Goal: Task Accomplishment & Management: Use online tool/utility

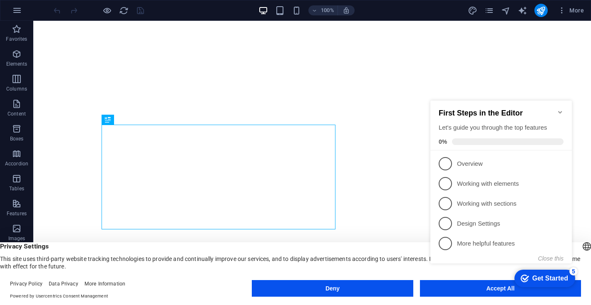
click div "checkmark Get Started 5 First Steps in the Editor Let's guide you through the t…"
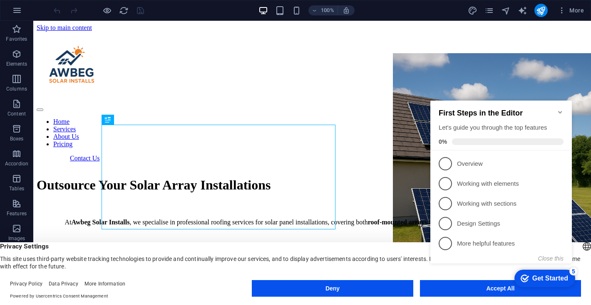
click at [445, 292] on appcues-checklist "Contextual help checklist present on screen" at bounding box center [502, 191] width 151 height 204
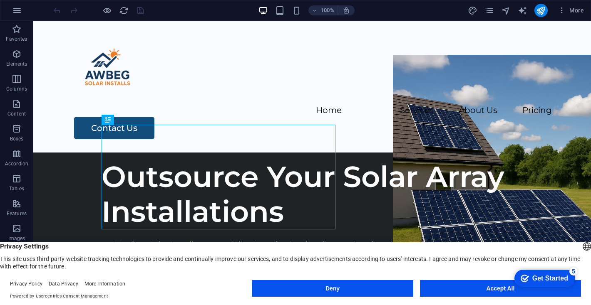
click at [508, 292] on appcues-checklist "Contextual help checklist present on screen" at bounding box center [543, 279] width 71 height 27
click at [474, 283] on button "Accept All" at bounding box center [500, 288] width 161 height 17
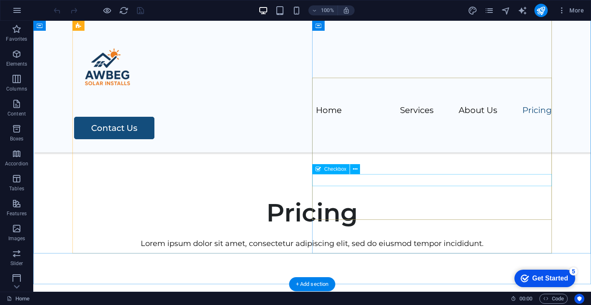
scroll to position [1525, 0]
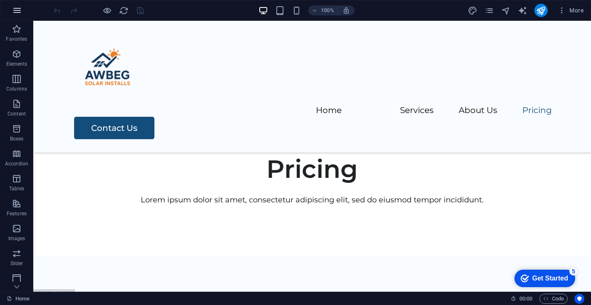
click at [20, 9] on icon "button" at bounding box center [17, 10] width 10 height 10
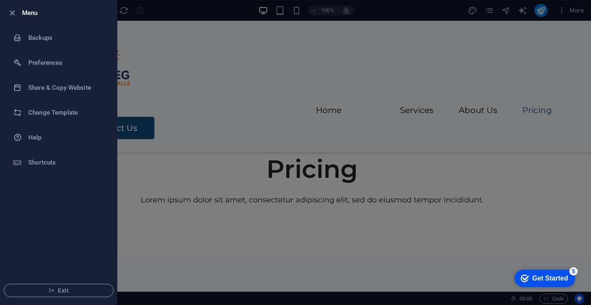
click at [204, 109] on div at bounding box center [295, 152] width 591 height 305
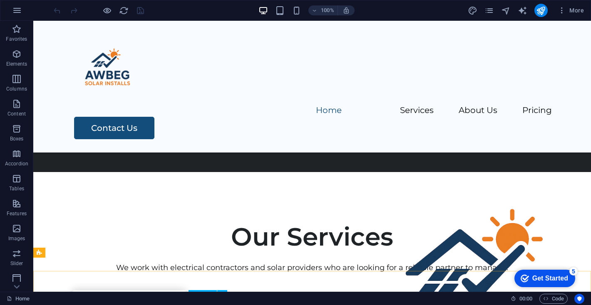
scroll to position [0, 0]
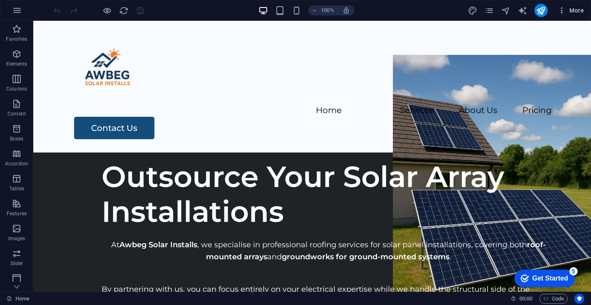
click at [559, 7] on icon "button" at bounding box center [562, 10] width 8 height 8
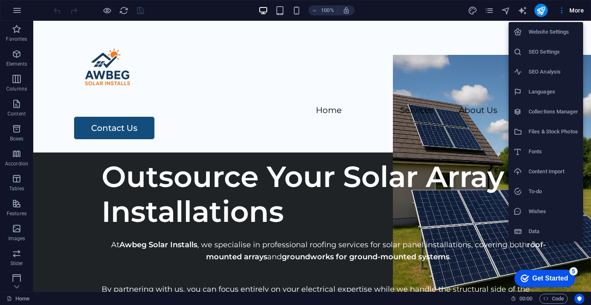
click at [489, 12] on div at bounding box center [295, 152] width 591 height 305
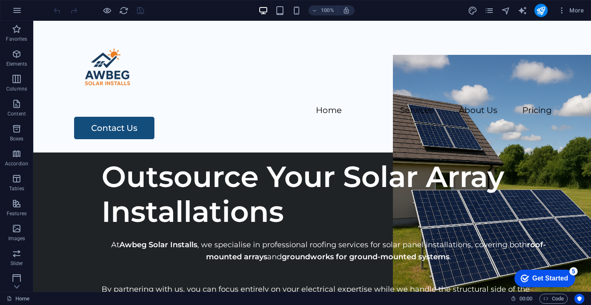
click at [489, 9] on icon "pages" at bounding box center [489, 11] width 10 height 10
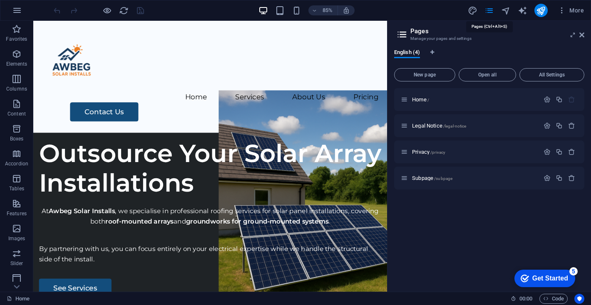
click at [489, 9] on icon "pages" at bounding box center [489, 11] width 10 height 10
click at [449, 125] on span "/legal-notice" at bounding box center [454, 126] width 23 height 5
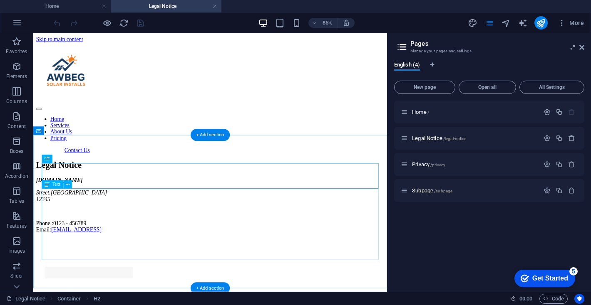
click at [227, 250] on div "[DOMAIN_NAME] [GEOGRAPHIC_DATA] Phone.: 0123 - 456789 Email: [EMAIL_ADDRESS]" at bounding box center [241, 236] width 409 height 66
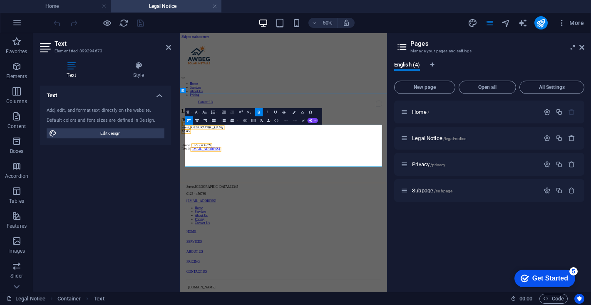
click at [337, 247] on p "To enrich screen reader interactions, please activate Accessibility in Grammarl…" at bounding box center [387, 242] width 408 height 7
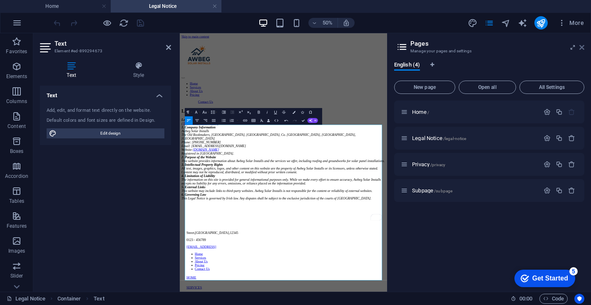
click at [582, 48] on icon at bounding box center [581, 47] width 5 height 7
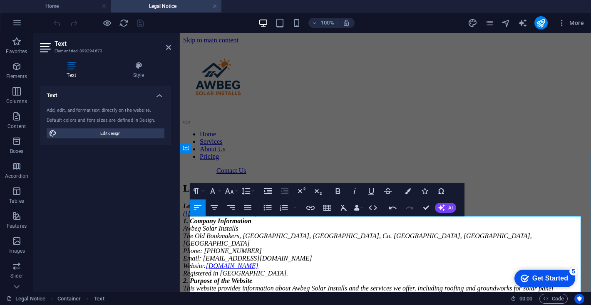
click at [256, 217] on em "www.awbeg.ie/legal-notice" at bounding box center [220, 213] width 70 height 7
click at [312, 236] on address "Legal Notice ( www.awbeg.ie/legal-notice ) 1. Company Information Awbeg Solar I…" at bounding box center [385, 289] width 404 height 172
drag, startPoint x: 312, startPoint y: 236, endPoint x: 198, endPoint y: 217, distance: 115.5
click at [198, 217] on address "Legal Notice ( www.awbeg.ie/legal-notice ) 1. Company Information Awbeg Solar I…" at bounding box center [385, 289] width 404 height 172
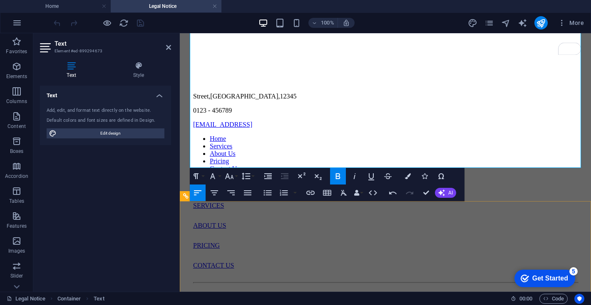
scroll to position [318, 0]
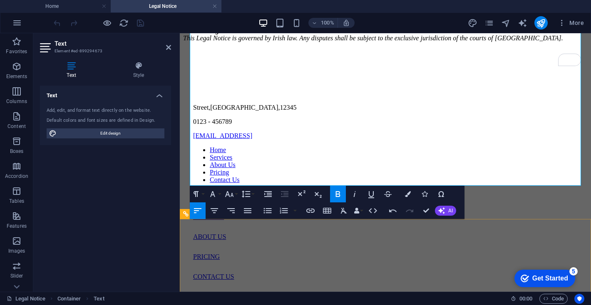
click at [350, 228] on div "Street , Berlin , 12345 0123 - 456789 b83d5669f494ee2b6513c8bf525eeb@plesk.loca…" at bounding box center [385, 196] width 404 height 308
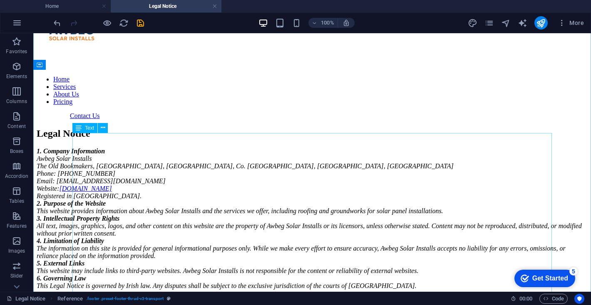
scroll to position [0, 0]
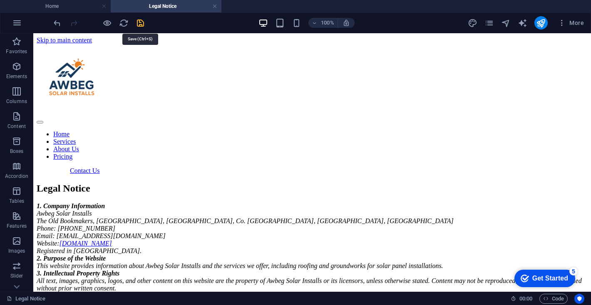
click at [141, 22] on icon "save" at bounding box center [141, 23] width 10 height 10
click at [123, 24] on icon "reload" at bounding box center [124, 23] width 10 height 10
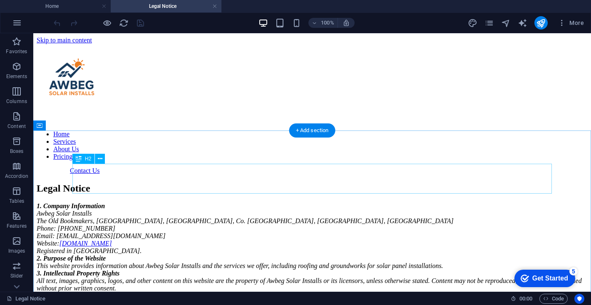
click at [215, 183] on div "Legal Notice" at bounding box center [312, 188] width 551 height 11
click at [245, 184] on div "Legal Notice" at bounding box center [312, 188] width 551 height 11
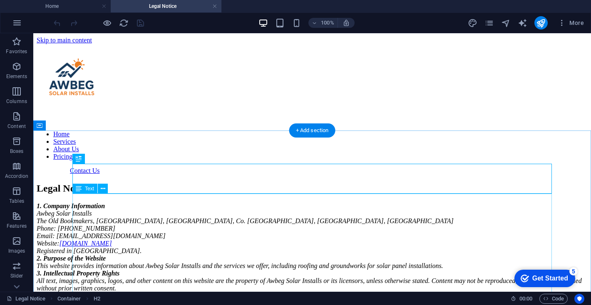
click at [148, 203] on div "1. Company Information Awbeg Solar Installs The Old Bookmakers, Scarteen Street…" at bounding box center [312, 274] width 551 height 142
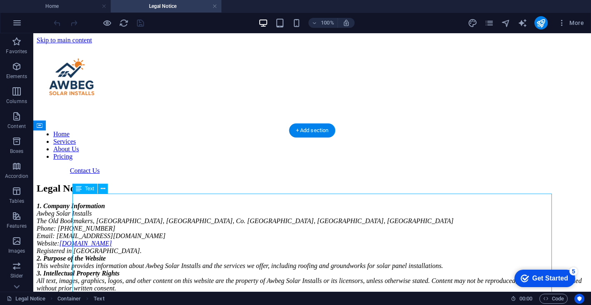
click at [81, 203] on div "1. Company Information Awbeg Solar Installs The Old Bookmakers, Scarteen Street…" at bounding box center [312, 274] width 551 height 142
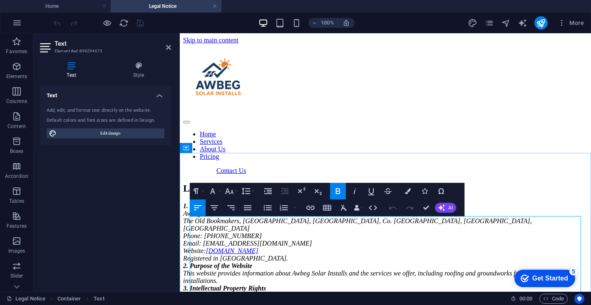
click at [190, 210] on strong "1. Company Information" at bounding box center [217, 206] width 68 height 7
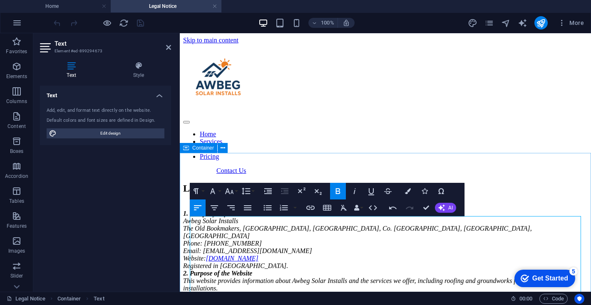
click at [288, 183] on div "Legal Notice 1. Company Information Awbeg Solar Installs The Old Bookmakers, Sc…" at bounding box center [385, 275] width 404 height 184
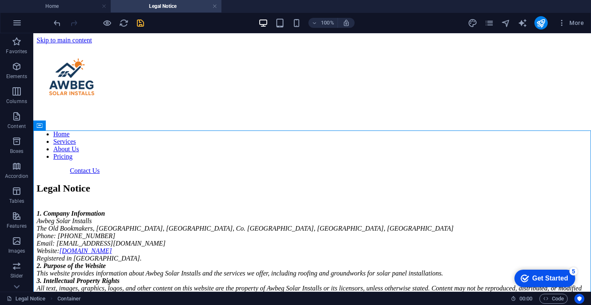
click at [137, 23] on icon "save" at bounding box center [141, 23] width 10 height 10
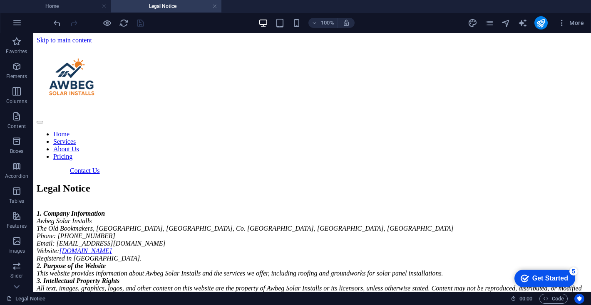
click at [147, 8] on h4 "Legal Notice" at bounding box center [166, 6] width 111 height 9
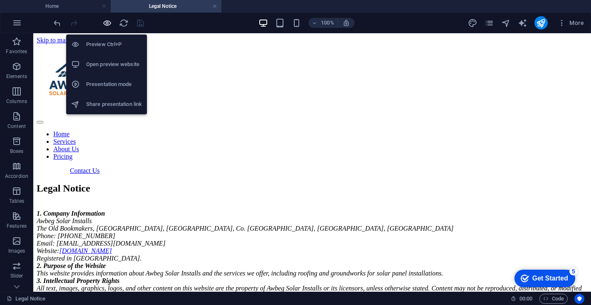
click at [109, 23] on icon "button" at bounding box center [107, 23] width 10 height 10
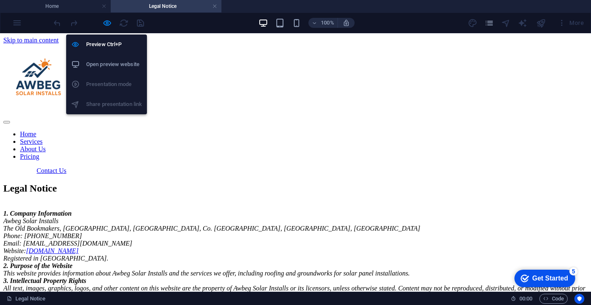
click at [115, 65] on h6 "Open preview website" at bounding box center [114, 65] width 56 height 10
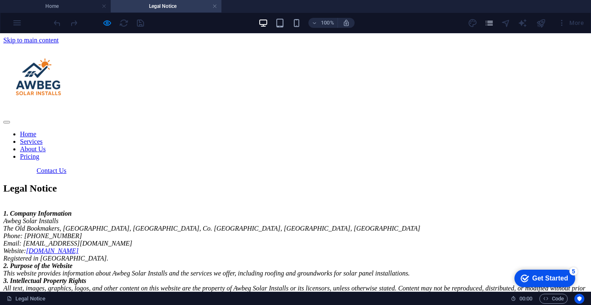
click at [487, 20] on icon "pages" at bounding box center [489, 23] width 10 height 10
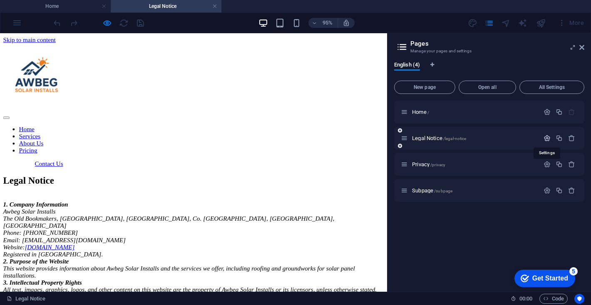
click at [547, 140] on icon "button" at bounding box center [546, 138] width 7 height 7
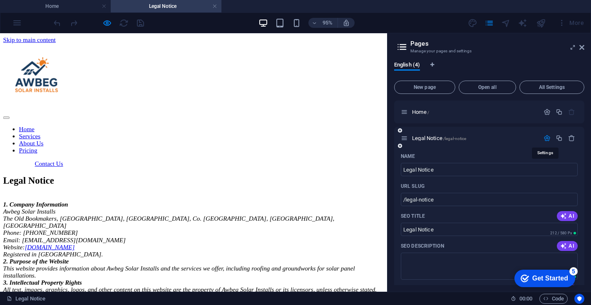
click at [547, 140] on icon "button" at bounding box center [546, 138] width 7 height 7
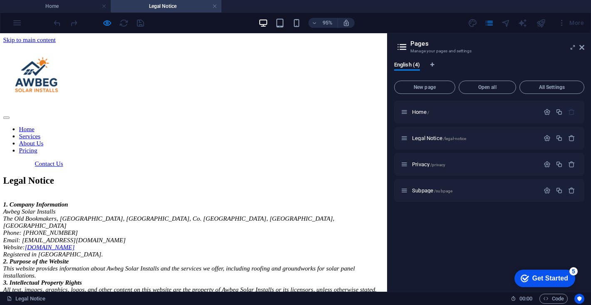
click at [16, 23] on div "95% More" at bounding box center [295, 23] width 590 height 20
click at [583, 47] on icon at bounding box center [581, 47] width 5 height 7
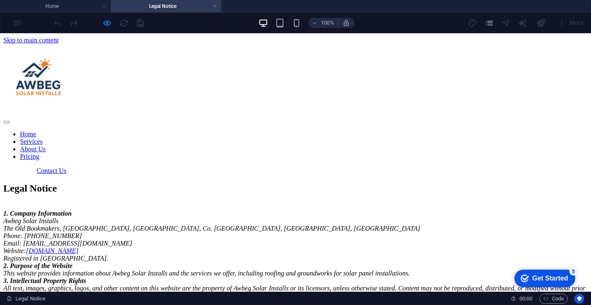
click at [26, 22] on div "100% More" at bounding box center [295, 23] width 590 height 20
click at [22, 22] on div "100% More" at bounding box center [295, 23] width 590 height 20
click at [19, 22] on div "100% More" at bounding box center [295, 23] width 590 height 20
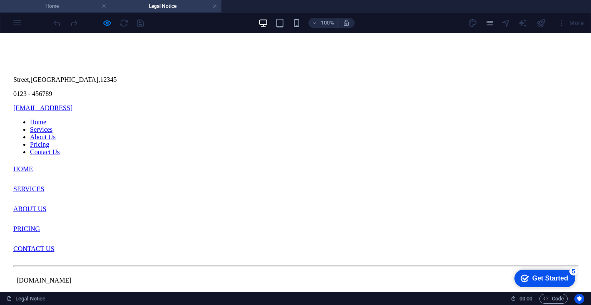
click at [84, 8] on h4 "Home" at bounding box center [55, 6] width 111 height 9
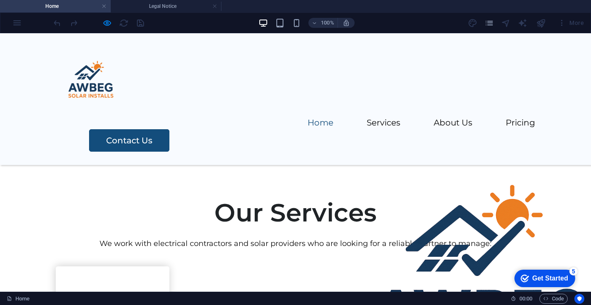
scroll to position [0, 0]
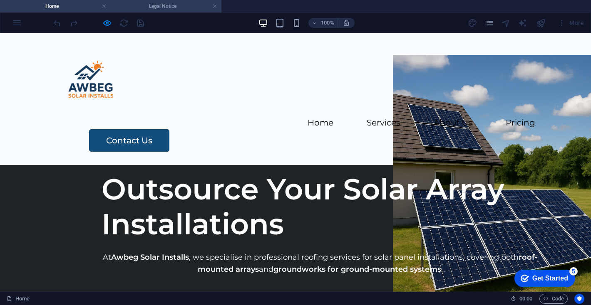
click at [145, 4] on h4 "Legal Notice" at bounding box center [166, 6] width 111 height 9
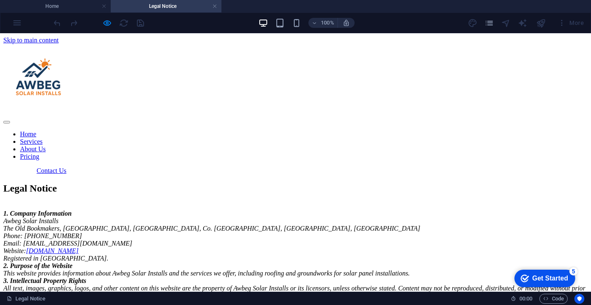
scroll to position [338, 0]
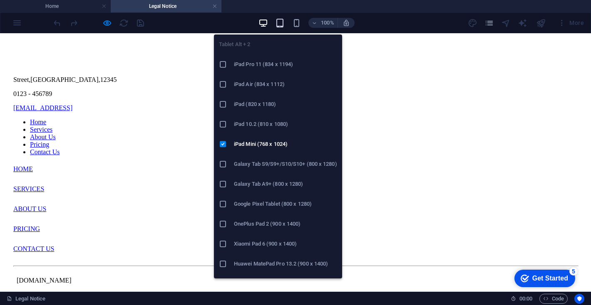
click at [279, 23] on icon "button" at bounding box center [280, 23] width 10 height 10
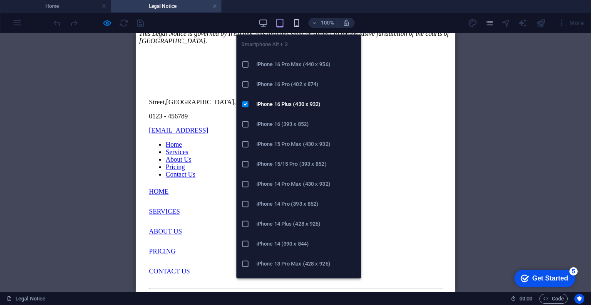
click at [297, 25] on icon "button" at bounding box center [297, 23] width 10 height 10
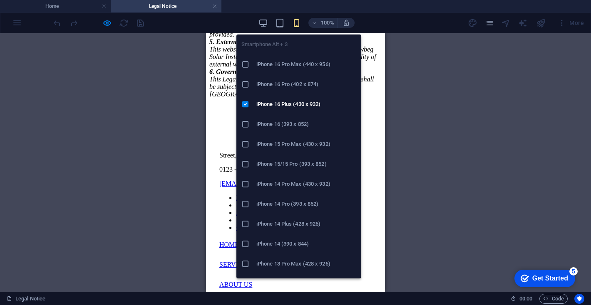
scroll to position [351, 0]
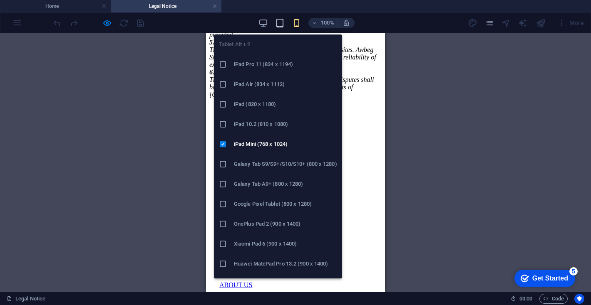
click at [279, 25] on icon "button" at bounding box center [280, 23] width 10 height 10
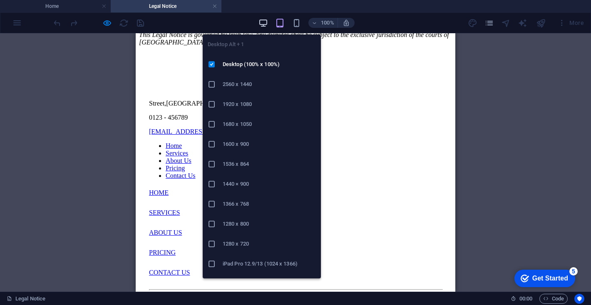
click at [265, 24] on icon "button" at bounding box center [263, 23] width 10 height 10
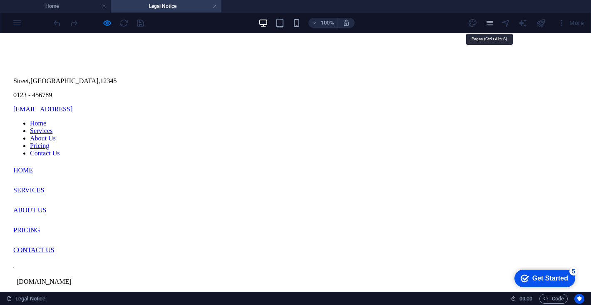
click at [488, 26] on icon "pages" at bounding box center [489, 23] width 10 height 10
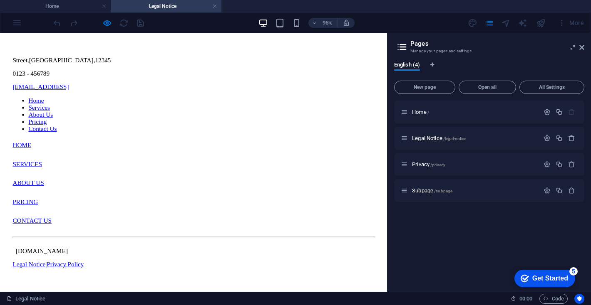
click at [563, 21] on div "More" at bounding box center [570, 22] width 33 height 13
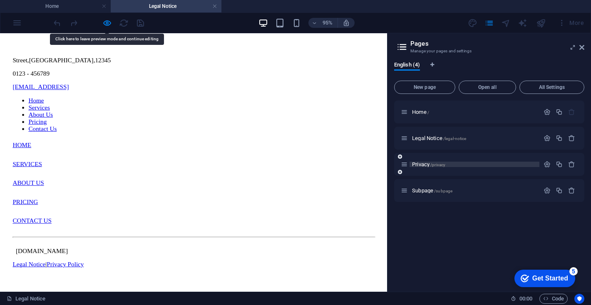
click at [470, 162] on p "Privacy /privacy" at bounding box center [474, 164] width 125 height 5
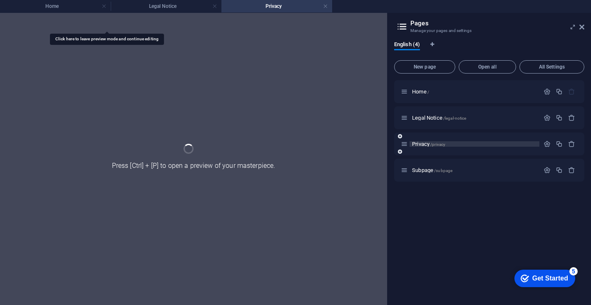
scroll to position [0, 0]
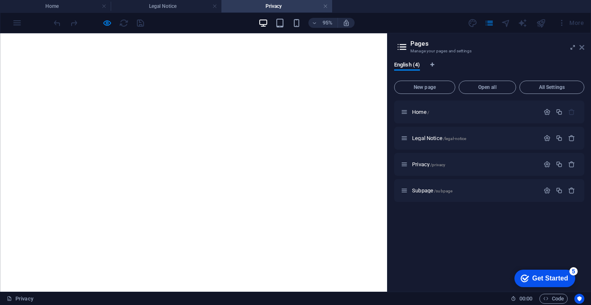
click at [584, 47] on icon at bounding box center [581, 47] width 5 height 7
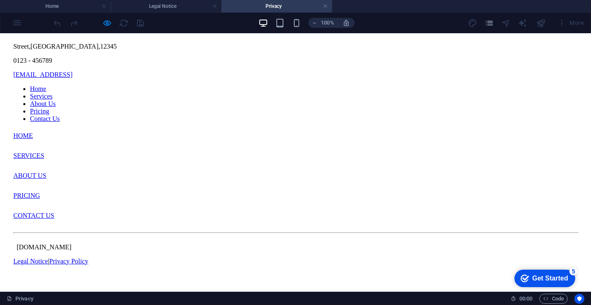
scroll to position [2333, 0]
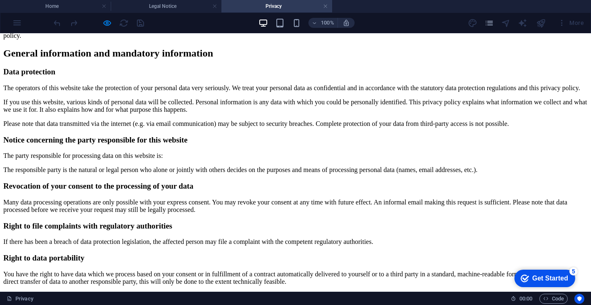
scroll to position [0, 0]
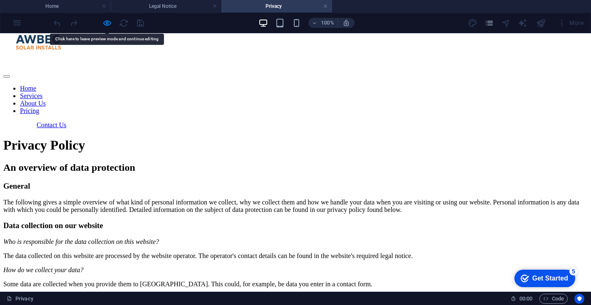
drag, startPoint x: 256, startPoint y: 212, endPoint x: 251, endPoint y: 203, distance: 10.6
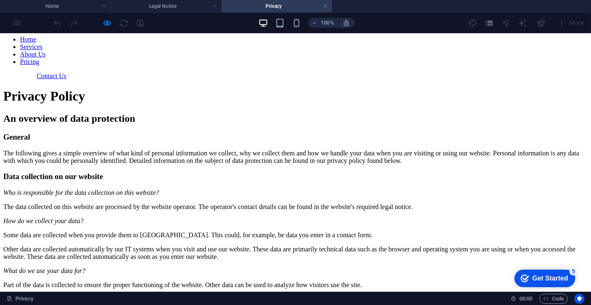
scroll to position [0, 0]
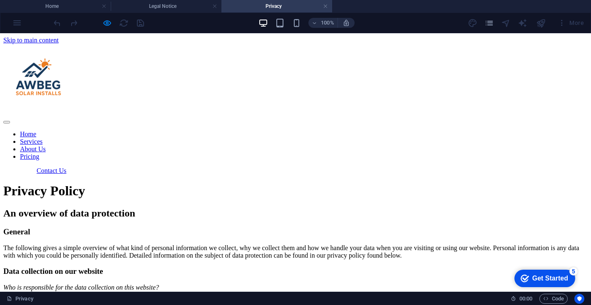
click at [23, 23] on div "100% More" at bounding box center [295, 23] width 590 height 20
click at [15, 23] on div "100% More" at bounding box center [295, 23] width 590 height 20
click at [276, 8] on h4 "Privacy" at bounding box center [276, 6] width 111 height 9
click at [321, 9] on h4 "Privacy" at bounding box center [276, 6] width 111 height 9
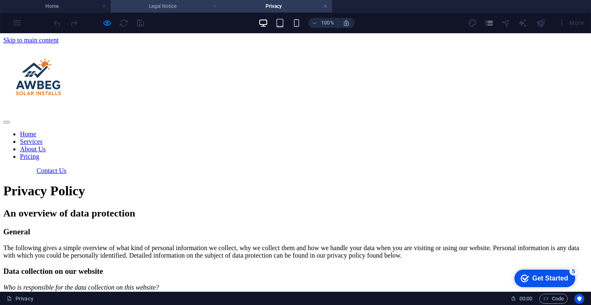
click at [213, 5] on link at bounding box center [214, 6] width 5 height 8
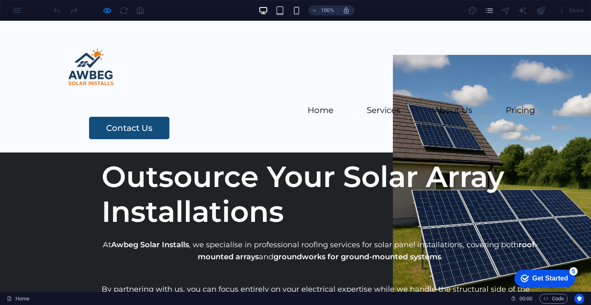
click at [198, 159] on h1 "Outsource Your Solar Array Installations" at bounding box center [320, 194] width 437 height 70
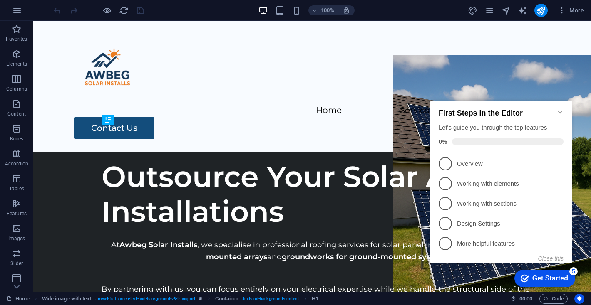
click at [547, 281] on div "Get Started" at bounding box center [550, 278] width 36 height 7
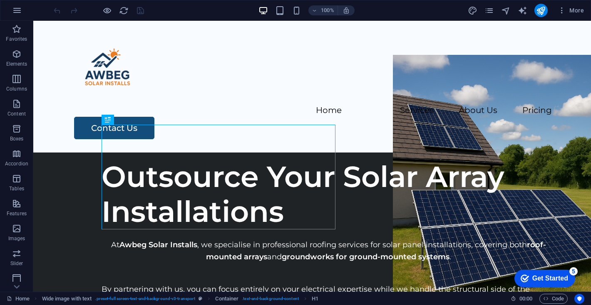
click at [542, 279] on div "Get Started" at bounding box center [550, 278] width 36 height 7
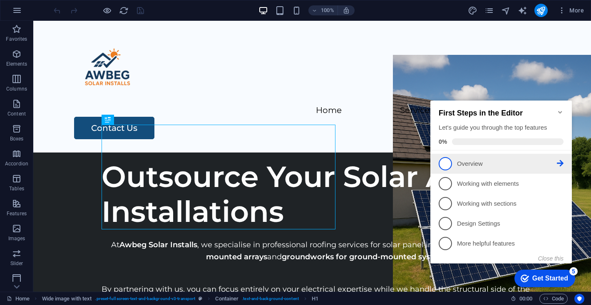
click at [481, 160] on p "Overview - incomplete" at bounding box center [507, 164] width 100 height 9
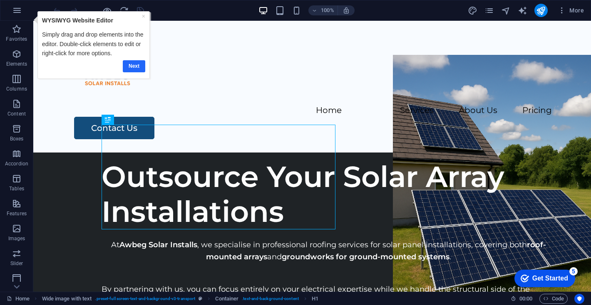
click at [137, 63] on link "Next" at bounding box center [133, 66] width 22 height 12
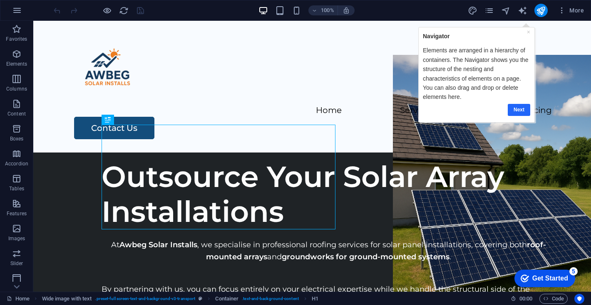
click at [521, 110] on link "Next" at bounding box center [518, 110] width 22 height 12
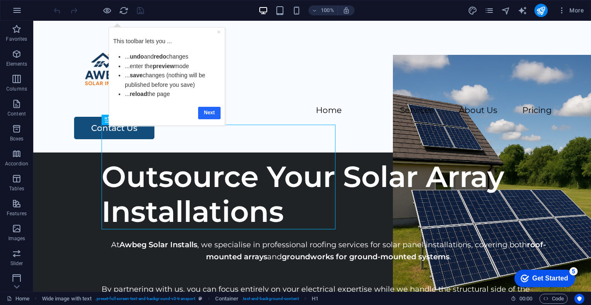
click at [213, 111] on link "Next" at bounding box center [209, 113] width 22 height 12
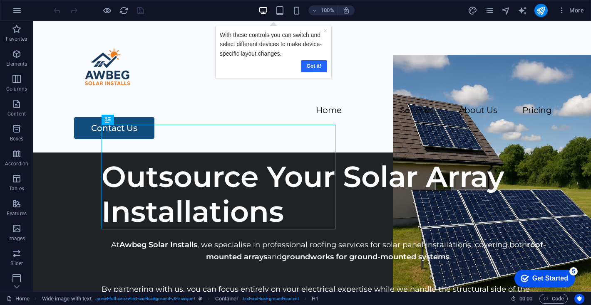
click at [314, 66] on link "Got it!" at bounding box center [313, 66] width 26 height 12
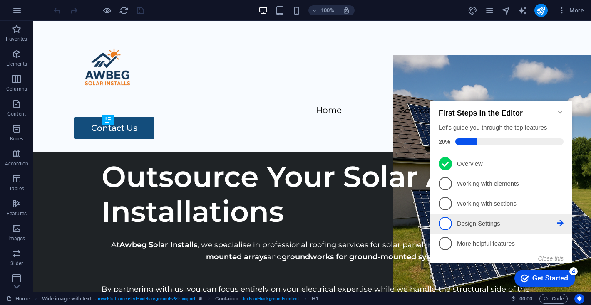
click at [502, 220] on p "Design Settings - incomplete" at bounding box center [507, 224] width 100 height 9
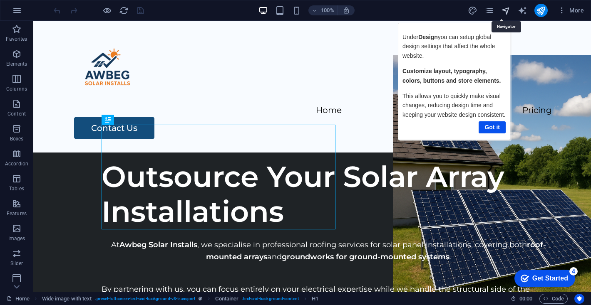
click at [505, 12] on icon "navigator" at bounding box center [506, 11] width 10 height 10
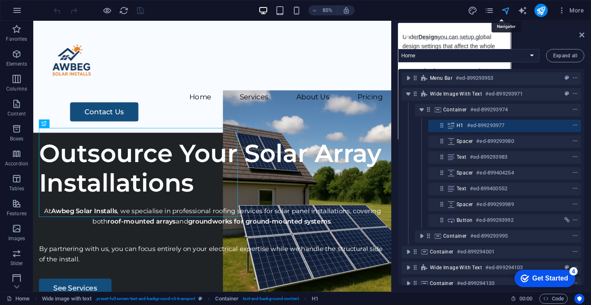
click at [505, 12] on icon "navigator" at bounding box center [506, 11] width 10 height 10
click at [491, 8] on icon "pages" at bounding box center [489, 11] width 10 height 10
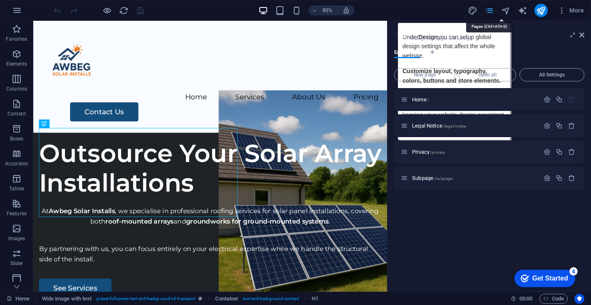
click at [491, 9] on icon "pages" at bounding box center [489, 11] width 10 height 10
click at [506, 10] on icon "navigator" at bounding box center [506, 11] width 10 height 10
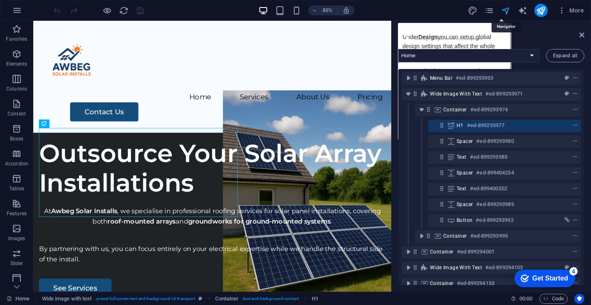
click at [506, 10] on icon "navigator" at bounding box center [506, 11] width 10 height 10
click at [507, 11] on icon "navigator" at bounding box center [506, 11] width 10 height 10
click at [579, 37] on header "Navigator Manage the elements on your pages" at bounding box center [492, 32] width 184 height 22
click at [582, 36] on icon at bounding box center [581, 35] width 5 height 7
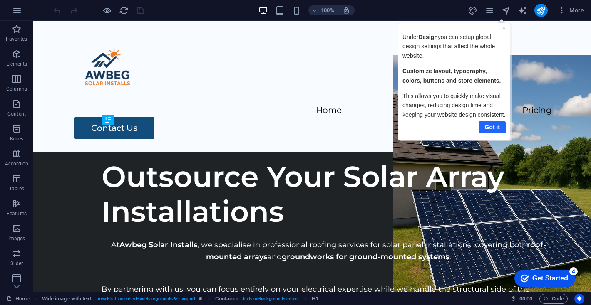
click at [490, 126] on link "Got it" at bounding box center [491, 127] width 27 height 12
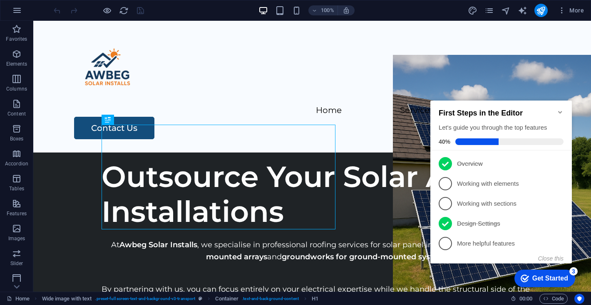
click at [541, 282] on div "Get Started" at bounding box center [550, 278] width 36 height 7
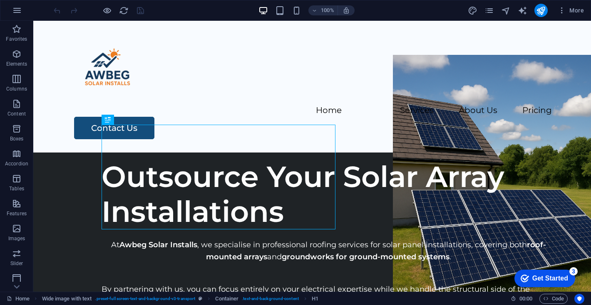
click at [568, 283] on div "Get Started" at bounding box center [550, 278] width 36 height 7
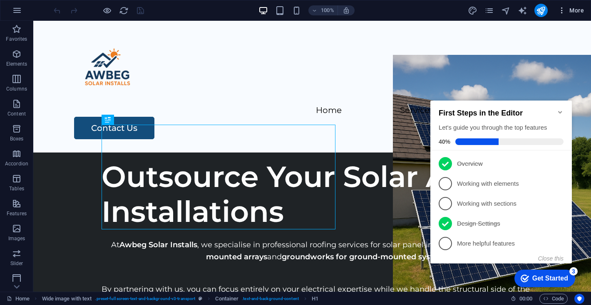
click at [566, 10] on span "More" at bounding box center [571, 10] width 26 height 8
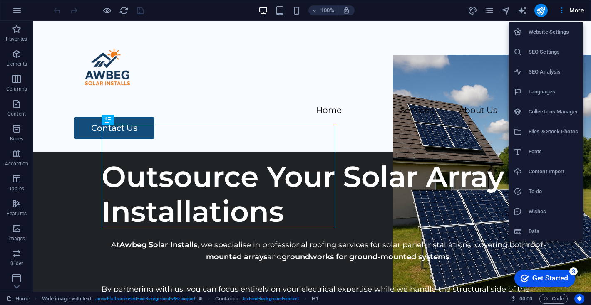
click at [14, 268] on div at bounding box center [295, 152] width 591 height 305
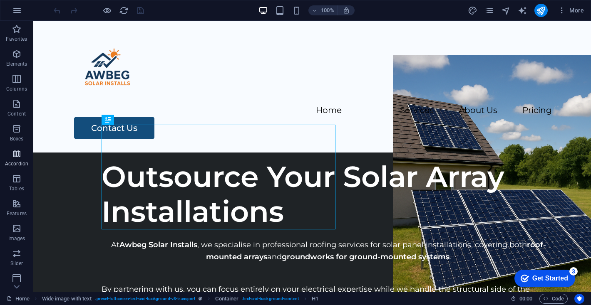
scroll to position [103, 0]
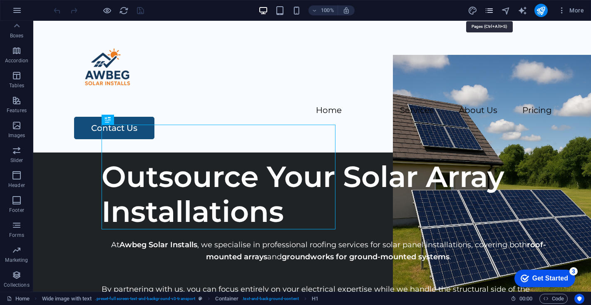
click at [490, 10] on icon "pages" at bounding box center [489, 11] width 10 height 10
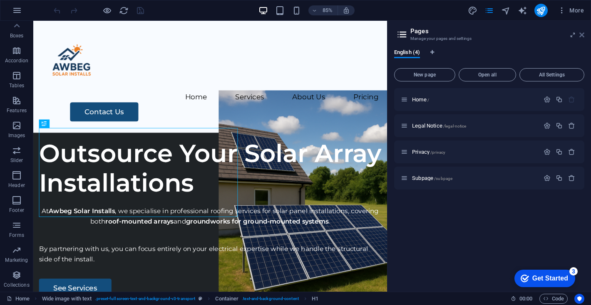
click at [581, 37] on icon at bounding box center [581, 35] width 5 height 7
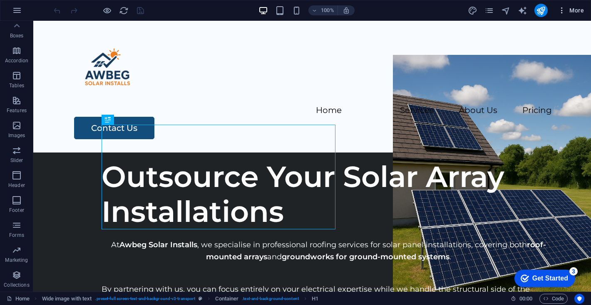
click at [582, 7] on span "More" at bounding box center [571, 10] width 26 height 8
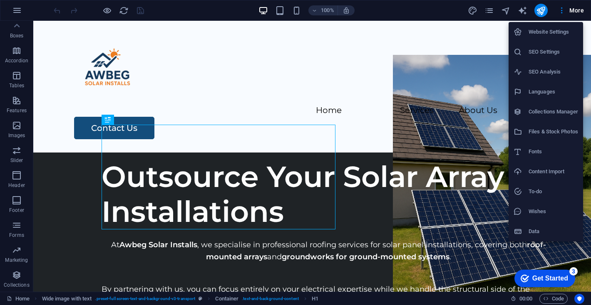
click at [549, 231] on h6 "Data" at bounding box center [554, 232] width 50 height 10
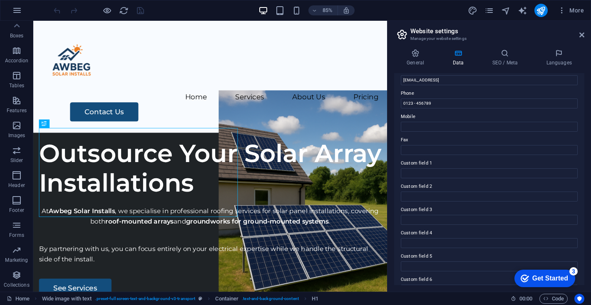
scroll to position [187, 0]
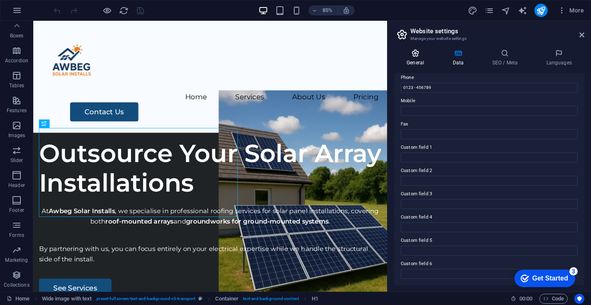
click at [424, 55] on icon at bounding box center [415, 53] width 42 height 8
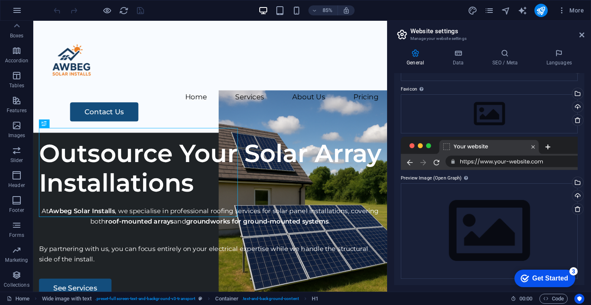
scroll to position [0, 0]
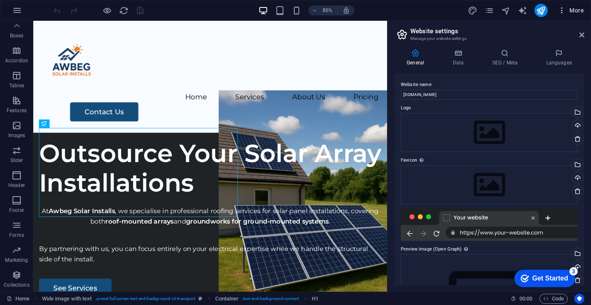
click at [575, 10] on span "More" at bounding box center [571, 10] width 26 height 8
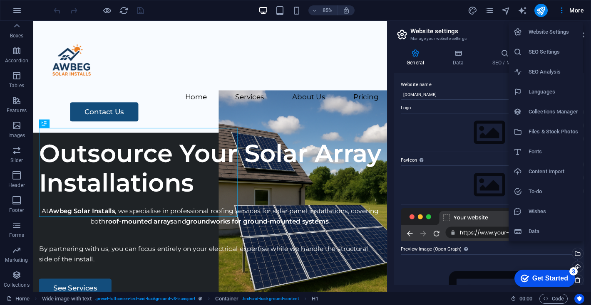
click at [542, 111] on h6 "Collections Manager" at bounding box center [554, 112] width 50 height 10
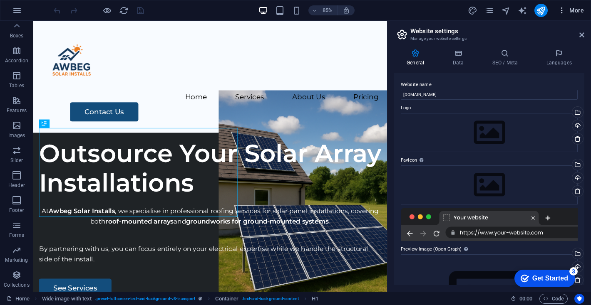
click at [564, 10] on icon "button" at bounding box center [562, 10] width 8 height 8
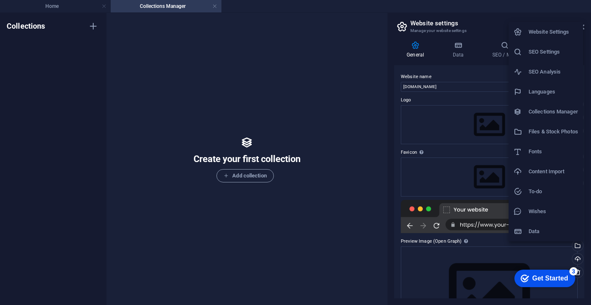
click at [215, 6] on div at bounding box center [295, 152] width 591 height 305
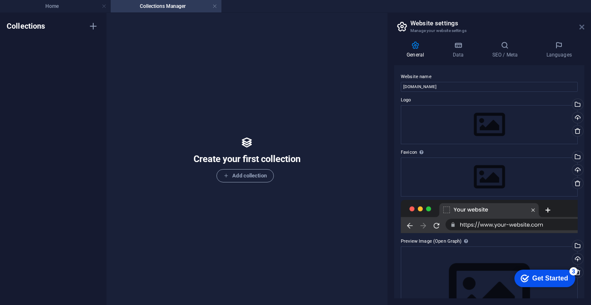
click at [582, 27] on icon at bounding box center [581, 27] width 5 height 7
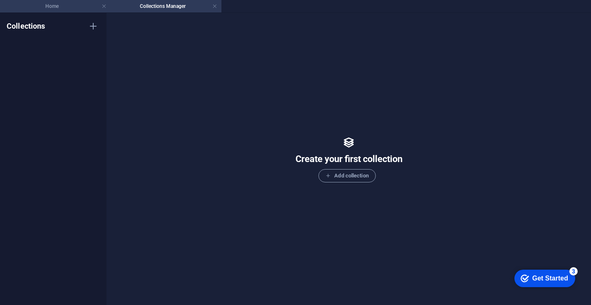
click at [42, 5] on h4 "Home" at bounding box center [55, 6] width 111 height 9
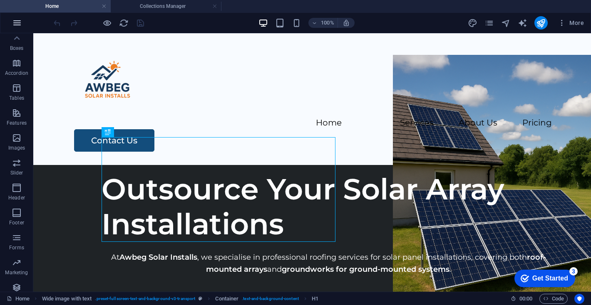
click at [18, 23] on icon "button" at bounding box center [17, 23] width 10 height 10
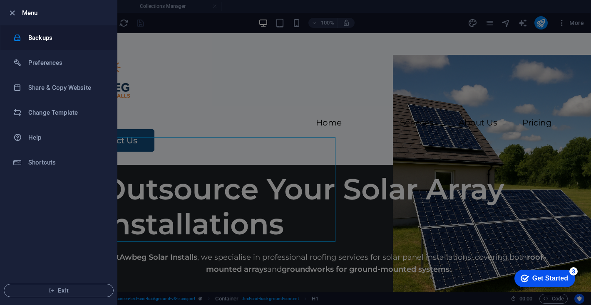
click at [38, 41] on h6 "Backups" at bounding box center [66, 38] width 77 height 10
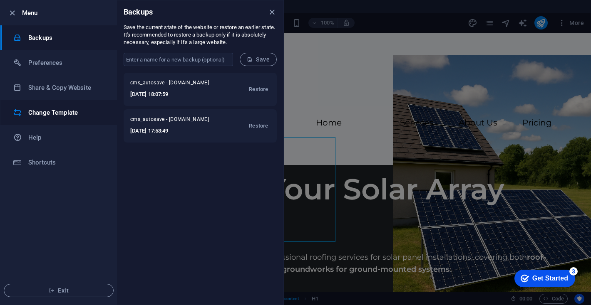
click at [76, 113] on h6 "Change Template" at bounding box center [66, 113] width 77 height 10
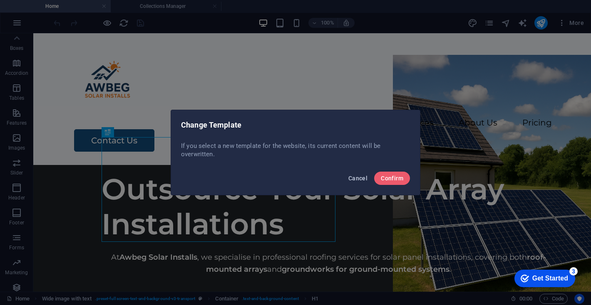
click at [361, 180] on span "Cancel" at bounding box center [357, 178] width 19 height 7
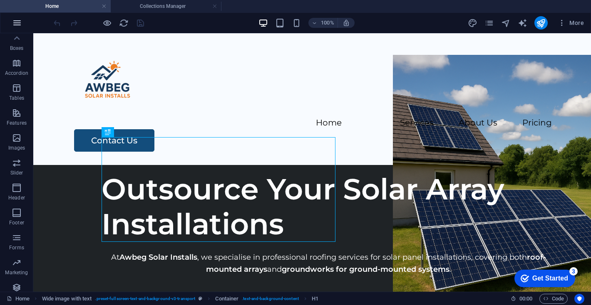
click at [21, 25] on icon "button" at bounding box center [17, 23] width 10 height 10
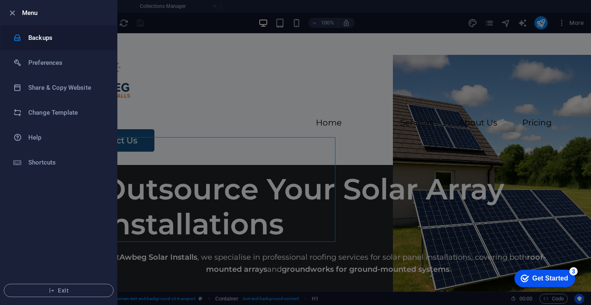
click at [44, 40] on h6 "Backups" at bounding box center [66, 38] width 77 height 10
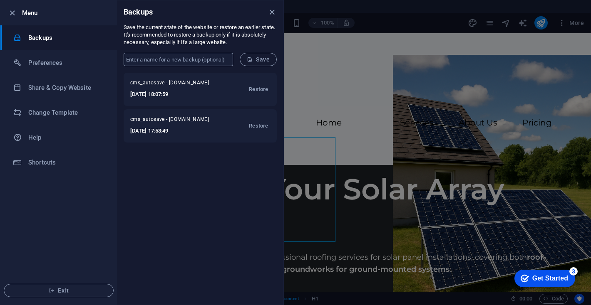
click at [206, 62] on input "text" at bounding box center [178, 59] width 109 height 13
type input "backup now"
click at [259, 60] on span "Save" at bounding box center [258, 59] width 23 height 7
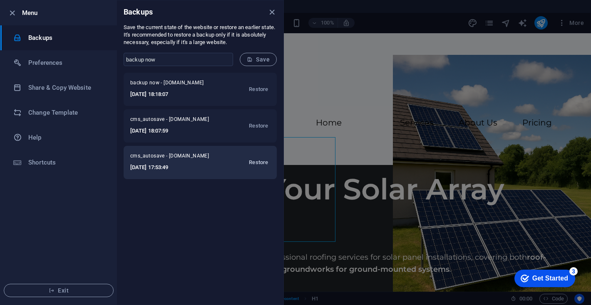
click at [255, 161] on span "Restore" at bounding box center [258, 163] width 19 height 10
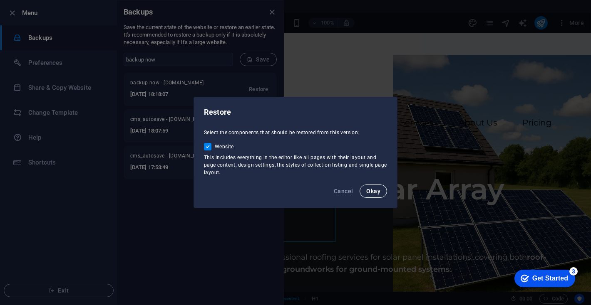
click at [370, 192] on span "Okay" at bounding box center [373, 191] width 14 height 7
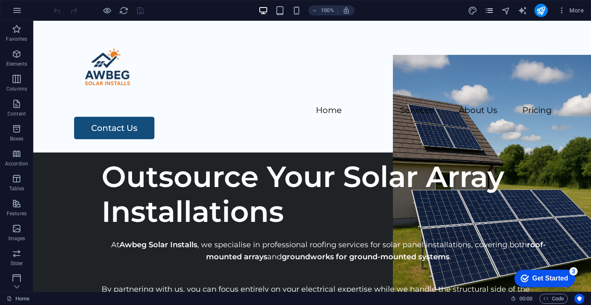
click at [491, 9] on icon "pages" at bounding box center [489, 11] width 10 height 10
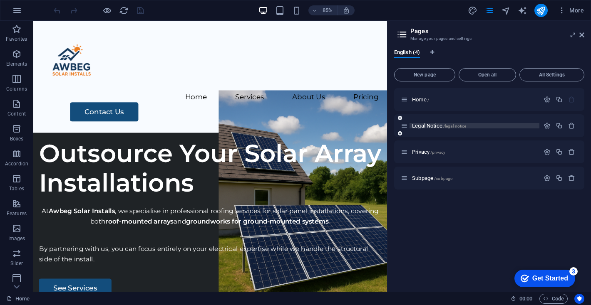
click at [501, 126] on p "Legal Notice /legal-notice" at bounding box center [474, 125] width 125 height 5
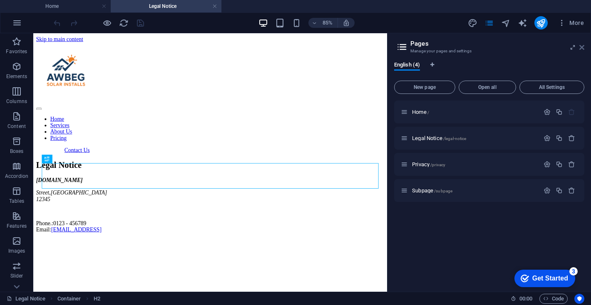
click at [582, 47] on icon at bounding box center [581, 47] width 5 height 7
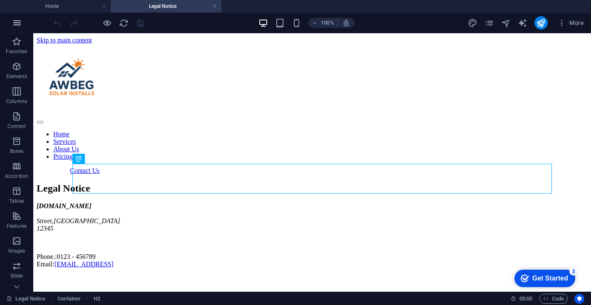
click at [20, 20] on icon "button" at bounding box center [17, 23] width 10 height 10
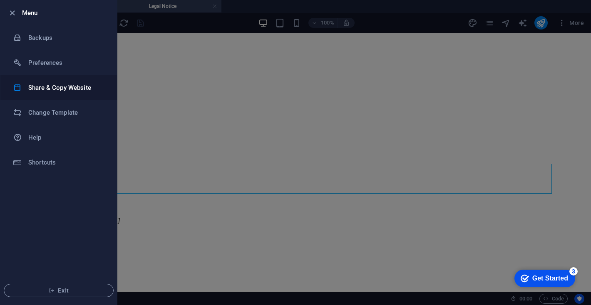
click at [52, 84] on h6 "Share & Copy Website" at bounding box center [66, 88] width 77 height 10
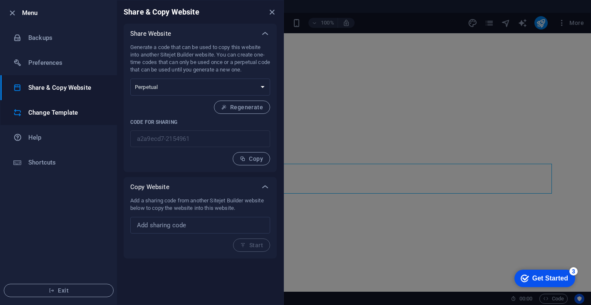
click at [57, 107] on li "Change Template" at bounding box center [58, 112] width 117 height 25
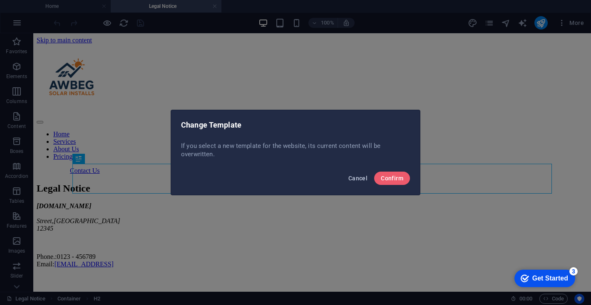
click at [357, 180] on span "Cancel" at bounding box center [357, 178] width 19 height 7
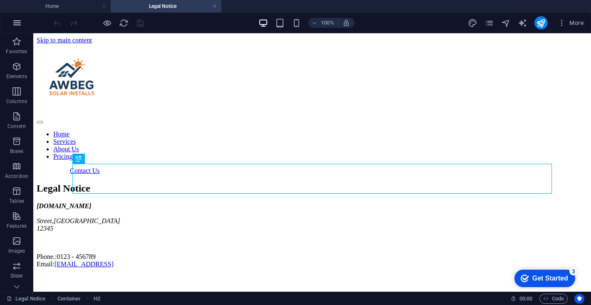
click at [17, 27] on icon "button" at bounding box center [17, 23] width 10 height 10
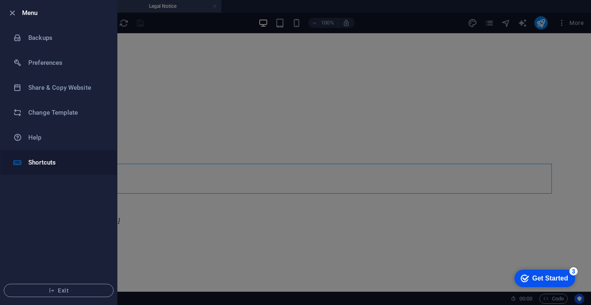
click at [53, 162] on h6 "Shortcuts" at bounding box center [66, 163] width 77 height 10
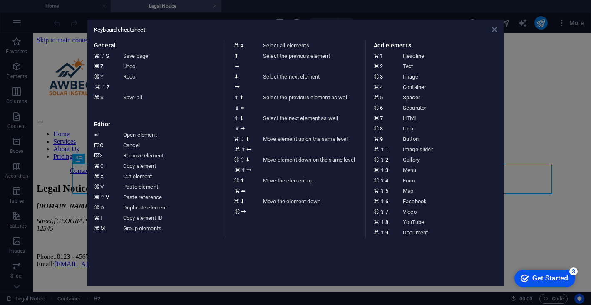
click at [496, 30] on icon at bounding box center [494, 29] width 5 height 7
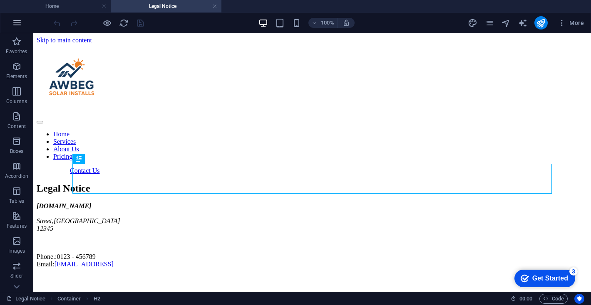
click at [19, 21] on icon "button" at bounding box center [17, 23] width 10 height 10
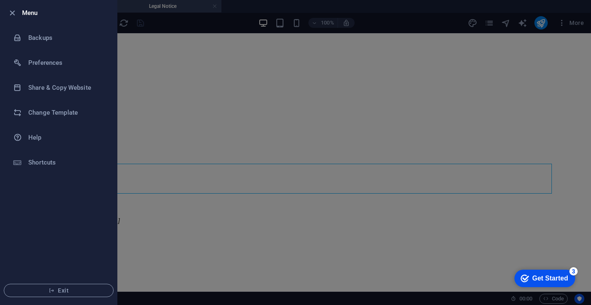
click at [220, 118] on div at bounding box center [295, 152] width 591 height 305
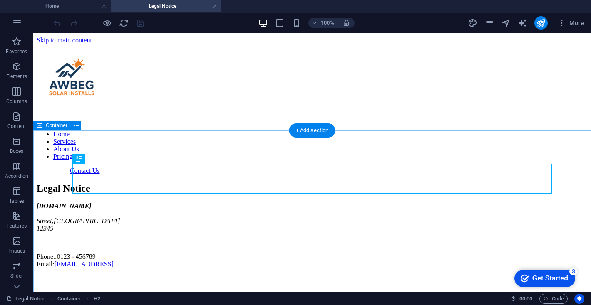
scroll to position [189, 0]
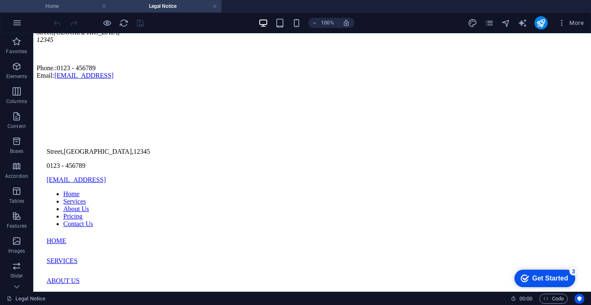
click at [89, 10] on h4 "Home" at bounding box center [55, 6] width 111 height 9
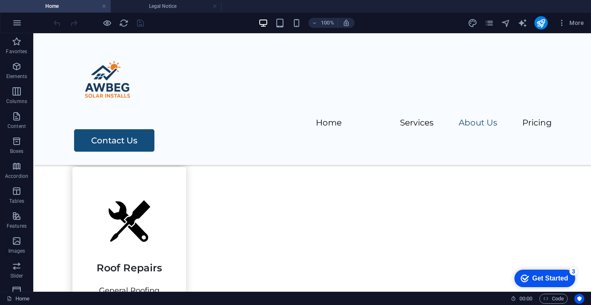
scroll to position [857, 0]
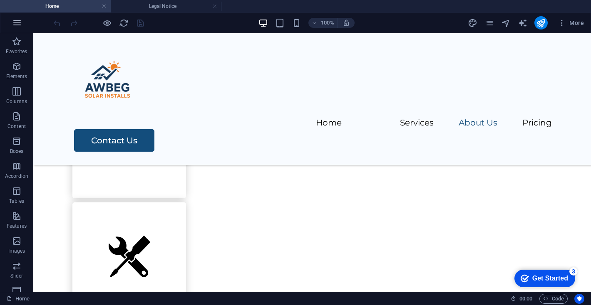
click at [19, 26] on icon "button" at bounding box center [17, 23] width 10 height 10
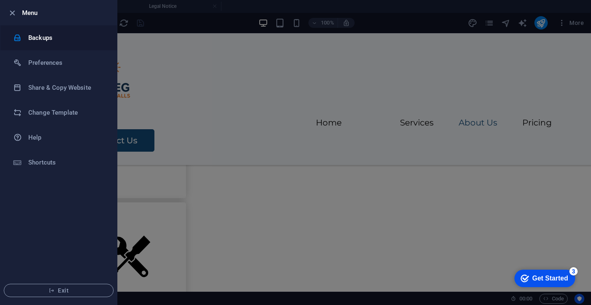
click at [71, 37] on h6 "Backups" at bounding box center [66, 38] width 77 height 10
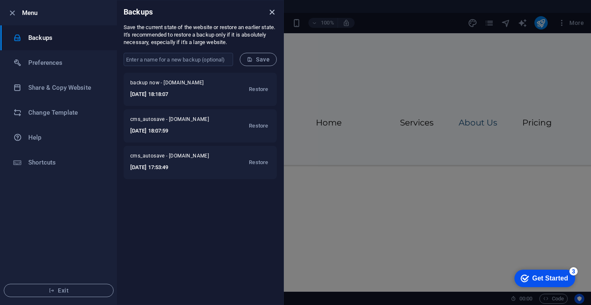
click at [272, 9] on icon "close" at bounding box center [272, 12] width 10 height 10
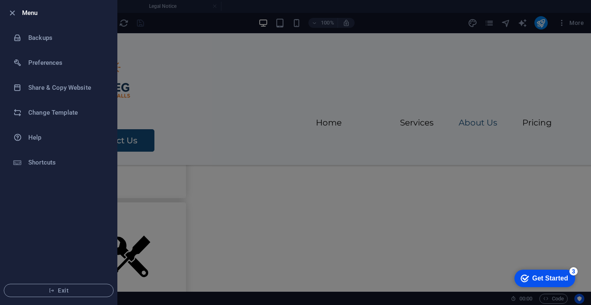
click at [389, 117] on div at bounding box center [295, 152] width 591 height 305
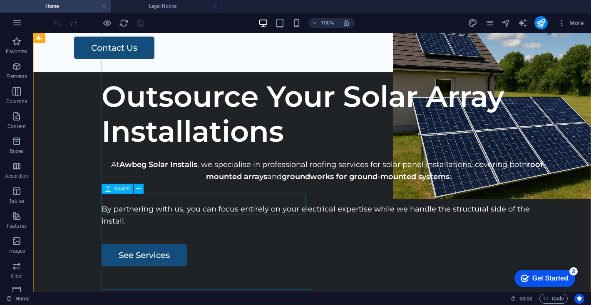
scroll to position [91, 0]
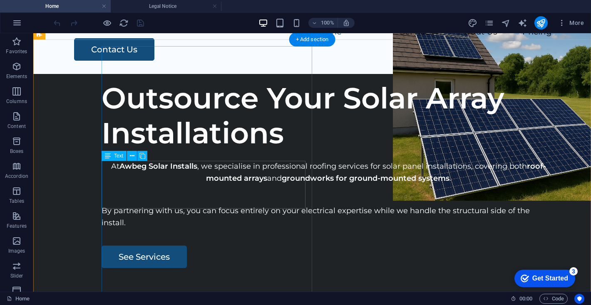
click at [232, 185] on div "At Awbeg Solar Installs , we specialise in professional roofing services for so…" at bounding box center [329, 173] width 454 height 24
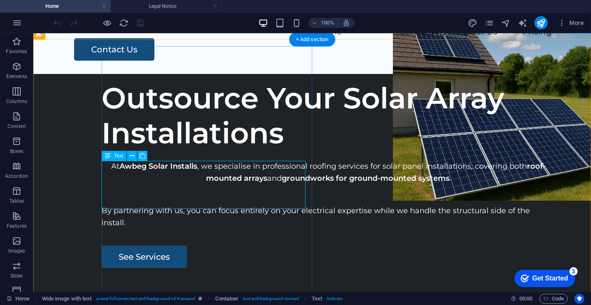
click at [188, 174] on div "At Awbeg Solar Installs , we specialise in professional roofing services for so…" at bounding box center [329, 173] width 454 height 24
click at [105, 157] on icon at bounding box center [108, 156] width 6 height 10
click at [127, 173] on div "At Awbeg Solar Installs , we specialise in professional roofing services for so…" at bounding box center [329, 173] width 454 height 24
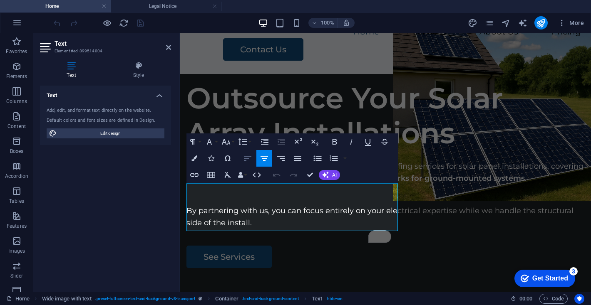
click at [252, 157] on icon "button" at bounding box center [248, 159] width 10 height 10
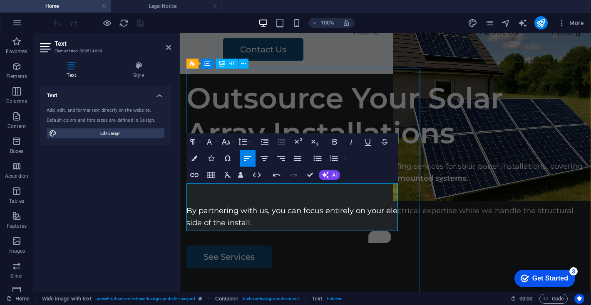
click at [383, 100] on div "Outsource Your Solar Array Installations" at bounding box center [385, 116] width 398 height 70
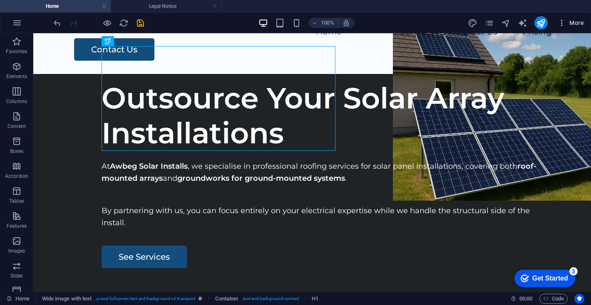
click at [564, 19] on icon "button" at bounding box center [562, 23] width 8 height 8
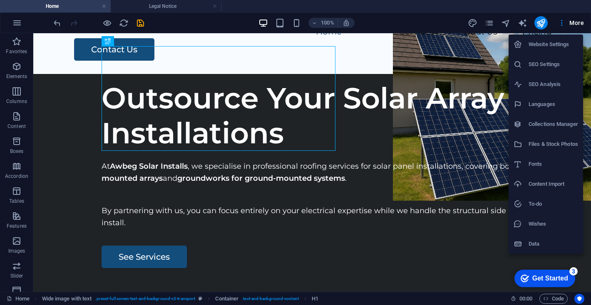
click at [493, 20] on div at bounding box center [295, 152] width 591 height 305
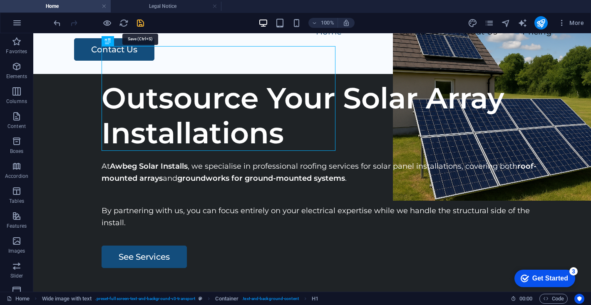
click at [143, 22] on icon "save" at bounding box center [141, 23] width 10 height 10
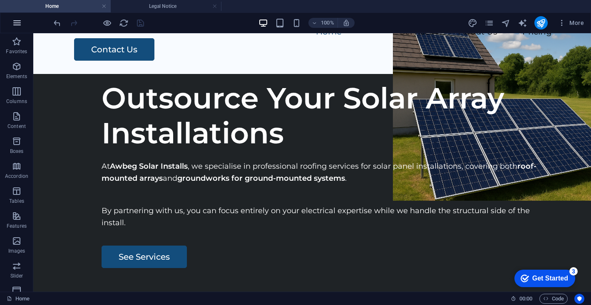
click at [19, 24] on icon "button" at bounding box center [17, 23] width 10 height 10
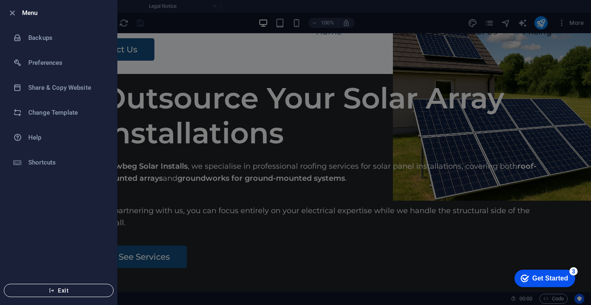
click at [57, 287] on button "Exit" at bounding box center [59, 290] width 110 height 13
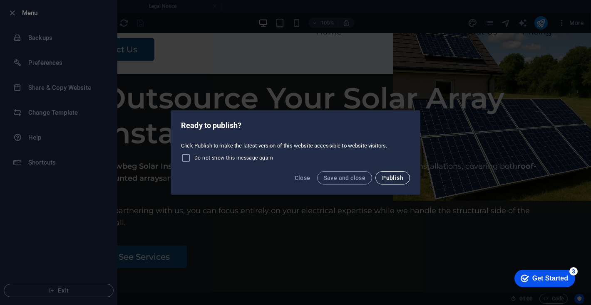
click at [384, 174] on button "Publish" at bounding box center [392, 177] width 35 height 13
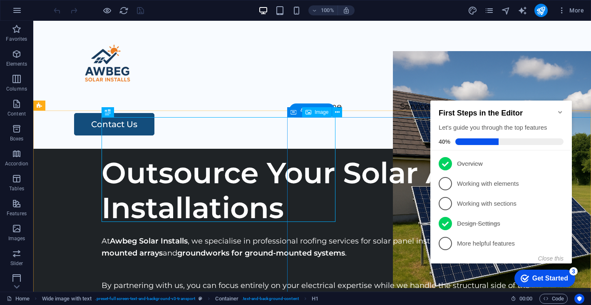
scroll to position [2, 0]
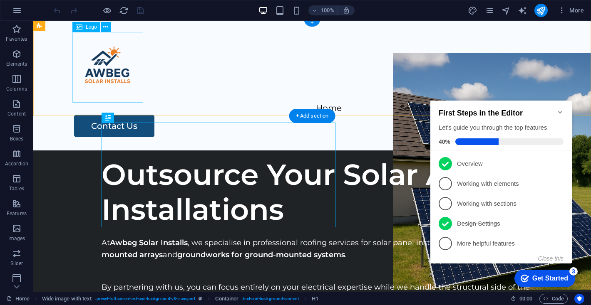
click at [119, 72] on div at bounding box center [311, 67] width 479 height 71
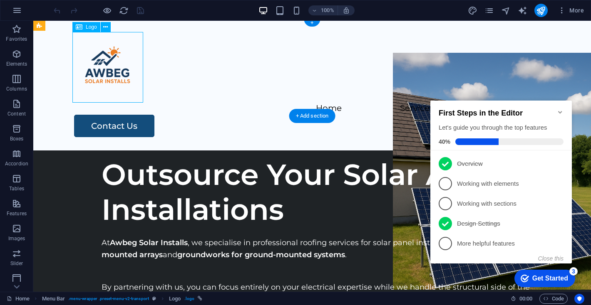
click at [119, 72] on div at bounding box center [311, 67] width 479 height 71
select select "px"
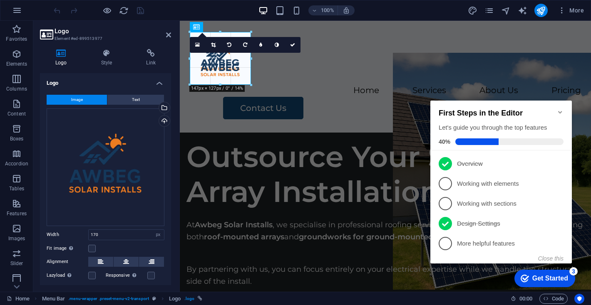
drag, startPoint x: 259, startPoint y: 102, endPoint x: 246, endPoint y: 64, distance: 40.7
type input "146"
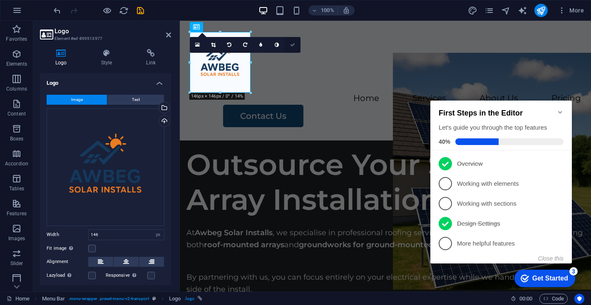
click at [291, 43] on icon at bounding box center [292, 44] width 5 height 5
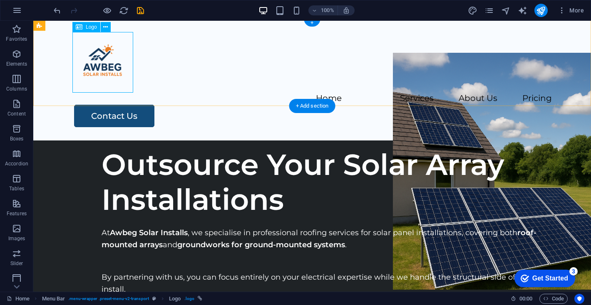
click at [97, 45] on div at bounding box center [311, 62] width 479 height 61
click at [49, 25] on span "Menu Bar" at bounding box center [56, 25] width 22 height 5
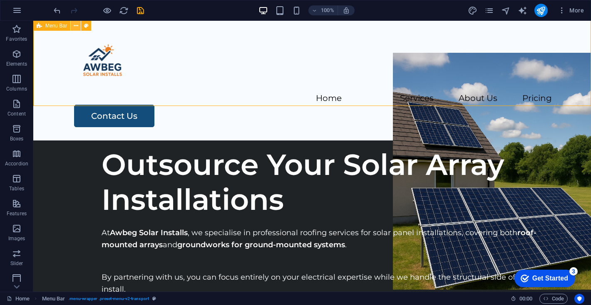
click at [73, 27] on button at bounding box center [76, 26] width 10 height 10
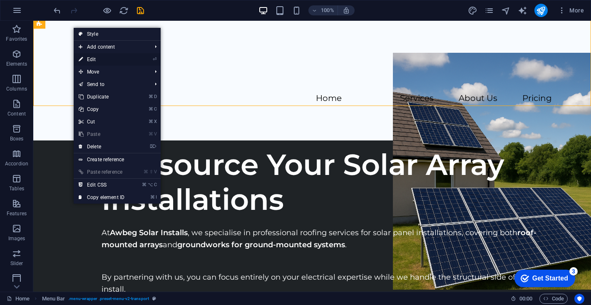
click at [91, 59] on link "⏎ Edit" at bounding box center [102, 59] width 56 height 12
select select "header"
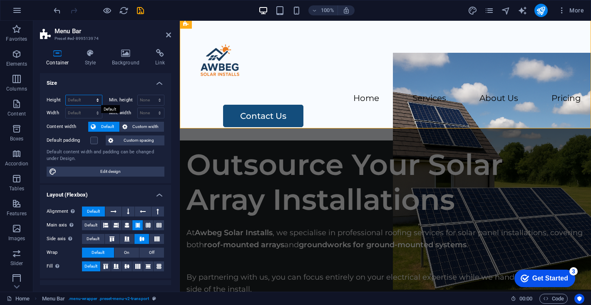
click at [84, 99] on select "Default px rem % vh vw" at bounding box center [84, 100] width 36 height 10
click at [142, 99] on select "None px rem % vh vw" at bounding box center [151, 100] width 27 height 10
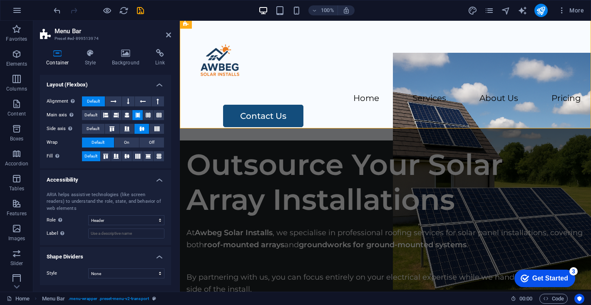
scroll to position [0, 0]
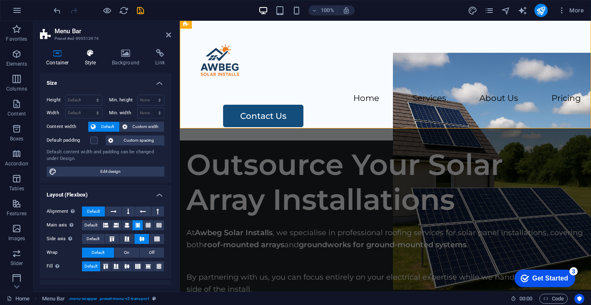
click at [95, 65] on h4 "Style" at bounding box center [92, 57] width 27 height 17
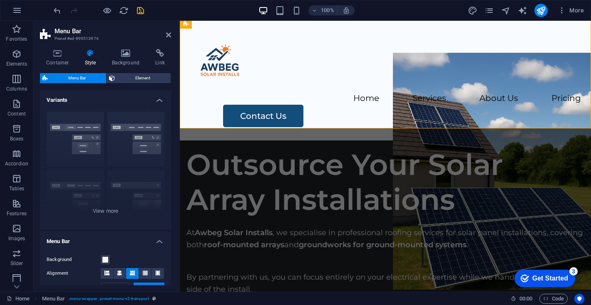
click at [93, 58] on h4 "Style" at bounding box center [92, 57] width 27 height 17
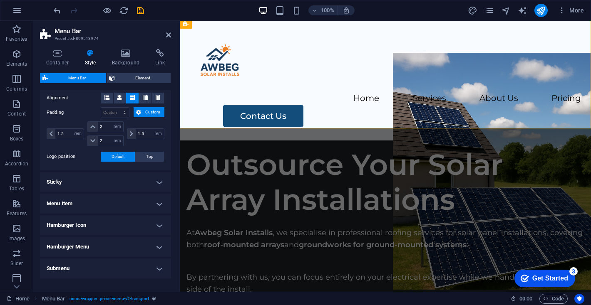
scroll to position [168, 0]
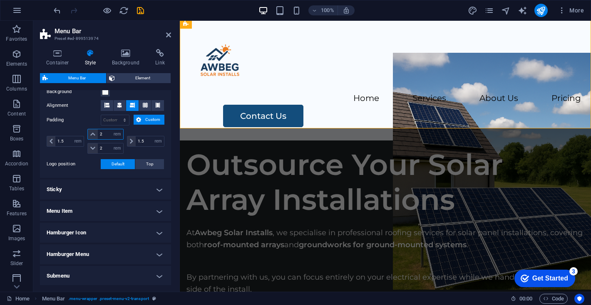
drag, startPoint x: 104, startPoint y: 135, endPoint x: 99, endPoint y: 135, distance: 5.8
click at [99, 135] on input "2" at bounding box center [110, 134] width 25 height 10
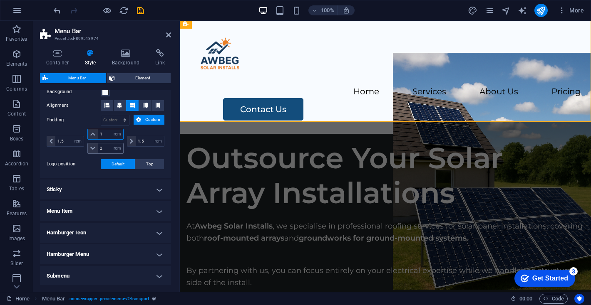
type input "1"
drag, startPoint x: 105, startPoint y: 147, endPoint x: 98, endPoint y: 147, distance: 7.1
click at [98, 147] on input "2" at bounding box center [110, 149] width 25 height 10
type input "1"
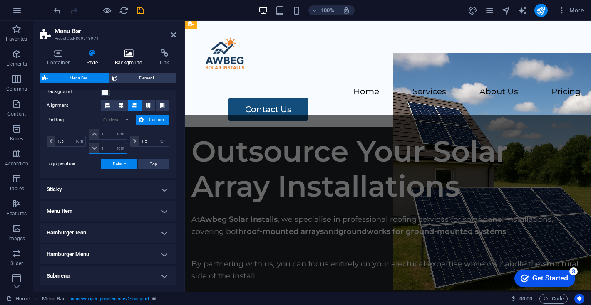
drag, startPoint x: 178, startPoint y: 55, endPoint x: 149, endPoint y: 55, distance: 29.5
click at [149, 55] on aside "Menu Bar Preset #ed-899513974 Container Style Background Link Size Height Defau…" at bounding box center [108, 156] width 151 height 271
click at [141, 11] on icon "save" at bounding box center [141, 11] width 10 height 10
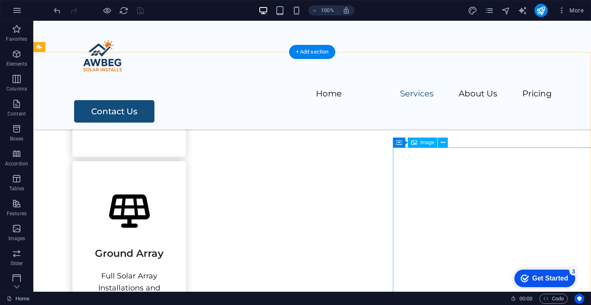
scroll to position [659, 0]
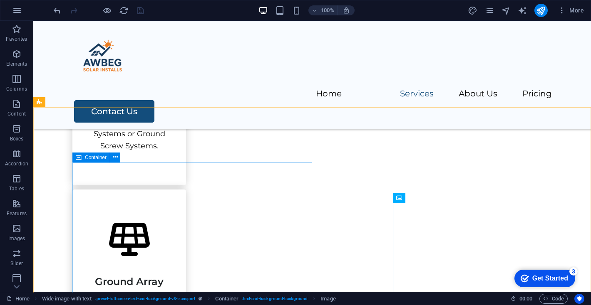
click at [78, 159] on icon at bounding box center [79, 158] width 6 height 10
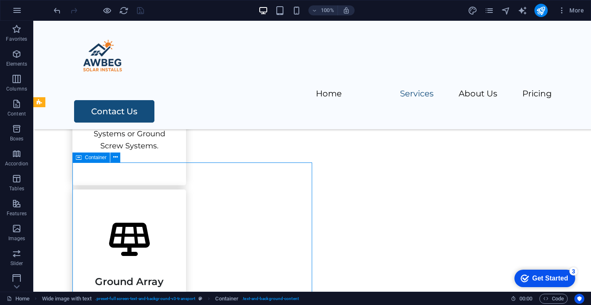
click at [90, 157] on span "Container" at bounding box center [96, 157] width 22 height 5
click at [397, 199] on icon at bounding box center [399, 198] width 6 height 10
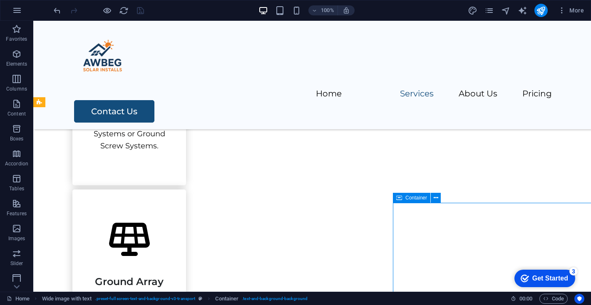
click at [412, 197] on span "Container" at bounding box center [416, 198] width 22 height 5
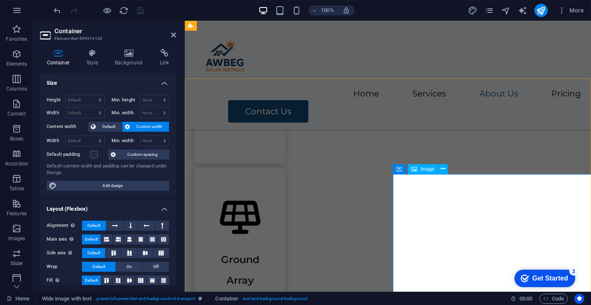
scroll to position [763, 0]
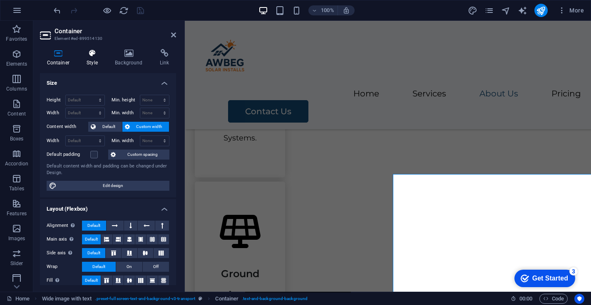
click at [87, 57] on h4 "Style" at bounding box center [94, 57] width 28 height 17
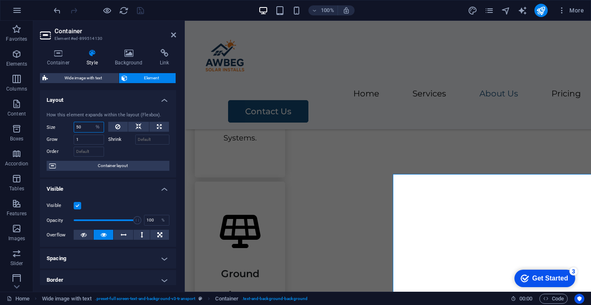
drag, startPoint x: 84, startPoint y: 127, endPoint x: 76, endPoint y: 127, distance: 7.9
click at [77, 127] on input "50" at bounding box center [89, 127] width 30 height 10
click at [113, 151] on div at bounding box center [139, 151] width 62 height 12
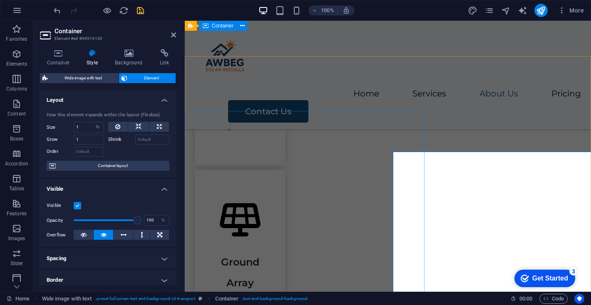
scroll to position [767, 0]
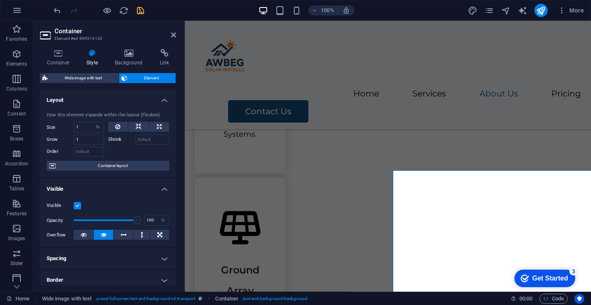
type input "50"
click at [147, 75] on span "Element" at bounding box center [151, 78] width 43 height 10
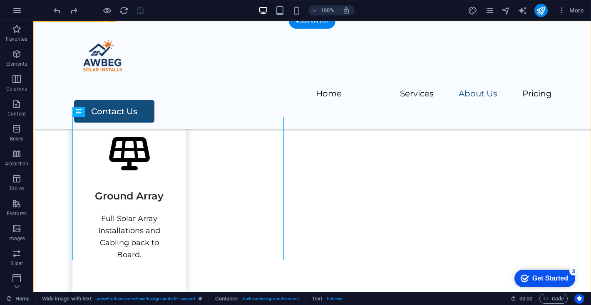
scroll to position [685, 0]
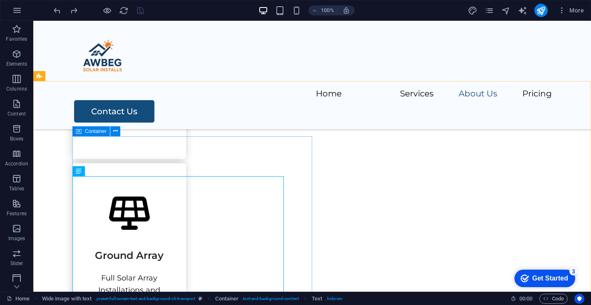
click at [79, 130] on icon at bounding box center [79, 132] width 6 height 10
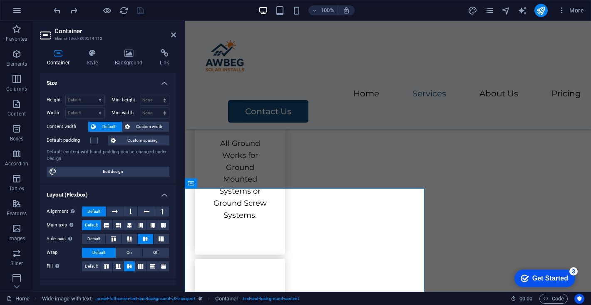
scroll to position [708, 0]
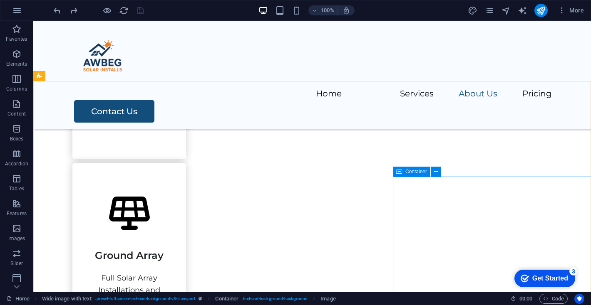
click at [402, 172] on div "Container" at bounding box center [411, 172] width 37 height 10
select select "%"
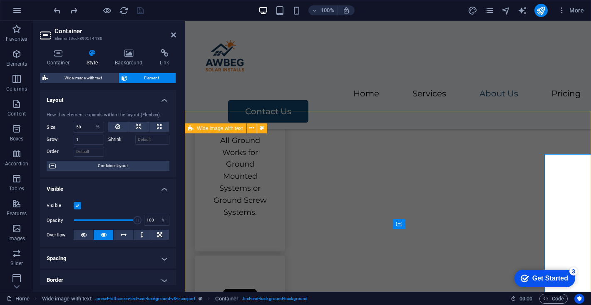
scroll to position [708, 0]
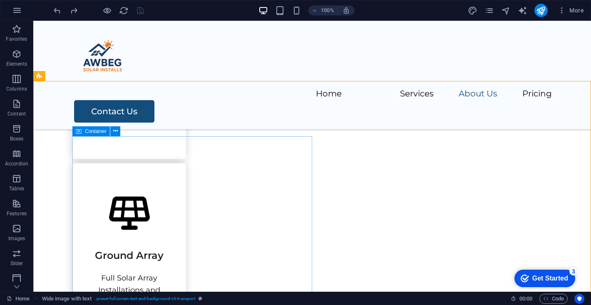
click at [79, 132] on icon at bounding box center [79, 132] width 6 height 10
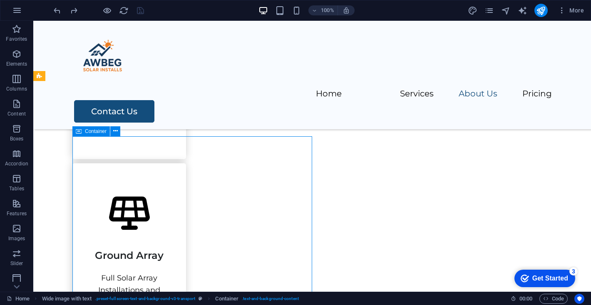
click at [79, 132] on icon at bounding box center [79, 132] width 6 height 10
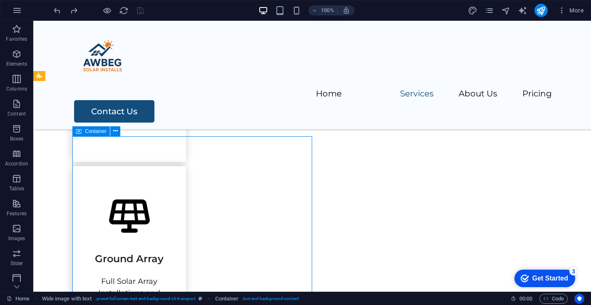
scroll to position [708, 0]
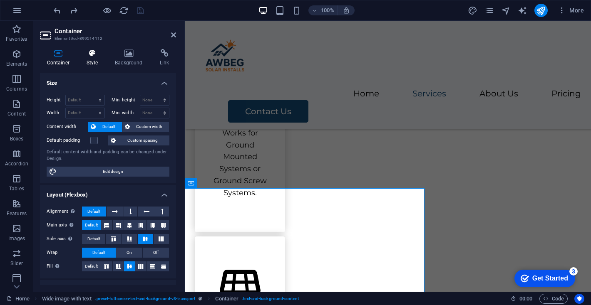
click at [89, 59] on h4 "Style" at bounding box center [94, 57] width 28 height 17
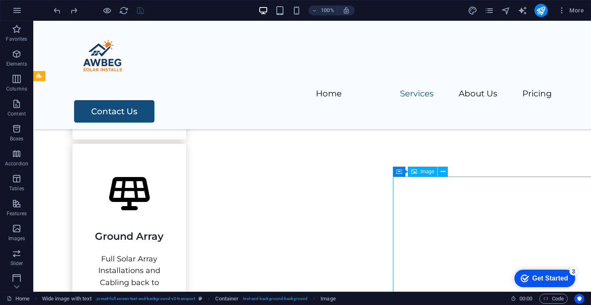
select select "px"
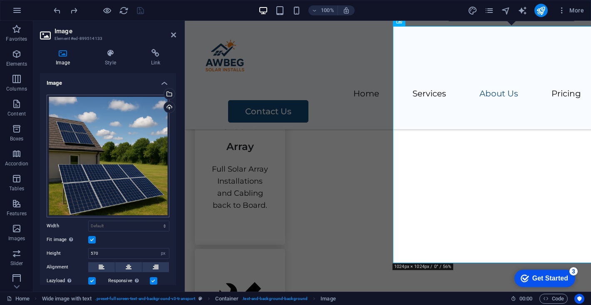
scroll to position [94, 0]
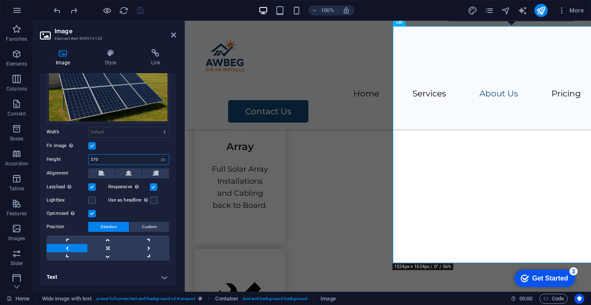
click at [113, 155] on input "570" at bounding box center [129, 160] width 80 height 10
type input "535"
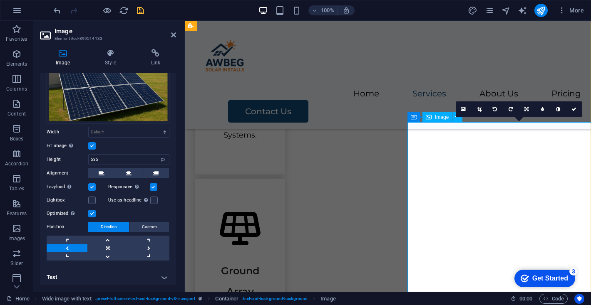
scroll to position [696, 0]
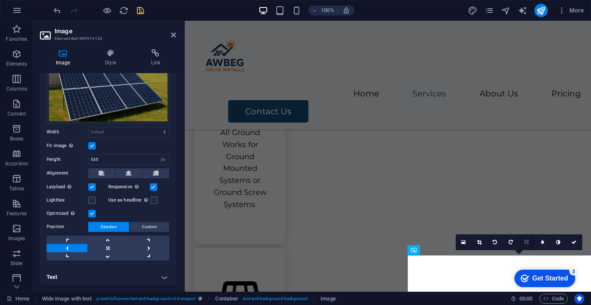
click at [526, 242] on icon at bounding box center [526, 242] width 4 height 5
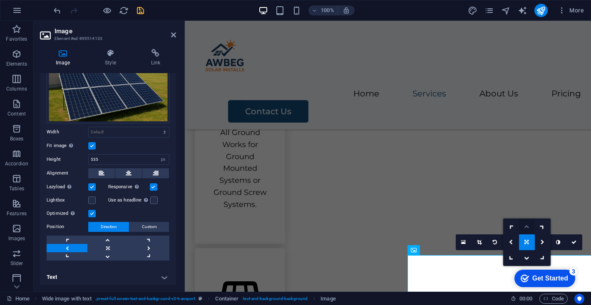
click at [526, 226] on icon at bounding box center [526, 226] width 5 height 5
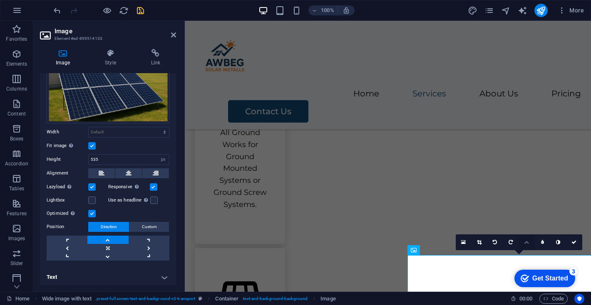
click at [525, 241] on icon at bounding box center [526, 242] width 5 height 5
click at [527, 241] on icon at bounding box center [526, 242] width 4 height 5
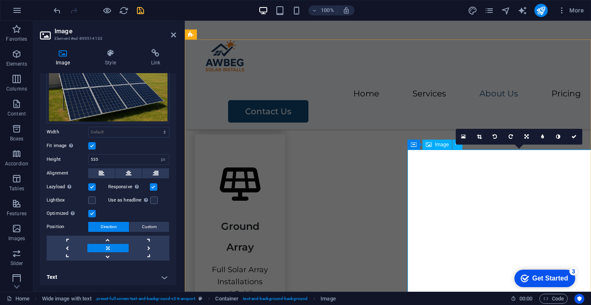
scroll to position [848, 0]
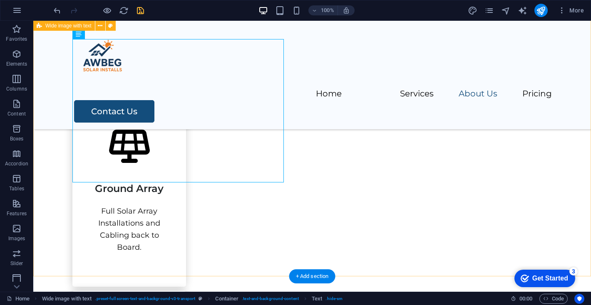
scroll to position [682, 0]
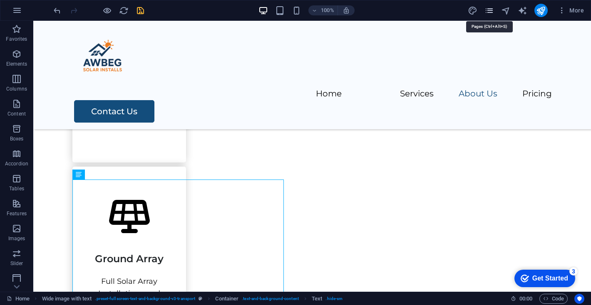
click at [490, 8] on icon "pages" at bounding box center [489, 11] width 10 height 10
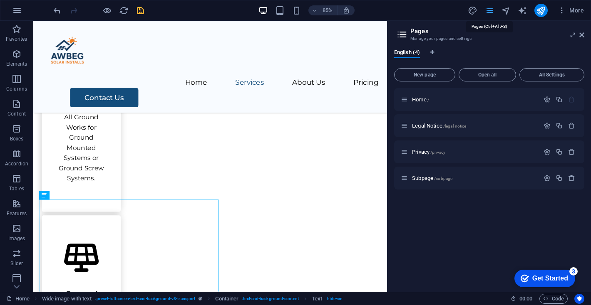
scroll to position [705, 0]
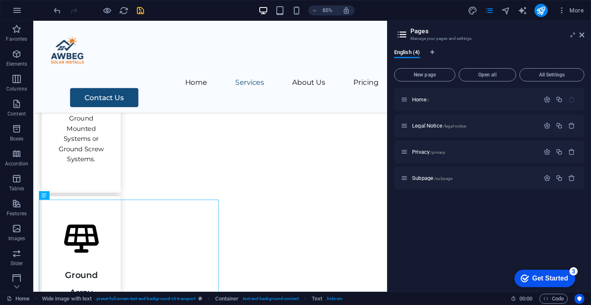
click at [143, 6] on icon "save" at bounding box center [141, 11] width 10 height 10
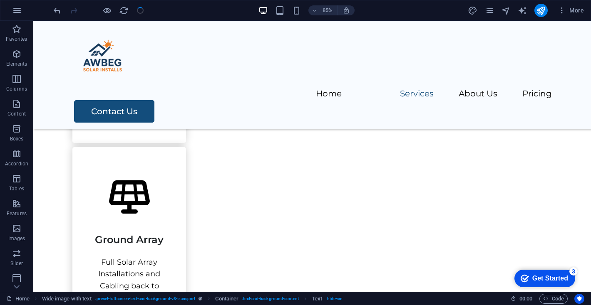
scroll to position [682, 0]
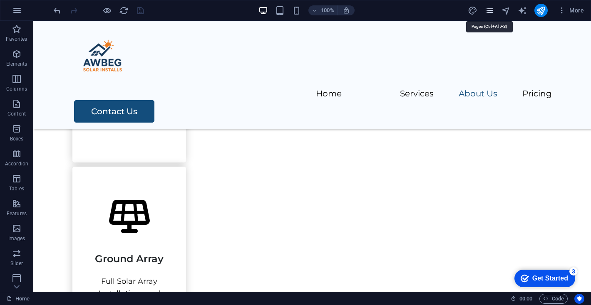
click at [490, 10] on icon "pages" at bounding box center [489, 11] width 10 height 10
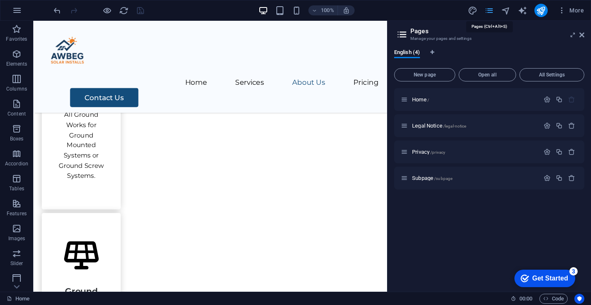
scroll to position [705, 0]
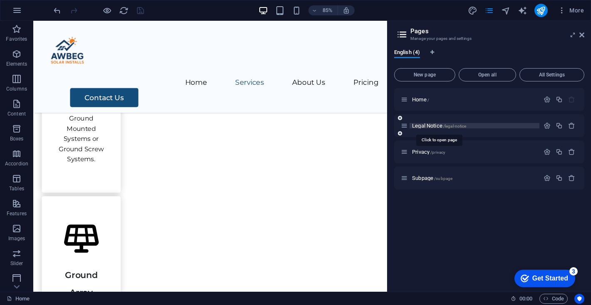
click at [429, 128] on span "Legal Notice /legal-notice" at bounding box center [439, 126] width 54 height 6
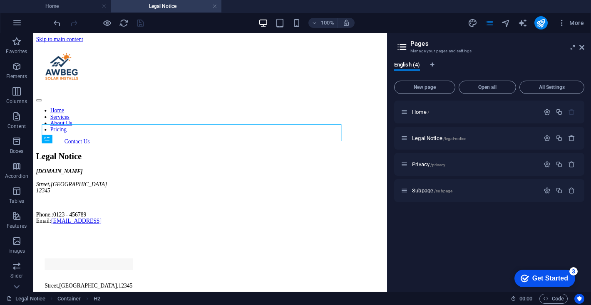
scroll to position [0, 0]
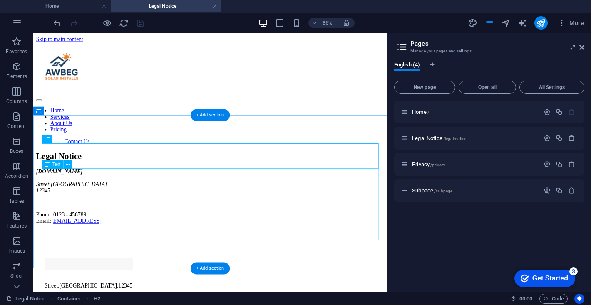
click at [151, 233] on div "awbeg.ie Street , Berlin 12345 Phone.: 0123 - 456789 Email: b83d5669f494ee2b651…" at bounding box center [241, 226] width 409 height 66
click at [164, 221] on div "awbeg.ie Street , Berlin 12345 Phone.: 0123 - 456789 Email: b83d5669f494ee2b651…" at bounding box center [241, 226] width 409 height 66
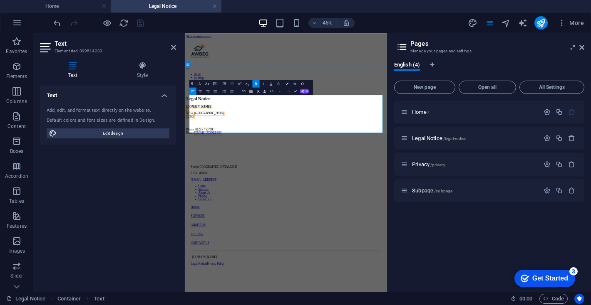
click at [351, 229] on p "To enrich screen reader interactions, please activate Accessibility in Grammarl…" at bounding box center [409, 232] width 443 height 7
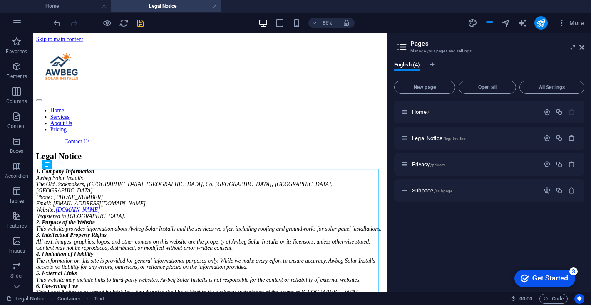
click at [144, 23] on icon "save" at bounding box center [141, 23] width 10 height 10
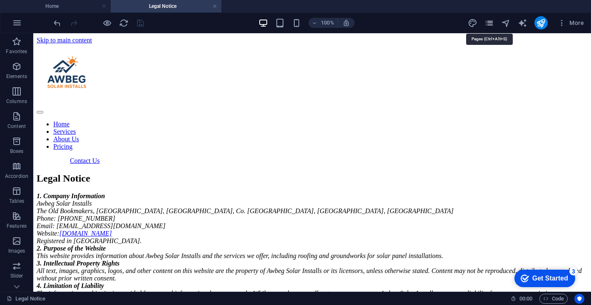
click at [490, 21] on icon "pages" at bounding box center [489, 23] width 10 height 10
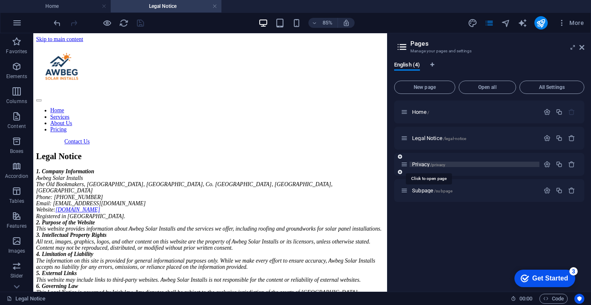
click at [422, 165] on span "Privacy /privacy" at bounding box center [428, 164] width 33 height 6
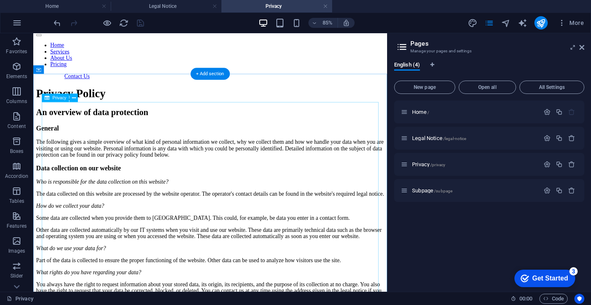
scroll to position [90, 0]
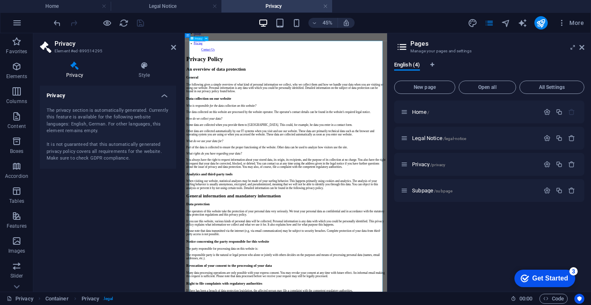
click at [66, 74] on h4 "Privacy" at bounding box center [76, 70] width 73 height 17
click at [75, 63] on icon at bounding box center [74, 66] width 69 height 8
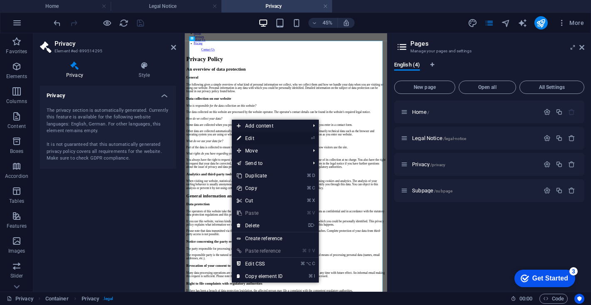
click at [258, 140] on link "⏎ Edit" at bounding box center [260, 138] width 56 height 12
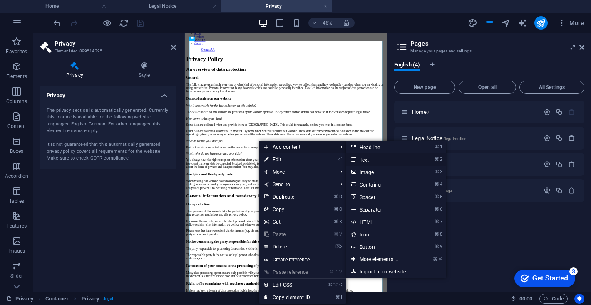
click at [369, 159] on link "⌘ 2 Text" at bounding box center [380, 160] width 69 height 12
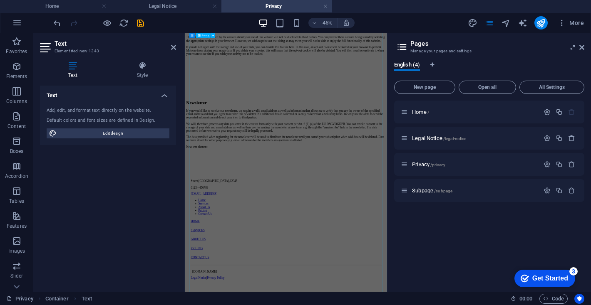
scroll to position [2902, 0]
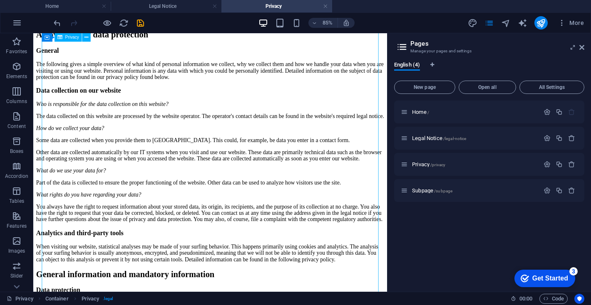
scroll to position [0, 0]
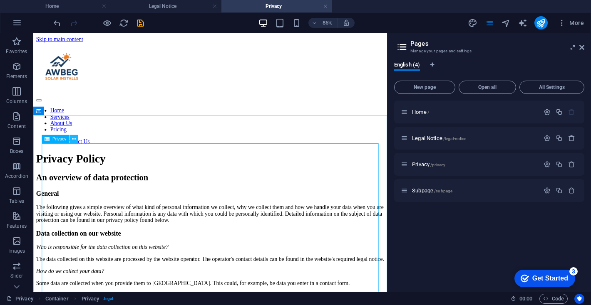
click at [74, 142] on icon at bounding box center [74, 139] width 4 height 7
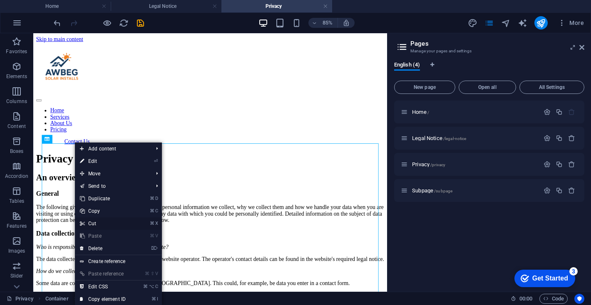
click at [107, 223] on link "⌘ X Cut" at bounding box center [103, 224] width 56 height 12
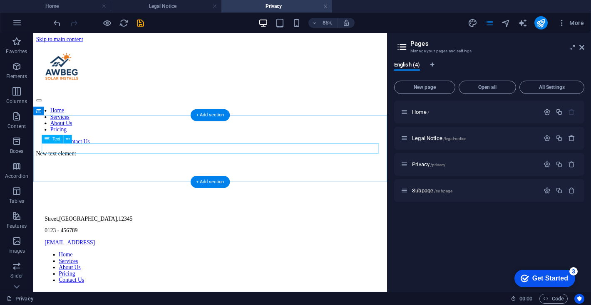
click at [121, 171] on div "New text element" at bounding box center [241, 174] width 409 height 7
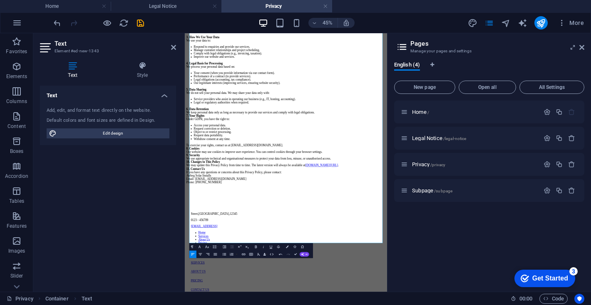
scroll to position [232, 0]
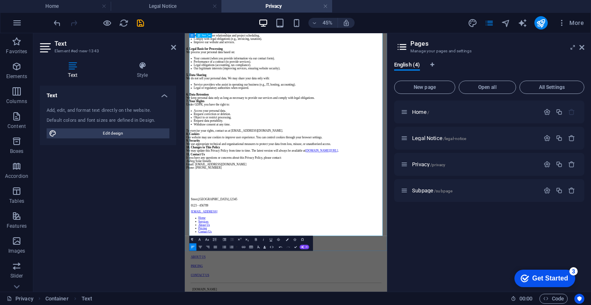
click at [332, 305] on div "1. Introduction Awbeg Solar Installs (“we”, “our”, “us”) respects your privacy …" at bounding box center [409, 135] width 443 height 404
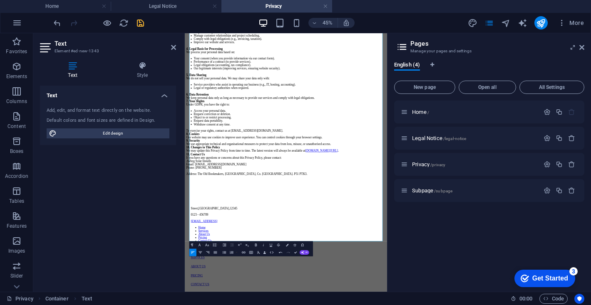
click at [141, 21] on icon "save" at bounding box center [141, 23] width 10 height 10
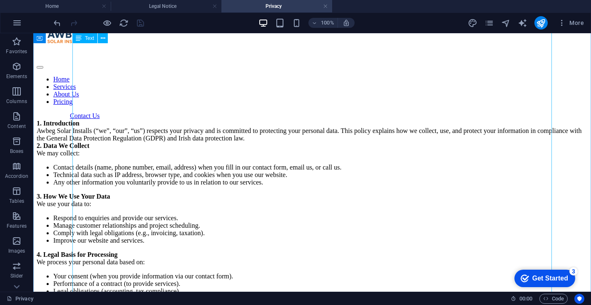
scroll to position [0, 0]
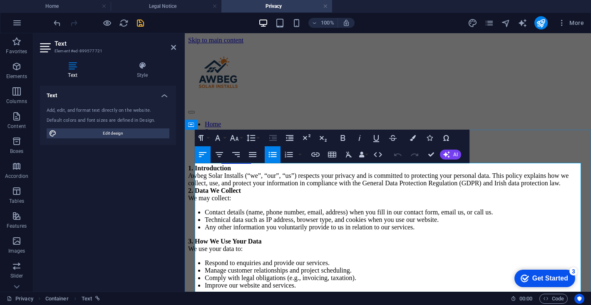
click at [209, 169] on strong "1. Introduction" at bounding box center [209, 168] width 43 height 7
click at [199, 169] on strong "1. Introduction" at bounding box center [209, 168] width 43 height 7
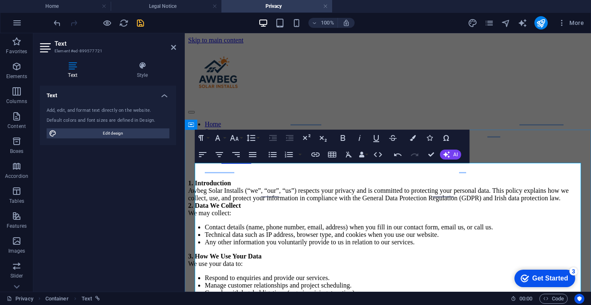
click at [7, 67] on span "Elements" at bounding box center [16, 72] width 33 height 20
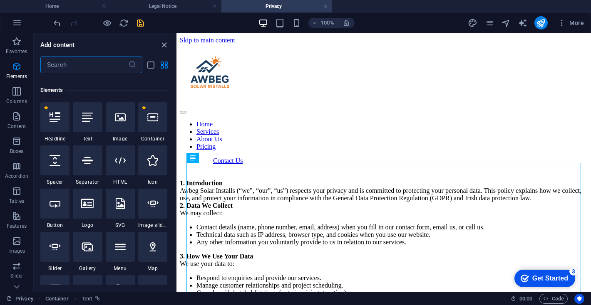
scroll to position [89, 0]
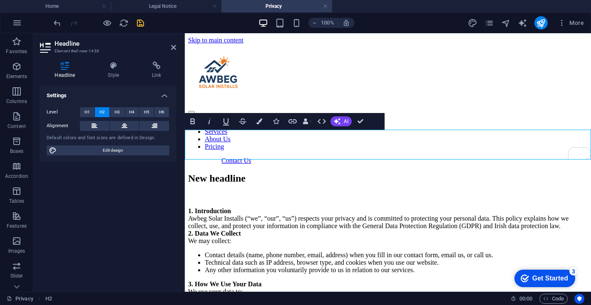
click at [239, 173] on h2 "New headline" at bounding box center [388, 178] width 400 height 11
click at [117, 111] on span "H3" at bounding box center [116, 112] width 5 height 10
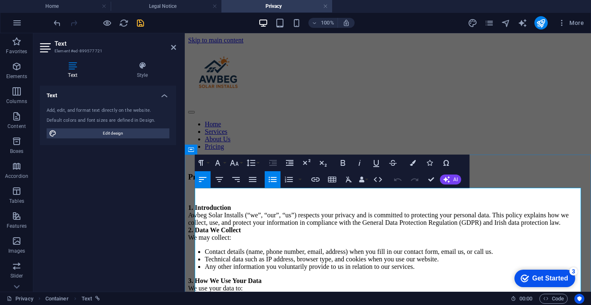
click at [196, 211] on strong "1. Introduction" at bounding box center [209, 207] width 43 height 7
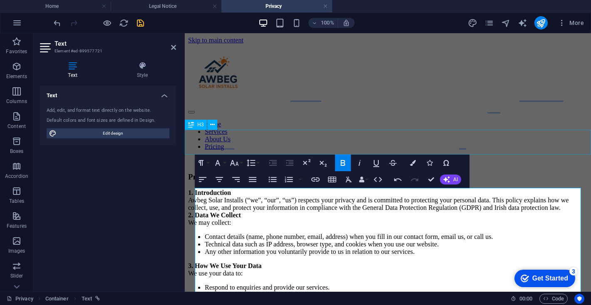
click at [293, 173] on div "Privacy Policy" at bounding box center [388, 177] width 400 height 9
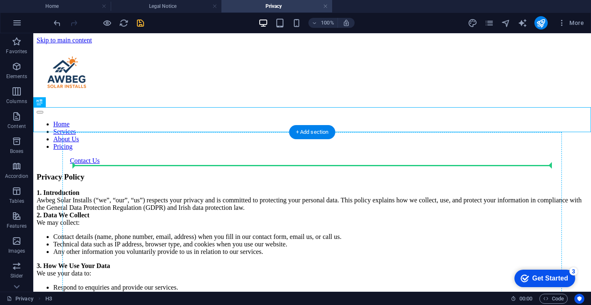
drag, startPoint x: 92, startPoint y: 117, endPoint x: 120, endPoint y: 167, distance: 57.6
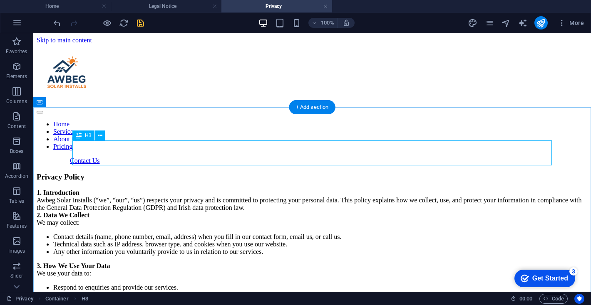
click at [246, 173] on div "Privacy Policy" at bounding box center [312, 177] width 551 height 9
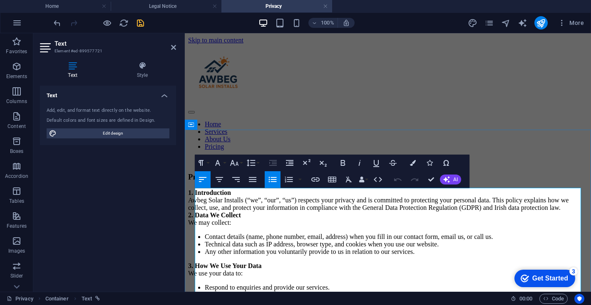
click at [195, 194] on strong "1. Introduction" at bounding box center [209, 192] width 43 height 7
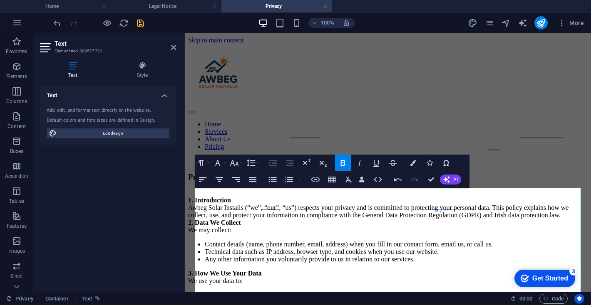
click at [134, 24] on div at bounding box center [98, 22] width 93 height 13
click at [137, 24] on icon "save" at bounding box center [141, 23] width 10 height 10
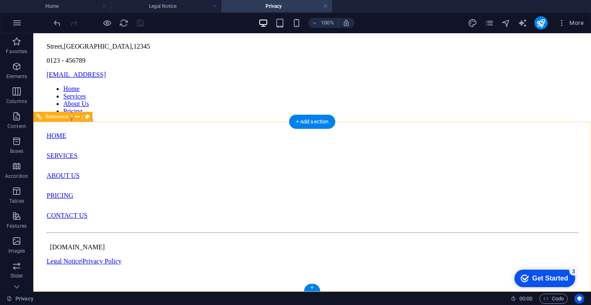
scroll to position [652, 0]
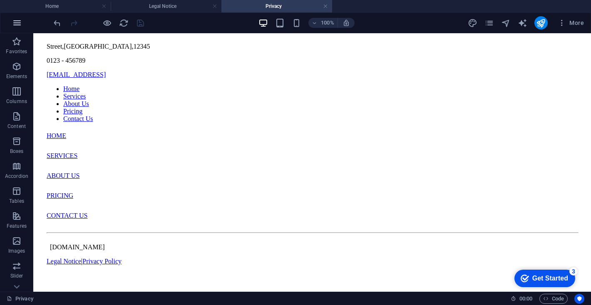
click at [23, 25] on button "button" at bounding box center [17, 23] width 20 height 20
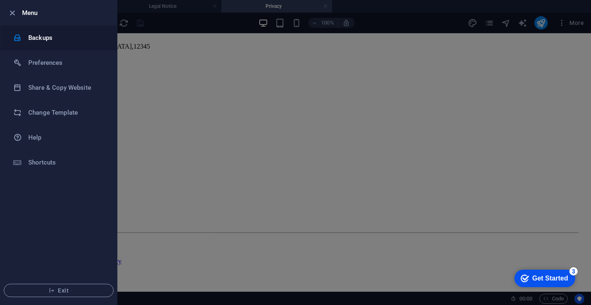
click at [52, 45] on li "Backups" at bounding box center [58, 37] width 117 height 25
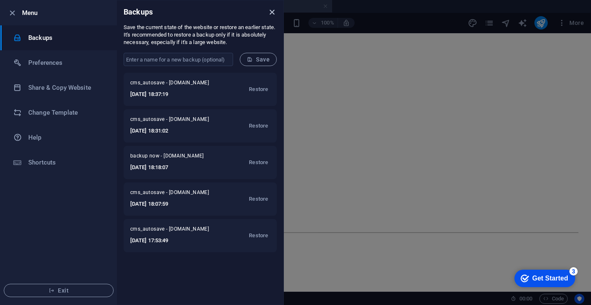
click at [270, 12] on icon "close" at bounding box center [272, 12] width 10 height 10
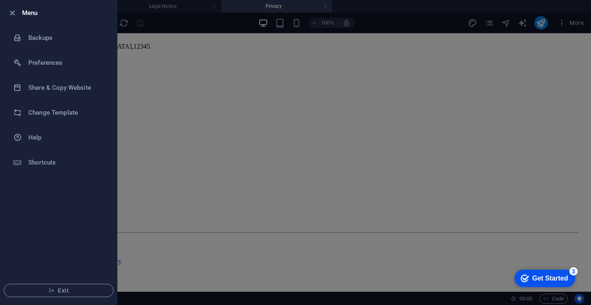
click at [489, 134] on div at bounding box center [295, 152] width 591 height 305
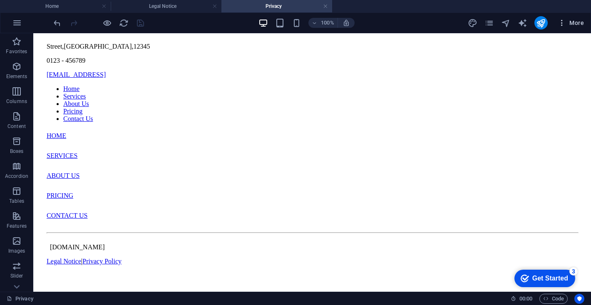
click at [559, 25] on icon "button" at bounding box center [562, 23] width 8 height 8
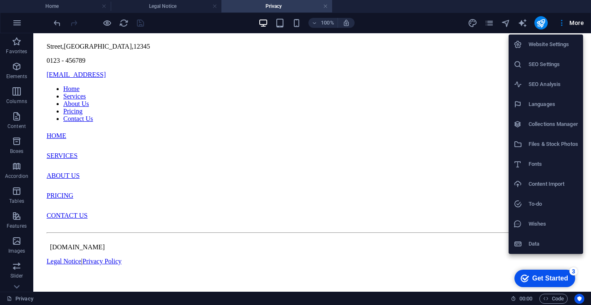
click at [16, 286] on div at bounding box center [295, 152] width 591 height 305
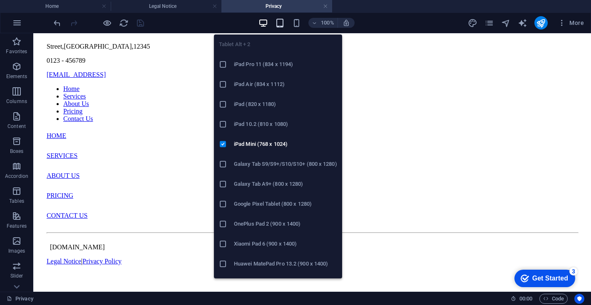
click at [281, 20] on icon "button" at bounding box center [280, 23] width 10 height 10
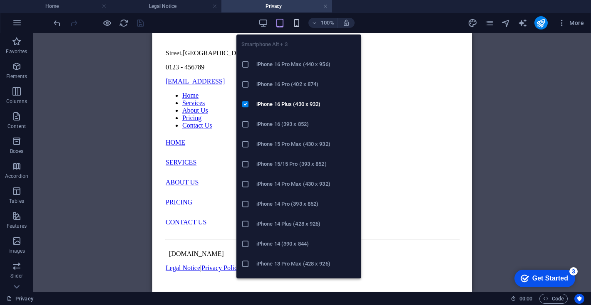
click at [299, 22] on icon "button" at bounding box center [297, 23] width 10 height 10
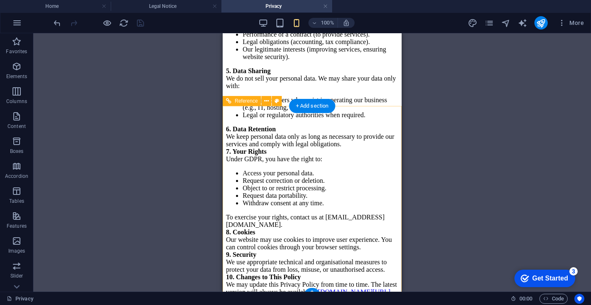
scroll to position [0, 0]
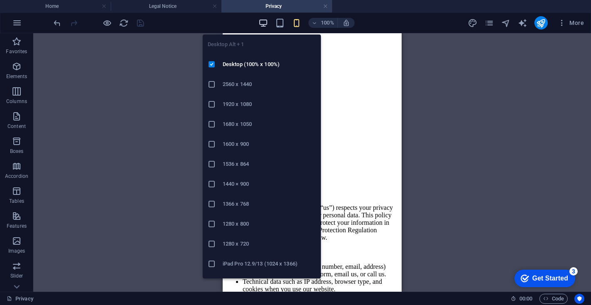
click at [263, 24] on icon "button" at bounding box center [263, 23] width 10 height 10
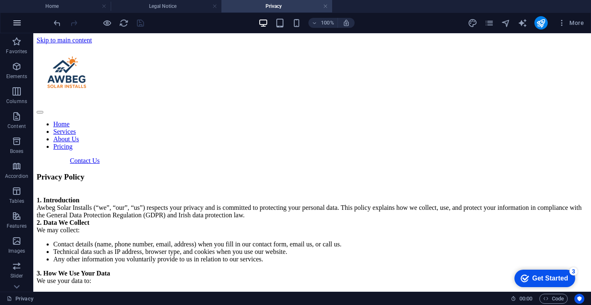
click at [15, 22] on icon "button" at bounding box center [17, 23] width 10 height 10
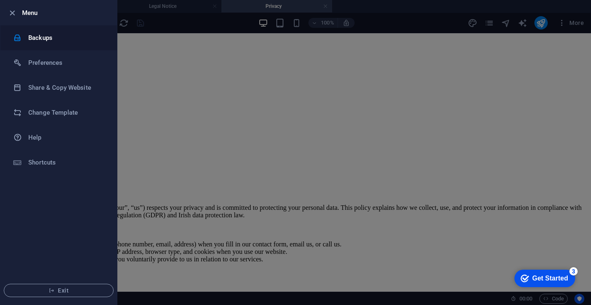
click at [51, 37] on h6 "Backups" at bounding box center [66, 38] width 77 height 10
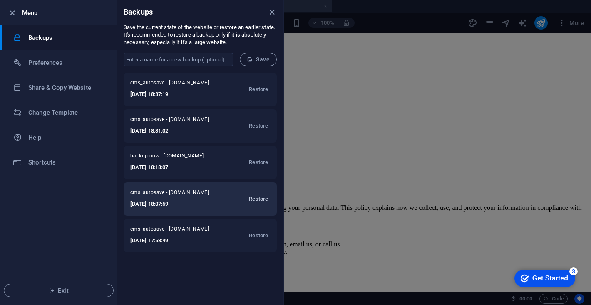
click at [256, 199] on span "Restore" at bounding box center [258, 199] width 19 height 10
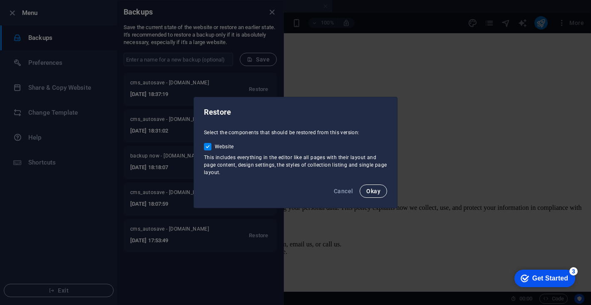
click at [368, 189] on span "Okay" at bounding box center [373, 191] width 14 height 7
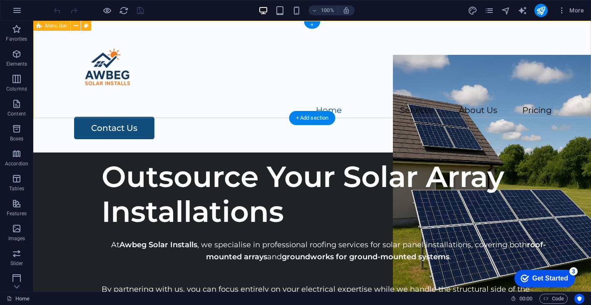
scroll to position [0, 0]
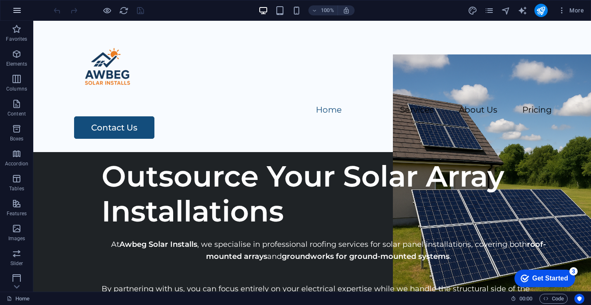
click at [16, 4] on button "button" at bounding box center [17, 10] width 20 height 20
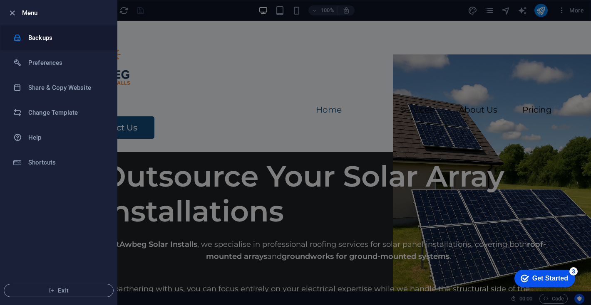
click at [46, 43] on li "Backups" at bounding box center [58, 37] width 117 height 25
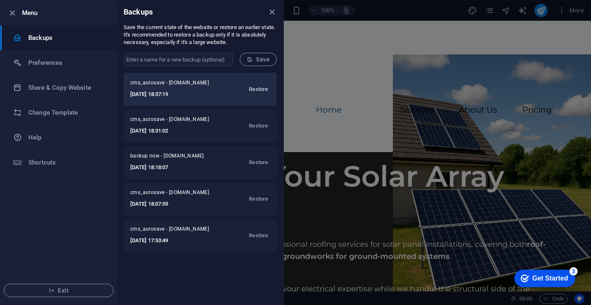
click at [256, 90] on span "Restore" at bounding box center [258, 89] width 19 height 10
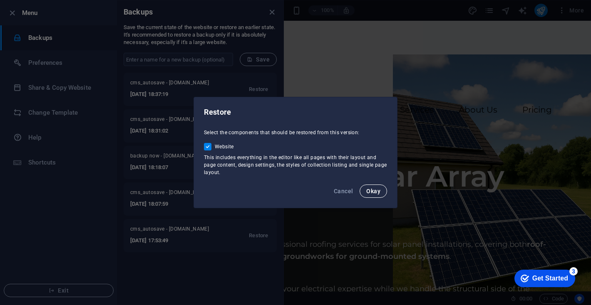
click at [368, 189] on span "Okay" at bounding box center [373, 191] width 14 height 7
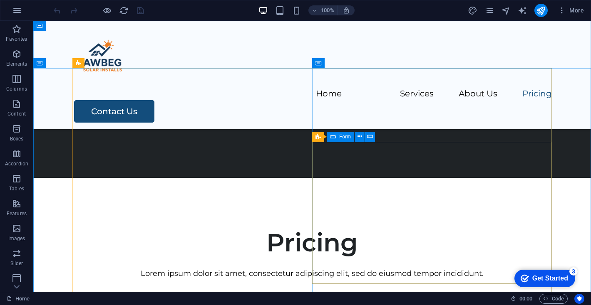
scroll to position [1501, 0]
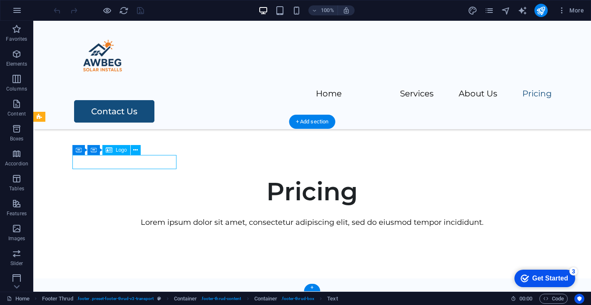
scroll to position [1573, 0]
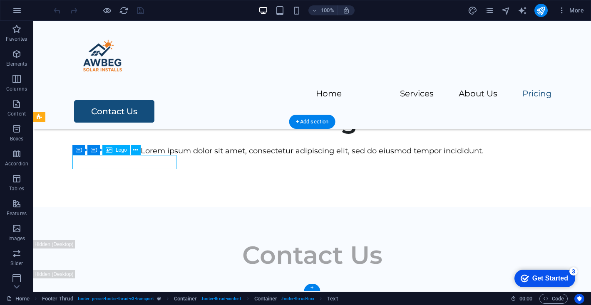
select select "px"
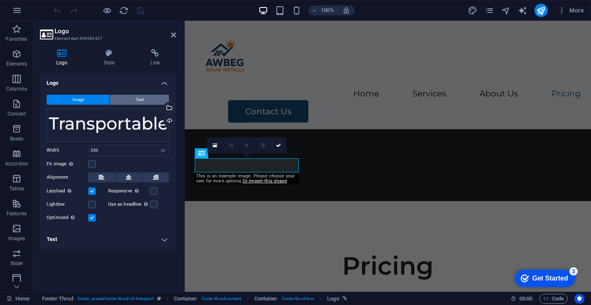
click at [117, 99] on button "Text" at bounding box center [139, 100] width 59 height 10
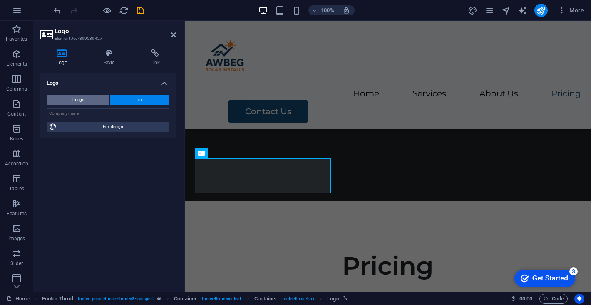
click at [89, 98] on button "Image" at bounding box center [78, 100] width 63 height 10
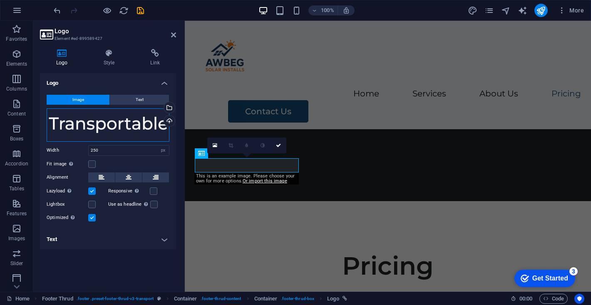
click at [90, 115] on div "Drag files here, click to choose files or select files from Files or our free s…" at bounding box center [108, 125] width 123 height 33
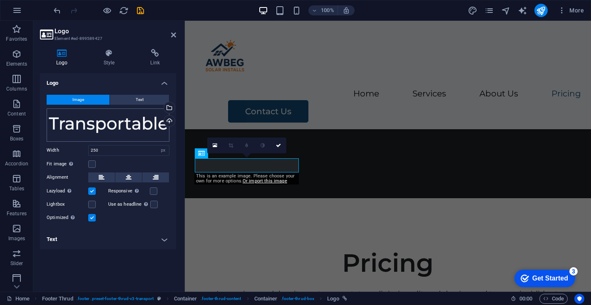
scroll to position [1198, 0]
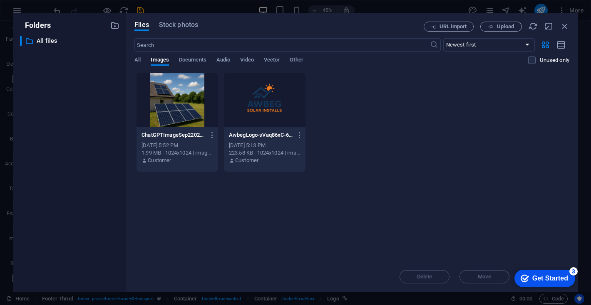
click at [268, 108] on div at bounding box center [265, 100] width 82 height 54
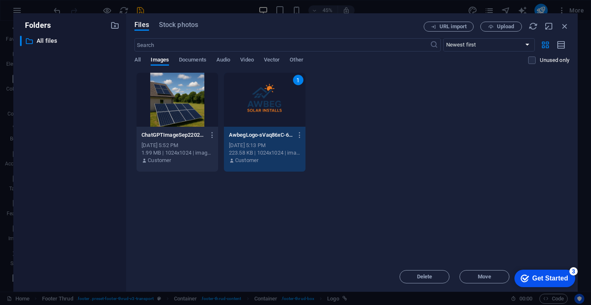
drag, startPoint x: 532, startPoint y: 277, endPoint x: 607, endPoint y: 434, distance: 174.6
click at [528, 270] on div "checkmark Get Started 3" at bounding box center [544, 278] width 61 height 17
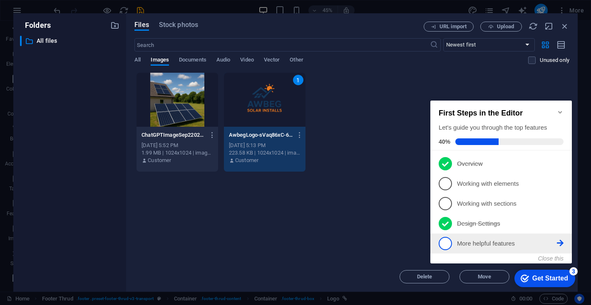
click at [526, 258] on div "Close this" at bounding box center [496, 259] width 133 height 7
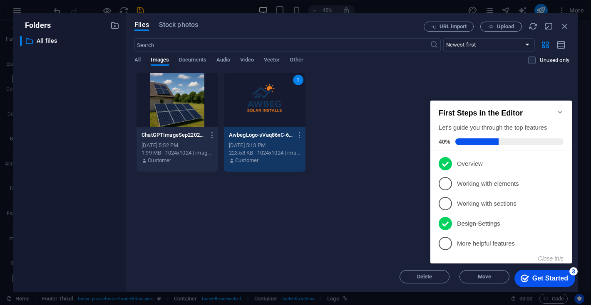
click at [266, 94] on div "1" at bounding box center [265, 100] width 82 height 54
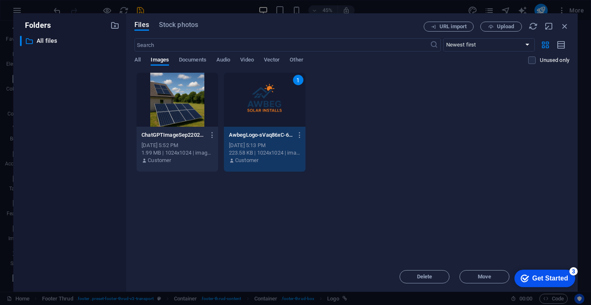
click at [266, 94] on div "1" at bounding box center [265, 100] width 82 height 54
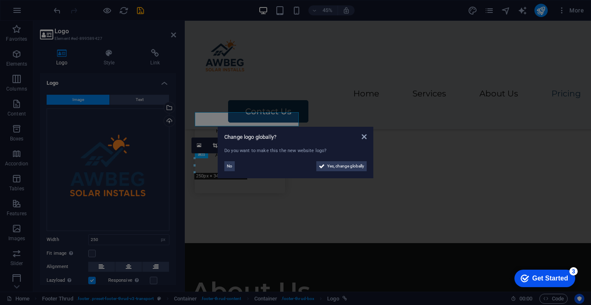
scroll to position [1573, 0]
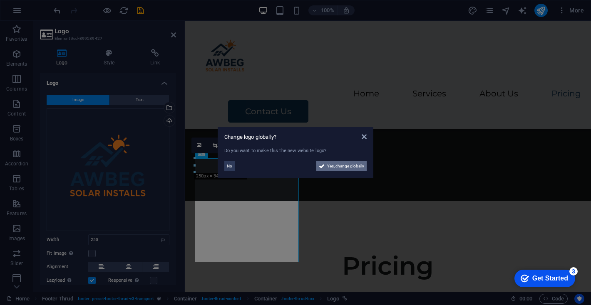
click at [334, 165] on span "Yes, change globally" at bounding box center [345, 166] width 37 height 10
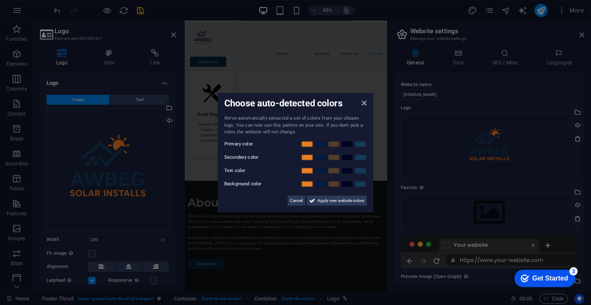
scroll to position [981, 0]
click at [362, 104] on icon at bounding box center [364, 103] width 5 height 7
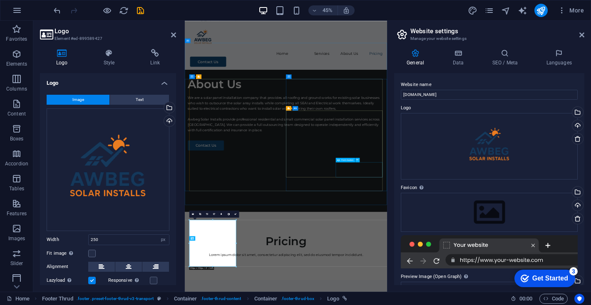
scroll to position [1258, 0]
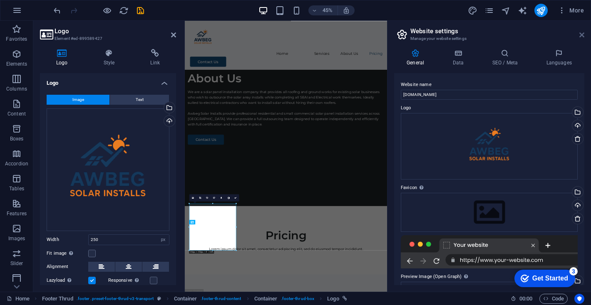
click at [582, 32] on icon at bounding box center [581, 35] width 5 height 7
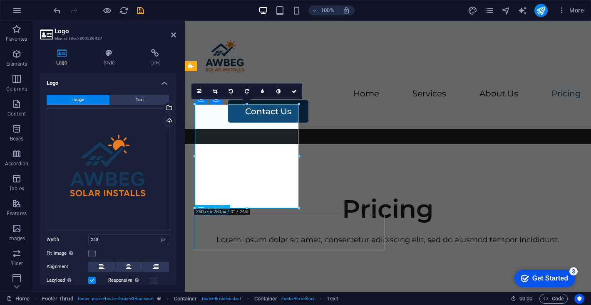
scroll to position [1553, 0]
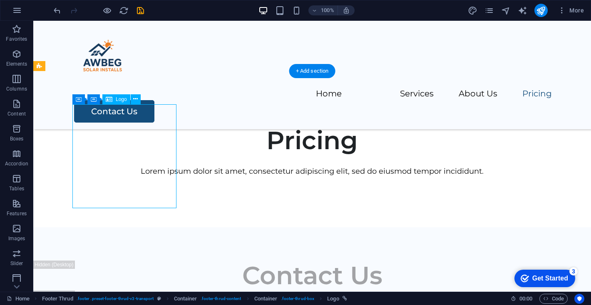
scroll to position [1627, 0]
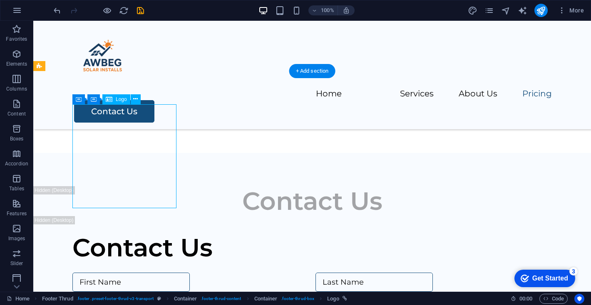
select select "px"
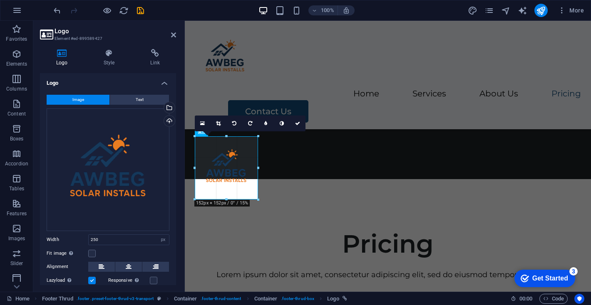
scroll to position [1592, 0]
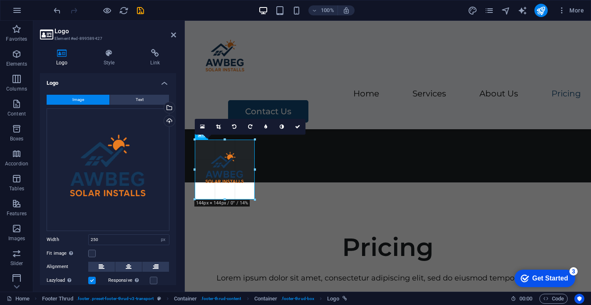
drag, startPoint x: 298, startPoint y: 106, endPoint x: 254, endPoint y: 158, distance: 68.5
type input "144"
click at [344, 92] on div "Home Services About Us Pricing Contact Us" at bounding box center [388, 75] width 406 height 109
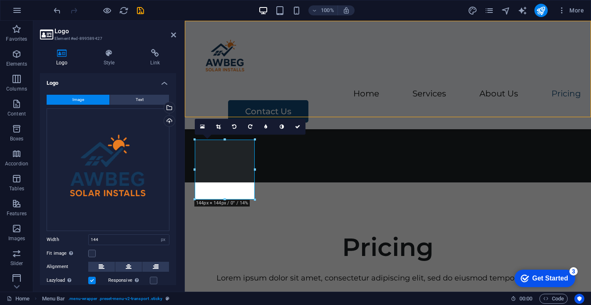
scroll to position [1517, 0]
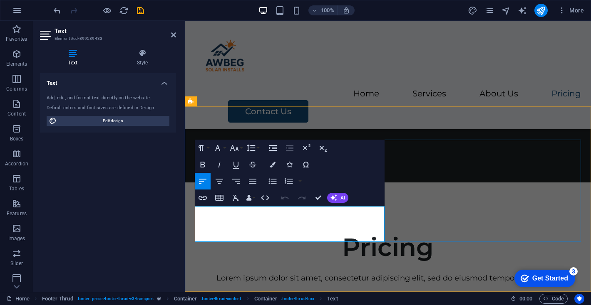
scroll to position [1576, 0]
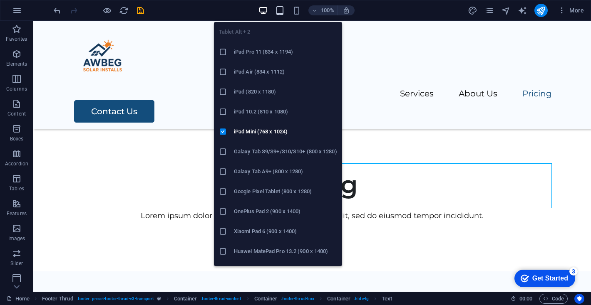
click at [279, 15] on icon "button" at bounding box center [280, 11] width 10 height 10
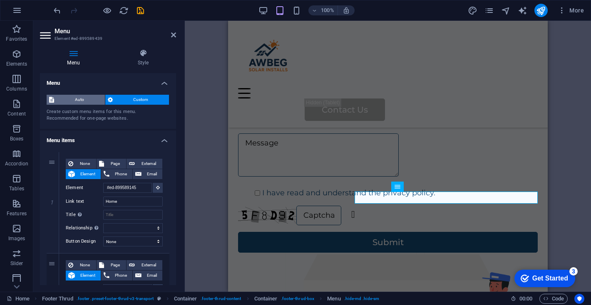
click at [83, 101] on span "Auto" at bounding box center [80, 100] width 46 height 10
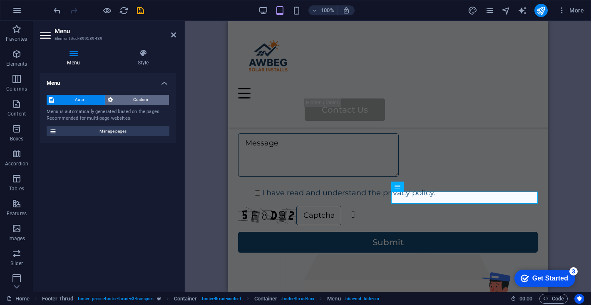
click at [133, 100] on span "Custom" at bounding box center [141, 100] width 52 height 10
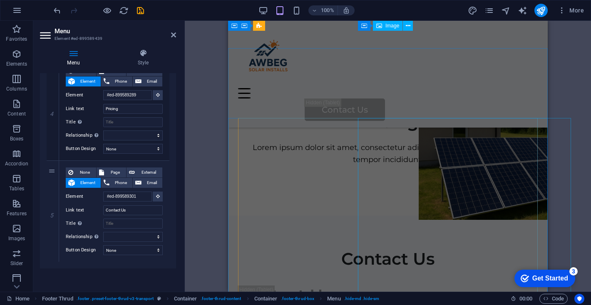
scroll to position [1442, 0]
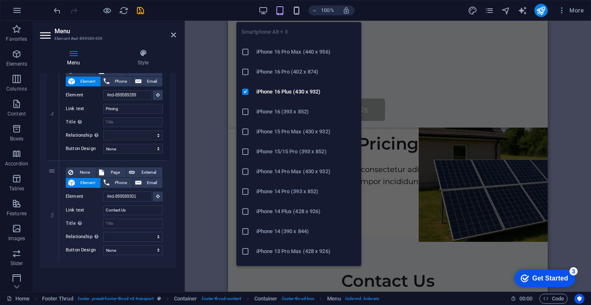
click at [298, 11] on icon "button" at bounding box center [297, 11] width 10 height 10
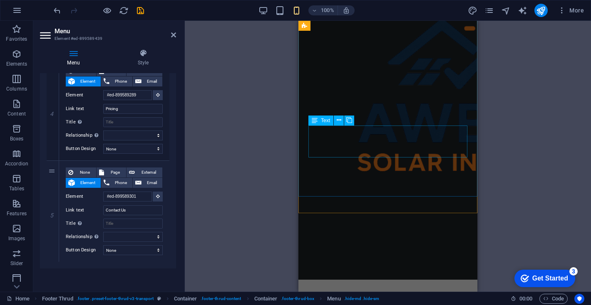
scroll to position [0, 0]
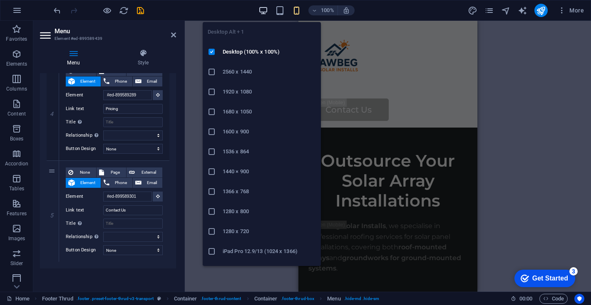
click at [264, 12] on icon "button" at bounding box center [263, 11] width 10 height 10
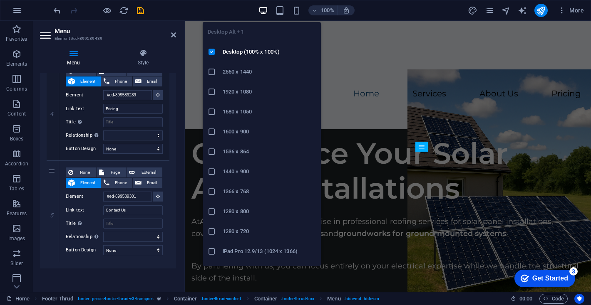
scroll to position [1580, 0]
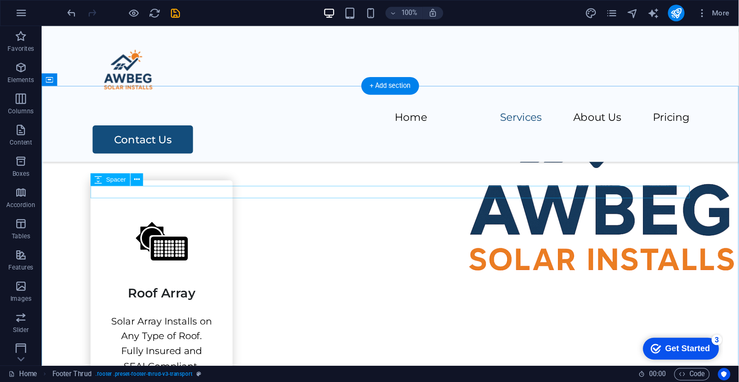
scroll to position [0, 0]
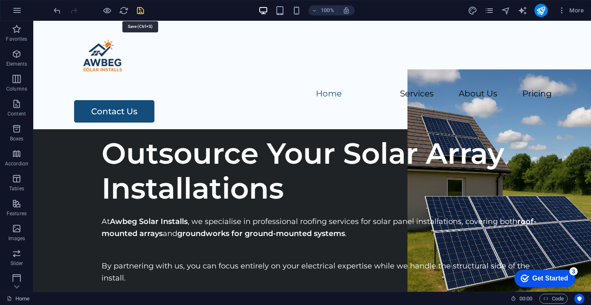
click at [140, 10] on icon "save" at bounding box center [141, 11] width 10 height 10
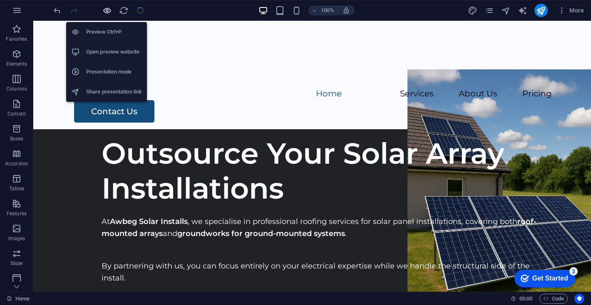
click at [107, 10] on icon "button" at bounding box center [107, 11] width 10 height 10
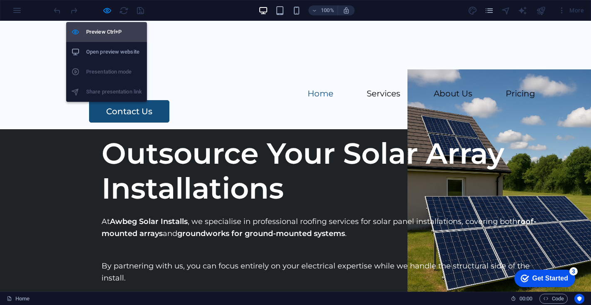
click at [111, 29] on h6 "Preview Ctrl+P" at bounding box center [114, 32] width 56 height 10
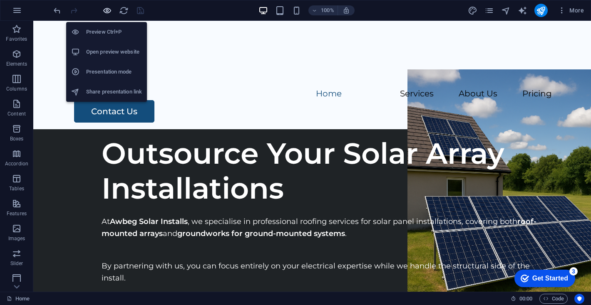
click at [109, 10] on icon "button" at bounding box center [107, 11] width 10 height 10
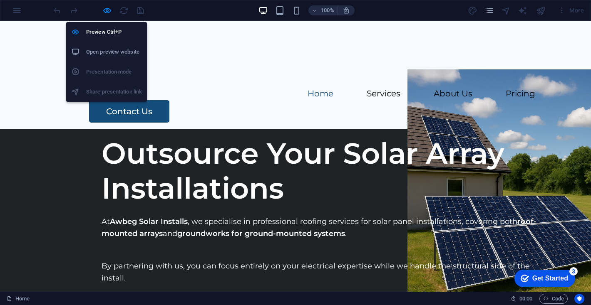
click at [118, 55] on h6 "Open preview website" at bounding box center [114, 52] width 56 height 10
click at [108, 11] on icon "button" at bounding box center [107, 11] width 10 height 10
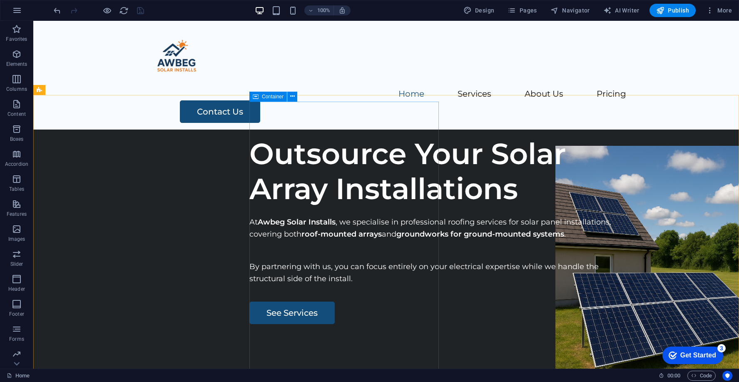
click at [256, 99] on icon at bounding box center [256, 97] width 6 height 10
click at [261, 98] on div "Container" at bounding box center [267, 97] width 37 height 10
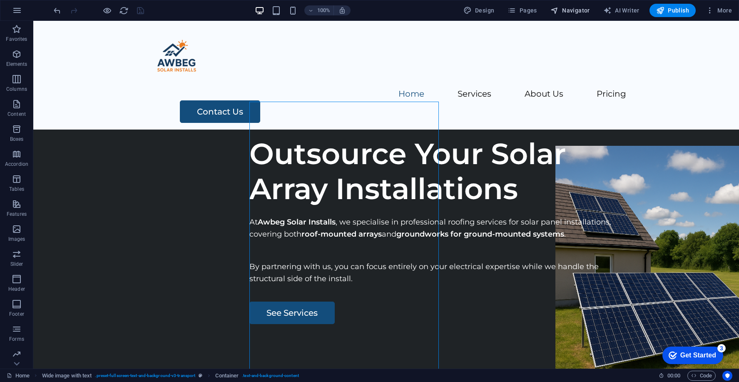
click at [577, 10] on span "Navigator" at bounding box center [570, 10] width 40 height 8
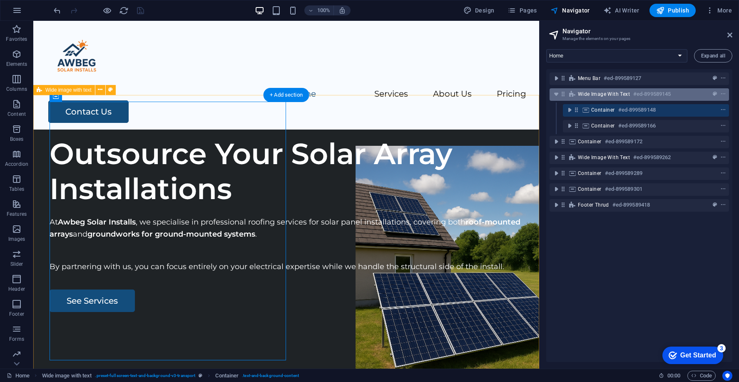
click at [591, 98] on div "Wide image with text #ed-899589145" at bounding box center [632, 94] width 109 height 10
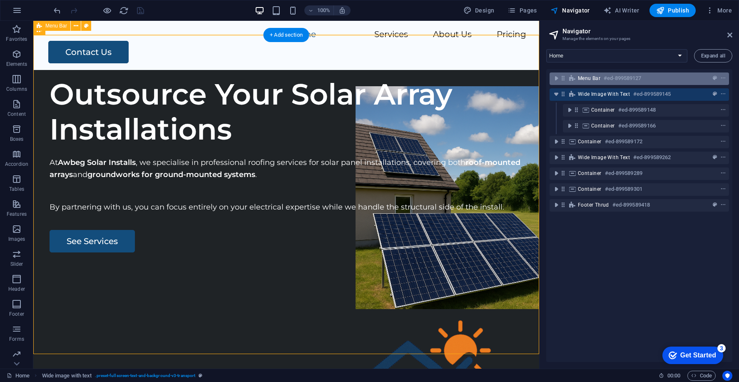
click at [591, 79] on span "Menu Bar" at bounding box center [589, 78] width 22 height 7
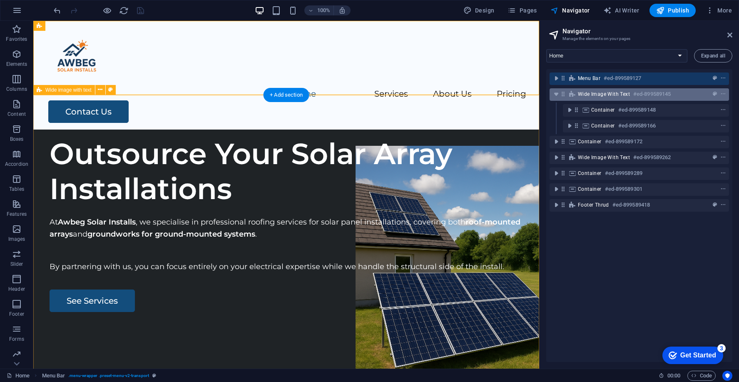
click at [591, 94] on span "Wide image with text" at bounding box center [604, 94] width 52 height 7
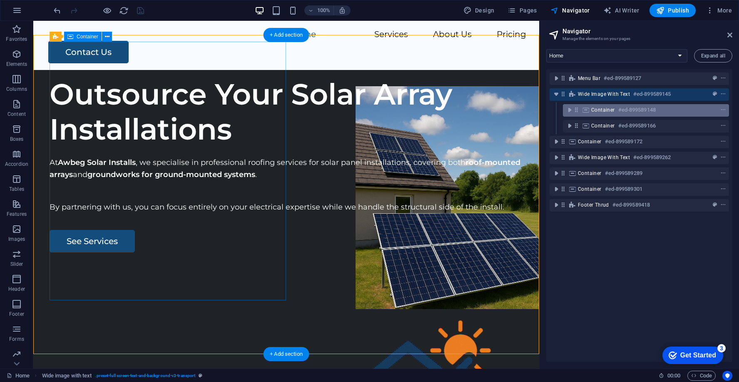
click at [591, 105] on div "Container #ed-899589148" at bounding box center [639, 110] width 96 height 10
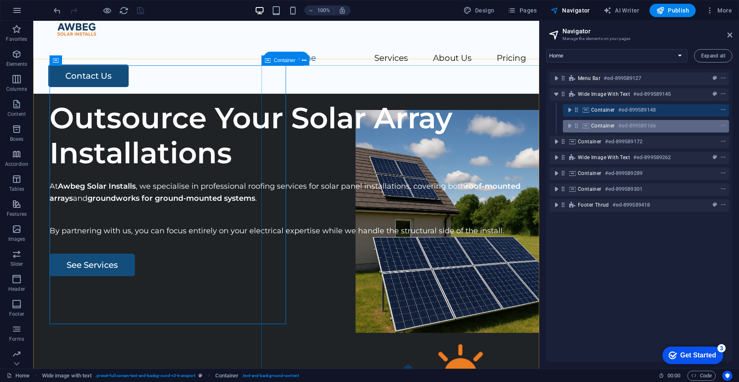
click at [591, 122] on span "Container" at bounding box center [603, 125] width 24 height 7
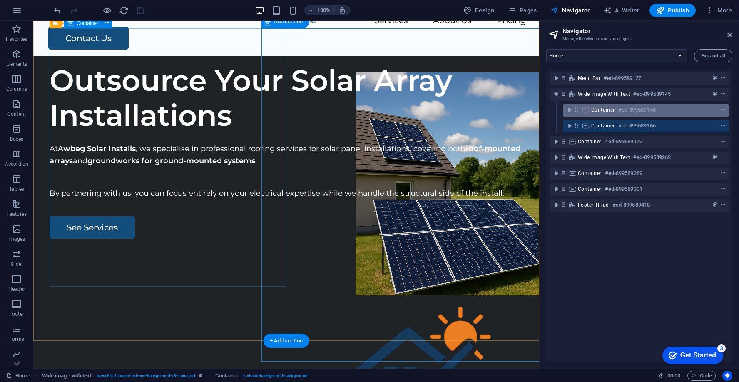
click at [591, 111] on span "Container" at bounding box center [603, 110] width 24 height 7
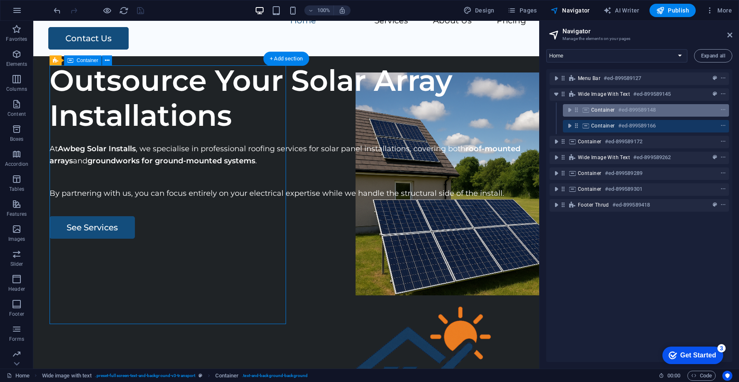
scroll to position [36, 0]
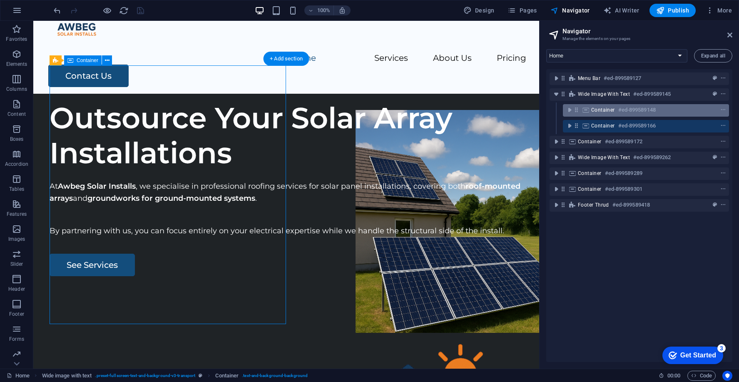
click at [591, 111] on span "Container" at bounding box center [603, 110] width 24 height 7
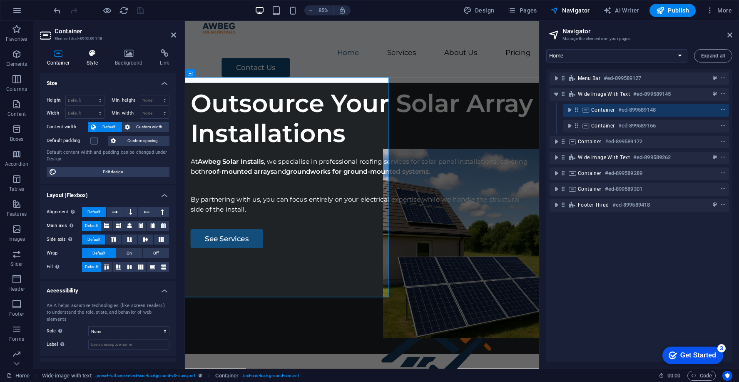
click at [99, 55] on icon at bounding box center [92, 53] width 25 height 8
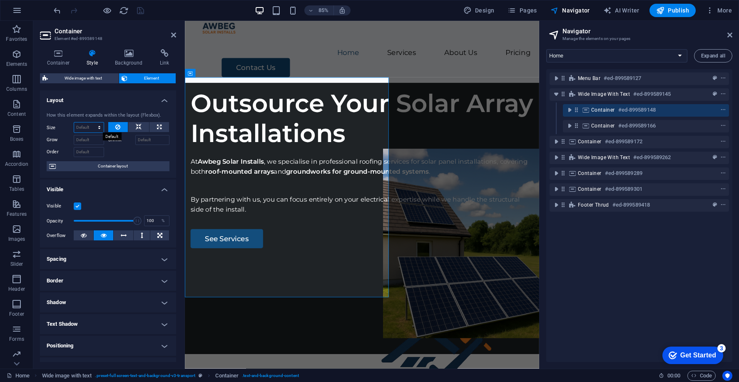
click at [83, 126] on select "Default auto px % 1/1 1/2 1/3 1/4 1/5 1/6 1/7 1/8 1/9 1/10" at bounding box center [89, 127] width 30 height 10
select select "%"
click at [91, 122] on select "Default auto px % 1/1 1/2 1/3 1/4 1/5 1/6 1/7 1/8 1/9 1/10" at bounding box center [89, 127] width 30 height 10
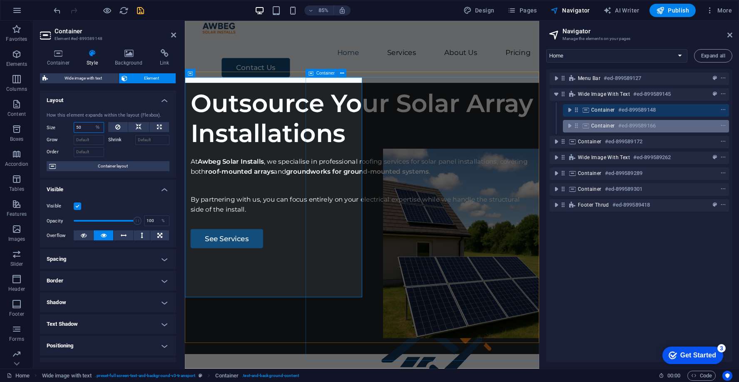
type input "50"
click at [591, 127] on span "Container" at bounding box center [603, 125] width 24 height 7
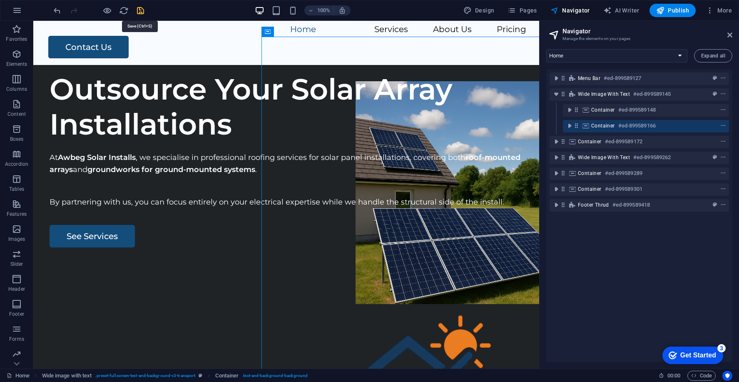
click at [141, 11] on icon "save" at bounding box center [141, 11] width 10 height 10
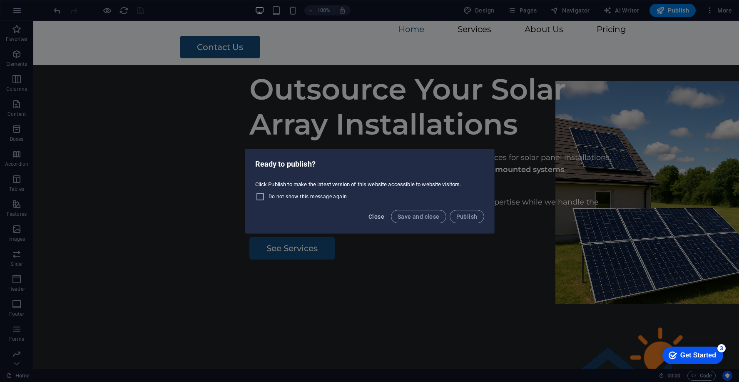
click at [376, 213] on span "Close" at bounding box center [376, 216] width 16 height 7
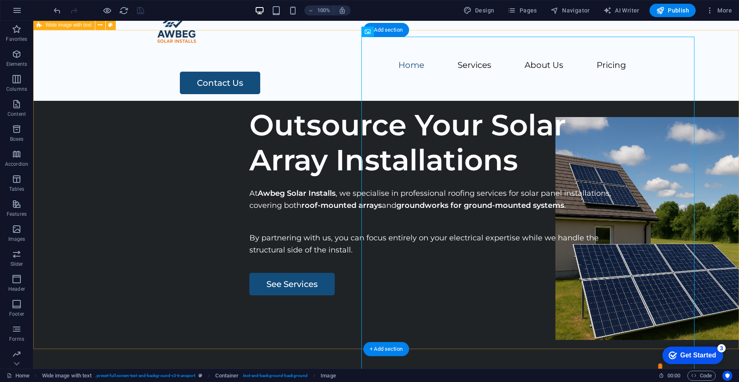
scroll to position [0, 0]
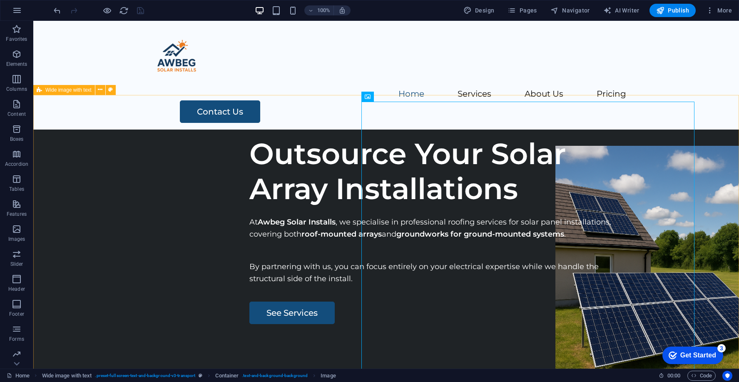
click at [81, 90] on span "Wide image with text" at bounding box center [68, 89] width 46 height 5
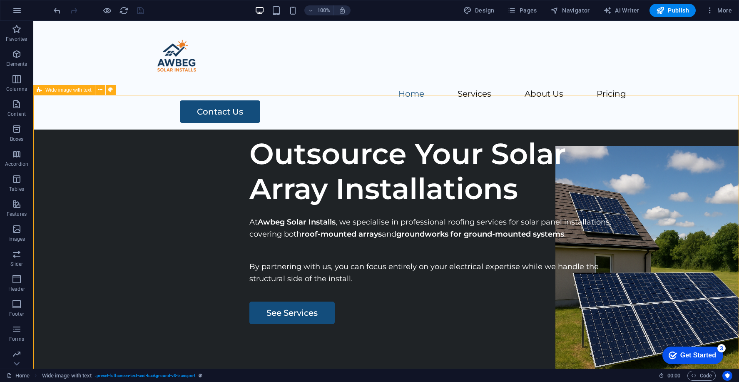
click at [81, 90] on span "Wide image with text" at bounding box center [68, 89] width 46 height 5
select select "px"
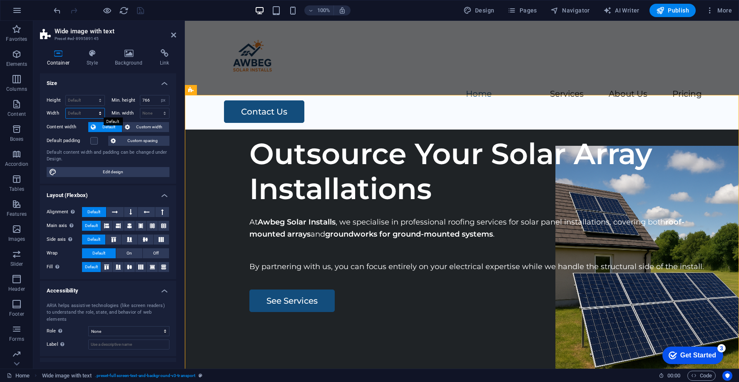
click at [79, 112] on select "Default px rem % em vh vw" at bounding box center [85, 113] width 39 height 10
click at [93, 60] on h4 "Style" at bounding box center [94, 57] width 28 height 17
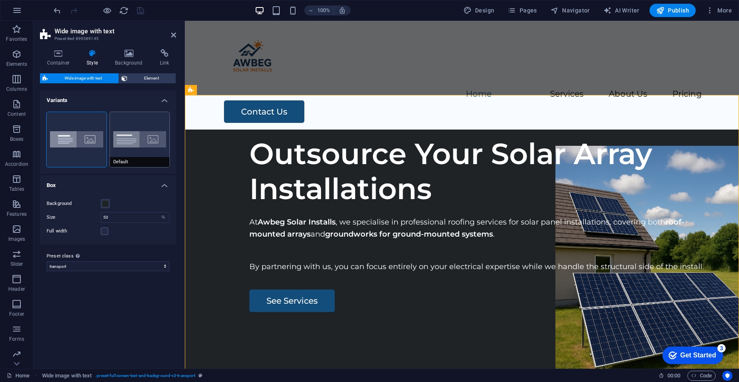
click at [119, 148] on button "Default" at bounding box center [140, 139] width 60 height 55
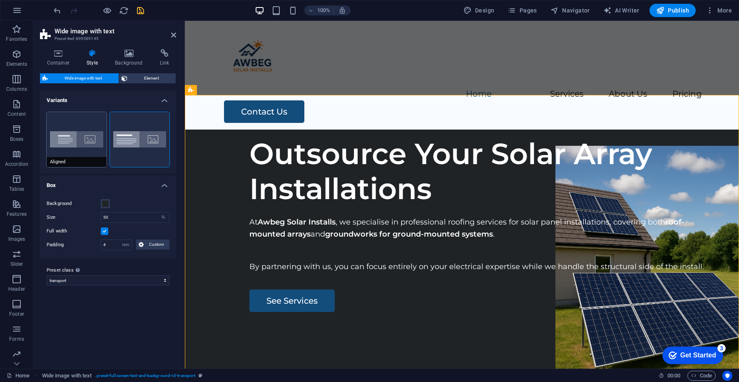
click at [91, 144] on button "Aligned" at bounding box center [77, 139] width 60 height 55
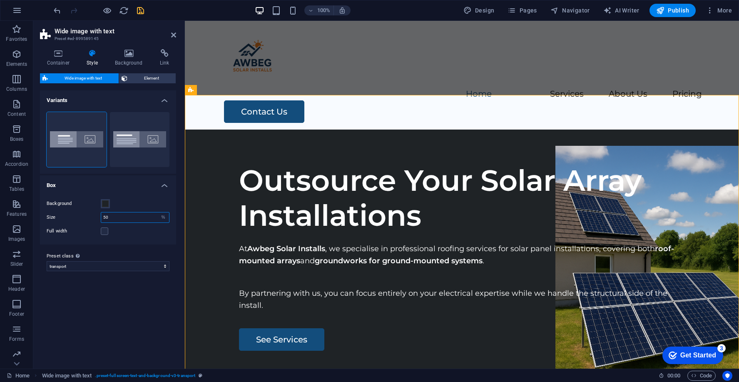
click at [121, 217] on input "50" at bounding box center [135, 217] width 68 height 10
type input "5"
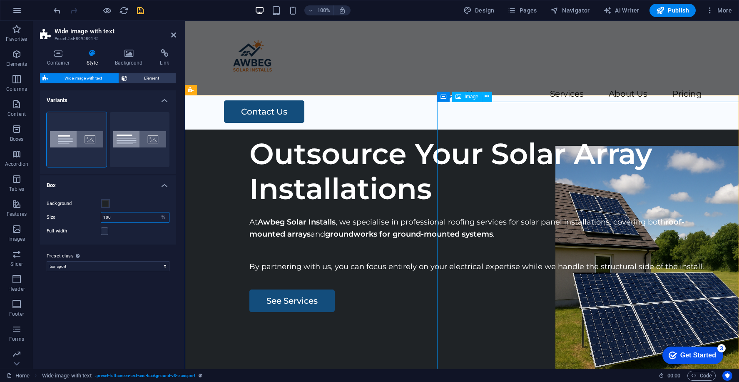
type input "100"
click at [591, 12] on span "Publish" at bounding box center [672, 10] width 33 height 8
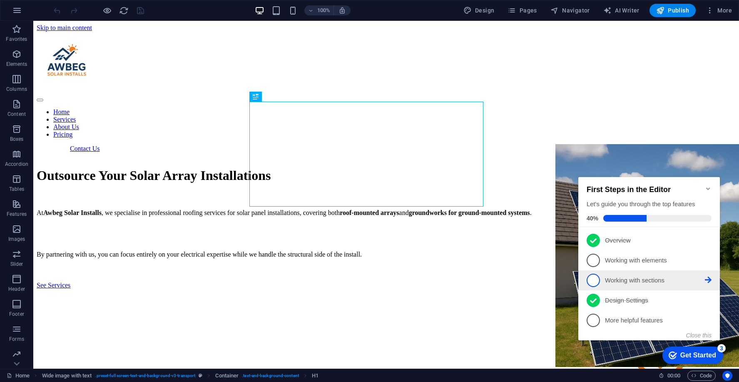
click at [628, 281] on p "Working with sections - incomplete" at bounding box center [655, 280] width 100 height 9
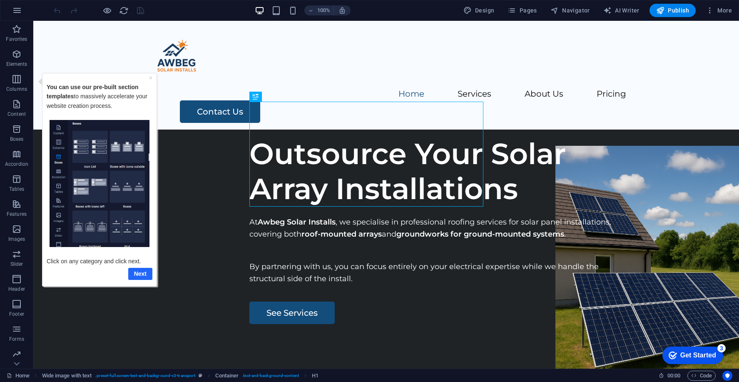
click at [133, 268] on link "Next" at bounding box center [140, 273] width 24 height 12
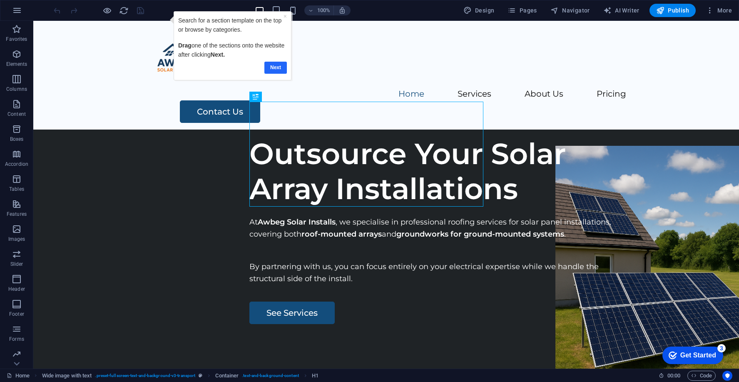
click at [279, 65] on link "Next" at bounding box center [275, 68] width 22 height 12
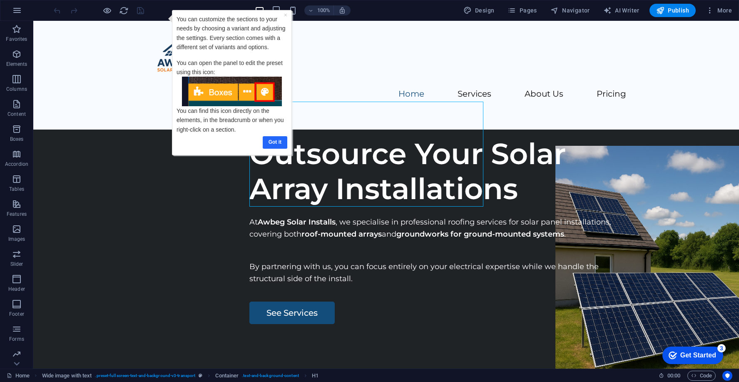
click at [273, 140] on link "Got it" at bounding box center [275, 142] width 25 height 12
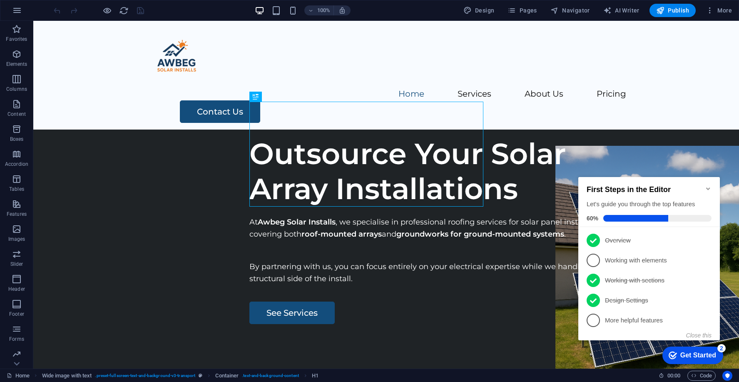
click at [708, 187] on icon "Minimize checklist" at bounding box center [708, 188] width 4 height 2
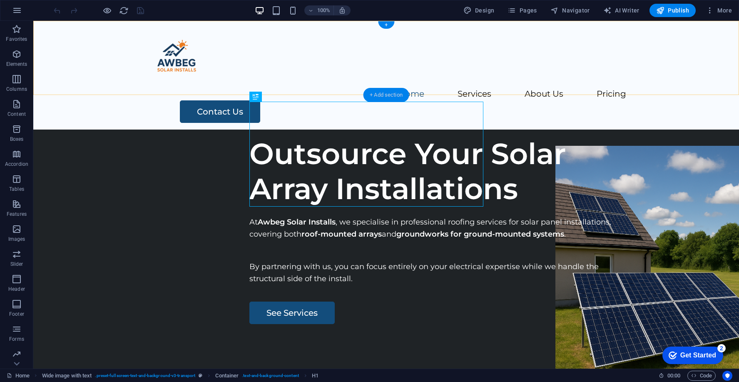
click at [381, 93] on div "+ Add section" at bounding box center [386, 95] width 46 height 14
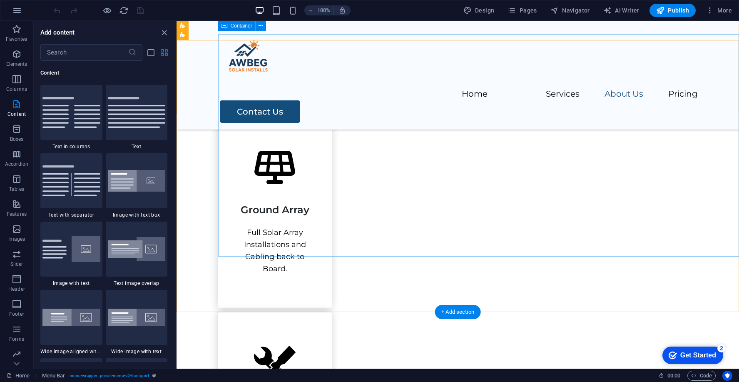
scroll to position [687, 0]
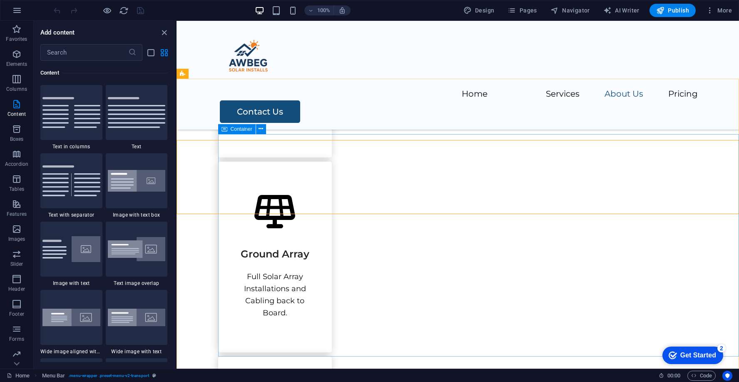
click at [228, 129] on div "Container" at bounding box center [236, 129] width 37 height 10
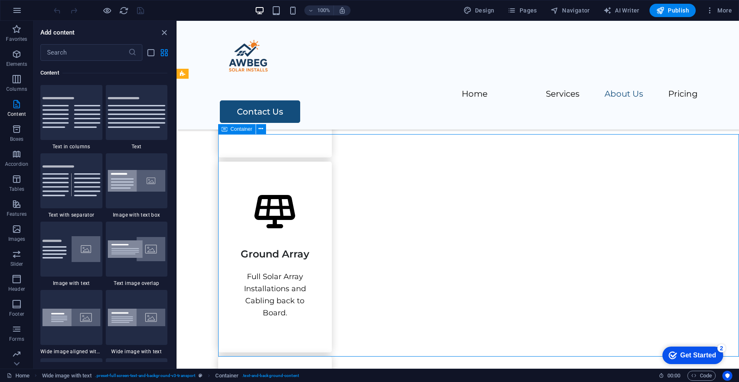
click at [228, 129] on div "Container" at bounding box center [236, 129] width 37 height 10
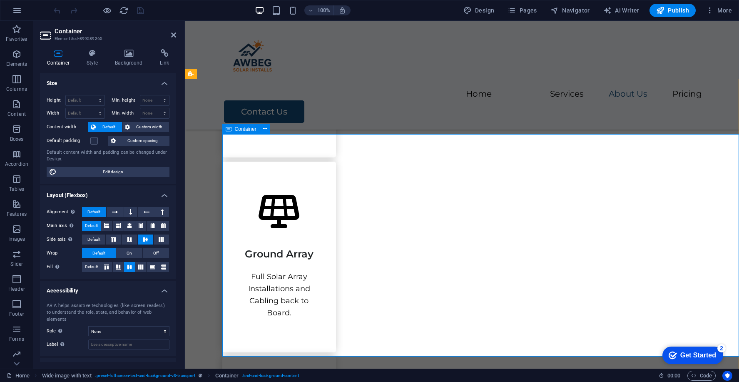
click at [232, 128] on div "Container" at bounding box center [240, 129] width 37 height 10
click at [99, 56] on icon at bounding box center [92, 53] width 25 height 8
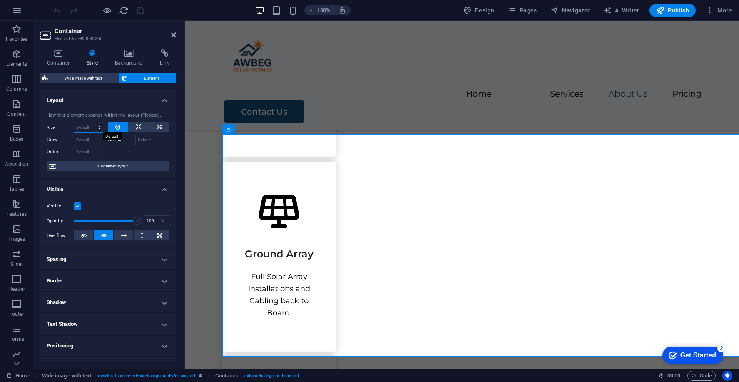
click at [88, 127] on select "Default auto px % 1/1 1/2 1/3 1/4 1/5 1/6 1/7 1/8 1/9 1/10" at bounding box center [89, 127] width 30 height 10
select select "%"
click at [91, 122] on select "Default auto px % 1/1 1/2 1/3 1/4 1/5 1/6 1/7 1/8 1/9 1/10" at bounding box center [89, 127] width 30 height 10
type input "9"
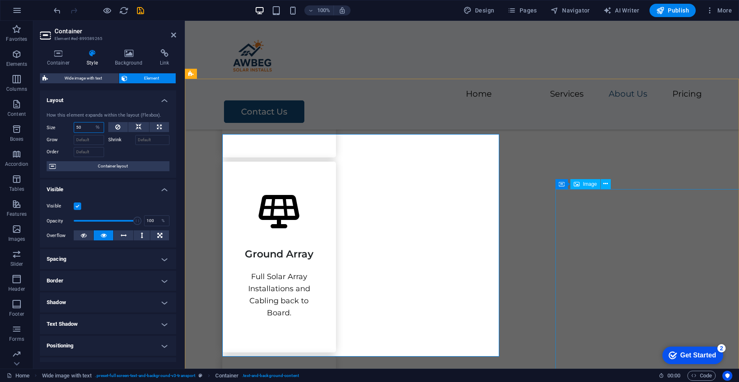
type input "50"
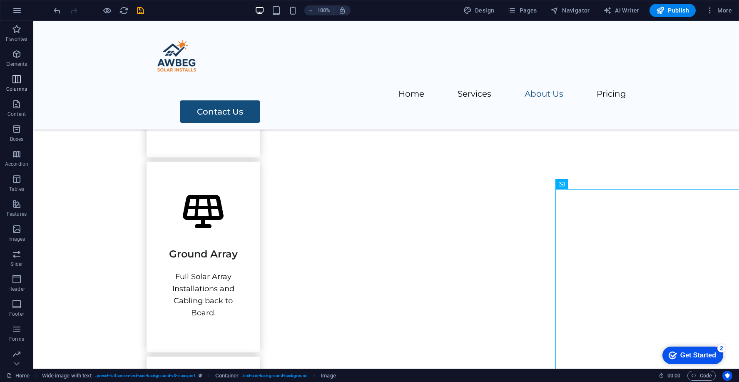
click at [19, 80] on icon "button" at bounding box center [17, 79] width 10 height 10
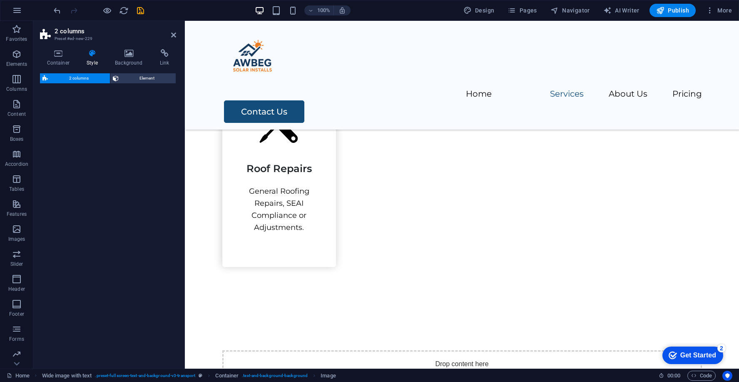
scroll to position [664, 0]
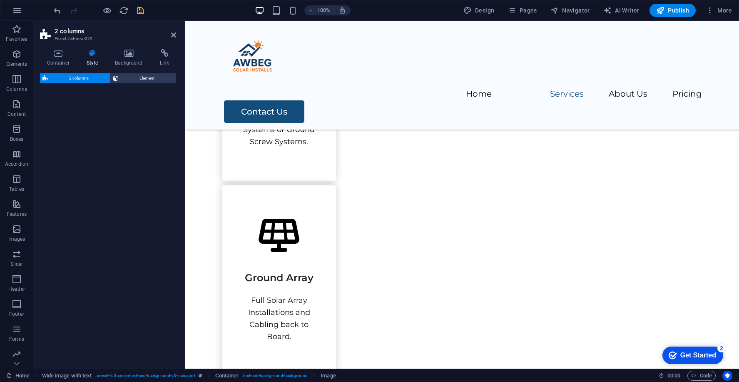
select select "rem"
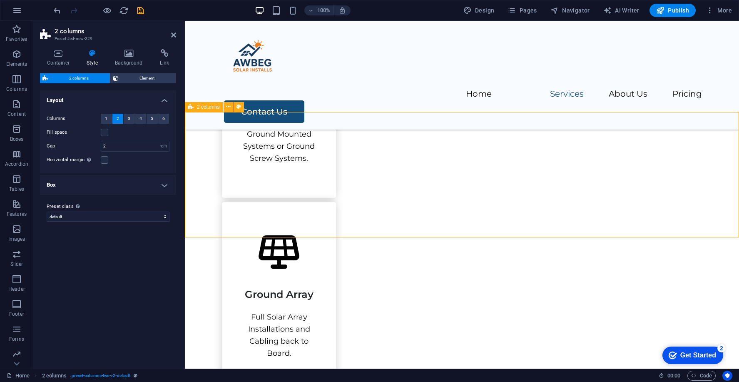
scroll to position [646, 0]
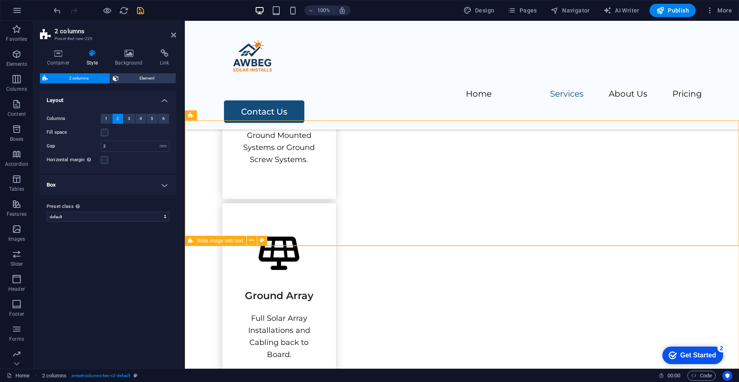
click at [228, 240] on span "Wide image with text" at bounding box center [220, 240] width 46 height 5
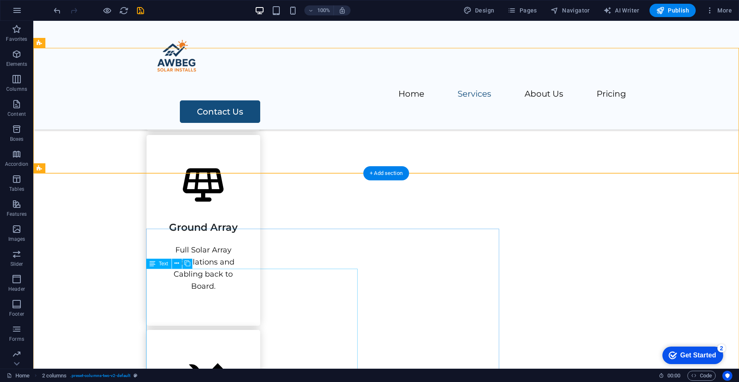
scroll to position [725, 0]
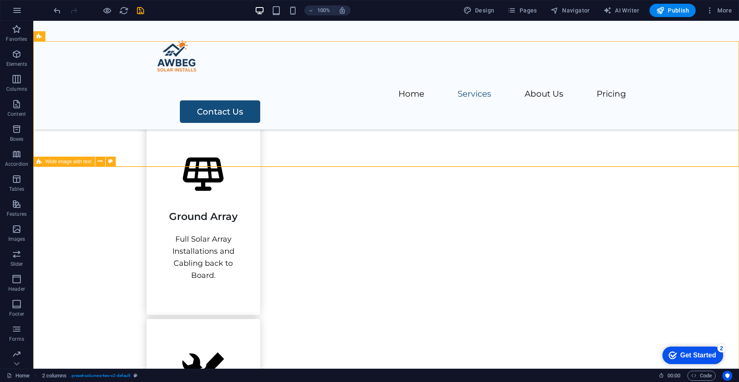
click at [84, 161] on span "Wide image with text" at bounding box center [68, 161] width 46 height 5
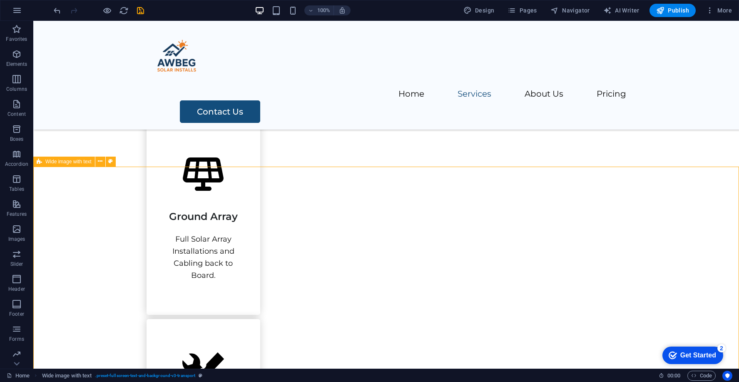
click at [84, 161] on span "Wide image with text" at bounding box center [68, 161] width 46 height 5
select select "px"
select select "%"
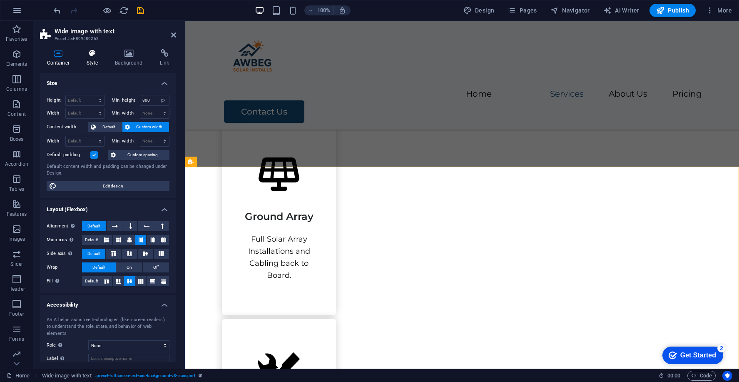
click at [99, 58] on h4 "Style" at bounding box center [94, 57] width 28 height 17
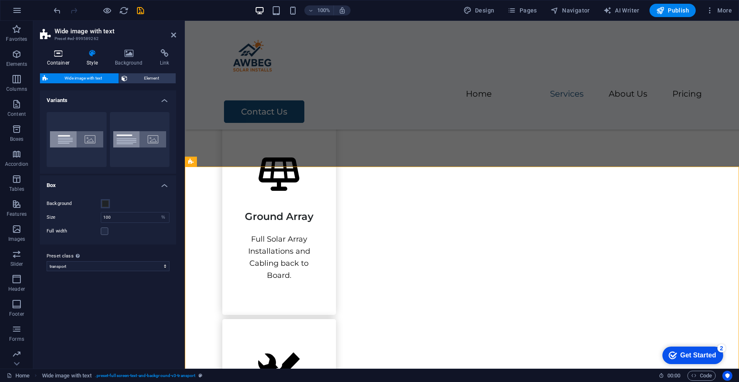
click at [64, 62] on h4 "Container" at bounding box center [60, 57] width 40 height 17
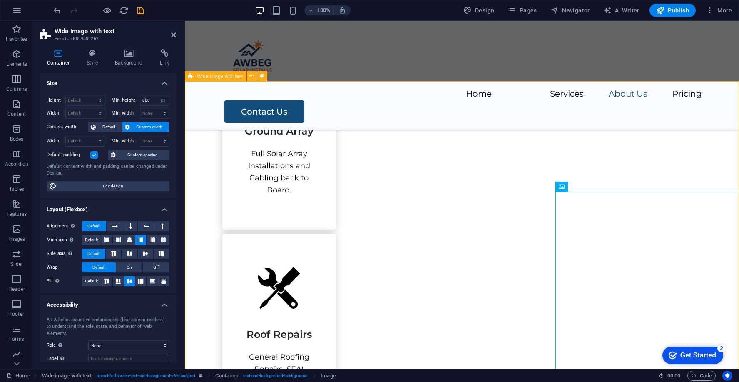
scroll to position [805, 0]
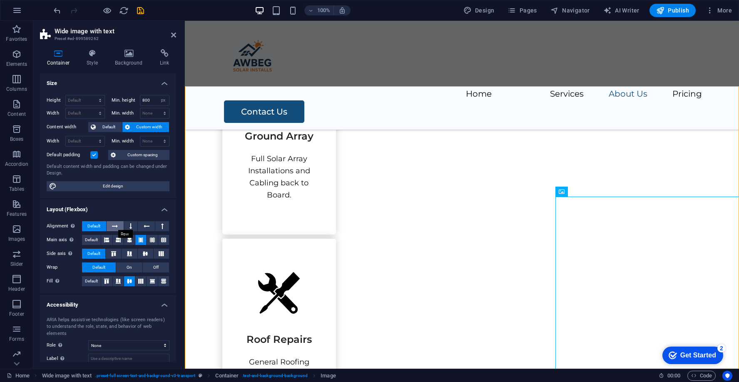
click at [117, 223] on icon at bounding box center [115, 226] width 6 height 10
click at [129, 224] on icon at bounding box center [130, 226] width 2 height 10
click at [148, 224] on icon at bounding box center [147, 226] width 6 height 10
click at [161, 223] on icon at bounding box center [162, 226] width 2 height 10
click at [116, 224] on icon at bounding box center [115, 226] width 6 height 10
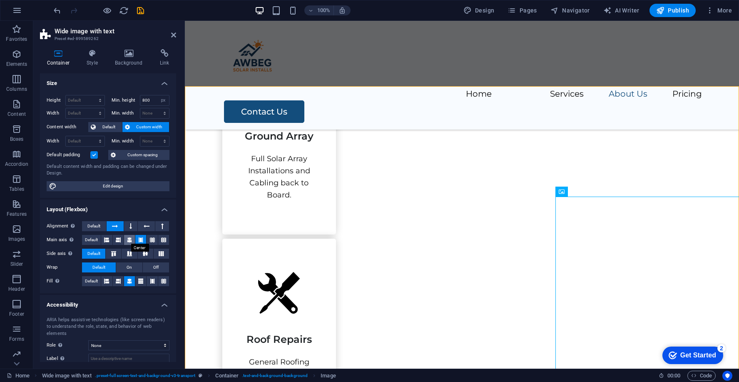
click at [130, 239] on icon at bounding box center [129, 240] width 5 height 10
click at [141, 238] on icon at bounding box center [140, 240] width 5 height 10
click at [115, 253] on icon at bounding box center [114, 253] width 10 height 5
click at [127, 253] on icon at bounding box center [129, 253] width 10 height 5
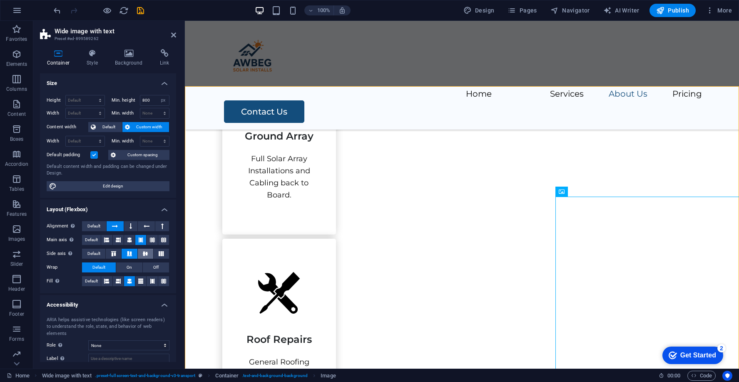
click at [141, 253] on icon at bounding box center [145, 253] width 10 height 5
click at [166, 252] on button at bounding box center [161, 253] width 15 height 10
click at [110, 251] on icon at bounding box center [114, 253] width 10 height 5
click at [99, 251] on span "Default" at bounding box center [93, 253] width 13 height 10
click at [133, 267] on button "On" at bounding box center [129, 267] width 26 height 10
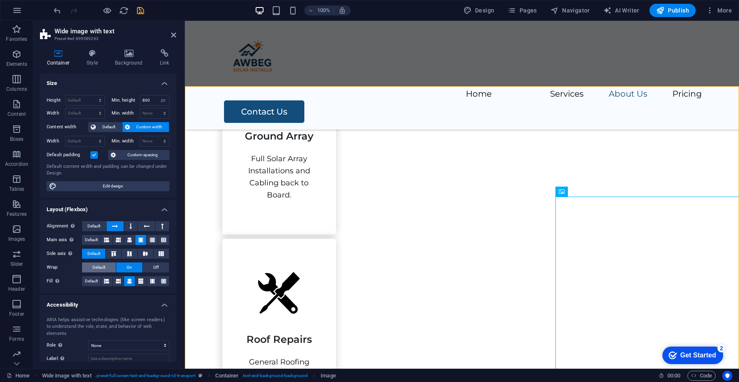
click at [106, 266] on button "Default" at bounding box center [99, 267] width 34 height 10
click at [117, 55] on icon at bounding box center [129, 53] width 42 height 8
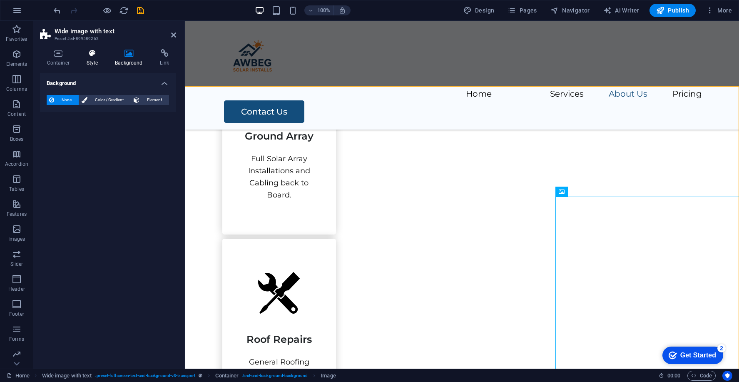
click at [84, 55] on icon at bounding box center [92, 53] width 25 height 8
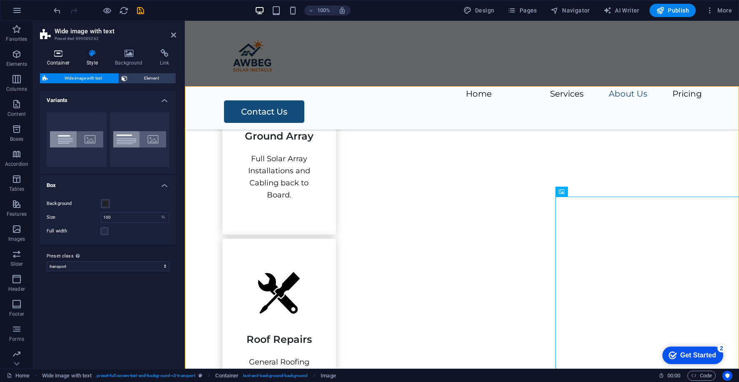
click at [62, 55] on icon at bounding box center [58, 53] width 37 height 8
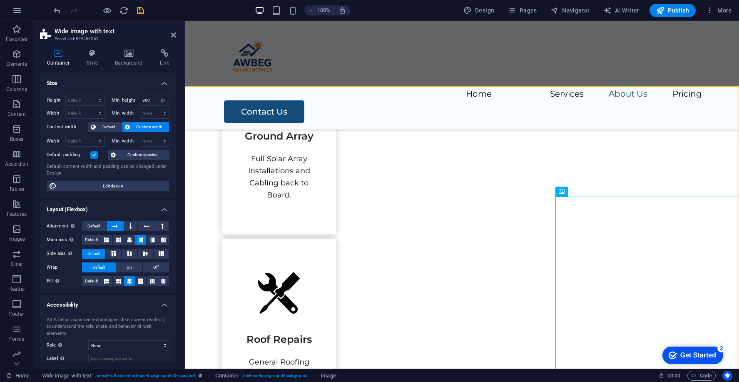
scroll to position [40, 0]
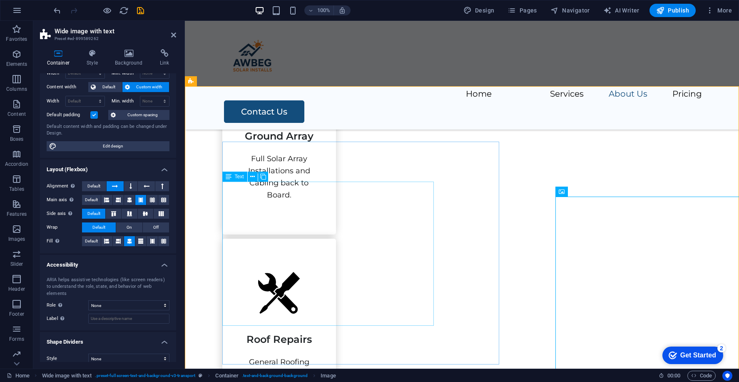
click at [587, 192] on span "Image" at bounding box center [590, 191] width 14 height 5
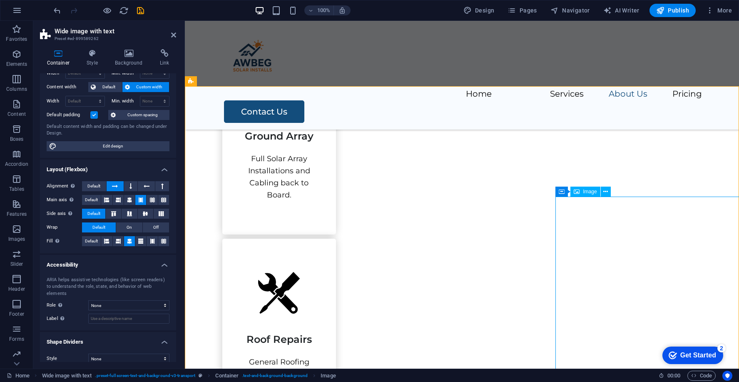
select select "px"
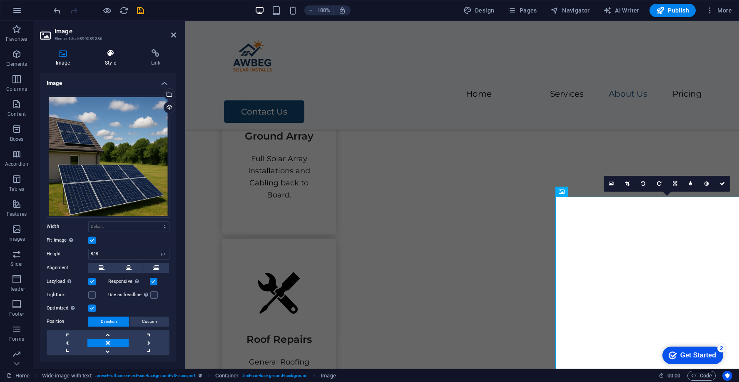
click at [111, 55] on icon at bounding box center [110, 53] width 42 height 8
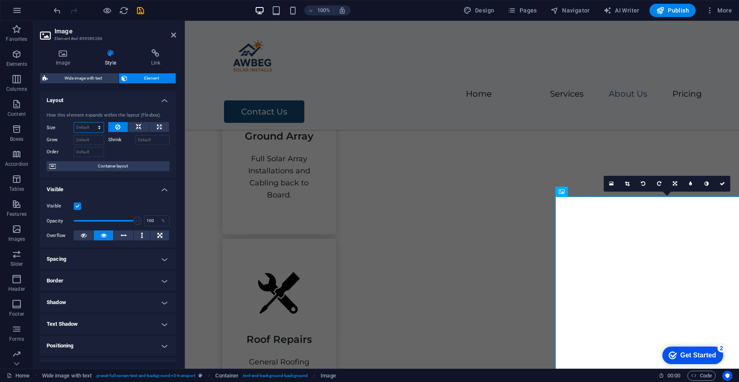
click at [88, 124] on select "Default auto px % 1/1 1/2 1/3 1/4 1/5 1/6 1/7 1/8 1/9 1/10" at bounding box center [89, 127] width 30 height 10
click at [74, 122] on select "Default auto px % 1/1 1/2 1/3 1/4 1/5 1/6 1/7 1/8 1/9 1/10" at bounding box center [89, 127] width 30 height 10
select select "DISABLED_OPTION_VALUE"
click at [155, 126] on button at bounding box center [159, 127] width 20 height 10
type input "100"
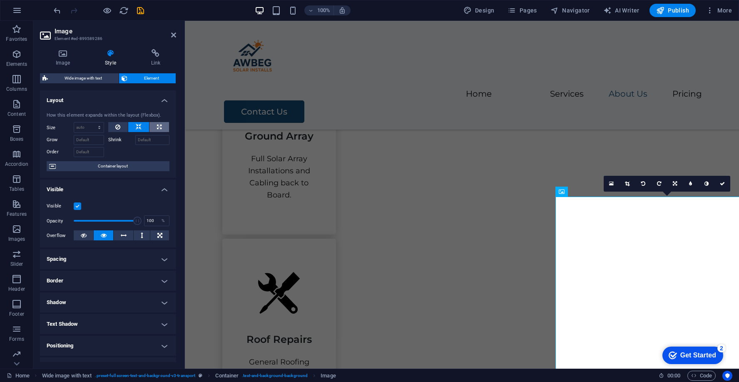
select select "%"
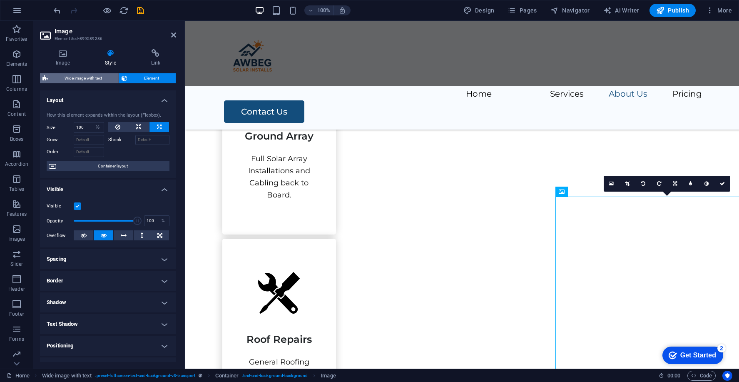
click at [97, 79] on span "Wide image with text" at bounding box center [83, 78] width 66 height 10
select select "%"
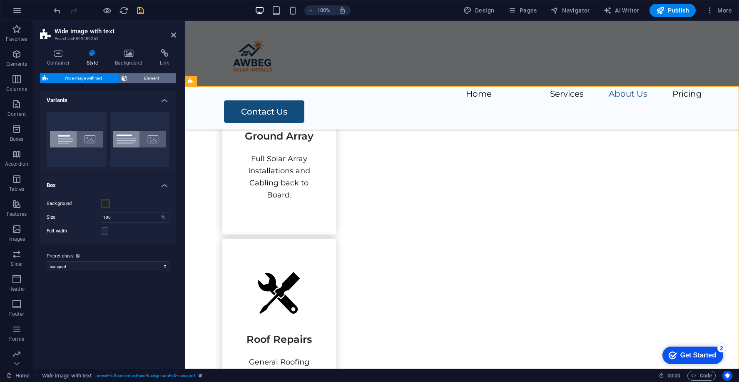
click at [142, 81] on span "Element" at bounding box center [151, 78] width 43 height 10
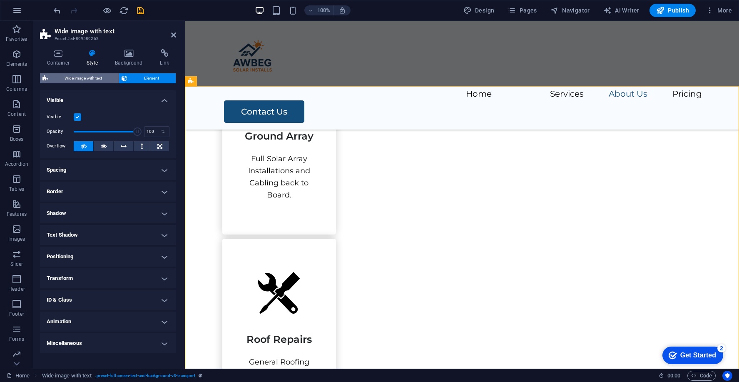
click at [105, 80] on span "Wide image with text" at bounding box center [83, 78] width 66 height 10
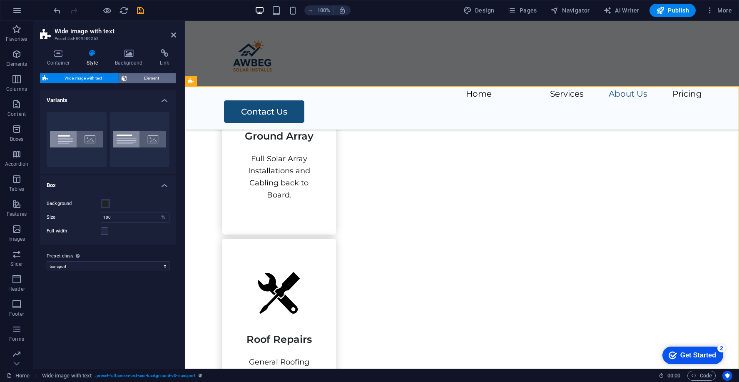
click at [139, 79] on span "Element" at bounding box center [151, 78] width 43 height 10
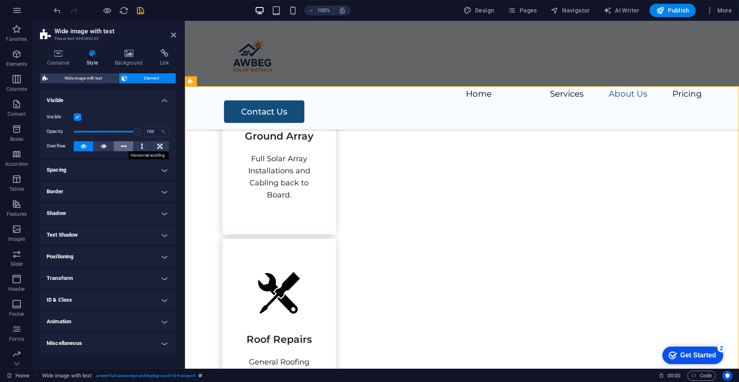
click at [123, 149] on icon at bounding box center [124, 146] width 6 height 10
click at [154, 148] on button at bounding box center [159, 146] width 19 height 10
click at [142, 147] on icon at bounding box center [142, 146] width 2 height 10
click at [127, 147] on button at bounding box center [124, 146] width 20 height 10
click at [84, 146] on icon at bounding box center [84, 146] width 6 height 10
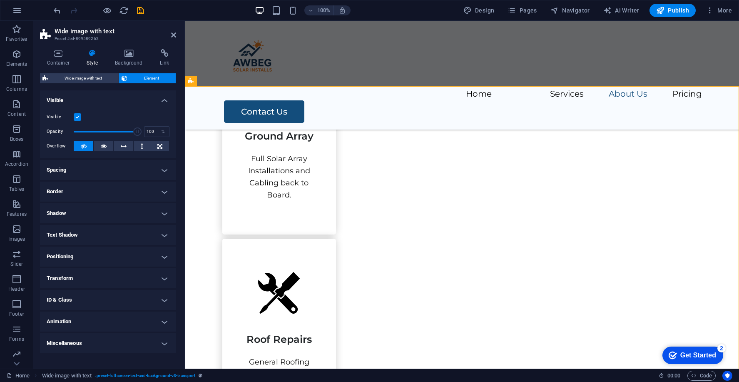
click at [84, 146] on icon at bounding box center [84, 146] width 6 height 10
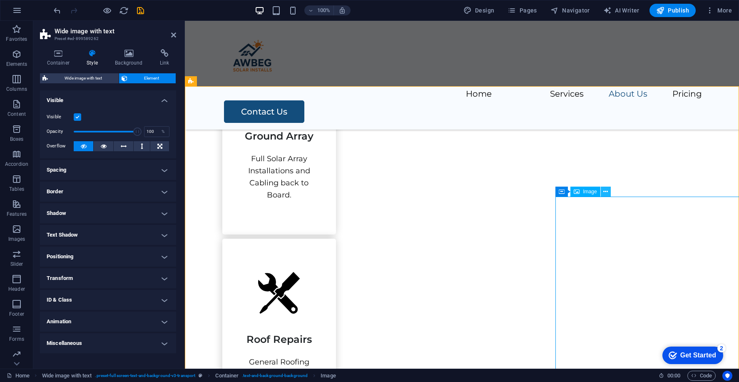
click at [609, 191] on button at bounding box center [606, 191] width 10 height 10
click at [605, 193] on icon at bounding box center [605, 191] width 5 height 9
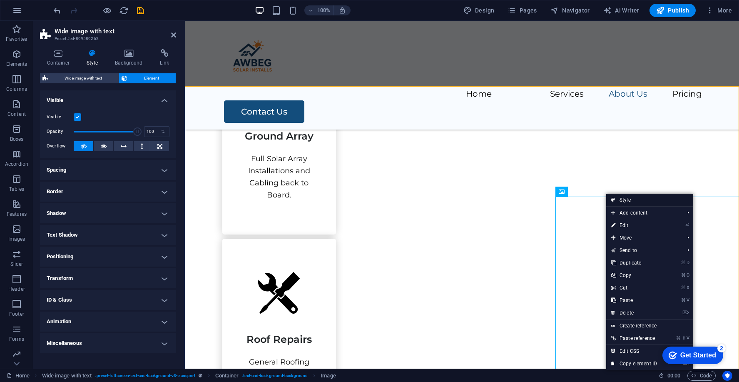
click at [620, 198] on link "Style" at bounding box center [649, 200] width 87 height 12
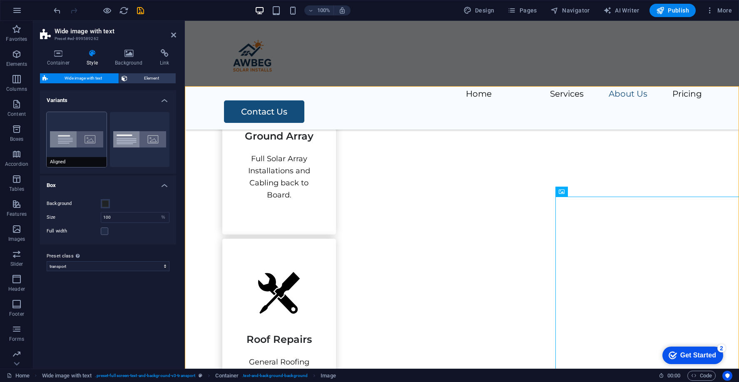
click at [87, 141] on button "Aligned" at bounding box center [77, 139] width 60 height 55
type input "50"
click at [114, 141] on button "Default" at bounding box center [140, 139] width 60 height 55
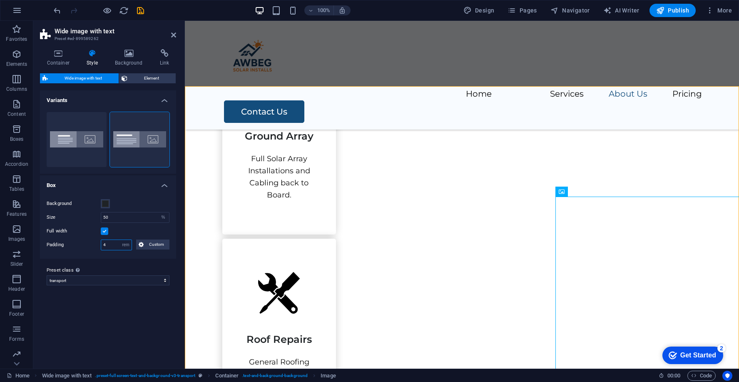
click at [114, 243] on input "4" at bounding box center [116, 245] width 30 height 10
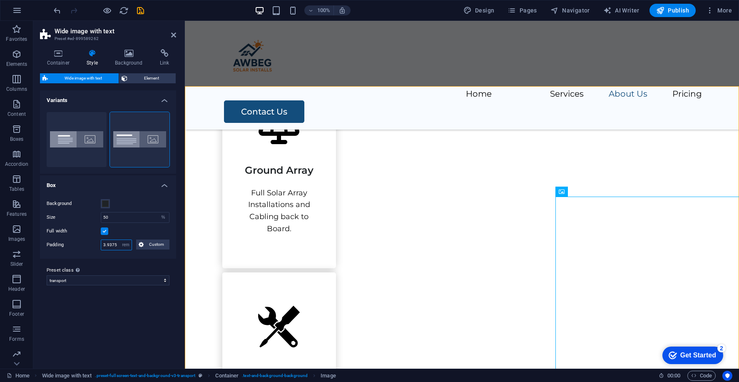
scroll to position [859, 0]
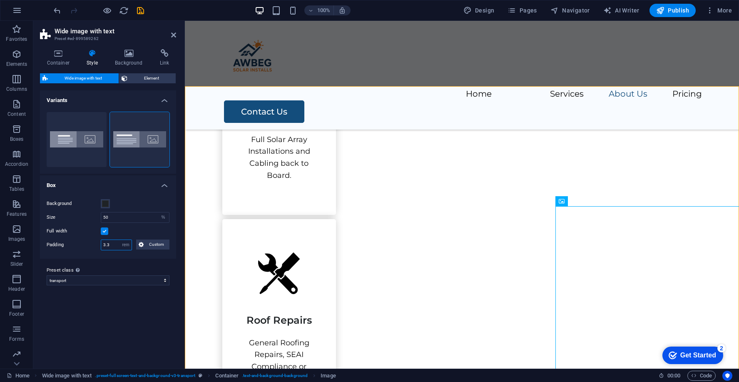
type input "3"
type input "2"
click at [128, 306] on div "Variants Aligned Default Box Background Size 50 px rem % vh vw Full width Paddi…" at bounding box center [108, 225] width 136 height 271
click at [154, 244] on span "Custom" at bounding box center [156, 244] width 21 height 10
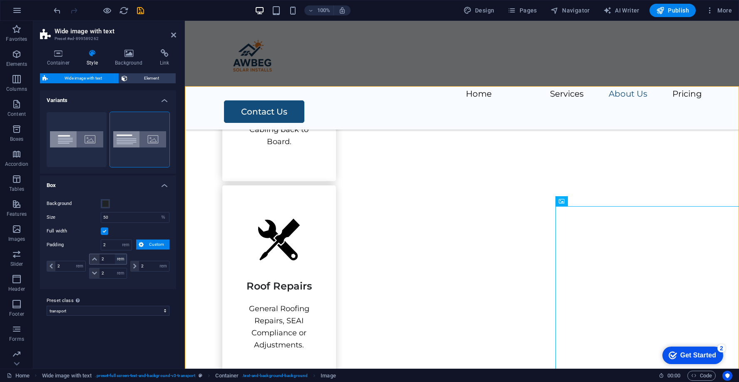
scroll to position [832, 0]
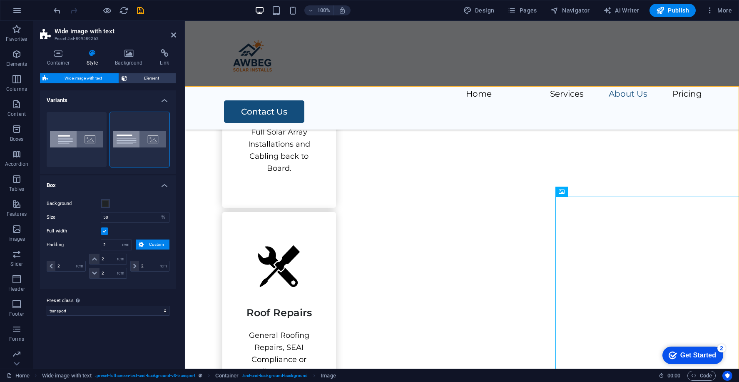
click at [146, 244] on button "Custom" at bounding box center [152, 244] width 33 height 10
click at [104, 231] on label at bounding box center [104, 230] width 7 height 7
click at [0, 0] on input "Full width" at bounding box center [0, 0] width 0 height 0
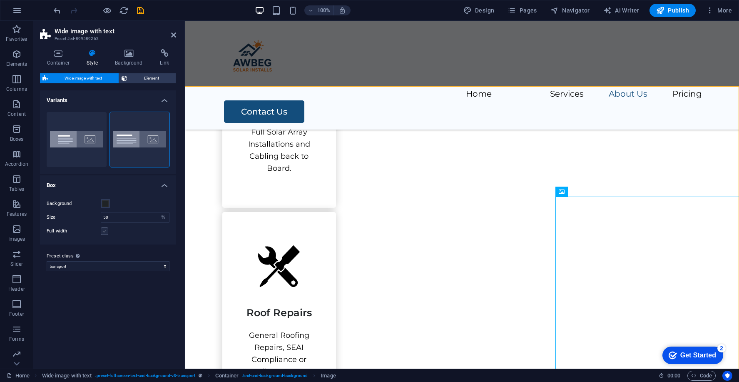
click at [104, 231] on label at bounding box center [104, 230] width 7 height 7
click at [0, 0] on input "Full width" at bounding box center [0, 0] width 0 height 0
click at [105, 206] on button "Background" at bounding box center [105, 203] width 9 height 9
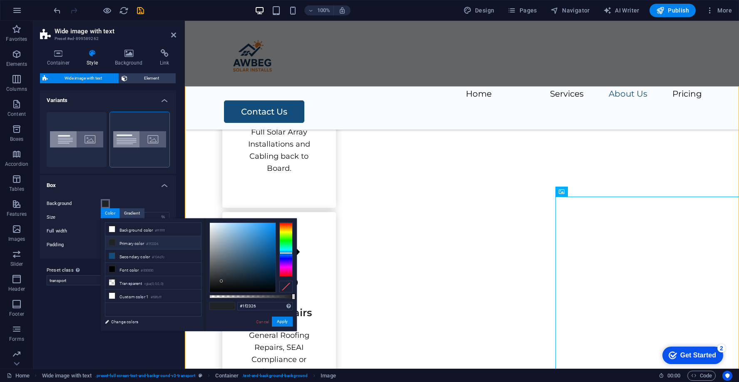
click at [105, 205] on span at bounding box center [105, 203] width 7 height 7
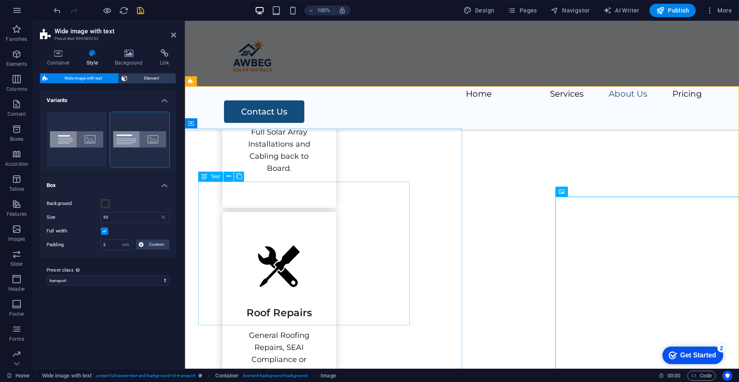
click at [564, 195] on icon at bounding box center [561, 191] width 6 height 10
click at [566, 191] on div "Container" at bounding box center [573, 191] width 37 height 10
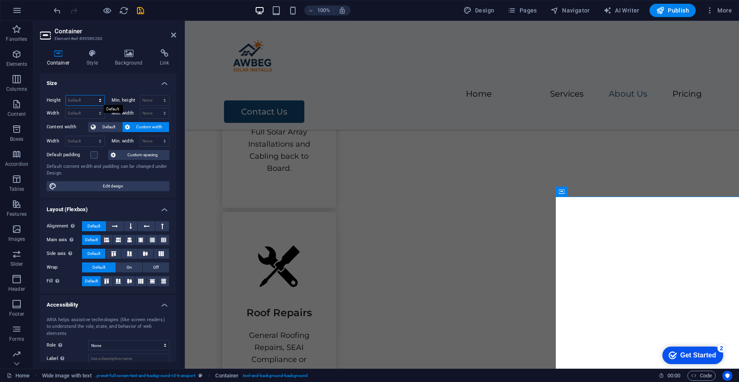
click at [85, 102] on select "Default px rem % vh vw" at bounding box center [85, 100] width 39 height 10
click at [100, 63] on h4 "Style" at bounding box center [94, 57] width 28 height 17
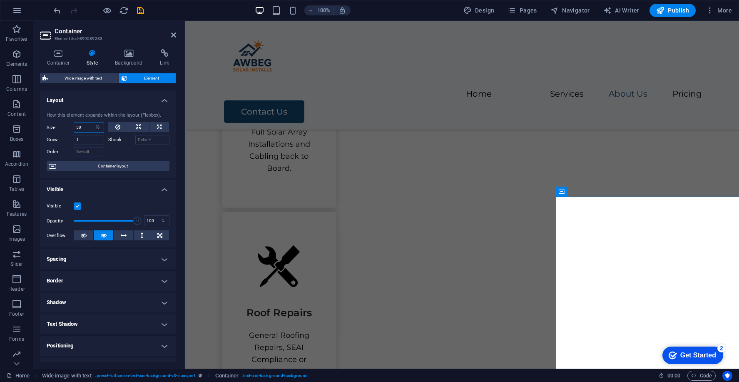
click at [86, 129] on input "50" at bounding box center [89, 127] width 30 height 10
type input "5"
type input "50"
click at [119, 94] on h4 "Layout" at bounding box center [108, 97] width 136 height 15
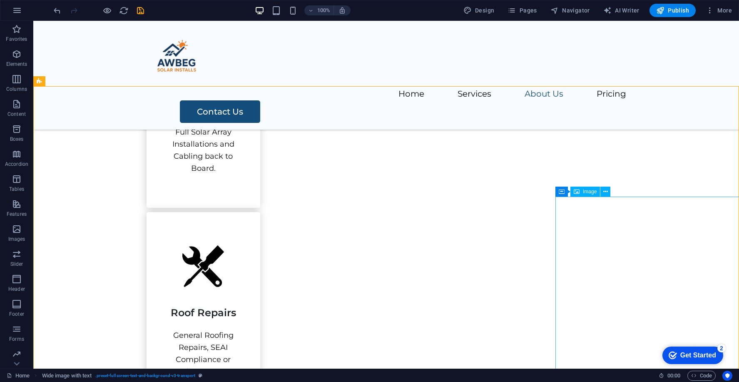
click at [585, 191] on span "Image" at bounding box center [590, 191] width 14 height 5
select select "%"
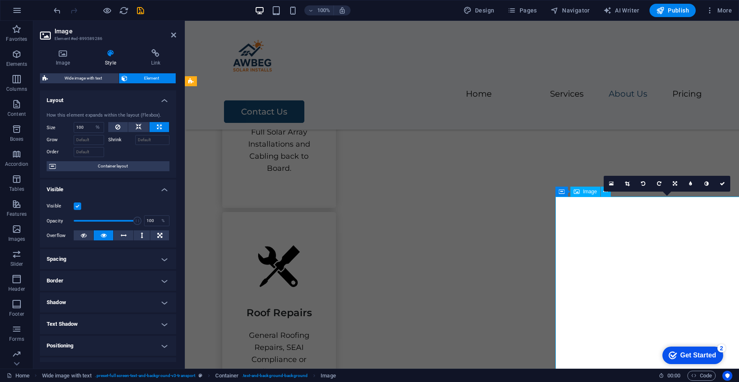
click at [585, 191] on span "Image" at bounding box center [590, 191] width 14 height 5
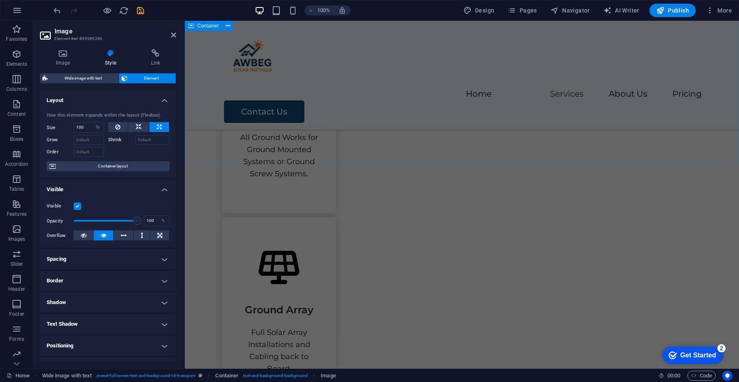
scroll to position [626, 0]
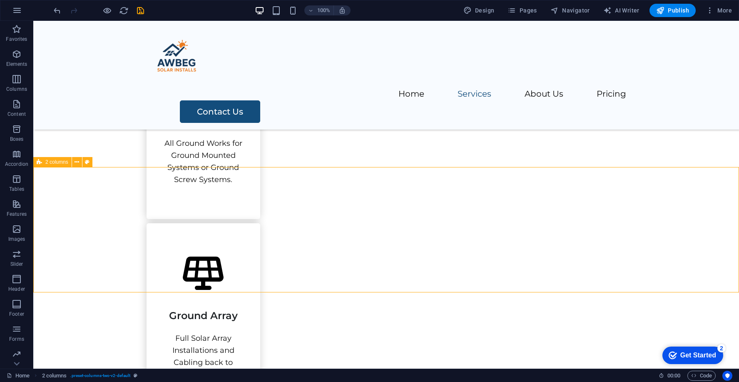
click at [53, 164] on span "2 columns" at bounding box center [56, 161] width 23 height 5
click at [56, 161] on span "2 columns" at bounding box center [56, 161] width 23 height 5
select select "rem"
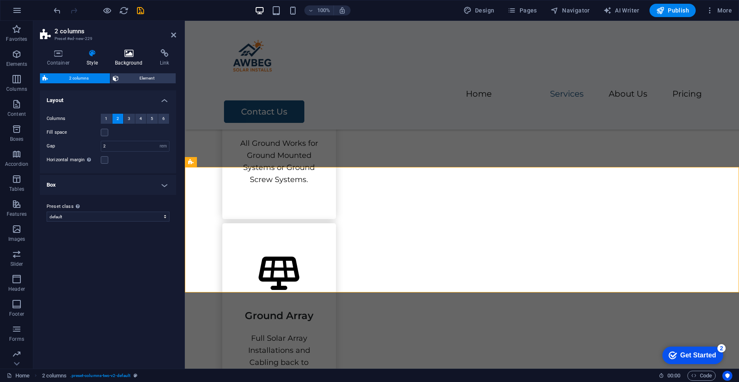
click at [121, 56] on icon at bounding box center [129, 53] width 42 height 8
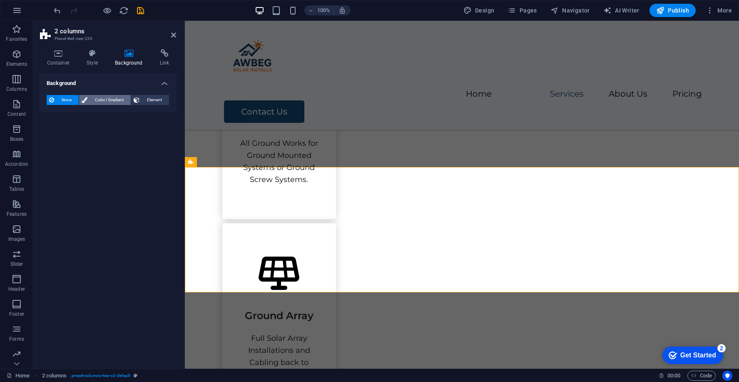
click at [94, 99] on span "Color / Gradient" at bounding box center [109, 100] width 38 height 10
click at [54, 132] on span at bounding box center [51, 133] width 9 height 9
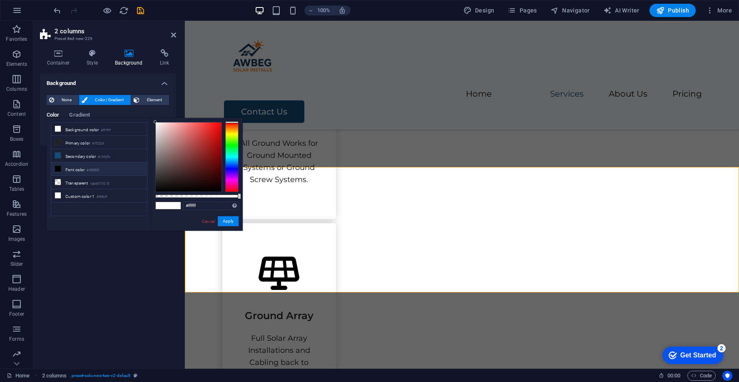
click at [70, 165] on li "Font color #000000" at bounding box center [99, 168] width 96 height 13
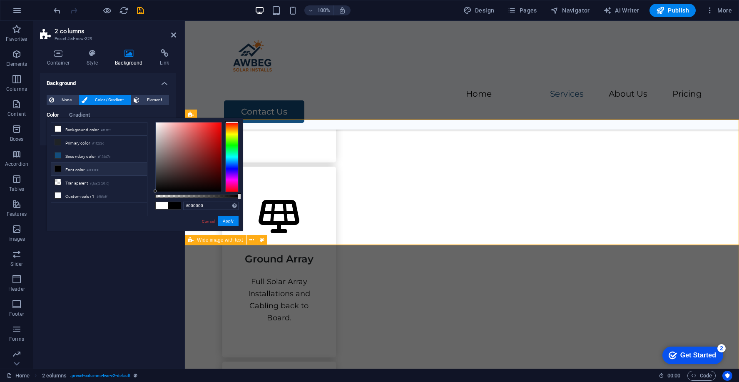
scroll to position [759, 0]
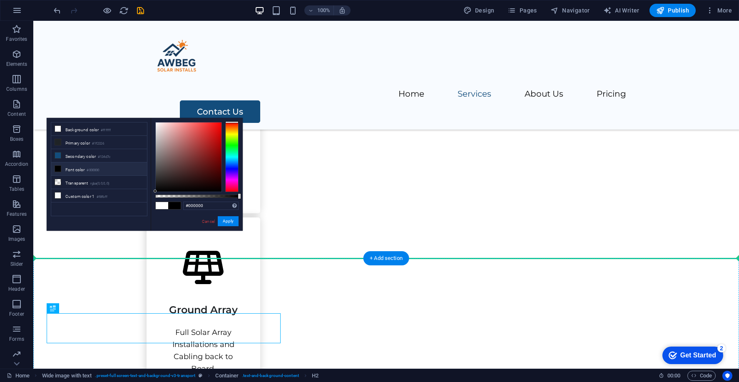
scroll to position [660, 0]
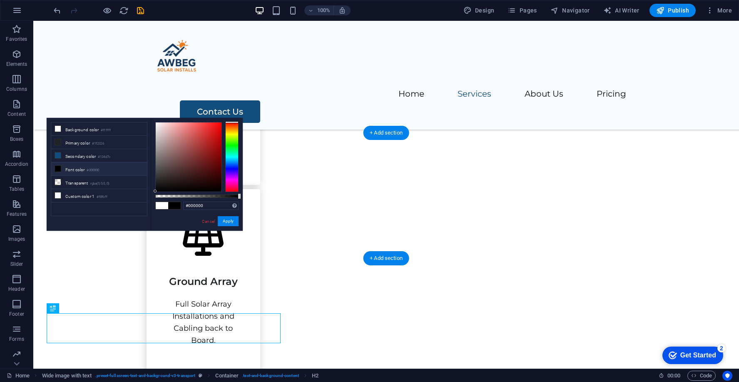
drag, startPoint x: 264, startPoint y: 351, endPoint x: 336, endPoint y: 172, distance: 192.7
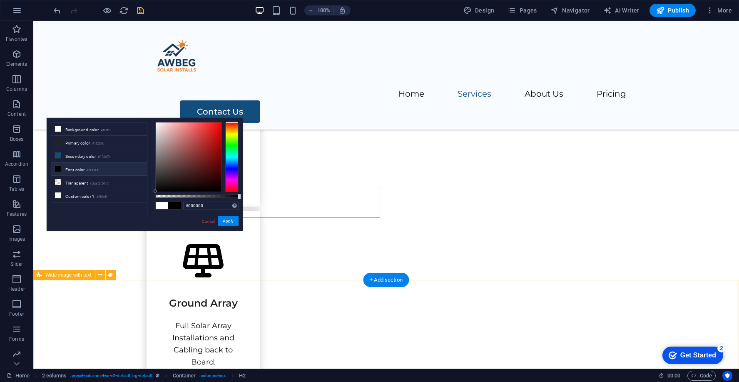
scroll to position [679, 0]
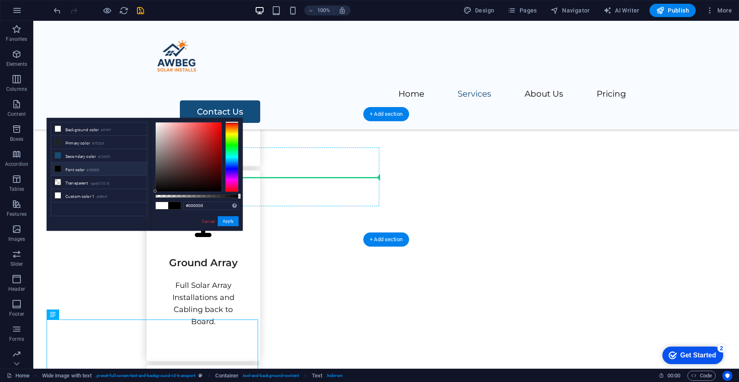
drag, startPoint x: 245, startPoint y: 331, endPoint x: 322, endPoint y: 173, distance: 175.5
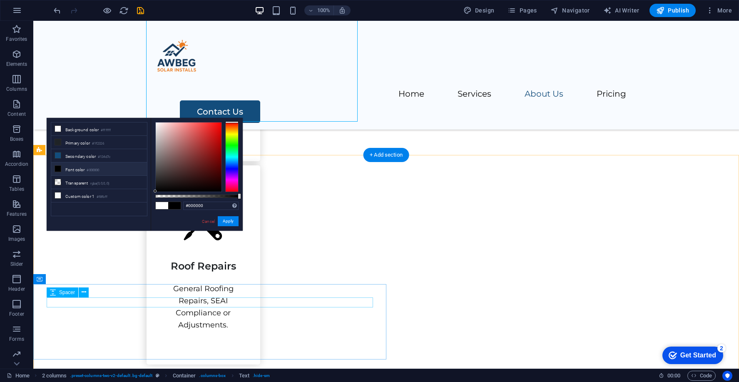
scroll to position [878, 0]
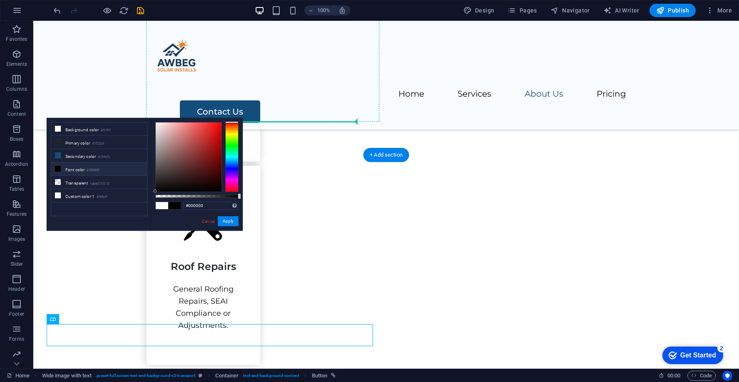
drag, startPoint x: 229, startPoint y: 328, endPoint x: 324, endPoint y: 118, distance: 231.0
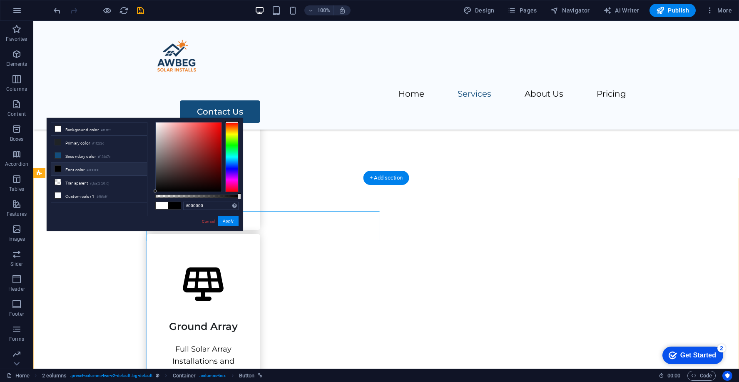
scroll to position [577, 0]
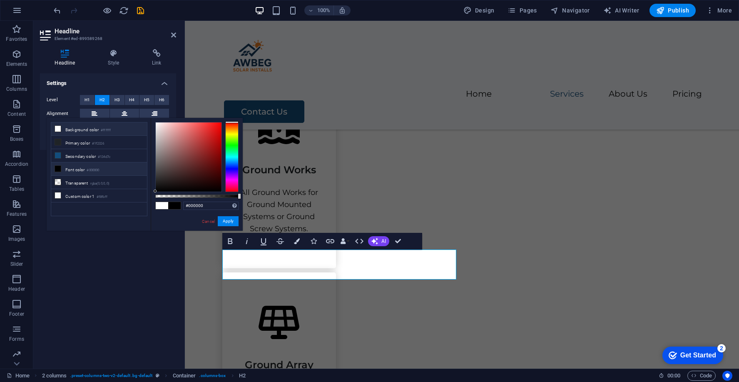
click at [79, 128] on li "Background color #ffffff" at bounding box center [99, 128] width 96 height 13
type input "#ffffff"
click at [109, 247] on div "Settings Level H1 H2 H3 H4 H5 H6 Alignment Default colors and font sizes are de…" at bounding box center [108, 217] width 136 height 288
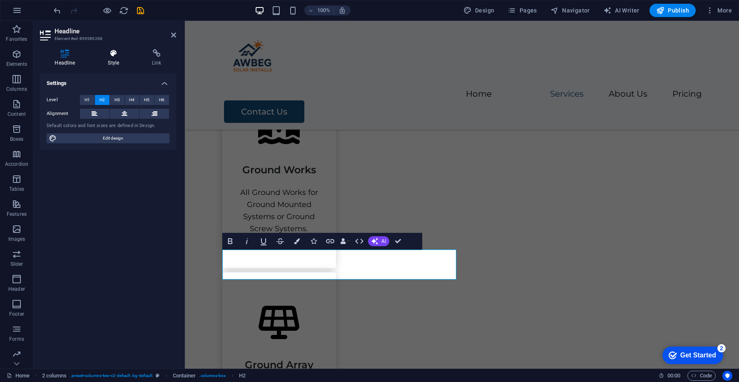
click at [120, 64] on h4 "Style" at bounding box center [115, 57] width 44 height 17
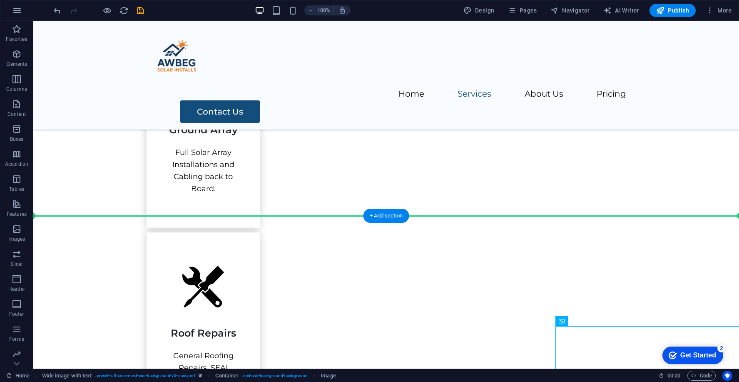
scroll to position [840, 0]
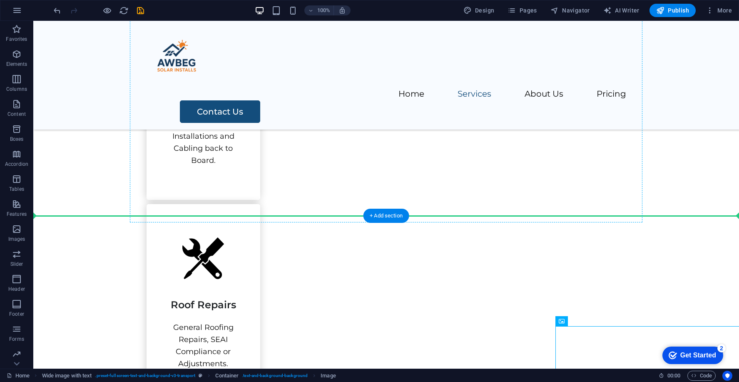
drag, startPoint x: 598, startPoint y: 360, endPoint x: 529, endPoint y: 129, distance: 241.0
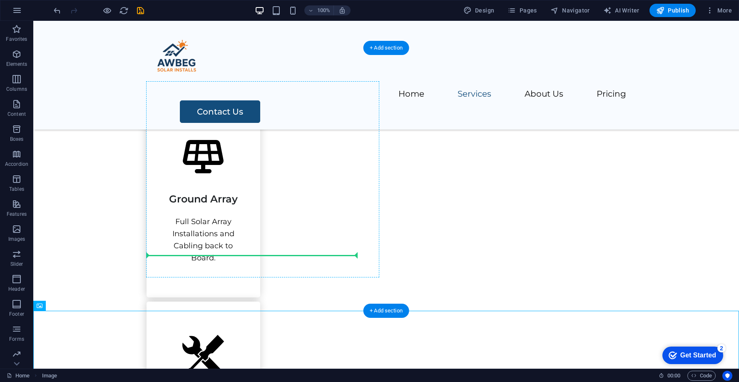
scroll to position [745, 0]
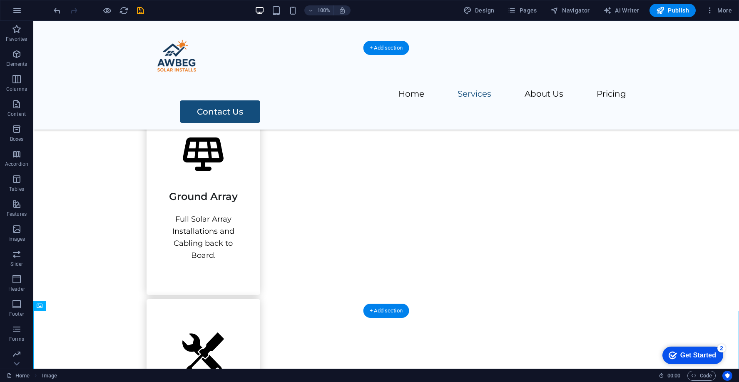
drag, startPoint x: 220, startPoint y: 339, endPoint x: 509, endPoint y: 115, distance: 365.7
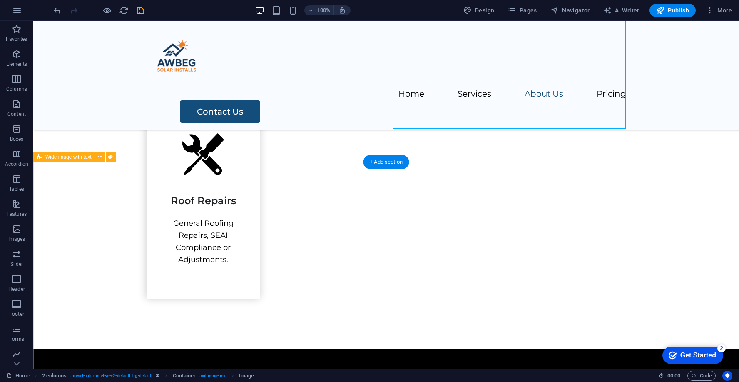
scroll to position [949, 0]
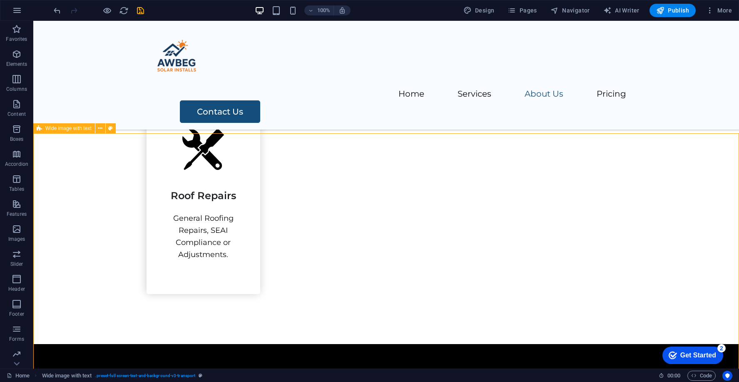
click at [73, 130] on span "Wide image with text" at bounding box center [68, 128] width 46 height 5
select select "%"
select select "rem"
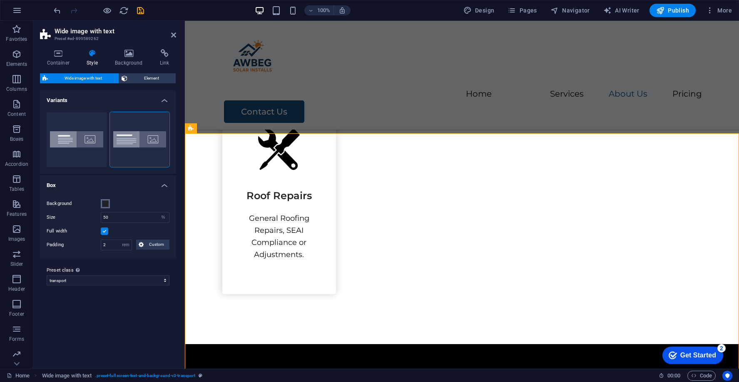
click at [107, 200] on span at bounding box center [105, 203] width 7 height 7
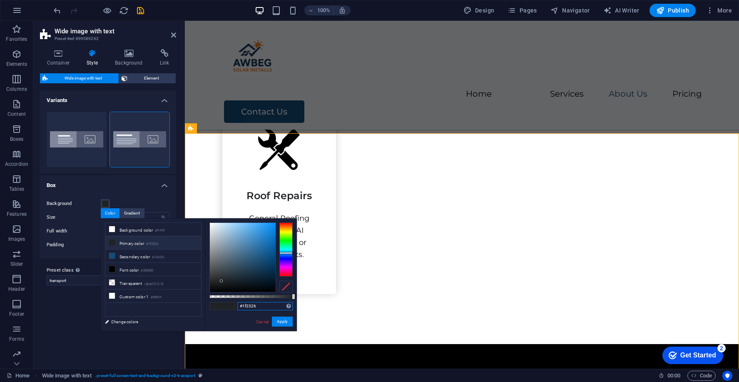
click at [259, 308] on input "#1f2326" at bounding box center [264, 306] width 55 height 8
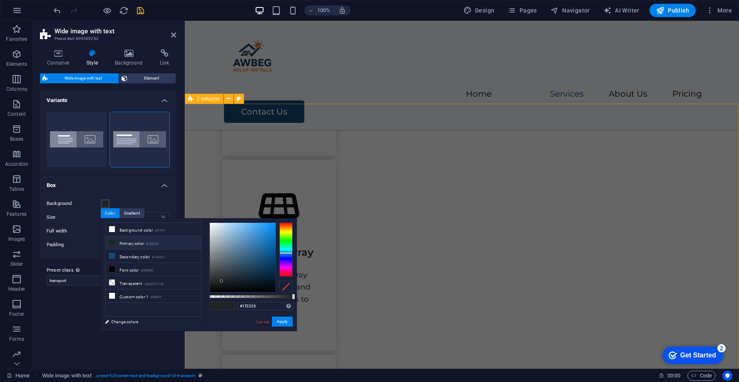
scroll to position [635, 0]
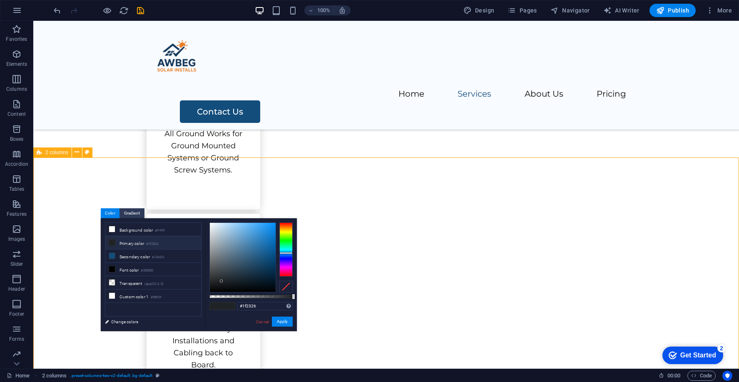
click at [45, 154] on span "2 columns" at bounding box center [56, 152] width 23 height 5
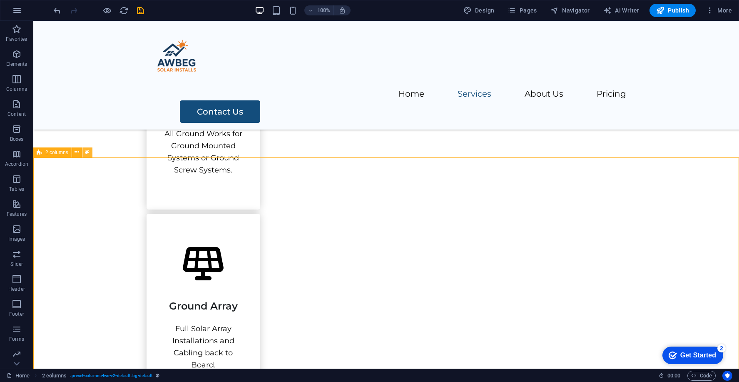
click at [85, 150] on icon at bounding box center [87, 152] width 5 height 9
select select "rem"
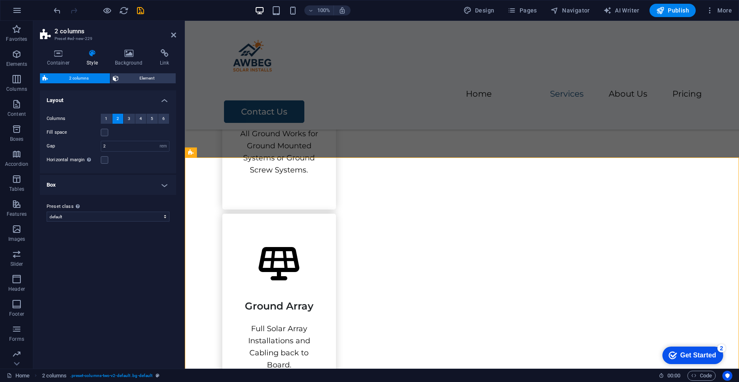
click at [110, 184] on h4 "Box" at bounding box center [108, 185] width 136 height 20
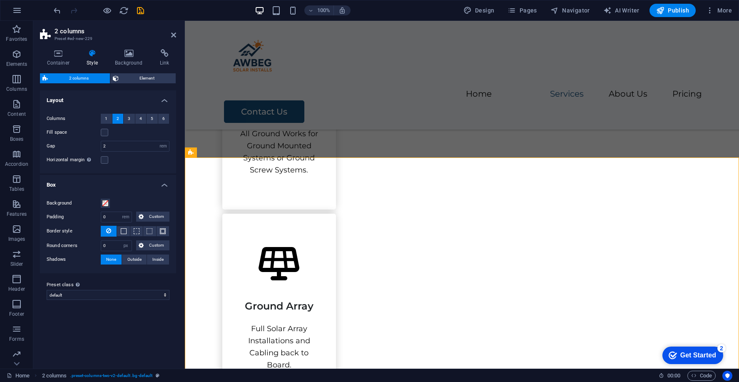
click at [110, 199] on div "Background" at bounding box center [108, 203] width 123 height 10
click at [107, 200] on span at bounding box center [105, 203] width 7 height 7
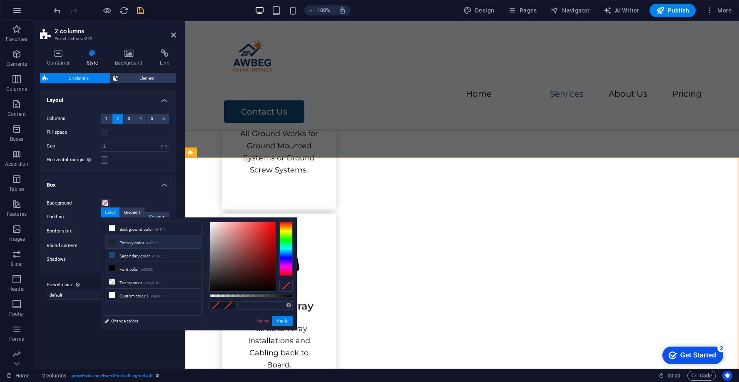
click at [129, 241] on li "Primary color #1f2326" at bounding box center [153, 241] width 96 height 13
type input "#1f2326"
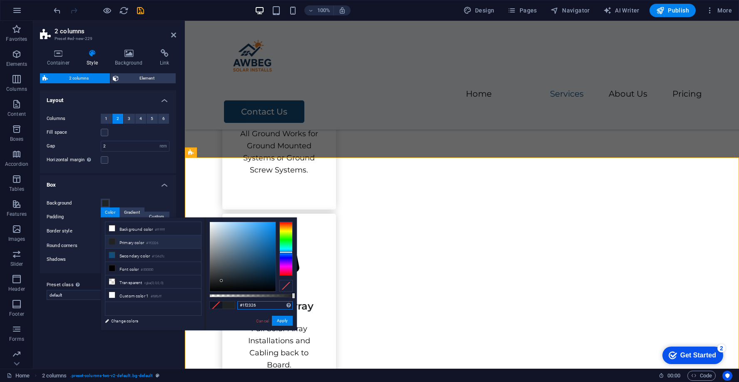
click at [247, 305] on input "#1f2326" at bounding box center [264, 305] width 55 height 8
click at [284, 318] on button "Apply" at bounding box center [282, 320] width 21 height 10
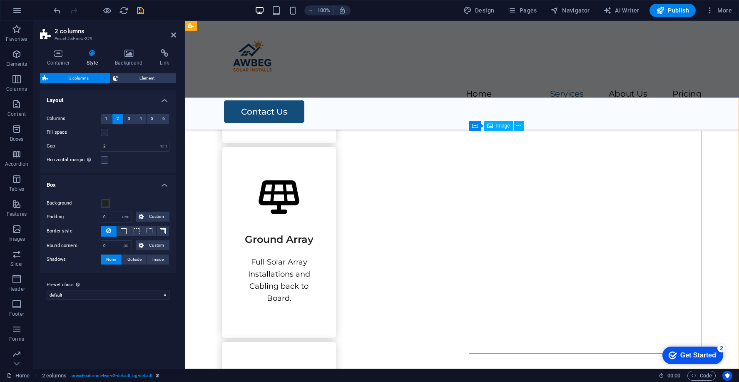
scroll to position [683, 0]
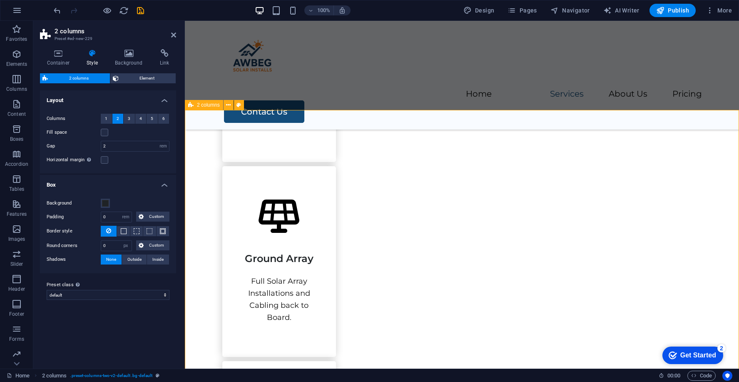
click at [212, 105] on span "2 columns" at bounding box center [208, 104] width 23 height 5
click at [125, 60] on h4 "Background" at bounding box center [130, 57] width 45 height 17
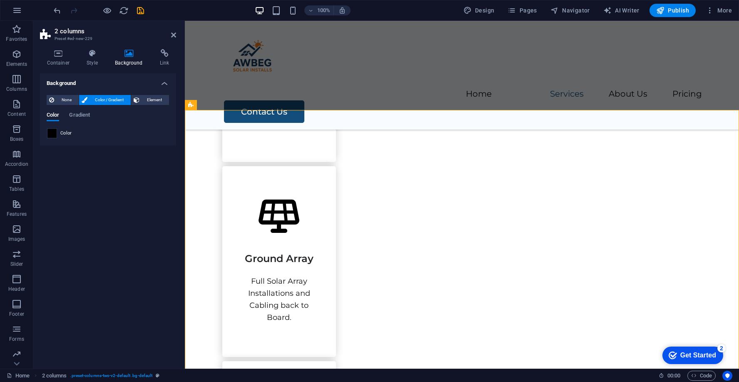
click at [55, 133] on span at bounding box center [51, 133] width 9 height 9
type input "#000000"
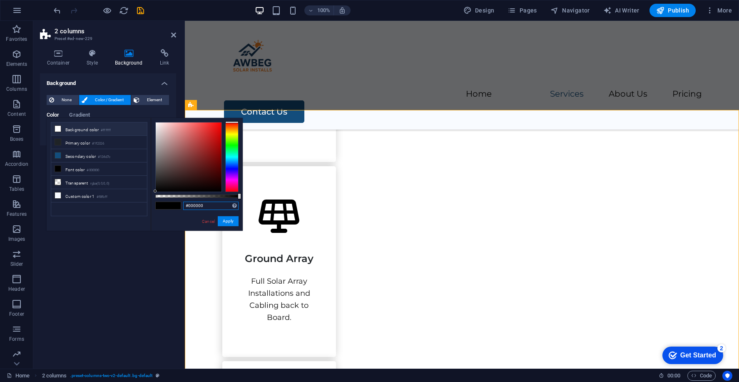
drag, startPoint x: 220, startPoint y: 205, endPoint x: 179, endPoint y: 204, distance: 41.2
click at [179, 204] on div "#000000 Supported formats #0852ed rgb(8, 82, 237) rgba(8, 82, 237, 90%) hsv(221…" at bounding box center [197, 234] width 92 height 233
click at [225, 222] on button "Apply" at bounding box center [228, 221] width 21 height 10
click at [231, 219] on button "Apply" at bounding box center [228, 221] width 21 height 10
click at [211, 203] on input "text" at bounding box center [210, 205] width 55 height 8
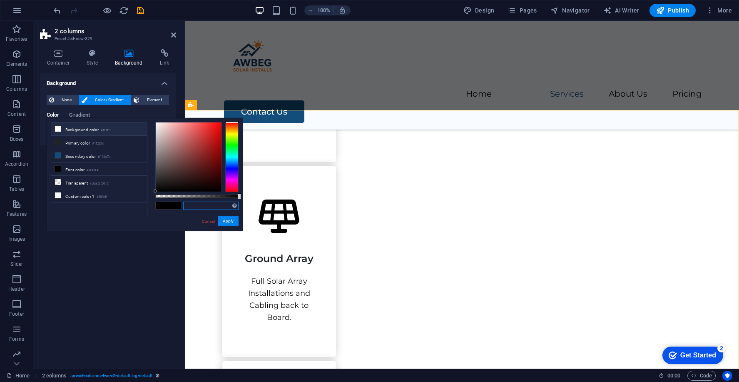
paste input "#1f2326"
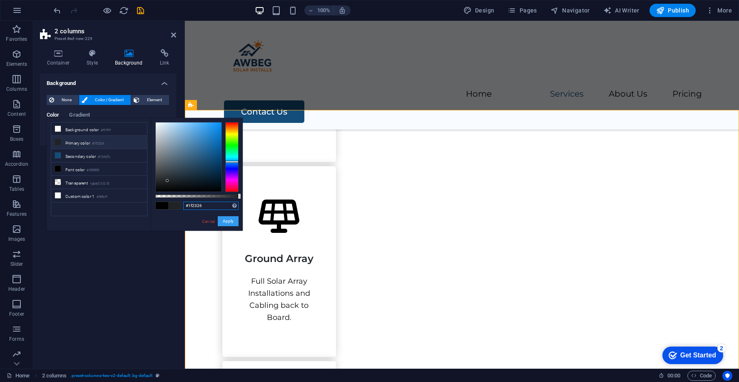
type input "#1f2326"
click at [226, 218] on button "Apply" at bounding box center [228, 221] width 21 height 10
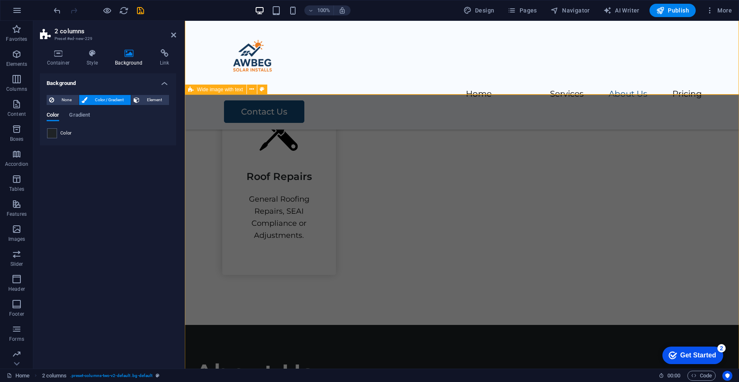
scroll to position [947, 0]
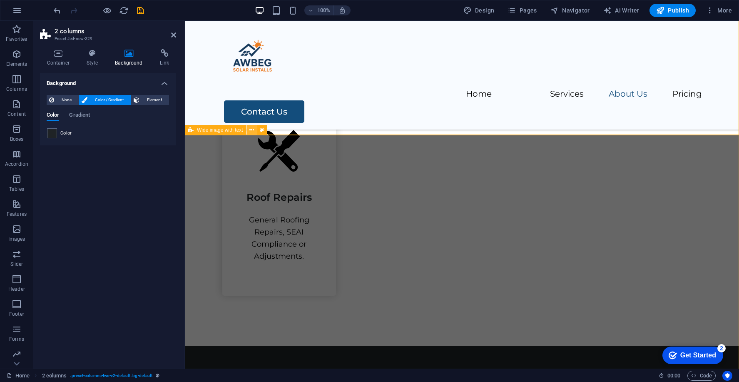
click at [252, 130] on icon at bounding box center [251, 130] width 5 height 9
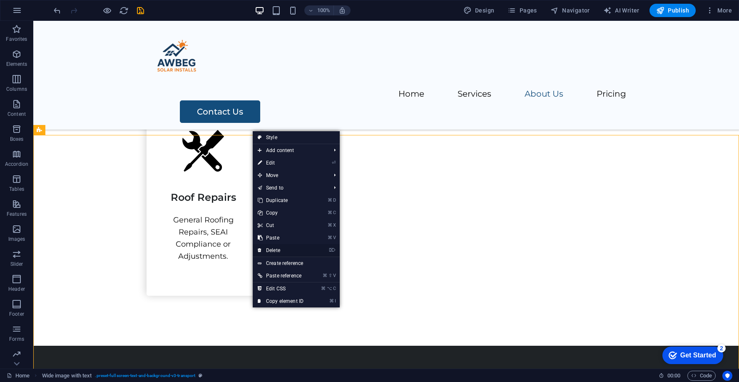
click at [283, 251] on link "⌦ Delete" at bounding box center [281, 250] width 56 height 12
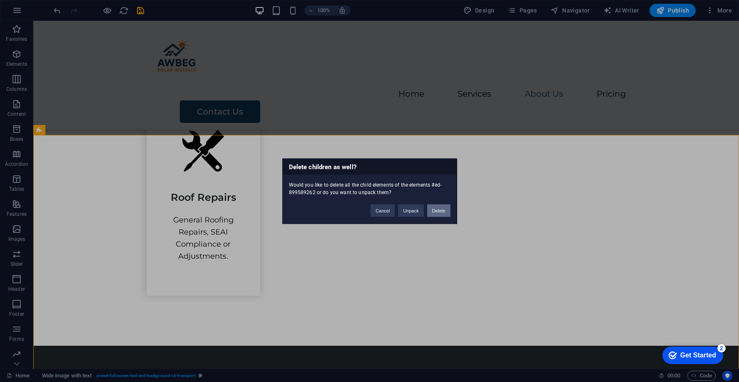
click at [439, 212] on button "Delete" at bounding box center [438, 210] width 23 height 12
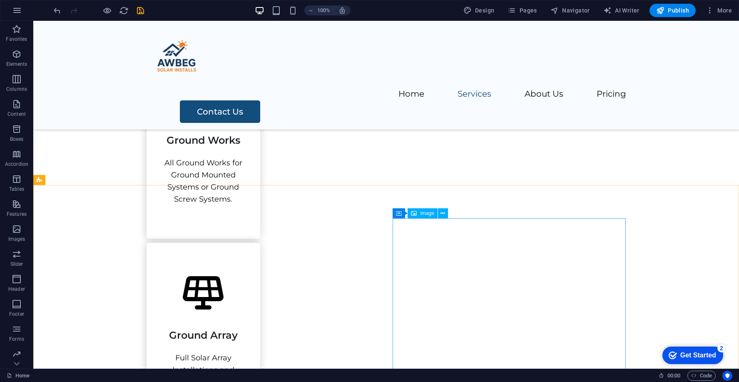
scroll to position [606, 0]
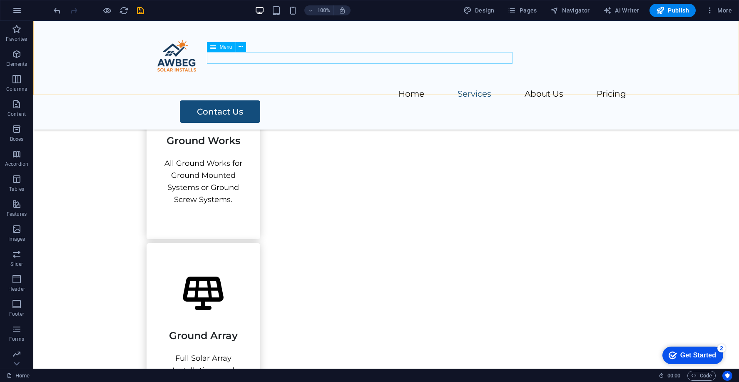
click at [434, 88] on nav "Home Services About Us Pricing" at bounding box center [385, 94] width 479 height 12
click at [433, 88] on nav "Home Services About Us Pricing" at bounding box center [385, 94] width 479 height 12
select select
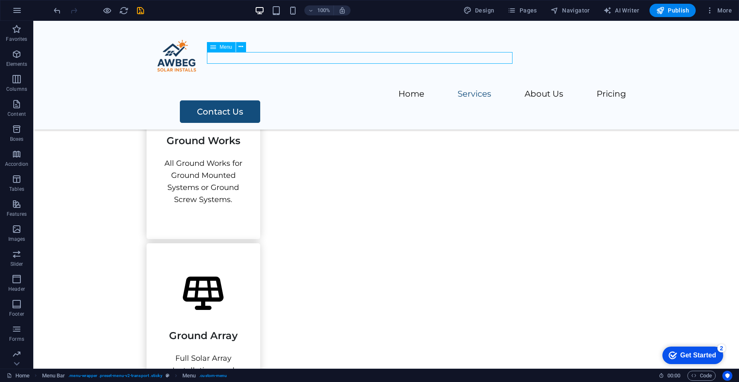
select select
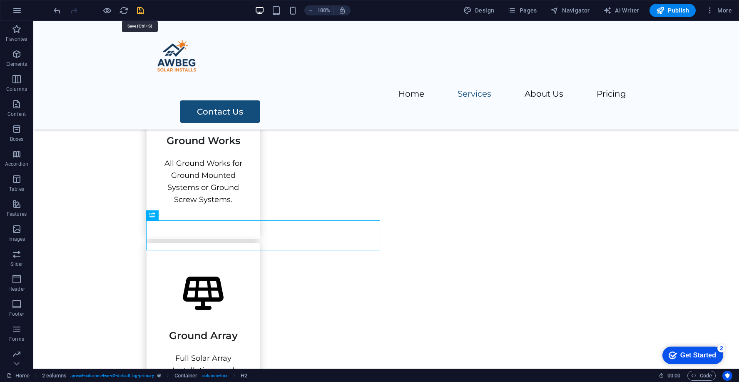
click at [139, 10] on icon "save" at bounding box center [141, 11] width 10 height 10
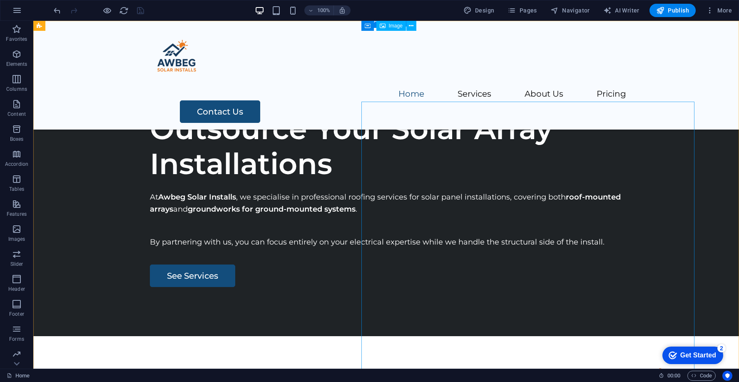
scroll to position [0, 0]
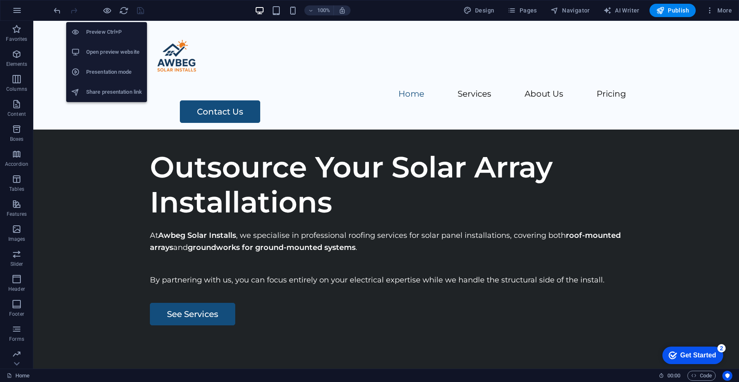
click at [119, 57] on h6 "Open preview website" at bounding box center [114, 52] width 56 height 10
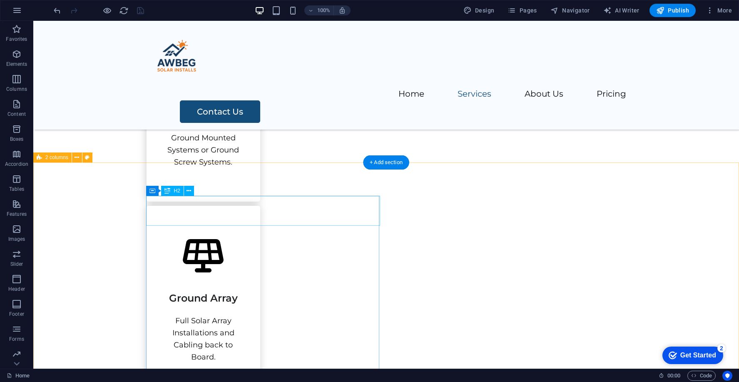
scroll to position [721, 0]
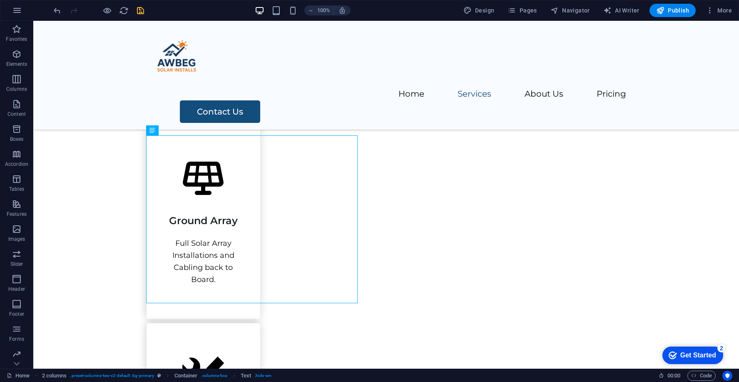
click at [142, 9] on icon "save" at bounding box center [141, 11] width 10 height 10
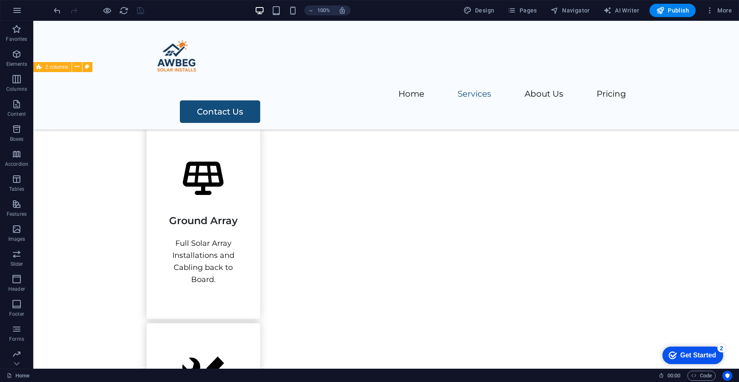
click at [296, 16] on div "100%" at bounding box center [302, 10] width 96 height 13
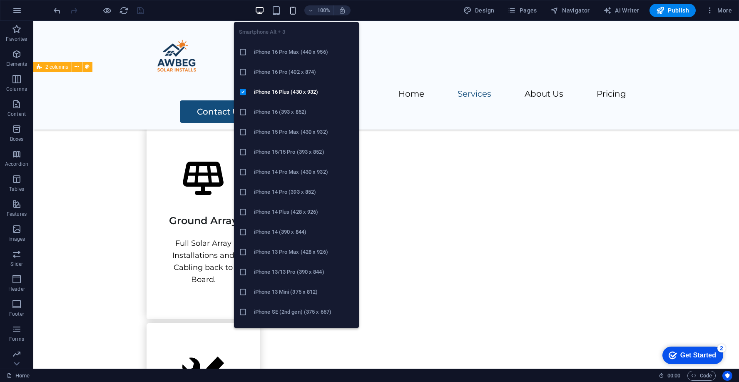
click at [294, 8] on icon "button" at bounding box center [293, 11] width 10 height 10
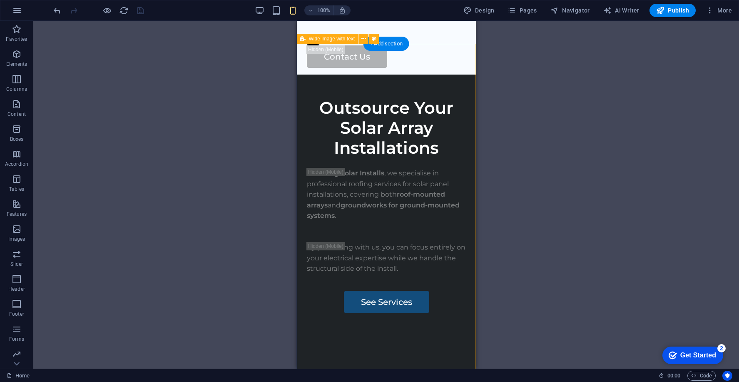
scroll to position [65, 0]
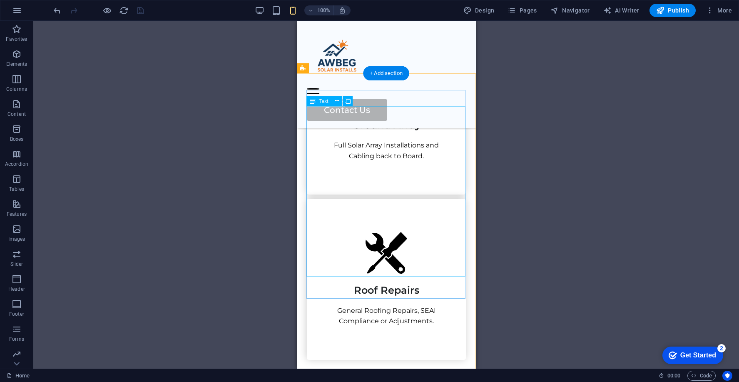
scroll to position [1066, 0]
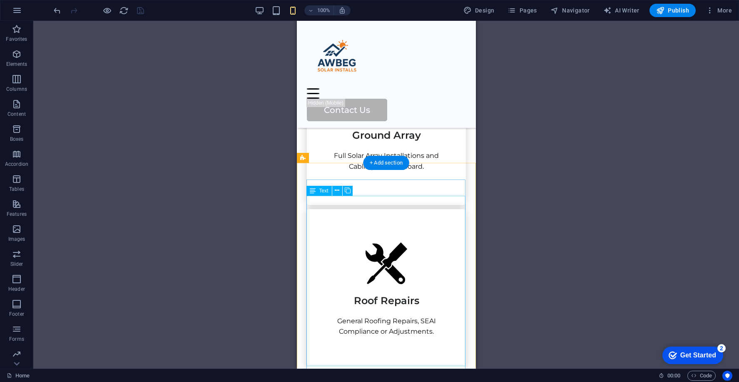
click at [337, 189] on icon at bounding box center [337, 190] width 5 height 9
click at [337, 190] on icon at bounding box center [337, 190] width 5 height 9
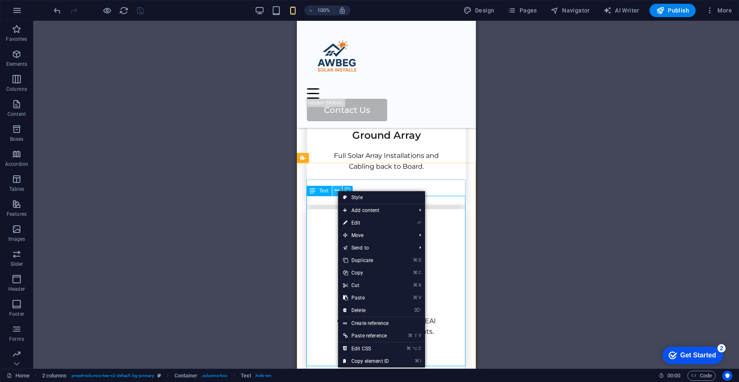
click at [337, 190] on icon at bounding box center [337, 190] width 5 height 9
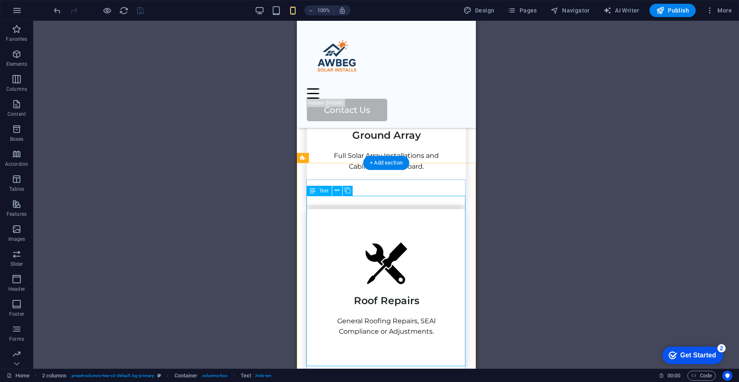
click at [339, 192] on button at bounding box center [337, 191] width 10 height 10
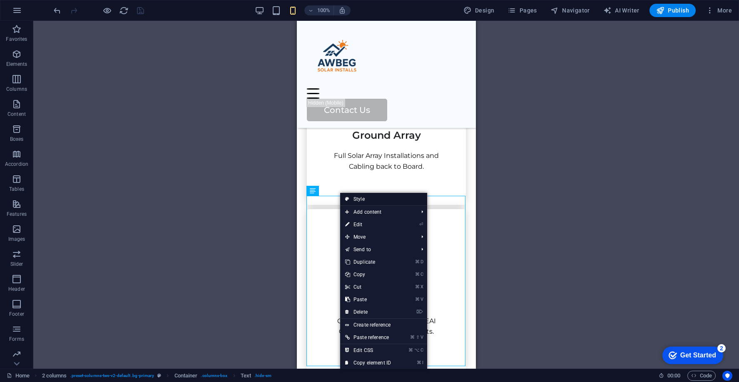
click at [355, 197] on link "Style" at bounding box center [383, 199] width 87 height 12
select select "rem"
select select "px"
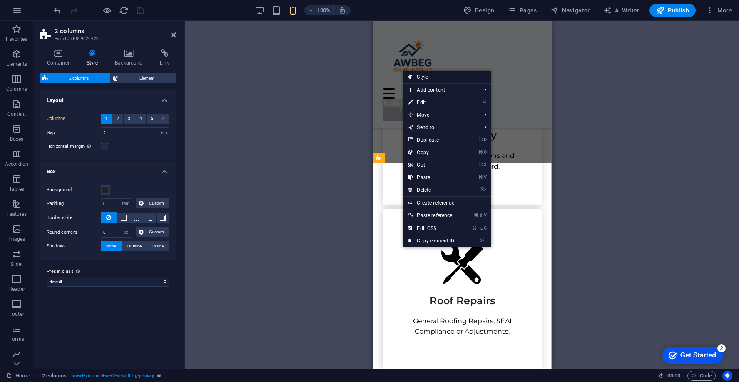
click at [427, 76] on link "Style" at bounding box center [446, 77] width 87 height 12
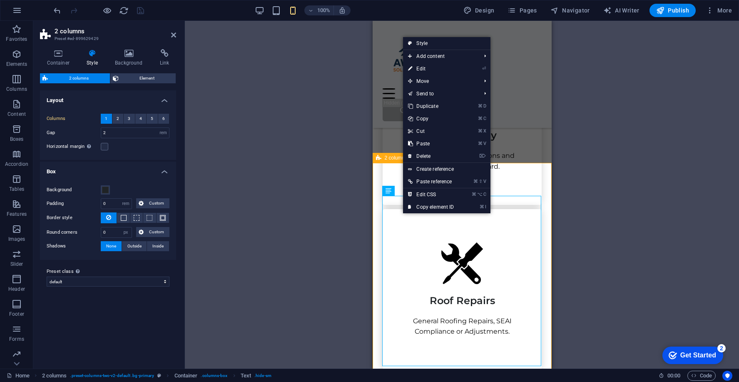
click at [139, 177] on div "Background Padding 0 px rem % vw vh Custom Custom 0 px rem % vw vh 0 px rem % v…" at bounding box center [107, 217] width 139 height 83
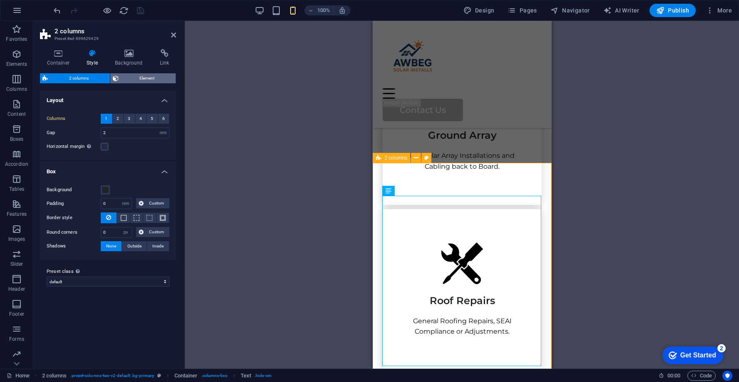
click at [131, 77] on span "Element" at bounding box center [147, 78] width 52 height 10
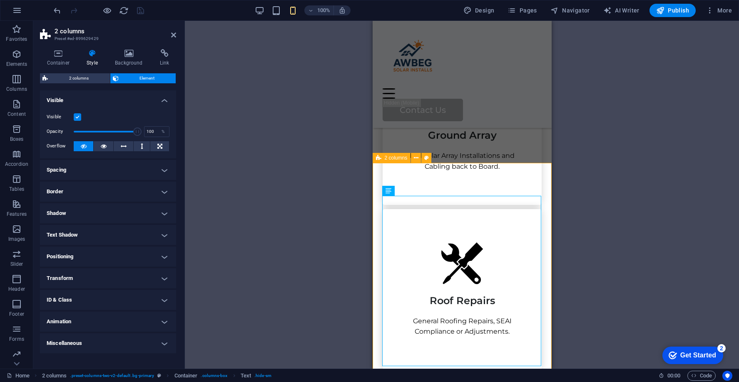
click at [78, 117] on label at bounding box center [77, 116] width 7 height 7
click at [0, 0] on input "Visible" at bounding box center [0, 0] width 0 height 0
click at [79, 117] on label at bounding box center [77, 116] width 7 height 7
click at [0, 0] on input "Visible" at bounding box center [0, 0] width 0 height 0
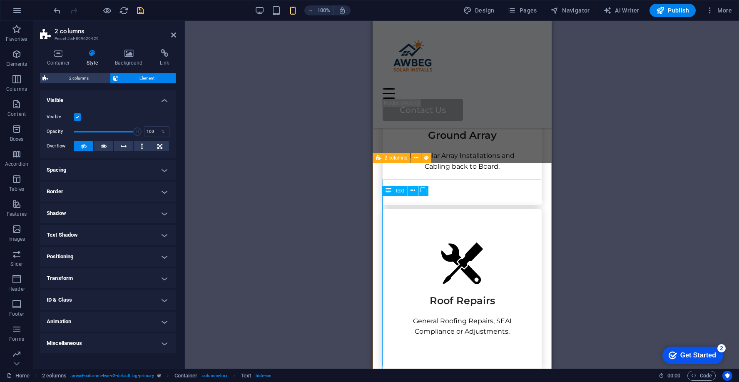
select select "px"
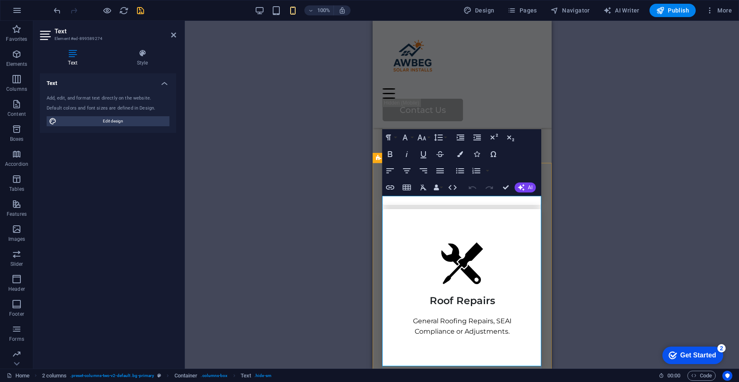
type input "100"
select select "%"
click at [134, 58] on h4 "Style" at bounding box center [142, 57] width 67 height 17
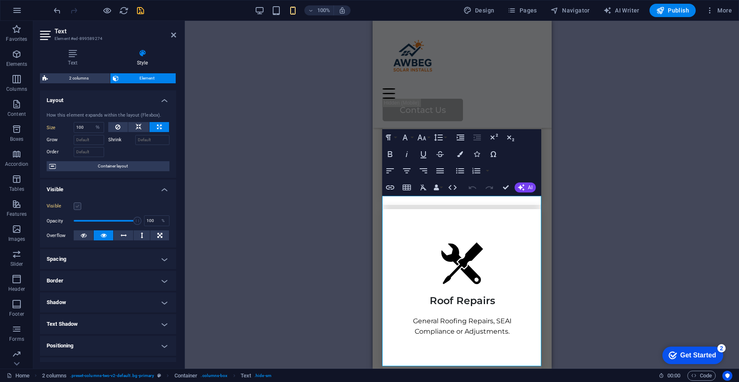
click at [77, 205] on label at bounding box center [77, 205] width 7 height 7
click at [0, 0] on input "Visible" at bounding box center [0, 0] width 0 height 0
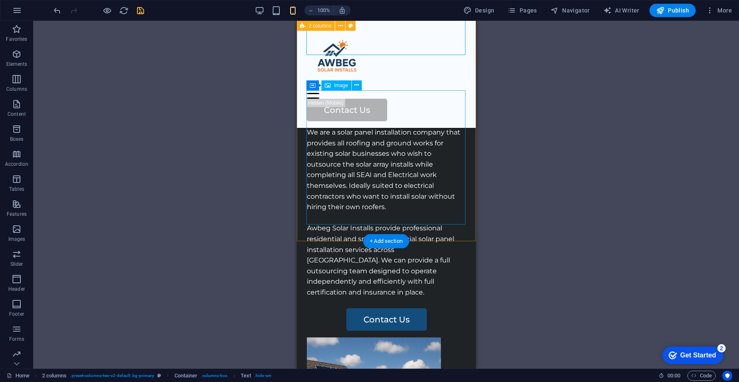
scroll to position [1291, 0]
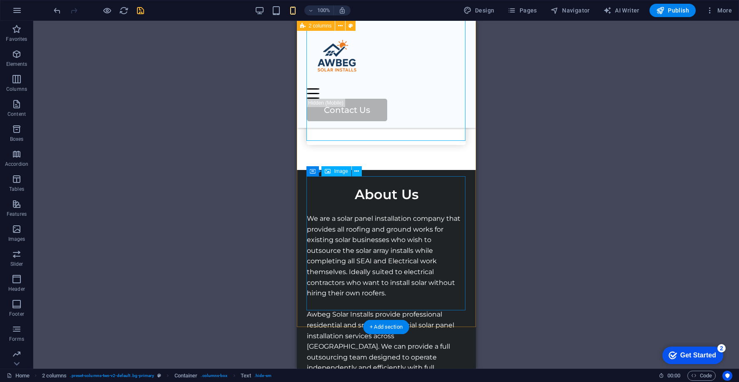
select select "%"
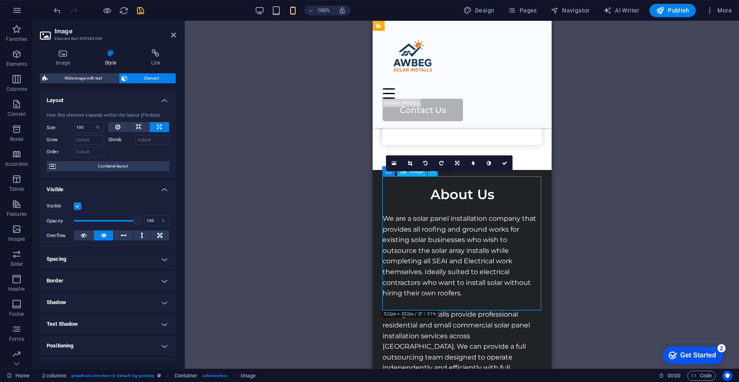
drag, startPoint x: 512, startPoint y: 303, endPoint x: 529, endPoint y: 305, distance: 16.4
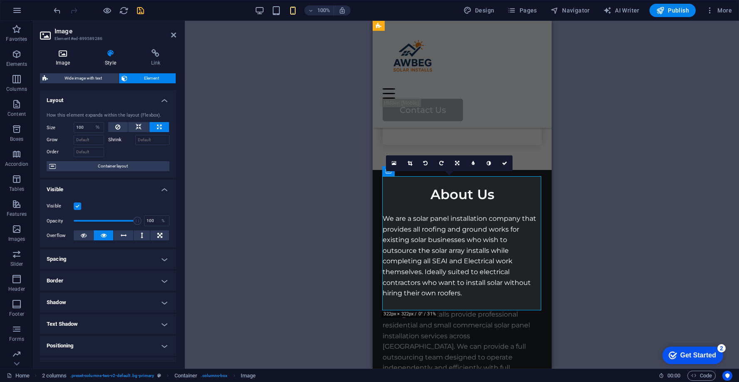
click at [65, 60] on h4 "Image" at bounding box center [64, 57] width 49 height 17
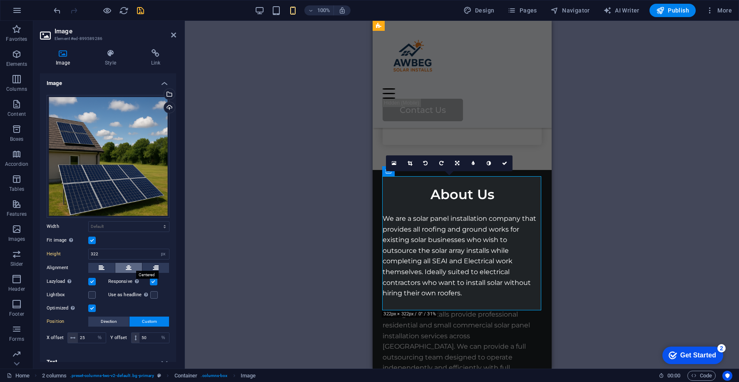
click at [131, 266] on button at bounding box center [128, 268] width 27 height 10
click at [141, 11] on icon "save" at bounding box center [141, 11] width 10 height 10
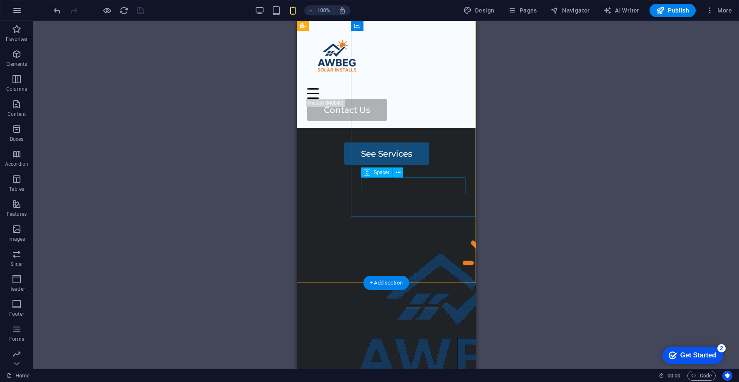
scroll to position [0, 0]
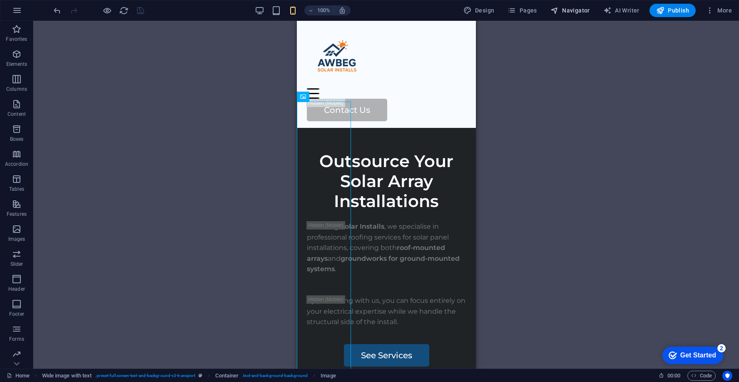
click at [575, 9] on span "Navigator" at bounding box center [570, 10] width 40 height 8
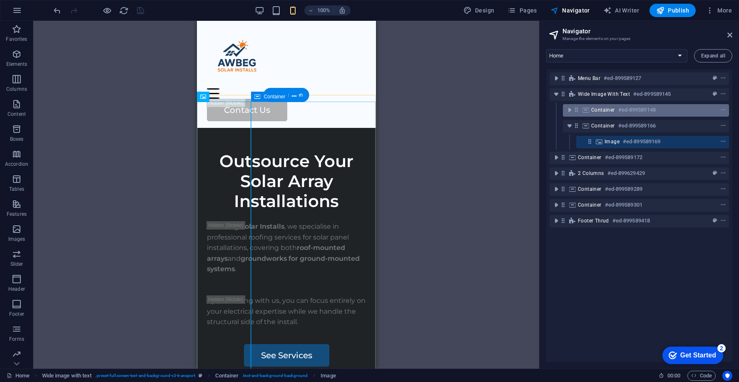
click at [614, 113] on div "Container #ed-899589148" at bounding box center [639, 110] width 96 height 10
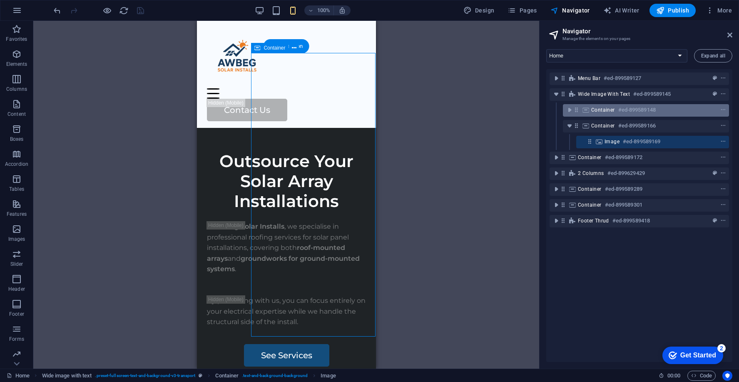
scroll to position [48, 0]
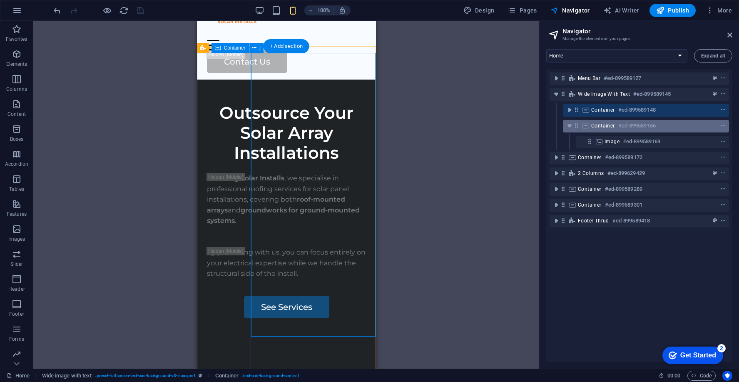
click at [614, 123] on div "Container #ed-899589166" at bounding box center [639, 126] width 96 height 10
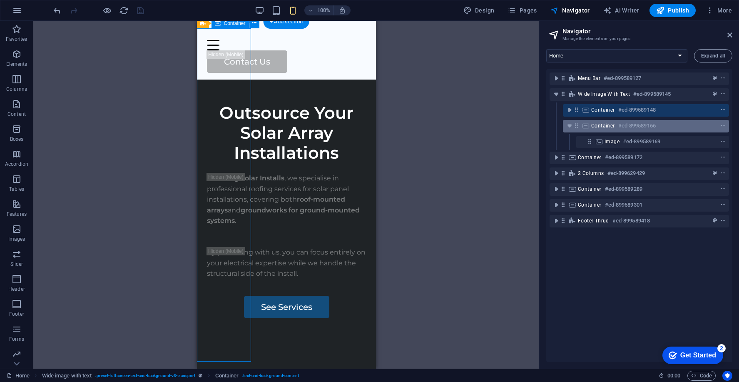
scroll to position [73, 0]
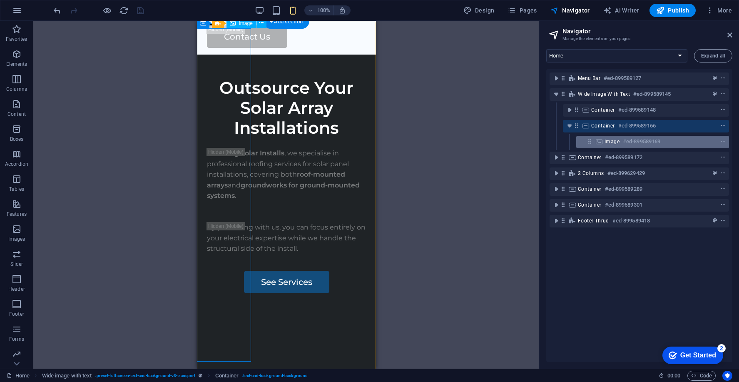
click at [613, 138] on span "Image" at bounding box center [611, 141] width 15 height 7
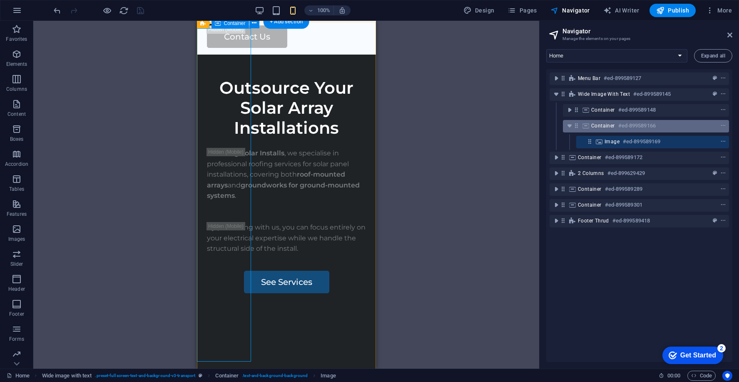
click at [612, 127] on span "Container" at bounding box center [603, 125] width 24 height 7
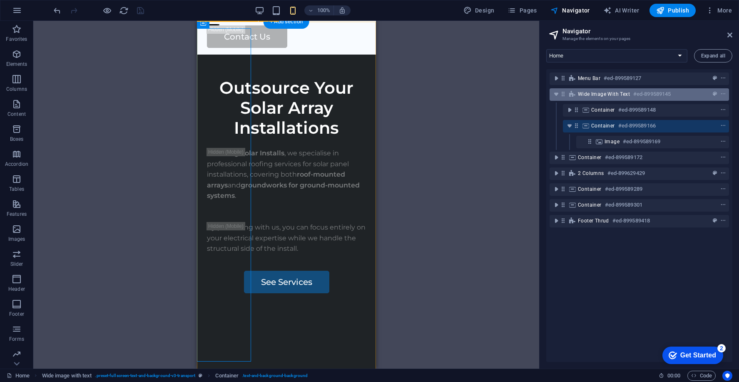
click at [605, 96] on span "Wide image with text" at bounding box center [604, 94] width 52 height 7
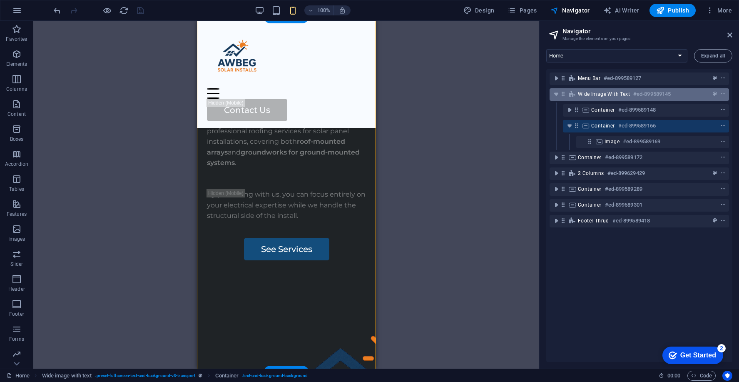
scroll to position [78, 0]
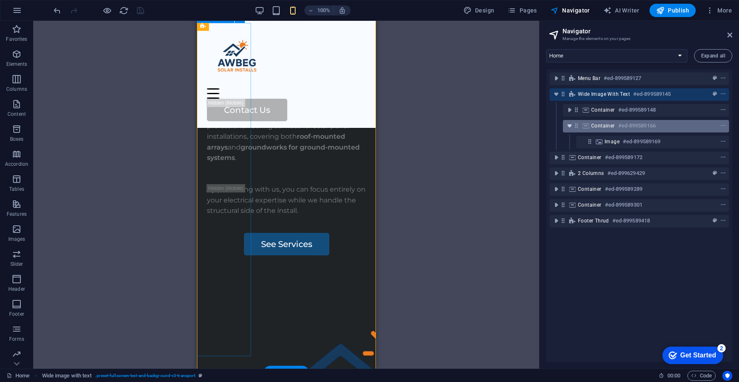
click at [570, 127] on icon "toggle-expand" at bounding box center [569, 126] width 8 height 8
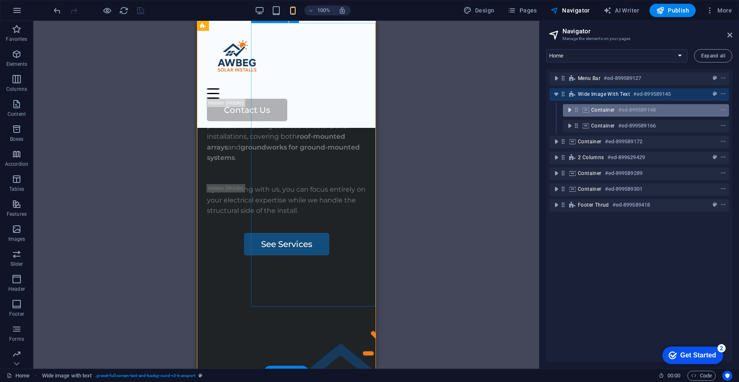
click at [571, 113] on icon "toggle-expand" at bounding box center [569, 110] width 8 height 8
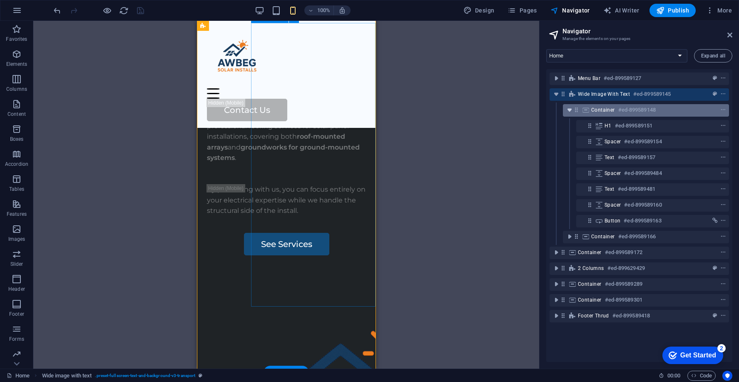
click at [568, 110] on icon "toggle-expand" at bounding box center [569, 110] width 8 height 8
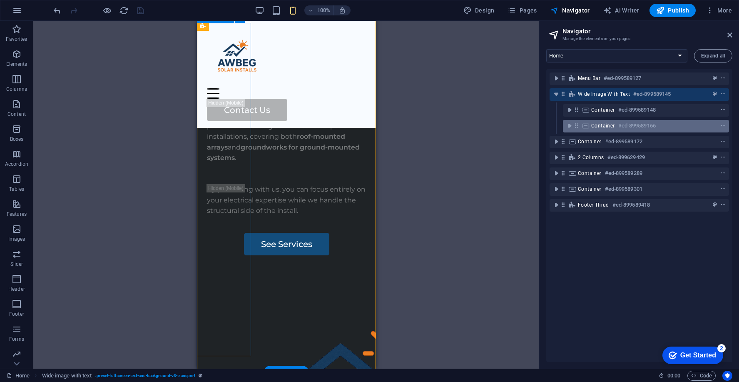
click at [592, 122] on span "Container" at bounding box center [603, 125] width 24 height 7
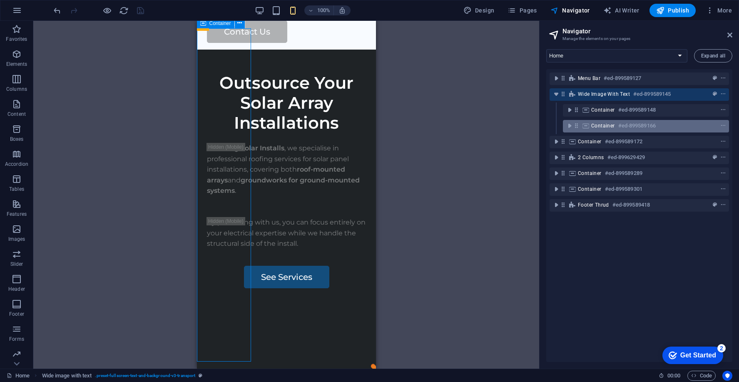
scroll to position [73, 0]
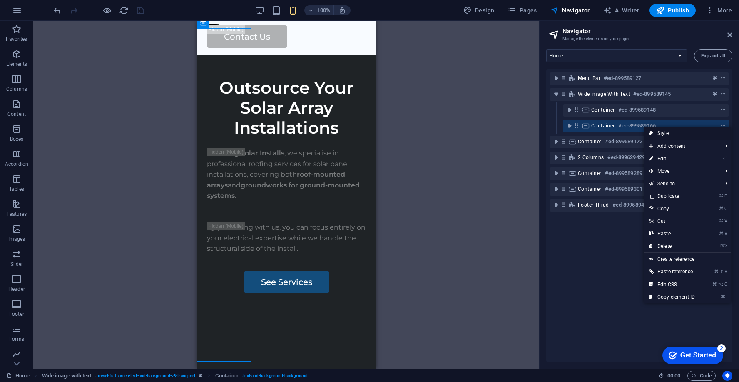
click at [658, 133] on link "Style" at bounding box center [687, 133] width 87 height 12
select select "%"
select select "rem"
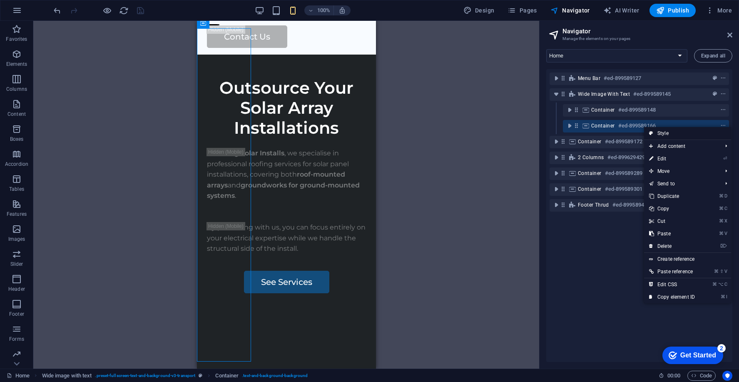
select select "rem"
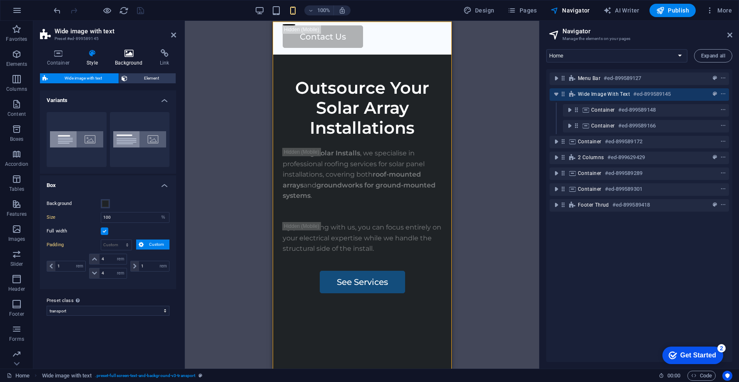
click at [138, 58] on h4 "Background" at bounding box center [130, 57] width 45 height 17
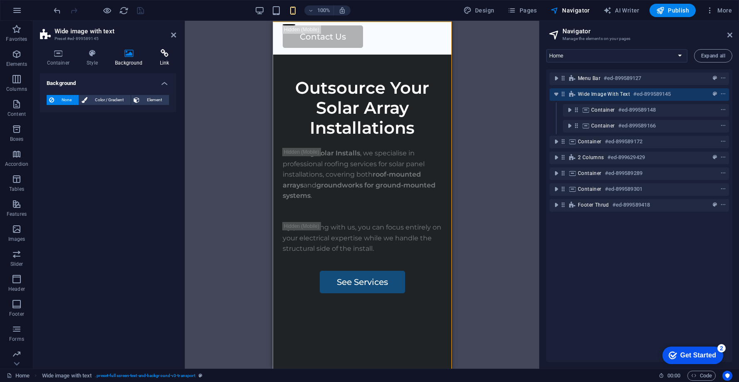
click at [164, 57] on h4 "Link" at bounding box center [164, 57] width 23 height 17
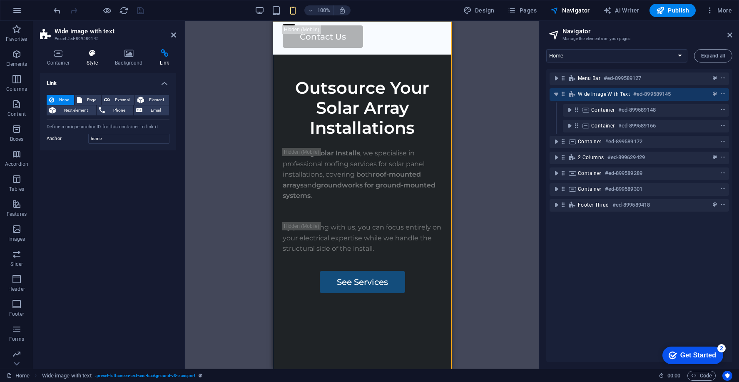
click at [94, 55] on icon at bounding box center [92, 53] width 25 height 8
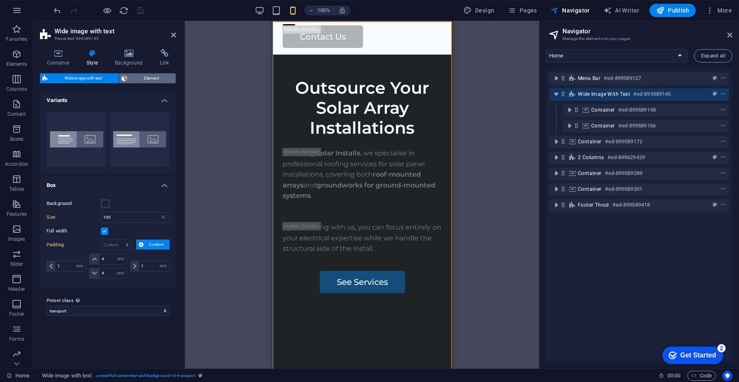
click at [128, 76] on button "Element" at bounding box center [147, 78] width 57 height 10
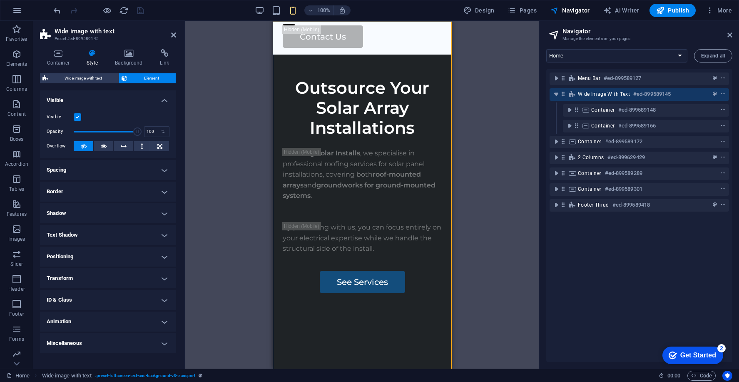
click at [79, 118] on label at bounding box center [77, 116] width 7 height 7
click at [0, 0] on input "Visible" at bounding box center [0, 0] width 0 height 0
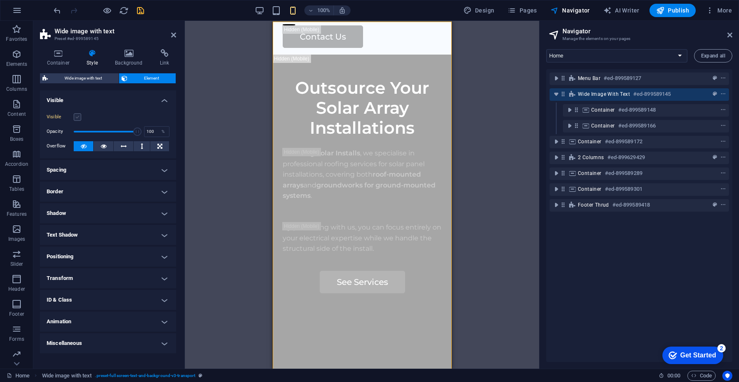
click at [77, 118] on label at bounding box center [77, 116] width 7 height 7
click at [0, 0] on input "Visible" at bounding box center [0, 0] width 0 height 0
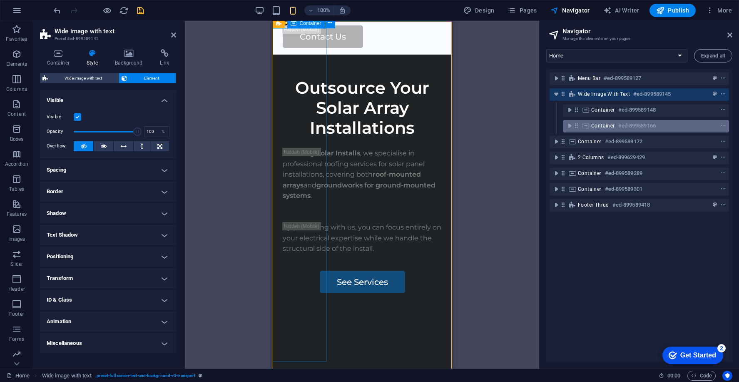
click at [624, 120] on div "Container #ed-899589166" at bounding box center [646, 126] width 166 height 12
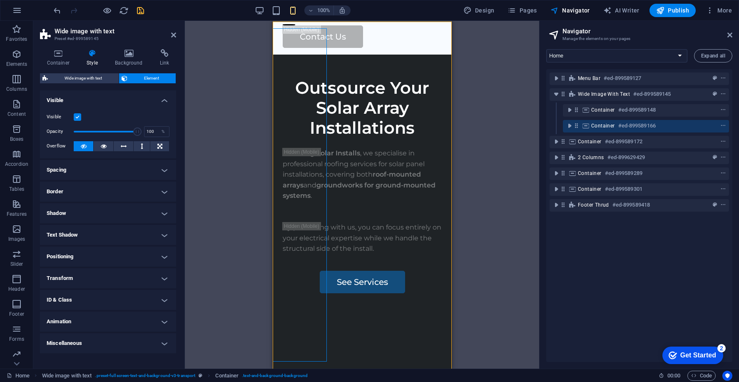
click at [75, 114] on label at bounding box center [77, 116] width 7 height 7
click at [0, 0] on input "Visible" at bounding box center [0, 0] width 0 height 0
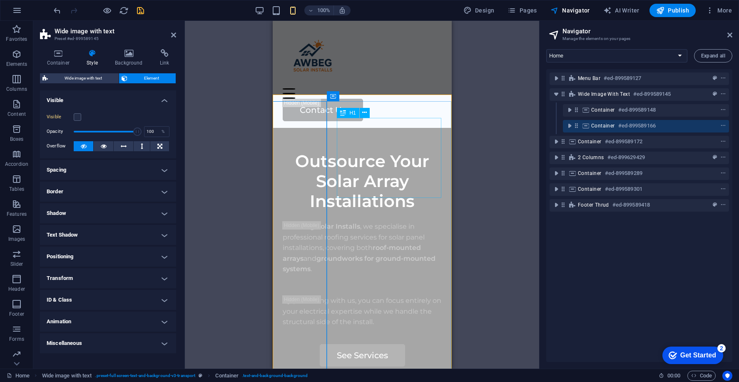
scroll to position [0, 0]
click at [76, 115] on label at bounding box center [77, 116] width 7 height 7
click at [0, 0] on input "Visible" at bounding box center [0, 0] width 0 height 0
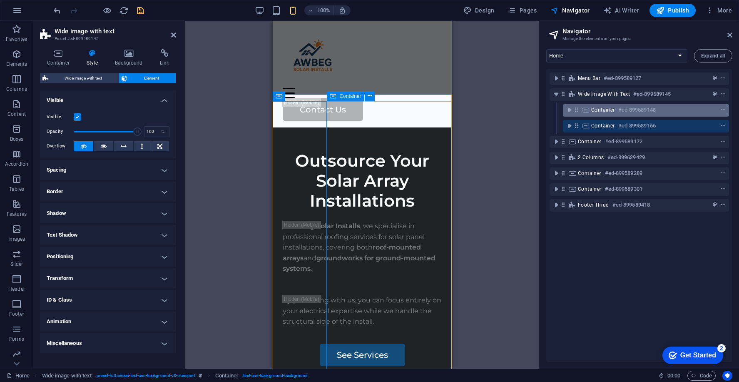
click at [631, 112] on h6 "#ed-899589148" at bounding box center [636, 110] width 37 height 10
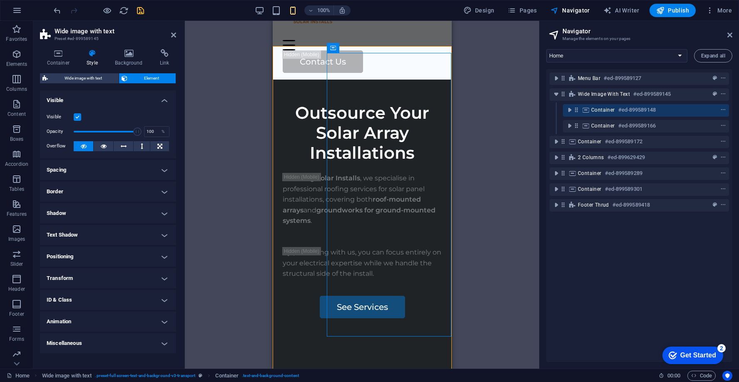
click at [608, 104] on div "Container #ed-899589148" at bounding box center [638, 110] width 179 height 16
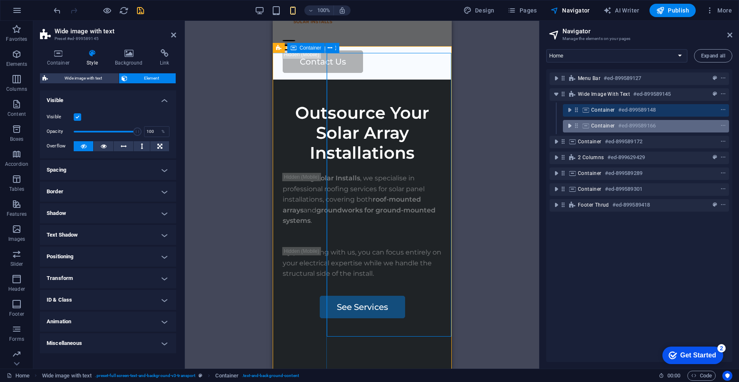
click at [568, 127] on icon "toggle-expand" at bounding box center [569, 126] width 8 height 8
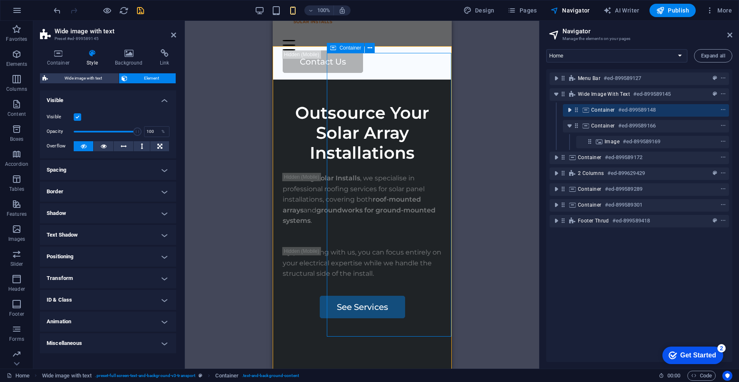
click at [571, 111] on icon "toggle-expand" at bounding box center [569, 110] width 8 height 8
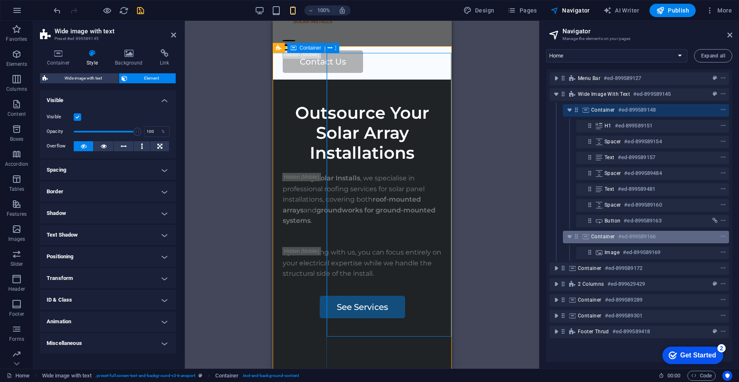
click at [601, 233] on span "Container" at bounding box center [603, 236] width 24 height 7
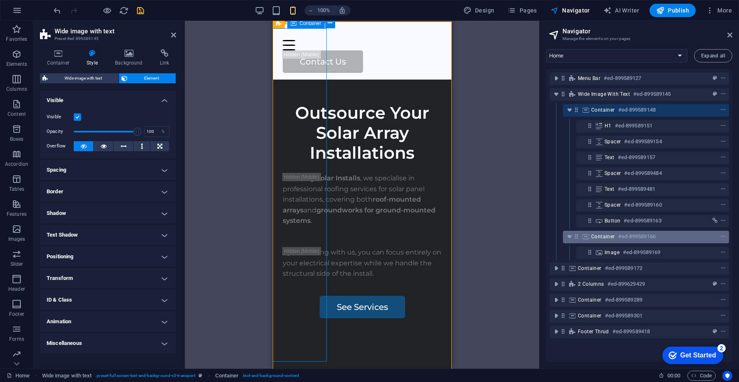
scroll to position [73, 0]
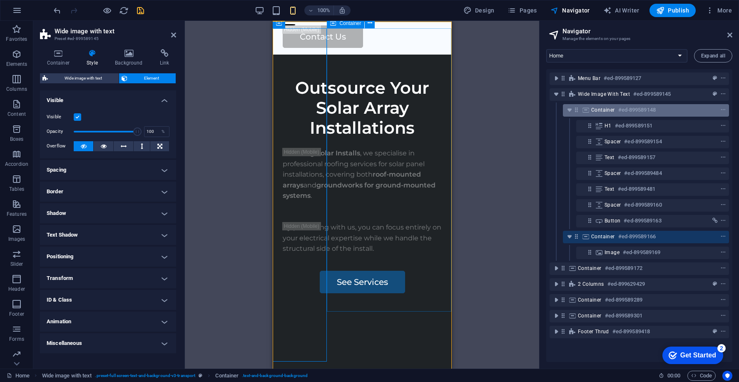
click at [594, 111] on span "Container" at bounding box center [603, 110] width 24 height 7
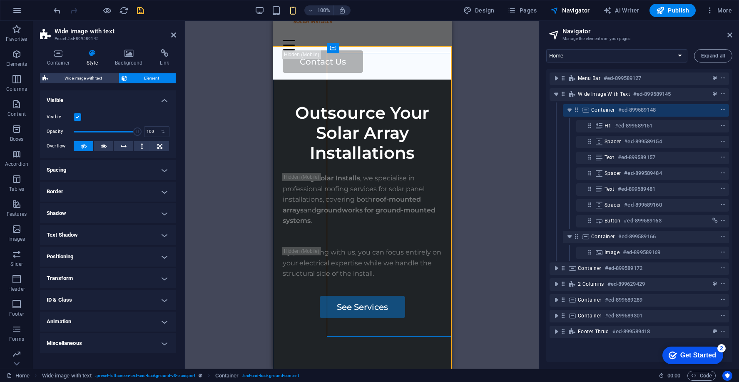
click at [113, 162] on h4 "Spacing" at bounding box center [108, 170] width 136 height 20
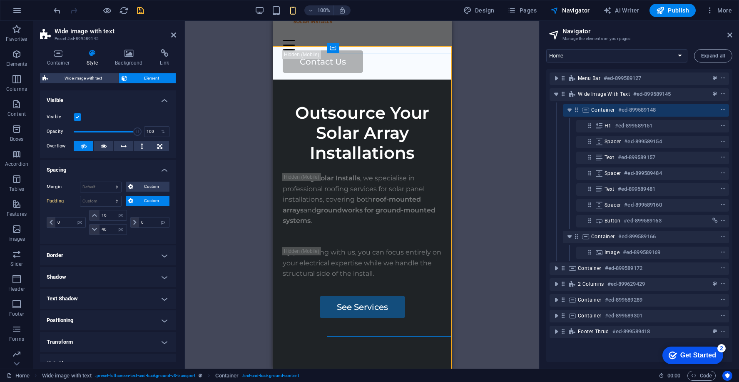
click at [113, 249] on h4 "Border" at bounding box center [108, 255] width 136 height 20
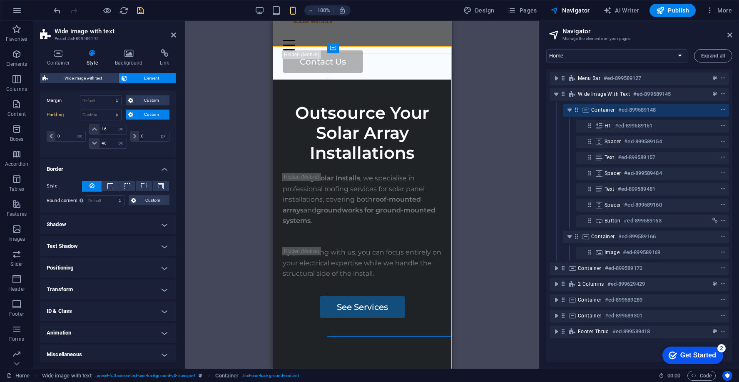
scroll to position [0, 0]
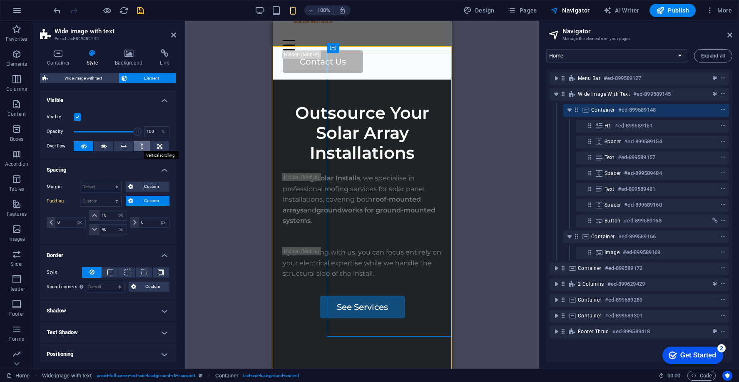
click at [142, 146] on button at bounding box center [142, 146] width 16 height 10
click at [128, 146] on button at bounding box center [124, 146] width 20 height 10
click at [102, 145] on icon at bounding box center [104, 146] width 6 height 10
click at [105, 151] on div "Overflow" at bounding box center [108, 146] width 123 height 10
click at [104, 146] on icon at bounding box center [104, 146] width 6 height 10
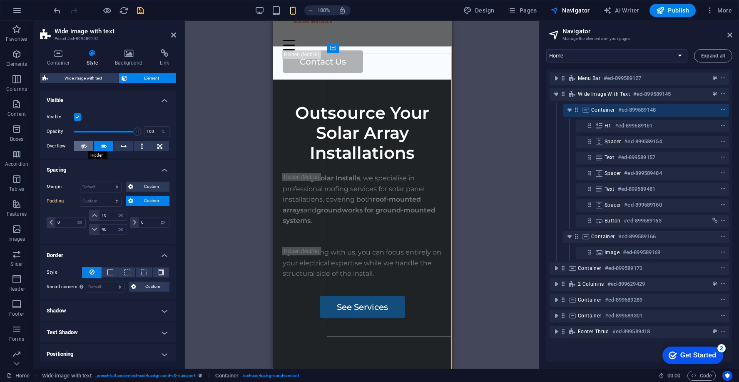
click at [79, 148] on button at bounding box center [84, 146] width 20 height 10
click at [84, 144] on icon at bounding box center [84, 146] width 6 height 10
click at [82, 79] on span "Wide image with text" at bounding box center [83, 78] width 66 height 10
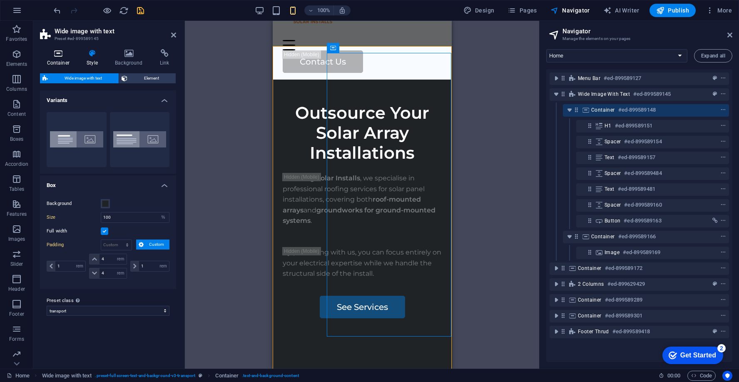
click at [63, 59] on h4 "Container" at bounding box center [60, 57] width 40 height 17
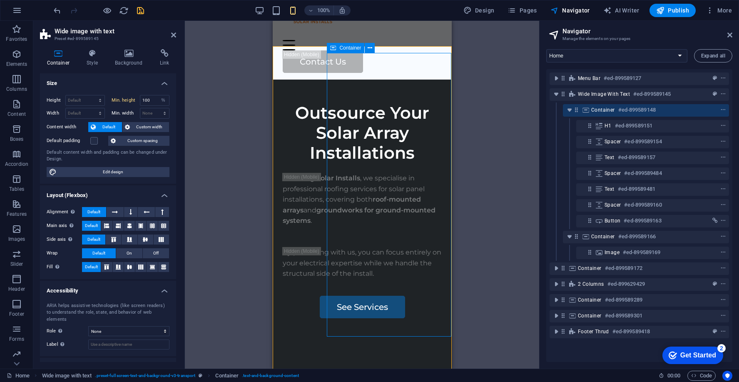
click at [618, 107] on h6 "#ed-899589148" at bounding box center [636, 110] width 37 height 10
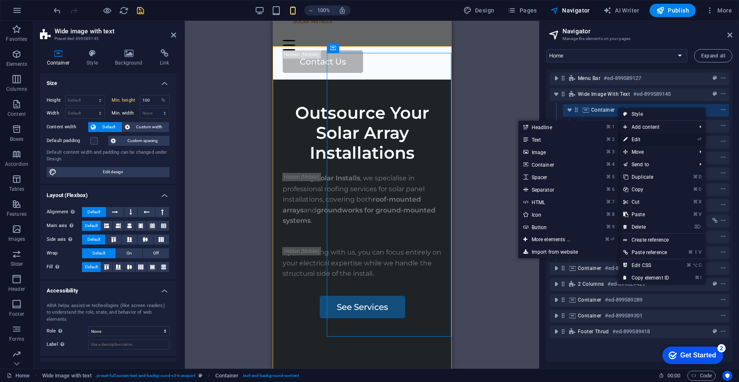
click at [644, 136] on link "⏎ Edit" at bounding box center [646, 139] width 56 height 12
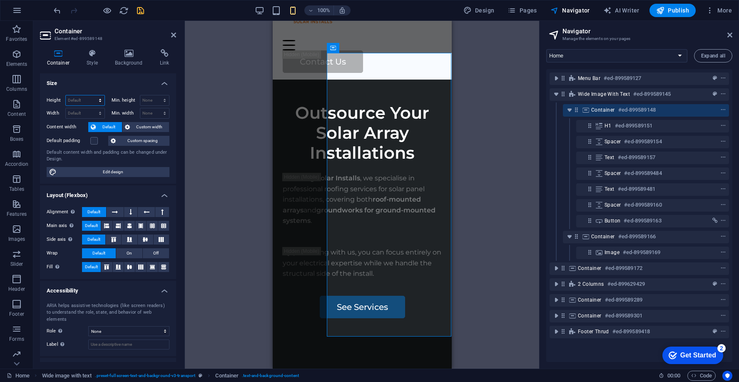
click at [83, 95] on select "Default px rem % vh vw" at bounding box center [85, 100] width 39 height 10
click at [84, 113] on select "Default px rem % em vh vw" at bounding box center [85, 113] width 39 height 10
select select "%"
click at [92, 108] on select "Default px rem % em vh vw" at bounding box center [85, 113] width 39 height 10
type input "100"
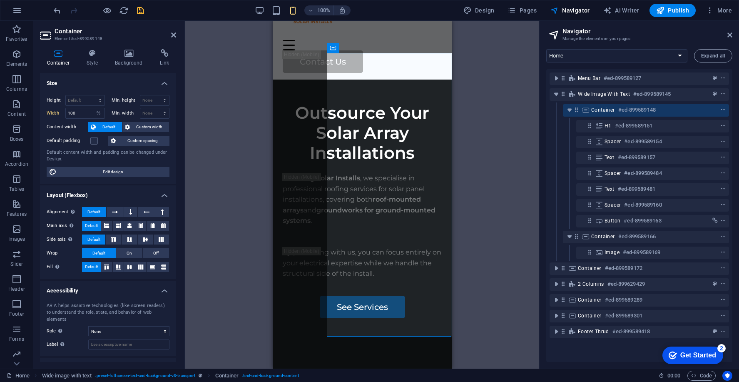
click at [75, 133] on div "Height Default px rem % vh vw Min. height None px rem % vh vw Width 100 Default…" at bounding box center [108, 135] width 136 height 95
click at [607, 237] on span "Container" at bounding box center [603, 236] width 24 height 7
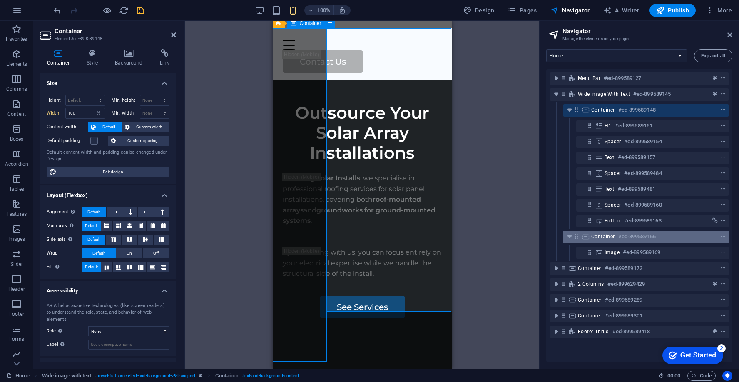
scroll to position [73, 0]
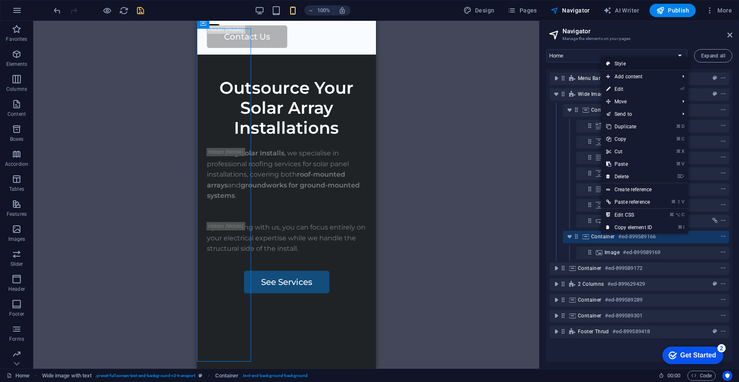
click at [632, 65] on link "Style" at bounding box center [644, 63] width 87 height 12
select select "%"
select select "rem"
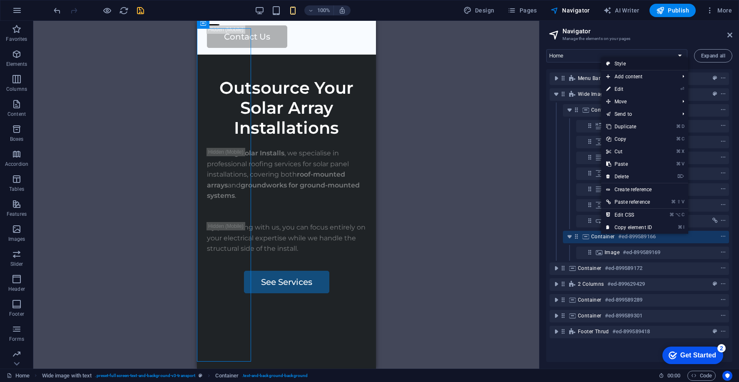
select select "rem"
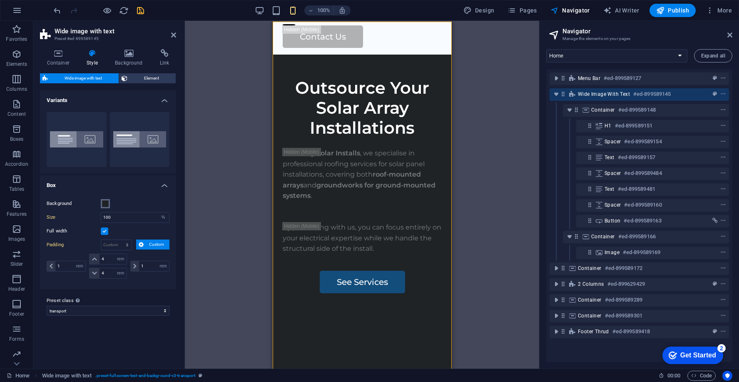
click at [108, 203] on span at bounding box center [105, 203] width 7 height 7
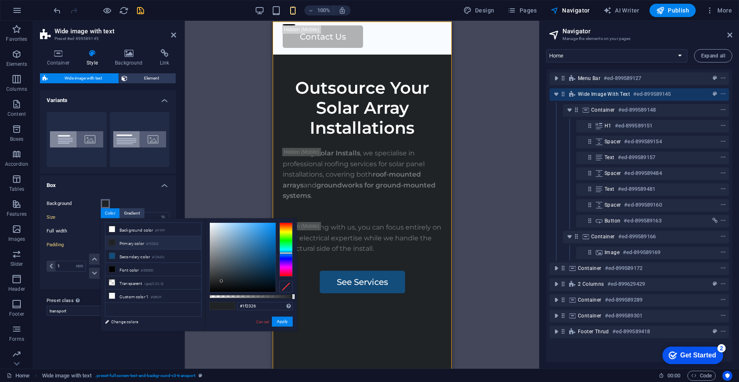
click at [108, 203] on span at bounding box center [105, 203] width 7 height 7
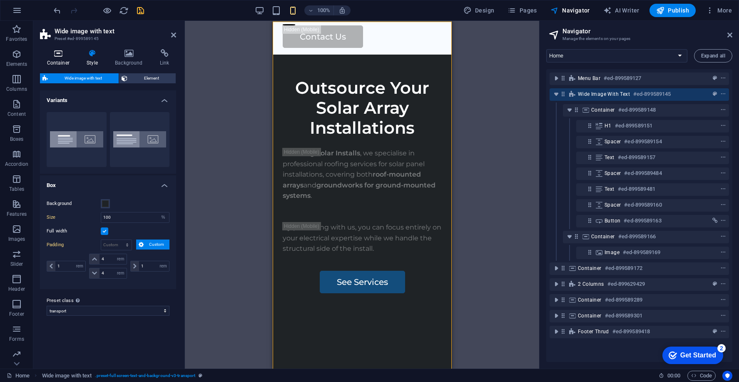
click at [60, 53] on icon at bounding box center [58, 53] width 37 height 8
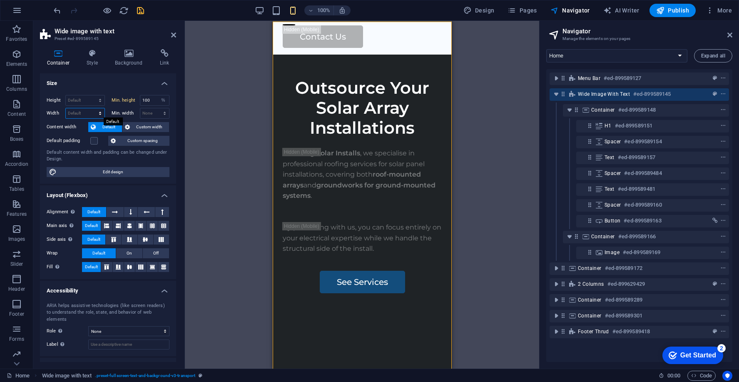
click at [80, 110] on select "Default px rem % em vh vw" at bounding box center [85, 113] width 39 height 10
select select "%"
click at [92, 108] on select "Default px rem % em vh vw" at bounding box center [85, 113] width 39 height 10
click at [80, 116] on input "100" at bounding box center [85, 113] width 39 height 10
click at [158, 127] on span "Custom width" at bounding box center [149, 127] width 35 height 10
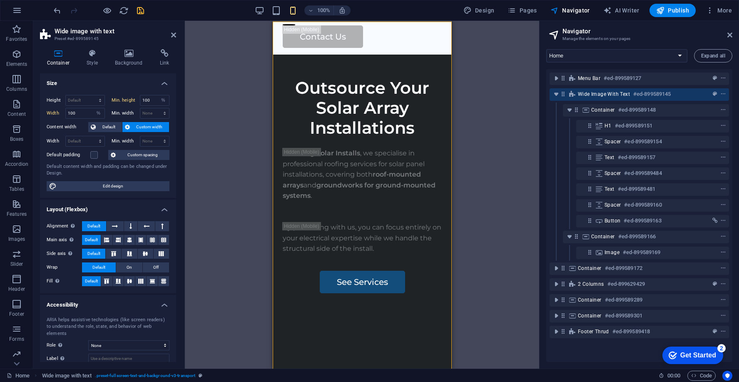
click at [158, 127] on span "Custom width" at bounding box center [149, 127] width 35 height 10
click at [106, 124] on span "Default" at bounding box center [108, 127] width 21 height 10
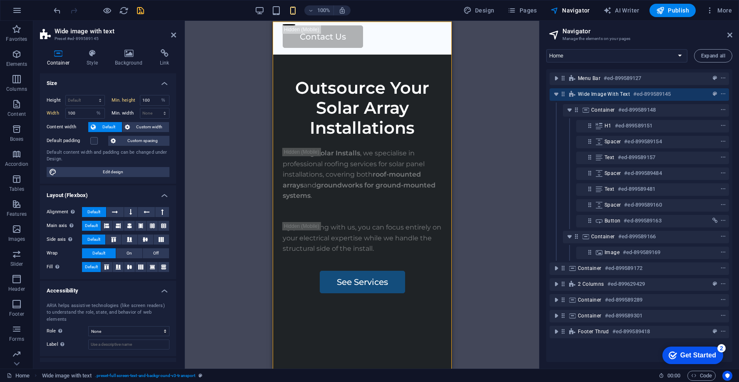
click at [164, 81] on h4 "Size" at bounding box center [108, 80] width 136 height 15
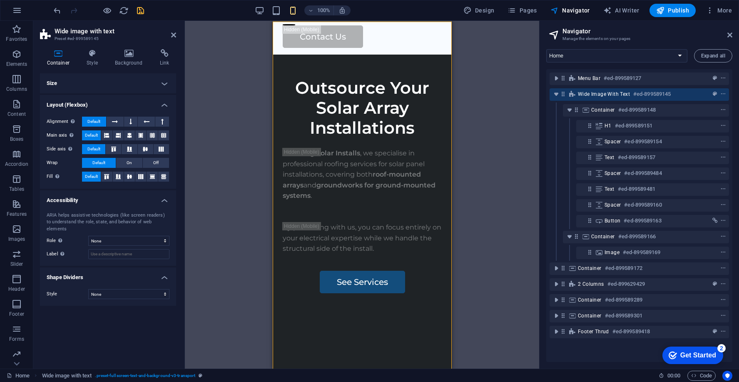
click at [163, 103] on h4 "Layout (Flexbox)" at bounding box center [108, 102] width 136 height 15
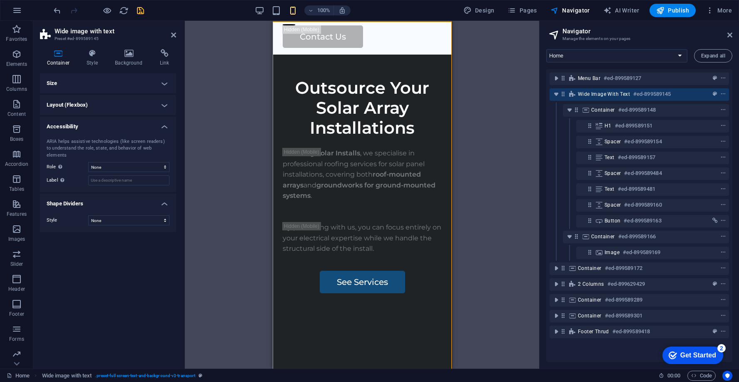
click at [163, 103] on h4 "Layout (Flexbox)" at bounding box center [108, 105] width 136 height 20
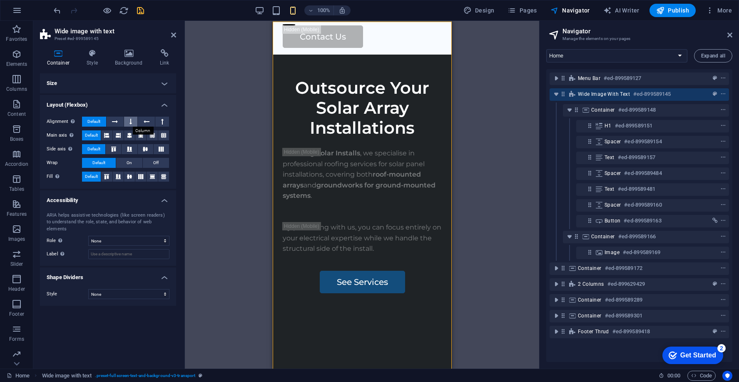
click at [133, 122] on button at bounding box center [131, 122] width 14 height 10
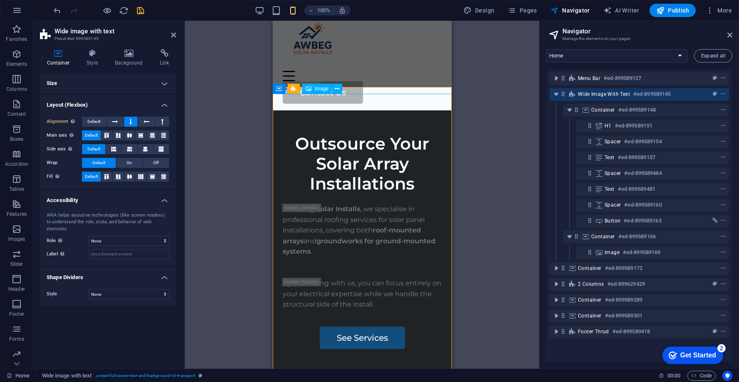
scroll to position [0, 0]
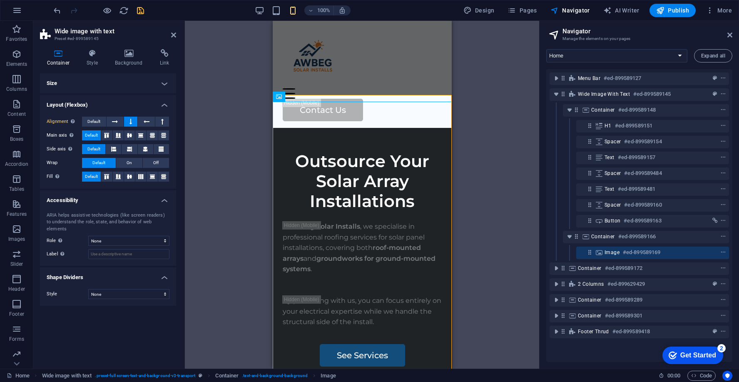
click at [80, 82] on h4 "Size" at bounding box center [108, 83] width 136 height 20
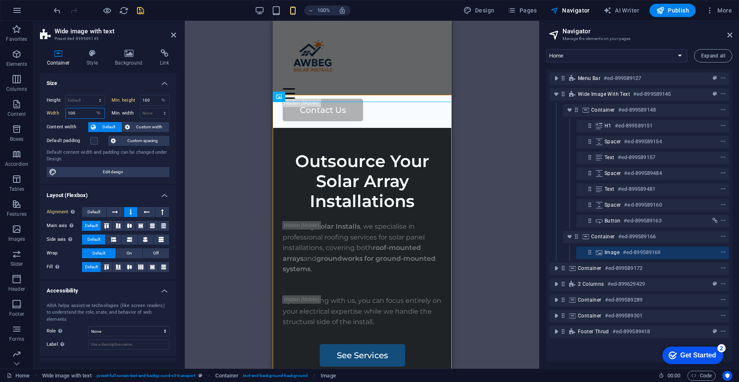
click at [88, 110] on input "100" at bounding box center [85, 113] width 39 height 10
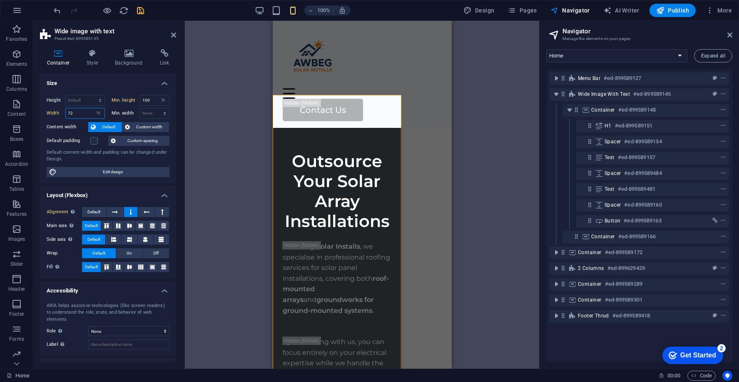
drag, startPoint x: 75, startPoint y: 114, endPoint x: 61, endPoint y: 114, distance: 14.1
click at [61, 114] on div "Width 72 Default px rem % em vh vw" at bounding box center [76, 113] width 58 height 11
type input "100"
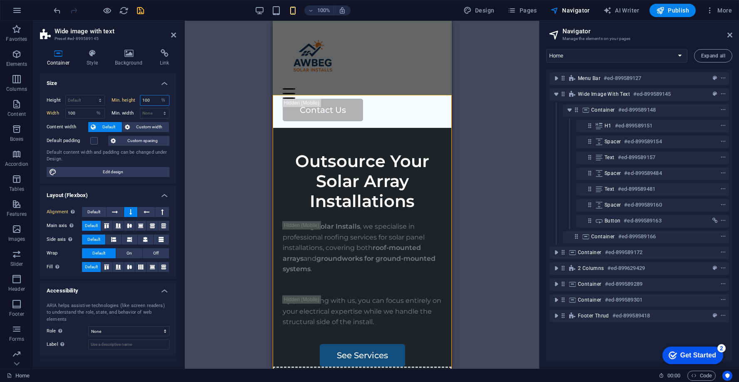
click at [149, 100] on input "100" at bounding box center [154, 100] width 29 height 10
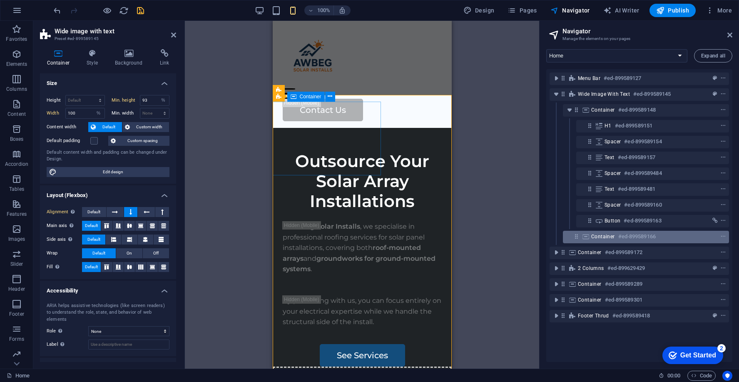
click at [608, 239] on div "Container #ed-899589166" at bounding box center [639, 236] width 96 height 10
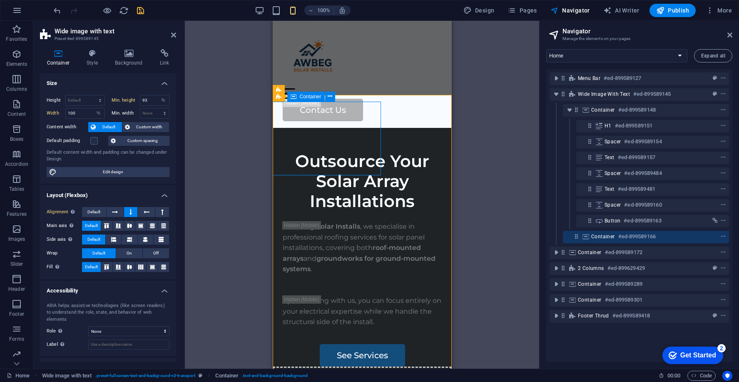
click at [609, 238] on span "Container" at bounding box center [603, 236] width 24 height 7
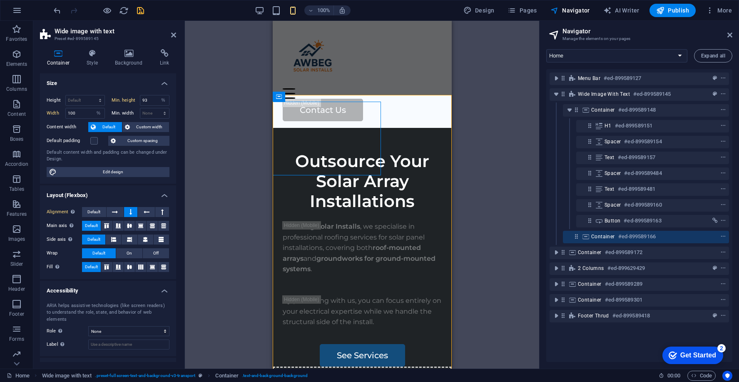
click at [65, 60] on h4 "Container" at bounding box center [60, 57] width 40 height 17
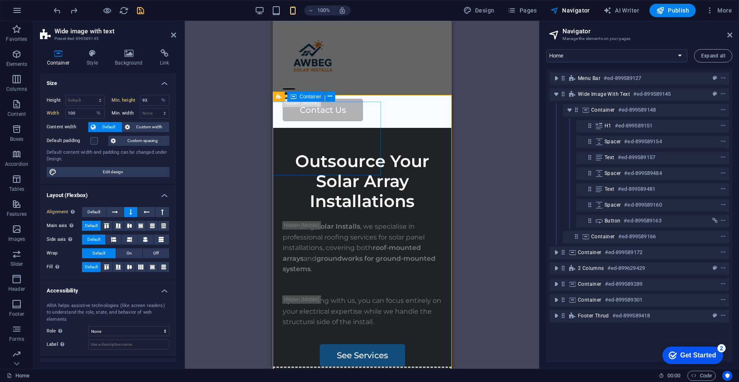
type input "100"
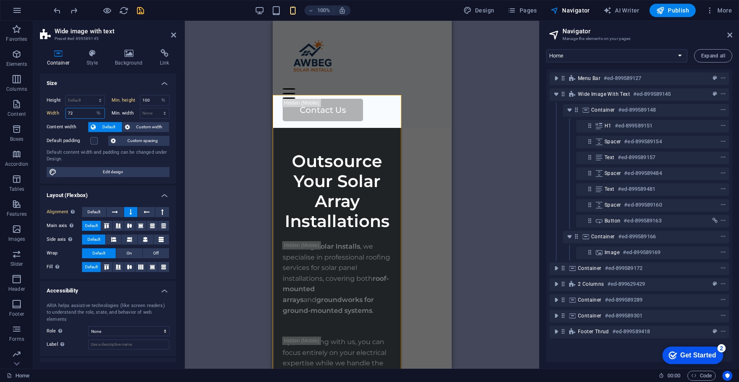
drag, startPoint x: 75, startPoint y: 112, endPoint x: 66, endPoint y: 112, distance: 9.6
click at [66, 112] on input "72" at bounding box center [85, 113] width 39 height 10
type input "100"
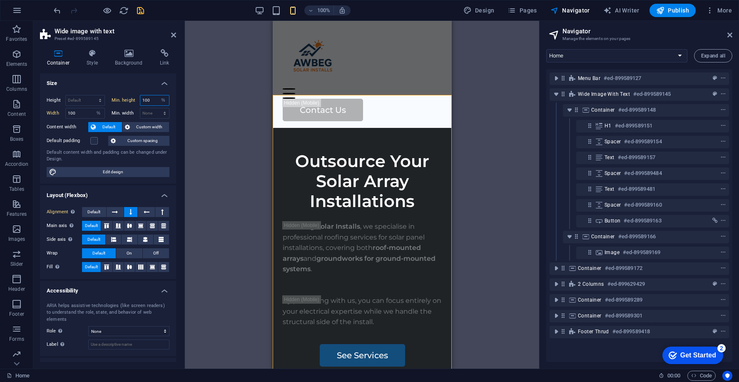
click at [148, 99] on input "100" at bounding box center [154, 100] width 29 height 10
type input "6"
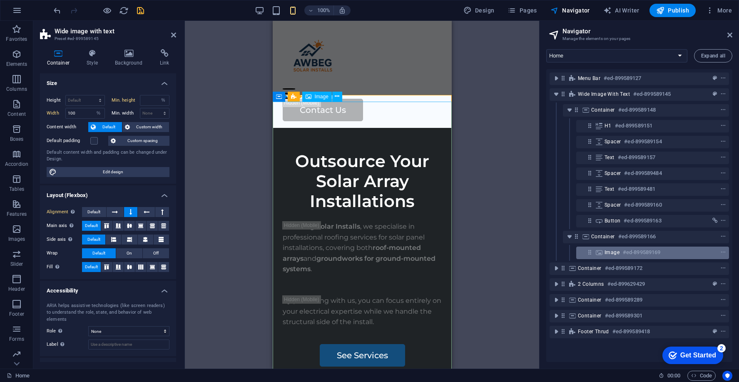
click at [647, 251] on h6 "#ed-899589169" at bounding box center [641, 252] width 37 height 10
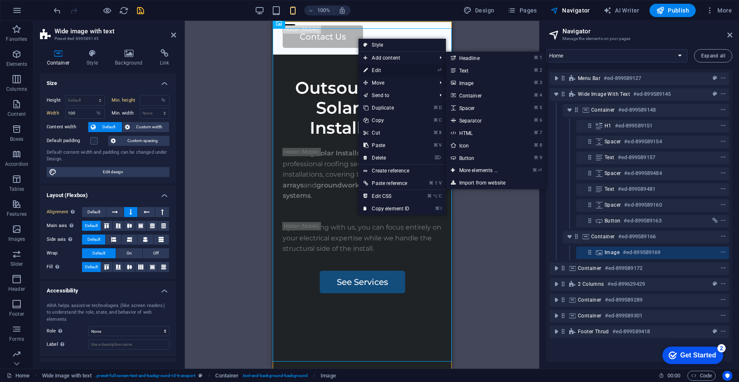
click at [386, 68] on link "⏎ Edit" at bounding box center [386, 70] width 56 height 12
select select "px"
select select "%"
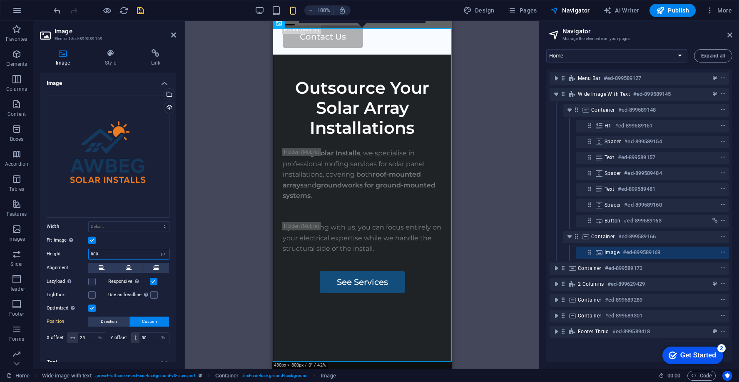
click at [108, 250] on input "800" at bounding box center [129, 254] width 80 height 10
type input "8"
type input "200"
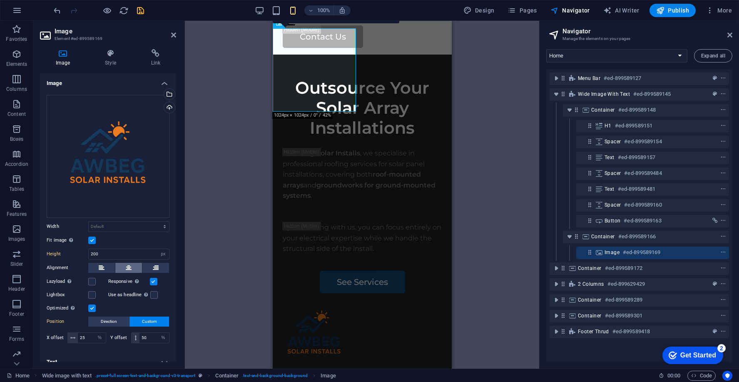
click at [126, 265] on icon at bounding box center [129, 268] width 6 height 10
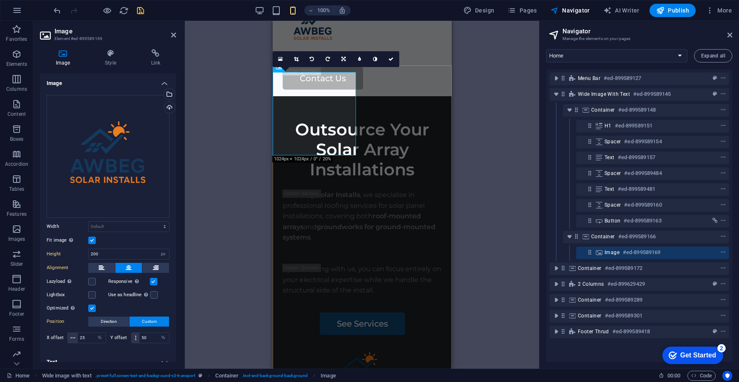
scroll to position [0, 0]
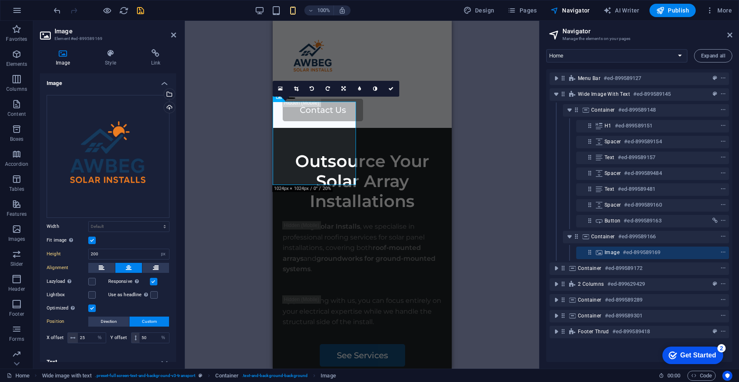
click at [93, 239] on label at bounding box center [91, 239] width 7 height 7
click at [0, 0] on input "Fit image Automatically fit image to a fixed width and height" at bounding box center [0, 0] width 0 height 0
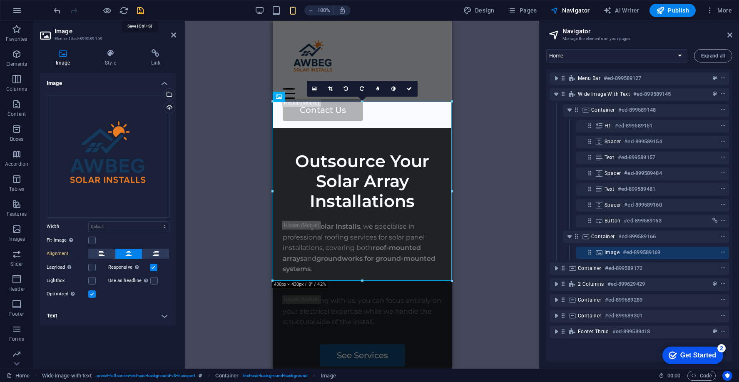
click at [140, 10] on icon "save" at bounding box center [141, 11] width 10 height 10
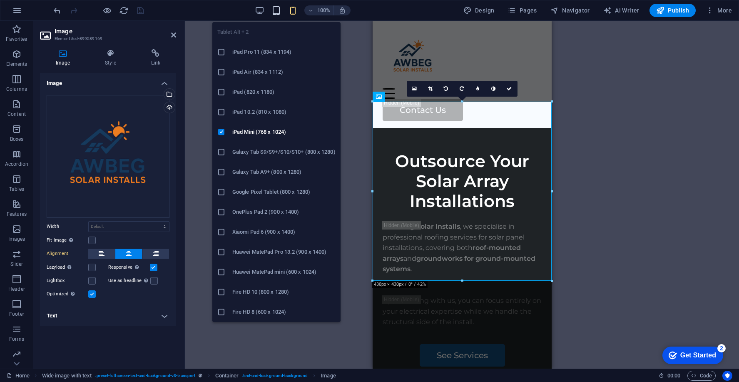
click at [278, 13] on icon "button" at bounding box center [276, 11] width 10 height 10
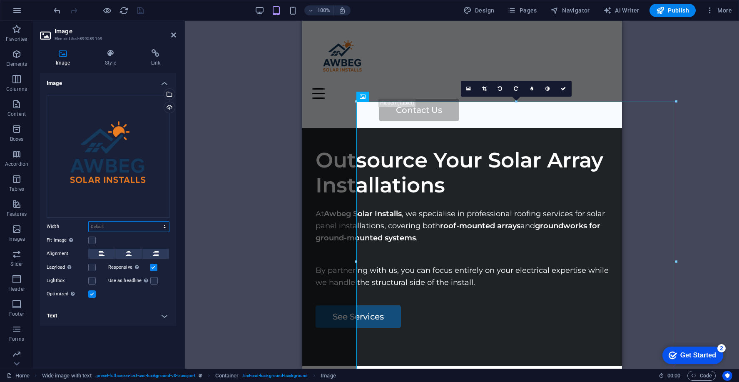
click at [125, 223] on select "Default auto px rem % em vh vw" at bounding box center [129, 226] width 80 height 10
click at [89, 221] on select "Default auto px rem % em vh vw" at bounding box center [129, 226] width 80 height 10
select select "DISABLED_OPTION_VALUE"
click at [94, 239] on label at bounding box center [91, 239] width 7 height 7
click at [0, 0] on input "Fit image Automatically fit image to a fixed width and height" at bounding box center [0, 0] width 0 height 0
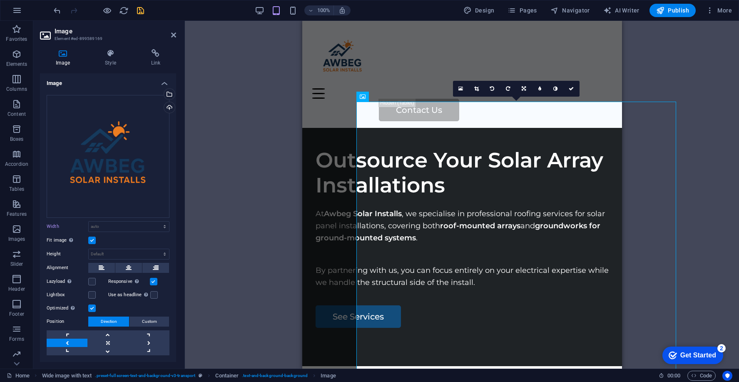
click at [94, 239] on label at bounding box center [91, 239] width 7 height 7
click at [0, 0] on input "Fit image Automatically fit image to a fixed width and height" at bounding box center [0, 0] width 0 height 0
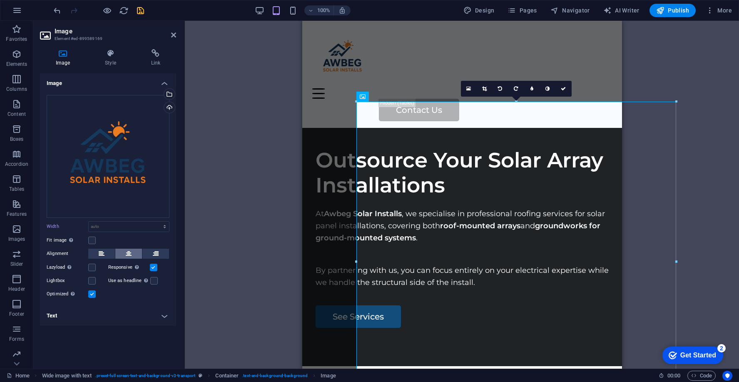
click at [127, 253] on icon at bounding box center [129, 253] width 6 height 10
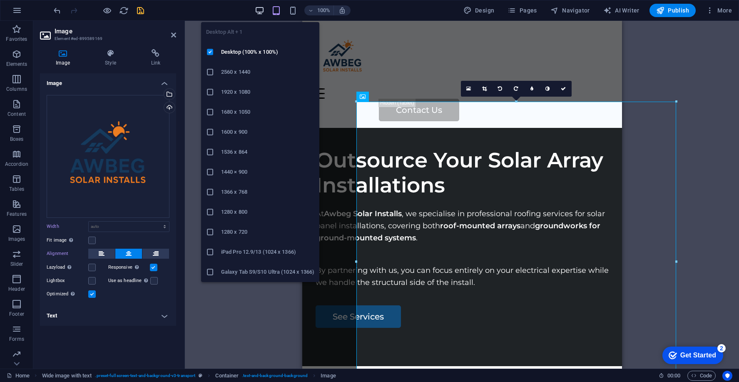
click at [257, 13] on icon "button" at bounding box center [260, 11] width 10 height 10
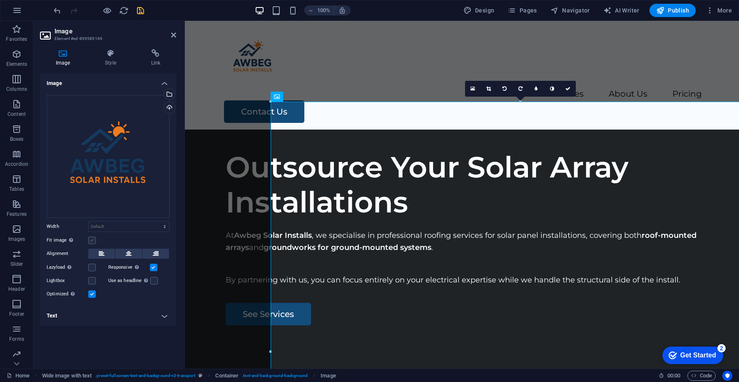
click at [93, 238] on label at bounding box center [91, 239] width 7 height 7
click at [0, 0] on input "Fit image Automatically fit image to a fixed width and height" at bounding box center [0, 0] width 0 height 0
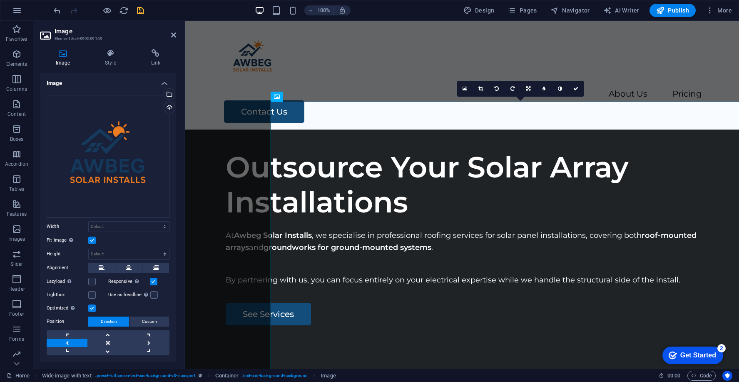
click at [91, 239] on label at bounding box center [91, 239] width 7 height 7
click at [0, 0] on input "Fit image Automatically fit image to a fixed width and height" at bounding box center [0, 0] width 0 height 0
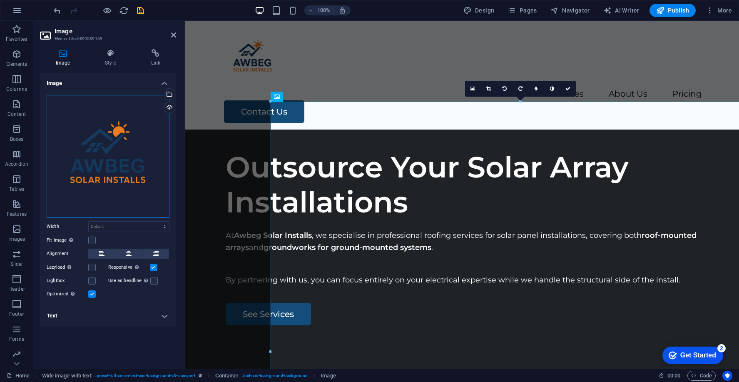
click at [116, 154] on div "Drag files here, click to choose files or select files from Files or our free s…" at bounding box center [108, 156] width 123 height 123
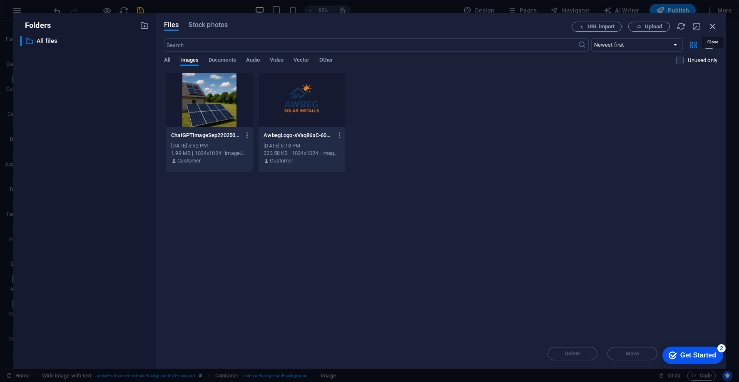
click at [710, 27] on icon "button" at bounding box center [712, 26] width 9 height 9
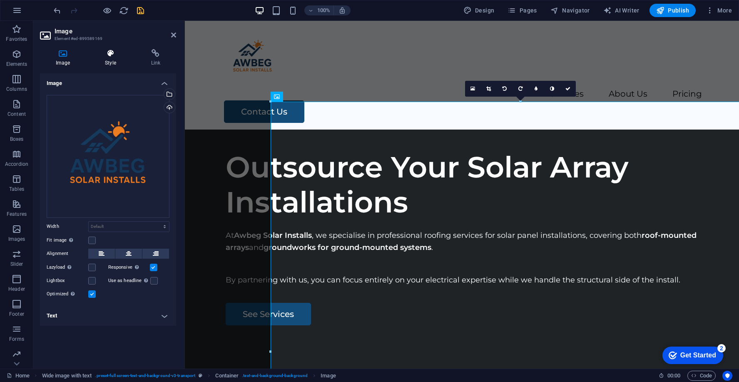
click at [108, 61] on h4 "Style" at bounding box center [112, 57] width 46 height 17
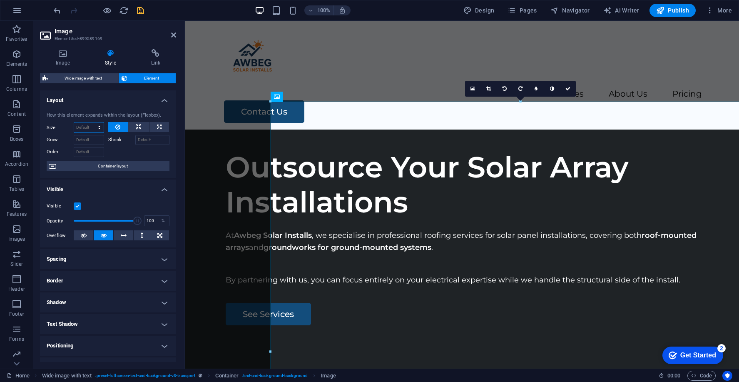
click at [89, 126] on select "Default auto px % 1/1 1/2 1/3 1/4 1/5 1/6 1/7 1/8 1/9 1/10" at bounding box center [89, 127] width 30 height 10
click at [74, 122] on select "Default auto px % 1/1 1/2 1/3 1/4 1/5 1/6 1/7 1/8 1/9 1/10" at bounding box center [89, 127] width 30 height 10
select select "DISABLED_OPTION_VALUE"
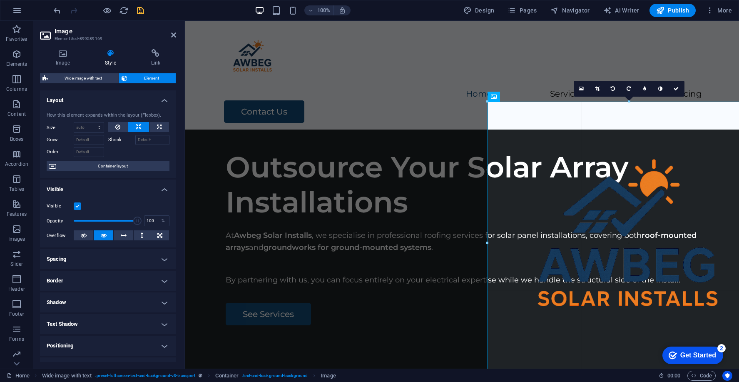
drag, startPoint x: 215, startPoint y: 106, endPoint x: 489, endPoint y: 102, distance: 273.4
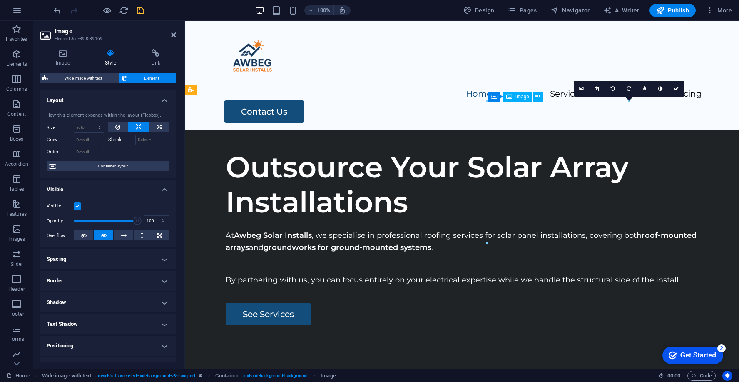
drag, startPoint x: 489, startPoint y: 120, endPoint x: 541, endPoint y: 119, distance: 52.0
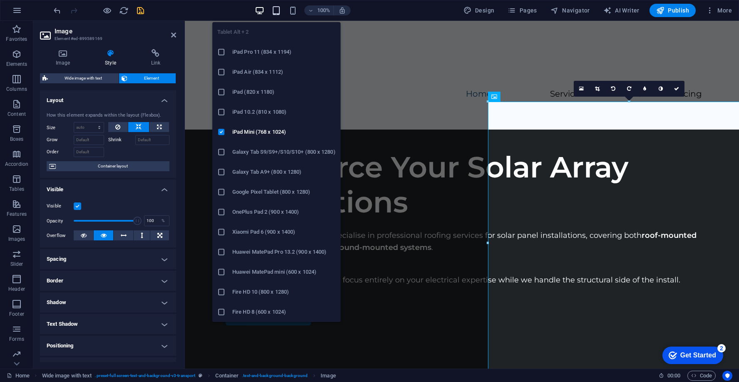
click at [278, 12] on icon "button" at bounding box center [276, 11] width 10 height 10
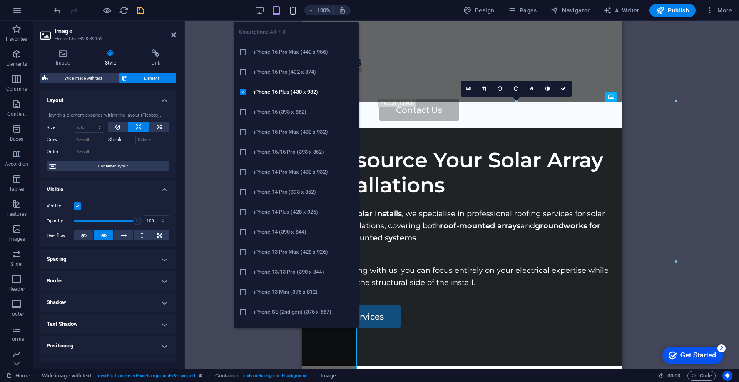
click at [296, 8] on icon "button" at bounding box center [293, 11] width 10 height 10
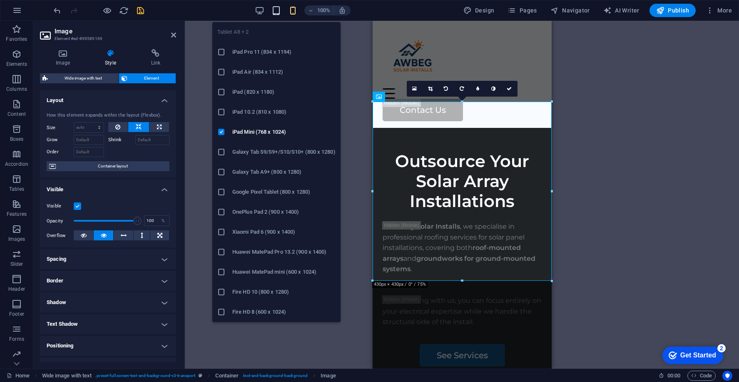
click at [281, 7] on icon "button" at bounding box center [276, 11] width 10 height 10
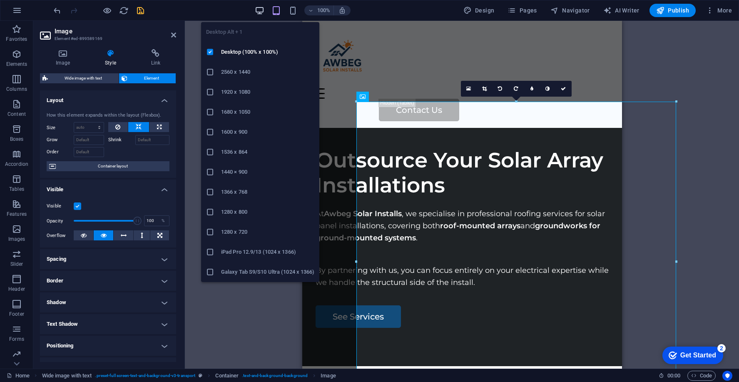
click at [259, 9] on icon "button" at bounding box center [260, 11] width 10 height 10
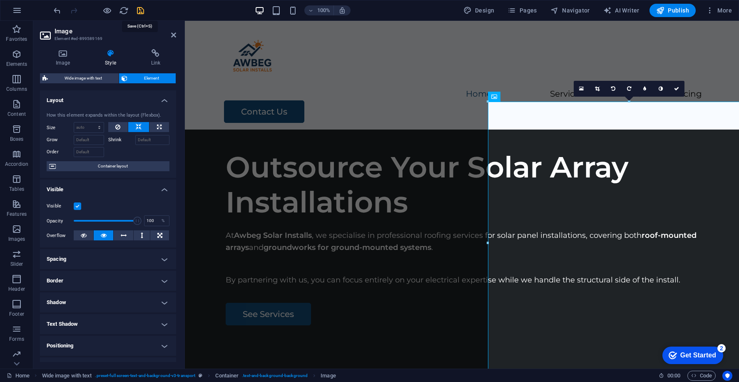
click at [142, 11] on icon "save" at bounding box center [141, 11] width 10 height 10
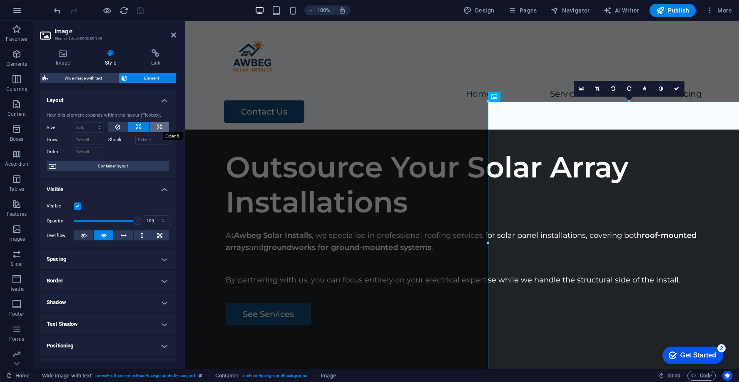
click at [153, 125] on button at bounding box center [159, 127] width 20 height 10
type input "100"
select select "%"
click at [114, 126] on button at bounding box center [118, 127] width 20 height 10
select select "DISABLED_OPTION_VALUE"
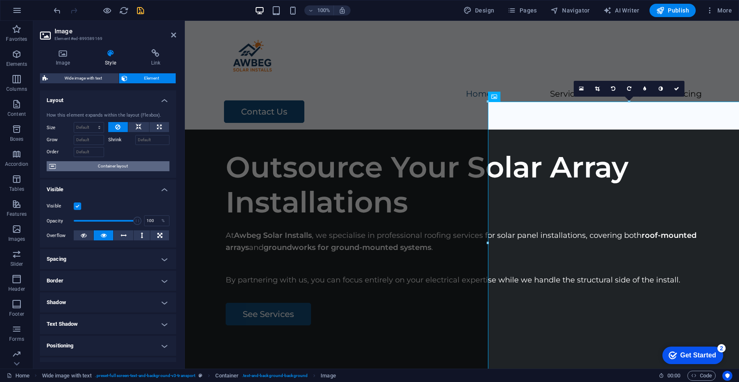
click at [119, 165] on span "Container layout" at bounding box center [112, 166] width 109 height 10
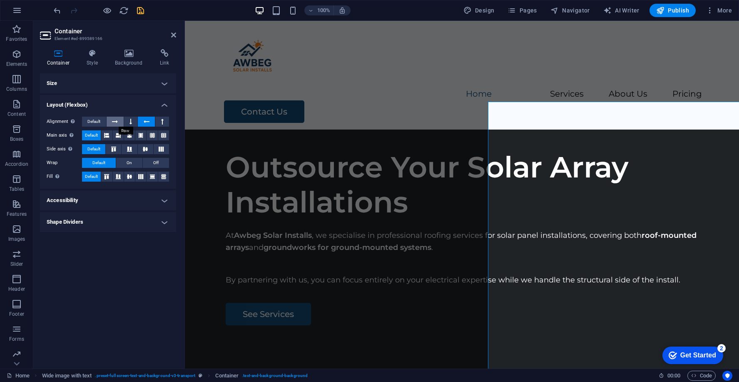
click at [112, 121] on button at bounding box center [115, 122] width 17 height 10
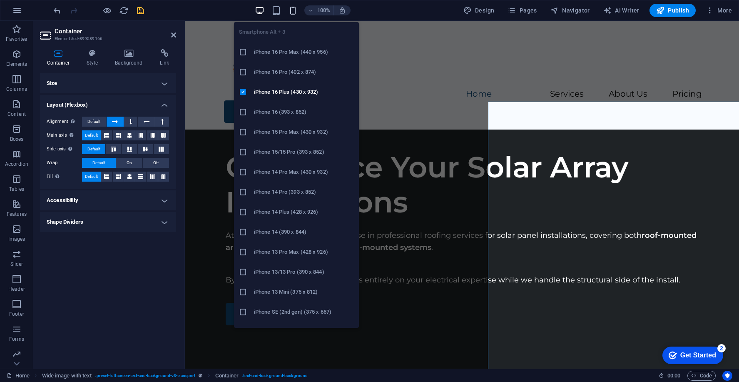
click at [291, 10] on icon "button" at bounding box center [293, 11] width 10 height 10
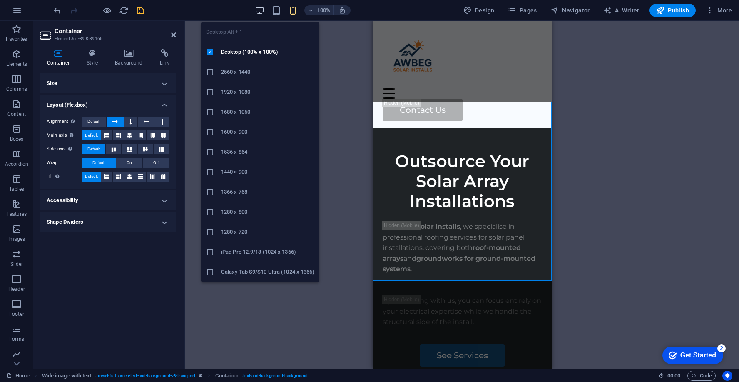
click at [260, 11] on icon "button" at bounding box center [260, 11] width 10 height 10
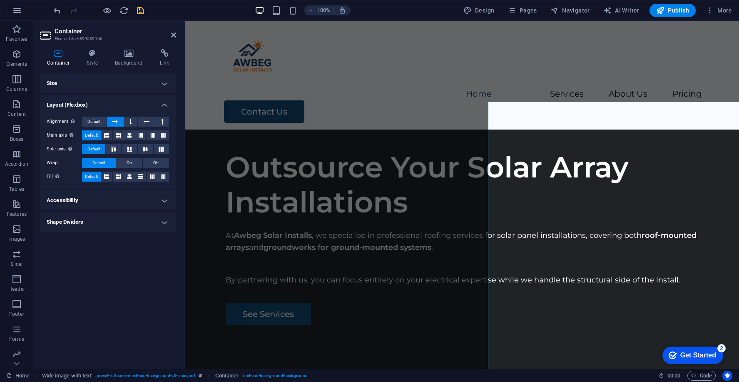
click at [59, 50] on icon at bounding box center [58, 53] width 37 height 8
click at [216, 98] on icon at bounding box center [219, 97] width 6 height 10
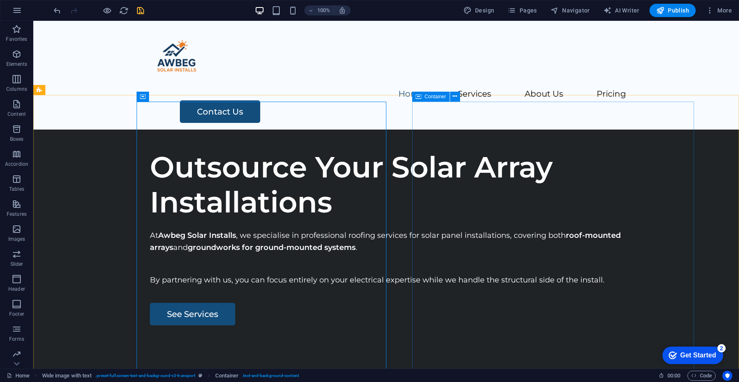
click at [416, 97] on icon at bounding box center [418, 97] width 6 height 10
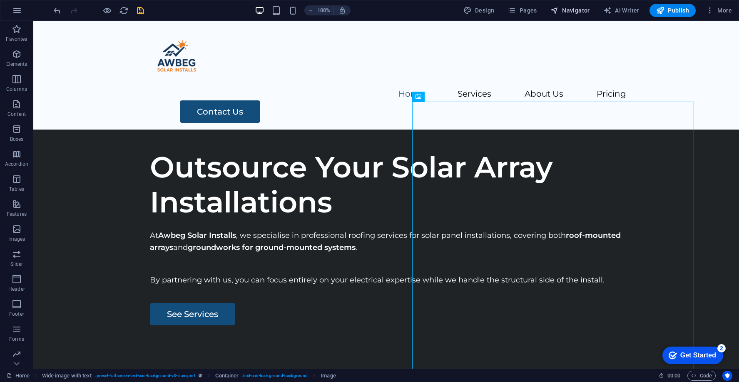
click at [576, 15] on button "Navigator" at bounding box center [570, 10] width 46 height 13
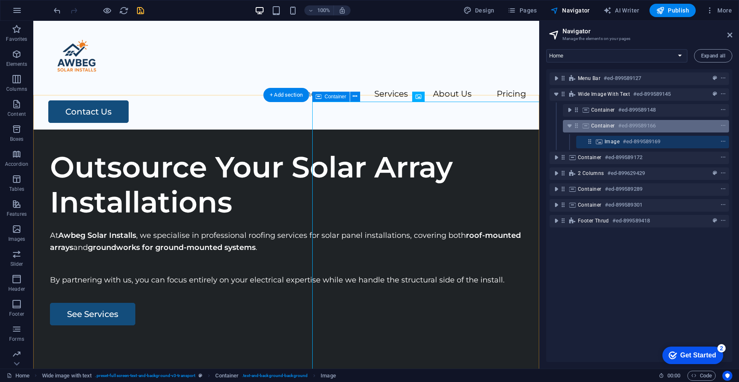
click at [615, 127] on div "Container #ed-899589166" at bounding box center [639, 126] width 96 height 10
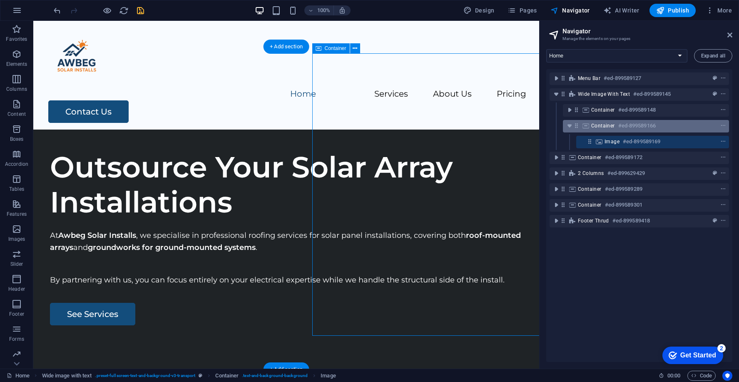
scroll to position [48, 0]
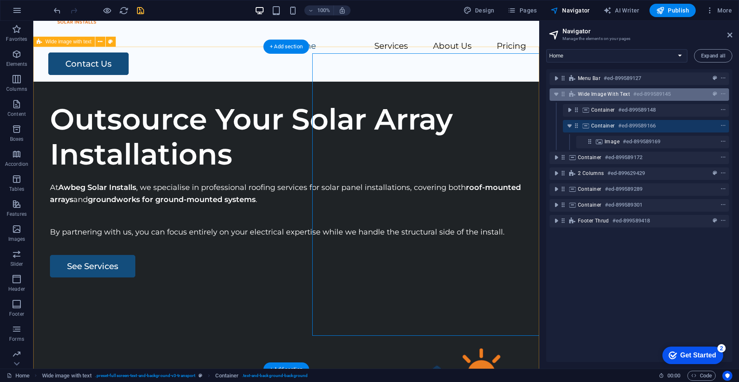
click at [599, 93] on span "Wide image with text" at bounding box center [604, 94] width 52 height 7
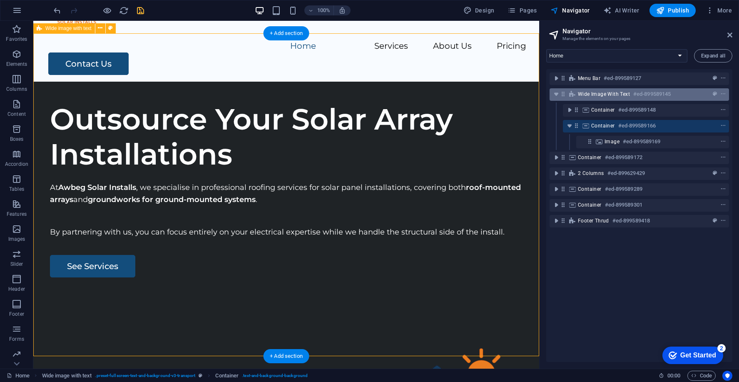
scroll to position [62, 0]
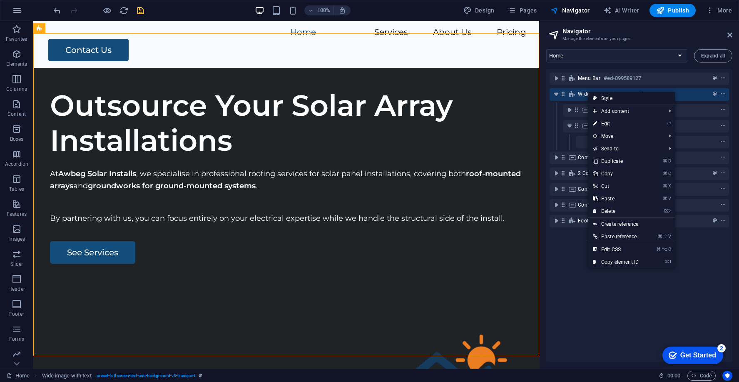
click at [613, 99] on link "Style" at bounding box center [631, 98] width 87 height 12
select select "%"
select select "rem"
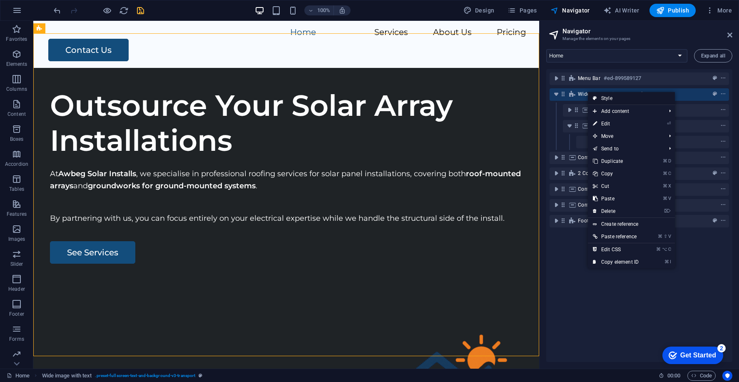
select select "rem"
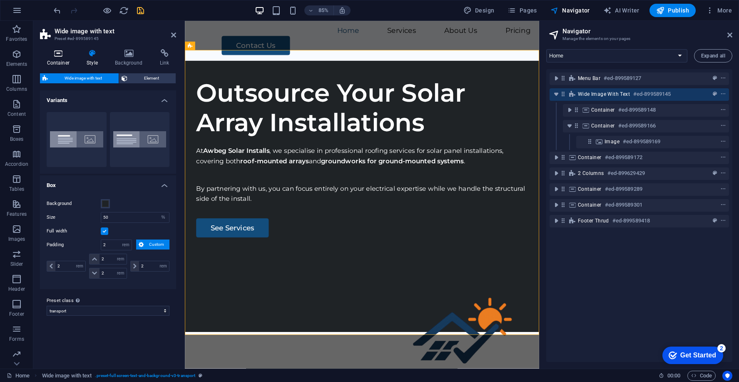
click at [60, 60] on h4 "Container" at bounding box center [60, 57] width 40 height 17
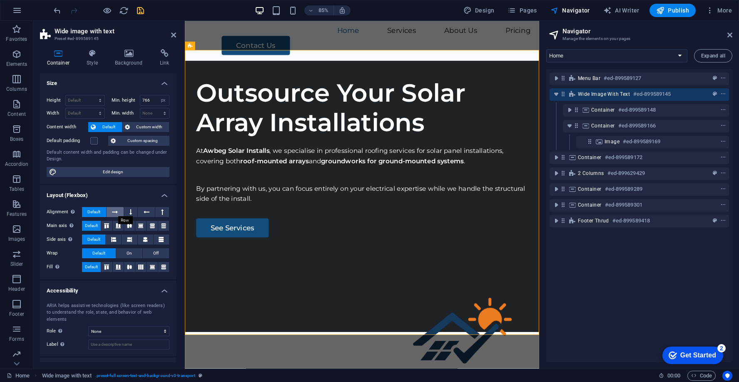
click at [117, 209] on icon at bounding box center [115, 212] width 6 height 10
click at [129, 210] on icon at bounding box center [130, 212] width 2 height 10
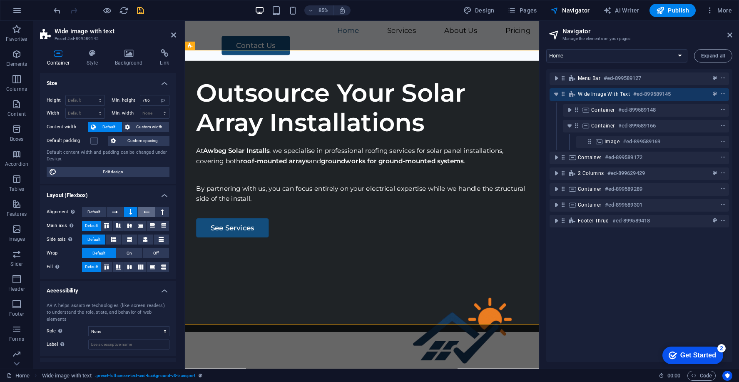
click at [144, 209] on icon at bounding box center [147, 212] width 6 height 10
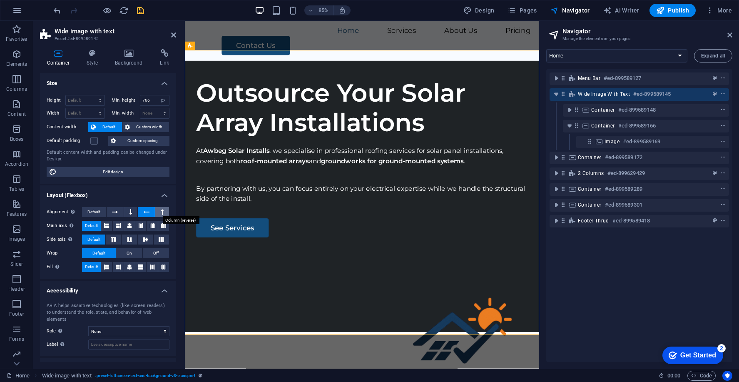
click at [161, 209] on icon at bounding box center [162, 212] width 2 height 10
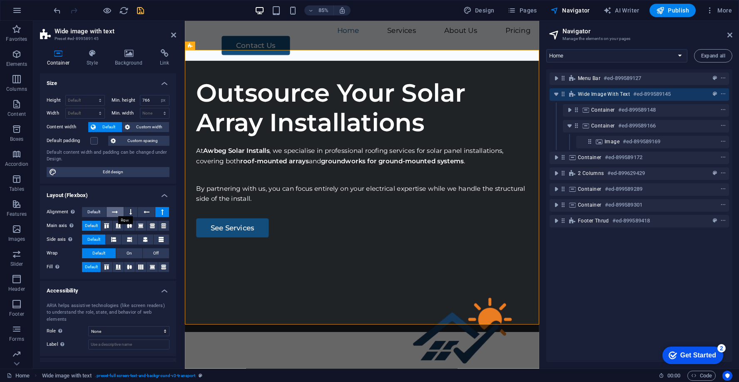
click at [113, 211] on icon at bounding box center [115, 212] width 6 height 10
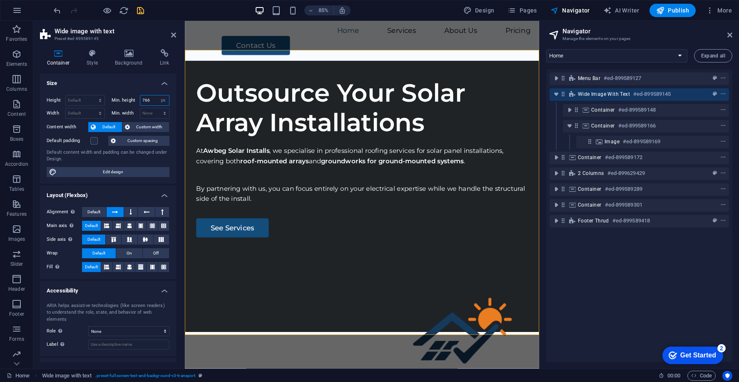
click at [152, 100] on input "766" at bounding box center [154, 100] width 29 height 10
type input "760"
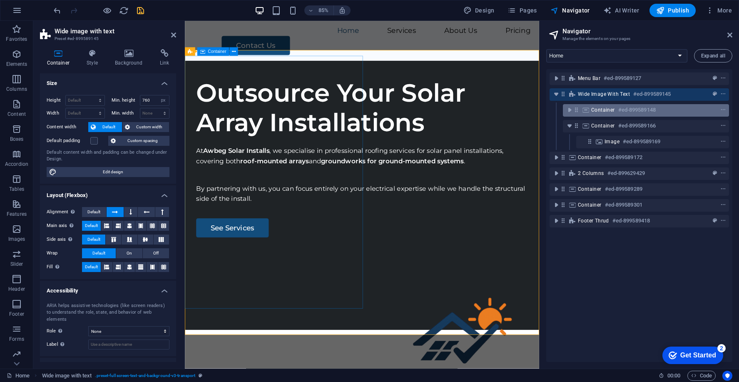
click at [601, 107] on span "Container" at bounding box center [603, 110] width 24 height 7
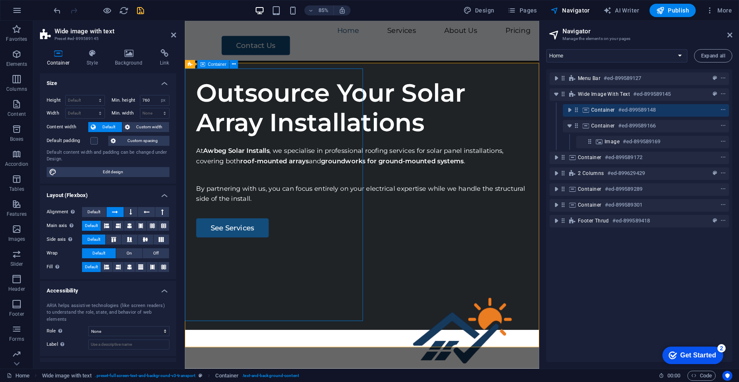
scroll to position [47, 0]
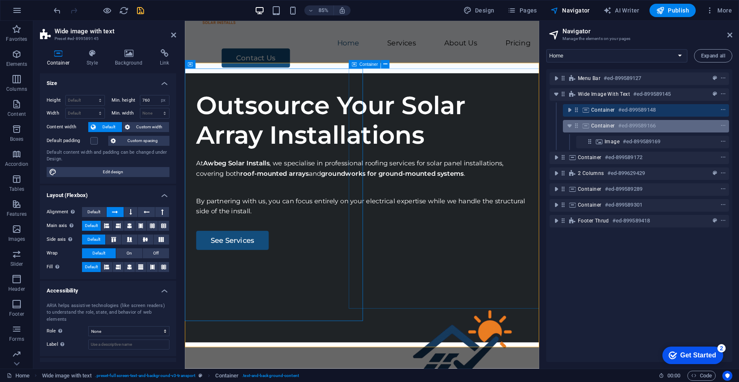
click at [603, 124] on span "Container" at bounding box center [603, 125] width 24 height 7
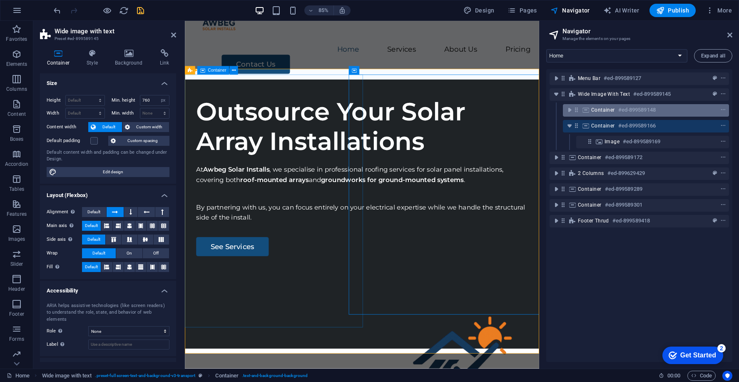
click at [604, 111] on span "Container" at bounding box center [603, 110] width 24 height 7
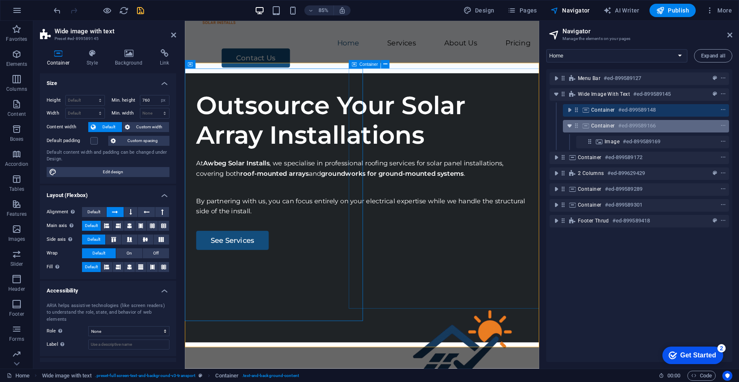
click at [568, 125] on icon "toggle-expand" at bounding box center [569, 126] width 8 height 8
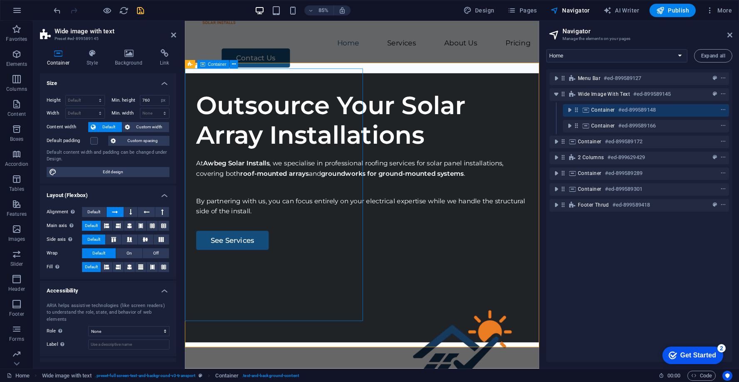
click at [600, 112] on span "Container" at bounding box center [603, 110] width 24 height 7
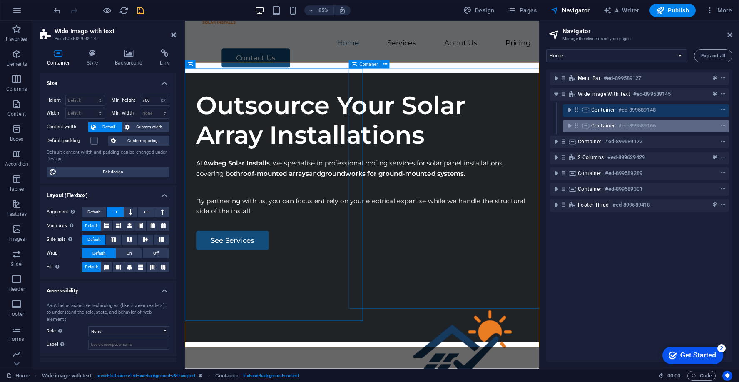
click at [601, 122] on span "Container" at bounding box center [603, 125] width 24 height 7
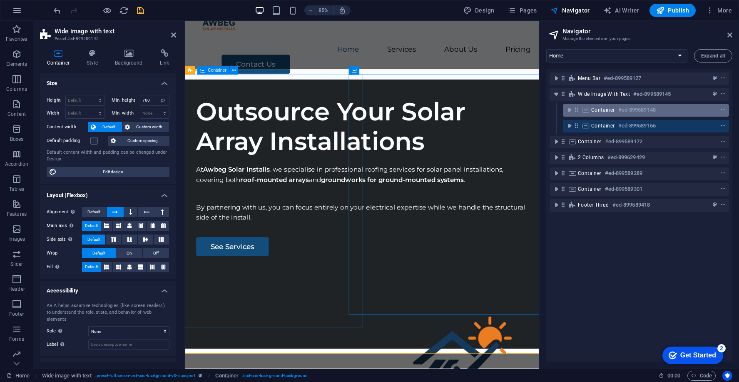
click at [601, 114] on div "Container #ed-899589148" at bounding box center [639, 110] width 96 height 10
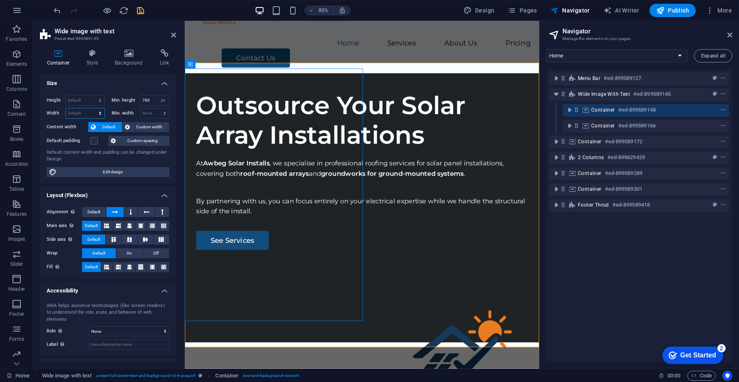
click at [79, 111] on select "Default px rem % em vh vw" at bounding box center [85, 113] width 39 height 10
select select "%"
click at [92, 108] on select "Default px rem % em vh vw" at bounding box center [85, 113] width 39 height 10
type input "100"
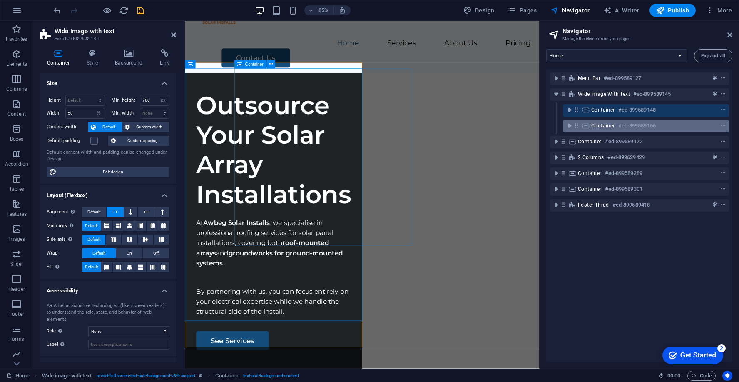
click at [627, 125] on h6 "#ed-899589166" at bounding box center [636, 126] width 37 height 10
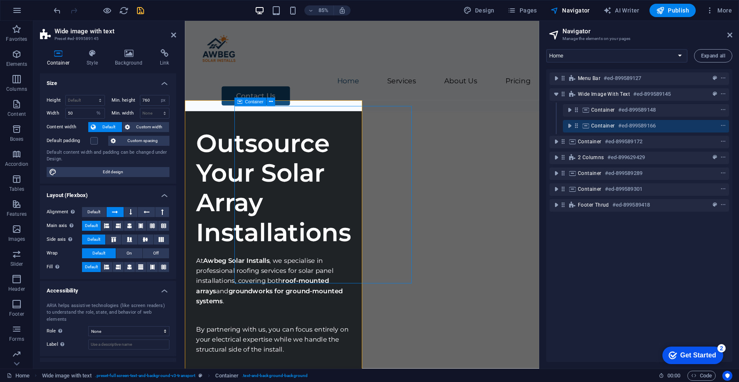
click at [603, 128] on span "Container" at bounding box center [603, 125] width 24 height 7
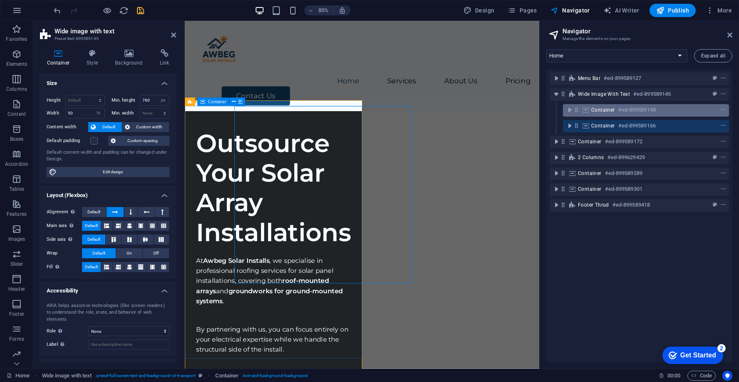
click at [603, 110] on span "Container" at bounding box center [603, 110] width 24 height 7
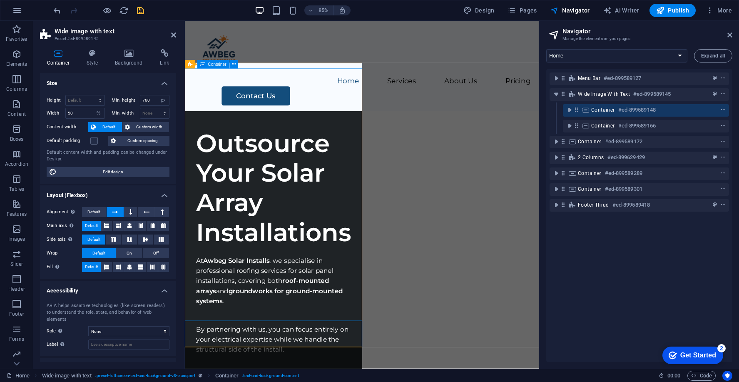
scroll to position [47, 0]
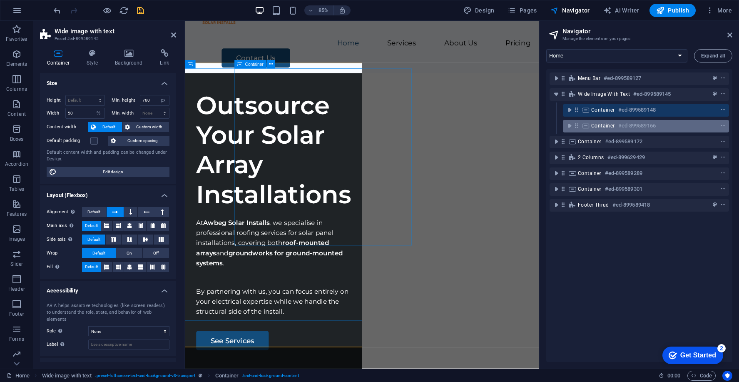
click at [605, 121] on div "Container #ed-899589166" at bounding box center [639, 126] width 96 height 10
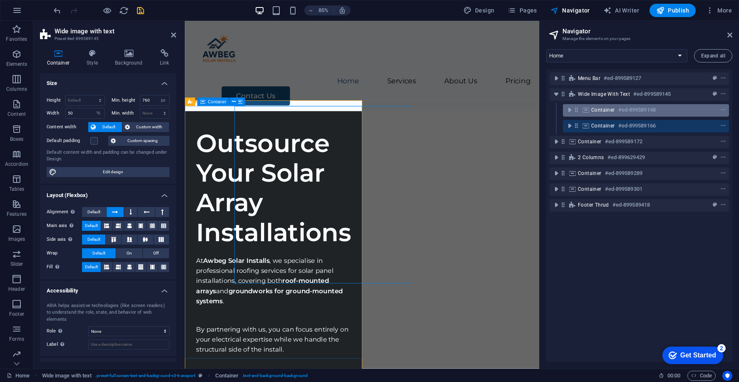
click at [605, 112] on span "Container" at bounding box center [603, 110] width 24 height 7
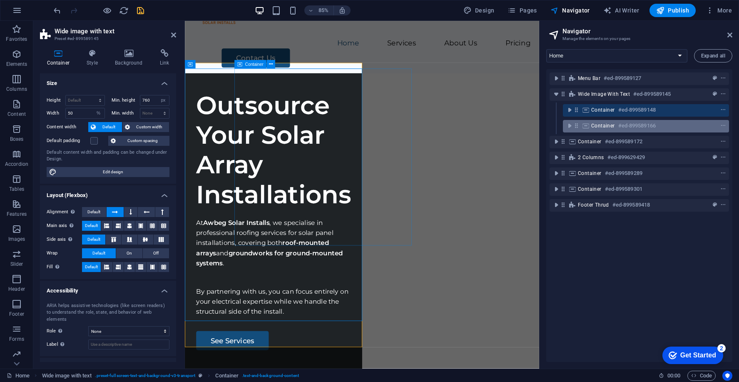
click at [605, 127] on span "Container" at bounding box center [603, 125] width 24 height 7
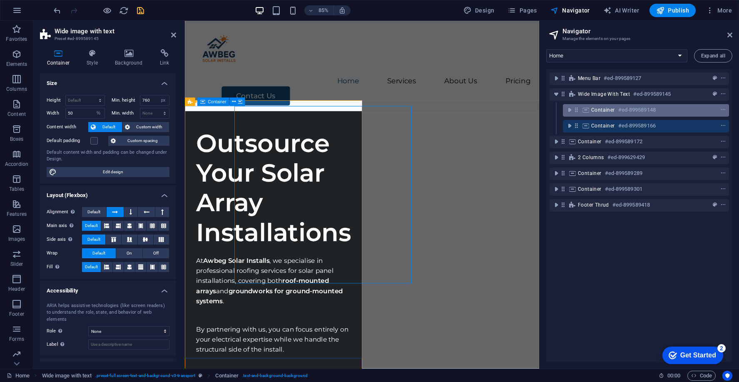
click at [606, 116] on div "Container #ed-899589148" at bounding box center [646, 110] width 166 height 12
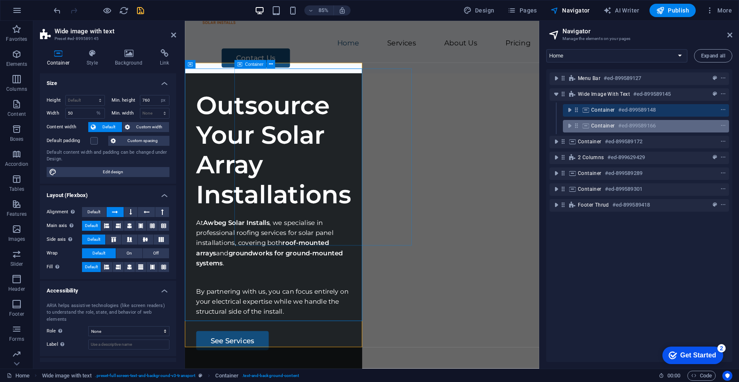
click at [606, 125] on span "Container" at bounding box center [603, 125] width 24 height 7
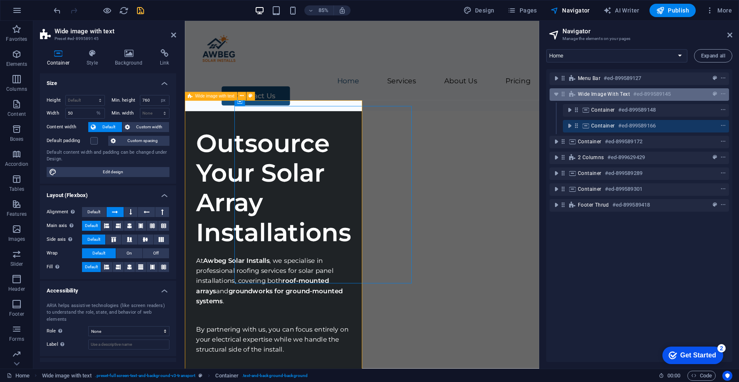
click at [606, 97] on span "Wide image with text" at bounding box center [604, 94] width 52 height 7
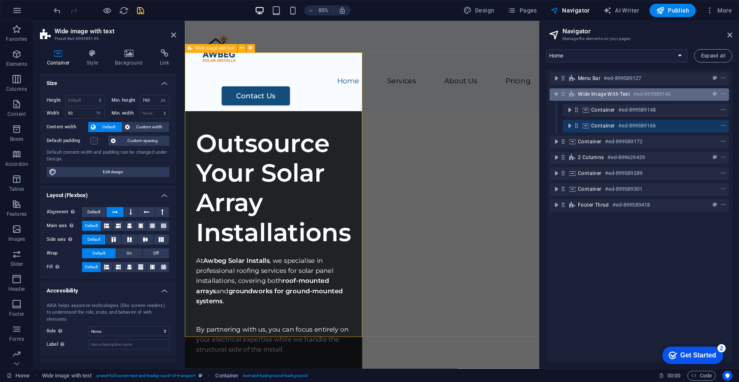
scroll to position [59, 0]
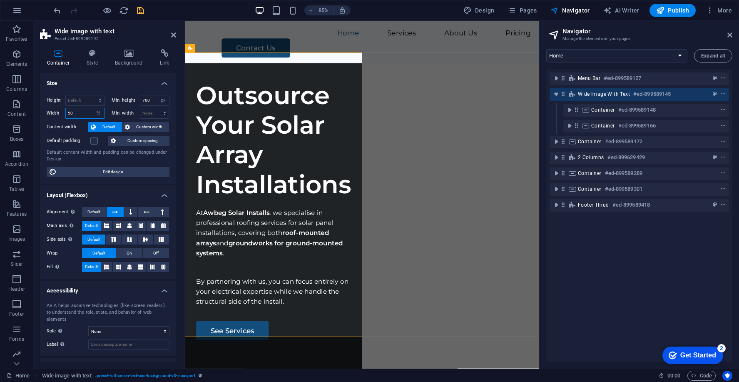
drag, startPoint x: 78, startPoint y: 109, endPoint x: 68, endPoint y: 110, distance: 9.6
click at [68, 110] on input "50" at bounding box center [85, 113] width 39 height 10
type input "100"
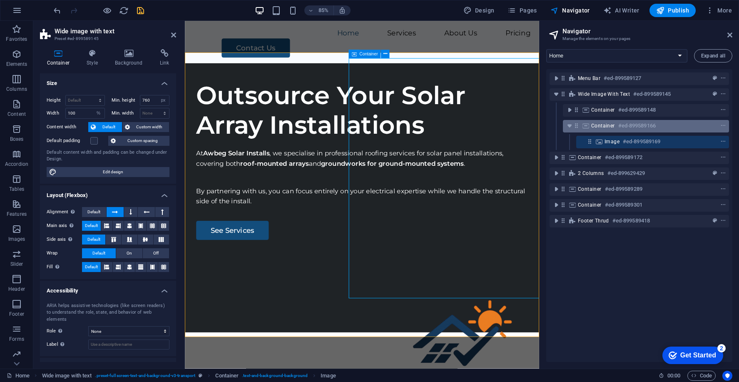
click at [620, 126] on h6 "#ed-899589166" at bounding box center [636, 126] width 37 height 10
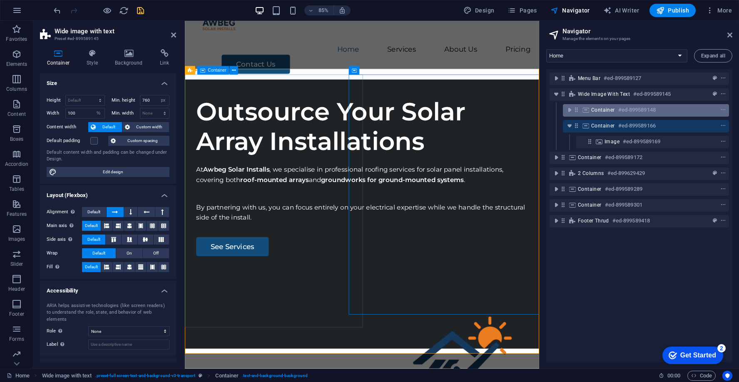
click at [615, 110] on div "Container #ed-899589148" at bounding box center [639, 110] width 96 height 10
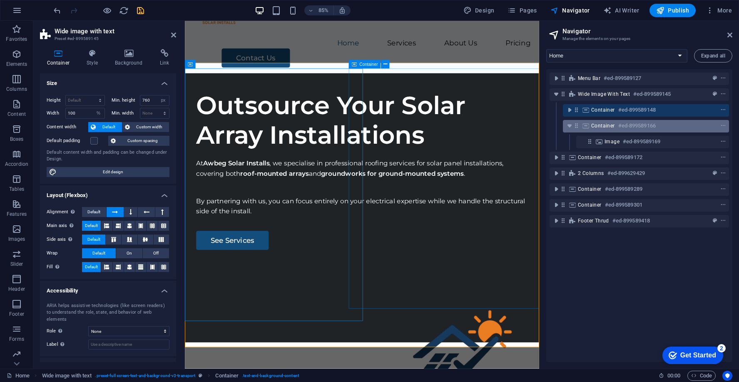
click at [613, 123] on span "Container" at bounding box center [603, 125] width 24 height 7
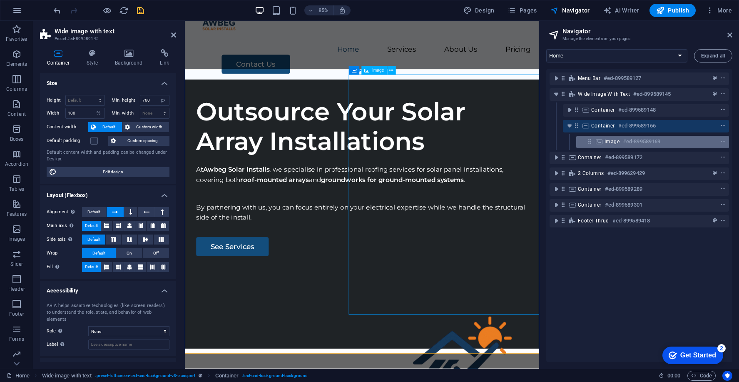
click at [614, 141] on span "Image" at bounding box center [611, 141] width 15 height 7
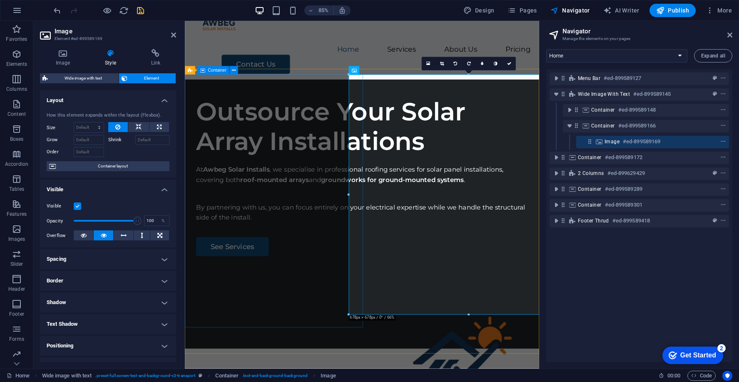
click at [380, 311] on div "Outsource Your Solar Array Installations At Awbeg Solar Installs , we specialis…" at bounding box center [393, 204] width 417 height 214
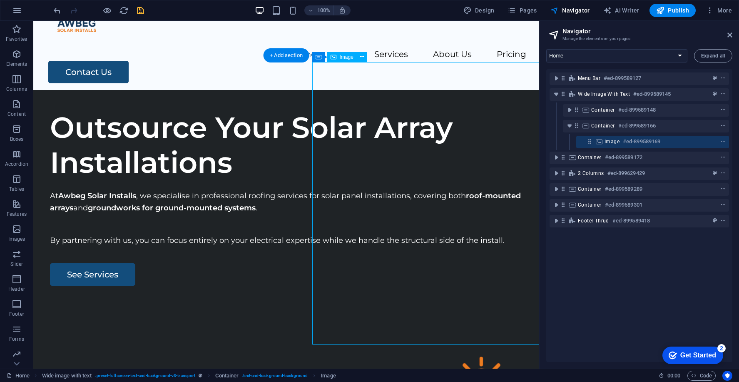
drag, startPoint x: 416, startPoint y: 125, endPoint x: 375, endPoint y: 125, distance: 41.2
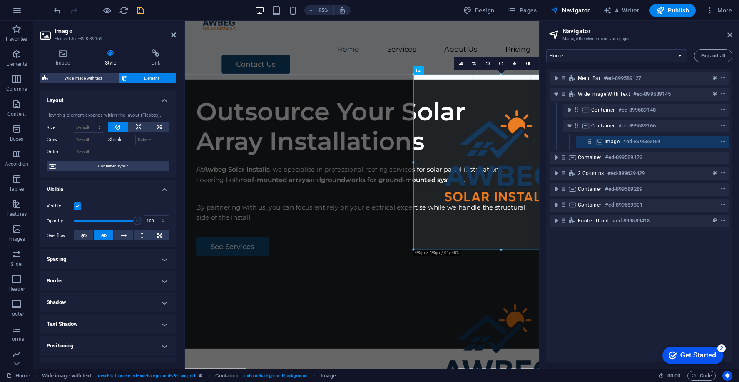
drag, startPoint x: 351, startPoint y: 310, endPoint x: 427, endPoint y: 218, distance: 119.1
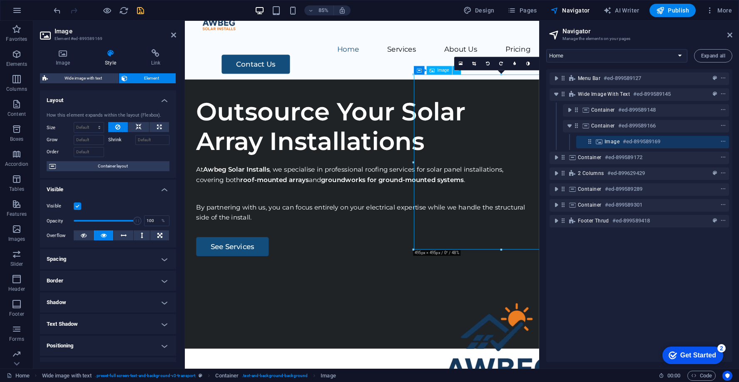
drag, startPoint x: 570, startPoint y: 130, endPoint x: 538, endPoint y: 151, distance: 37.3
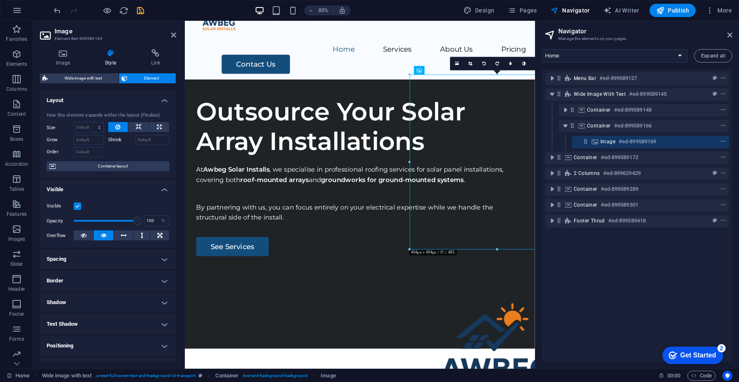
drag, startPoint x: 540, startPoint y: 51, endPoint x: 608, endPoint y: 48, distance: 67.5
click at [608, 48] on aside "Navigator Manage the elements on your pages Home Legal Notice Privacy Subpage E…" at bounding box center [637, 194] width 204 height 347
drag, startPoint x: 539, startPoint y: 192, endPoint x: 535, endPoint y: 243, distance: 51.4
click at [126, 234] on button at bounding box center [124, 235] width 20 height 10
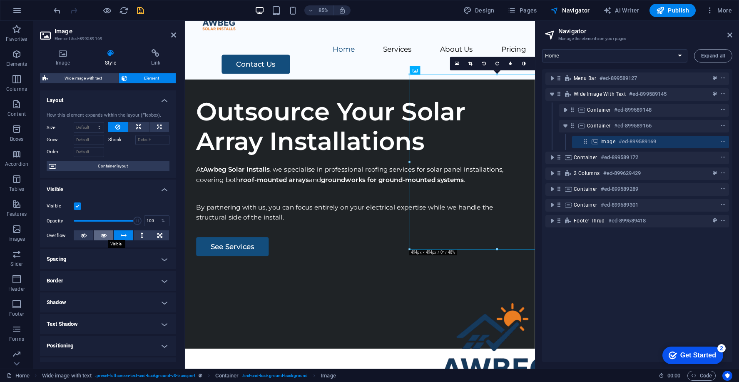
click at [101, 235] on icon at bounding box center [104, 235] width 6 height 10
click at [87, 234] on button at bounding box center [84, 235] width 20 height 10
click at [102, 237] on icon at bounding box center [104, 235] width 6 height 10
click at [139, 13] on icon "save" at bounding box center [141, 11] width 10 height 10
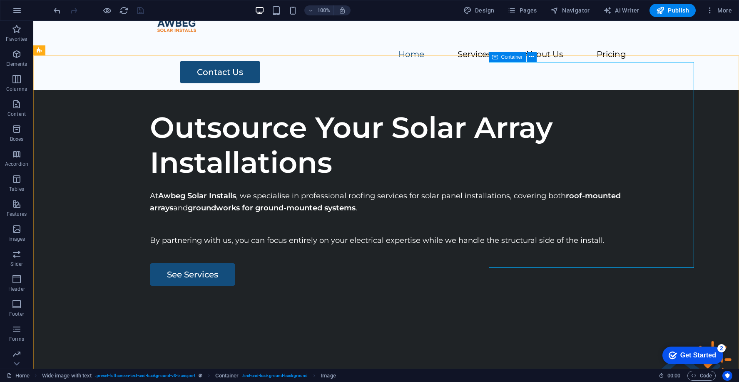
click at [513, 57] on span "Container" at bounding box center [512, 57] width 22 height 5
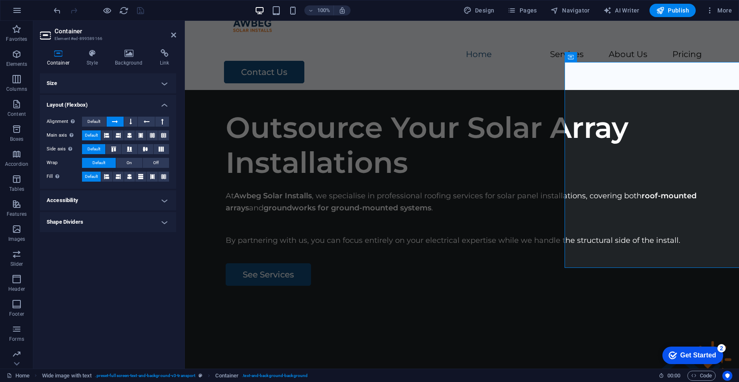
click at [73, 79] on h4 "Size" at bounding box center [108, 83] width 136 height 20
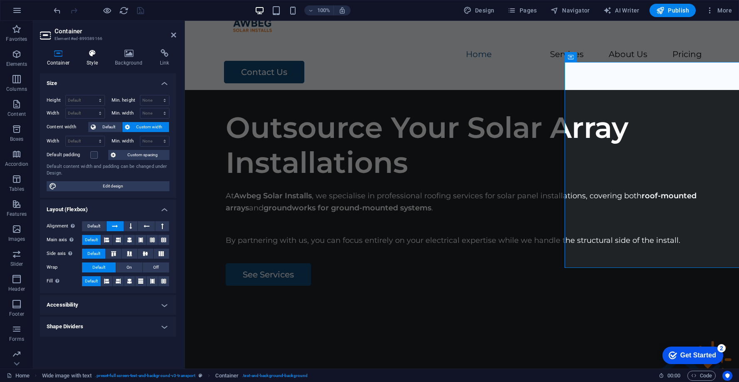
click at [87, 60] on h4 "Style" at bounding box center [94, 57] width 28 height 17
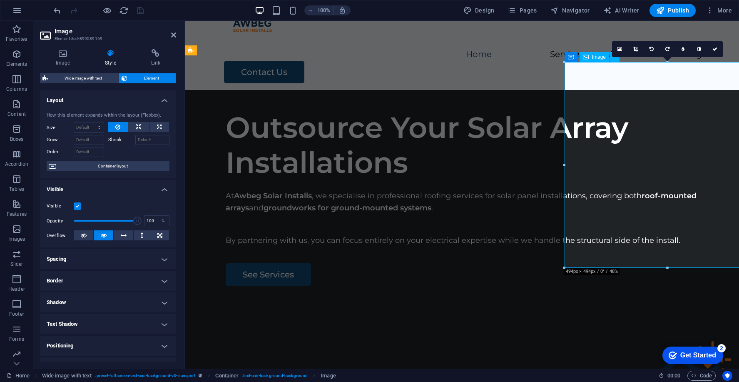
click at [67, 60] on h4 "Image" at bounding box center [64, 57] width 49 height 17
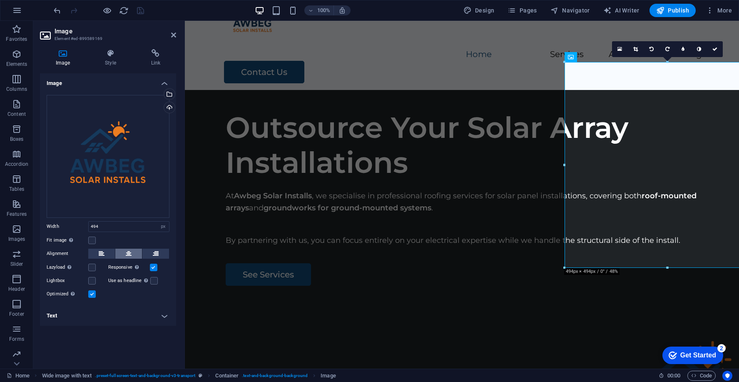
click at [126, 251] on icon at bounding box center [129, 253] width 6 height 10
click at [105, 254] on button at bounding box center [101, 253] width 27 height 10
click at [159, 251] on button at bounding box center [155, 253] width 27 height 10
click at [152, 265] on label at bounding box center [153, 266] width 7 height 7
click at [0, 0] on input "Responsive Automatically load retina image and smartphone optimized sizes." at bounding box center [0, 0] width 0 height 0
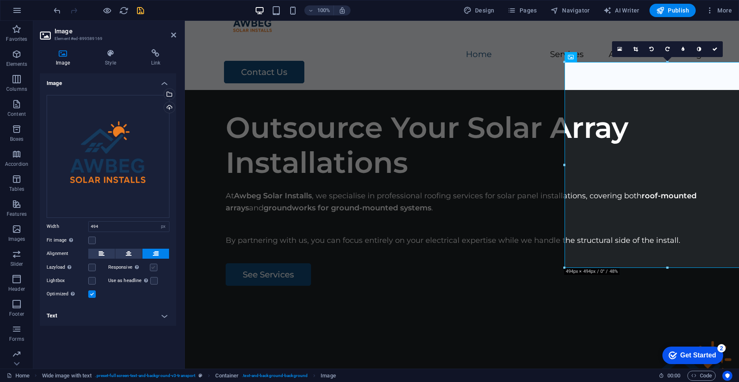
click at [152, 265] on label at bounding box center [153, 266] width 7 height 7
click at [0, 0] on input "Responsive Automatically load retina image and smartphone optimized sizes." at bounding box center [0, 0] width 0 height 0
click at [102, 225] on input "494" at bounding box center [129, 226] width 80 height 10
click at [94, 240] on label at bounding box center [91, 239] width 7 height 7
click at [0, 0] on input "Fit image Automatically fit image to a fixed width and height" at bounding box center [0, 0] width 0 height 0
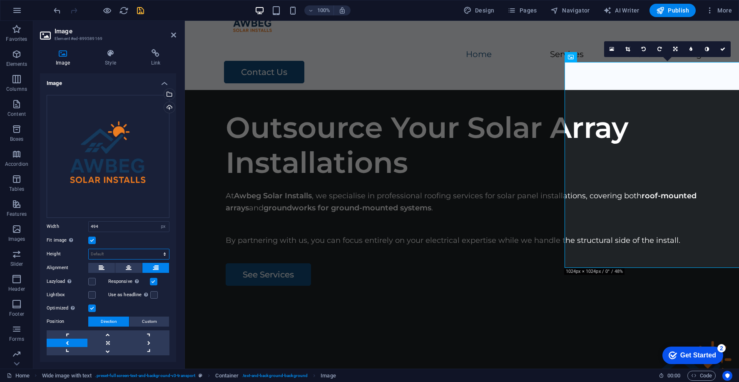
click at [95, 249] on select "Default auto px" at bounding box center [129, 254] width 80 height 10
click at [89, 249] on select "Default auto px" at bounding box center [129, 254] width 80 height 10
click at [104, 251] on select "Default auto px" at bounding box center [129, 254] width 80 height 10
select select "px"
click at [156, 249] on select "Default auto px" at bounding box center [129, 254] width 80 height 10
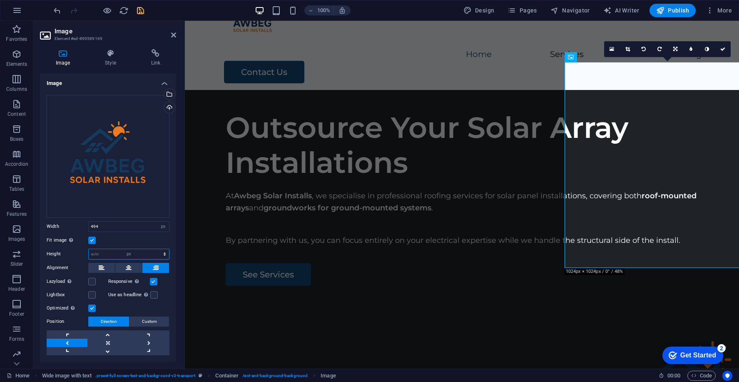
type input "494"
click at [94, 239] on label at bounding box center [91, 239] width 7 height 7
click at [0, 0] on input "Fit image Automatically fit image to a fixed width and height" at bounding box center [0, 0] width 0 height 0
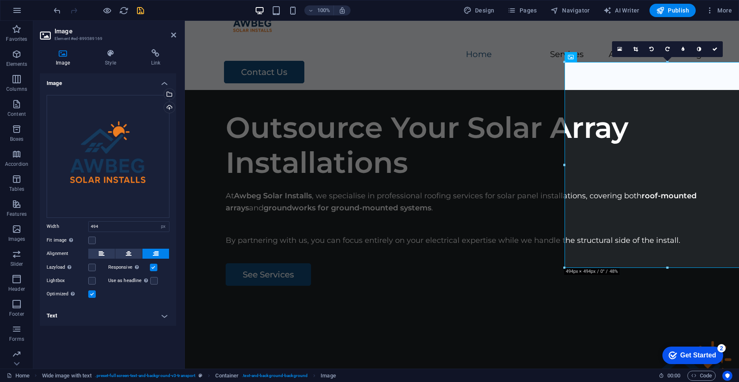
click at [99, 318] on h4 "Text" at bounding box center [108, 315] width 136 height 20
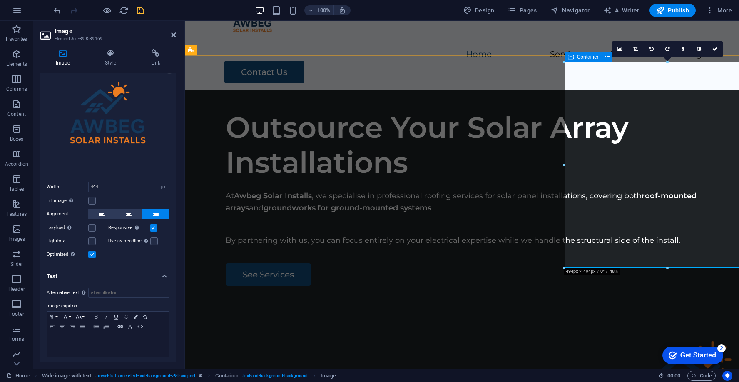
click at [572, 58] on icon at bounding box center [571, 57] width 6 height 10
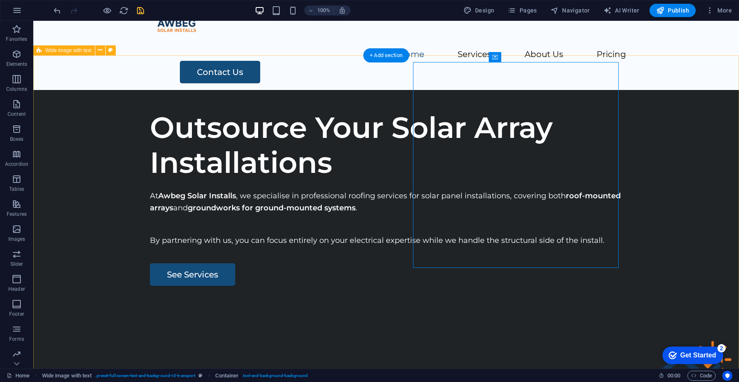
click at [572, 90] on div "Outsource Your Solar Array Installations At Awbeg Solar Installs , we specialis…" at bounding box center [385, 248] width 705 height 316
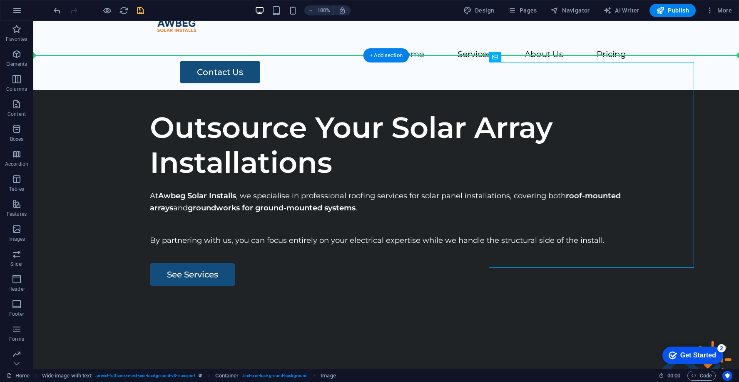
drag, startPoint x: 558, startPoint y: 155, endPoint x: 464, endPoint y: 166, distance: 94.3
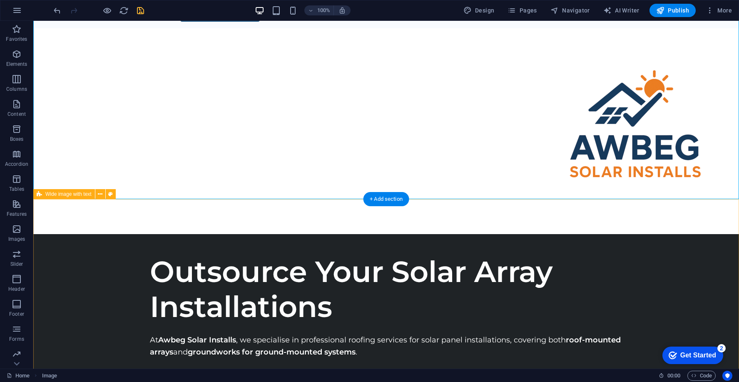
scroll to position [0, 0]
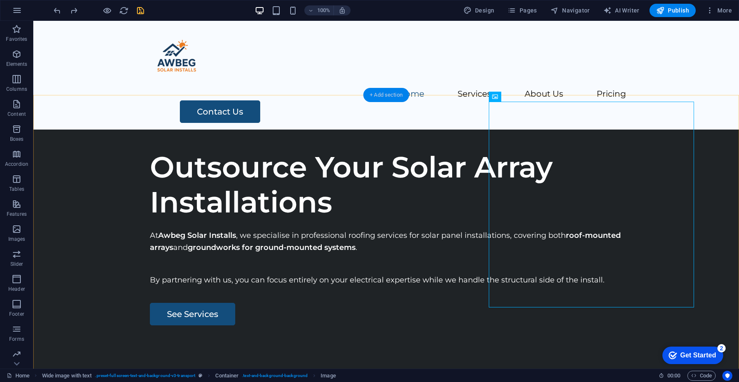
click at [389, 97] on div "+ Add section" at bounding box center [386, 95] width 46 height 14
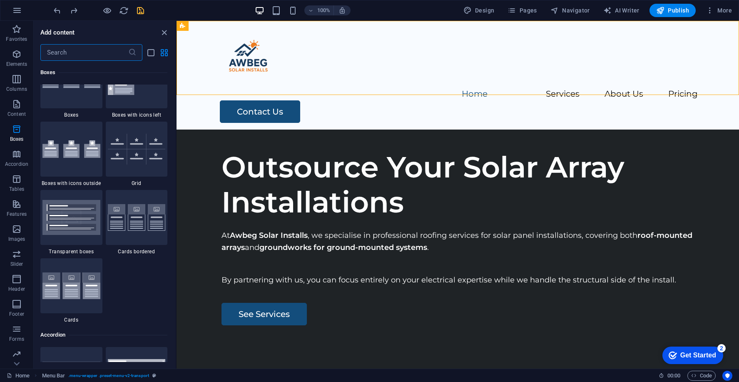
scroll to position [2439, 0]
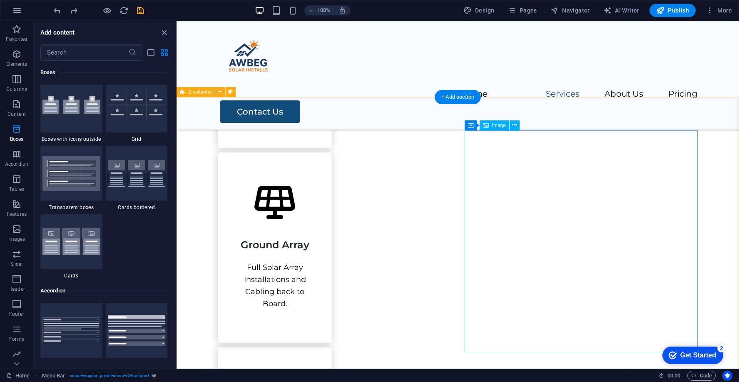
scroll to position [696, 0]
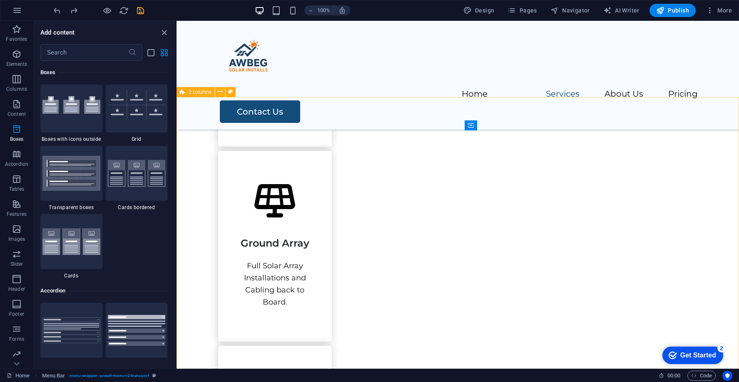
click at [194, 94] on span "2 columns" at bounding box center [200, 91] width 23 height 5
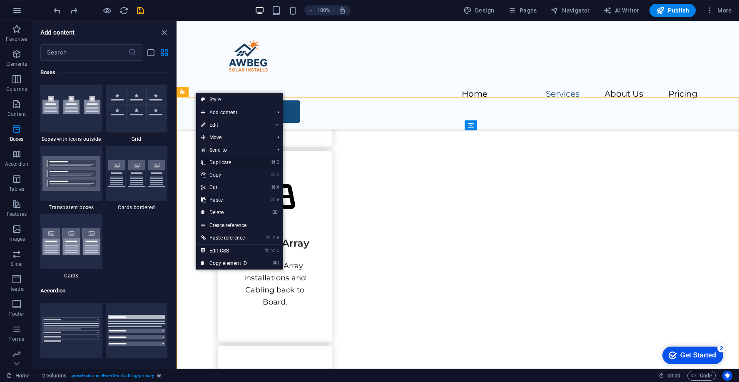
click at [223, 157] on link "⌘ D Duplicate" at bounding box center [224, 162] width 56 height 12
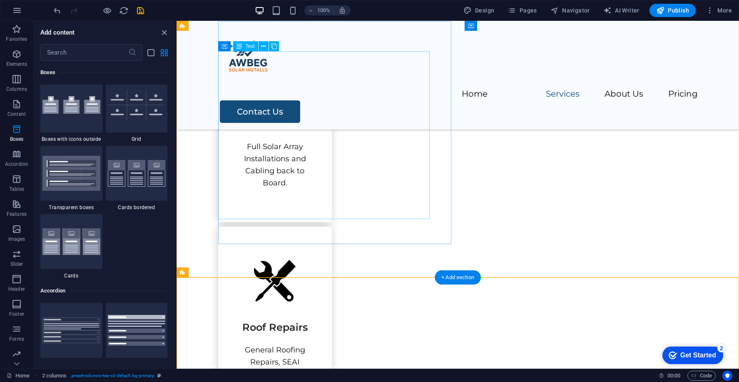
scroll to position [805, 0]
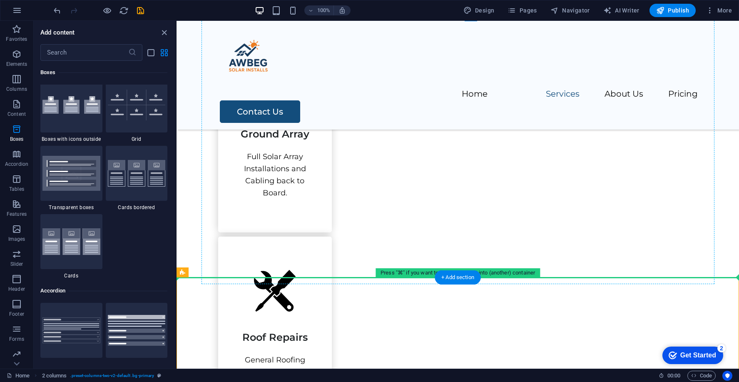
drag, startPoint x: 431, startPoint y: 308, endPoint x: 448, endPoint y: 135, distance: 173.1
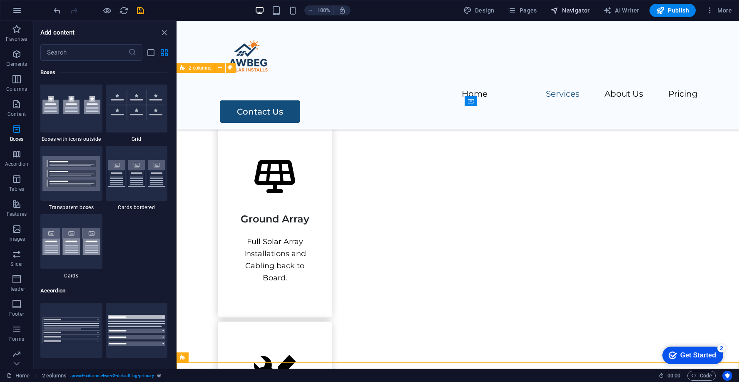
click at [583, 10] on span "Navigator" at bounding box center [570, 10] width 40 height 8
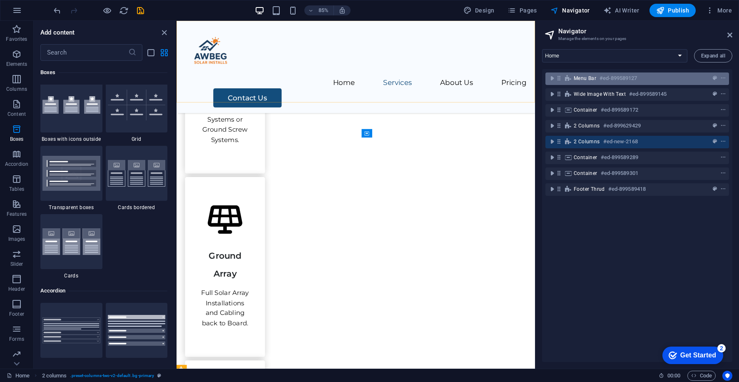
drag, startPoint x: 585, startPoint y: 144, endPoint x: 596, endPoint y: 78, distance: 67.0
click at [596, 78] on div "Menu Bar #ed-899589127 Wide image with text #ed-899589145 Container #ed-8995891…" at bounding box center [637, 215] width 190 height 293
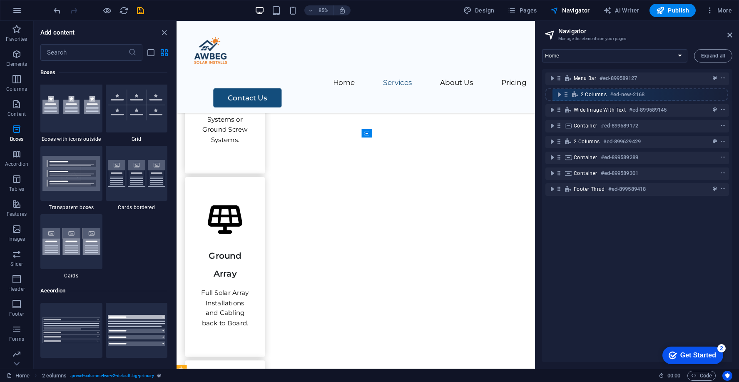
drag, startPoint x: 558, startPoint y: 140, endPoint x: 566, endPoint y: 89, distance: 50.8
click at [566, 89] on div "Menu Bar #ed-899589127 Wide image with text #ed-899589145 Container #ed-8995891…" at bounding box center [637, 215] width 190 height 293
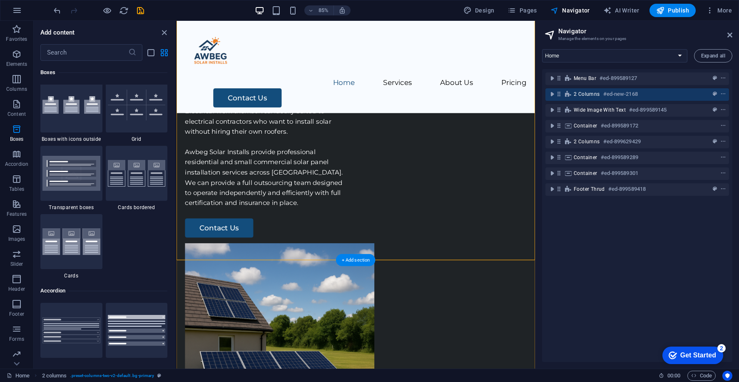
scroll to position [114, 0]
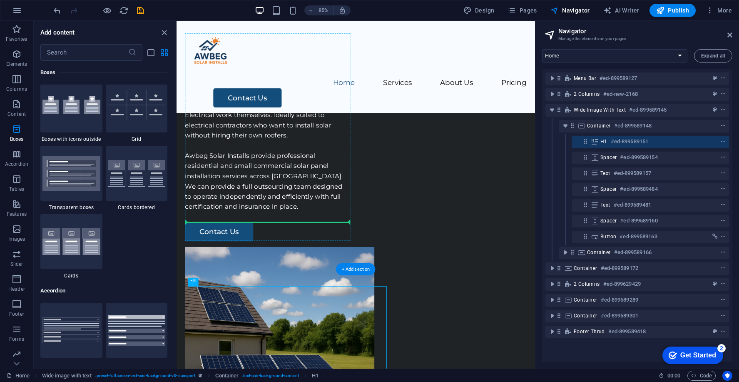
drag, startPoint x: 329, startPoint y: 389, endPoint x: 323, endPoint y: 170, distance: 219.4
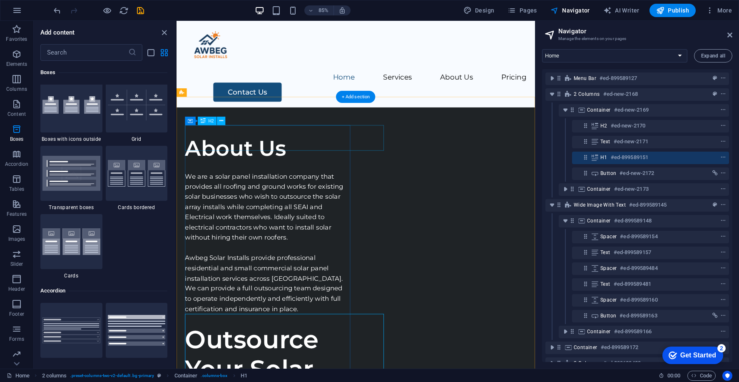
scroll to position [5, 0]
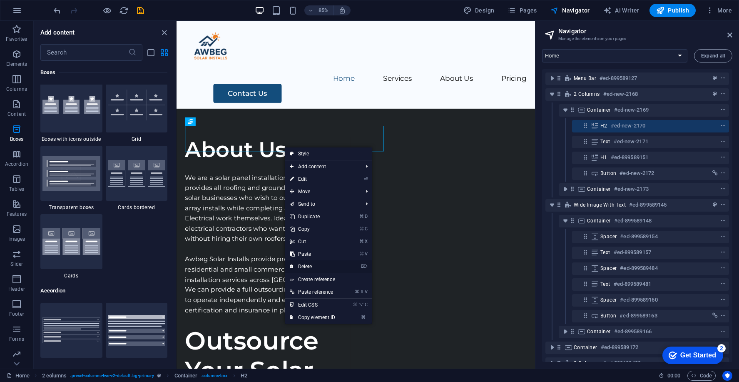
click at [312, 265] on link "⌦ Delete" at bounding box center [313, 266] width 56 height 12
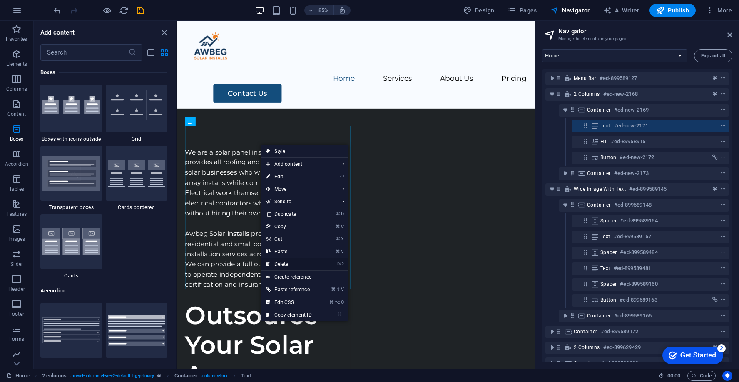
click at [285, 263] on link "⌦ Delete" at bounding box center [289, 264] width 56 height 12
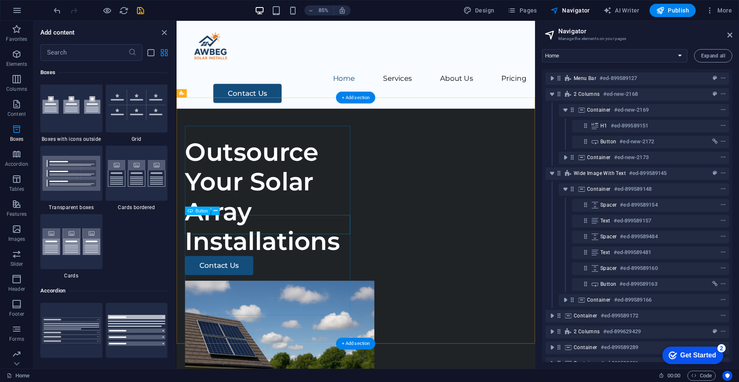
click at [249, 297] on div "Contact Us" at bounding box center [283, 308] width 194 height 22
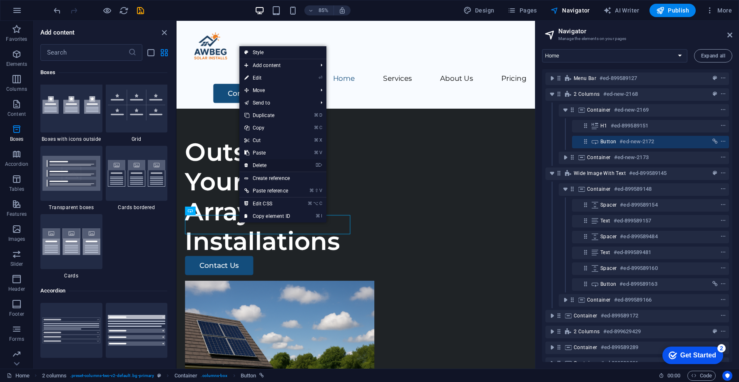
click at [269, 166] on link "⌦ Delete" at bounding box center [267, 165] width 56 height 12
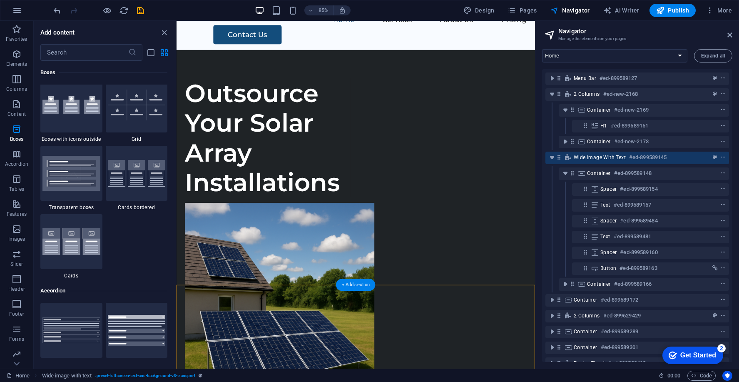
scroll to position [75, 0]
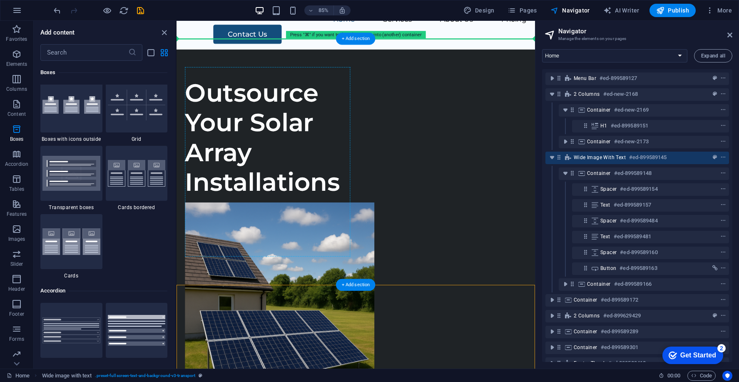
drag, startPoint x: 275, startPoint y: 388, endPoint x: 283, endPoint y: 164, distance: 224.4
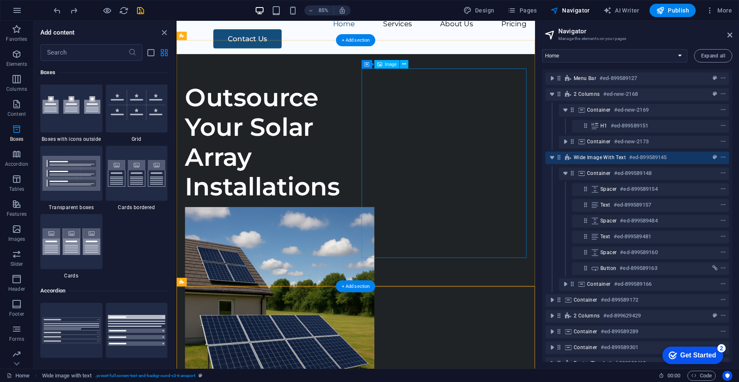
scroll to position [119, 0]
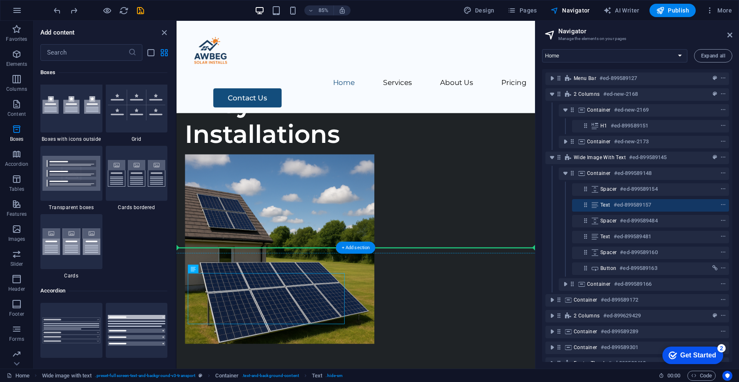
drag, startPoint x: 333, startPoint y: 341, endPoint x: 328, endPoint y: 185, distance: 156.1
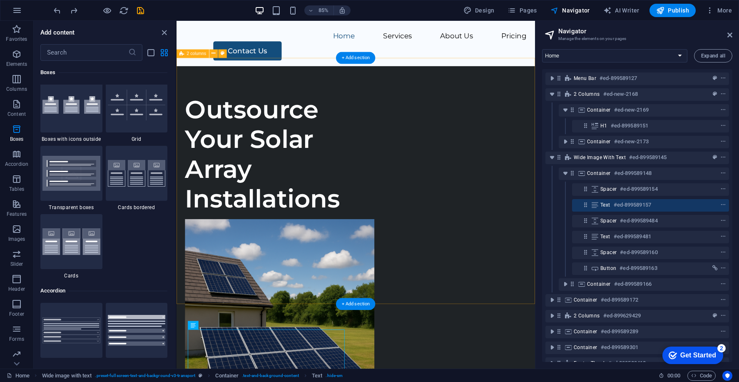
scroll to position [48, 0]
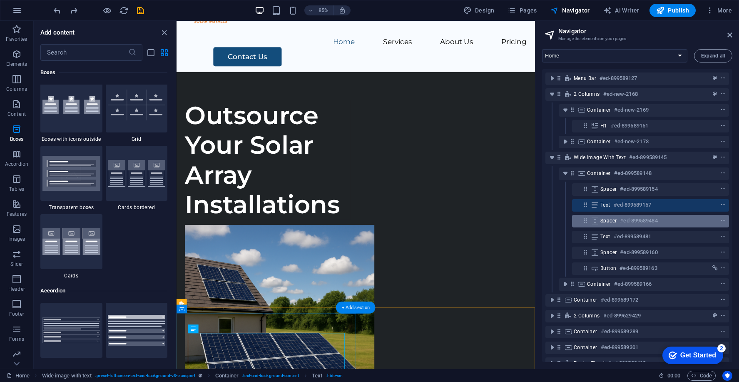
click at [618, 219] on div "Spacer #ed-899589484" at bounding box center [643, 221] width 87 height 10
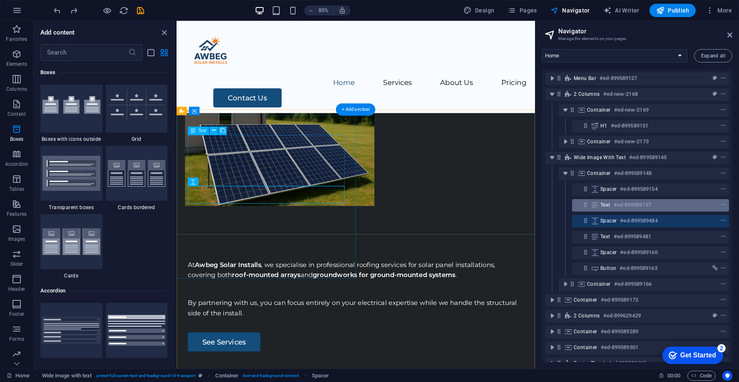
click at [618, 206] on h6 "#ed-899589157" at bounding box center [631, 205] width 37 height 10
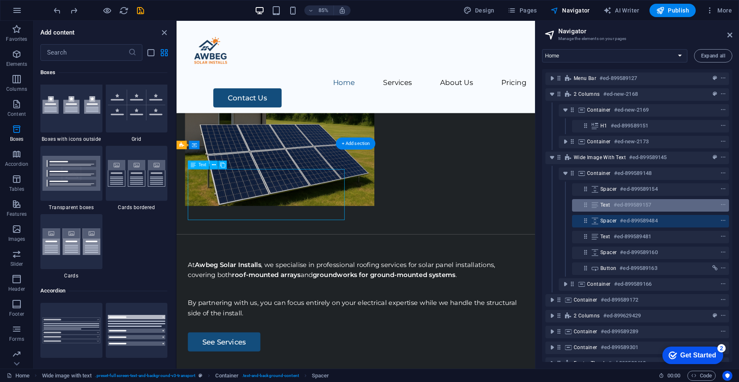
scroll to position [241, 0]
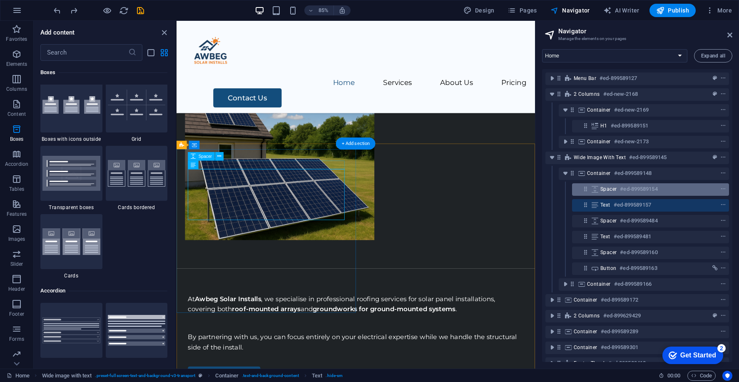
click at [619, 189] on div "Spacer #ed-899589154" at bounding box center [643, 189] width 87 height 10
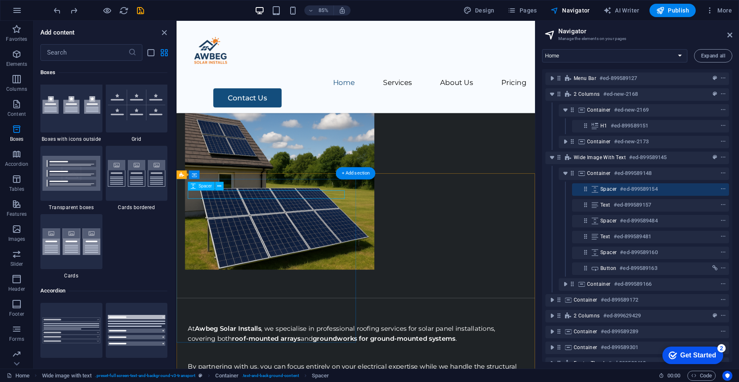
click at [617, 195] on div "Spacer #ed-899589154" at bounding box center [650, 189] width 157 height 12
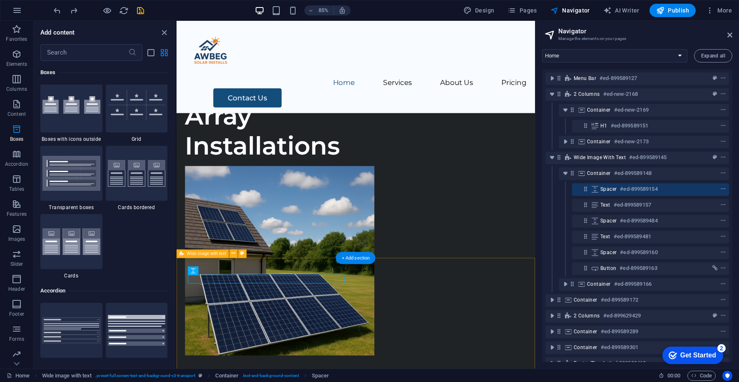
scroll to position [102, 0]
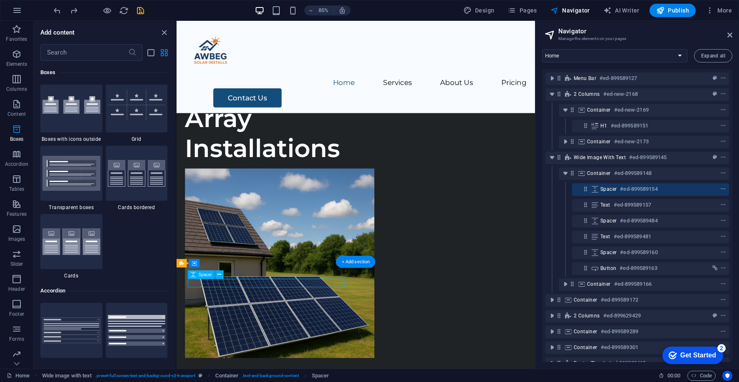
scroll to position [94, 0]
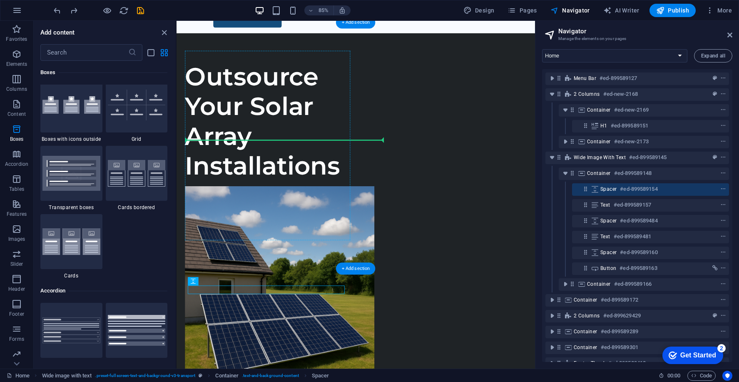
drag, startPoint x: 306, startPoint y: 334, endPoint x: 312, endPoint y: 148, distance: 186.5
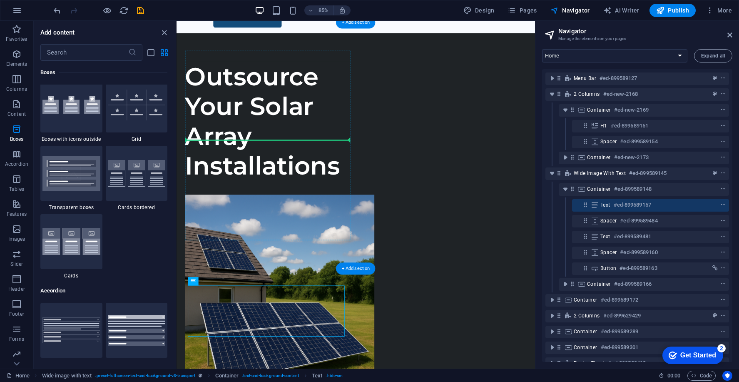
drag, startPoint x: 305, startPoint y: 337, endPoint x: 307, endPoint y: 162, distance: 174.4
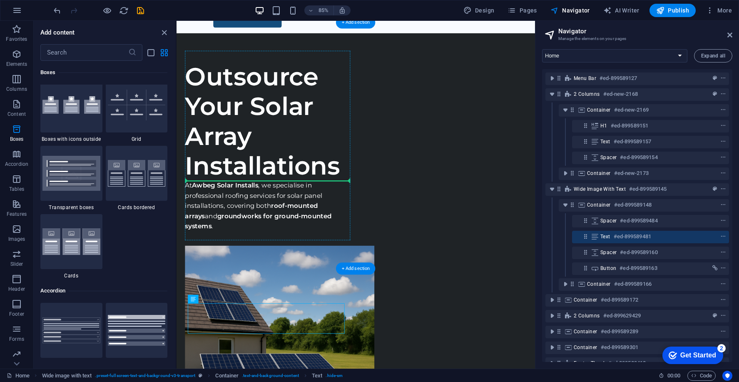
drag, startPoint x: 296, startPoint y: 371, endPoint x: 299, endPoint y: 209, distance: 161.9
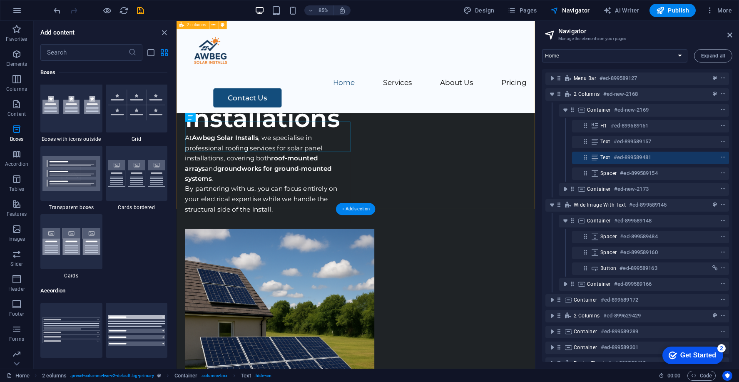
scroll to position [171, 0]
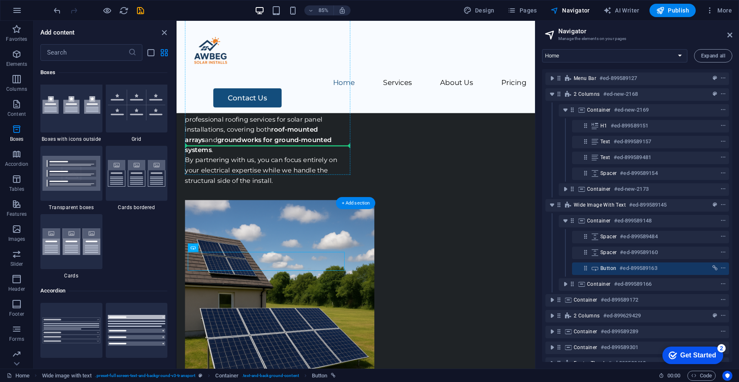
drag, startPoint x: 266, startPoint y: 300, endPoint x: 273, endPoint y: 171, distance: 129.7
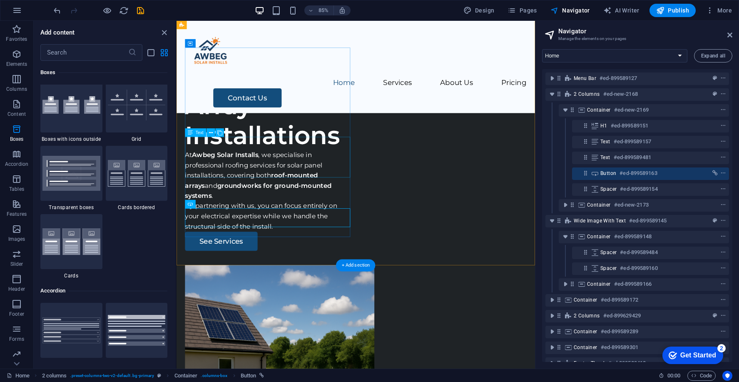
scroll to position [160, 0]
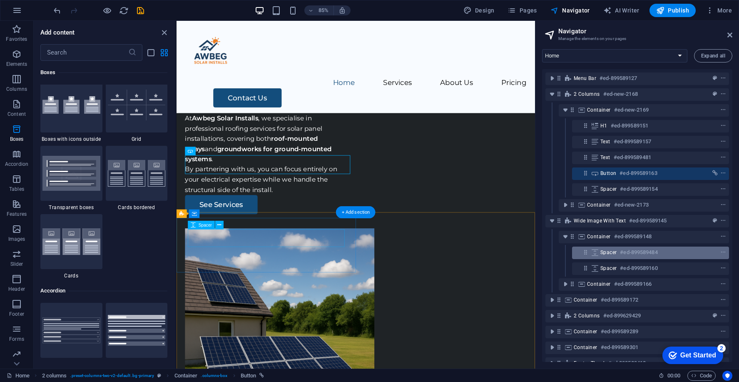
click at [620, 252] on h6 "#ed-899589484" at bounding box center [638, 252] width 37 height 10
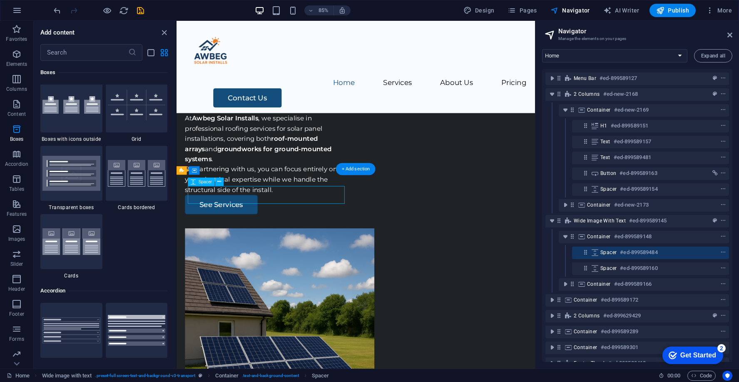
scroll to position [211, 0]
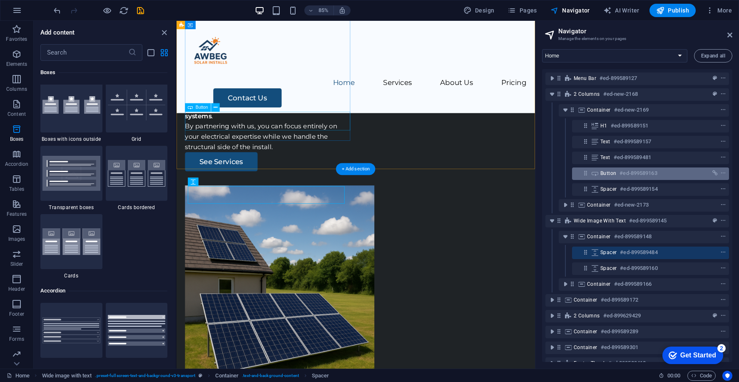
drag, startPoint x: 620, startPoint y: 252, endPoint x: 625, endPoint y: 169, distance: 83.4
click at [625, 169] on div "Menu Bar #ed-899589127 2 columns #ed-new-2168 Container #ed-new-2169 H1 #ed-899…" at bounding box center [637, 215] width 190 height 293
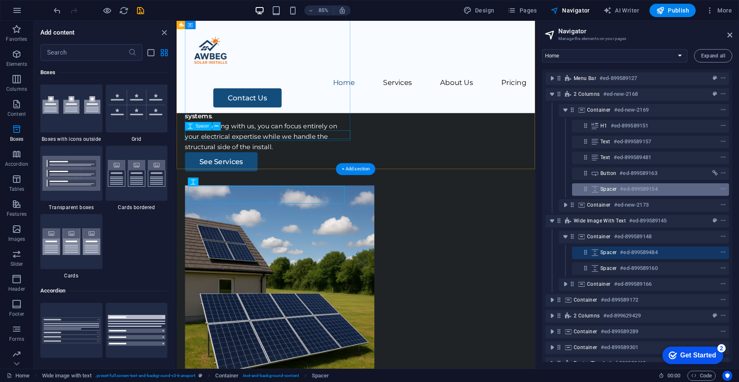
drag, startPoint x: 625, startPoint y: 253, endPoint x: 643, endPoint y: 187, distance: 68.4
click at [643, 187] on div "Menu Bar #ed-899589127 2 columns #ed-new-2168 Container #ed-new-2169 H1 #ed-899…" at bounding box center [637, 215] width 190 height 293
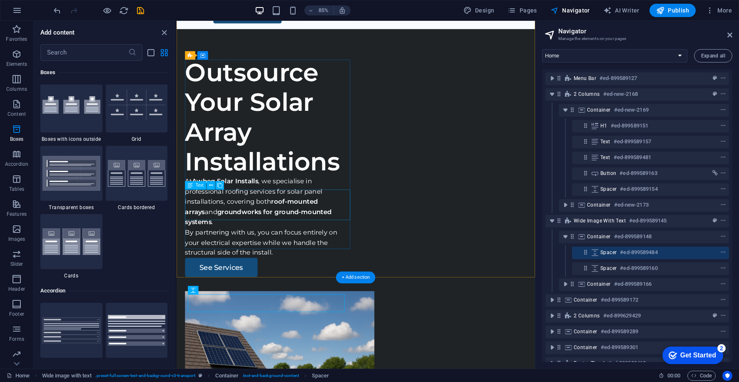
scroll to position [81, 0]
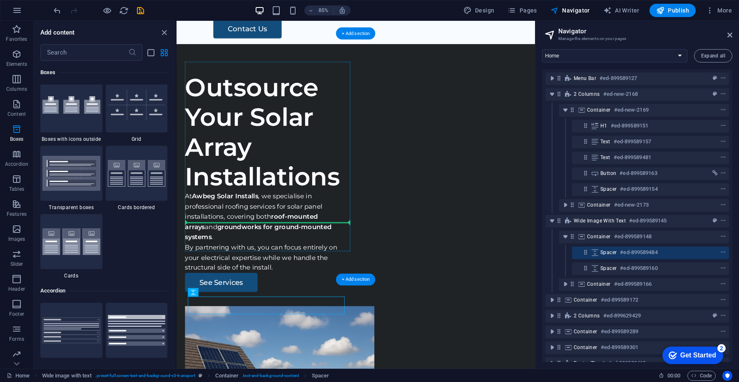
drag, startPoint x: 302, startPoint y: 350, endPoint x: 288, endPoint y: 252, distance: 99.2
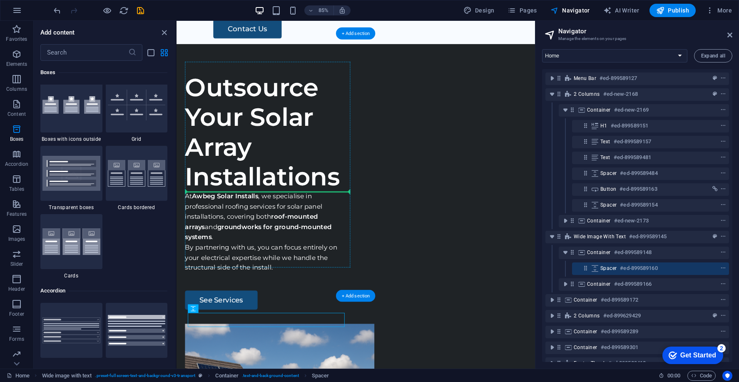
drag, startPoint x: 280, startPoint y: 374, endPoint x: 301, endPoint y: 199, distance: 176.4
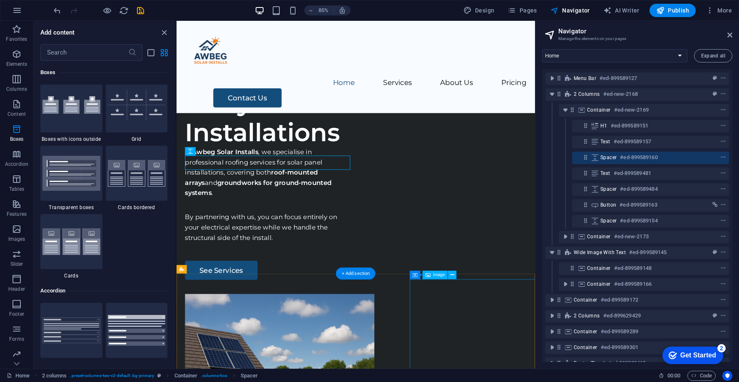
scroll to position [115, 0]
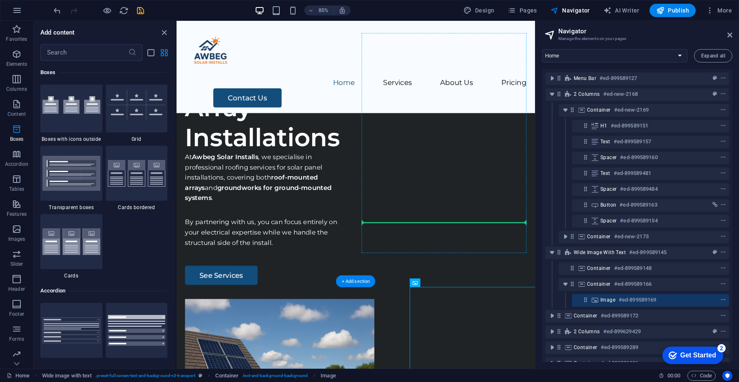
drag, startPoint x: 556, startPoint y: 391, endPoint x: 516, endPoint y: 217, distance: 178.0
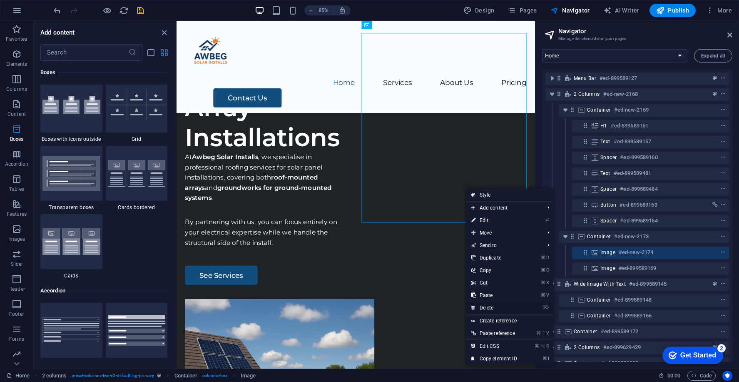
click at [497, 308] on link "⌦ Delete" at bounding box center [494, 307] width 56 height 12
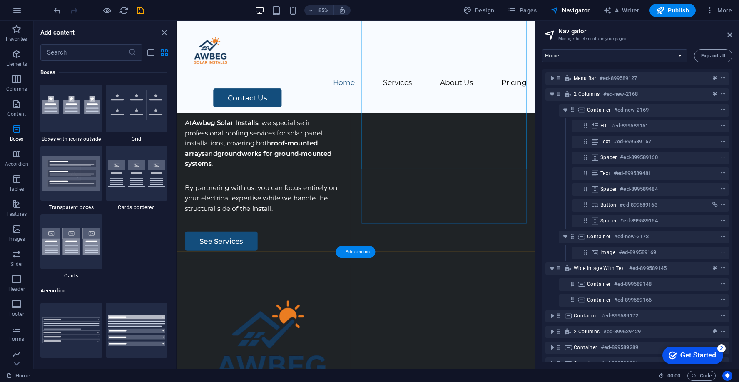
scroll to position [156, 0]
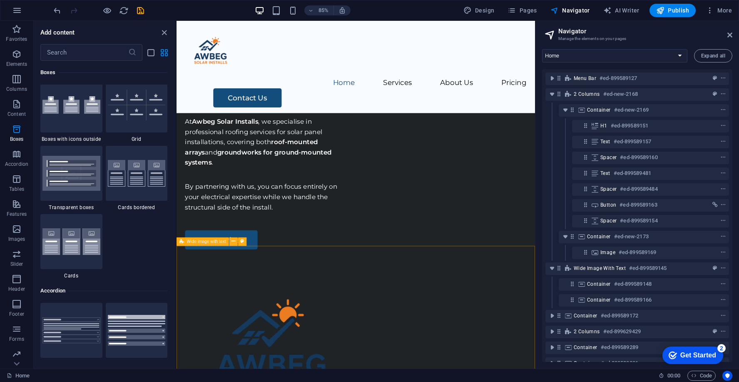
click at [182, 242] on icon at bounding box center [181, 241] width 5 height 8
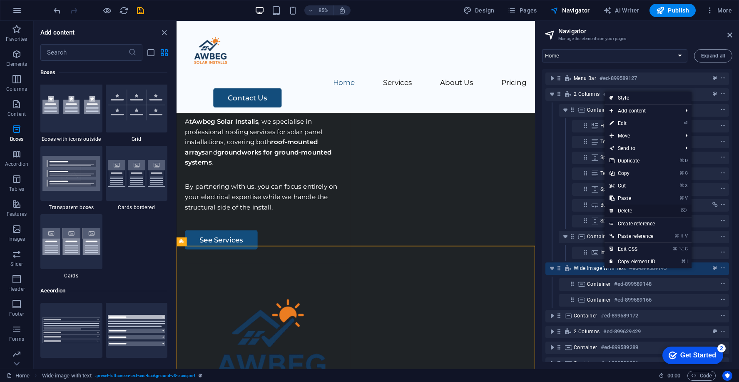
click at [630, 209] on link "⌦ Delete" at bounding box center [632, 210] width 56 height 12
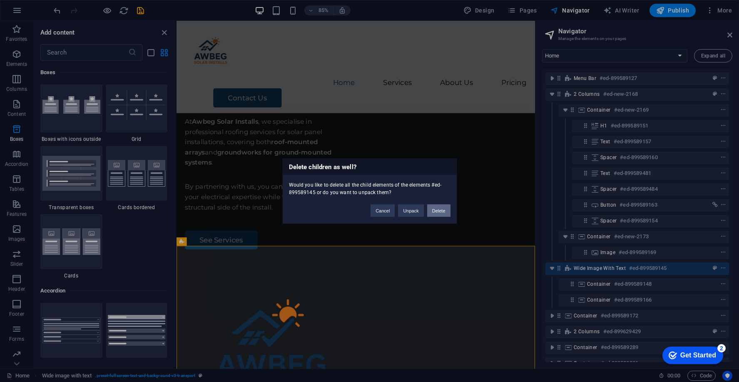
click at [432, 210] on button "Delete" at bounding box center [438, 210] width 23 height 12
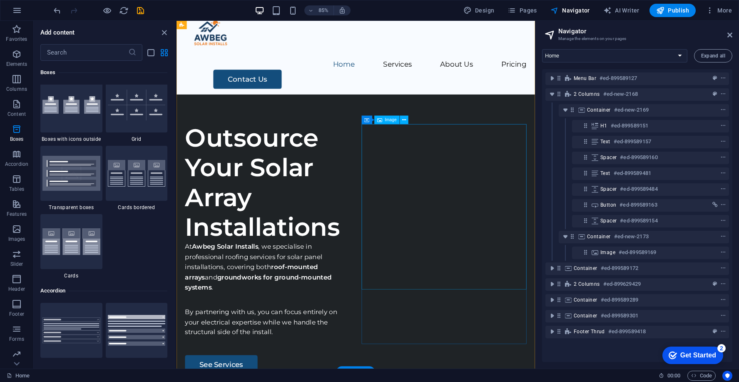
scroll to position [0, 0]
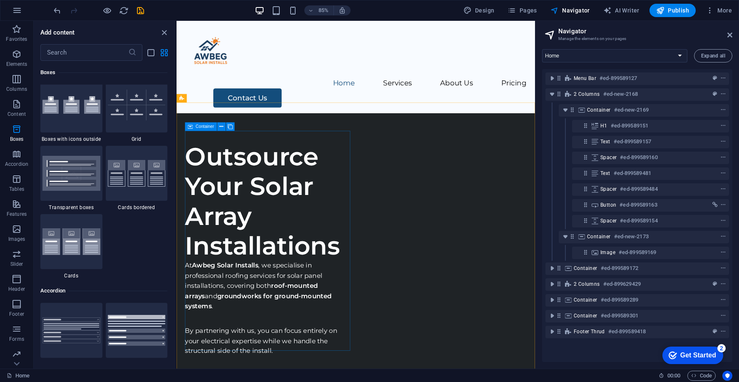
click at [190, 127] on icon at bounding box center [190, 126] width 5 height 8
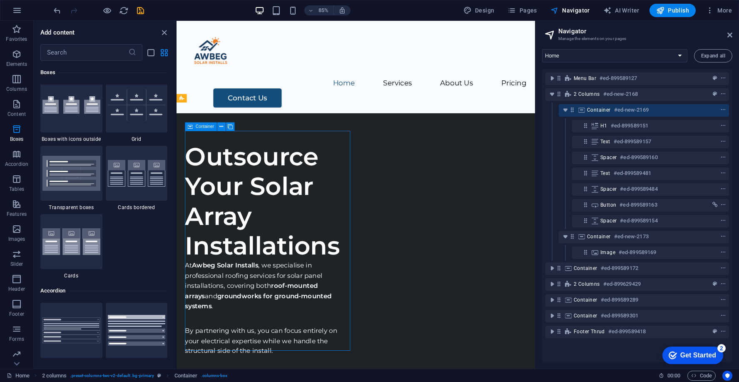
click at [199, 123] on div "Container" at bounding box center [201, 126] width 32 height 8
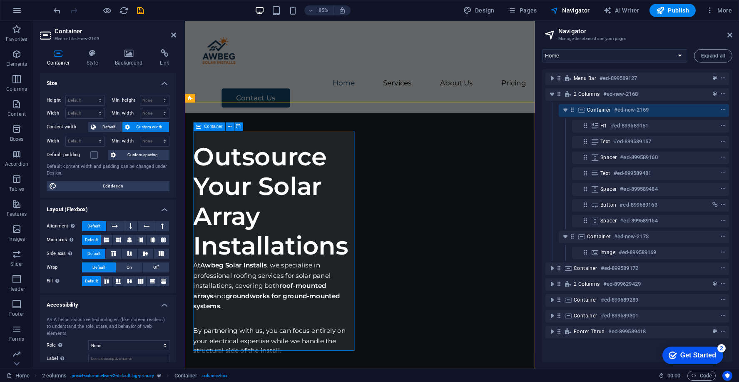
click at [625, 111] on h6 "#ed-new-2169" at bounding box center [631, 110] width 35 height 10
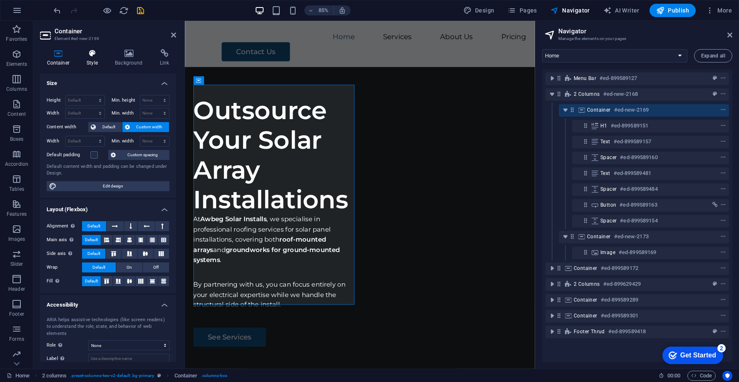
click at [86, 60] on h4 "Style" at bounding box center [94, 57] width 28 height 17
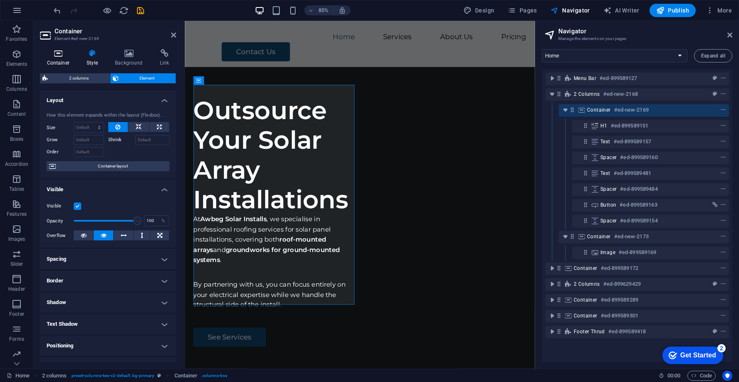
click at [57, 56] on icon at bounding box center [58, 53] width 37 height 8
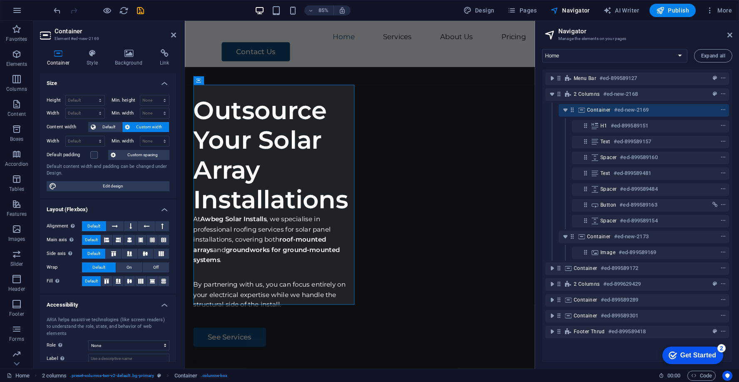
click at [621, 102] on div "Container #ed-new-2169" at bounding box center [637, 110] width 184 height 16
click at [619, 109] on h6 "#ed-new-2169" at bounding box center [631, 110] width 35 height 10
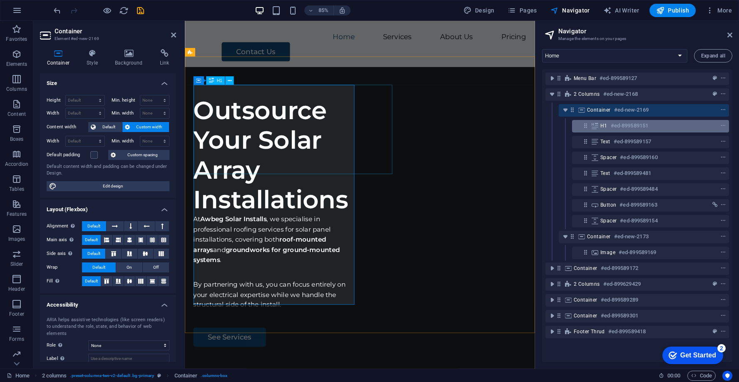
click at [619, 120] on div "H1 #ed-899589151" at bounding box center [650, 126] width 157 height 12
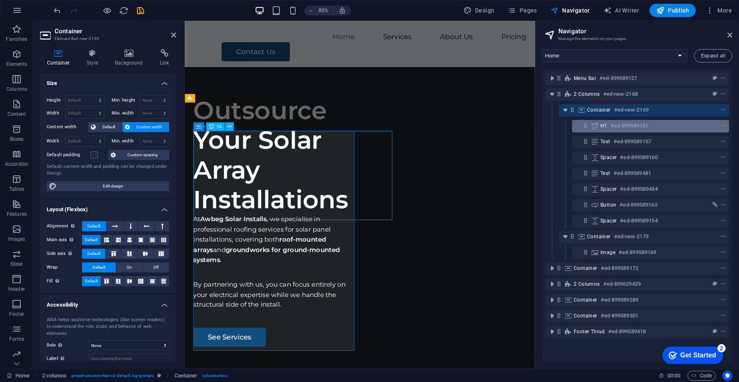
scroll to position [0, 0]
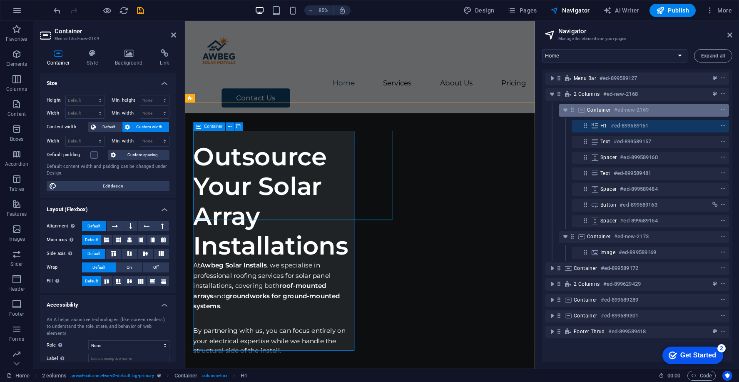
click at [614, 109] on h6 "#ed-new-2169" at bounding box center [631, 110] width 35 height 10
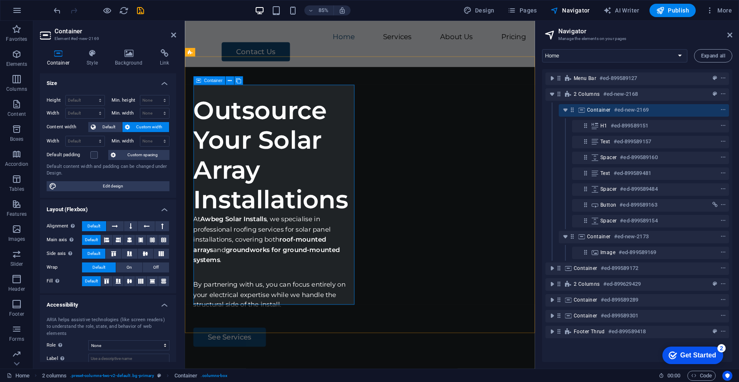
click at [199, 80] on icon at bounding box center [198, 81] width 5 height 8
click at [206, 53] on span "2 columns" at bounding box center [204, 52] width 19 height 4
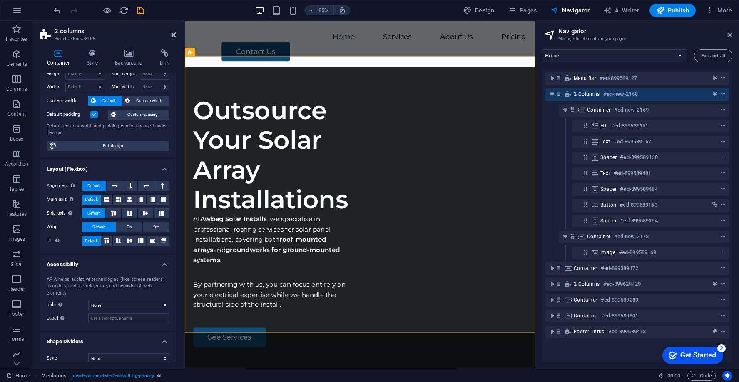
scroll to position [0, 0]
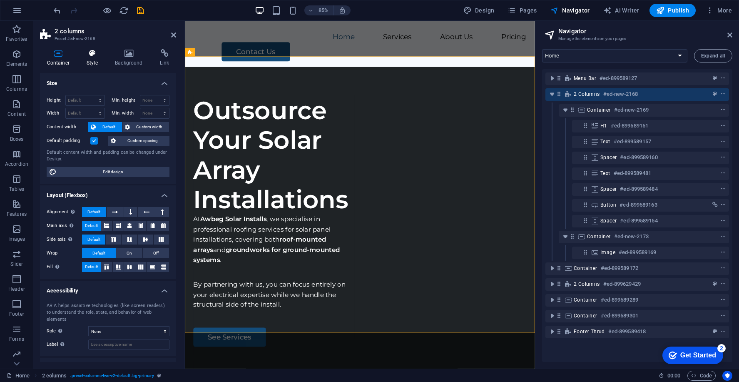
click at [91, 63] on h4 "Style" at bounding box center [94, 57] width 28 height 17
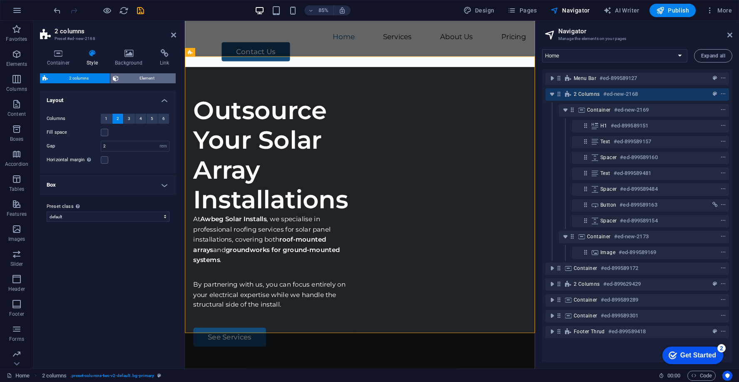
click at [139, 81] on span "Element" at bounding box center [147, 78] width 52 height 10
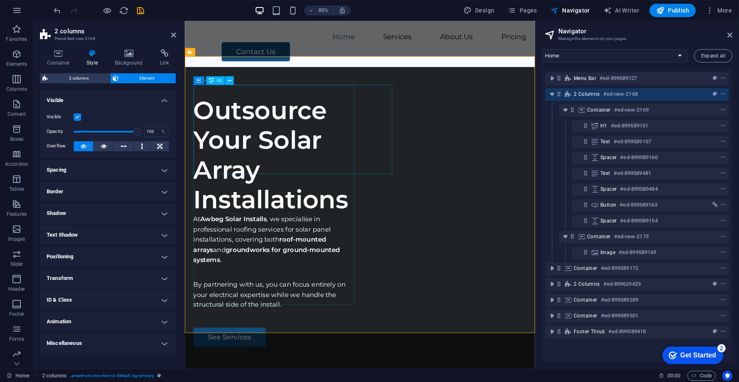
click at [335, 124] on div "Outsource Your Solar Array Installations" at bounding box center [289, 179] width 189 height 140
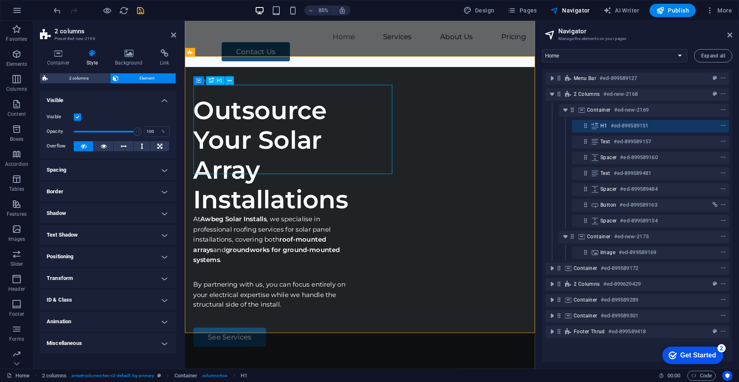
click at [335, 124] on div "Outsource Your Solar Array Installations" at bounding box center [289, 179] width 189 height 140
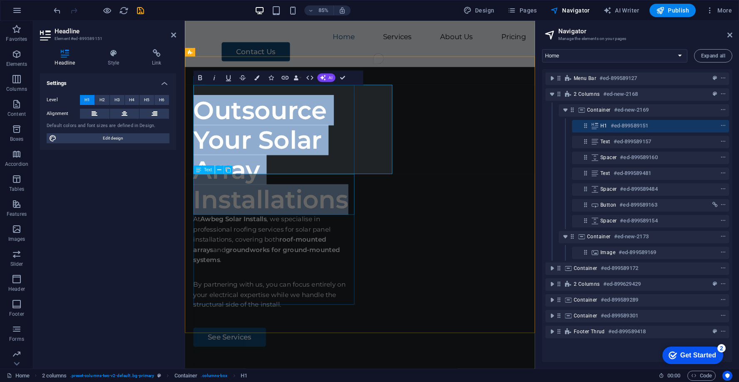
click at [327, 248] on div "At Awbeg Solar Installs , we specialise in professional roofing services for so…" at bounding box center [289, 278] width 189 height 60
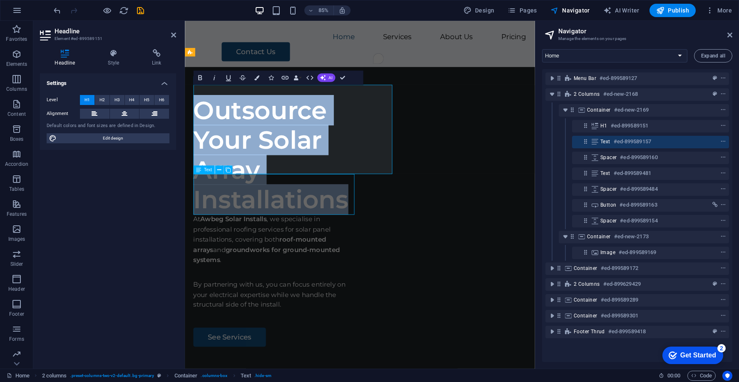
click at [327, 248] on div "At Awbeg Solar Installs , we specialise in professional roofing services for so…" at bounding box center [289, 278] width 189 height 60
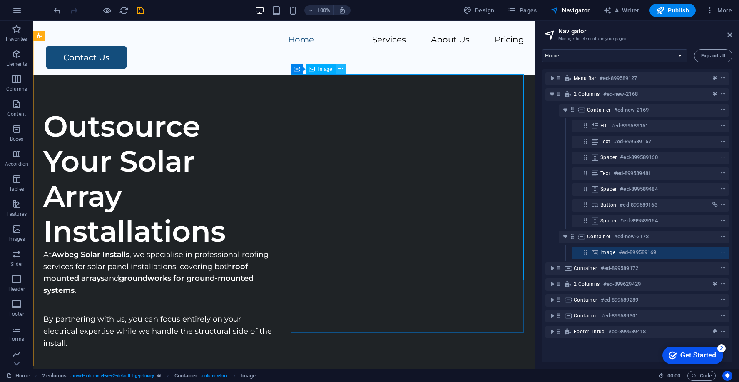
click at [337, 71] on button at bounding box center [341, 69] width 10 height 10
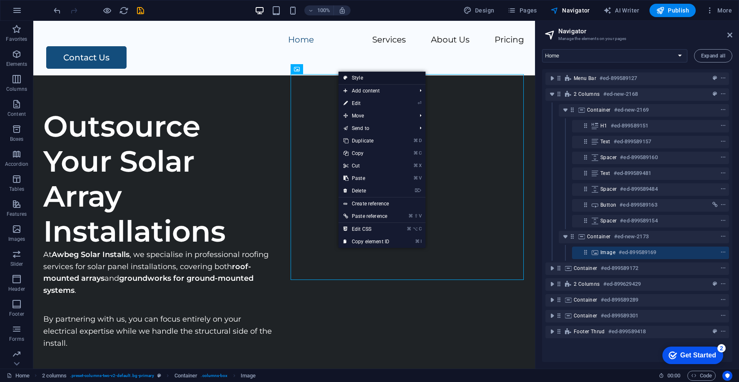
click at [356, 77] on link "Style" at bounding box center [381, 78] width 87 height 12
select select "rem"
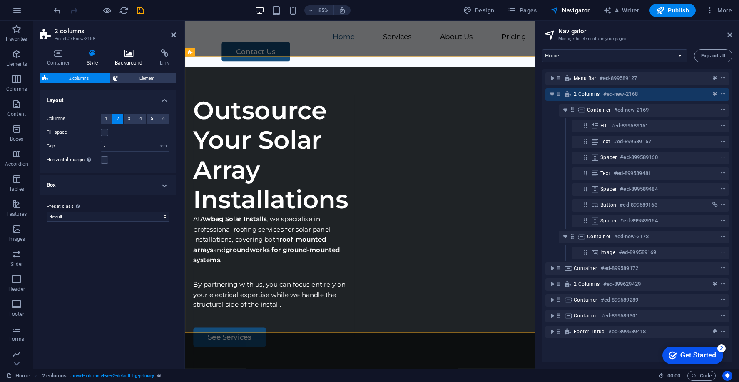
click at [118, 61] on h4 "Background" at bounding box center [130, 57] width 45 height 17
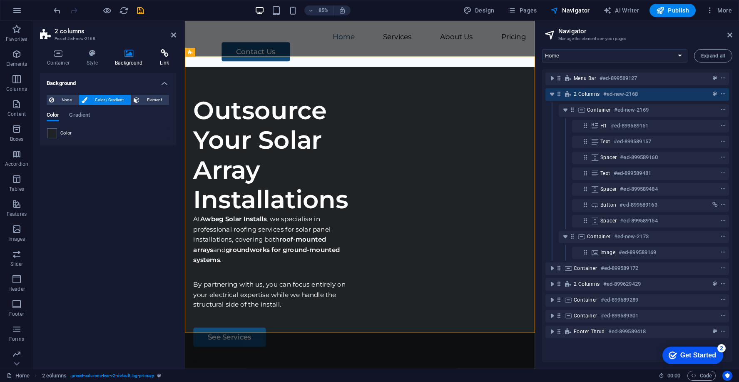
click at [161, 51] on icon at bounding box center [164, 53] width 23 height 8
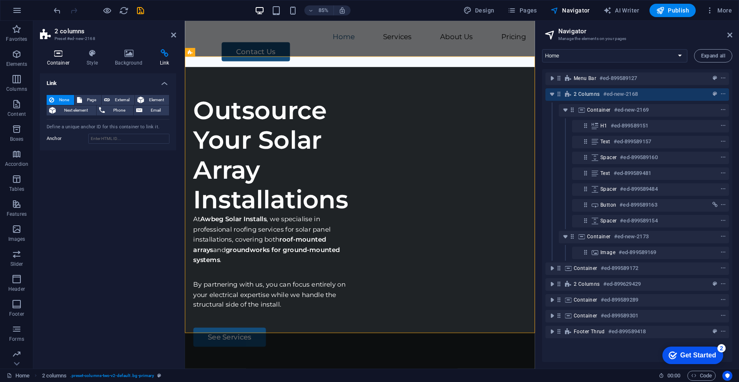
click at [65, 55] on icon at bounding box center [58, 53] width 37 height 8
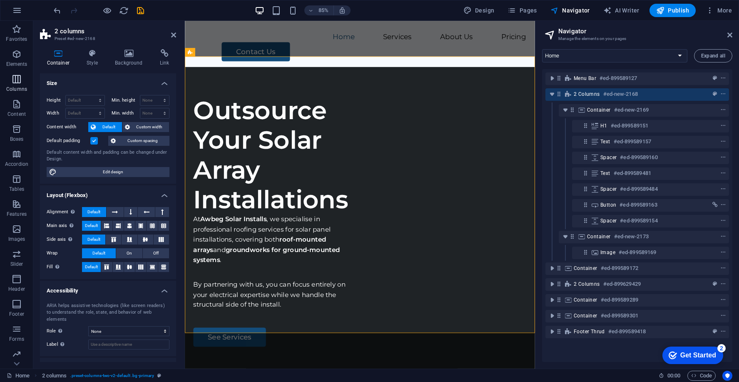
click at [17, 88] on p "Columns" at bounding box center [16, 89] width 21 height 7
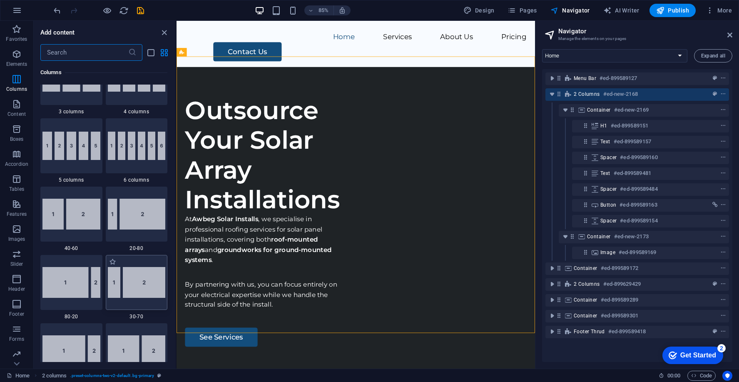
scroll to position [516, 0]
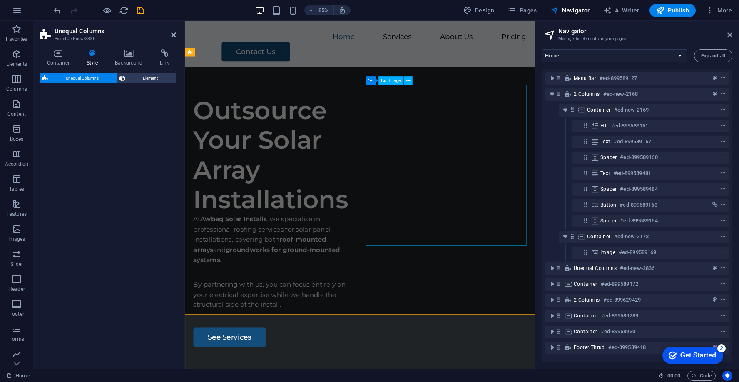
select select "%"
select select "rem"
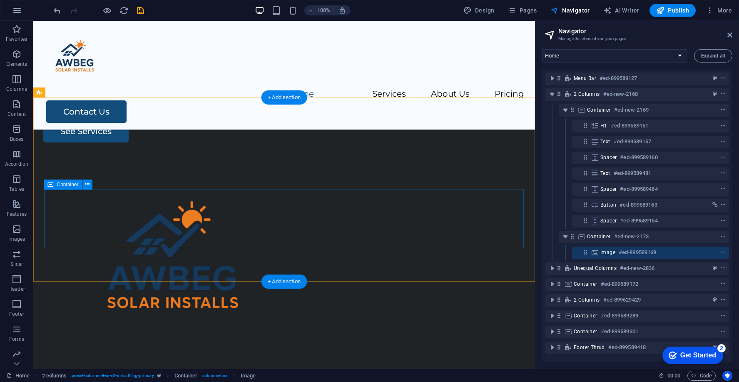
scroll to position [323, 0]
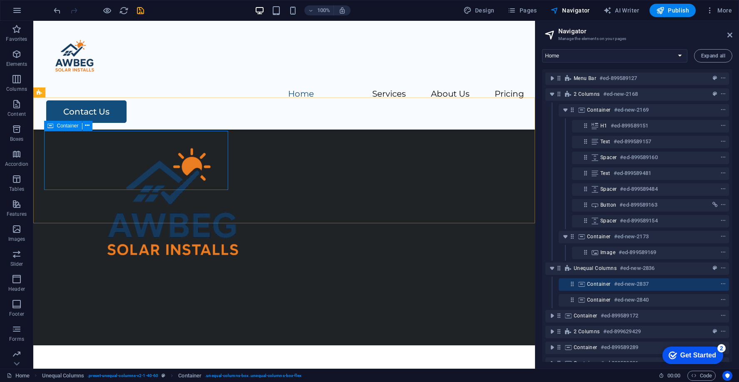
click at [50, 126] on icon at bounding box center [50, 126] width 6 height 10
click at [61, 124] on span "Container" at bounding box center [68, 125] width 22 height 5
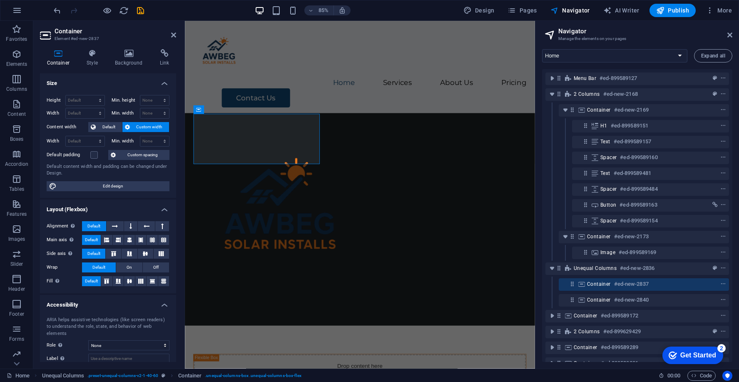
scroll to position [345, 0]
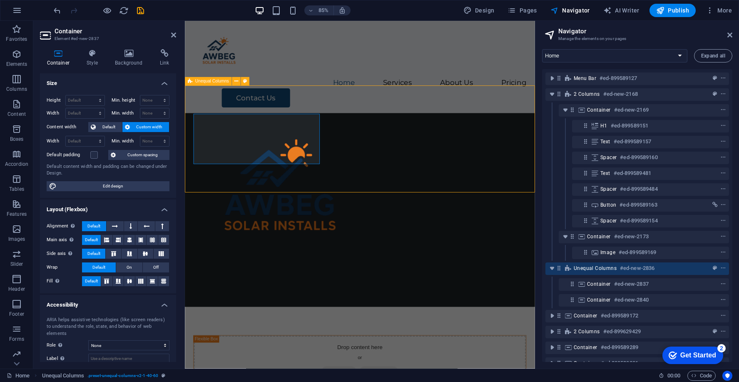
select select "%"
select select "rem"
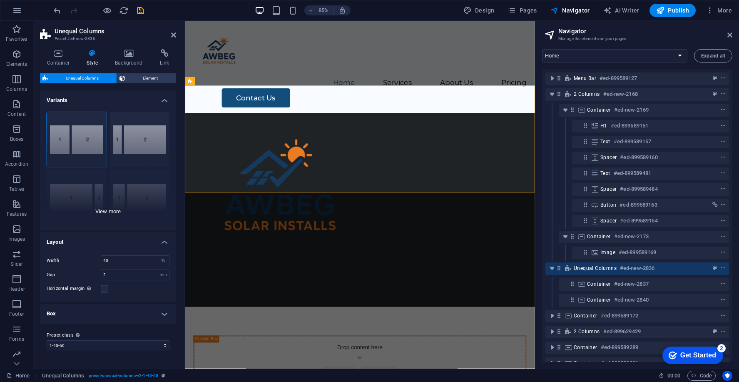
click at [140, 138] on div "40-60 20-80 80-20 30-70 70-30 Default" at bounding box center [108, 167] width 136 height 125
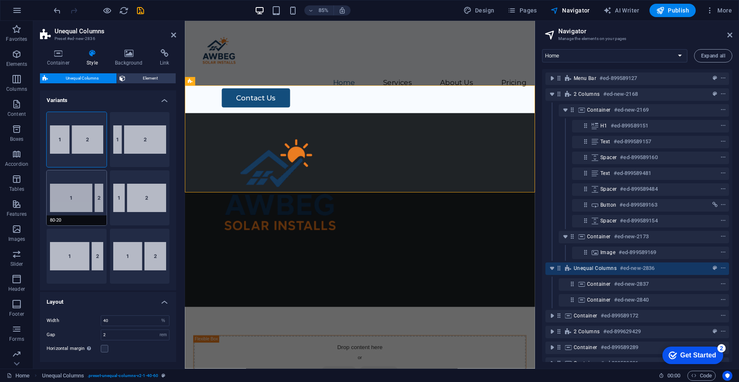
click at [83, 186] on button "80-20" at bounding box center [77, 197] width 60 height 55
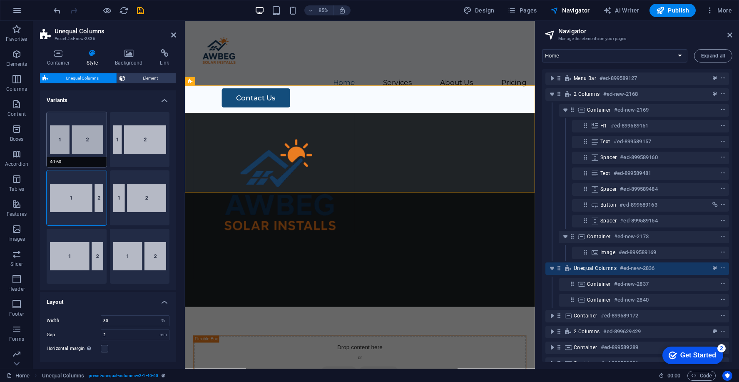
click at [90, 139] on button "40-60" at bounding box center [77, 139] width 60 height 55
type input "40"
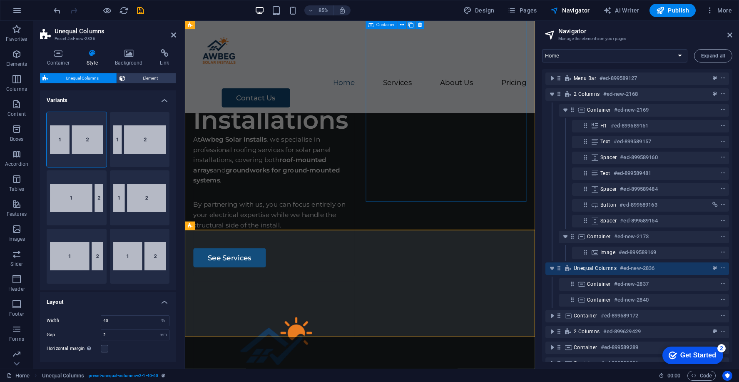
scroll to position [323, 0]
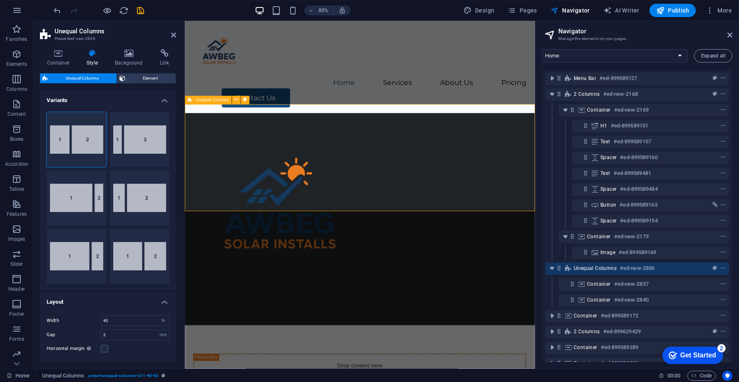
click at [202, 101] on span "Unequal Columns" at bounding box center [212, 100] width 34 height 4
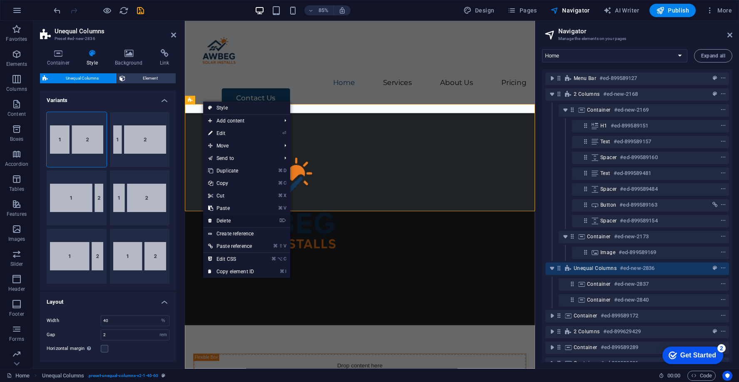
click at [233, 218] on link "⌦ Delete" at bounding box center [231, 220] width 56 height 12
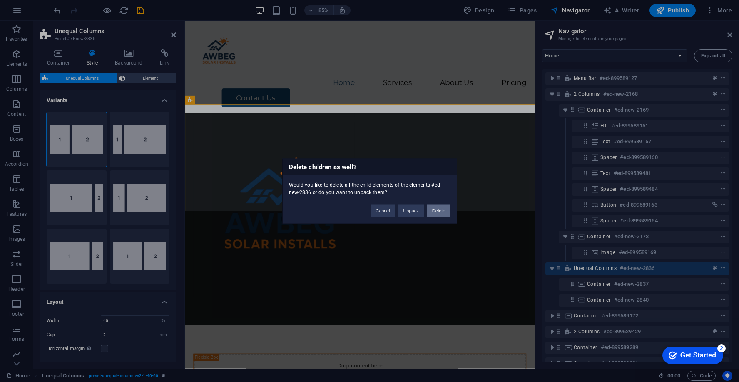
click at [440, 209] on button "Delete" at bounding box center [438, 210] width 23 height 12
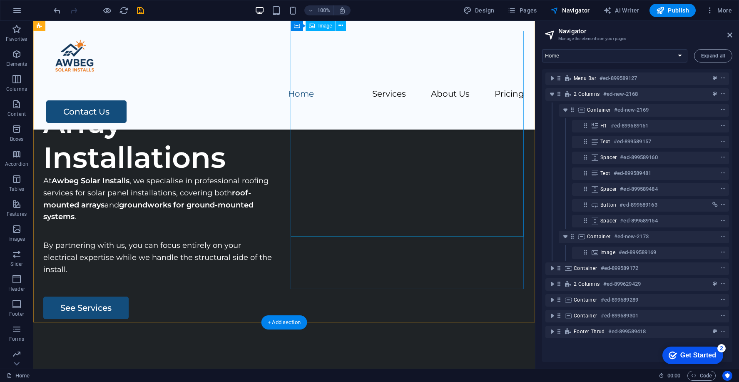
scroll to position [0, 0]
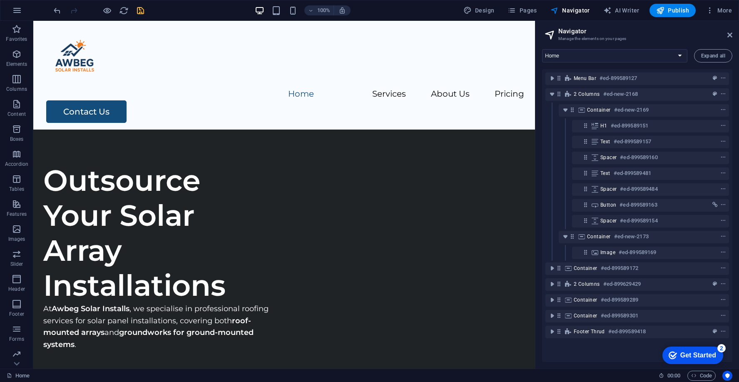
click at [141, 10] on icon "save" at bounding box center [141, 11] width 10 height 10
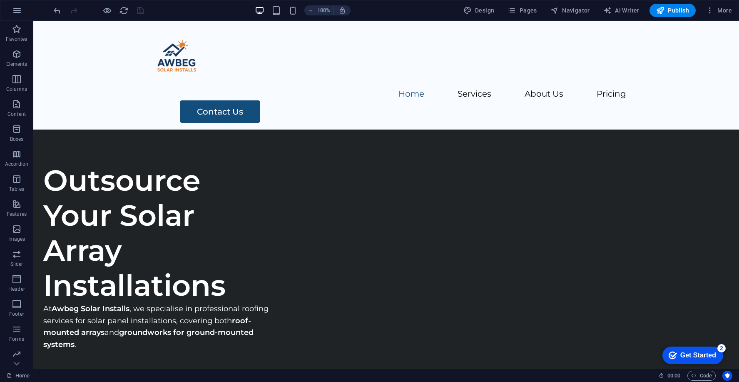
click at [300, 9] on div "100%" at bounding box center [302, 10] width 96 height 13
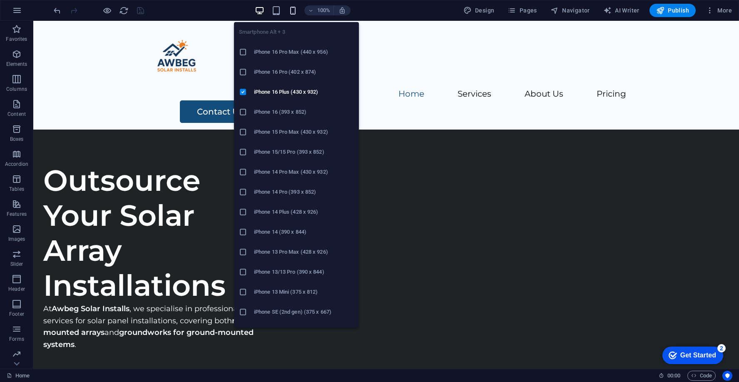
click at [294, 10] on icon "button" at bounding box center [293, 11] width 10 height 10
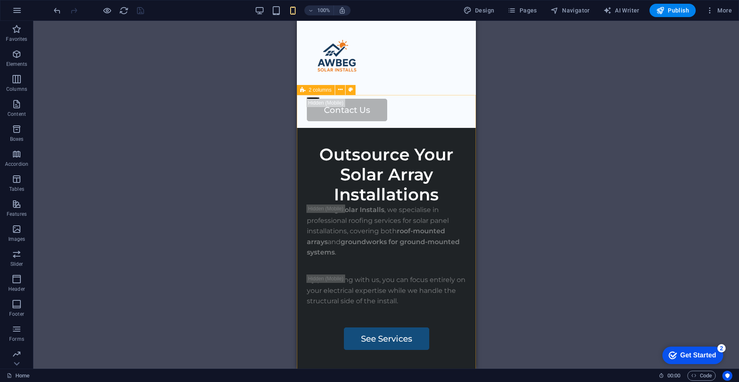
click at [313, 91] on span "2 columns" at bounding box center [320, 89] width 23 height 5
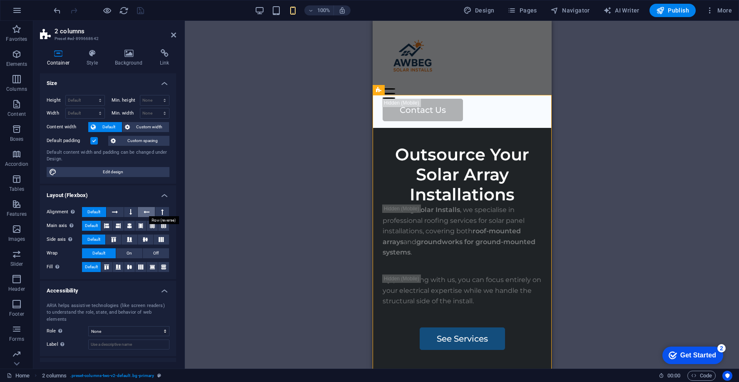
click at [146, 209] on icon at bounding box center [147, 212] width 6 height 10
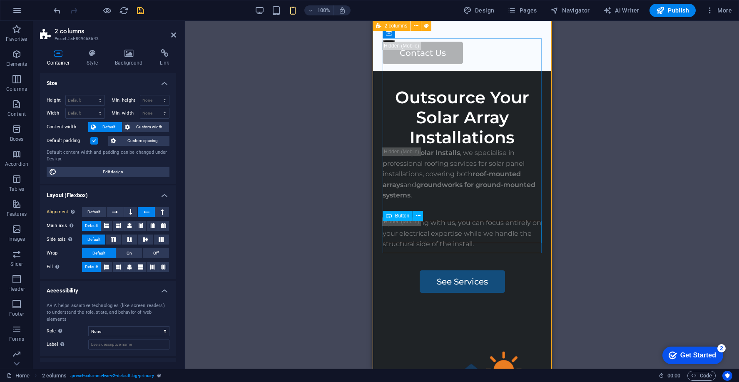
scroll to position [55, 0]
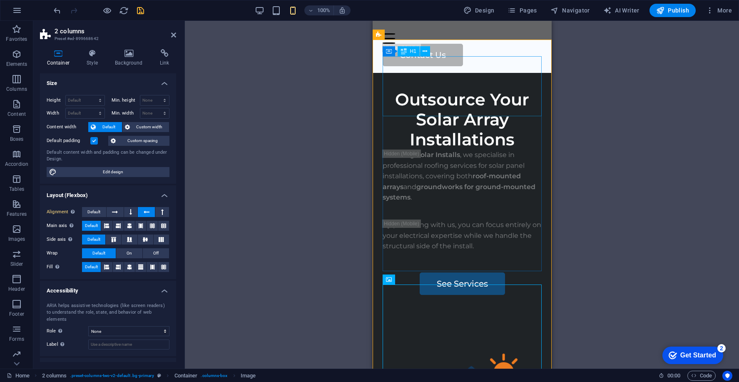
scroll to position [0, 0]
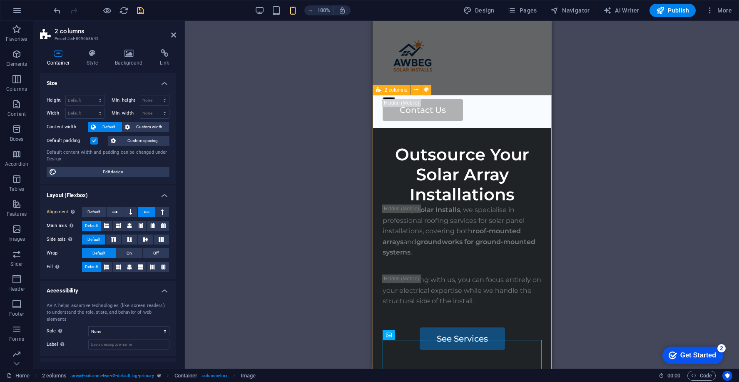
click at [381, 90] on div "2 columns" at bounding box center [391, 90] width 38 height 10
click at [159, 211] on button at bounding box center [162, 212] width 14 height 10
click at [136, 9] on icon "save" at bounding box center [141, 11] width 10 height 10
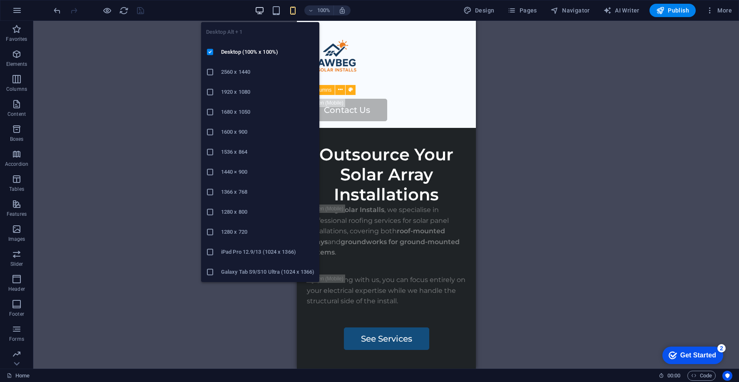
click at [261, 11] on icon "button" at bounding box center [260, 11] width 10 height 10
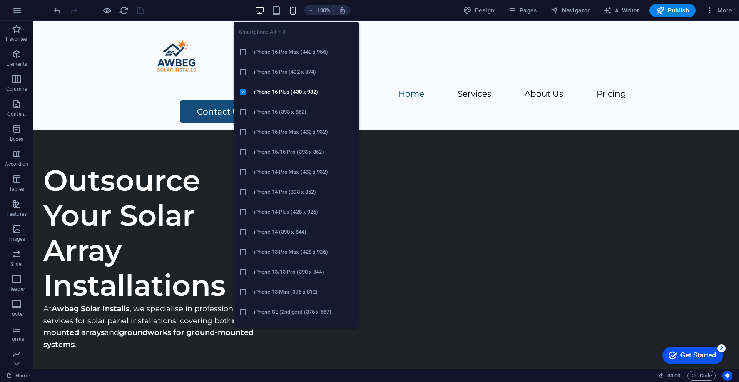
click at [293, 9] on icon "button" at bounding box center [293, 11] width 10 height 10
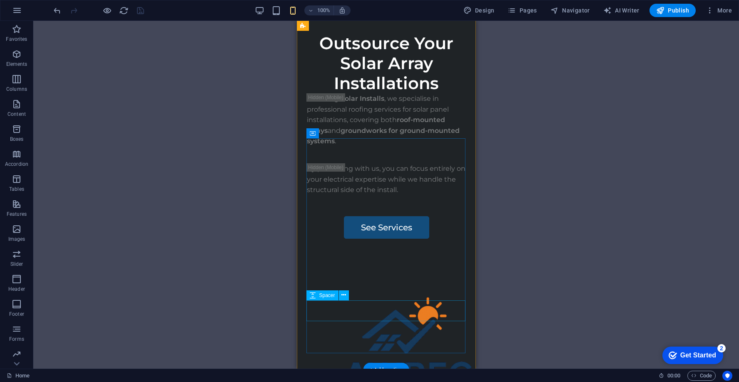
scroll to position [146, 0]
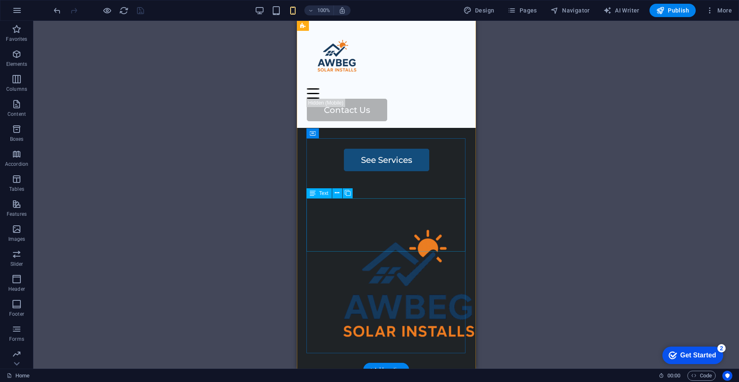
click at [410, 79] on div "At Awbeg Solar Installs , we specialise in professional roofing services for so…" at bounding box center [385, 52] width 159 height 53
click at [320, 194] on span "Text" at bounding box center [323, 193] width 9 height 5
select select "px"
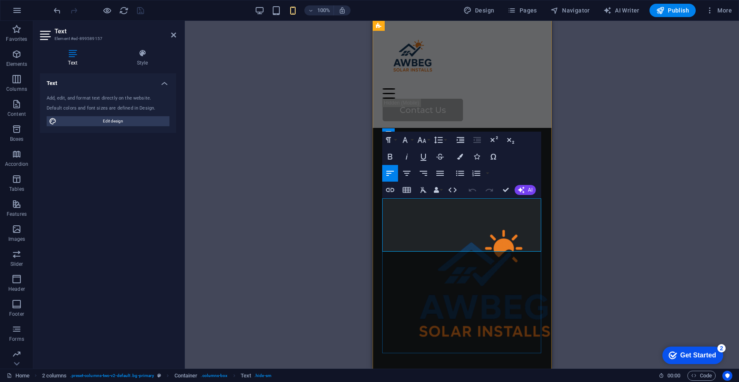
type input "100"
select select "%"
click at [152, 49] on icon at bounding box center [142, 53] width 67 height 8
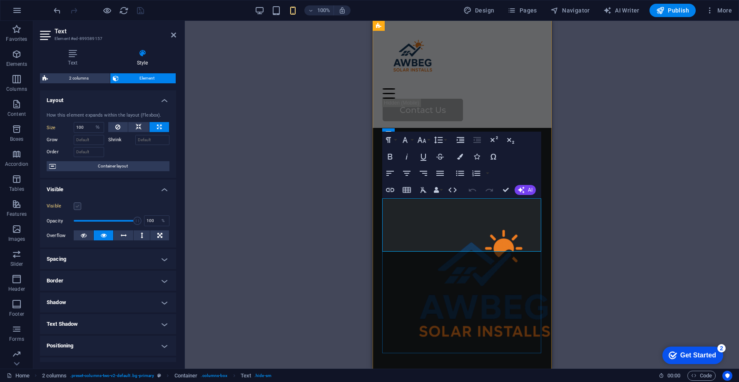
click at [78, 204] on label at bounding box center [77, 205] width 7 height 7
click at [0, 0] on input "Visible" at bounding box center [0, 0] width 0 height 0
click at [420, 128] on div "By partnering with us, you can focus entirely on your electrical expertise whil…" at bounding box center [461, 112] width 159 height 32
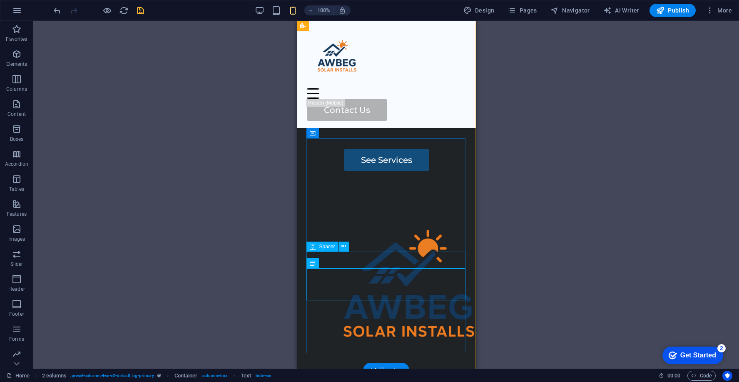
click at [388, 128] on div "By partnering with us, you can focus entirely on your electrical expertise whil…" at bounding box center [385, 112] width 159 height 32
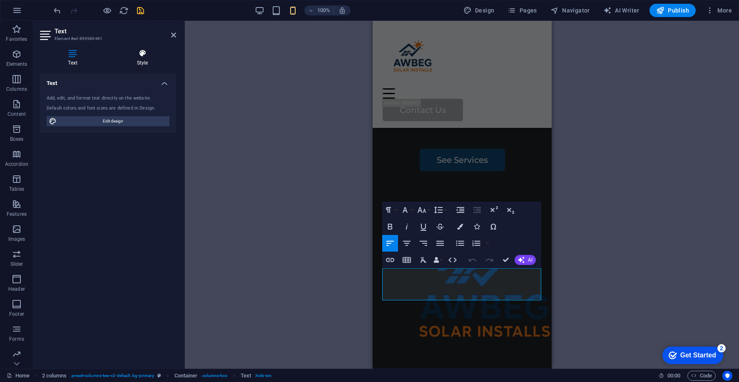
click at [130, 60] on h4 "Style" at bounding box center [142, 57] width 67 height 17
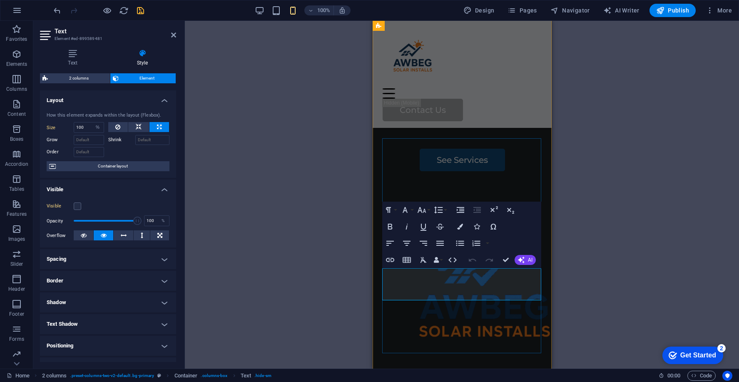
click at [446, 128] on p "By partnering with us, you can focus entirely on your electrical expertise whil…" at bounding box center [461, 112] width 159 height 32
click at [79, 203] on label at bounding box center [77, 205] width 7 height 7
click at [0, 0] on input "Visible" at bounding box center [0, 0] width 0 height 0
click at [479, 171] on div "See Services" at bounding box center [461, 160] width 159 height 22
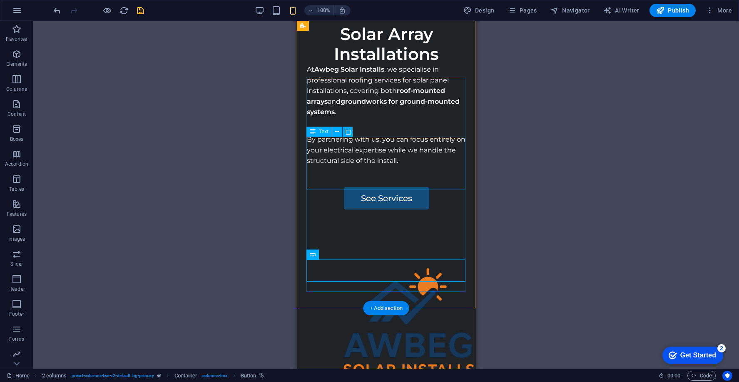
scroll to position [0, 0]
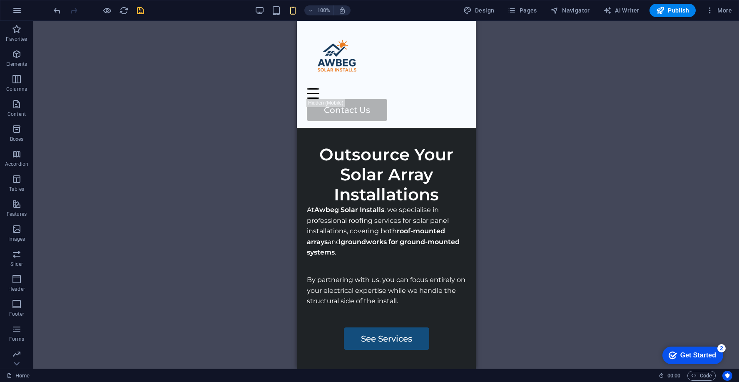
click at [137, 9] on icon "save" at bounding box center [141, 11] width 10 height 10
click at [667, 8] on span "Publish" at bounding box center [672, 10] width 33 height 8
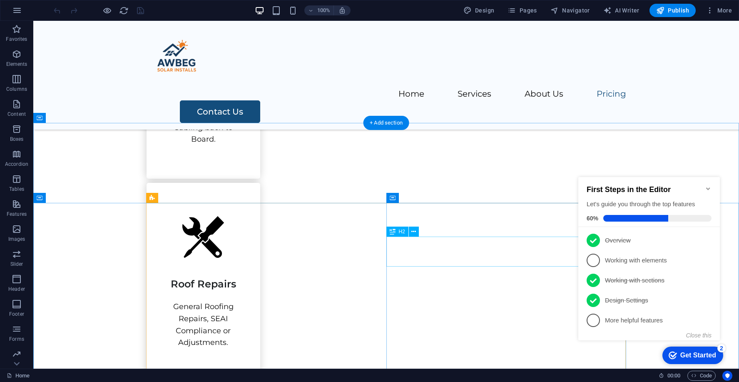
scroll to position [1126, 0]
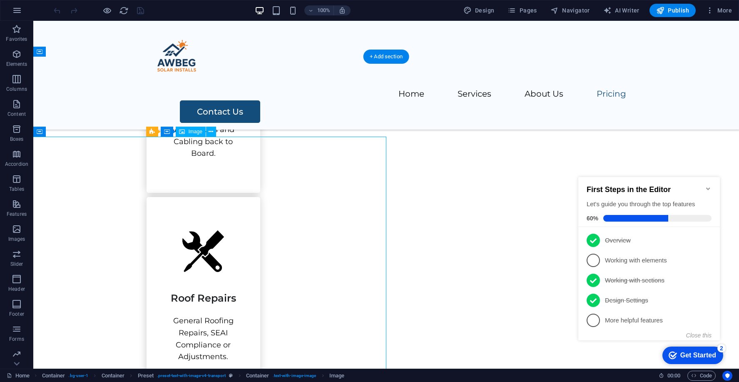
scroll to position [1235, 0]
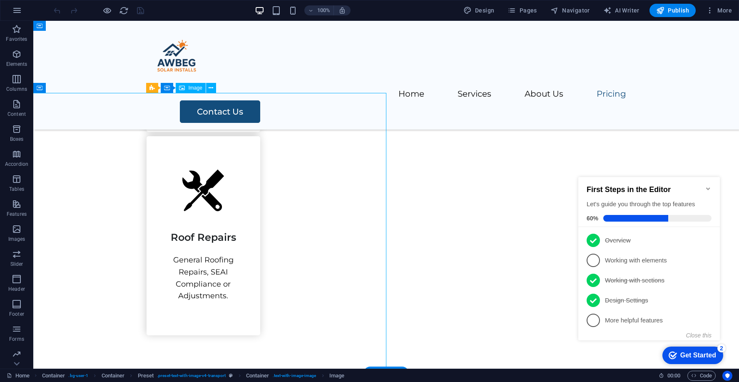
select select "vw"
select select "px"
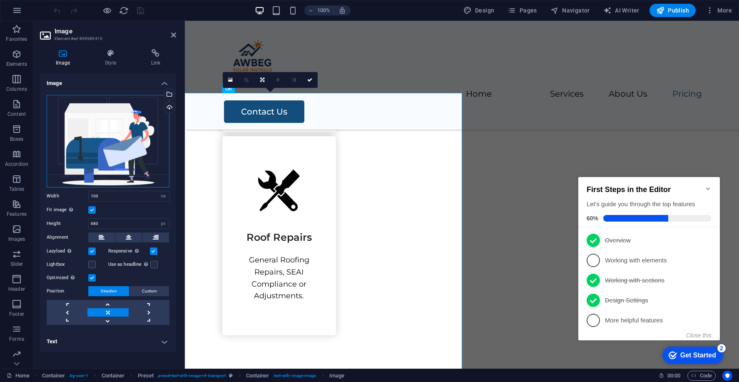
click at [96, 135] on div "Drag files here, click to choose files or select files from Files or our free s…" at bounding box center [108, 141] width 123 height 92
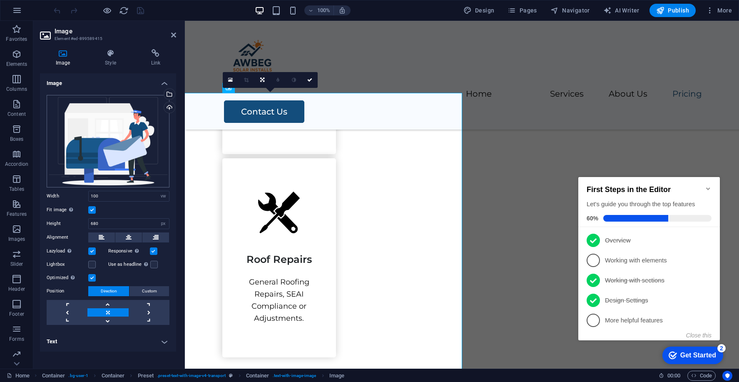
scroll to position [1331, 0]
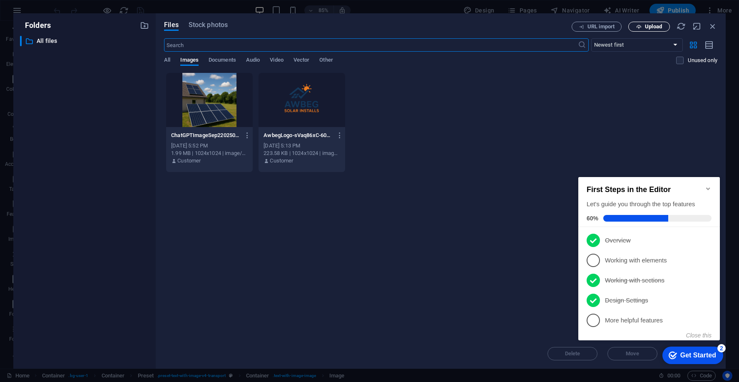
click at [652, 22] on button "Upload" at bounding box center [649, 27] width 42 height 10
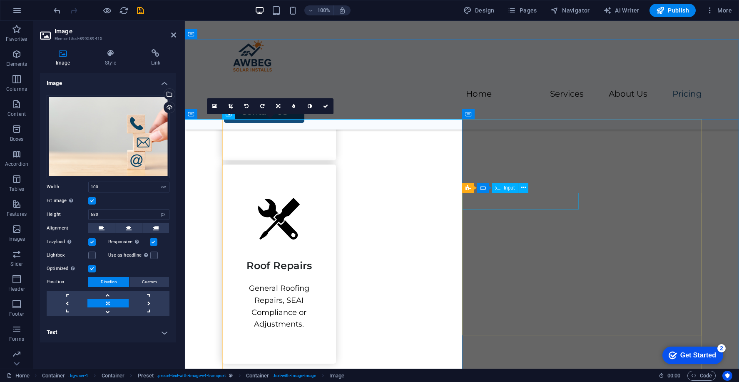
scroll to position [1205, 0]
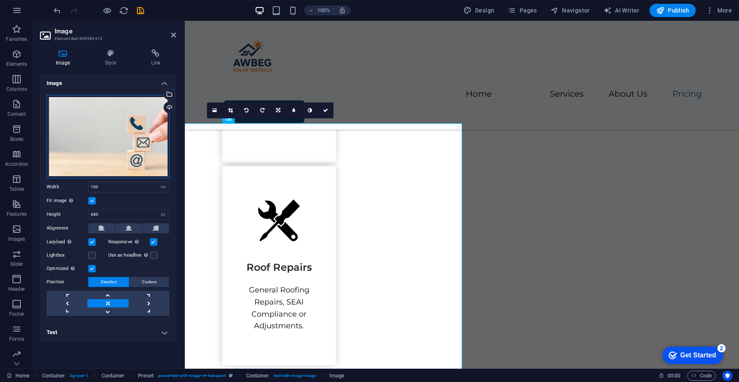
click at [117, 144] on div "Drag files here, click to choose files or select files from Files or our free s…" at bounding box center [108, 136] width 123 height 83
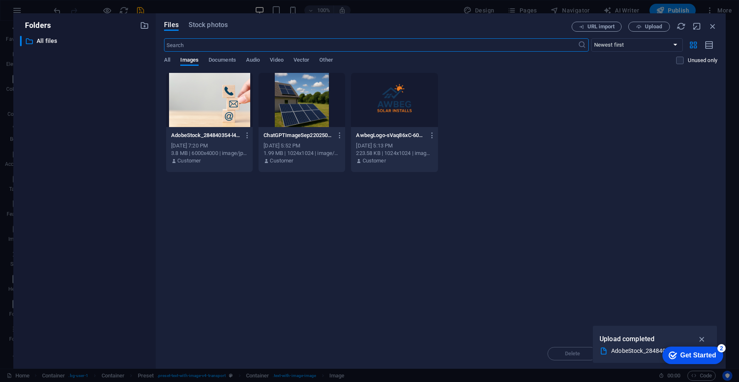
scroll to position [1300, 0]
click at [209, 102] on div at bounding box center [209, 100] width 87 height 54
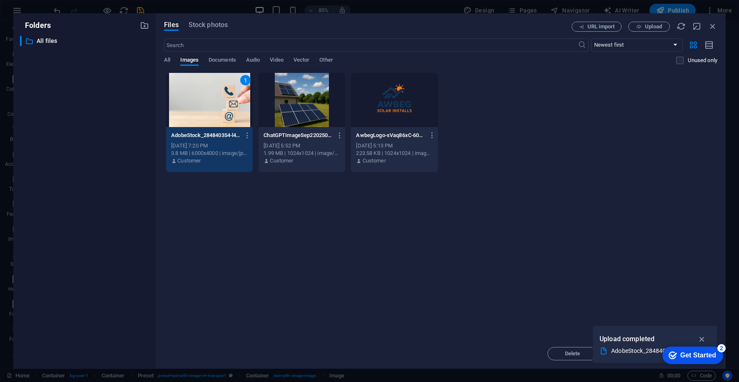
click at [209, 102] on div "1" at bounding box center [209, 100] width 87 height 54
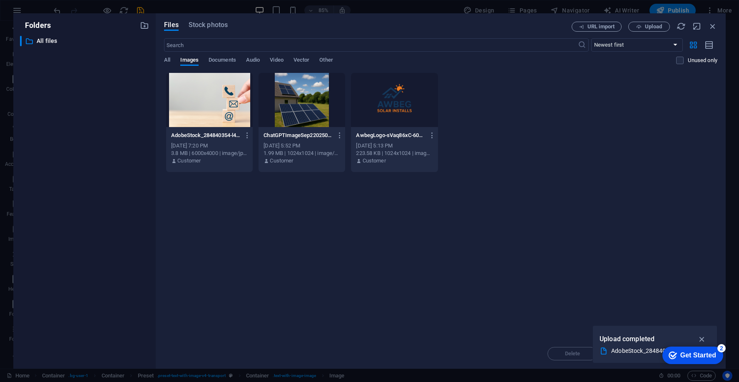
click at [209, 102] on div at bounding box center [209, 100] width 87 height 54
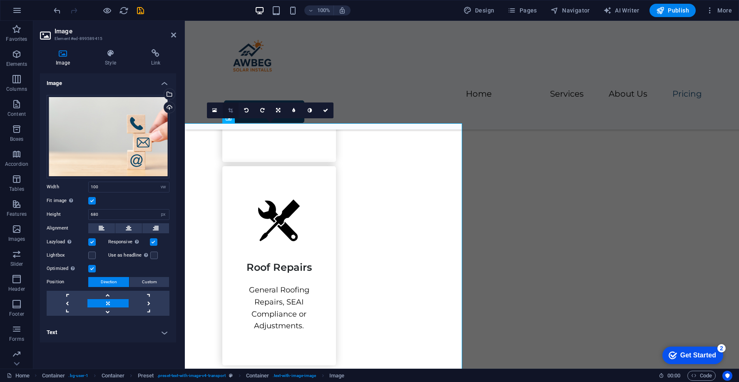
click at [232, 108] on icon at bounding box center [230, 110] width 5 height 5
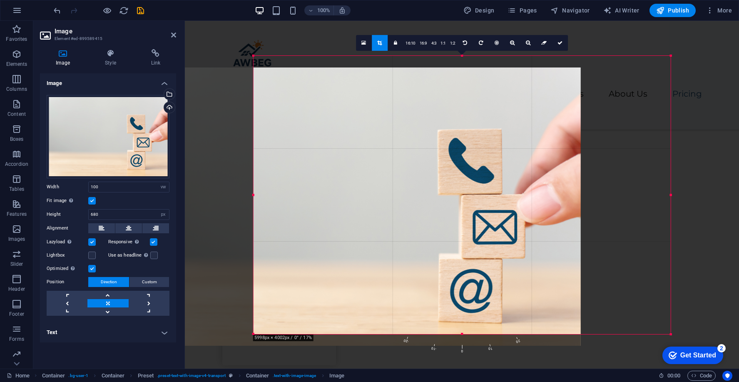
drag, startPoint x: 414, startPoint y: 58, endPoint x: 327, endPoint y: 67, distance: 87.9
click at [325, 68] on div at bounding box center [371, 206] width 417 height 278
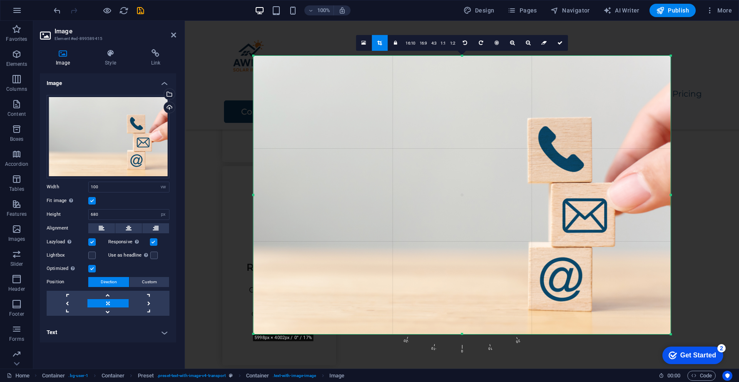
click at [470, 72] on div at bounding box center [461, 195] width 417 height 278
click at [382, 42] on icon at bounding box center [379, 42] width 5 height 5
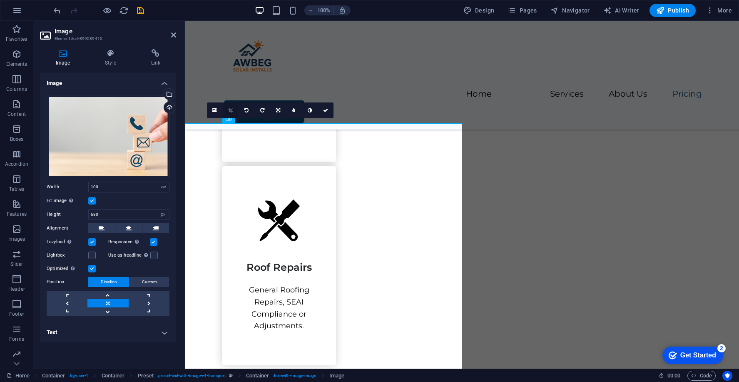
click at [231, 109] on icon at bounding box center [230, 110] width 5 height 5
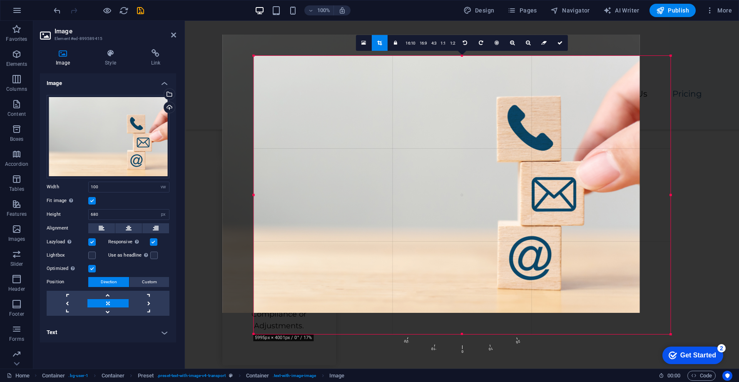
drag, startPoint x: 417, startPoint y: 99, endPoint x: 378, endPoint y: 77, distance: 44.8
click at [378, 77] on div at bounding box center [431, 174] width 417 height 278
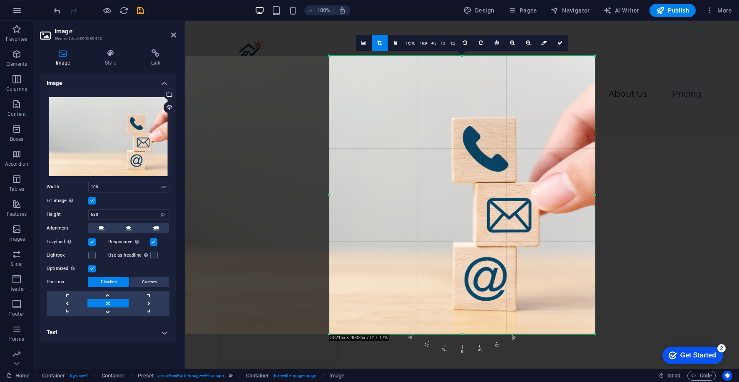
drag, startPoint x: 253, startPoint y: 331, endPoint x: 404, endPoint y: 333, distance: 151.1
click at [404, 333] on div "180 170 160 150 140 130 120 110 100 90 80 70 60 50 40 30 20 10 0 -10 -20 -30 -4…" at bounding box center [462, 195] width 266 height 278
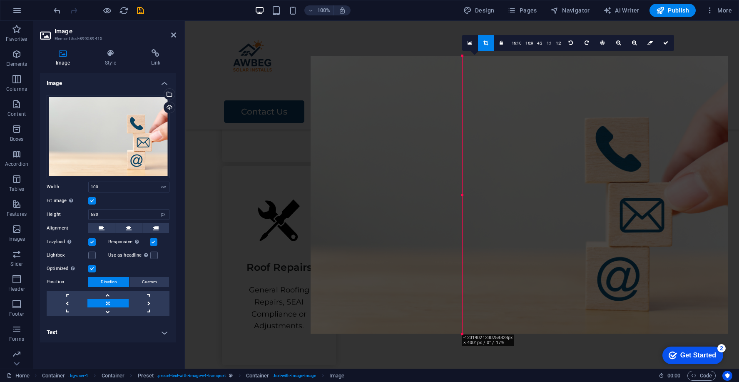
click at [504, 122] on div at bounding box center [518, 195] width 417 height 278
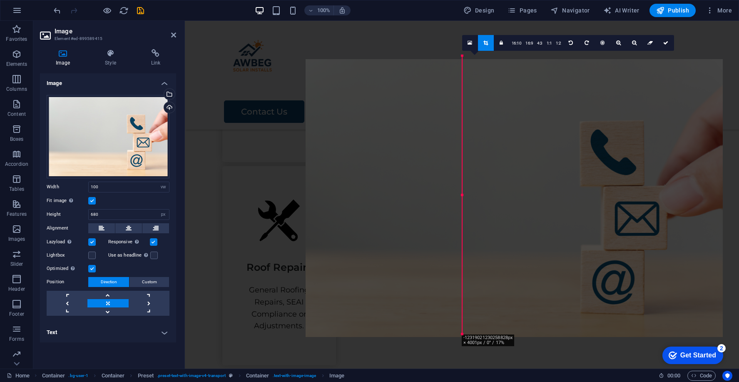
drag, startPoint x: 460, startPoint y: 195, endPoint x: 385, endPoint y: 204, distance: 75.5
click at [389, 204] on div at bounding box center [513, 198] width 417 height 278
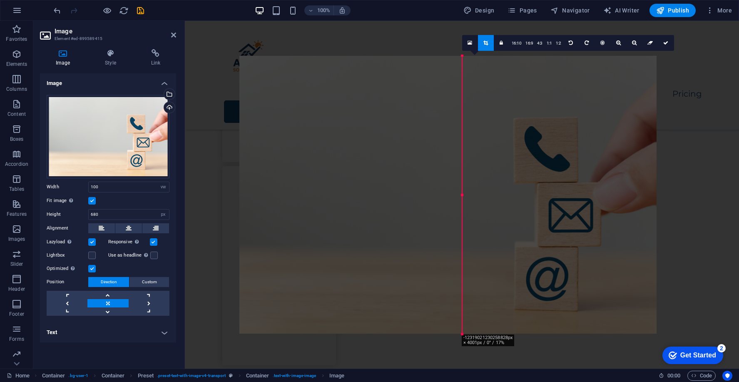
click at [385, 204] on div at bounding box center [447, 195] width 417 height 278
click at [486, 44] on icon at bounding box center [485, 42] width 5 height 5
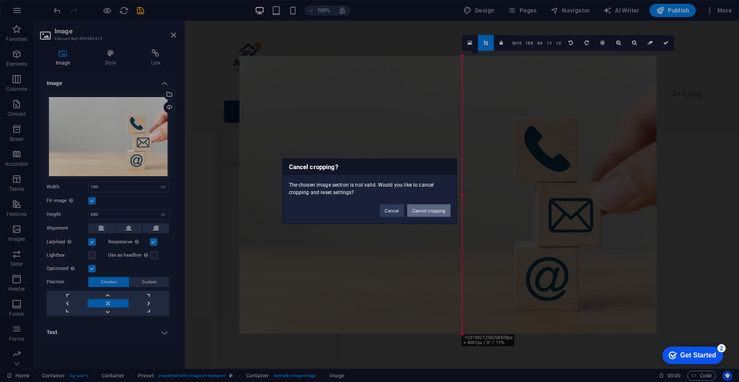
click at [433, 208] on button "Cancel cropping" at bounding box center [428, 210] width 43 height 12
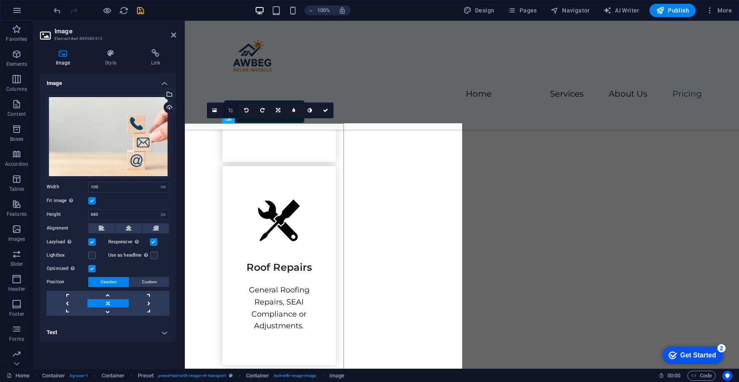
click at [232, 111] on icon at bounding box center [230, 110] width 5 height 5
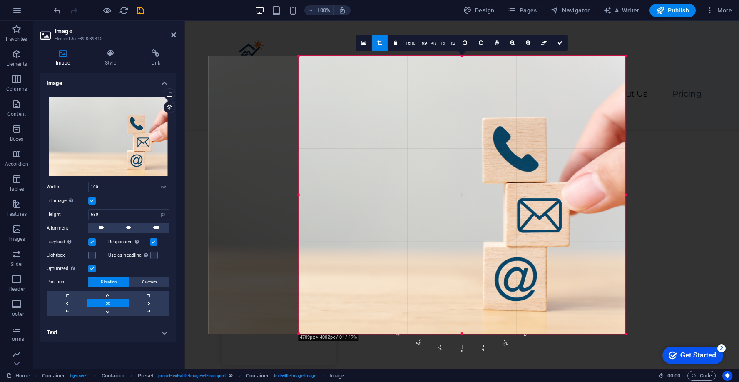
drag, startPoint x: 252, startPoint y: 194, endPoint x: 353, endPoint y: 194, distance: 101.1
click at [353, 194] on div "180 170 160 150 140 130 120 110 100 90 80 70 60 50 40 30 20 10 0 -10 -20 -30 -4…" at bounding box center [461, 195] width 327 height 278
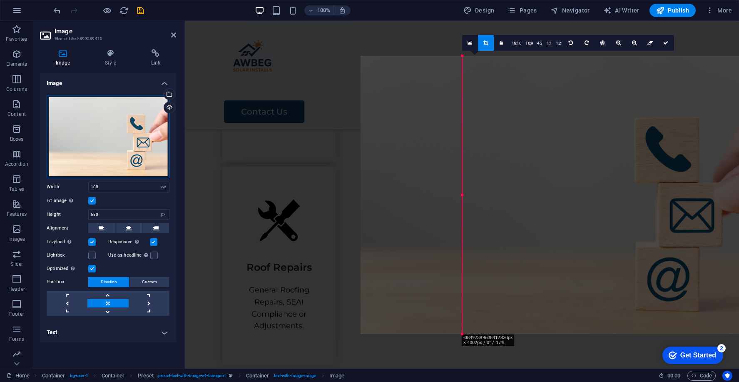
click at [124, 123] on div "Drag files here, click to choose files or select files from Files or our free s…" at bounding box center [108, 136] width 123 height 83
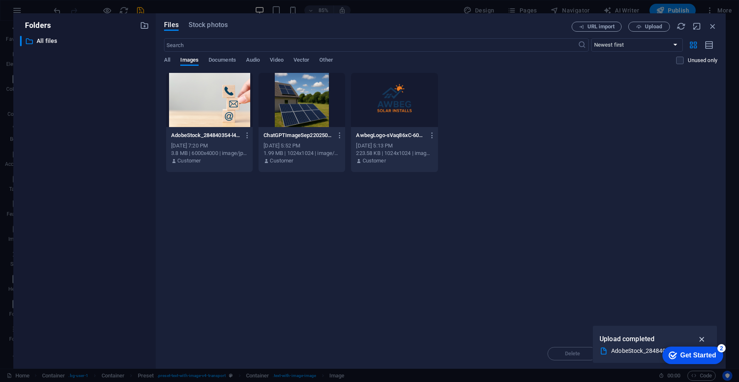
click at [701, 338] on icon "button" at bounding box center [702, 338] width 10 height 9
click at [649, 25] on span "Upload" at bounding box center [653, 26] width 17 height 5
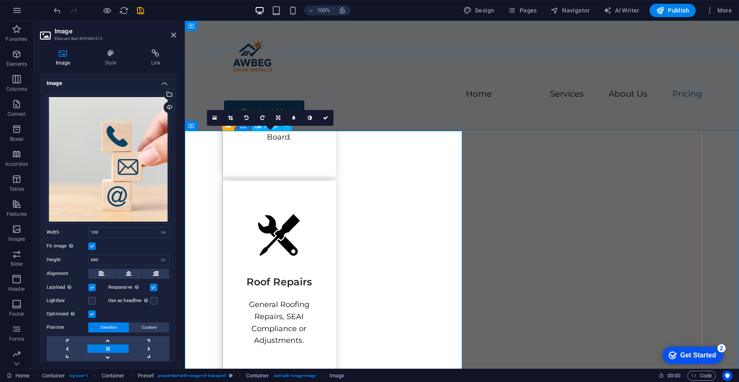
scroll to position [1182, 0]
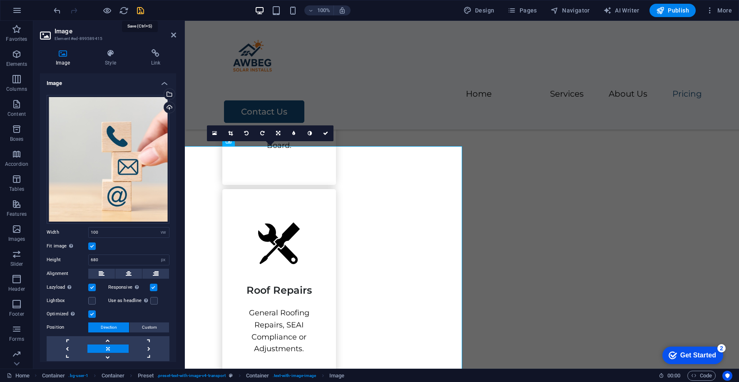
click at [140, 10] on icon "save" at bounding box center [141, 11] width 10 height 10
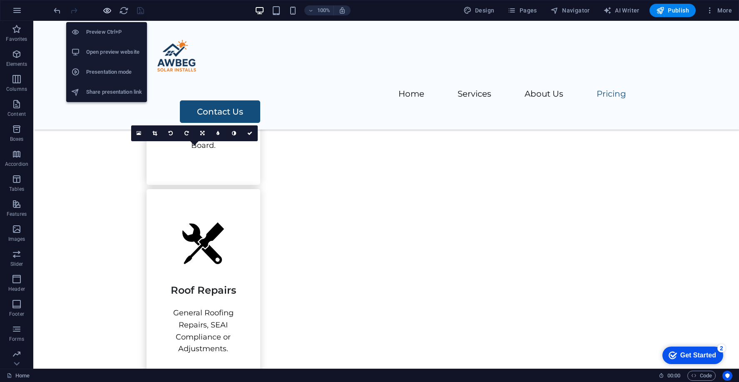
click at [109, 10] on icon "button" at bounding box center [107, 11] width 10 height 10
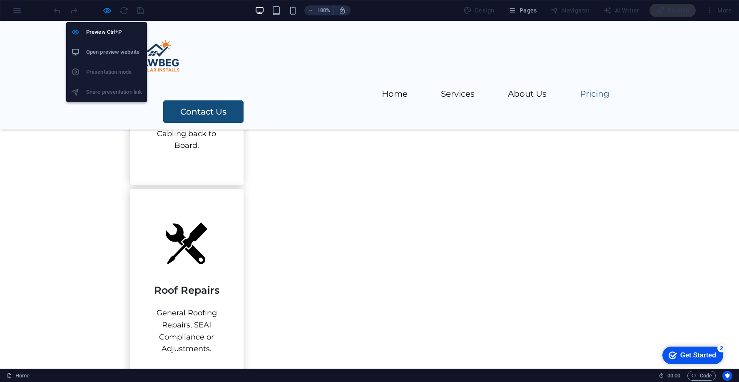
click at [118, 52] on h6 "Open preview website" at bounding box center [114, 52] width 56 height 10
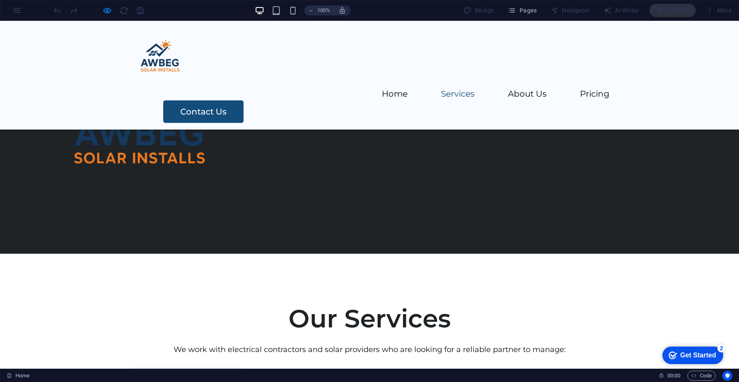
click at [356, 355] on div at bounding box center [369, 363] width 479 height 17
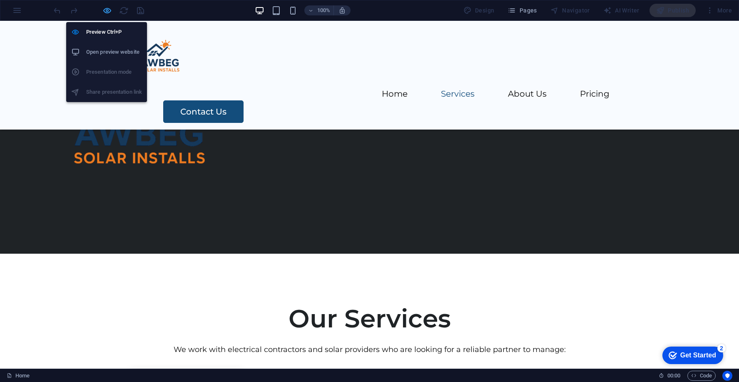
click at [107, 9] on icon "button" at bounding box center [107, 11] width 10 height 10
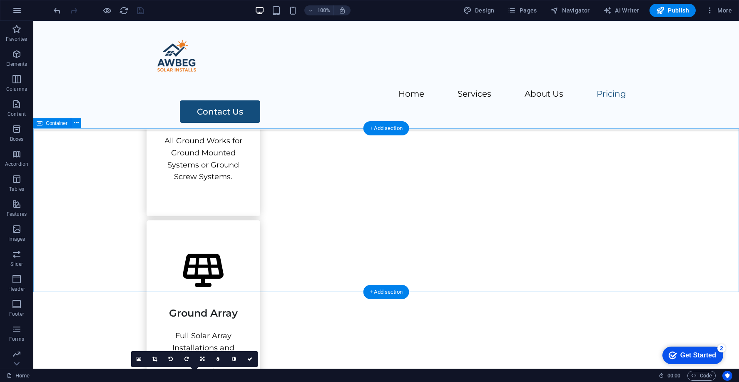
scroll to position [973, 0]
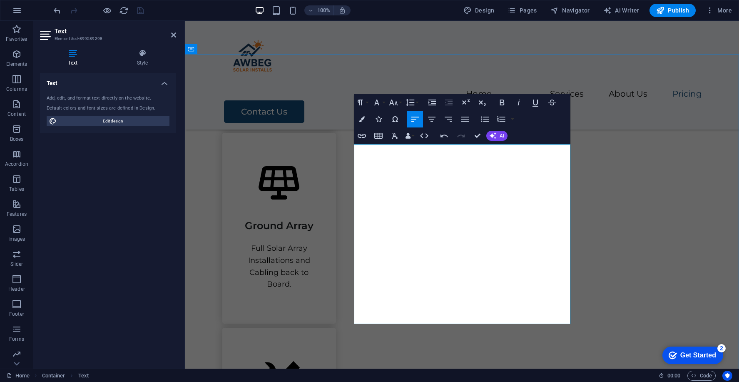
scroll to position [1071, 0]
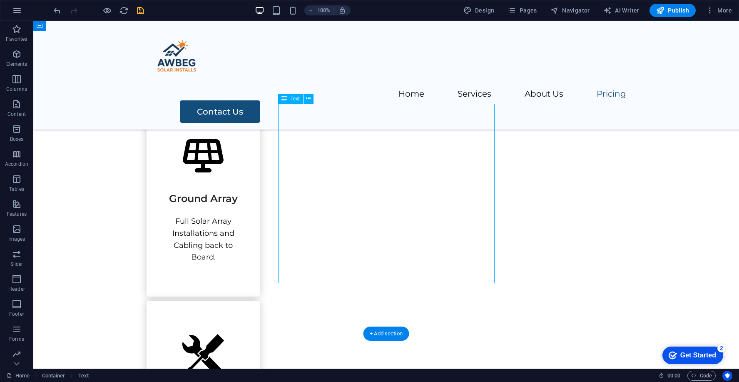
scroll to position [983, 0]
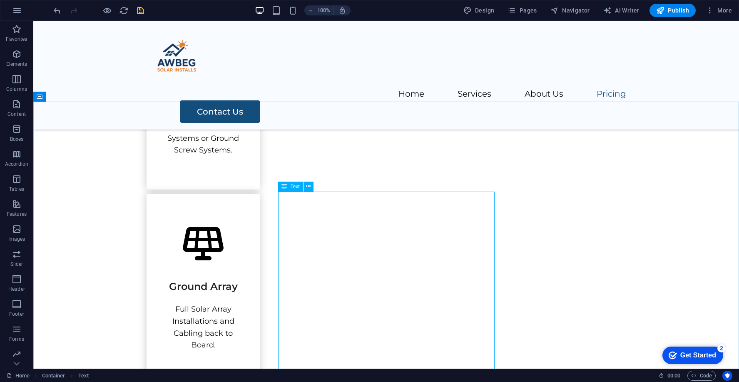
click at [291, 187] on span "Text" at bounding box center [294, 186] width 9 height 5
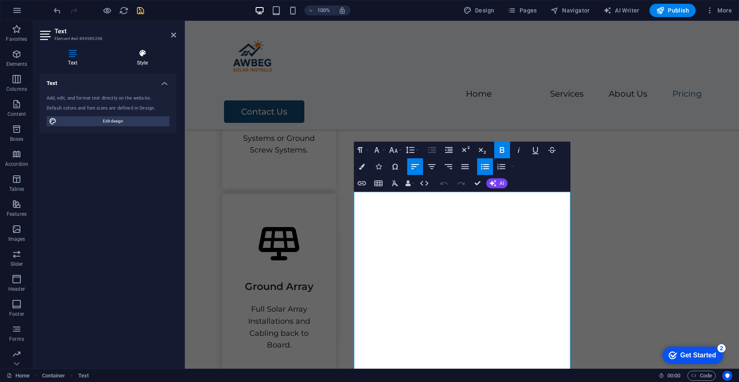
click at [140, 60] on h4 "Style" at bounding box center [142, 57] width 67 height 17
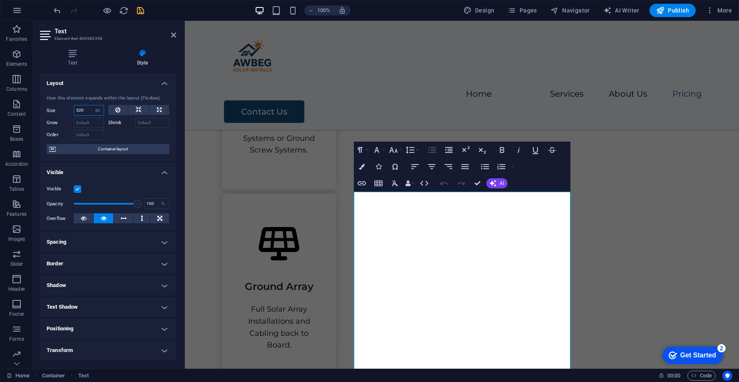
drag, startPoint x: 86, startPoint y: 110, endPoint x: 66, endPoint y: 110, distance: 20.0
click at [66, 110] on div "Size 520 Default auto px % 1/1 1/2 1/3 1/4 1/5 1/6 1/7 1/8 1/9 1/10" at bounding box center [75, 110] width 57 height 11
click at [97, 110] on select "Default auto px % 1/1 1/2 1/3 1/4 1/5 1/6 1/7 1/8 1/9 1/10" at bounding box center [98, 110] width 12 height 10
select select "%"
click at [92, 105] on select "Default auto px % 1/1 1/2 1/3 1/4 1/5 1/6 1/7 1/8 1/9 1/10" at bounding box center [98, 110] width 12 height 10
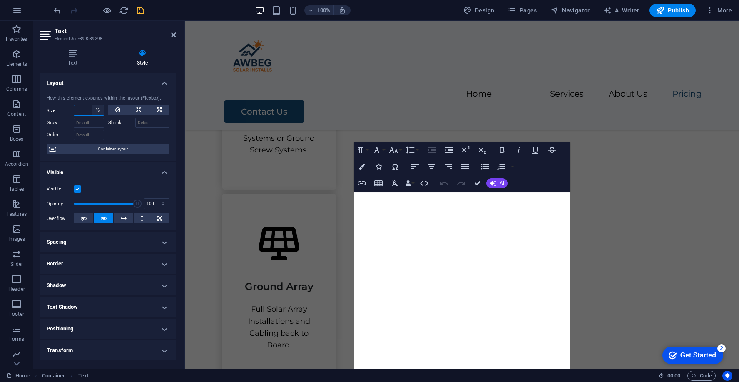
type input "100"
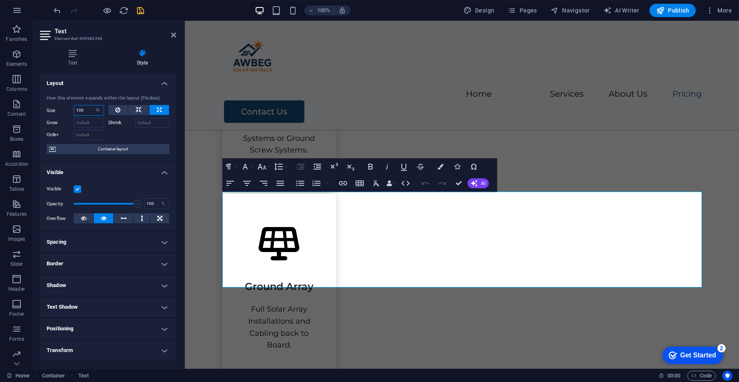
click at [84, 112] on input "100" at bounding box center [89, 110] width 30 height 10
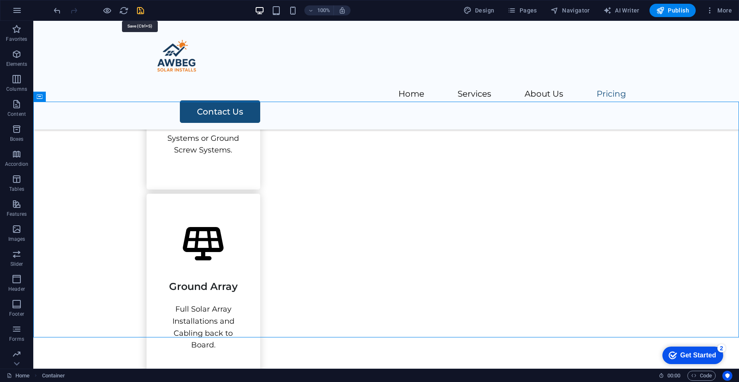
click at [143, 14] on icon "save" at bounding box center [141, 11] width 10 height 10
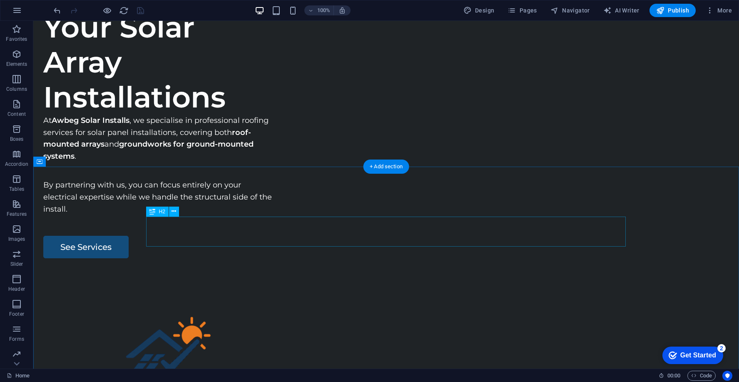
scroll to position [0, 0]
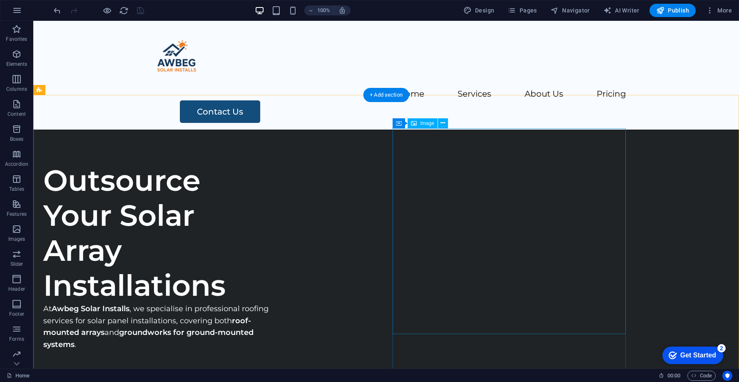
select select "px"
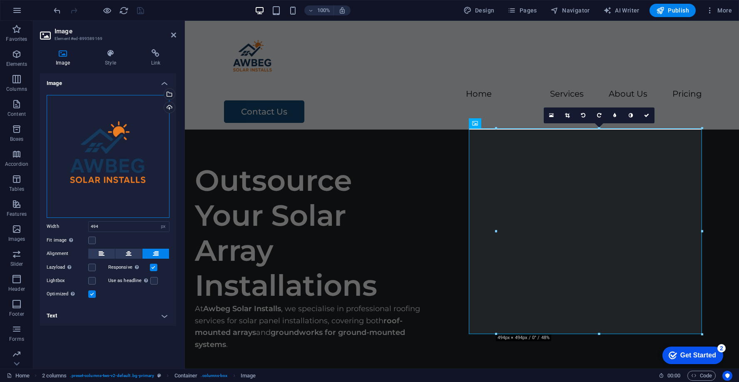
click at [132, 128] on div "Drag files here, click to choose files or select files from Files or our free s…" at bounding box center [108, 156] width 123 height 123
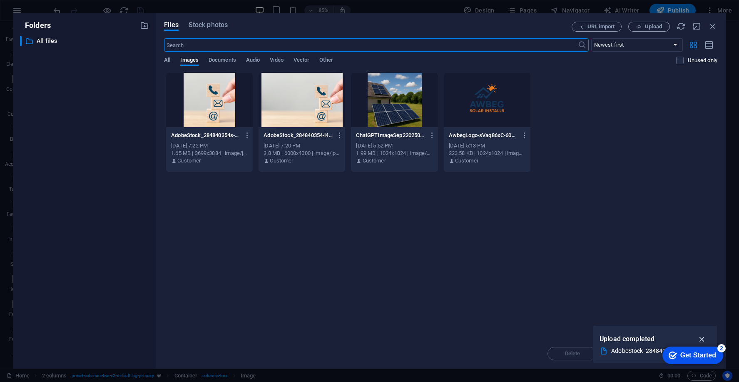
click at [701, 337] on icon "button" at bounding box center [702, 338] width 10 height 9
click at [640, 349] on div "Delete Move Insert" at bounding box center [440, 349] width 553 height 22
click at [650, 27] on span "Upload" at bounding box center [653, 26] width 17 height 5
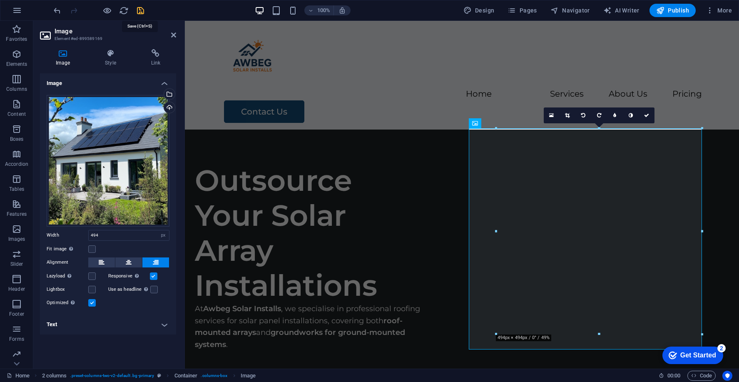
click at [139, 7] on icon "save" at bounding box center [141, 11] width 10 height 10
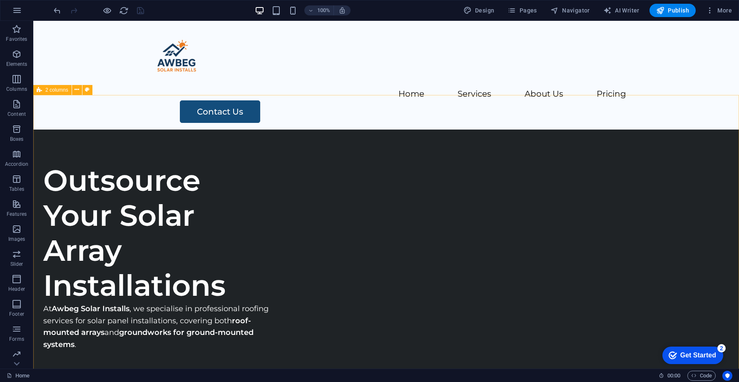
click at [54, 92] on span "2 columns" at bounding box center [56, 89] width 23 height 5
click at [55, 90] on span "2 columns" at bounding box center [56, 89] width 23 height 5
click at [85, 91] on icon at bounding box center [87, 89] width 5 height 9
select select "rem"
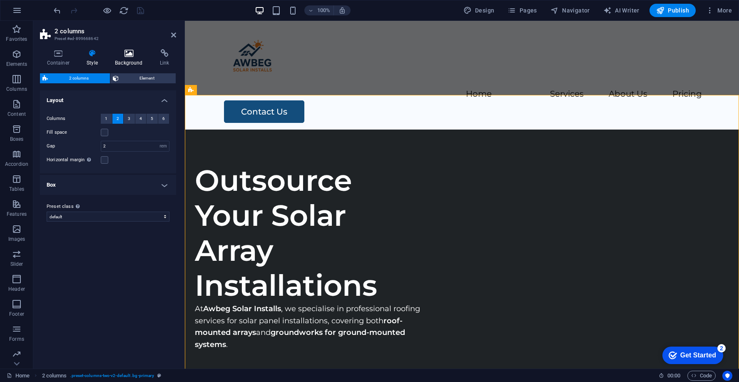
click at [125, 61] on h4 "Background" at bounding box center [130, 57] width 45 height 17
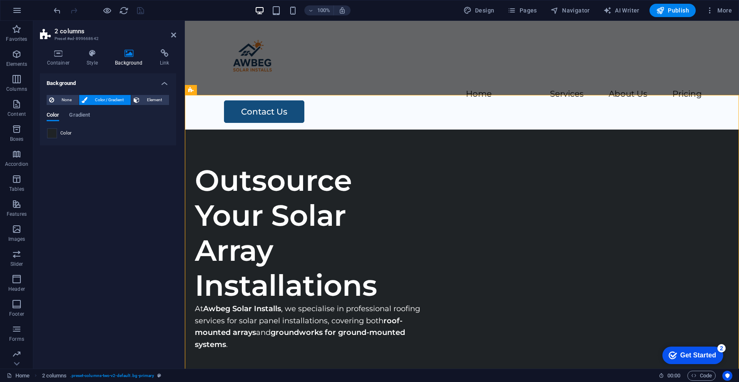
click at [54, 134] on span at bounding box center [51, 133] width 9 height 9
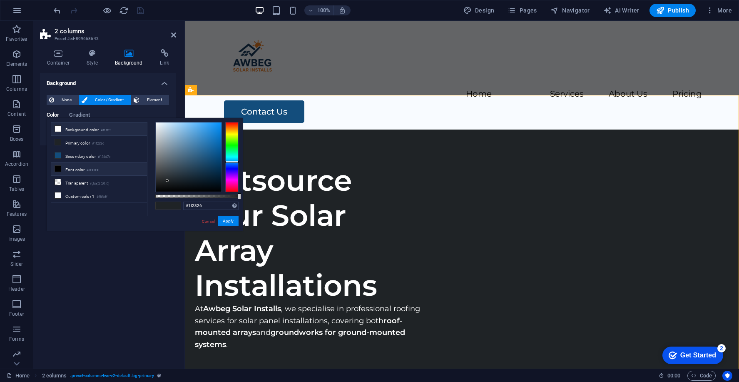
click at [76, 129] on li "Background color #ffffff" at bounding box center [99, 128] width 96 height 13
type input "#ffffff"
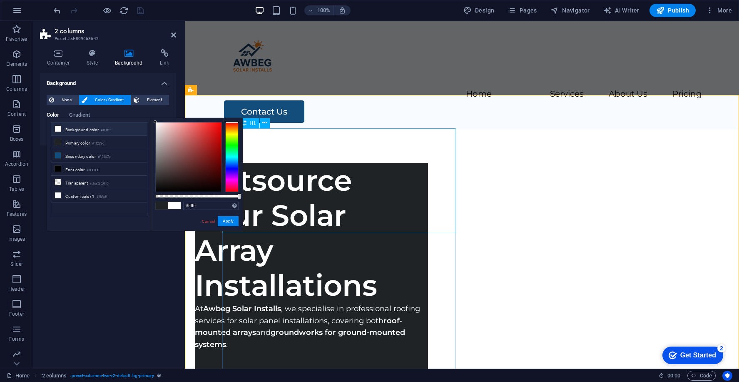
click at [312, 193] on div "Outsource Your Solar Array Installations" at bounding box center [311, 233] width 233 height 140
click at [264, 124] on icon at bounding box center [264, 123] width 5 height 9
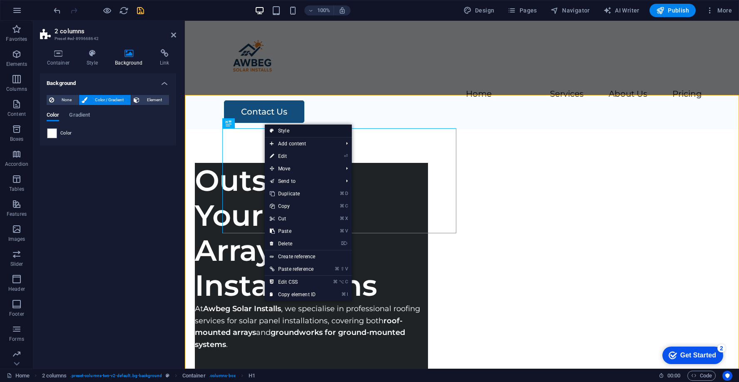
click at [282, 131] on link "Style" at bounding box center [308, 130] width 87 height 12
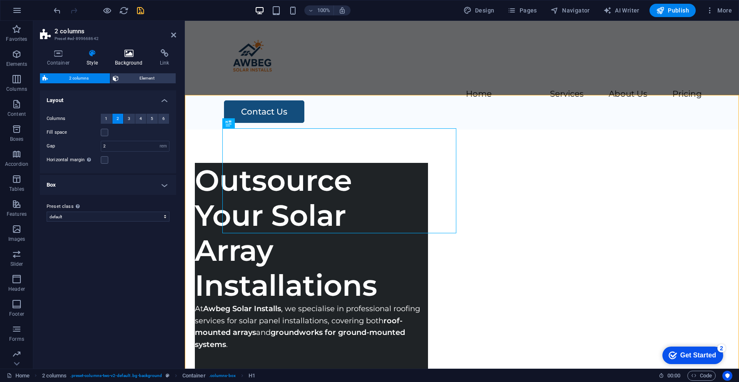
click at [128, 64] on h4 "Background" at bounding box center [130, 57] width 45 height 17
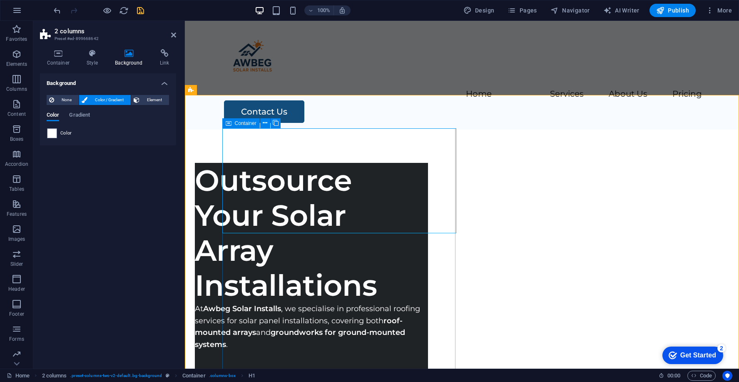
click at [228, 121] on icon at bounding box center [229, 123] width 6 height 10
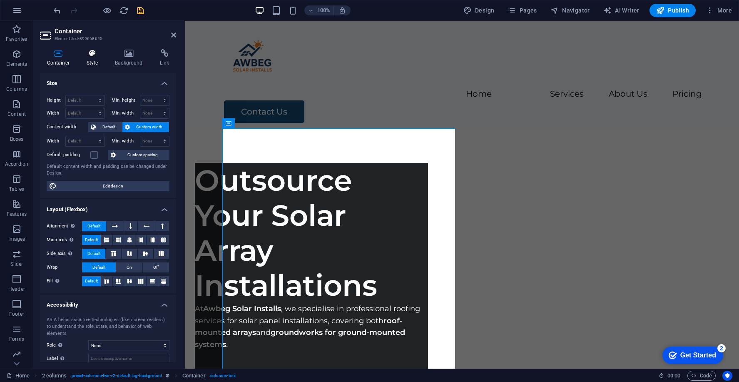
click at [95, 57] on icon at bounding box center [92, 53] width 25 height 8
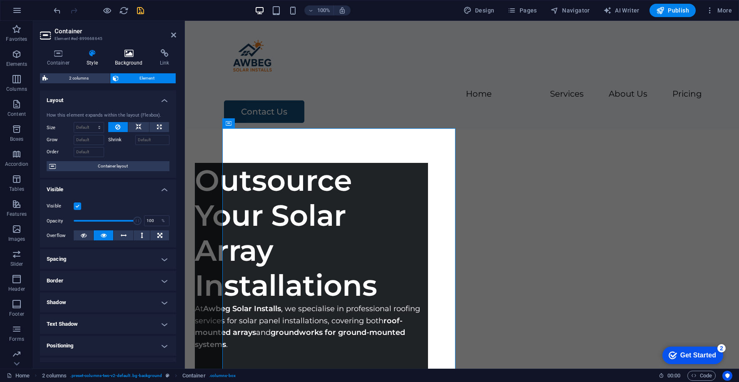
click at [124, 57] on h4 "Background" at bounding box center [130, 57] width 45 height 17
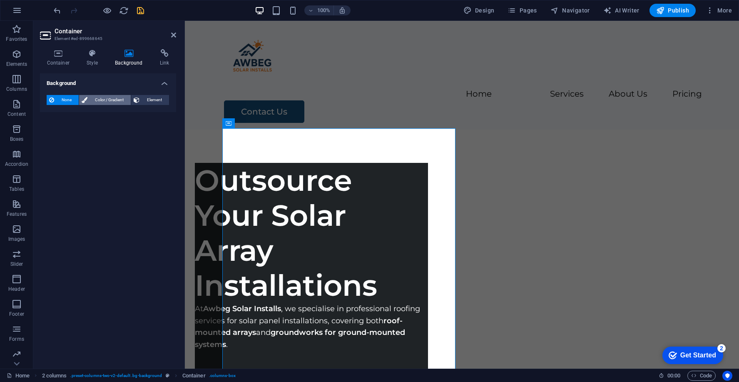
click at [92, 101] on span "Color / Gradient" at bounding box center [109, 100] width 38 height 10
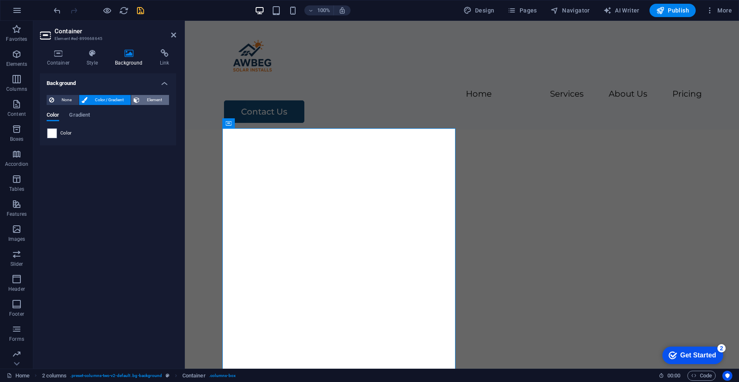
click at [146, 98] on span "Element" at bounding box center [154, 100] width 25 height 10
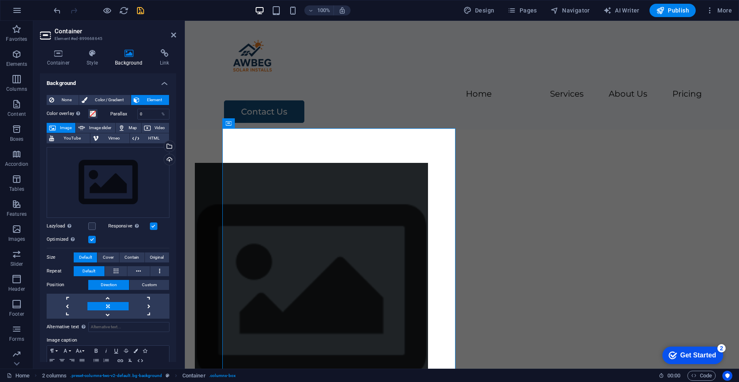
click at [103, 107] on div "Color overlay Places an overlay over the background to colorize it Parallax 0 %…" at bounding box center [108, 248] width 123 height 286
click at [107, 99] on span "Color / Gradient" at bounding box center [109, 100] width 38 height 10
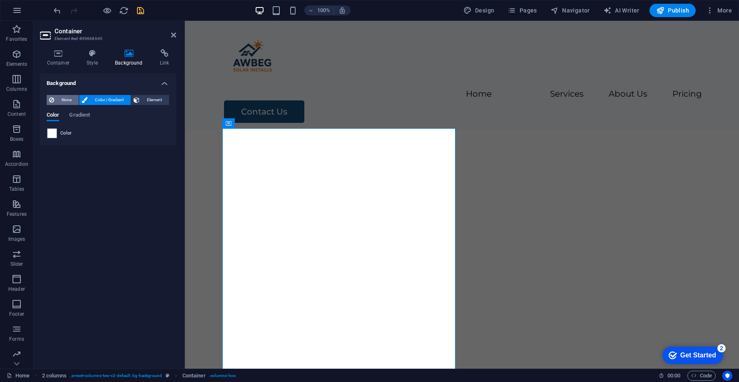
click at [64, 99] on span "None" at bounding box center [67, 100] width 20 height 10
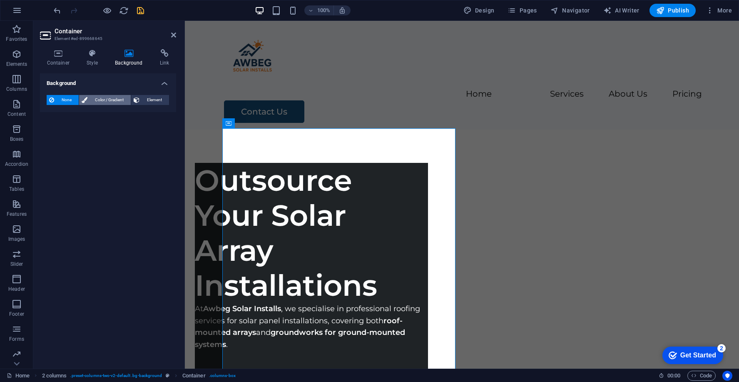
click at [91, 97] on span "Color / Gradient" at bounding box center [109, 100] width 38 height 10
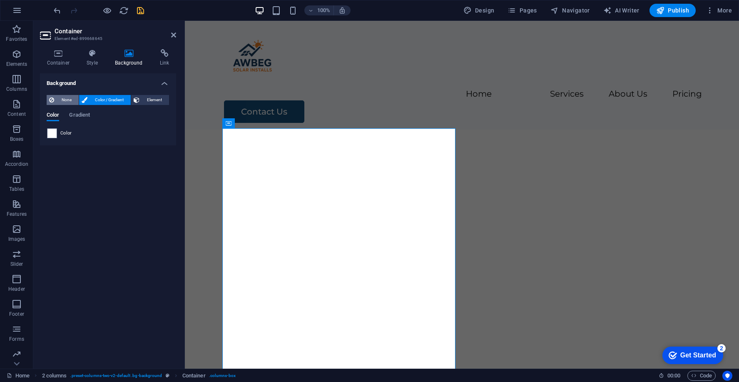
click at [68, 100] on span "None" at bounding box center [67, 100] width 20 height 10
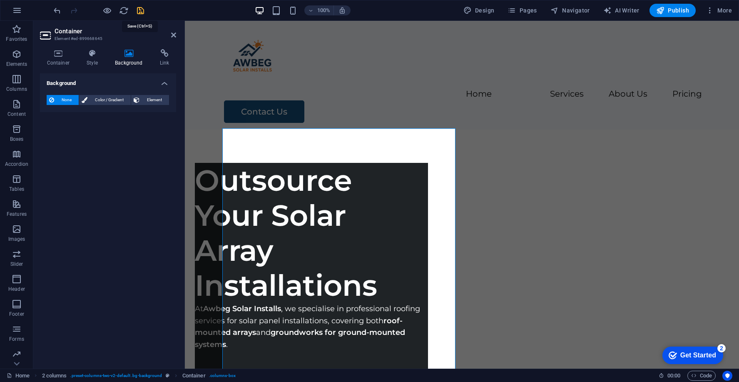
click at [141, 9] on icon "save" at bounding box center [141, 11] width 10 height 10
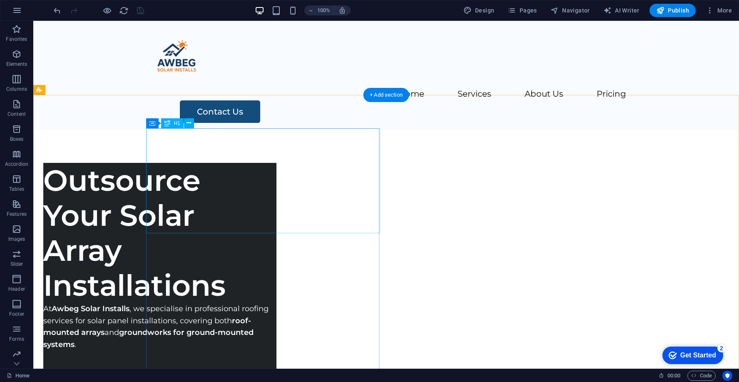
click at [276, 184] on div "Outsource Your Solar Array Installations" at bounding box center [159, 233] width 233 height 140
select select "px"
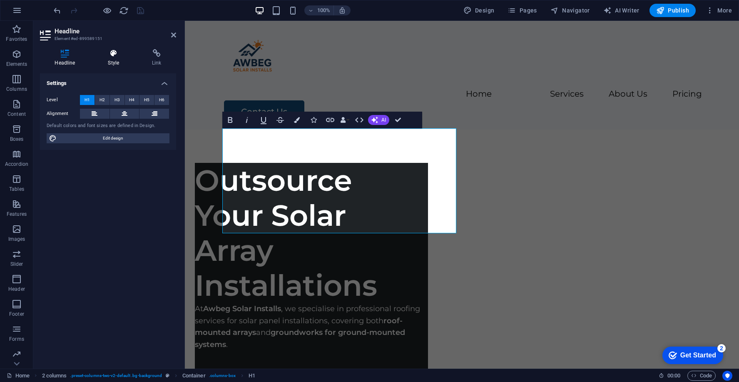
click at [111, 62] on h4 "Style" at bounding box center [115, 57] width 44 height 17
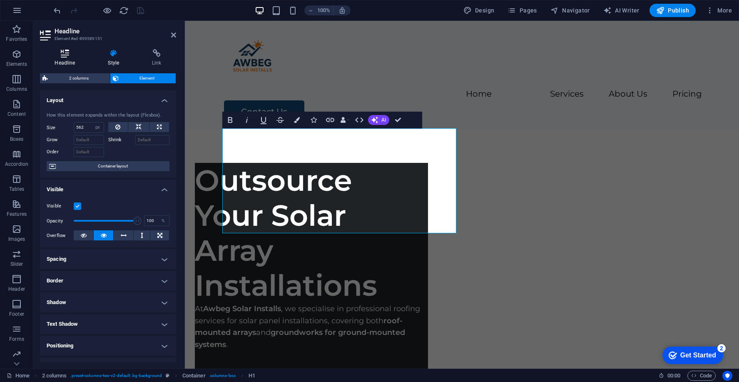
click at [77, 56] on icon at bounding box center [65, 53] width 50 height 8
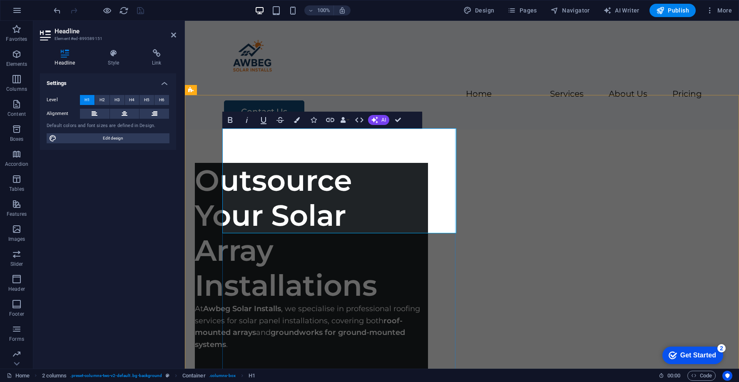
click at [302, 202] on h1 "Outsource Your Solar Array Installations" at bounding box center [311, 233] width 233 height 140
click at [123, 61] on h4 "Style" at bounding box center [115, 57] width 44 height 17
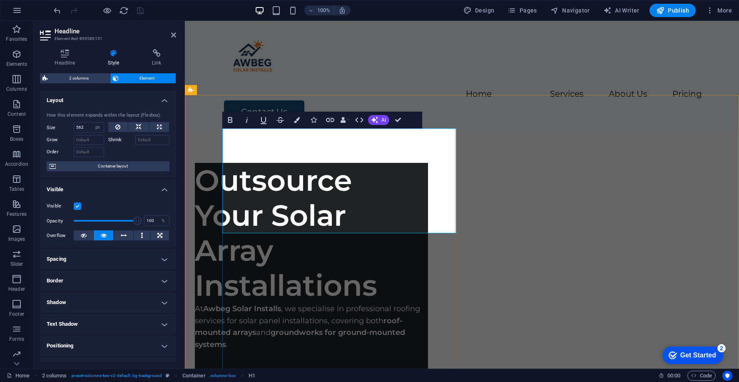
click at [279, 190] on h1 "Outsource Your Solar Array Installations" at bounding box center [311, 233] width 233 height 140
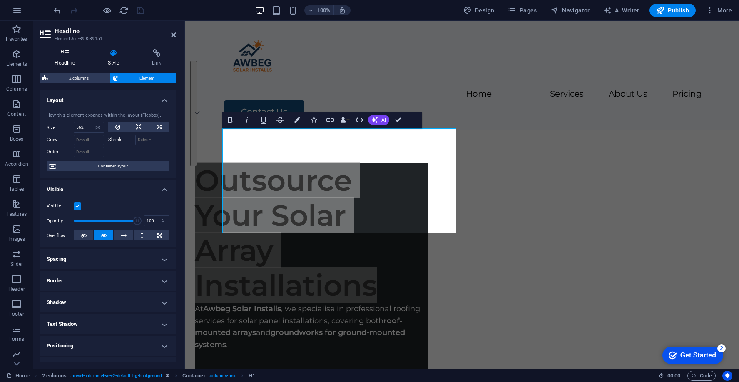
click at [67, 55] on icon at bounding box center [65, 53] width 50 height 8
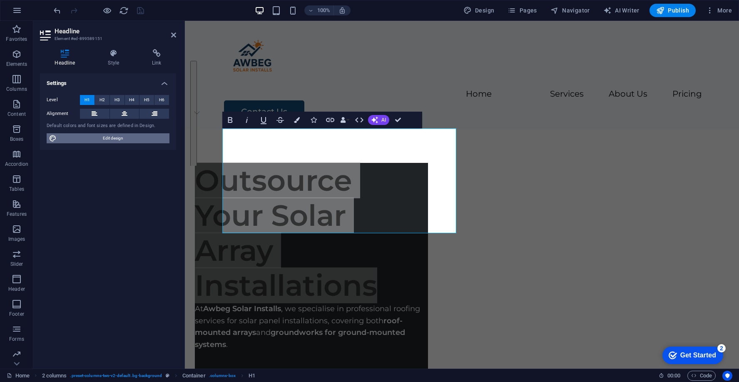
click at [114, 138] on span "Edit design" at bounding box center [113, 138] width 108 height 10
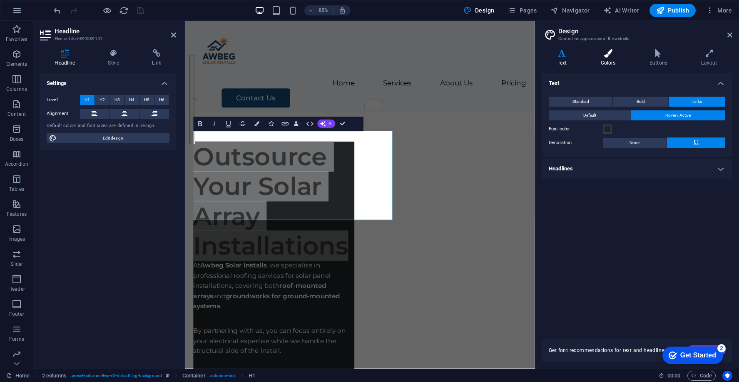
click at [617, 52] on icon at bounding box center [607, 53] width 45 height 8
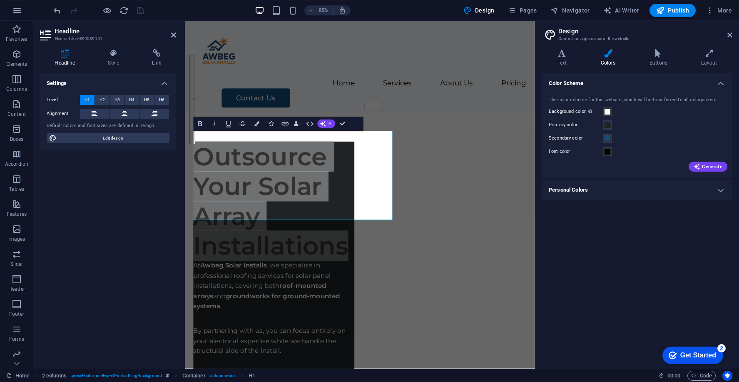
click at [642, 122] on div "Primary color" at bounding box center [636, 125] width 177 height 10
click at [365, 362] on div at bounding box center [289, 370] width 189 height 17
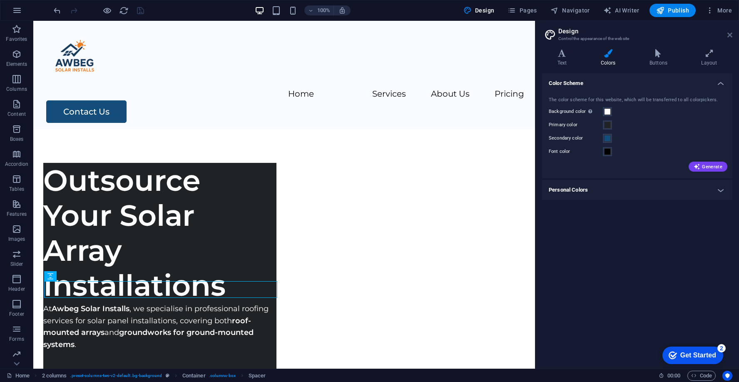
click at [727, 33] on icon at bounding box center [729, 35] width 5 height 7
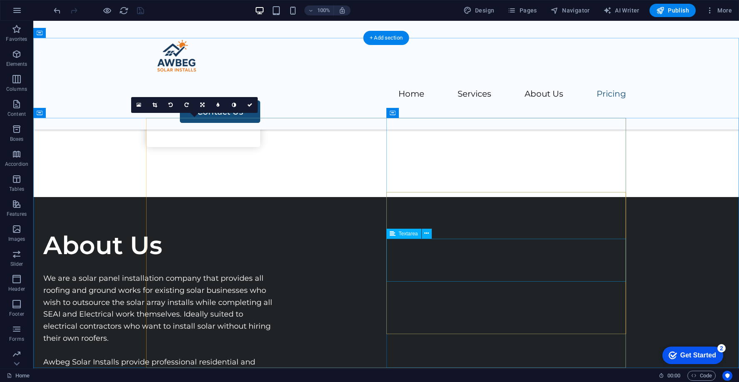
scroll to position [1486, 0]
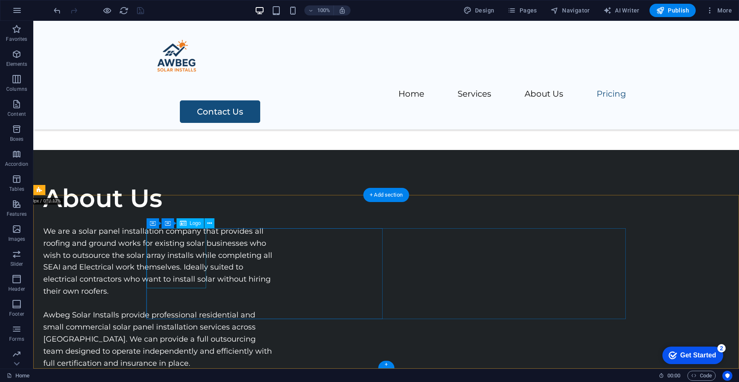
select select "px"
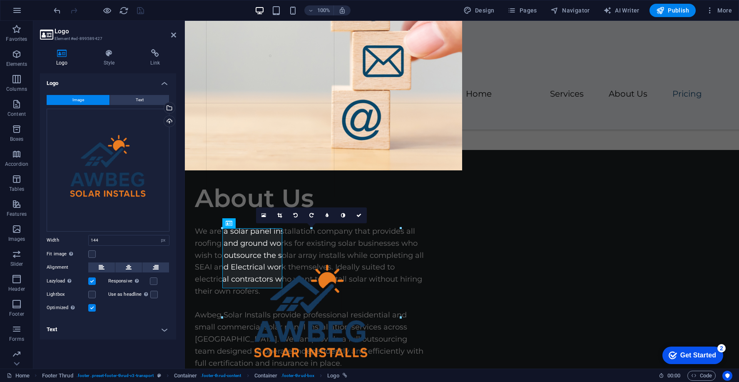
drag, startPoint x: 280, startPoint y: 287, endPoint x: 403, endPoint y: 345, distance: 136.1
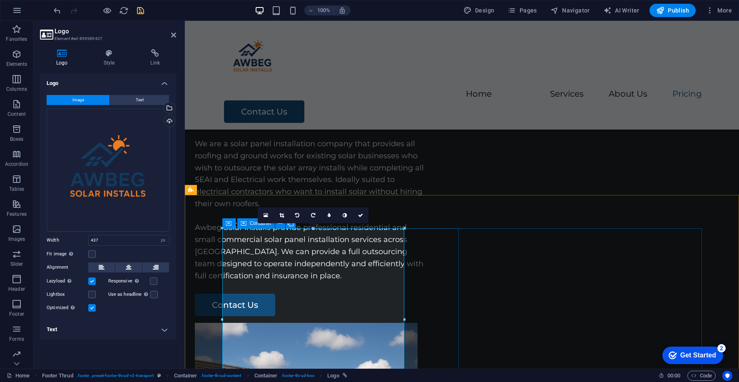
scroll to position [1608, 0]
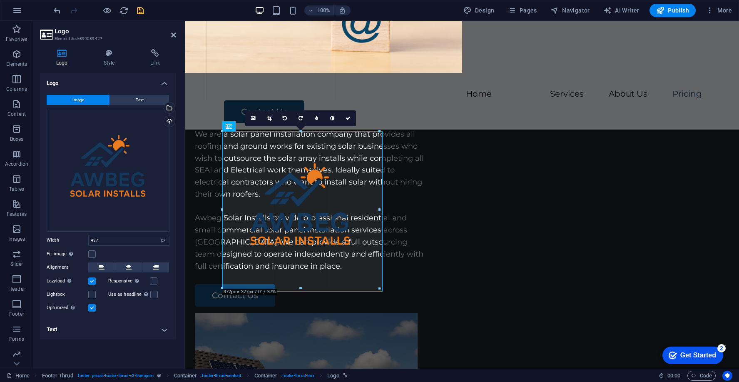
drag, startPoint x: 404, startPoint y: 287, endPoint x: 376, endPoint y: 257, distance: 40.6
type input "376"
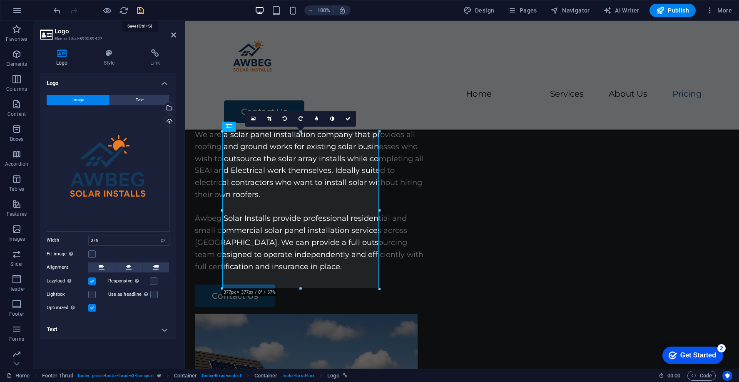
click at [142, 10] on icon "save" at bounding box center [141, 11] width 10 height 10
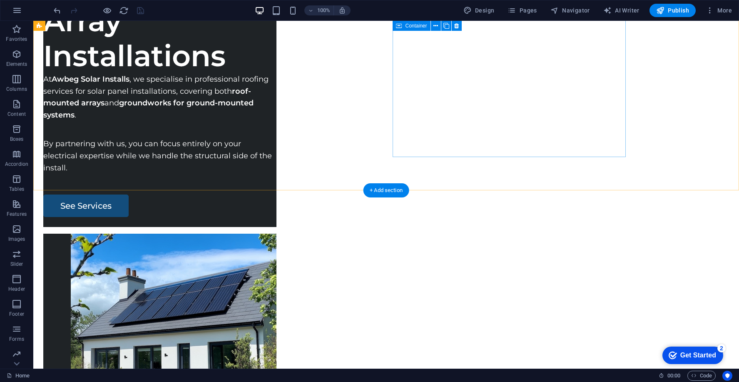
scroll to position [0, 0]
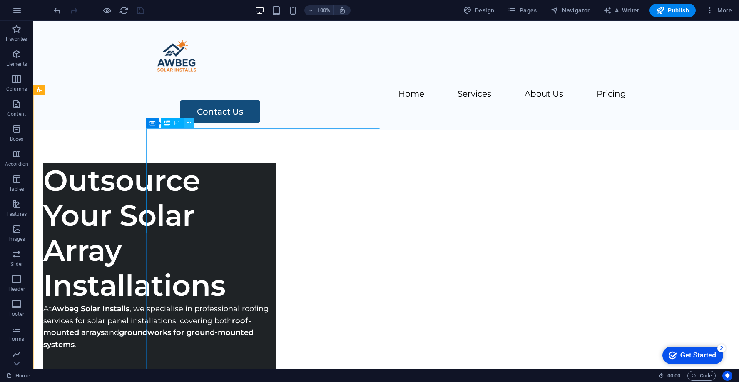
click at [186, 123] on icon at bounding box center [188, 123] width 5 height 9
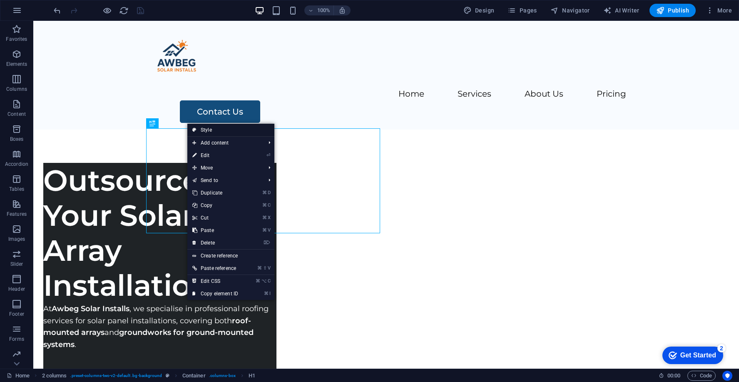
click at [205, 132] on link "Style" at bounding box center [230, 130] width 87 height 12
select select "rem"
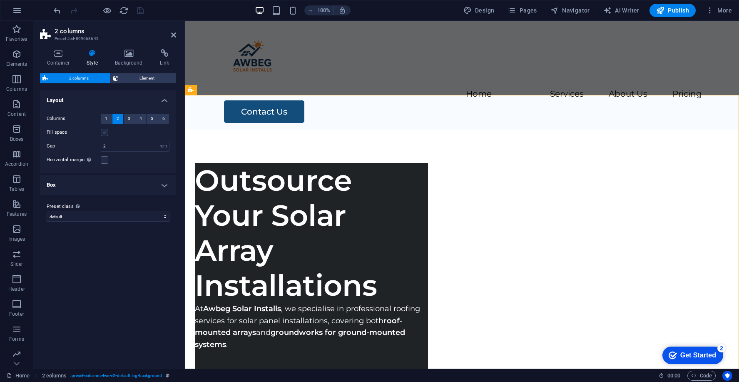
click at [106, 132] on label at bounding box center [104, 132] width 7 height 7
click at [0, 0] on input "Fill space" at bounding box center [0, 0] width 0 height 0
click at [106, 132] on label at bounding box center [104, 132] width 7 height 7
click at [0, 0] on input "Fill space" at bounding box center [0, 0] width 0 height 0
click at [107, 159] on label at bounding box center [104, 159] width 7 height 7
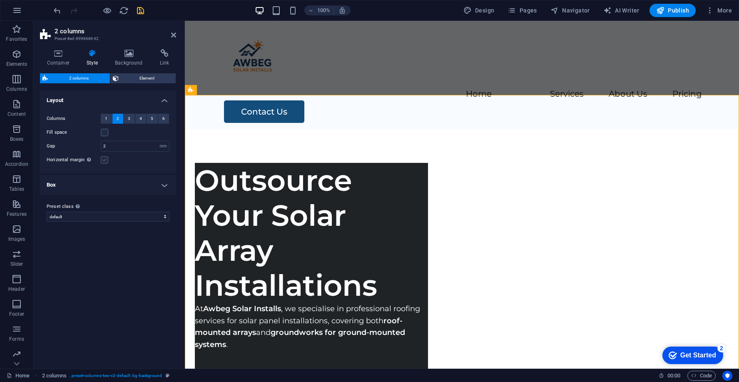
click at [0, 0] on input "Horizontal margin Only if the containers "Content width" is not set to "Default"" at bounding box center [0, 0] width 0 height 0
click at [107, 159] on label at bounding box center [104, 159] width 7 height 7
click at [0, 0] on input "Horizontal margin Only if the containers "Content width" is not set to "Default"" at bounding box center [0, 0] width 0 height 0
click at [112, 181] on h4 "Box" at bounding box center [108, 185] width 136 height 20
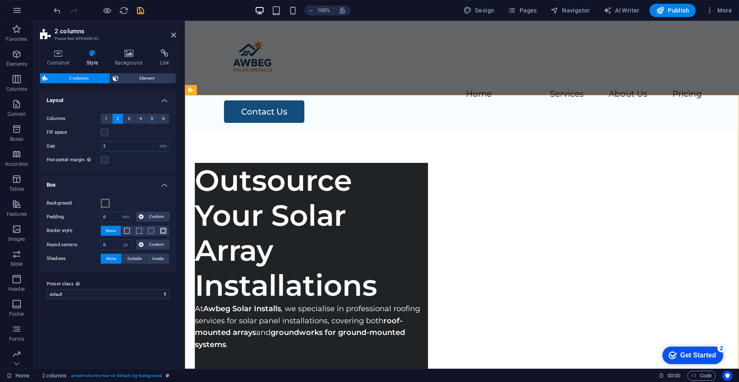
click at [105, 200] on span at bounding box center [105, 203] width 7 height 7
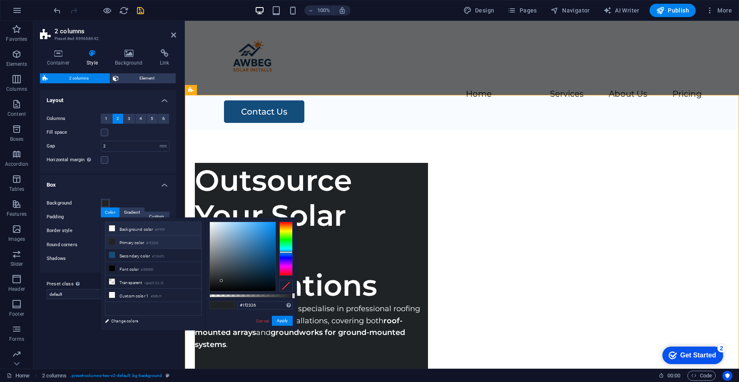
click at [115, 226] on li "Background color #ffffff" at bounding box center [153, 228] width 96 height 13
type input "#ffffff"
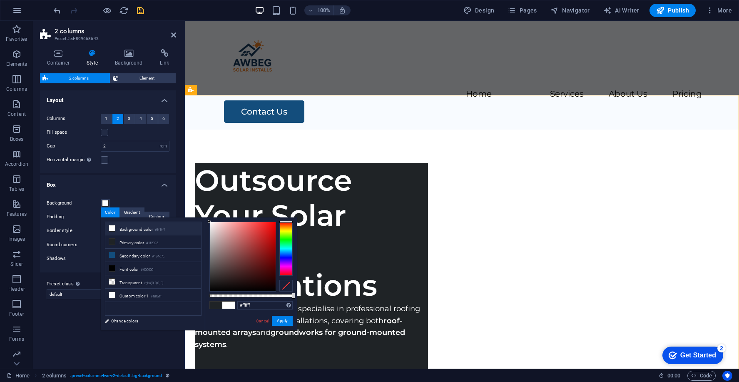
click at [120, 229] on li "Background color #ffffff" at bounding box center [153, 228] width 96 height 13
click at [279, 319] on button "Apply" at bounding box center [282, 320] width 21 height 10
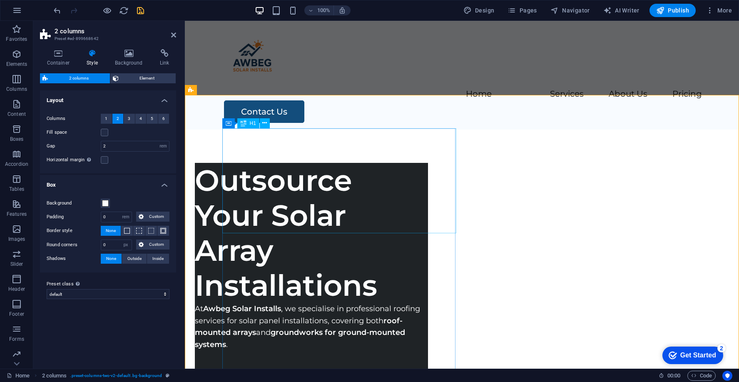
click at [375, 163] on div "Outsource Your Solar Array Installations" at bounding box center [311, 233] width 233 height 140
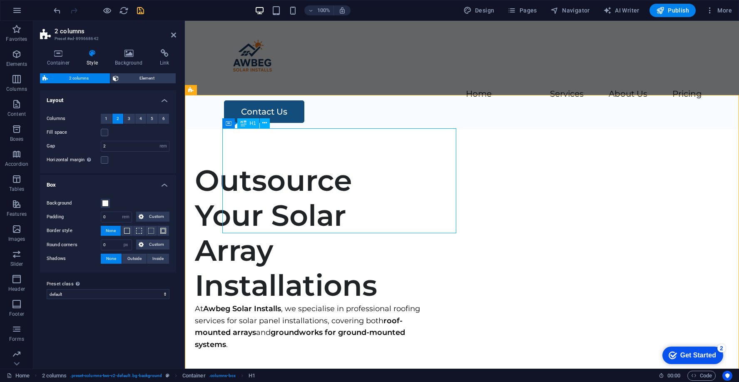
click at [375, 163] on div "Outsource Your Solar Array Installations" at bounding box center [311, 233] width 233 height 140
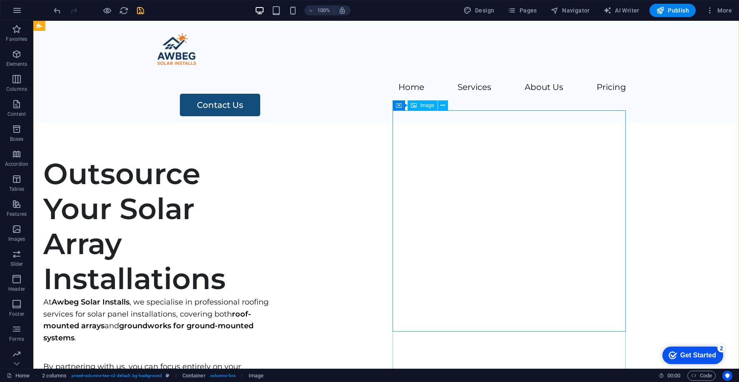
scroll to position [3, 0]
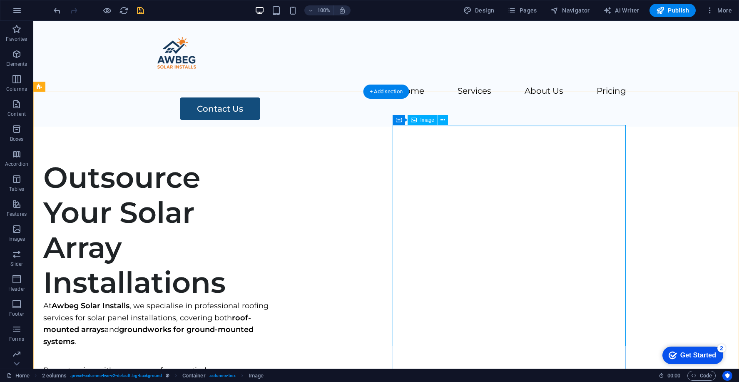
select select "px"
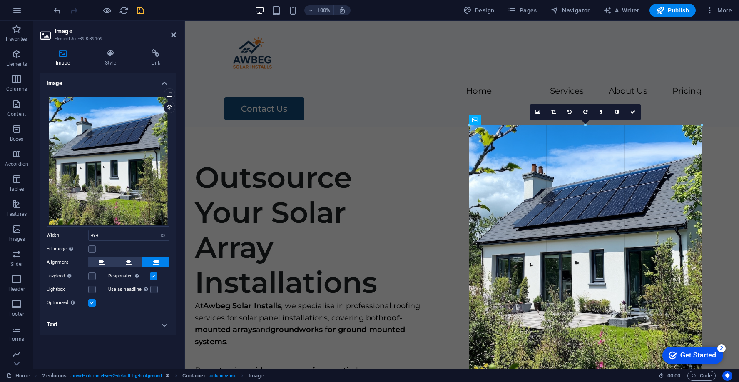
drag, startPoint x: 496, startPoint y: 344, endPoint x: 452, endPoint y: 353, distance: 45.1
type input "560"
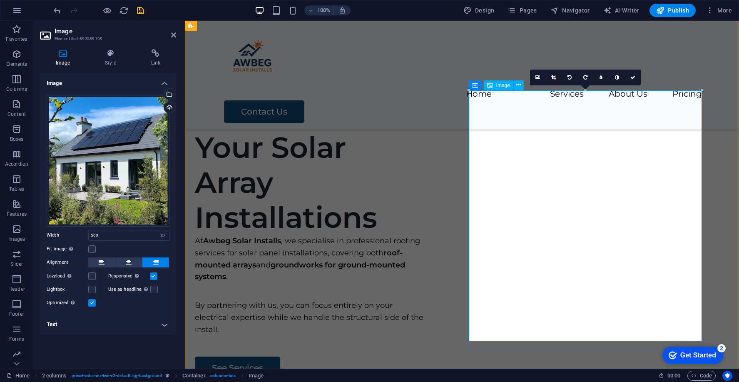
scroll to position [10, 0]
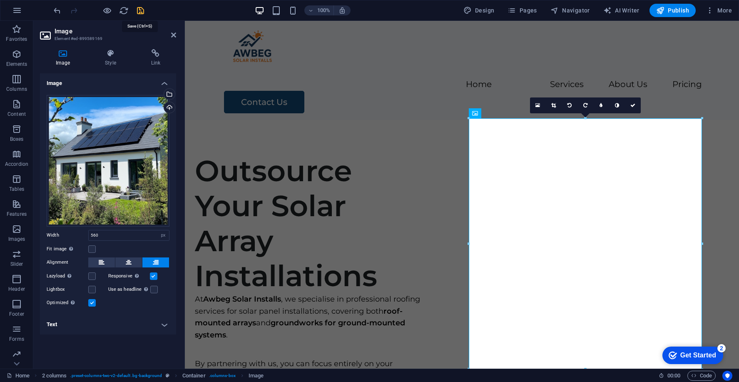
click at [143, 13] on icon "save" at bounding box center [141, 11] width 10 height 10
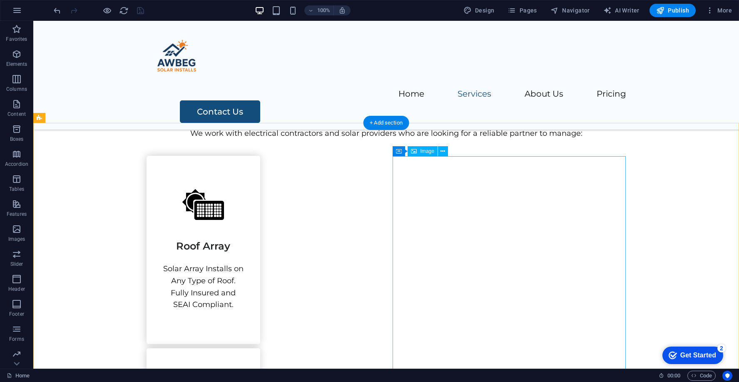
scroll to position [671, 0]
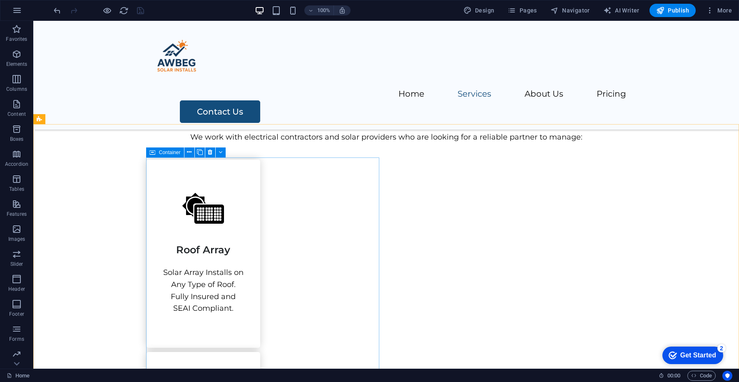
click at [161, 152] on span "Container" at bounding box center [170, 152] width 22 height 5
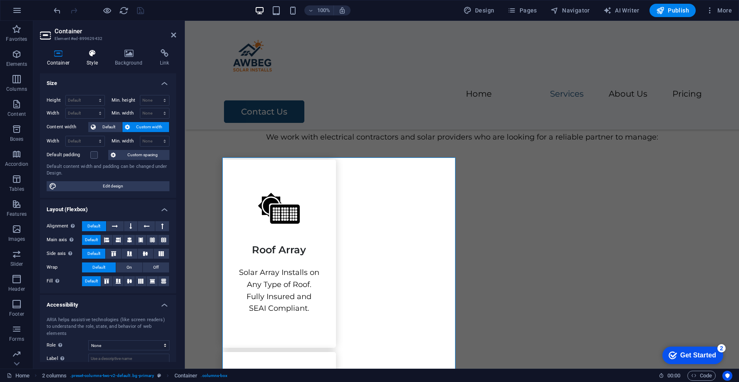
click at [94, 56] on icon at bounding box center [92, 53] width 25 height 8
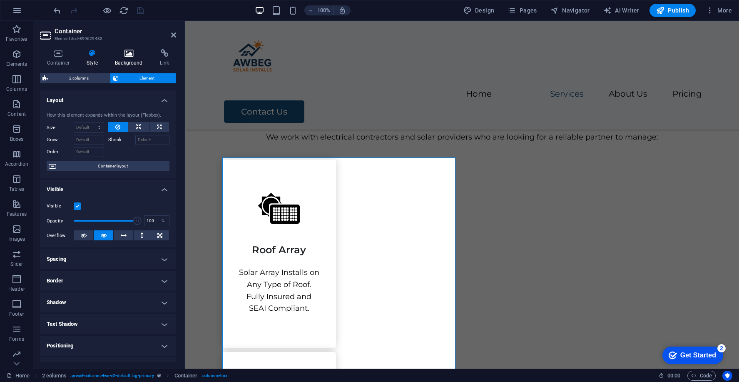
click at [134, 61] on h4 "Background" at bounding box center [130, 57] width 45 height 17
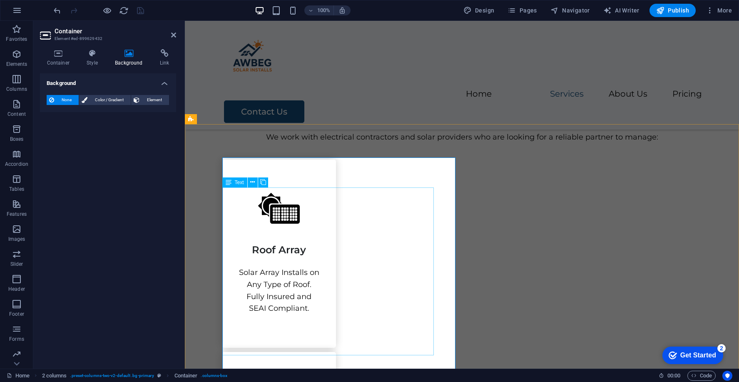
click at [228, 154] on icon at bounding box center [229, 152] width 6 height 10
click at [232, 151] on div "Container" at bounding box center [240, 152] width 37 height 10
click at [87, 58] on h4 "Style" at bounding box center [94, 57] width 28 height 17
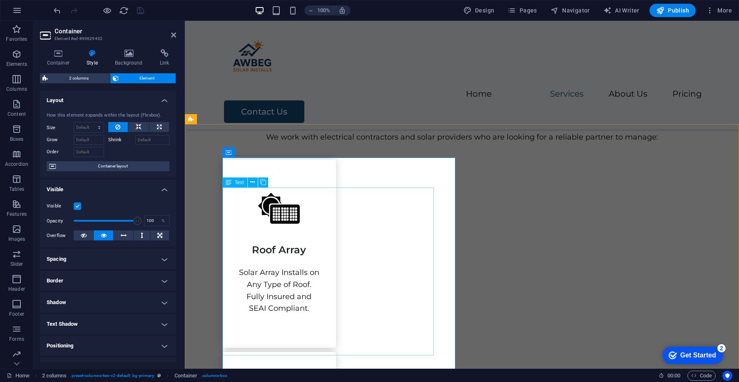
click at [227, 153] on icon at bounding box center [229, 152] width 6 height 10
click at [262, 153] on button at bounding box center [265, 152] width 10 height 10
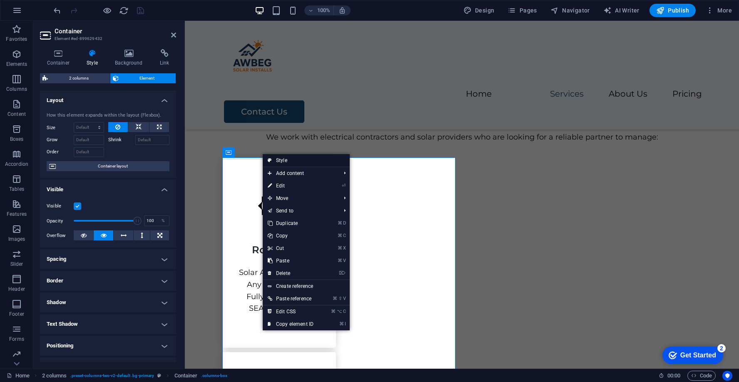
click at [273, 163] on link "Style" at bounding box center [306, 160] width 87 height 12
select select "rem"
select select "px"
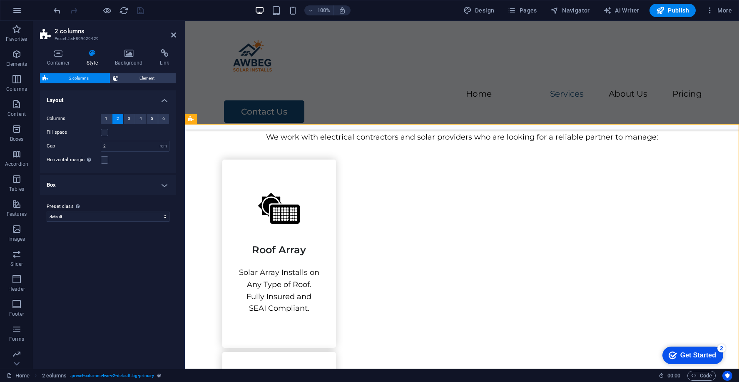
click at [123, 186] on h4 "Box" at bounding box center [108, 185] width 136 height 20
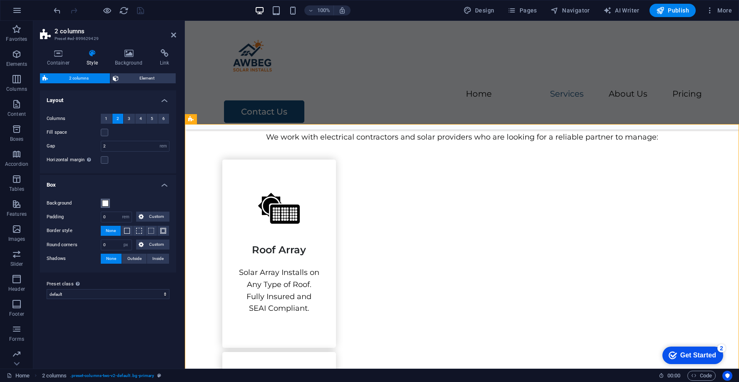
click at [106, 203] on span at bounding box center [105, 203] width 7 height 7
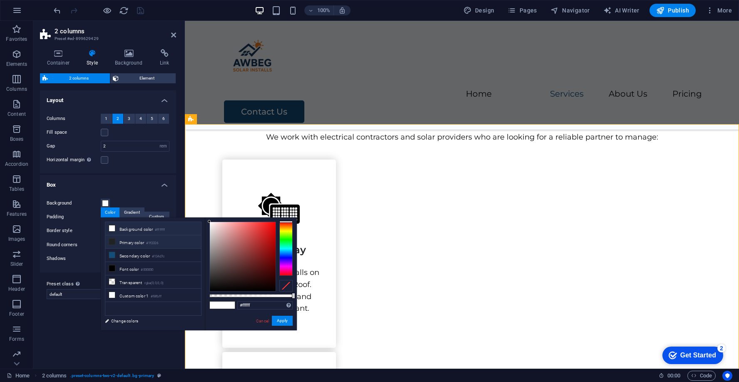
click at [132, 238] on li "Primary color #1f2326" at bounding box center [153, 241] width 96 height 13
type input "#1f2326"
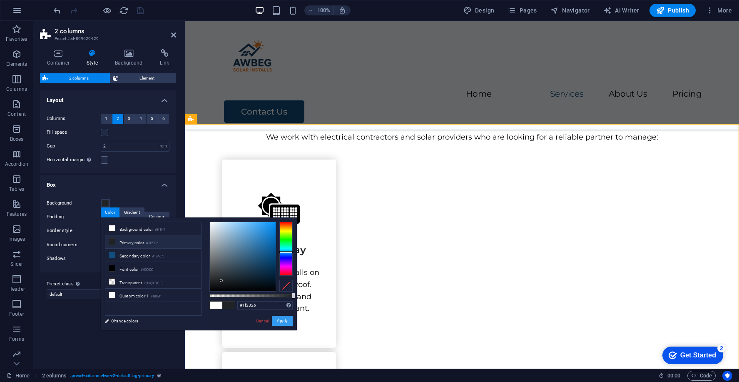
click at [282, 323] on button "Apply" at bounding box center [282, 320] width 21 height 10
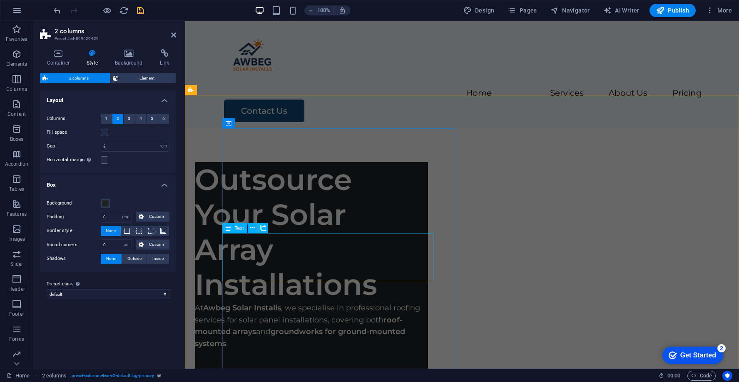
scroll to position [0, 0]
click at [21, 85] on span "Columns" at bounding box center [16, 84] width 33 height 20
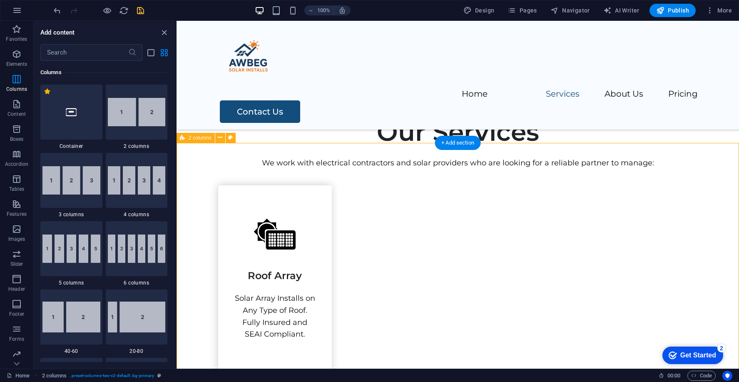
scroll to position [643, 0]
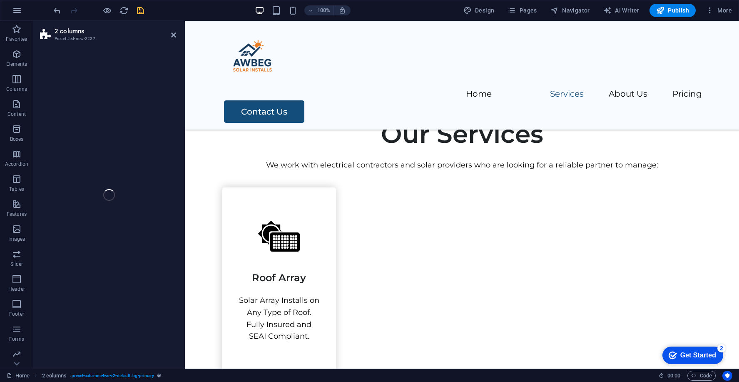
select select "rem"
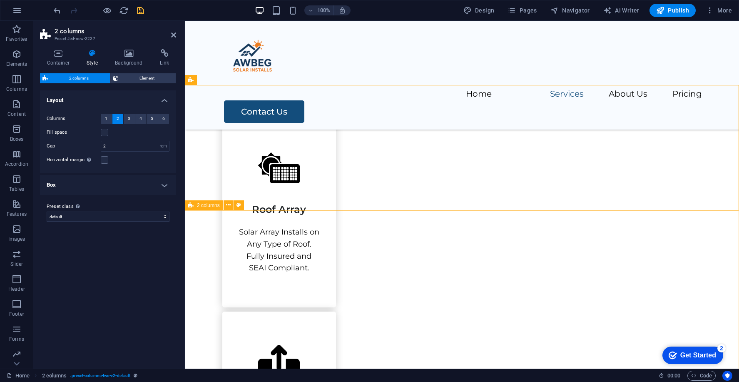
scroll to position [710, 0]
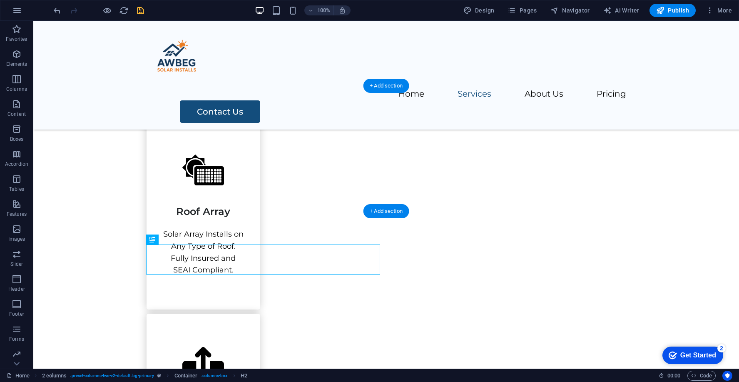
drag, startPoint x: 166, startPoint y: 259, endPoint x: 325, endPoint y: 133, distance: 203.2
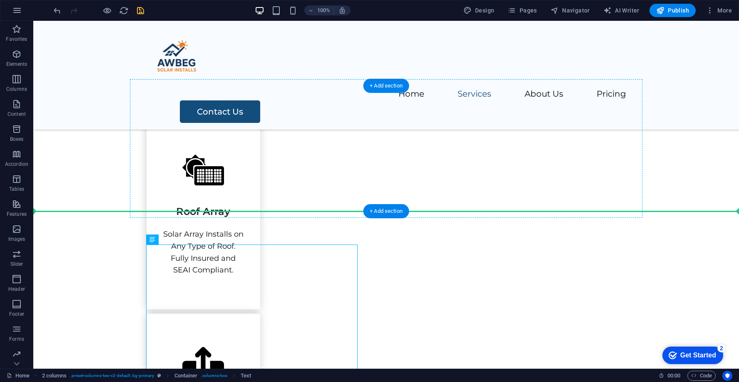
drag, startPoint x: 279, startPoint y: 277, endPoint x: 280, endPoint y: 152, distance: 124.9
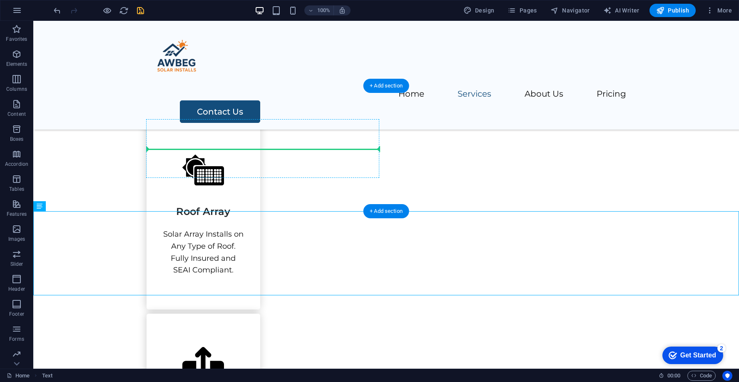
drag, startPoint x: 279, startPoint y: 246, endPoint x: 276, endPoint y: 147, distance: 99.5
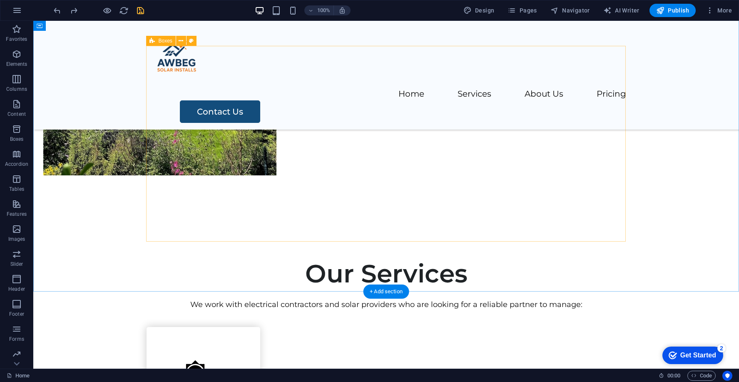
scroll to position [0, 0]
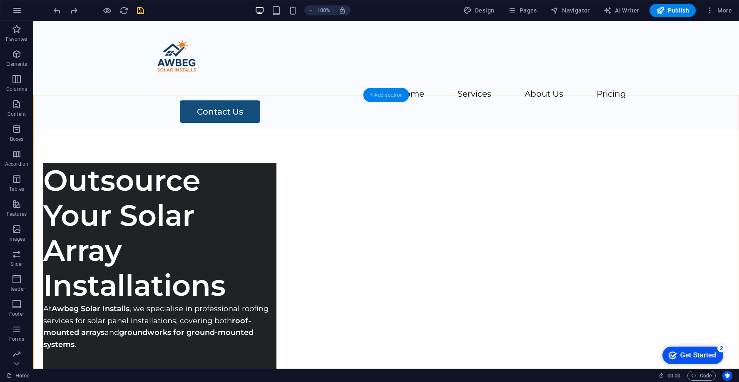
click at [398, 95] on div "+ Add section" at bounding box center [386, 95] width 46 height 14
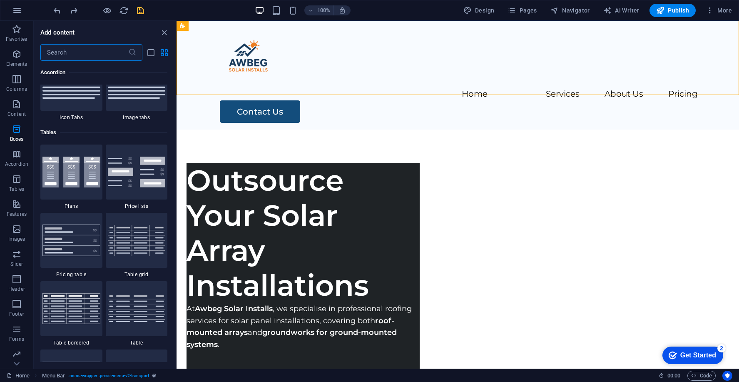
scroll to position [2884, 0]
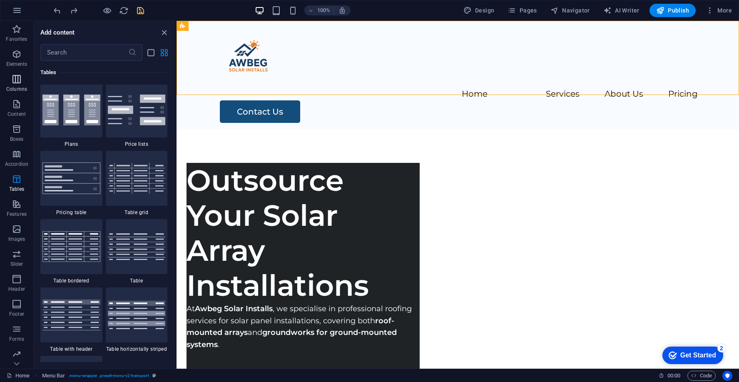
click at [15, 75] on icon "button" at bounding box center [17, 79] width 10 height 10
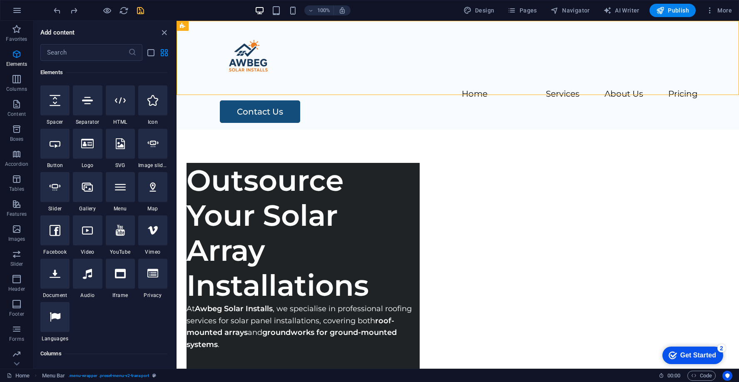
scroll to position [0, 0]
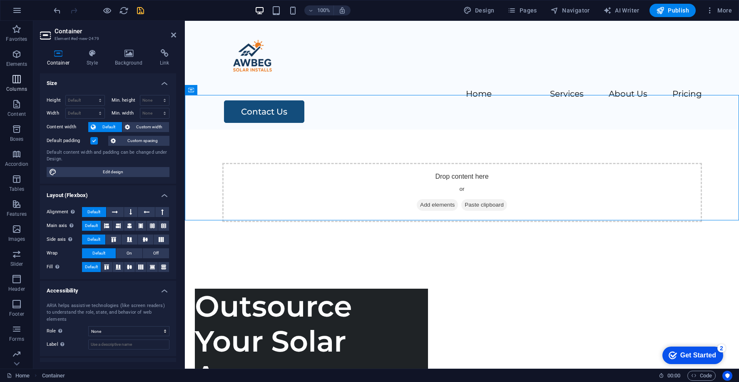
click at [17, 79] on icon "button" at bounding box center [17, 79] width 10 height 10
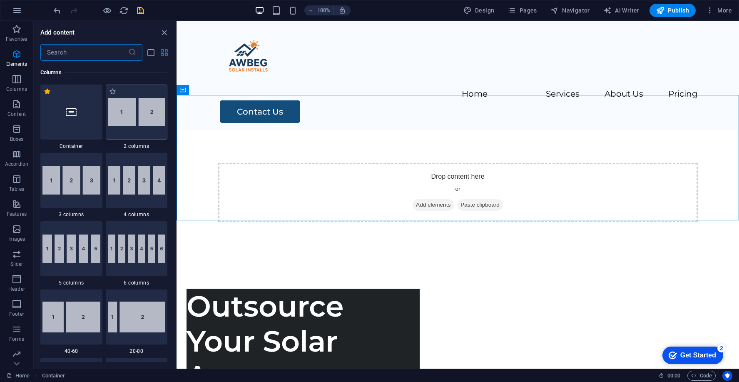
scroll to position [412, 0]
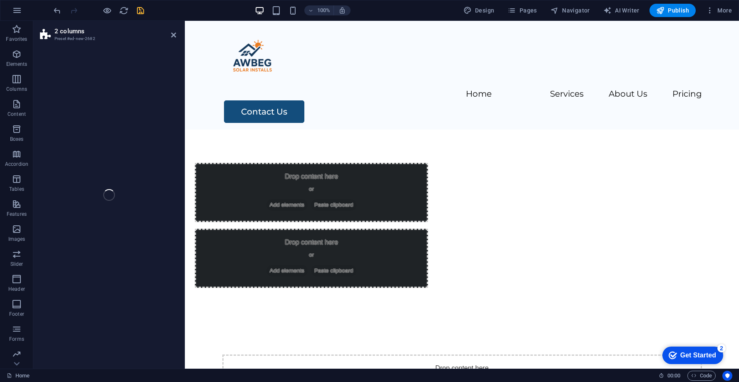
select select "rem"
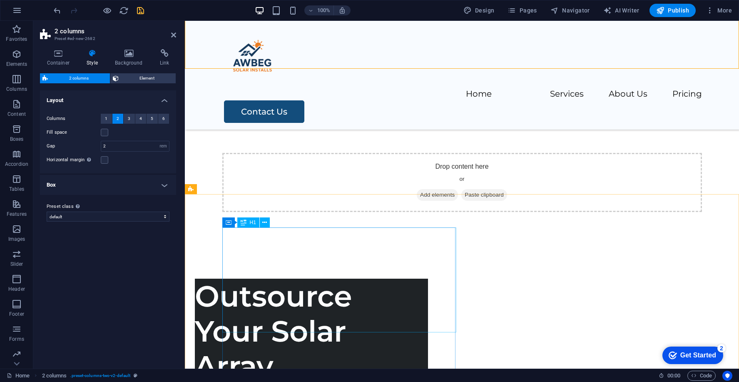
scroll to position [215, 0]
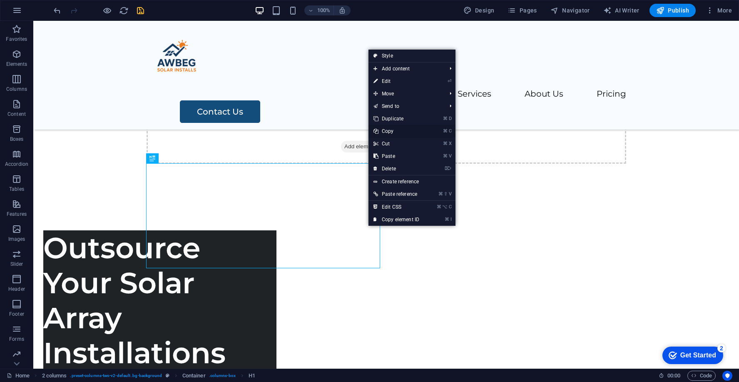
click at [396, 130] on link "⌘ C Copy" at bounding box center [396, 131] width 56 height 12
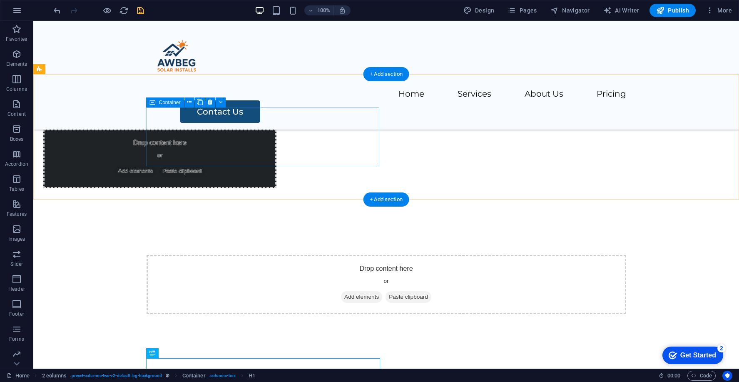
scroll to position [0, 0]
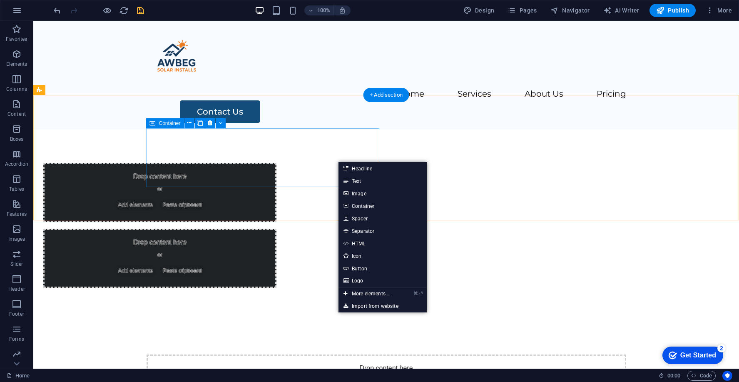
click at [205, 199] on span "Paste clipboard" at bounding box center [182, 205] width 46 height 12
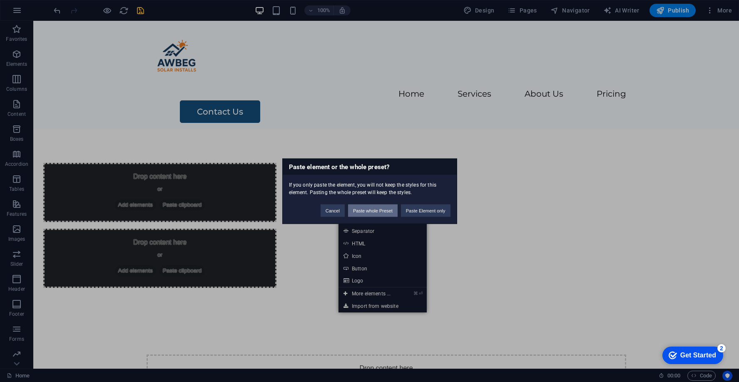
click at [387, 213] on button "Paste whole Preset" at bounding box center [373, 210] width 50 height 12
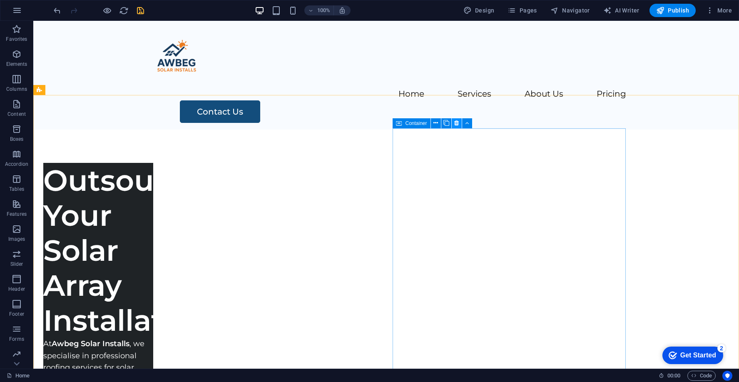
click at [459, 122] on button at bounding box center [457, 123] width 10 height 10
click at [155, 122] on div "Container" at bounding box center [164, 123] width 37 height 10
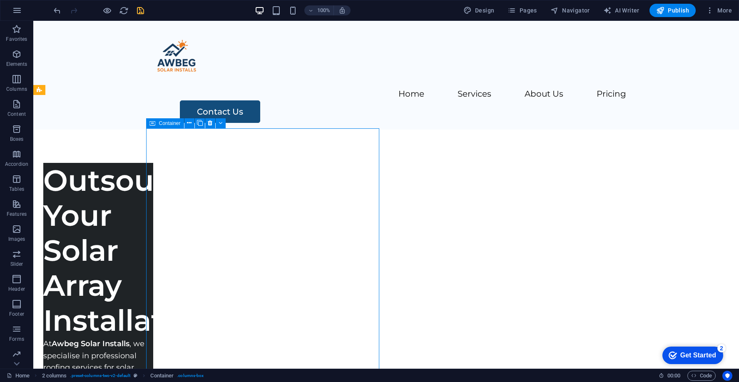
click at [155, 122] on div "Container" at bounding box center [164, 123] width 37 height 10
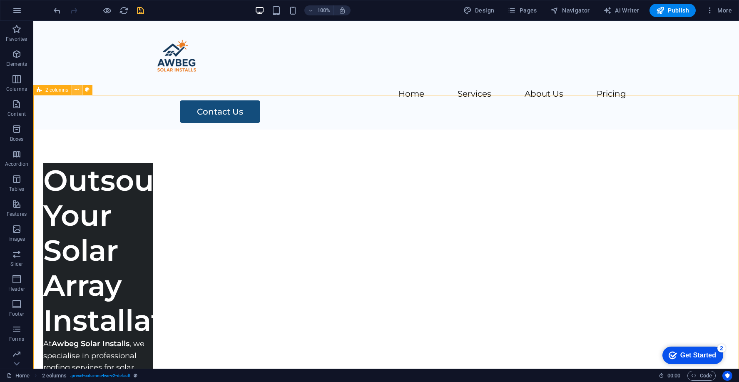
click at [77, 90] on icon at bounding box center [76, 89] width 5 height 9
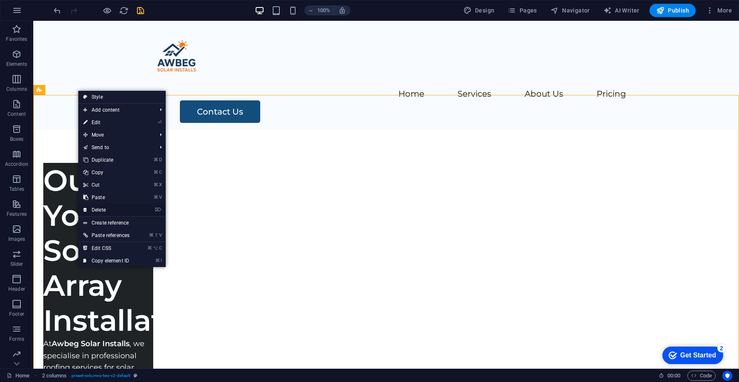
click at [107, 210] on link "⌦ Delete" at bounding box center [106, 209] width 56 height 12
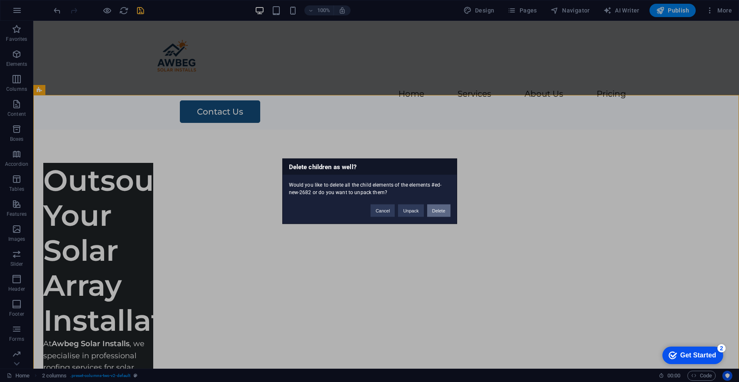
click at [445, 210] on button "Delete" at bounding box center [438, 210] width 23 height 12
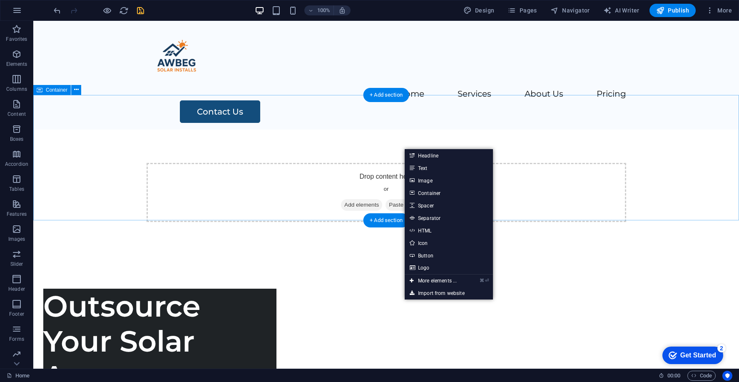
click at [384, 163] on div "Drop content here or Add elements Paste clipboard" at bounding box center [385, 192] width 479 height 59
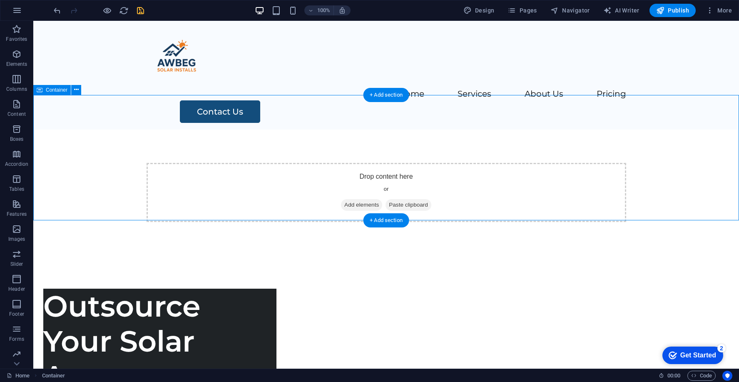
click at [399, 199] on span "Paste clipboard" at bounding box center [408, 205] width 46 height 12
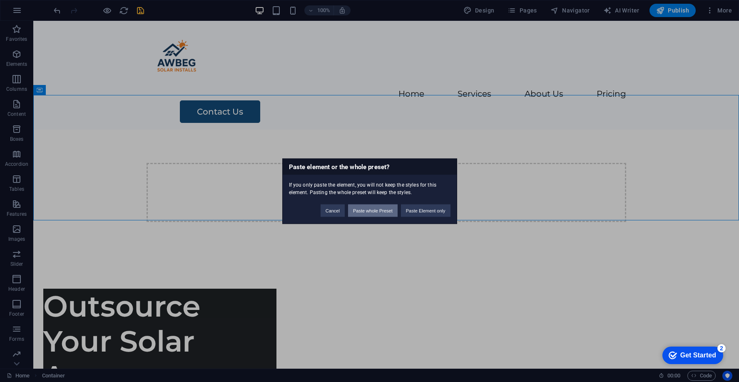
click at [383, 207] on button "Paste whole Preset" at bounding box center [373, 210] width 50 height 12
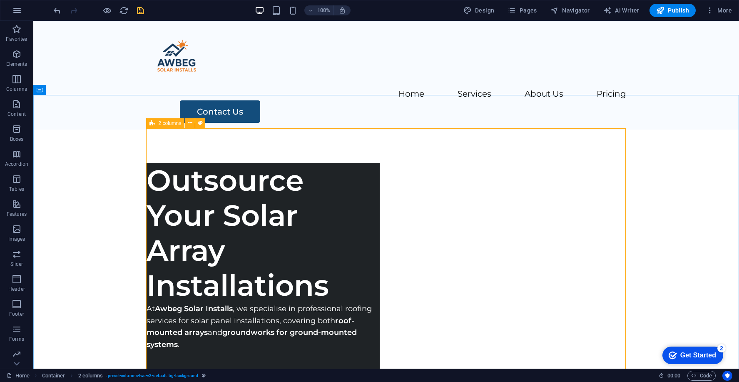
click at [152, 124] on icon at bounding box center [151, 123] width 5 height 10
click at [162, 122] on span "2 columns" at bounding box center [169, 123] width 23 height 5
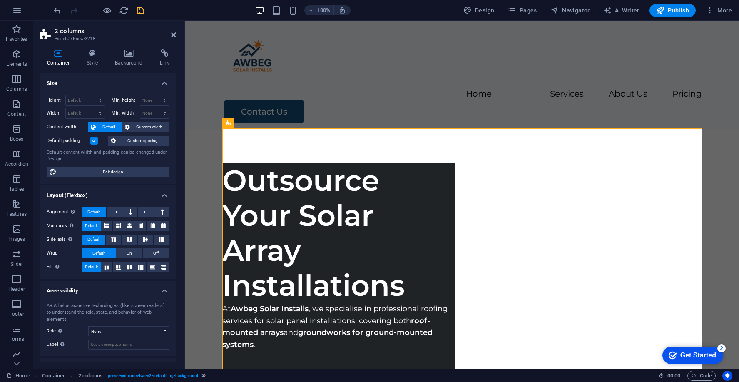
click at [80, 36] on h3 "Preset #ed-new-3218" at bounding box center [107, 38] width 105 height 7
click at [84, 39] on h3 "Preset #ed-new-3218" at bounding box center [107, 38] width 105 height 7
click at [279, 189] on div "Outsource Your Solar Array Installations" at bounding box center [338, 233] width 233 height 140
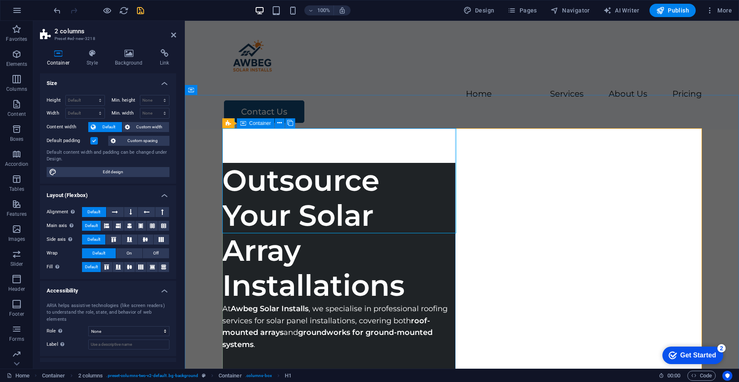
click at [267, 124] on span "Container" at bounding box center [260, 123] width 22 height 5
click at [281, 124] on icon at bounding box center [279, 123] width 5 height 9
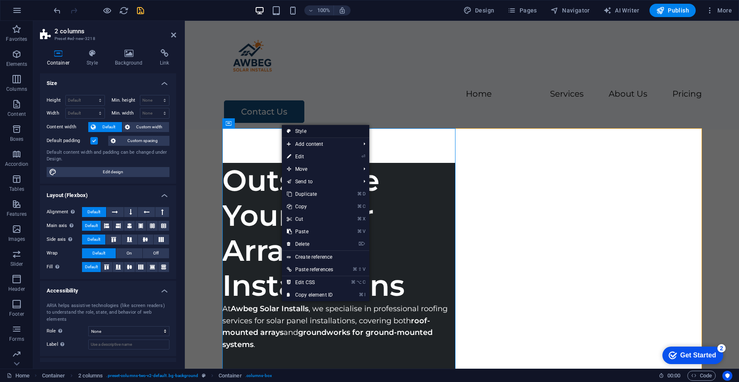
click at [294, 132] on link "Style" at bounding box center [325, 131] width 87 height 12
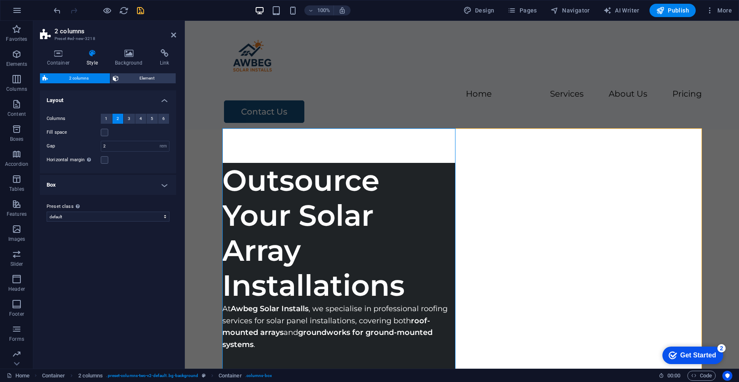
click at [168, 184] on h4 "Box" at bounding box center [108, 185] width 136 height 20
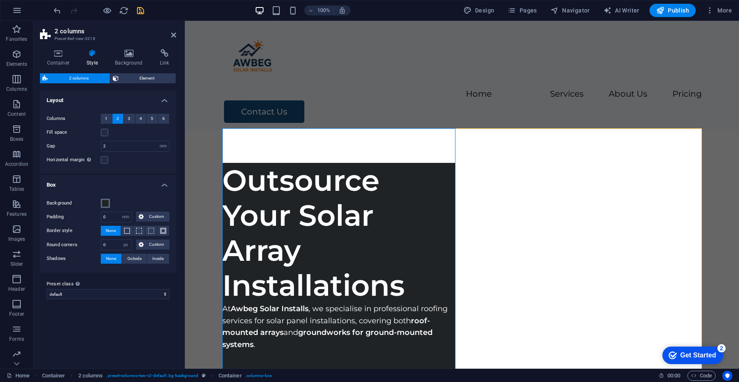
click at [104, 203] on span at bounding box center [105, 203] width 7 height 7
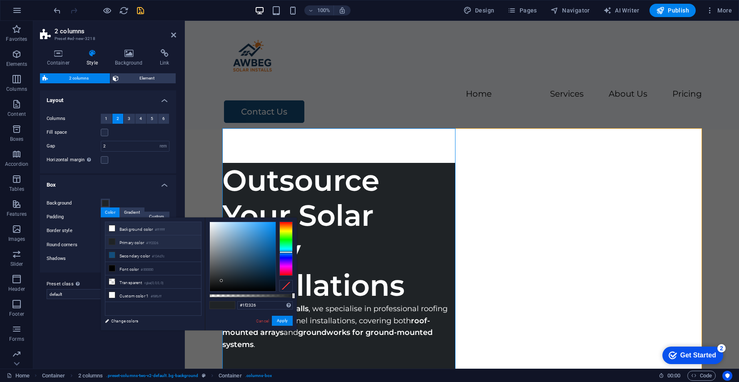
click at [132, 228] on li "Background color #ffffff" at bounding box center [153, 228] width 96 height 13
type input "#ffffff"
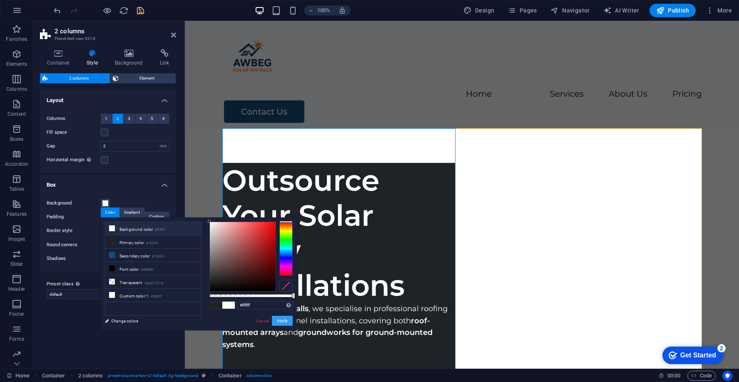
click at [275, 323] on button "Apply" at bounding box center [282, 320] width 21 height 10
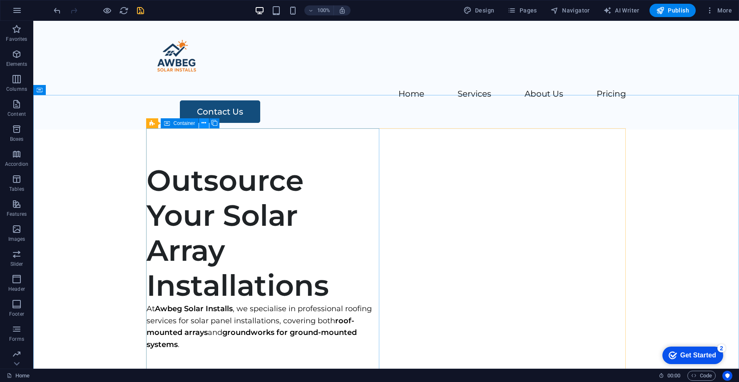
click at [201, 123] on icon at bounding box center [203, 123] width 5 height 9
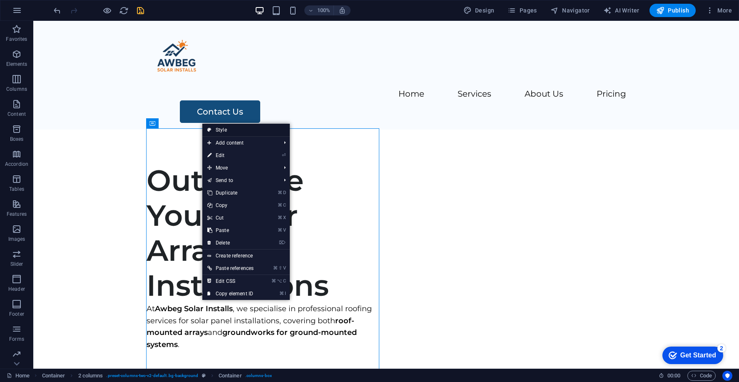
click at [214, 128] on link "Style" at bounding box center [245, 130] width 87 height 12
select select "rem"
select select "px"
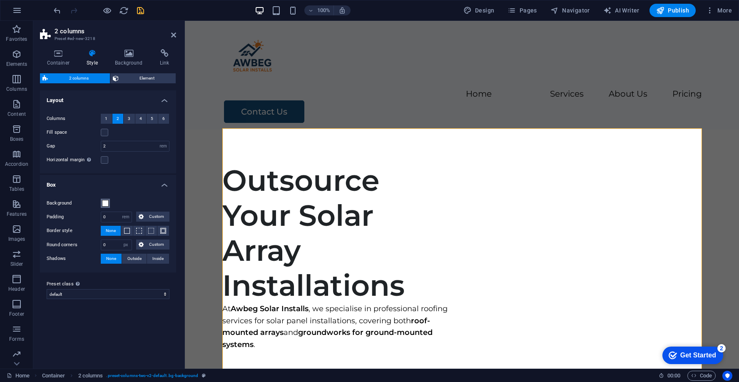
click at [105, 204] on span at bounding box center [105, 203] width 7 height 7
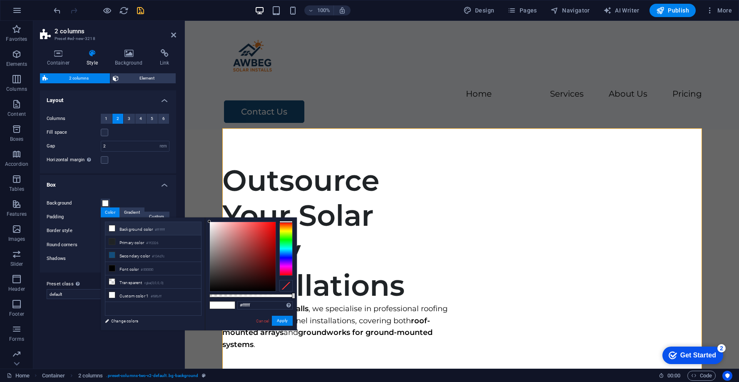
click at [294, 292] on div "#ffffff Supported formats #0852ed rgb(8, 82, 237) rgba(8, 82, 237, 90%) hsv(221…" at bounding box center [251, 333] width 92 height 233
type input "rgba(255, 255, 255, 0)"
drag, startPoint x: 293, startPoint y: 294, endPoint x: 189, endPoint y: 294, distance: 103.2
click at [189, 294] on div "less Background color #ffffff Primary color #1f2326 Secondary color #134d7c Fon…" at bounding box center [199, 273] width 196 height 113
click at [282, 317] on button "Apply" at bounding box center [282, 320] width 21 height 10
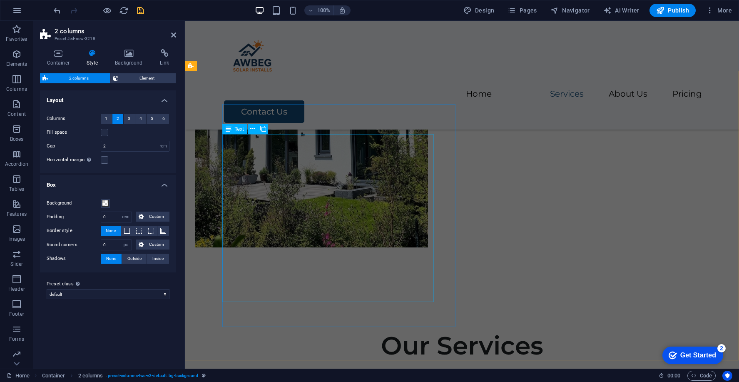
scroll to position [1052, 0]
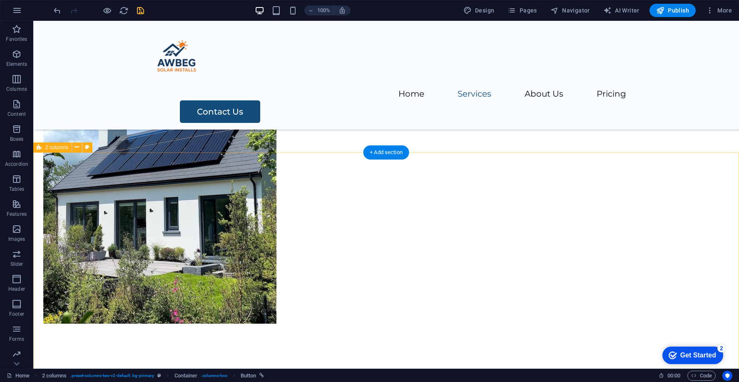
scroll to position [968, 0]
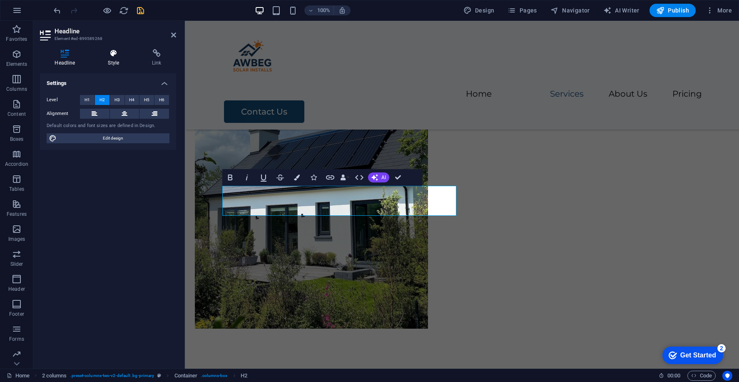
click at [107, 61] on h4 "Style" at bounding box center [115, 57] width 44 height 17
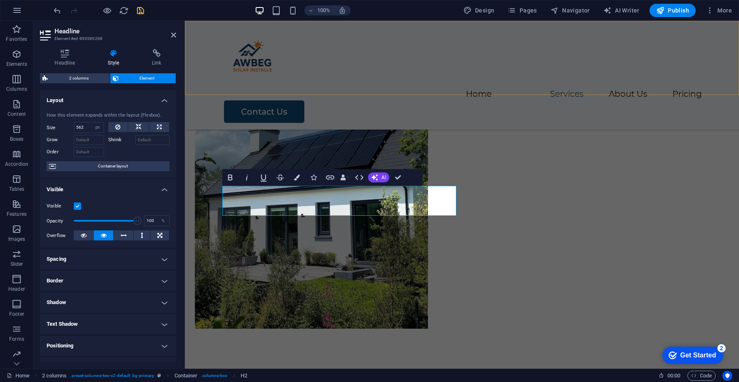
click at [429, 89] on div "Home Services About Us Pricing Contact Us" at bounding box center [462, 75] width 554 height 109
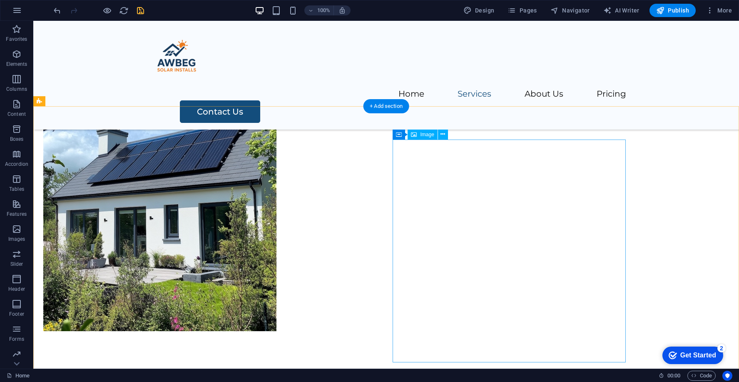
scroll to position [0, 0]
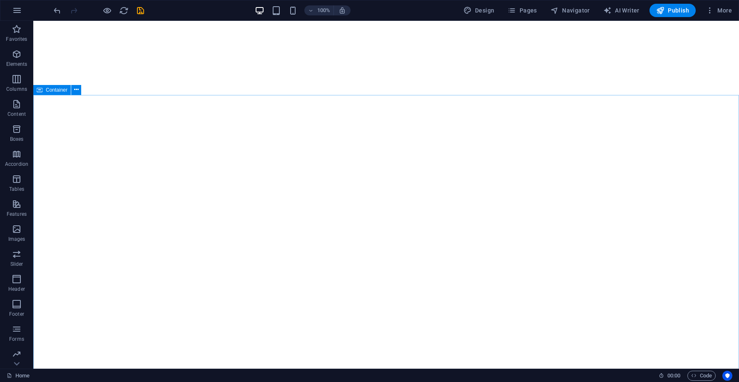
click at [76, 89] on icon at bounding box center [76, 89] width 5 height 9
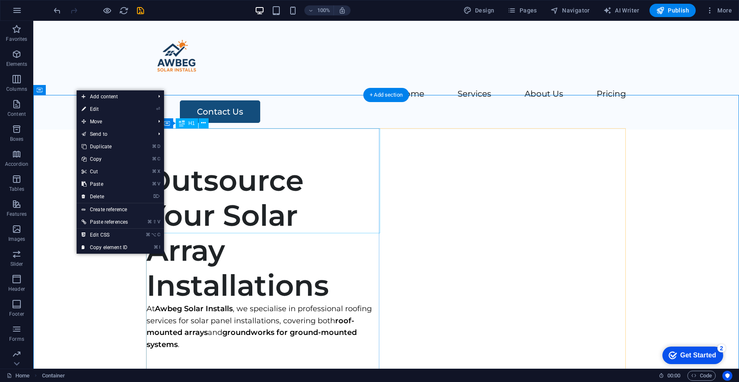
click at [314, 163] on div "Outsource Your Solar Array Installations" at bounding box center [262, 233] width 233 height 140
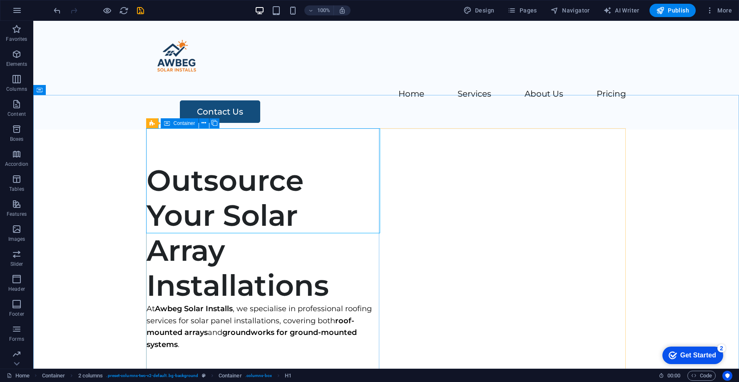
click at [164, 121] on div "Container" at bounding box center [179, 123] width 37 height 10
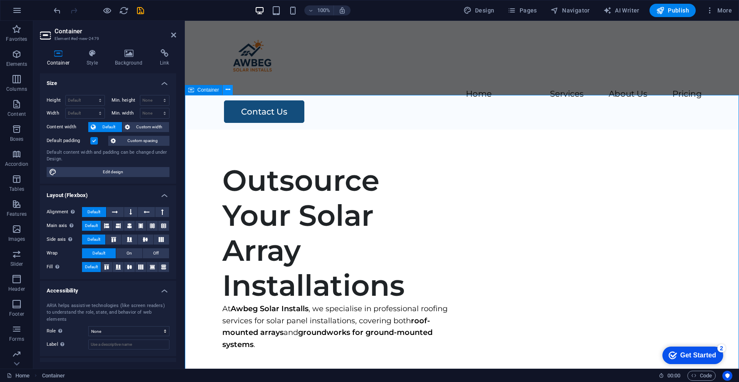
click at [227, 91] on icon at bounding box center [228, 89] width 5 height 9
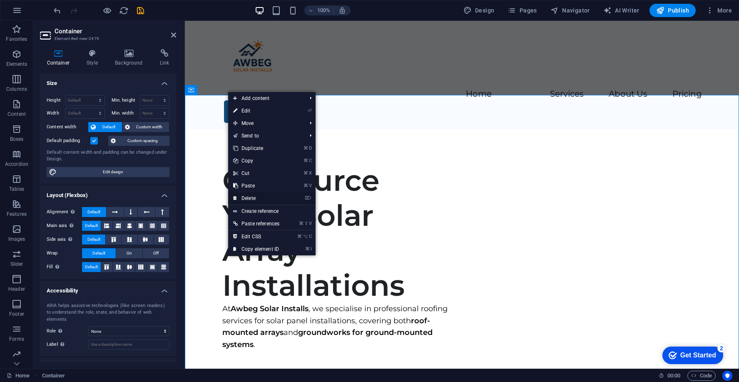
click at [257, 197] on link "⌦ Delete" at bounding box center [256, 198] width 56 height 12
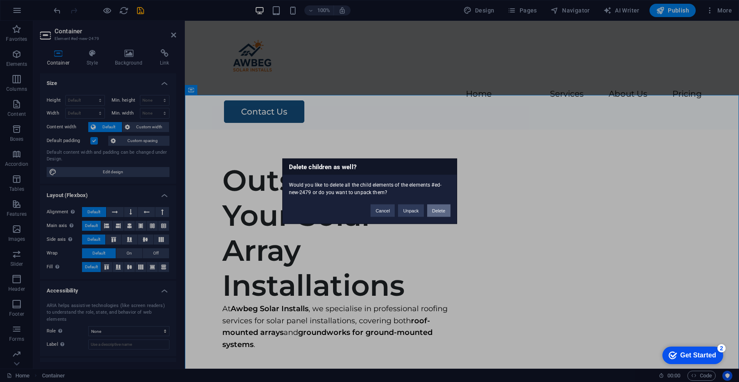
click at [437, 209] on button "Delete" at bounding box center [438, 210] width 23 height 12
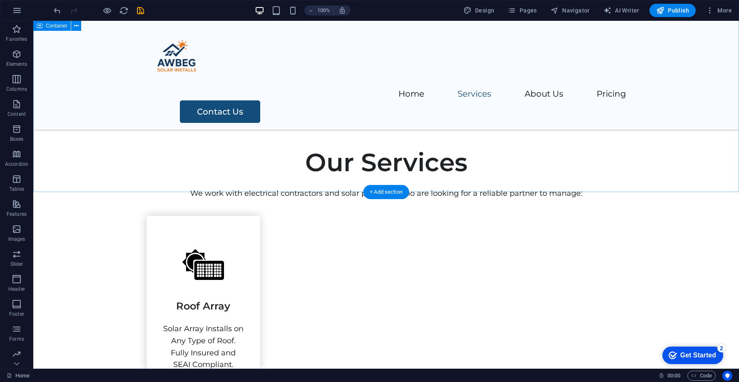
scroll to position [603, 0]
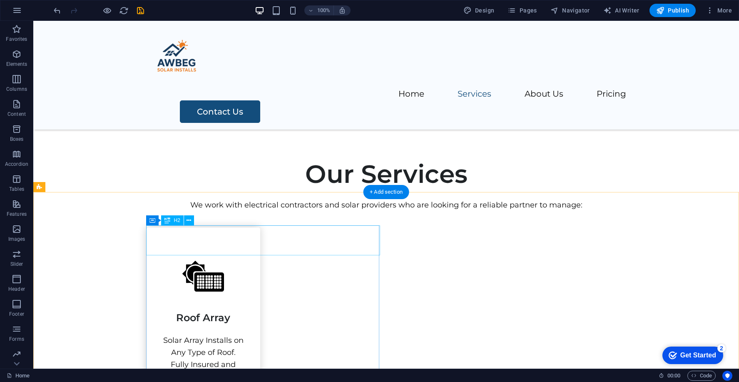
select select "px"
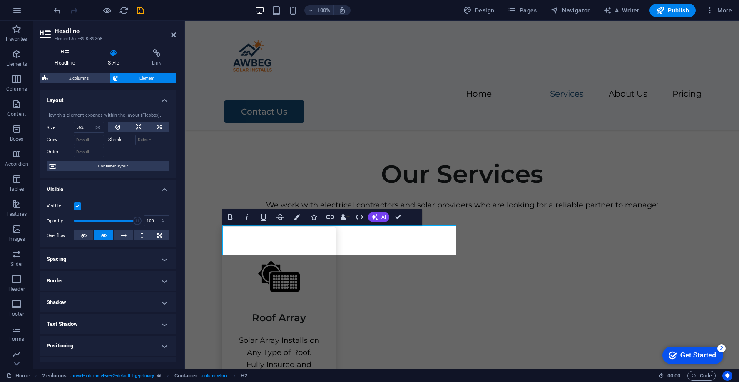
click at [70, 64] on h4 "Headline" at bounding box center [66, 57] width 53 height 17
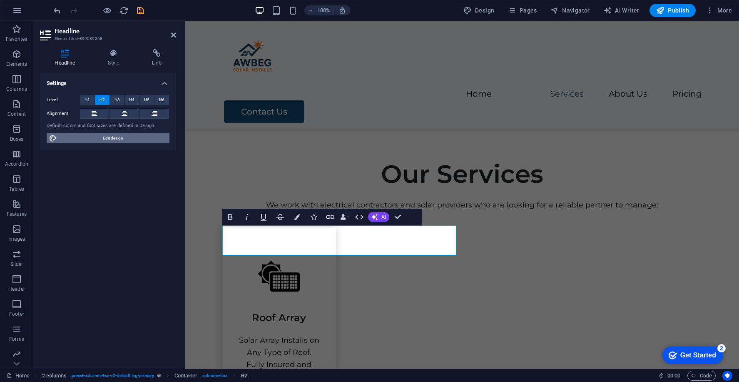
click at [123, 141] on span "Edit design" at bounding box center [113, 138] width 108 height 10
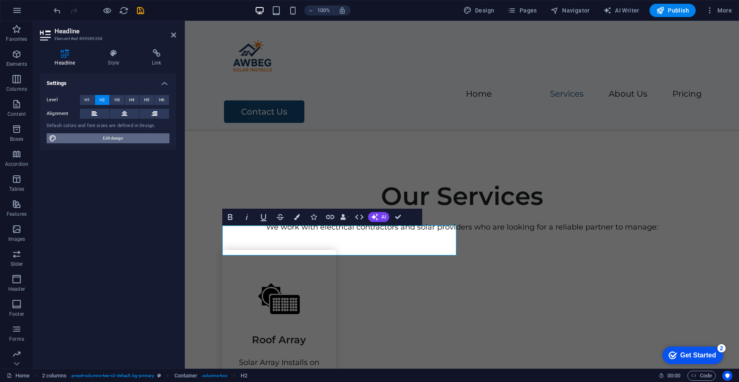
scroll to position [625, 0]
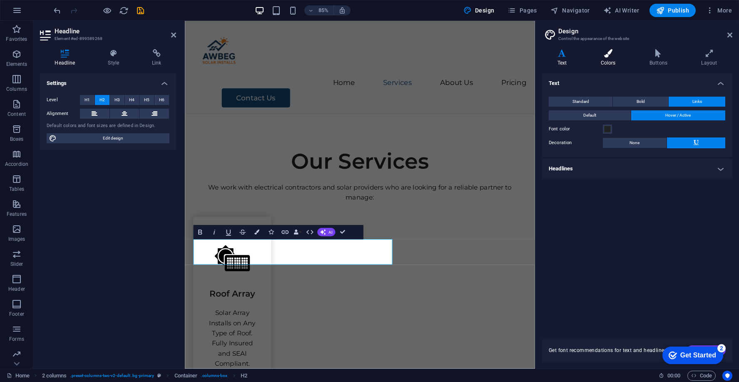
click at [614, 55] on icon at bounding box center [607, 53] width 45 height 8
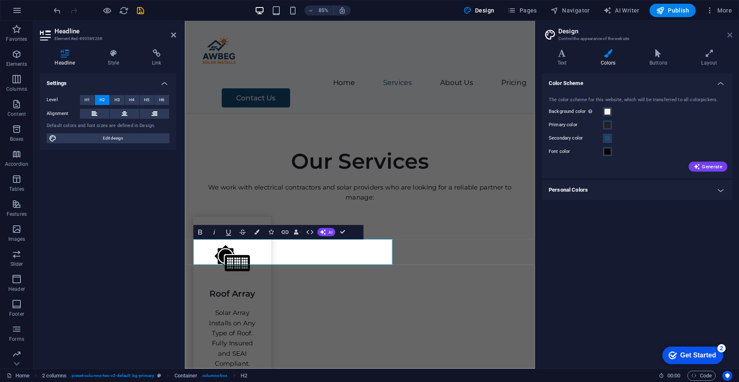
click at [729, 34] on icon at bounding box center [729, 35] width 5 height 7
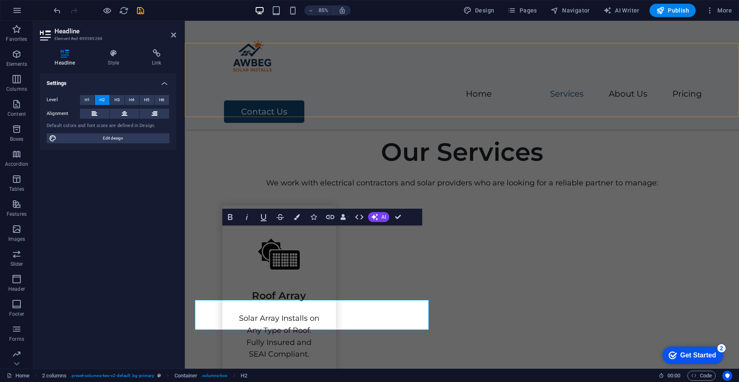
scroll to position [603, 0]
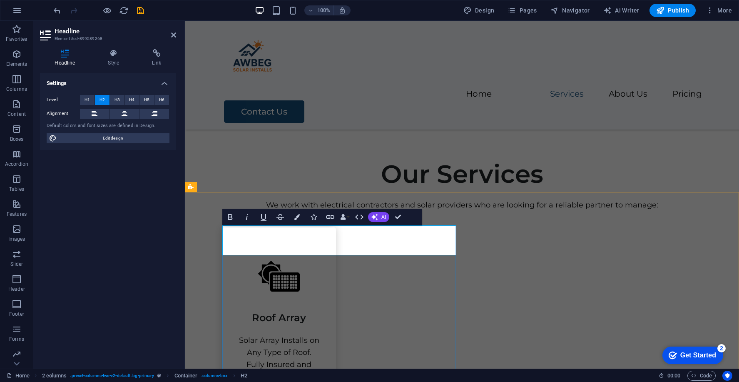
drag, startPoint x: 341, startPoint y: 238, endPoint x: 215, endPoint y: 238, distance: 126.1
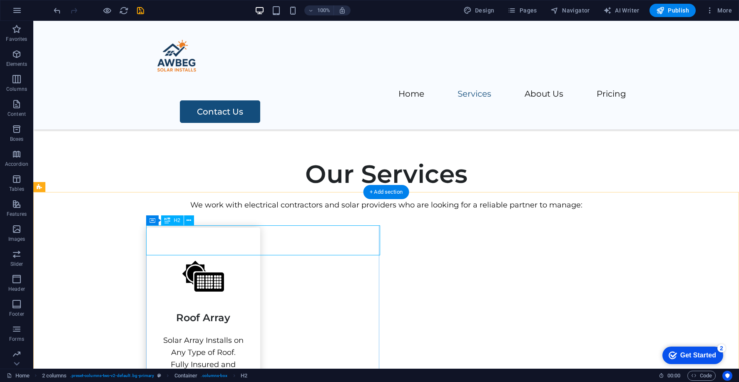
select select "px"
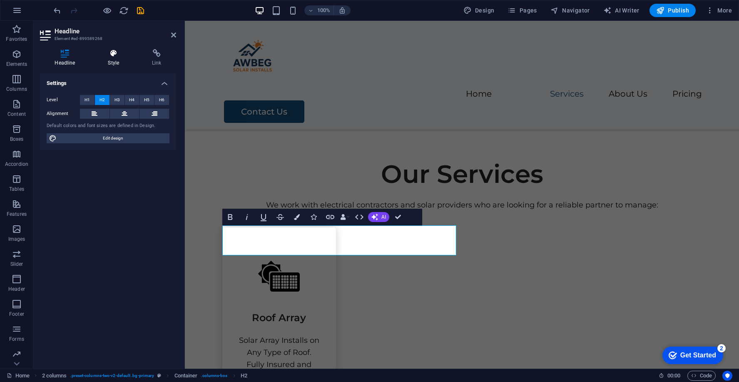
click at [113, 58] on h4 "Style" at bounding box center [115, 57] width 44 height 17
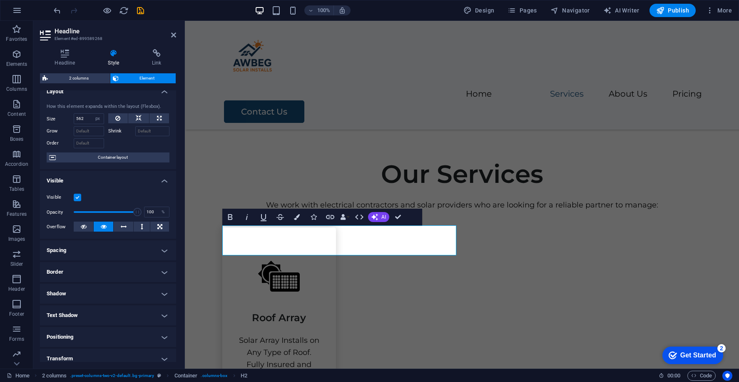
scroll to position [0, 0]
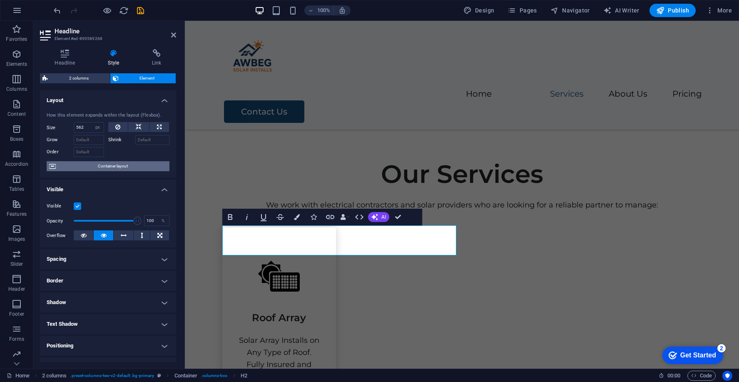
click at [90, 166] on span "Container layout" at bounding box center [112, 166] width 109 height 10
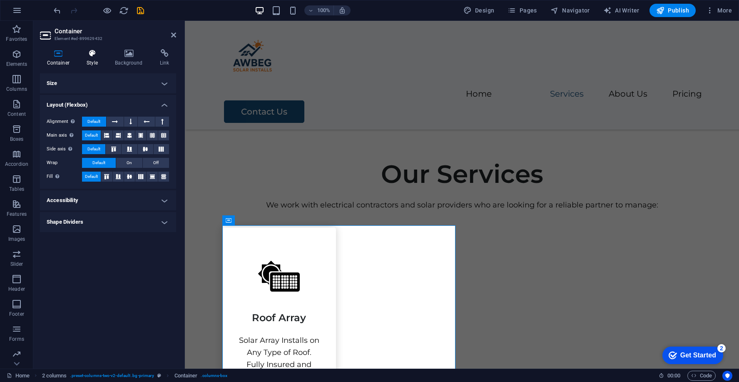
click at [92, 53] on icon at bounding box center [92, 53] width 25 height 8
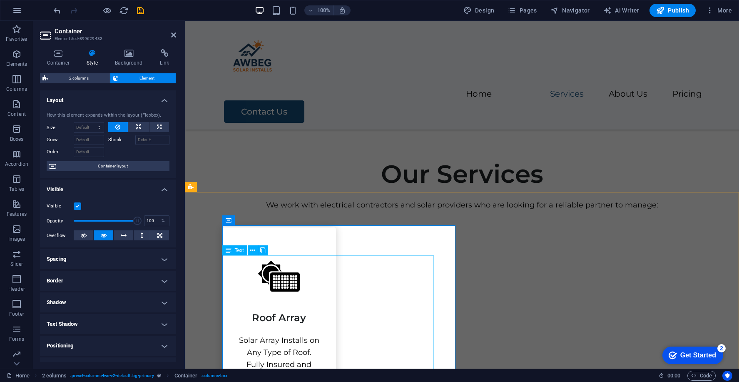
select select "px"
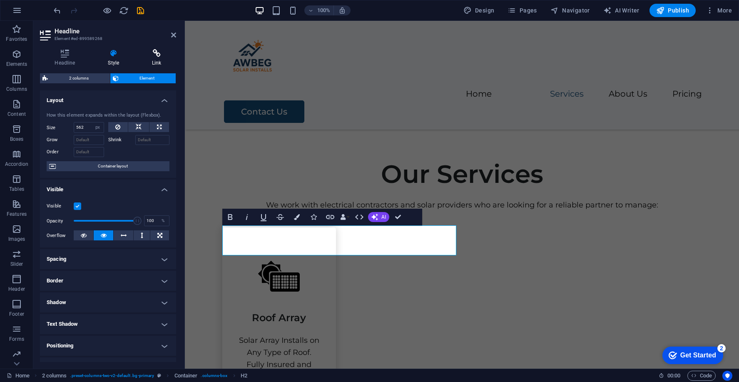
click at [156, 57] on h4 "Link" at bounding box center [156, 57] width 39 height 17
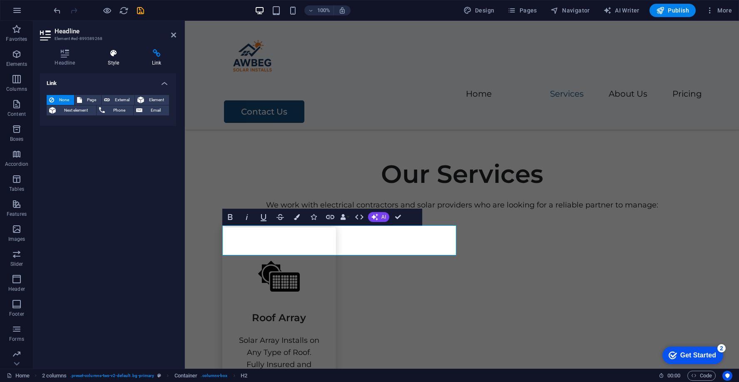
click at [118, 57] on icon at bounding box center [113, 53] width 41 height 8
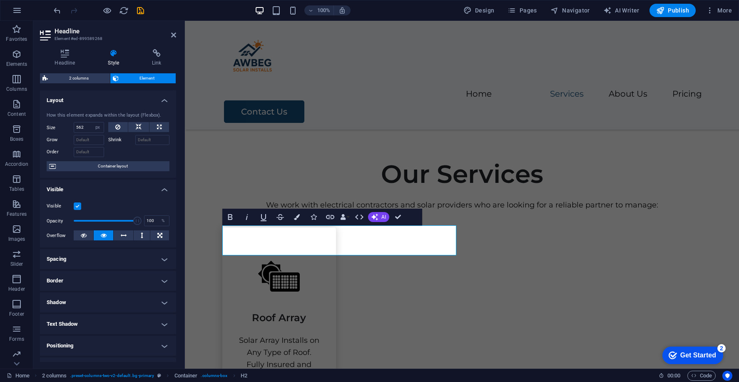
click at [151, 255] on h4 "Spacing" at bounding box center [108, 259] width 136 height 20
click at [151, 255] on h4 "Spacing" at bounding box center [108, 256] width 136 height 15
click at [146, 315] on h4 "Text Shadow" at bounding box center [108, 324] width 136 height 20
click at [146, 315] on h4 "Text Shadow" at bounding box center [108, 321] width 136 height 15
click at [77, 53] on icon at bounding box center [65, 53] width 50 height 8
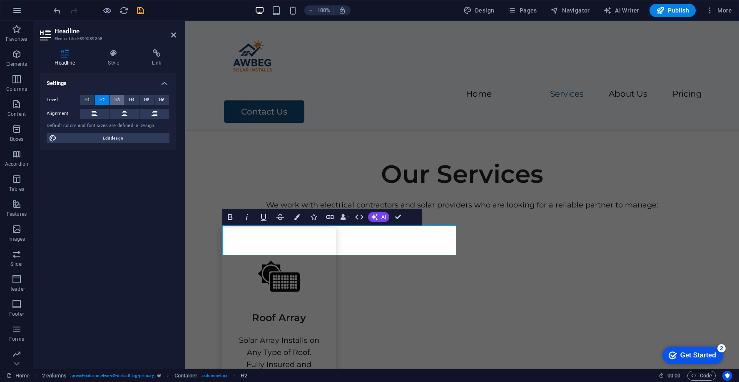
click at [123, 98] on button "H3" at bounding box center [117, 100] width 15 height 10
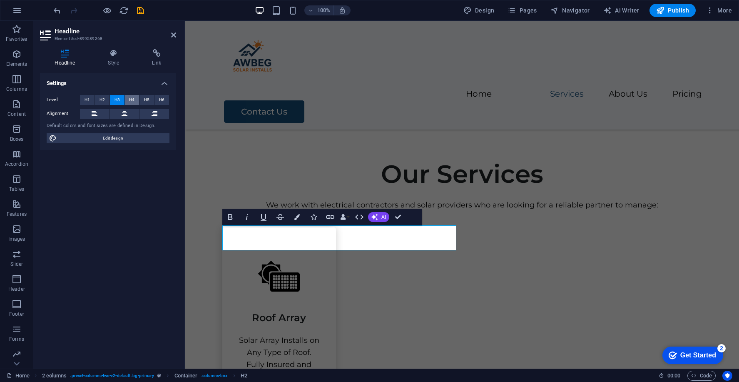
click at [129, 98] on button "H4" at bounding box center [132, 100] width 15 height 10
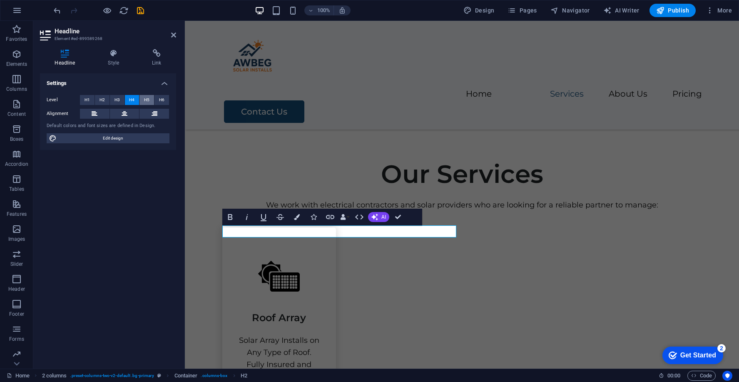
click at [149, 98] on span "H5" at bounding box center [146, 100] width 5 height 10
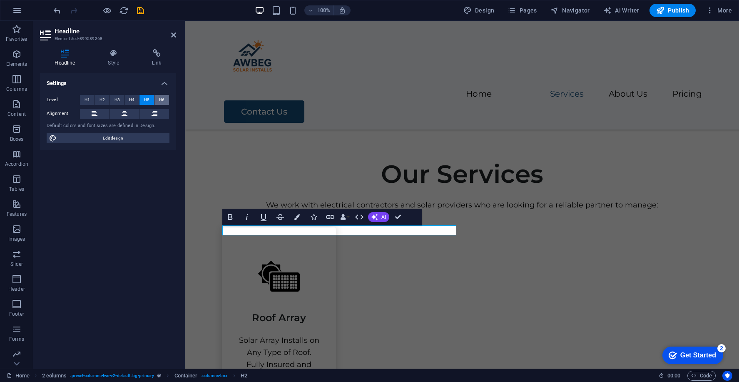
click at [160, 99] on span "H6" at bounding box center [161, 100] width 5 height 10
click at [102, 97] on span "H2" at bounding box center [101, 100] width 5 height 10
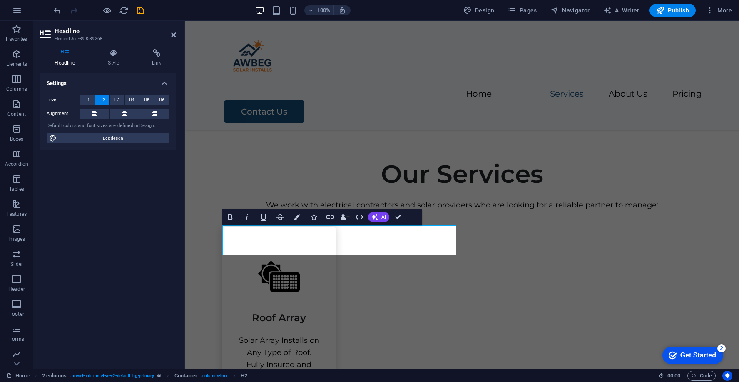
click at [75, 37] on h3 "Element #ed-899589268" at bounding box center [107, 38] width 105 height 7
click at [85, 40] on h3 "Element #ed-899589268" at bounding box center [107, 38] width 105 height 7
click at [169, 34] on h2 "Headline" at bounding box center [116, 30] width 122 height 7
click at [171, 35] on icon at bounding box center [173, 35] width 5 height 7
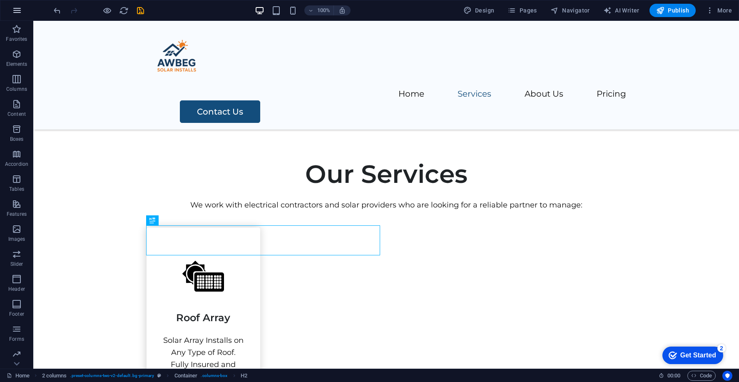
click at [18, 12] on icon "button" at bounding box center [17, 10] width 10 height 10
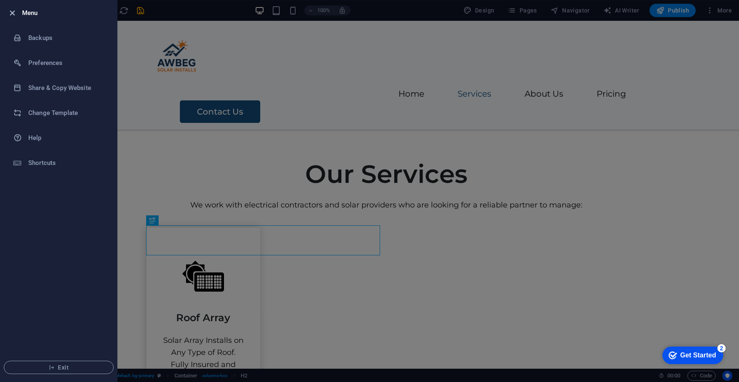
click at [15, 15] on icon "button" at bounding box center [12, 13] width 10 height 10
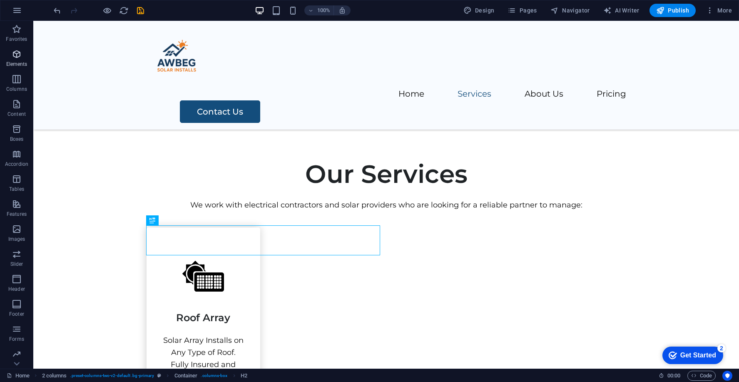
click at [8, 49] on button "Elements" at bounding box center [16, 58] width 33 height 25
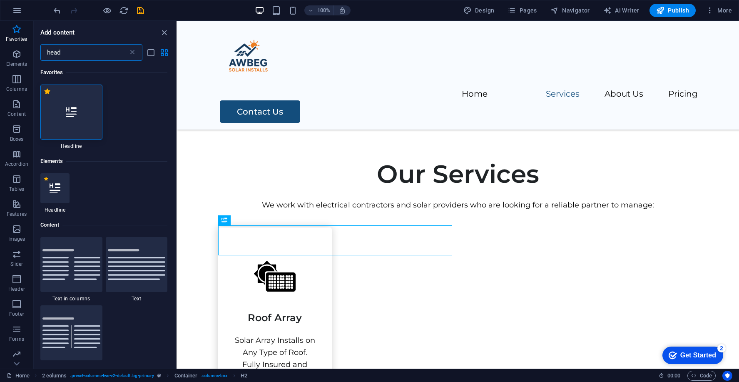
type input "head"
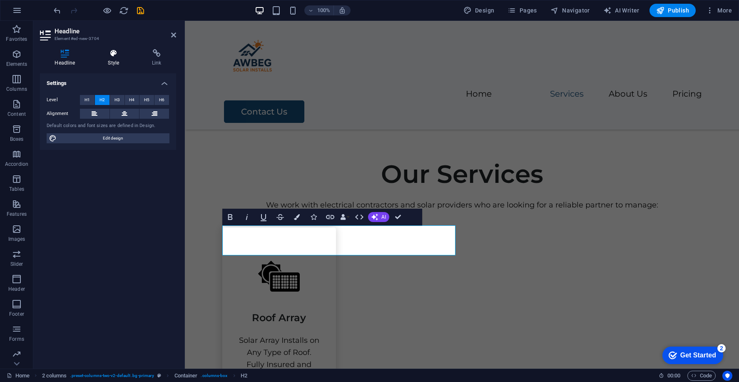
click at [119, 60] on h4 "Style" at bounding box center [115, 57] width 44 height 17
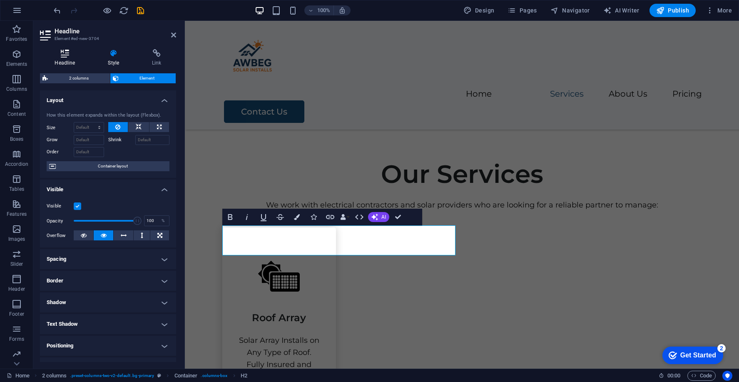
click at [64, 58] on h4 "Headline" at bounding box center [66, 57] width 53 height 17
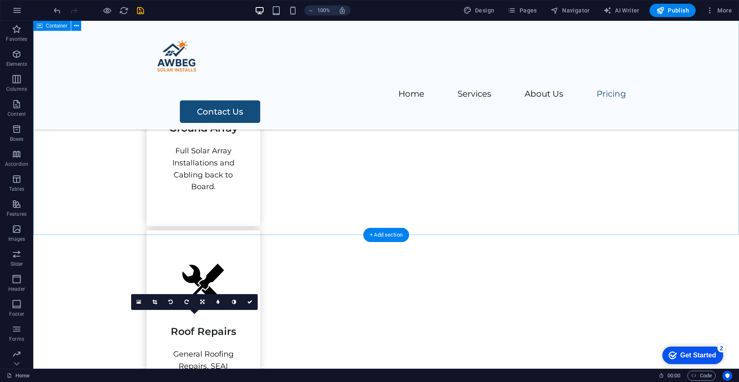
scroll to position [1205, 0]
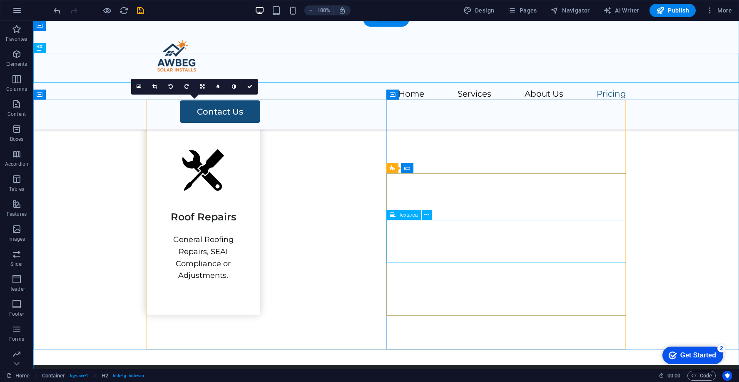
scroll to position [1293, 0]
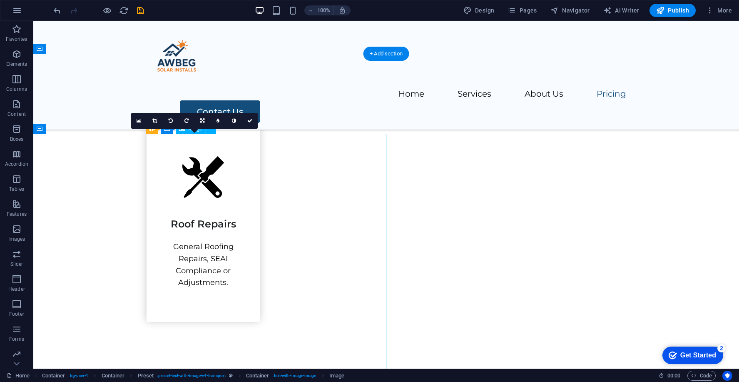
select select "vw"
select select "px"
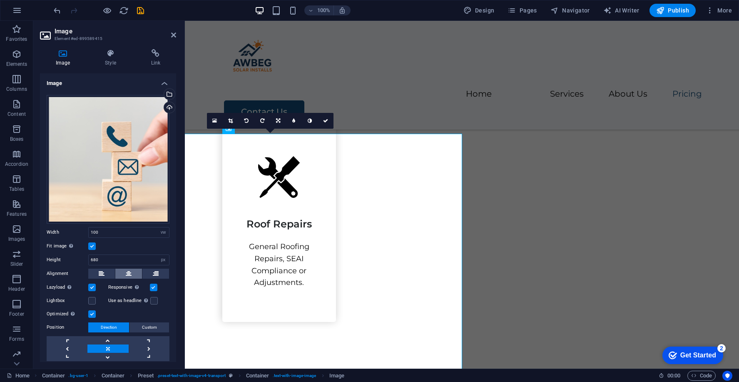
click at [135, 270] on button at bounding box center [128, 273] width 27 height 10
click at [144, 346] on link at bounding box center [149, 348] width 41 height 8
click at [70, 346] on link at bounding box center [67, 348] width 41 height 8
click at [112, 341] on link at bounding box center [107, 340] width 41 height 8
click at [111, 345] on link at bounding box center [107, 348] width 41 height 8
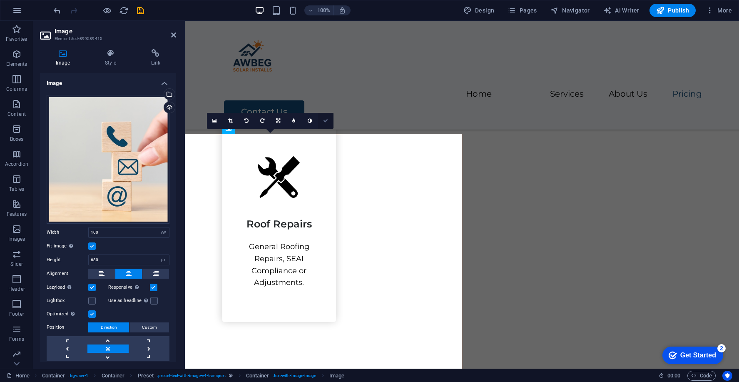
click at [325, 118] on icon at bounding box center [325, 120] width 5 height 5
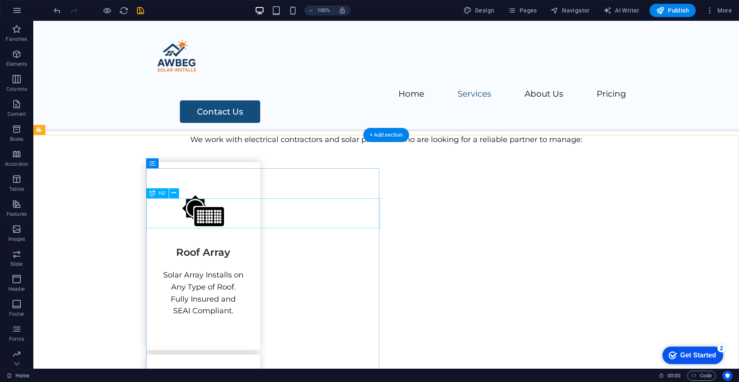
scroll to position [660, 0]
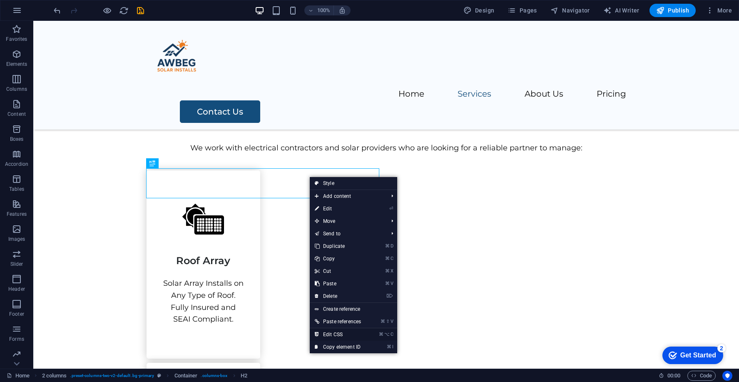
click at [355, 333] on link "⌘ ⌥ C Edit CSS" at bounding box center [338, 334] width 56 height 12
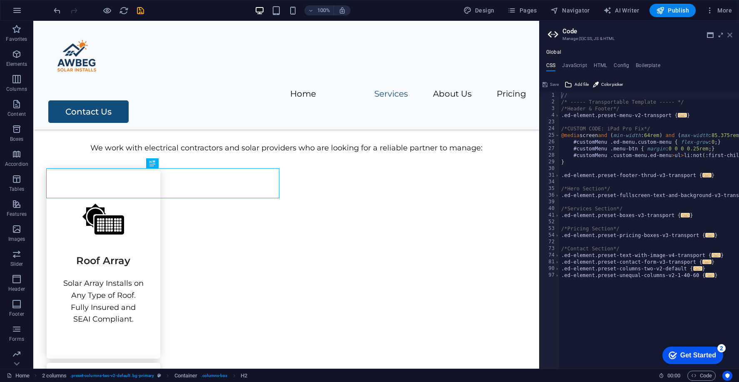
click at [728, 35] on icon at bounding box center [729, 35] width 5 height 7
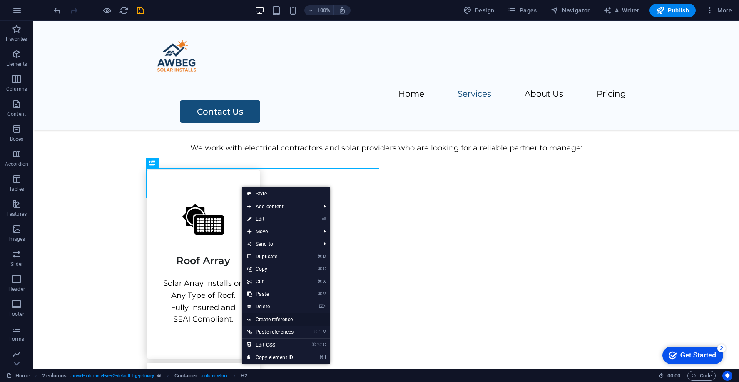
click at [278, 321] on link "Create reference" at bounding box center [285, 319] width 87 height 12
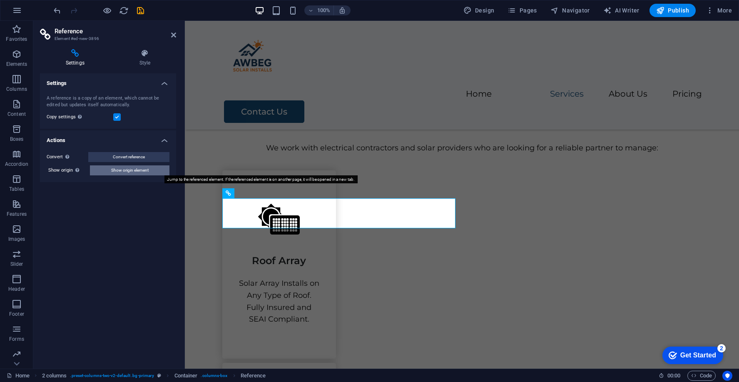
click at [140, 169] on span "Show origin element" at bounding box center [129, 170] width 37 height 10
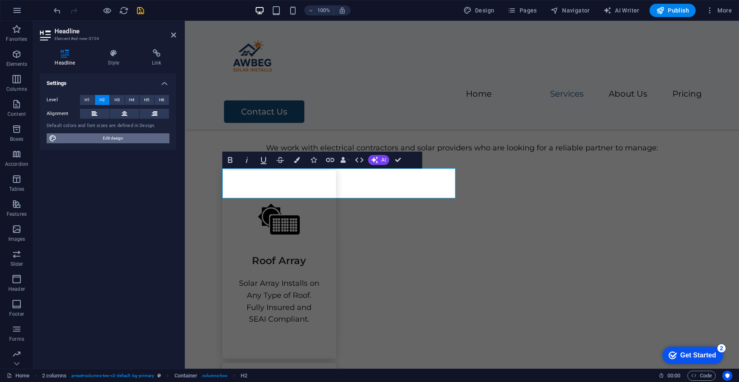
click at [125, 140] on span "Edit design" at bounding box center [113, 138] width 108 height 10
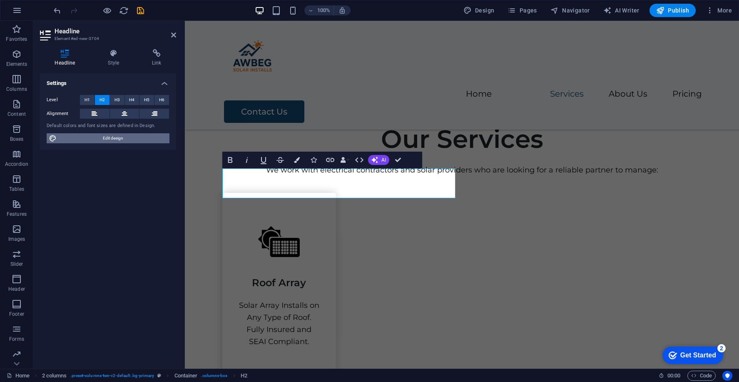
scroll to position [683, 0]
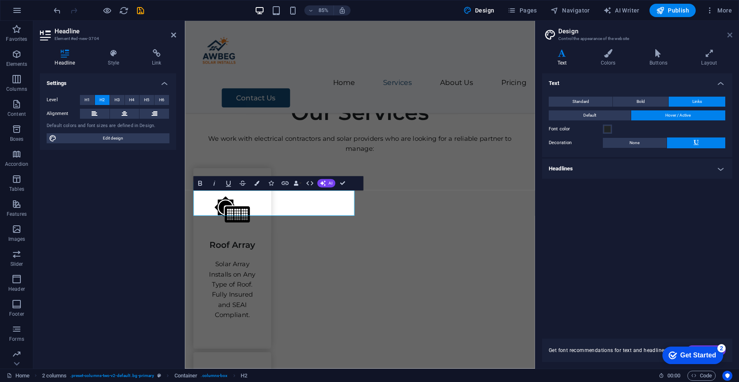
click at [730, 37] on icon at bounding box center [729, 35] width 5 height 7
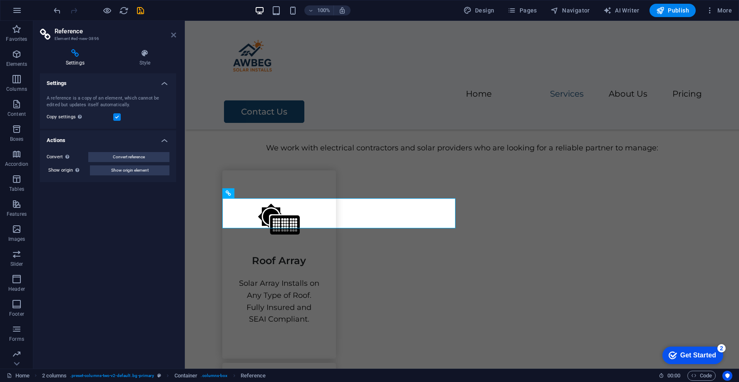
click at [173, 34] on icon at bounding box center [173, 35] width 5 height 7
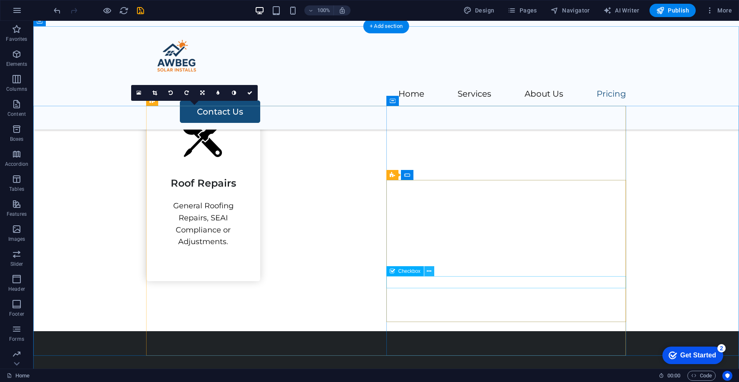
scroll to position [1351, 0]
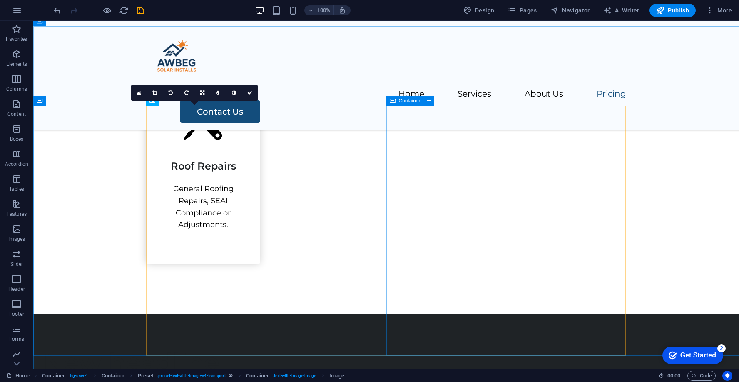
click at [402, 101] on span "Container" at bounding box center [410, 100] width 22 height 5
select select "px"
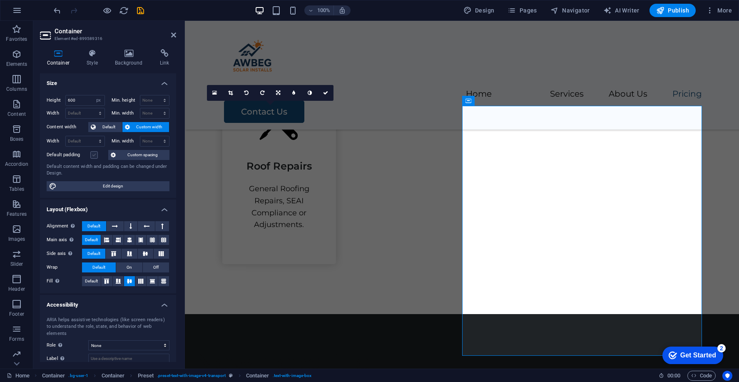
click at [97, 151] on label at bounding box center [93, 154] width 7 height 7
click at [0, 0] on input "Default padding" at bounding box center [0, 0] width 0 height 0
click at [97, 151] on label at bounding box center [93, 154] width 7 height 7
click at [0, 0] on input "Default padding" at bounding box center [0, 0] width 0 height 0
click at [125, 151] on span "Custom spacing" at bounding box center [142, 155] width 49 height 10
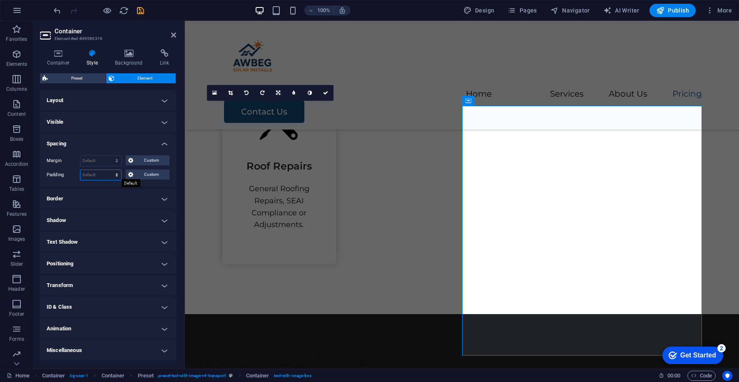
click at [100, 174] on select "Default px rem % vh vw Custom" at bounding box center [100, 175] width 41 height 10
select select "px"
click at [110, 170] on select "Default px rem % vh vw Custom" at bounding box center [100, 175] width 41 height 10
type input "43"
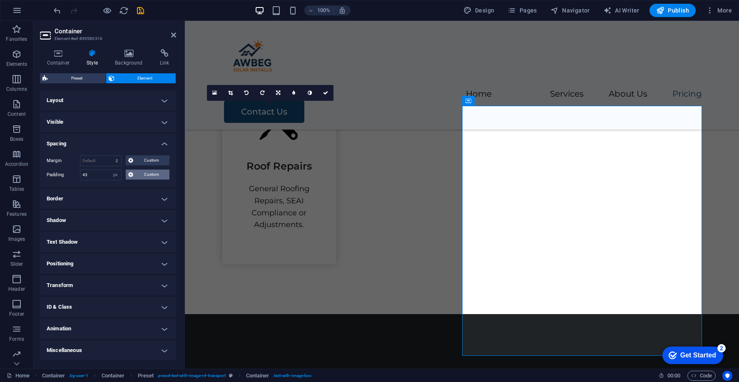
type input "43"
click at [142, 176] on span "Custom" at bounding box center [151, 174] width 31 height 10
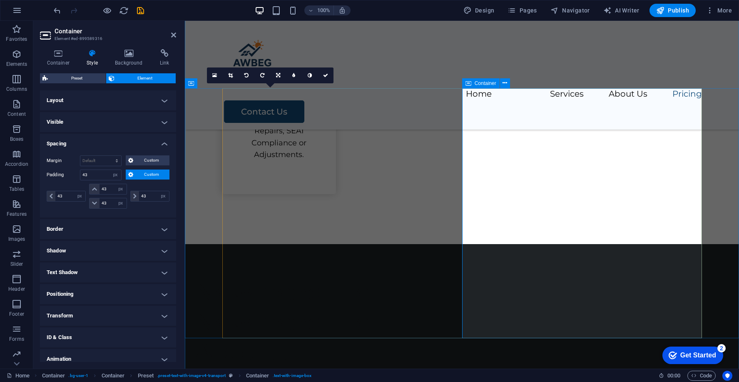
scroll to position [1430, 0]
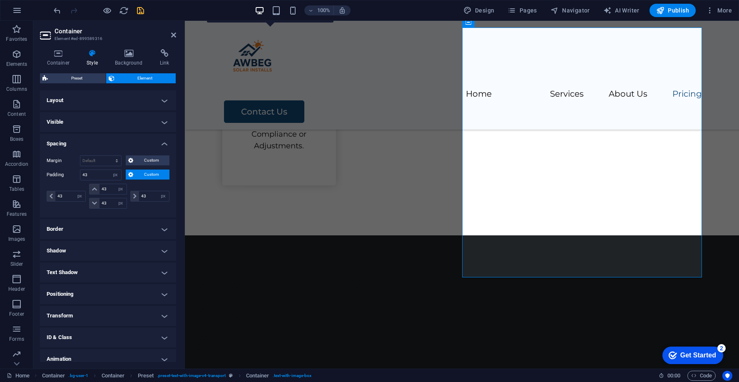
click at [139, 10] on icon "save" at bounding box center [141, 11] width 10 height 10
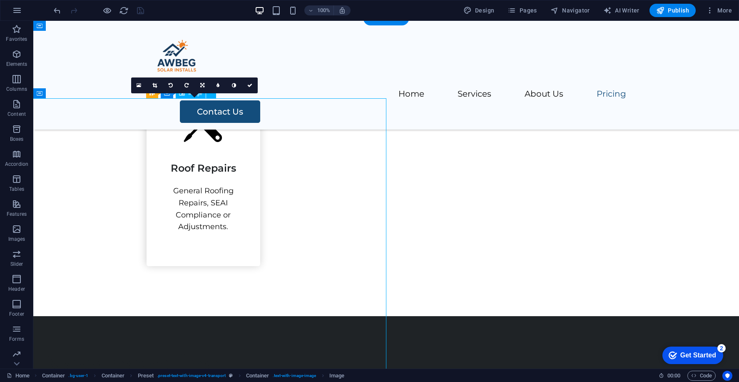
scroll to position [1309, 0]
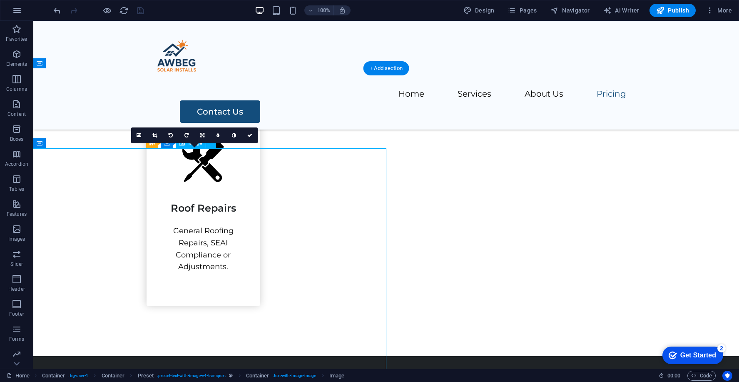
select select "vw"
select select "px"
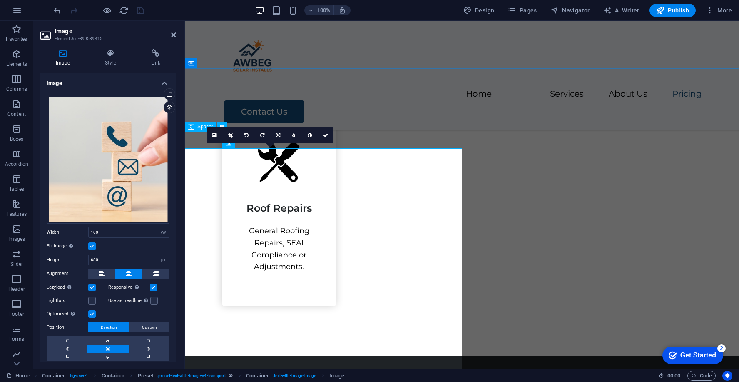
scroll to position [1303, 0]
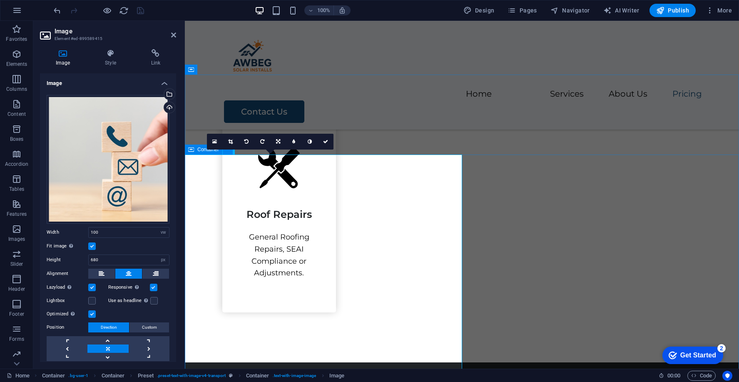
click at [192, 148] on icon at bounding box center [191, 149] width 6 height 10
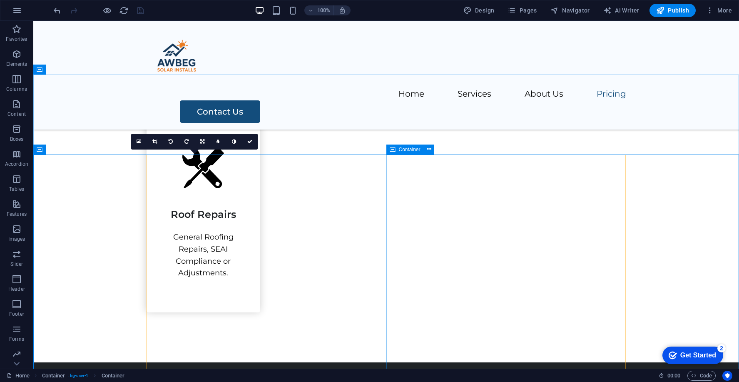
click at [400, 150] on span "Container" at bounding box center [410, 149] width 22 height 5
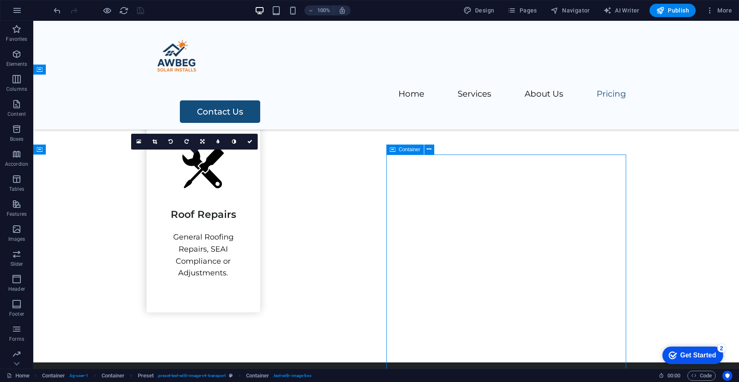
click at [400, 150] on span "Container" at bounding box center [410, 149] width 22 height 5
select select "px"
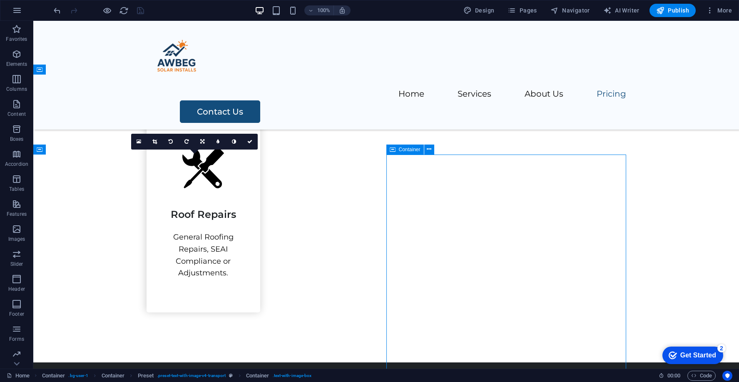
select select "px"
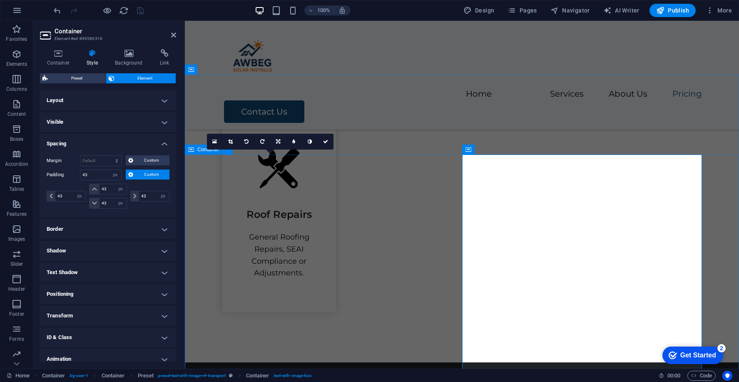
click at [196, 150] on div "Container" at bounding box center [203, 149] width 37 height 10
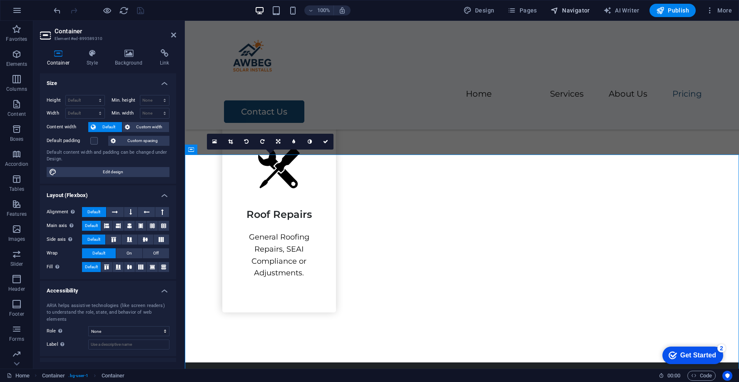
click at [576, 9] on span "Navigator" at bounding box center [570, 10] width 40 height 8
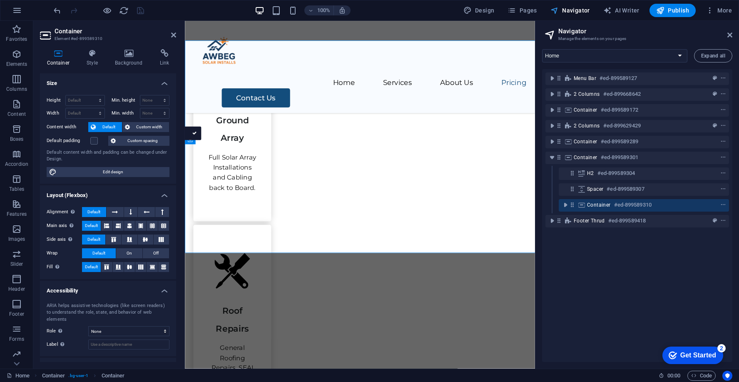
scroll to position [1413, 0]
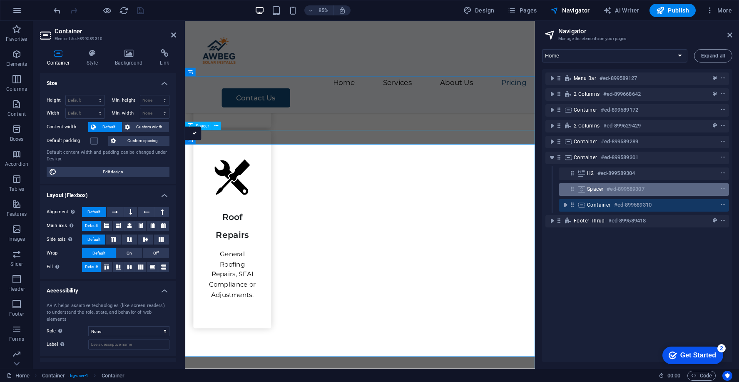
click at [598, 190] on span "Spacer" at bounding box center [595, 189] width 16 height 7
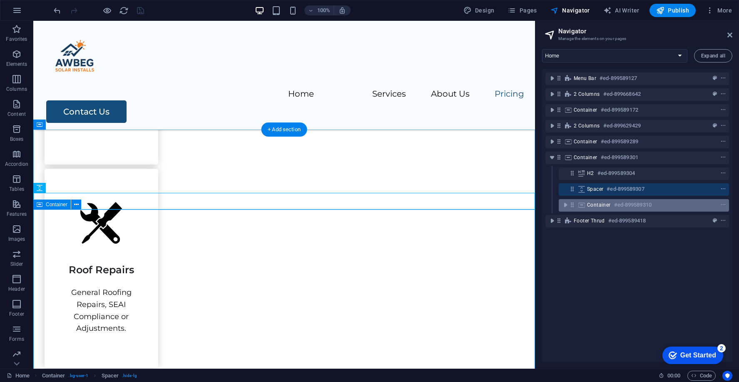
click at [598, 206] on span "Container" at bounding box center [599, 204] width 24 height 7
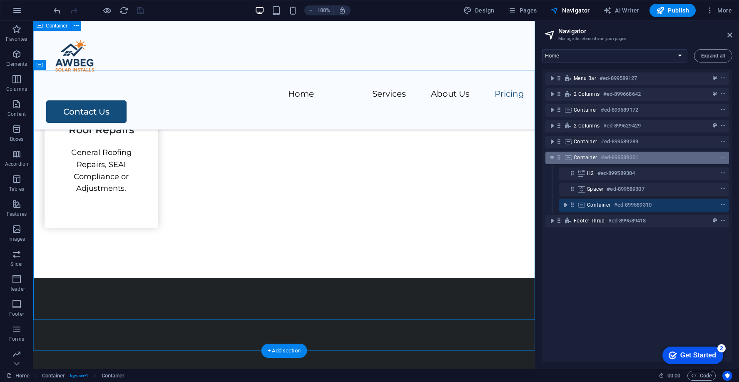
click at [604, 158] on h6 "#ed-899589301" at bounding box center [619, 157] width 37 height 10
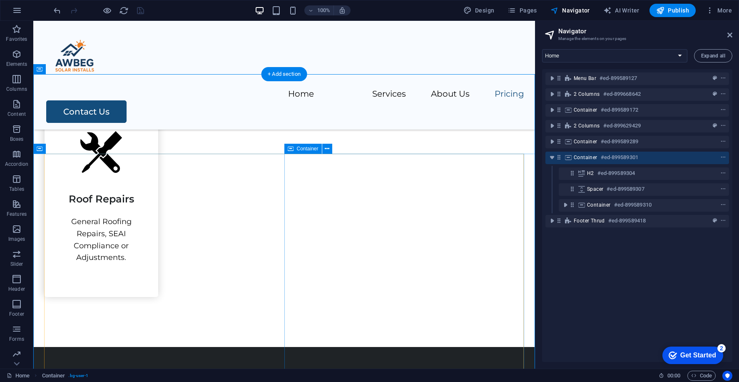
scroll to position [1297, 0]
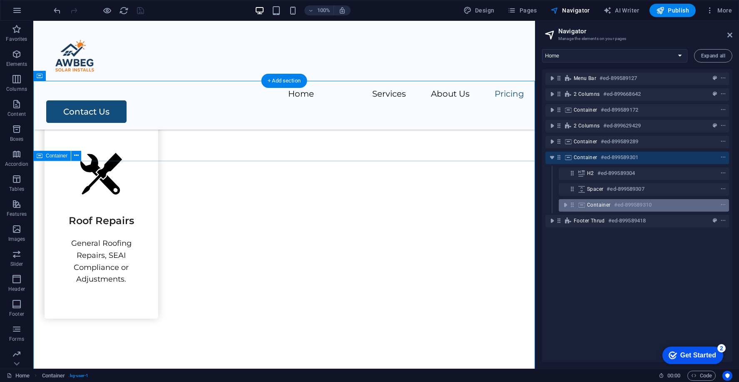
click at [601, 200] on div "Container #ed-899589310" at bounding box center [637, 205] width 100 height 10
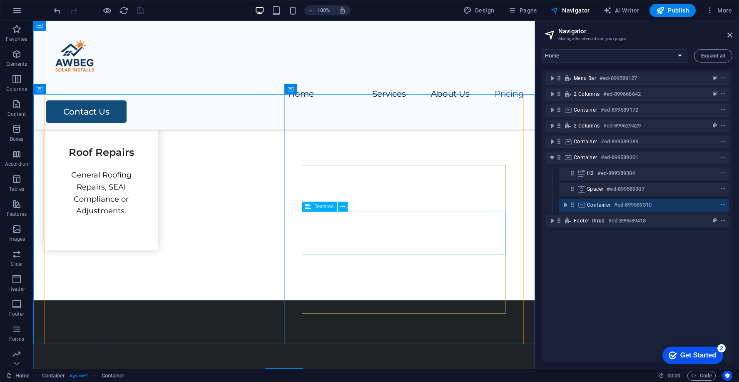
scroll to position [1361, 0]
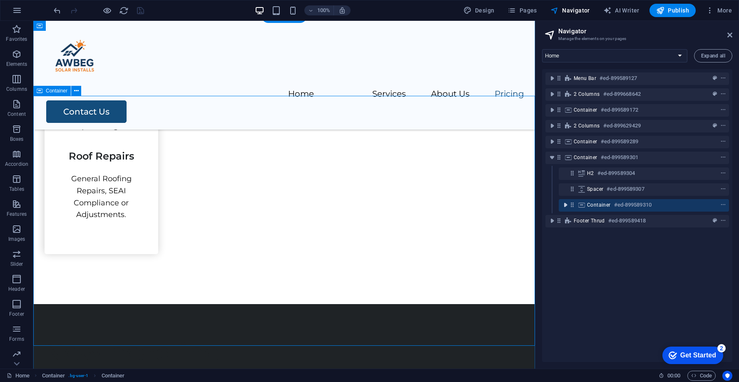
click at [564, 205] on icon "toggle-expand" at bounding box center [565, 205] width 8 height 8
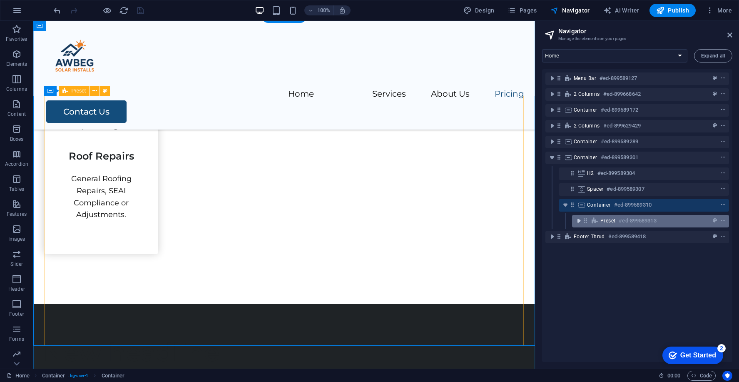
click at [581, 220] on icon "toggle-expand" at bounding box center [578, 220] width 8 height 8
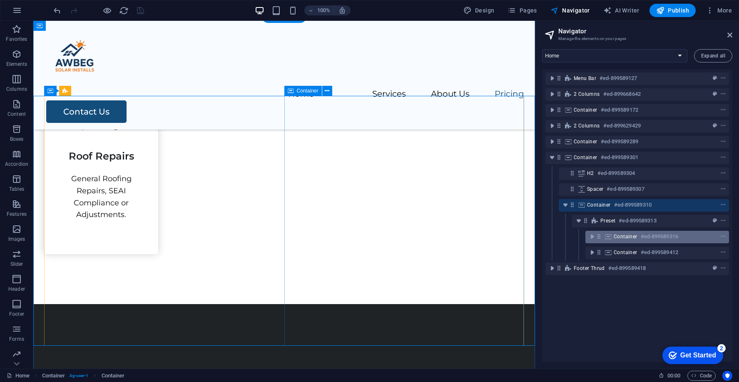
click at [625, 237] on span "Container" at bounding box center [625, 236] width 24 height 7
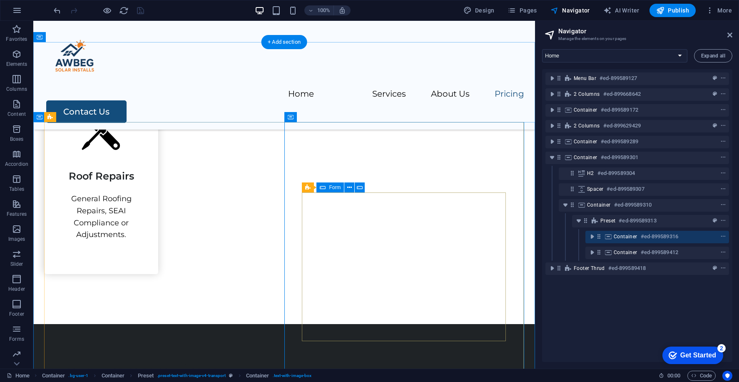
scroll to position [1335, 0]
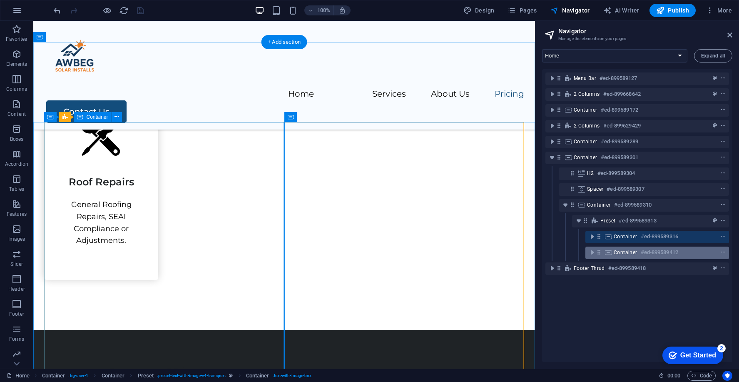
click at [617, 249] on span "Container" at bounding box center [625, 252] width 24 height 7
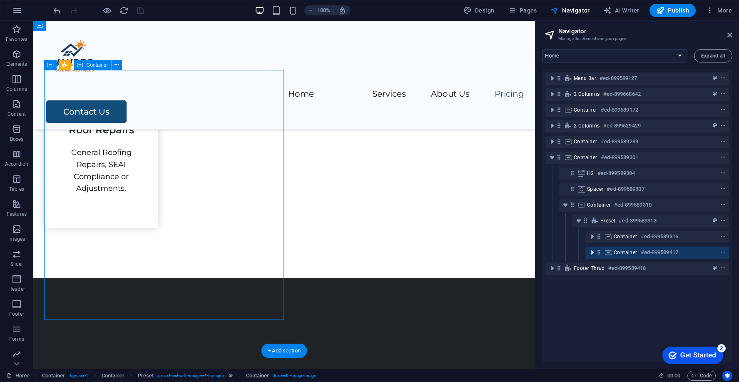
click at [594, 252] on icon "toggle-expand" at bounding box center [592, 252] width 8 height 8
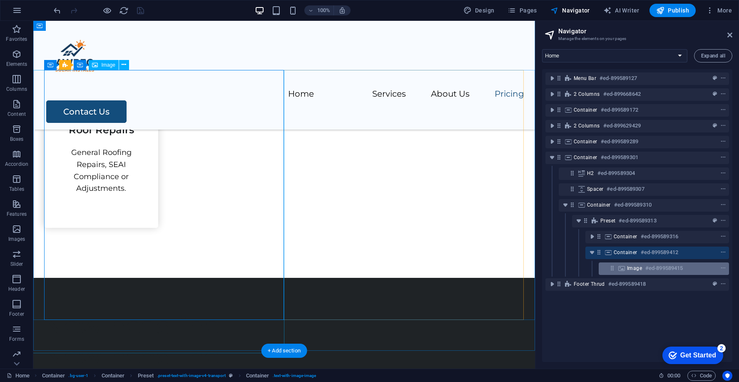
click at [627, 266] on span "Image" at bounding box center [634, 268] width 15 height 7
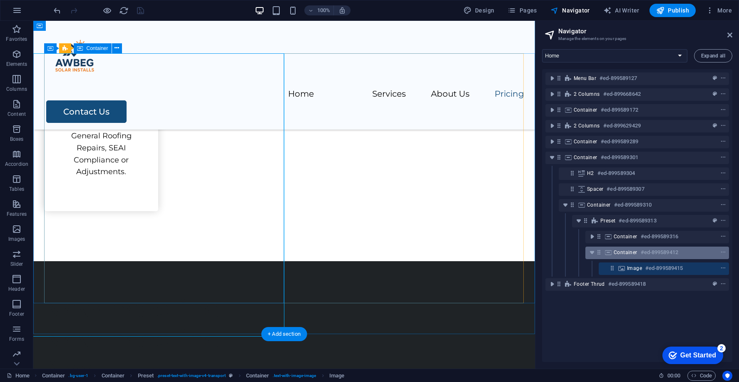
click at [629, 252] on span "Container" at bounding box center [625, 252] width 24 height 7
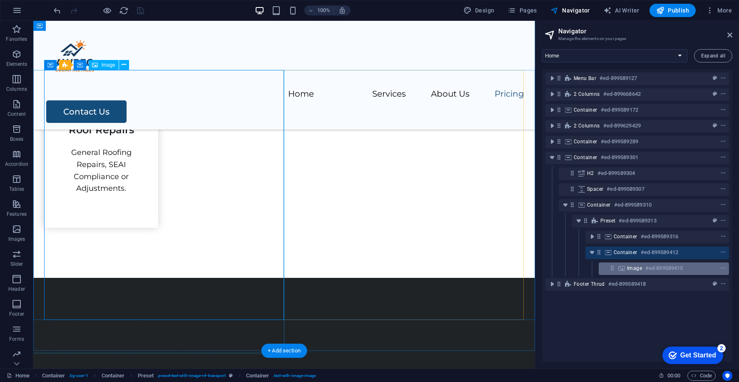
click at [629, 268] on span "Image" at bounding box center [634, 268] width 15 height 7
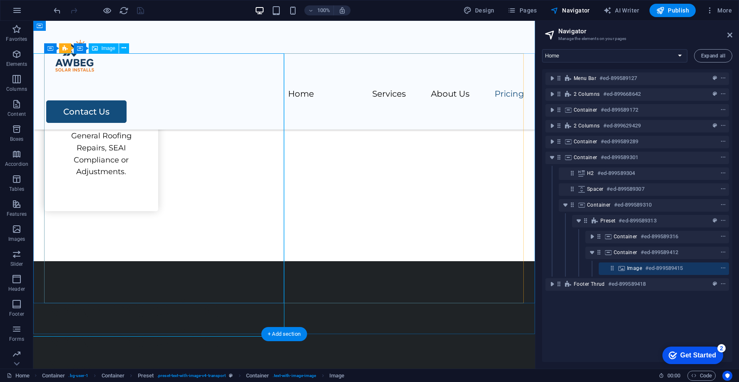
click at [640, 270] on span "Image" at bounding box center [634, 268] width 15 height 7
select select "vw"
select select "px"
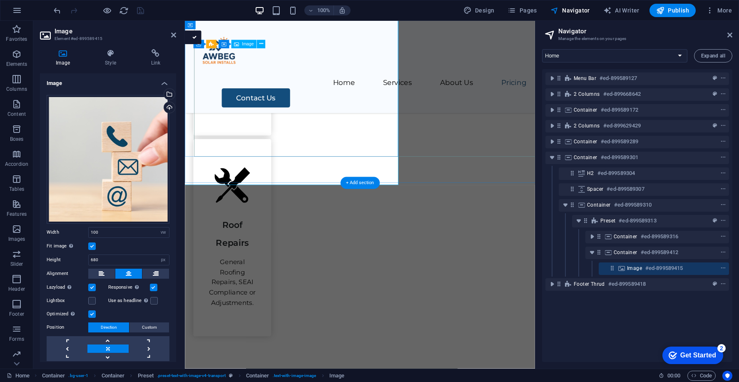
scroll to position [1526, 0]
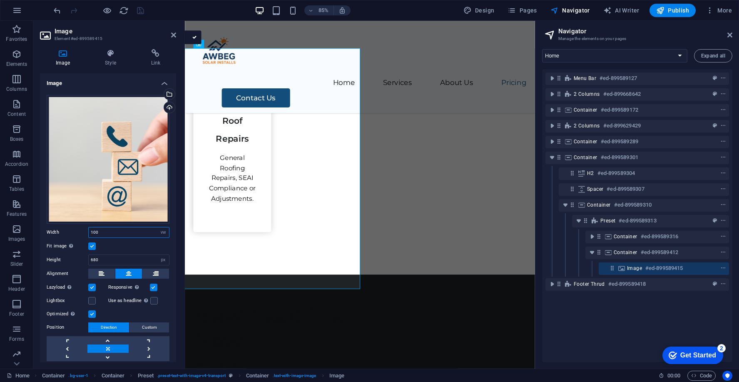
drag, startPoint x: 105, startPoint y: 228, endPoint x: 75, endPoint y: 230, distance: 30.0
click at [75, 230] on div "Width 100 Default auto px rem % em vh vw" at bounding box center [108, 232] width 123 height 11
type input "71"
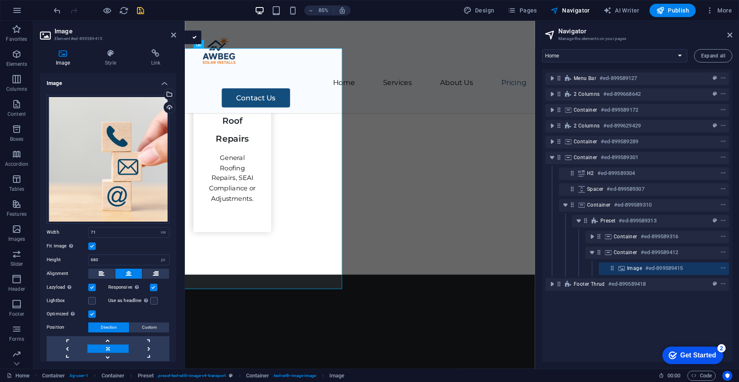
click at [91, 243] on label at bounding box center [91, 245] width 7 height 7
click at [0, 0] on input "Fit image Automatically fit image to a fixed width and height" at bounding box center [0, 0] width 0 height 0
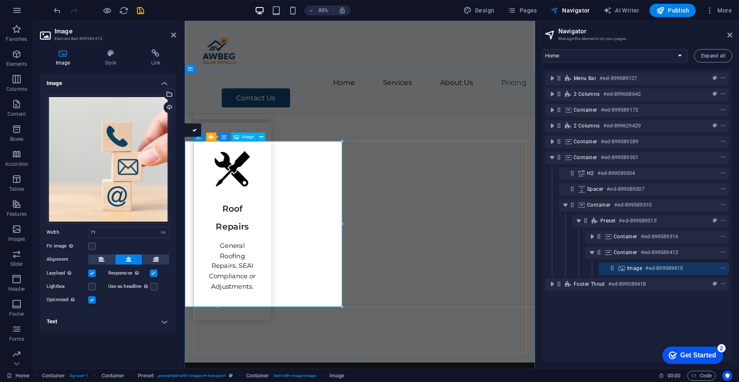
scroll to position [1417, 0]
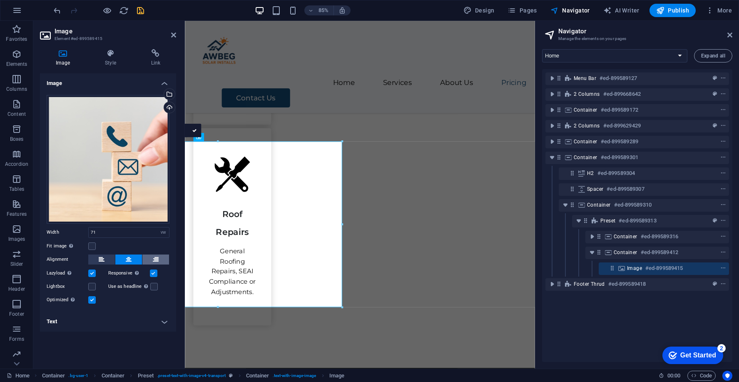
click at [162, 258] on button at bounding box center [155, 259] width 27 height 10
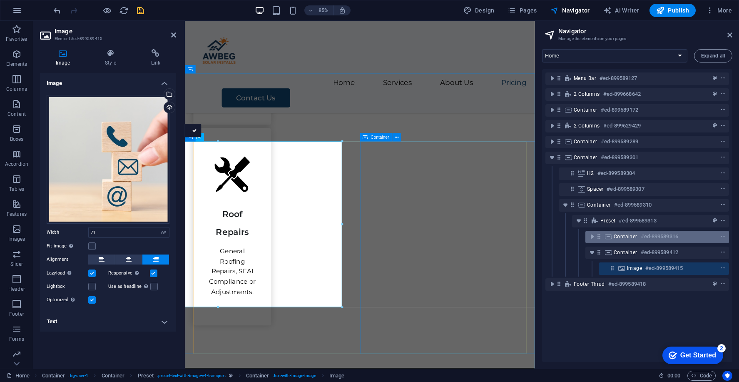
drag, startPoint x: 630, startPoint y: 250, endPoint x: 630, endPoint y: 237, distance: 12.9
click at [630, 237] on div "Menu Bar #ed-899589127 2 columns #ed-899668642 Container #ed-899589172 2 column…" at bounding box center [637, 215] width 190 height 293
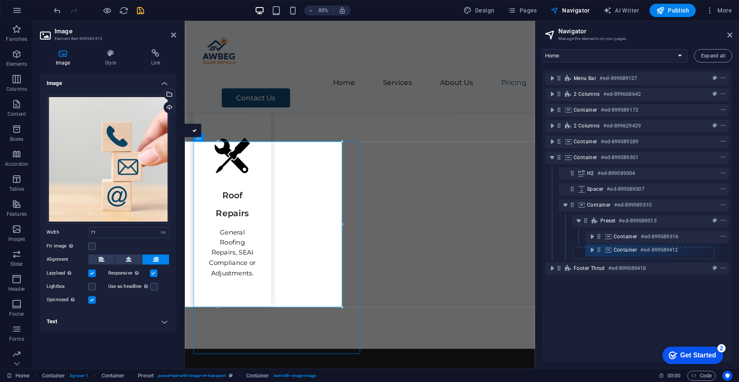
scroll to position [1306, 0]
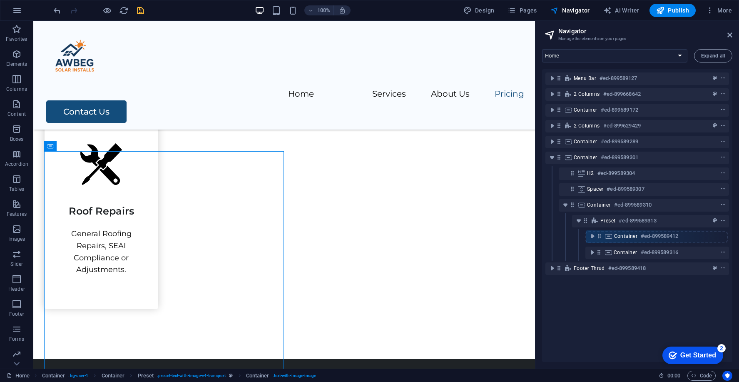
drag, startPoint x: 600, startPoint y: 253, endPoint x: 601, endPoint y: 233, distance: 19.6
click at [601, 233] on div "Menu Bar #ed-899589127 2 columns #ed-899668642 Container #ed-899589172 2 column…" at bounding box center [637, 215] width 190 height 293
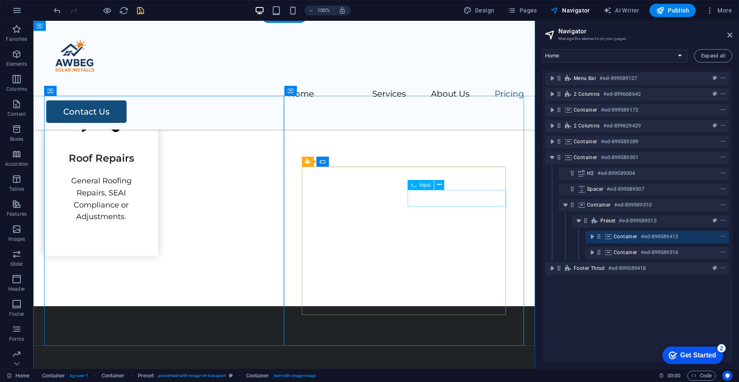
scroll to position [1361, 0]
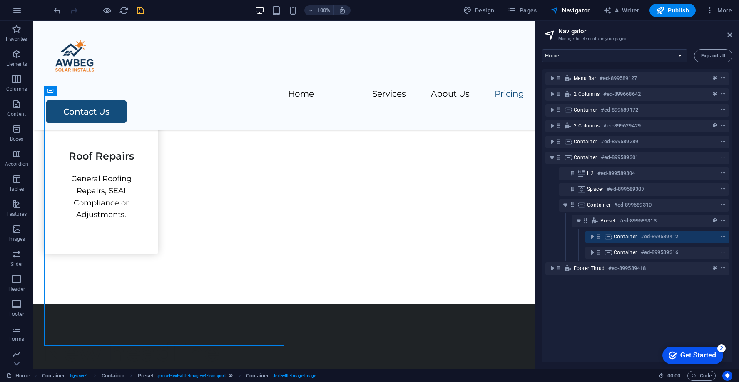
click at [140, 11] on icon "save" at bounding box center [141, 11] width 10 height 10
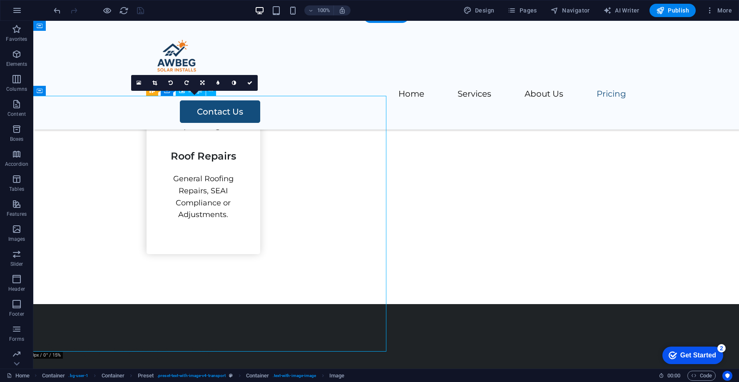
select select "vw"
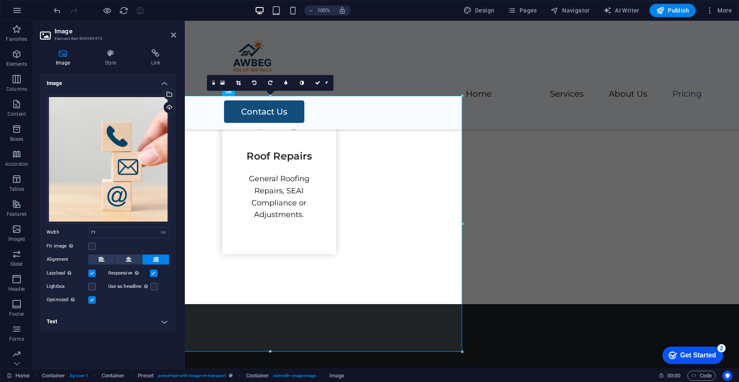
click at [131, 253] on div "Drag files here, click to choose files or select files from Files or our free s…" at bounding box center [108, 199] width 136 height 223
click at [131, 257] on icon at bounding box center [129, 259] width 6 height 10
click at [95, 271] on label at bounding box center [91, 272] width 7 height 7
click at [0, 0] on input "Lazyload Loading images after the page loads improves page speed." at bounding box center [0, 0] width 0 height 0
click at [95, 271] on label at bounding box center [91, 272] width 7 height 7
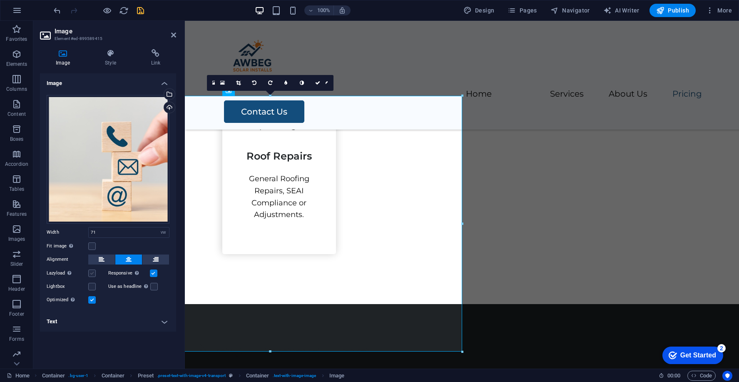
click at [0, 0] on input "Lazyload Loading images after the page loads improves page speed." at bounding box center [0, 0] width 0 height 0
click at [154, 272] on label at bounding box center [153, 272] width 7 height 7
click at [0, 0] on input "Responsive Automatically load retina image and smartphone optimized sizes." at bounding box center [0, 0] width 0 height 0
click at [154, 272] on label at bounding box center [153, 272] width 7 height 7
click at [0, 0] on input "Responsive Automatically load retina image and smartphone optimized sizes." at bounding box center [0, 0] width 0 height 0
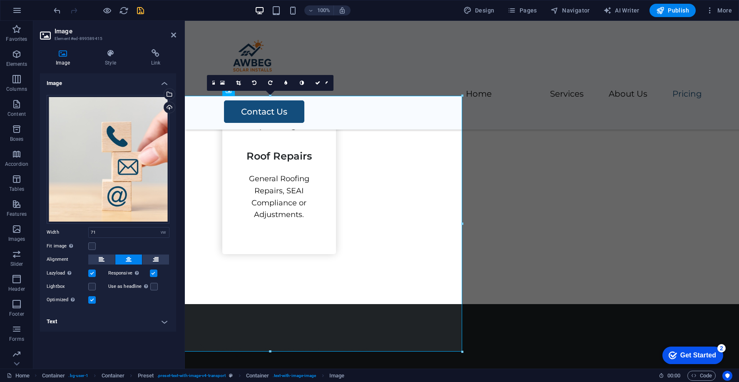
click at [94, 302] on label at bounding box center [91, 299] width 7 height 7
click at [0, 0] on input "Optimized Images are compressed to improve page speed." at bounding box center [0, 0] width 0 height 0
click at [94, 302] on label at bounding box center [91, 299] width 7 height 7
click at [0, 0] on input "Optimized Images are compressed to improve page speed." at bounding box center [0, 0] width 0 height 0
click at [107, 320] on h4 "Text" at bounding box center [108, 321] width 136 height 20
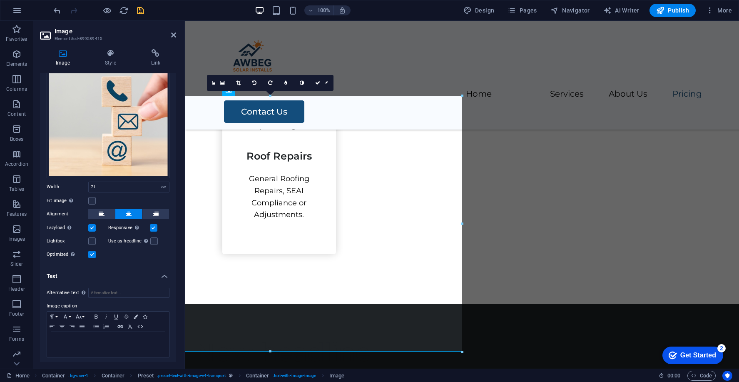
scroll to position [0, 0]
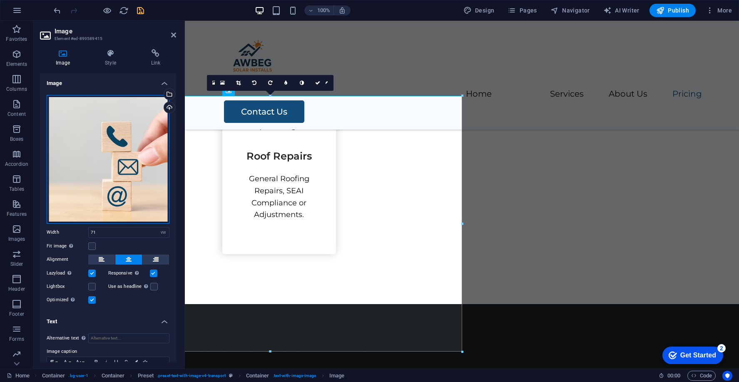
click at [111, 127] on div "Drag files here, click to choose files or select files from Files or our free s…" at bounding box center [108, 159] width 123 height 129
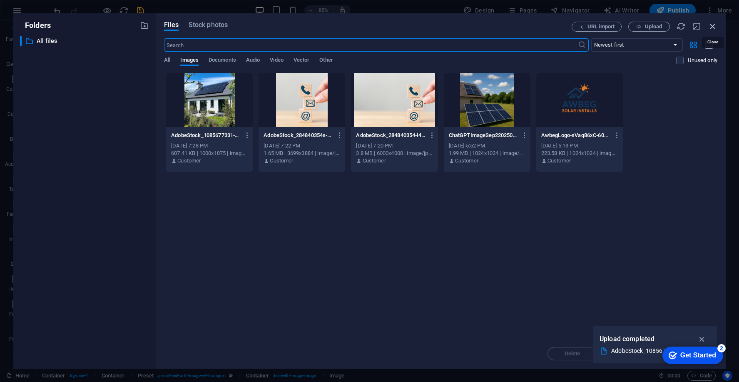
click at [709, 27] on icon "button" at bounding box center [712, 26] width 9 height 9
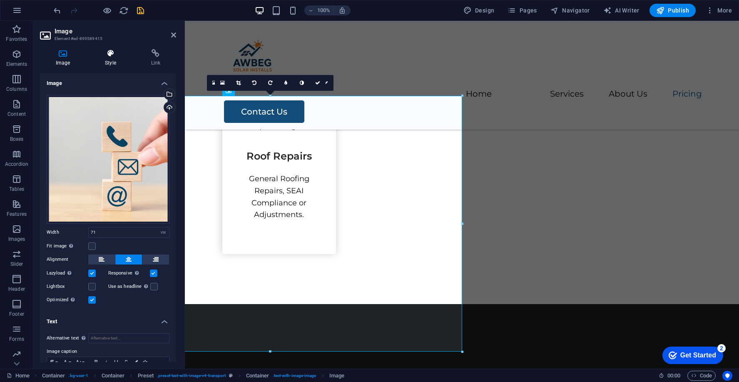
click at [107, 63] on h4 "Style" at bounding box center [112, 57] width 46 height 17
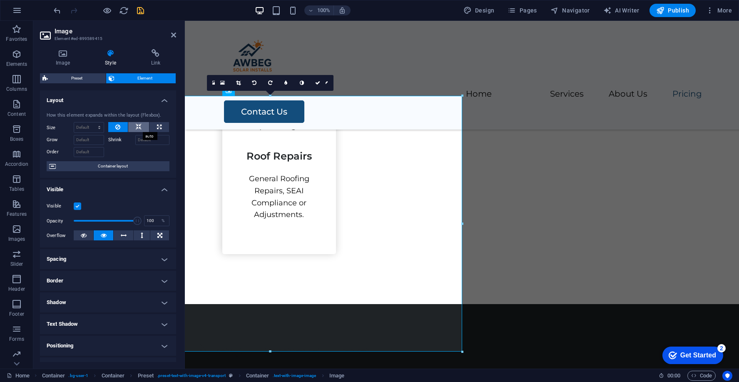
click at [134, 128] on button at bounding box center [138, 127] width 21 height 10
click at [157, 123] on icon at bounding box center [159, 127] width 5 height 10
click at [109, 130] on button at bounding box center [118, 127] width 20 height 10
select select "DISABLED_OPTION_VALUE"
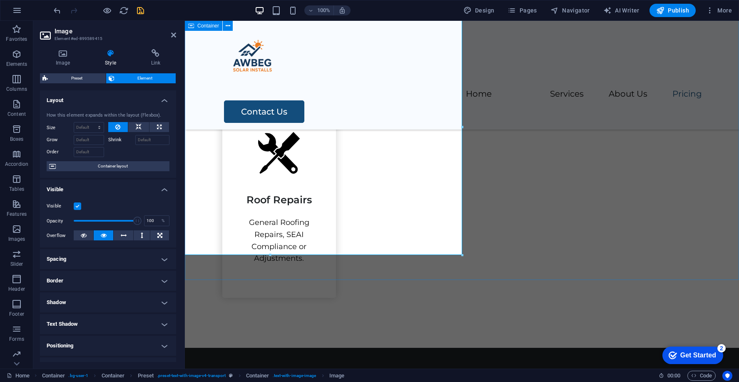
scroll to position [1258, 0]
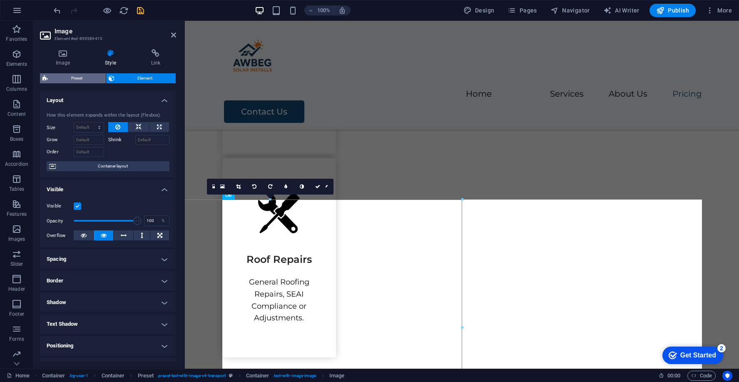
click at [87, 77] on span "Preset" at bounding box center [76, 78] width 53 height 10
select select "rem"
select select "px"
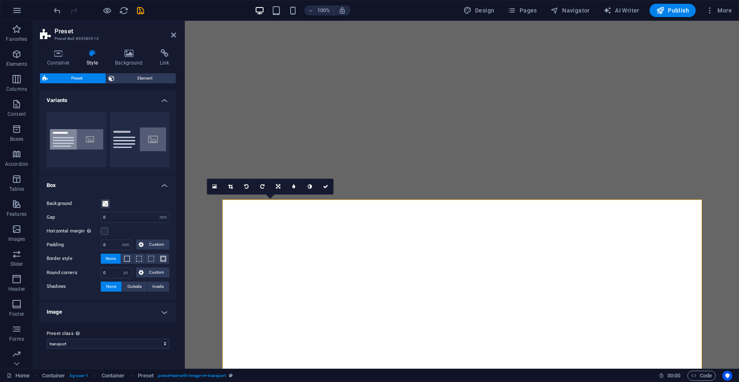
select select "rem"
select select "px"
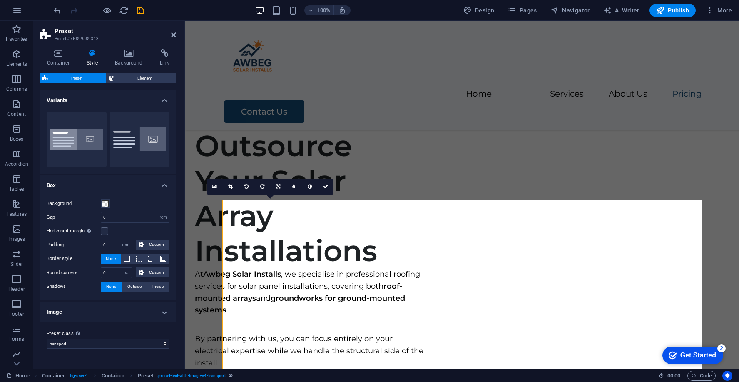
scroll to position [1258, 0]
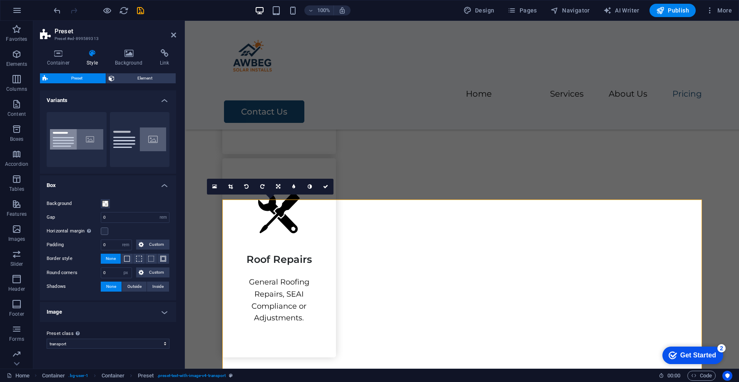
click at [126, 76] on span "Element" at bounding box center [145, 78] width 57 height 10
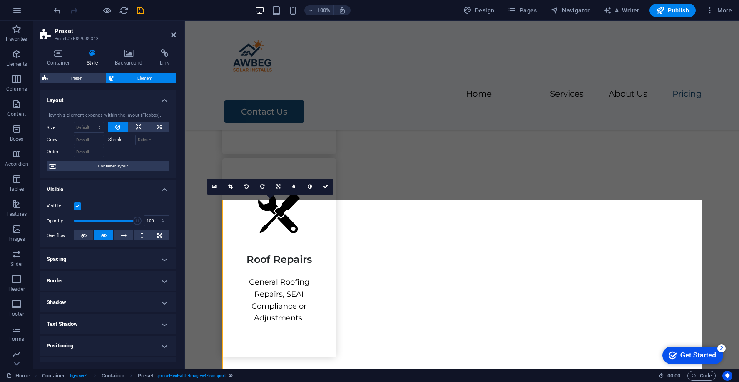
click at [70, 34] on h2 "Preset" at bounding box center [116, 30] width 122 height 7
click at [70, 37] on h3 "Preset #ed-899589313" at bounding box center [107, 38] width 105 height 7
click at [56, 61] on h4 "Container" at bounding box center [60, 57] width 40 height 17
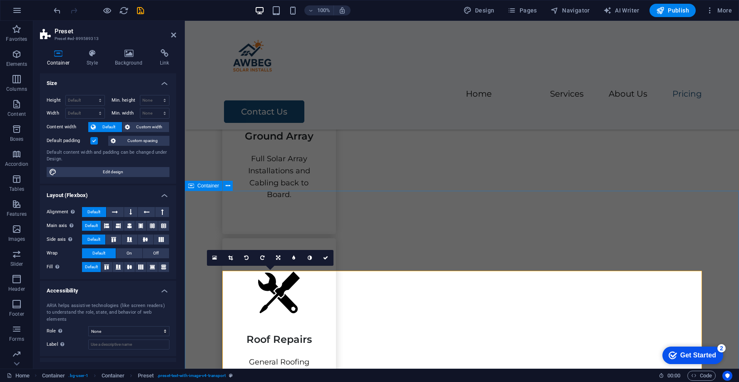
scroll to position [1186, 0]
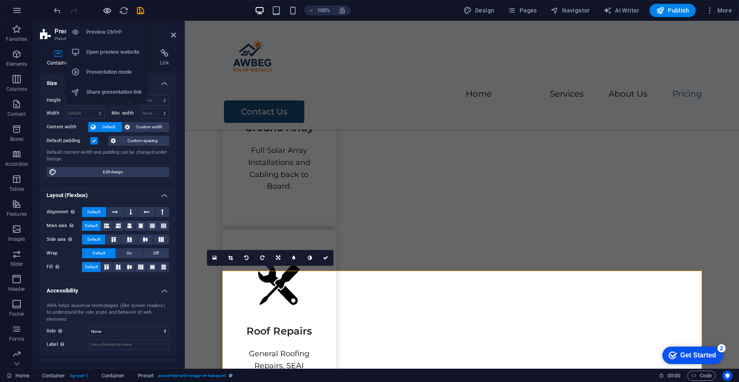
click at [106, 10] on icon "button" at bounding box center [107, 11] width 10 height 10
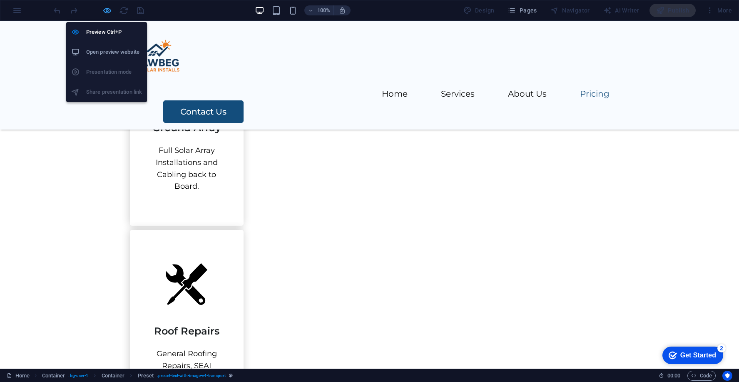
click at [106, 10] on icon "button" at bounding box center [107, 11] width 10 height 10
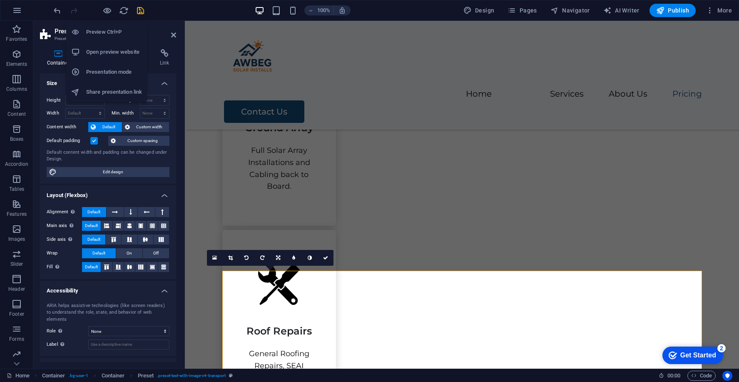
click at [120, 51] on h6 "Open preview website" at bounding box center [114, 52] width 56 height 10
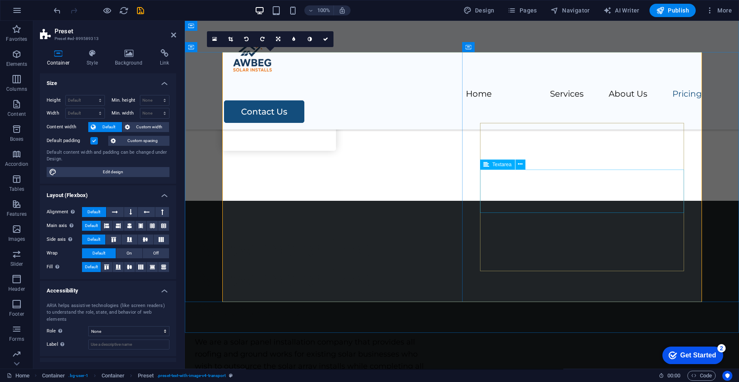
scroll to position [1640, 0]
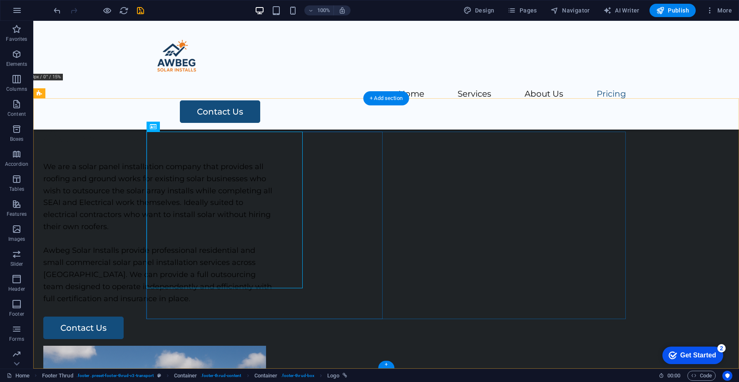
select select "px"
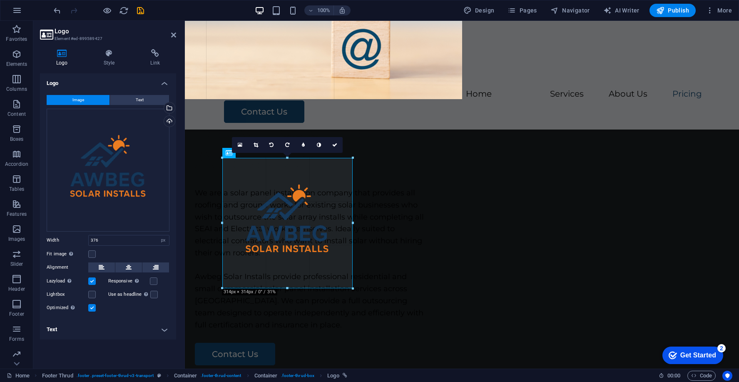
drag, startPoint x: 300, startPoint y: 288, endPoint x: 301, endPoint y: 260, distance: 27.9
type input "313"
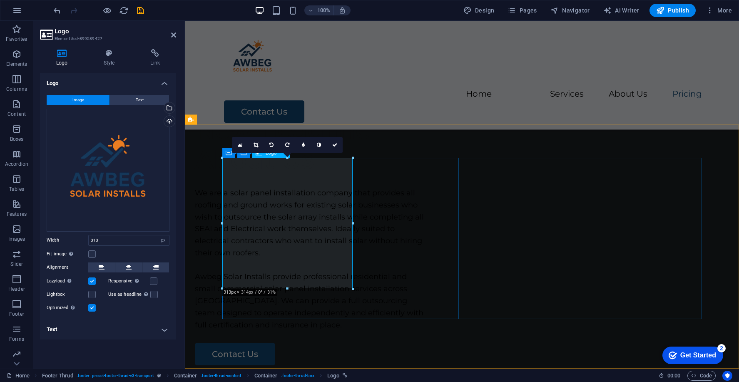
scroll to position [1613, 0]
click at [143, 12] on icon "save" at bounding box center [141, 11] width 10 height 10
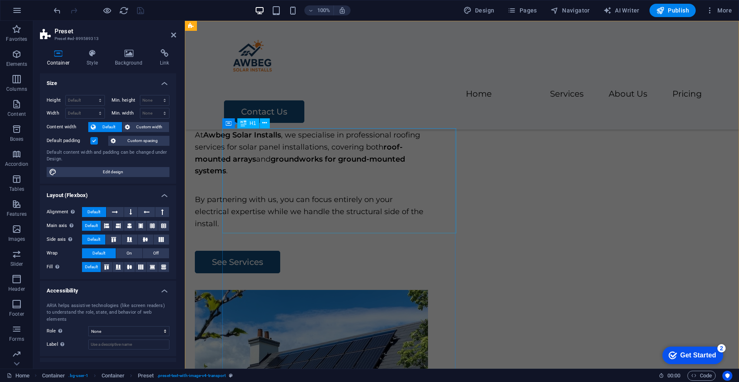
scroll to position [0, 0]
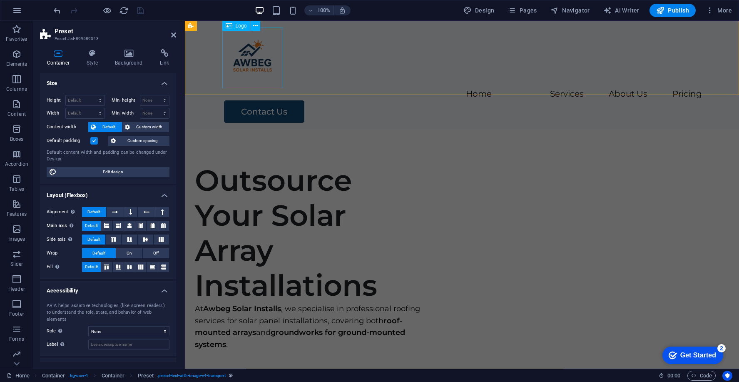
click at [260, 58] on div at bounding box center [461, 57] width 479 height 61
select select "px"
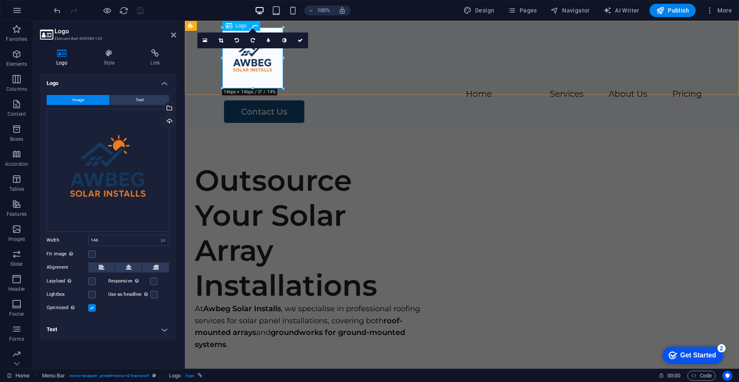
click at [264, 75] on div at bounding box center [461, 57] width 479 height 61
click at [129, 158] on div "Drag files here, click to choose files or select files from Files or our free s…" at bounding box center [108, 170] width 123 height 123
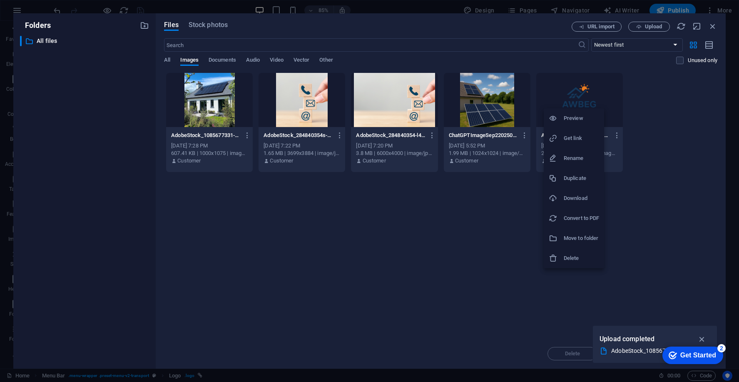
click at [578, 141] on h6 "Get link" at bounding box center [580, 138] width 35 height 10
click at [580, 201] on h6 "Download" at bounding box center [586, 200] width 35 height 10
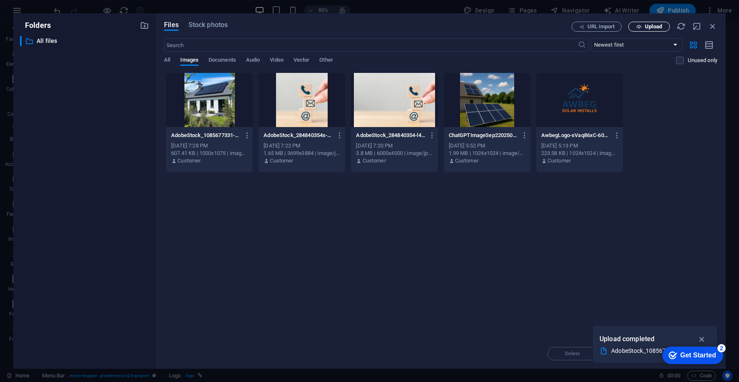
click at [650, 27] on span "Upload" at bounding box center [653, 26] width 17 height 5
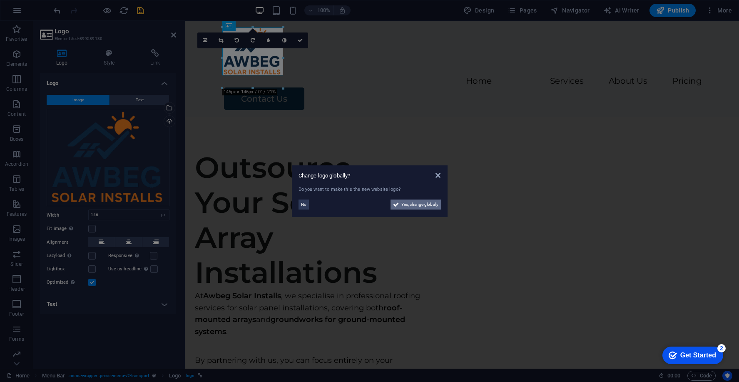
click at [418, 204] on span "Yes, change globally" at bounding box center [419, 204] width 37 height 10
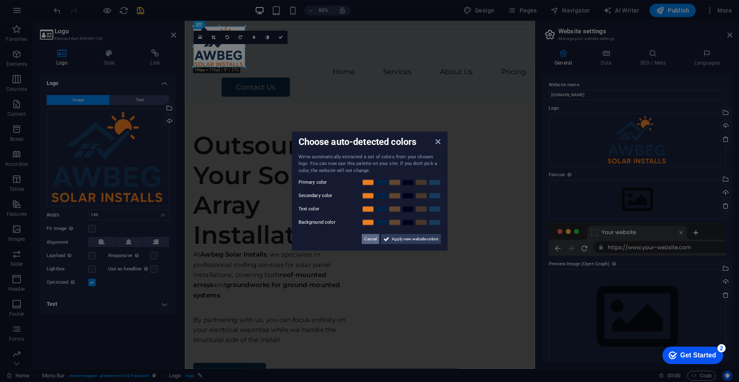
click at [369, 238] on span "Cancel" at bounding box center [370, 239] width 12 height 10
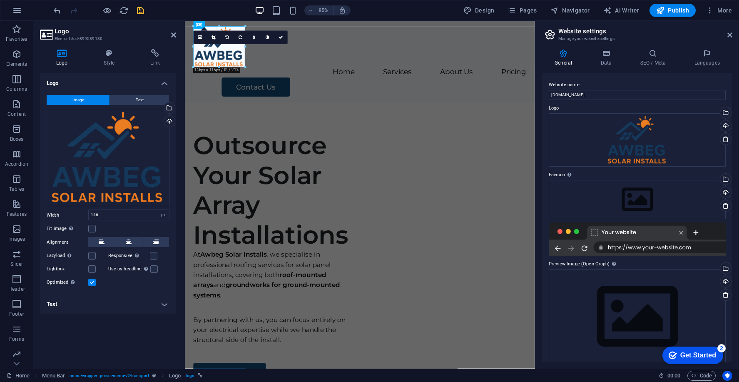
click at [142, 9] on icon "save" at bounding box center [141, 11] width 10 height 10
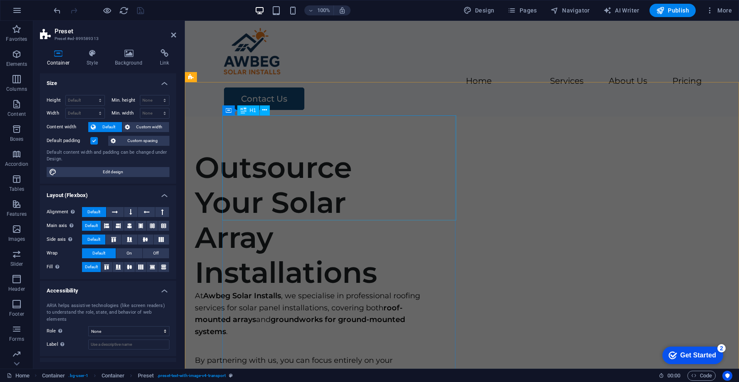
click at [369, 150] on div "Outsource Your Solar Array Installations" at bounding box center [311, 220] width 233 height 140
select select "px"
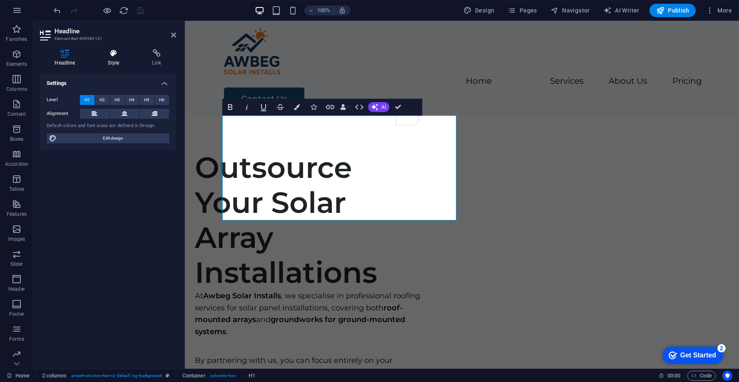
click at [114, 56] on icon at bounding box center [113, 53] width 41 height 8
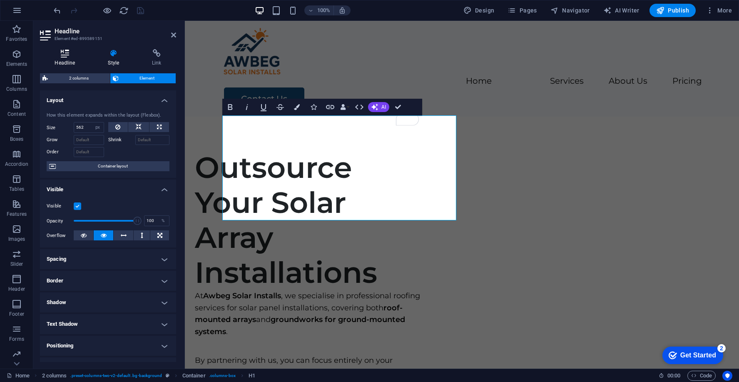
click at [70, 54] on icon at bounding box center [65, 53] width 50 height 8
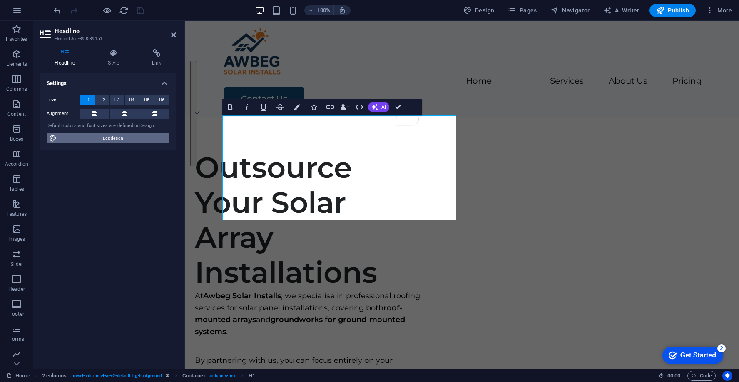
click at [90, 142] on span "Edit design" at bounding box center [113, 138] width 108 height 10
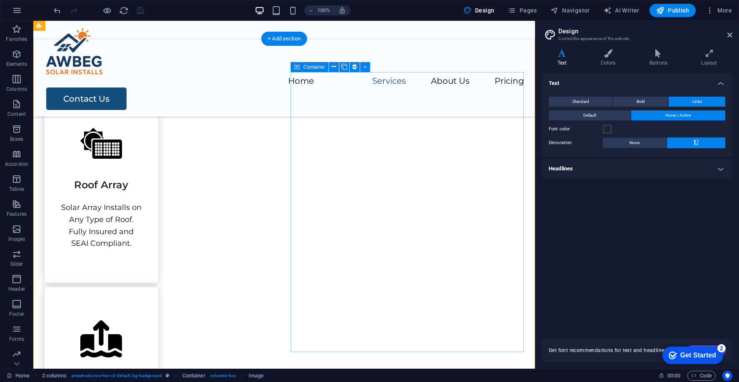
scroll to position [663, 0]
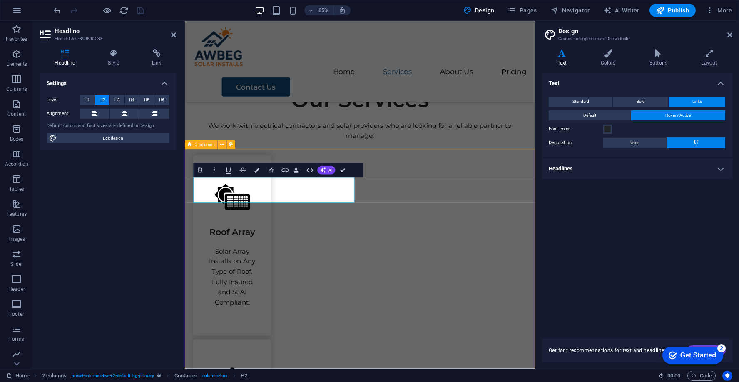
scroll to position [685, 0]
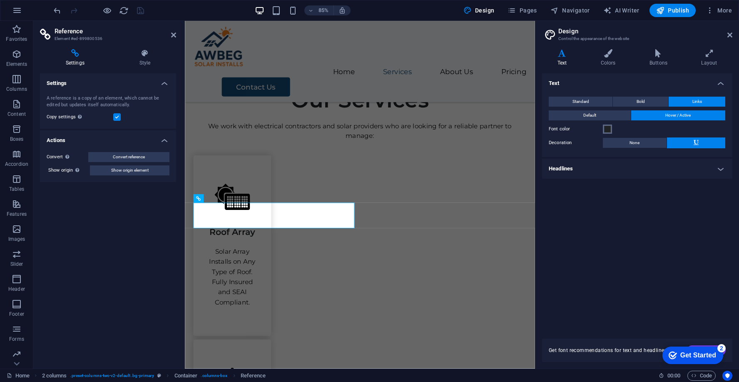
click at [605, 127] on span at bounding box center [607, 129] width 7 height 7
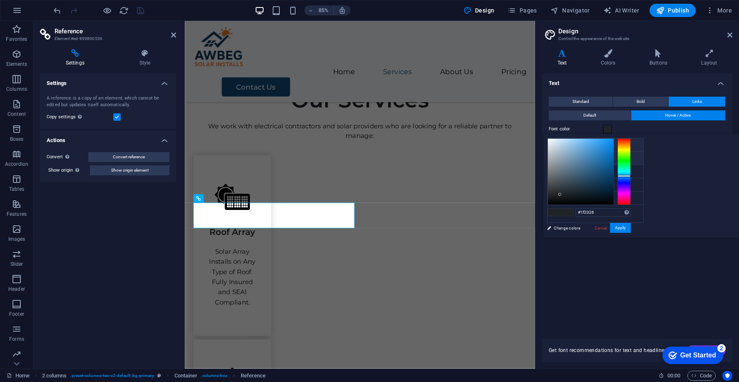
click at [586, 144] on li "Background color #ffffff" at bounding box center [595, 144] width 96 height 13
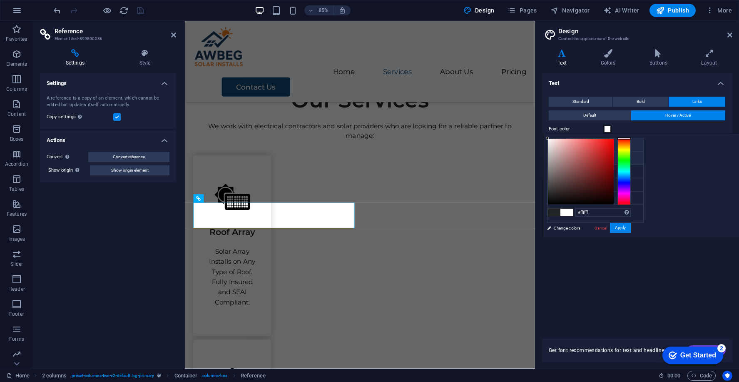
click at [581, 156] on li "Primary color #1f2326" at bounding box center [595, 157] width 96 height 13
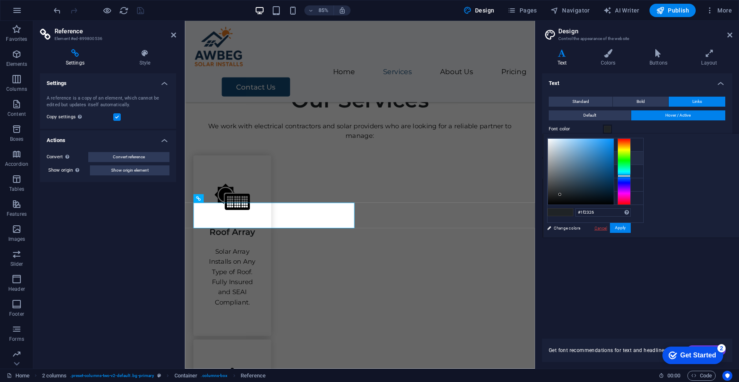
click at [608, 228] on link "Cancel" at bounding box center [600, 228] width 15 height 6
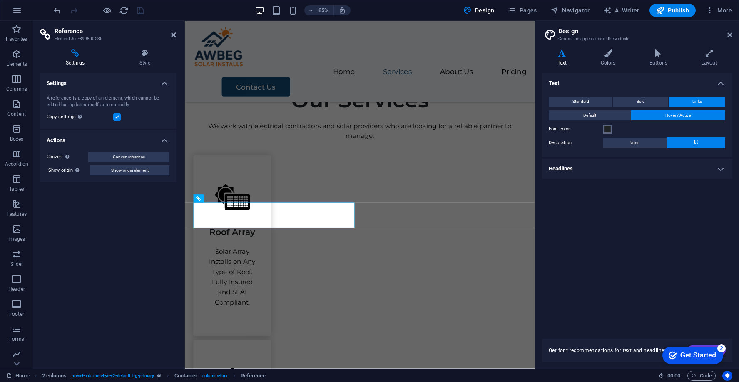
click at [608, 128] on span at bounding box center [607, 129] width 7 height 7
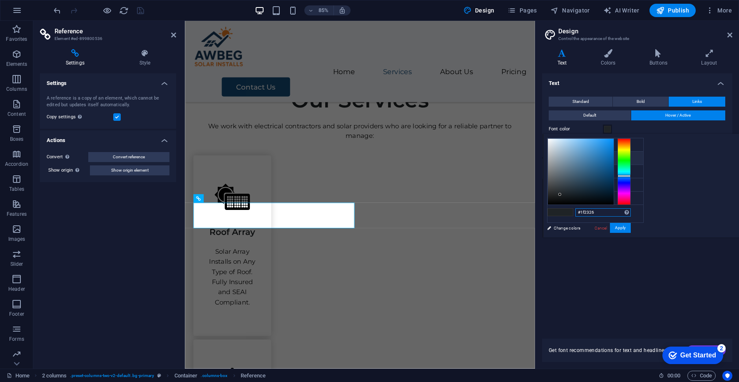
drag, startPoint x: 702, startPoint y: 210, endPoint x: 656, endPoint y: 210, distance: 46.2
click at [635, 210] on div "#1f2326 Supported formats #0852ed rgb(8, 82, 237) rgba(8, 82, 237, 90%) hsv(221…" at bounding box center [589, 246] width 92 height 224
type input "#ffffff"
click at [607, 129] on span at bounding box center [607, 129] width 7 height 7
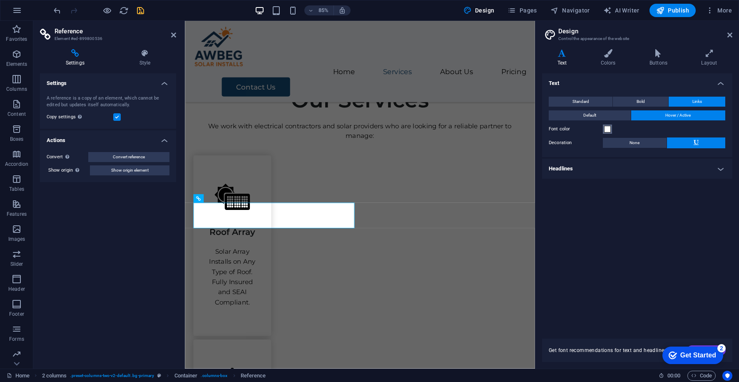
click at [607, 129] on span at bounding box center [607, 129] width 7 height 7
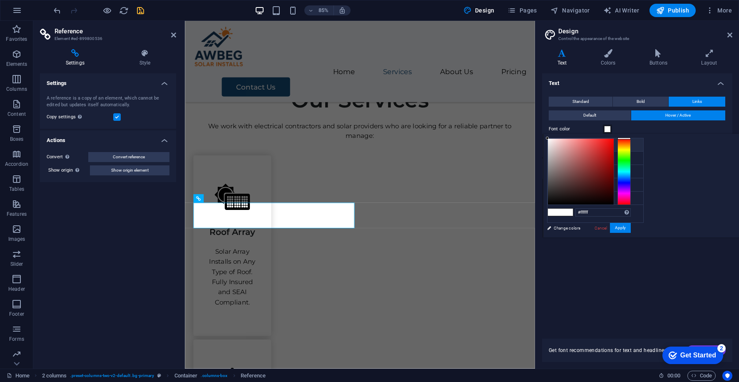
click at [607, 129] on span at bounding box center [607, 129] width 7 height 7
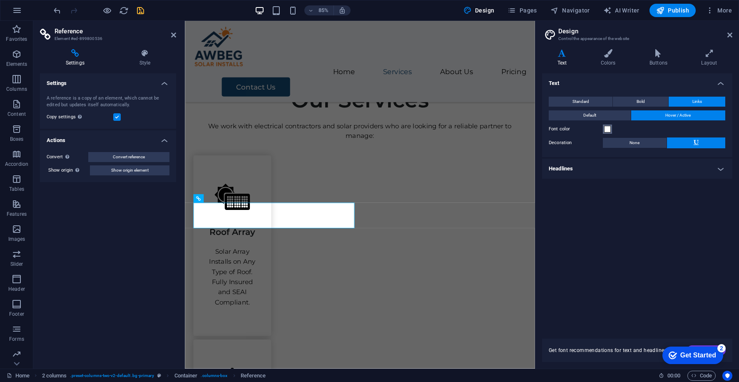
click at [607, 129] on span at bounding box center [607, 129] width 7 height 7
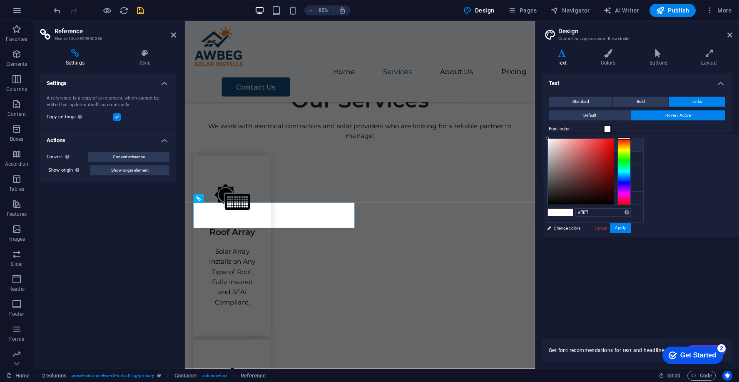
click at [607, 129] on span at bounding box center [607, 129] width 7 height 7
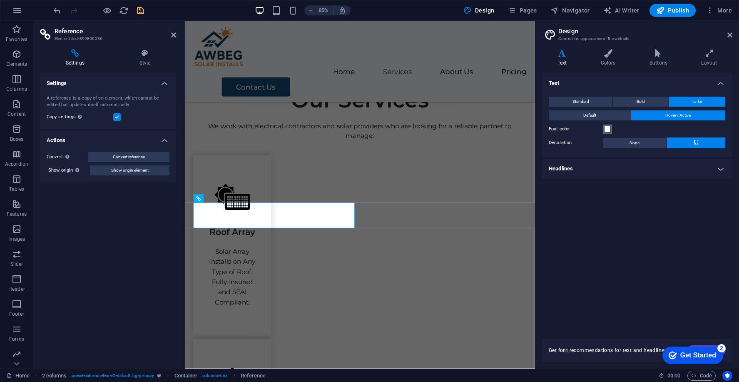
click at [607, 129] on span at bounding box center [607, 129] width 7 height 7
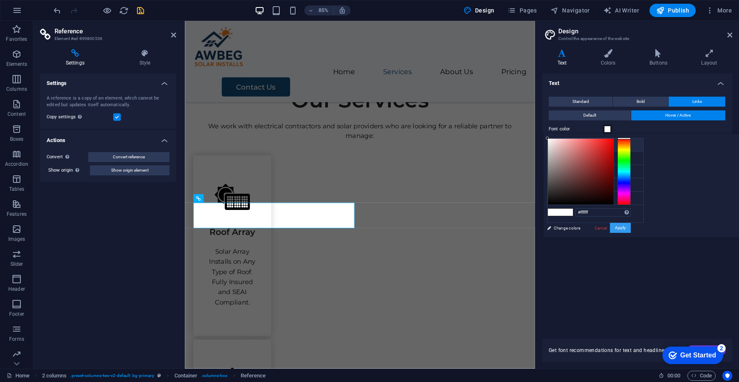
click at [630, 228] on button "Apply" at bounding box center [620, 228] width 21 height 10
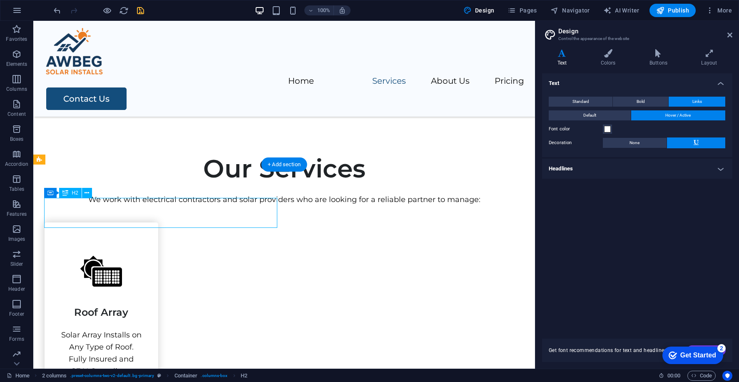
scroll to position [640, 0]
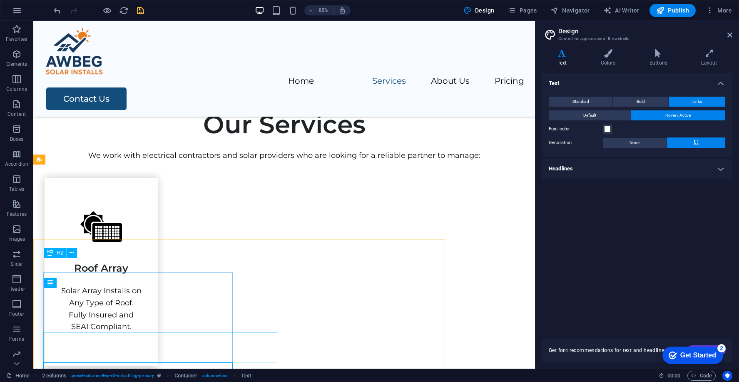
scroll to position [618, 0]
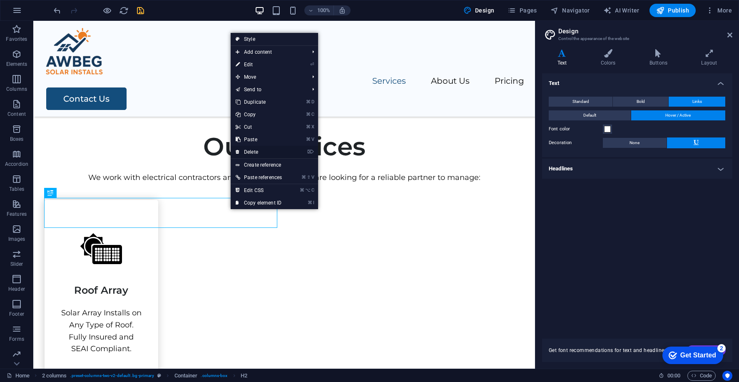
click at [261, 149] on link "⌦ Delete" at bounding box center [259, 152] width 56 height 12
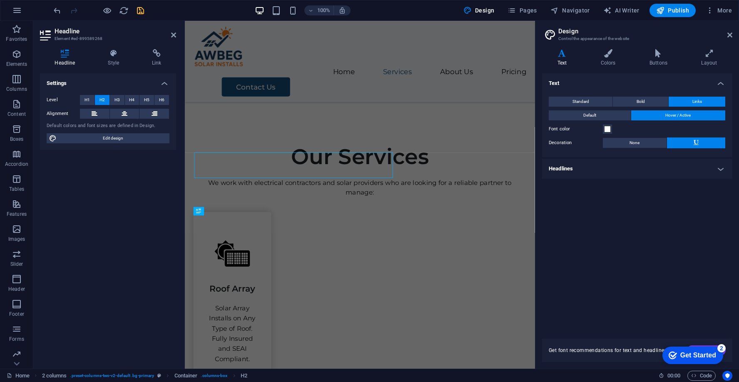
scroll to position [640, 0]
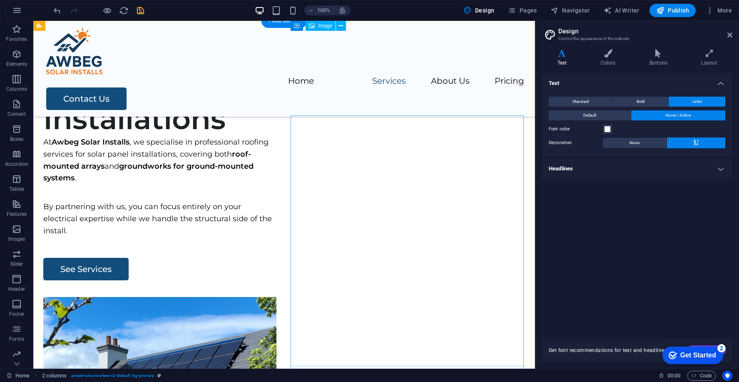
scroll to position [0, 0]
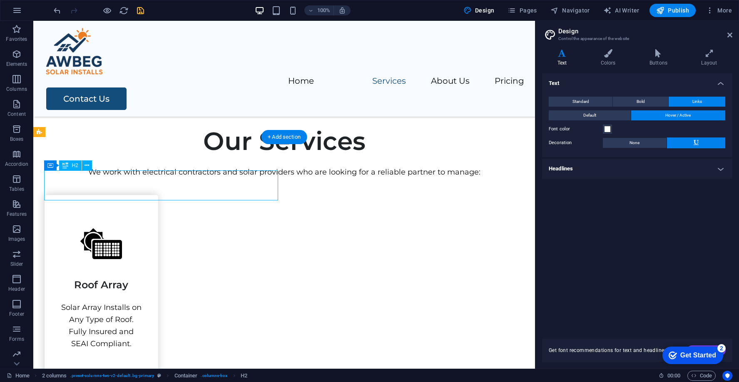
scroll to position [668, 0]
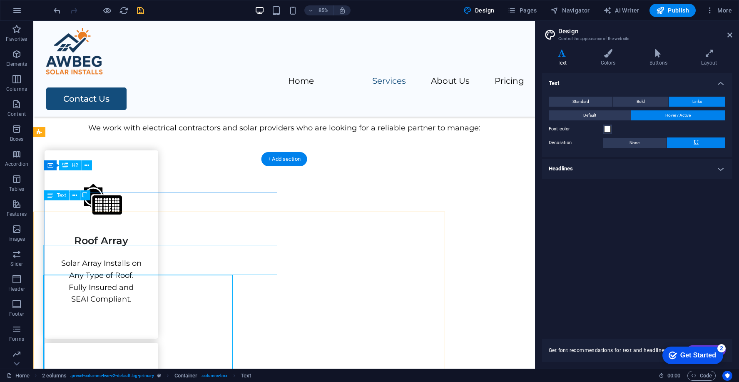
scroll to position [645, 0]
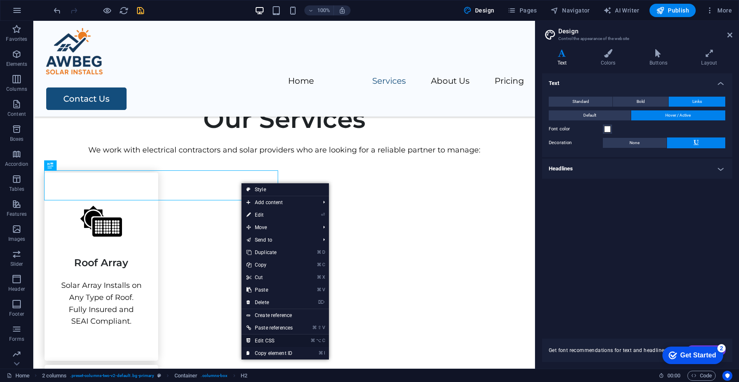
click at [274, 337] on link "⌘ ⌥ C Edit CSS" at bounding box center [269, 340] width 56 height 12
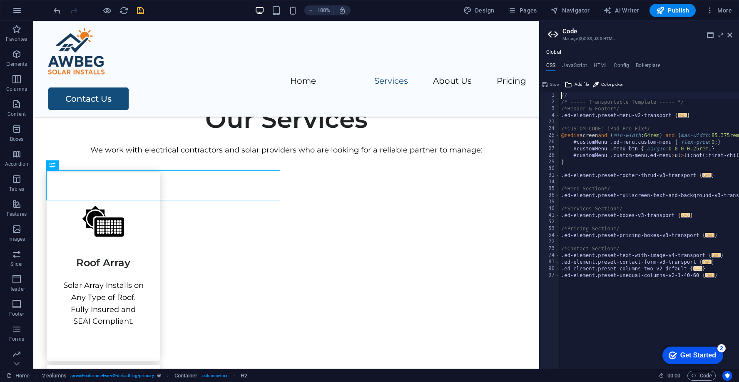
click at [601, 294] on div "// /* ----- Transportable Template ----- */ /*Header & Footer*/ .ed-element.pre…" at bounding box center [693, 237] width 269 height 290
type textarea "}"
paste textarea "ed-899589268"
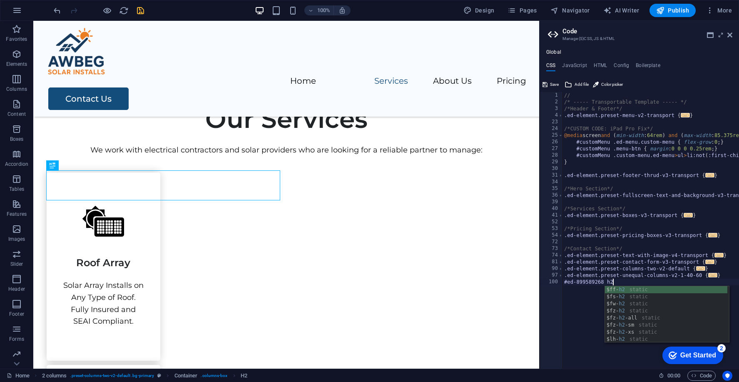
scroll to position [0, 4]
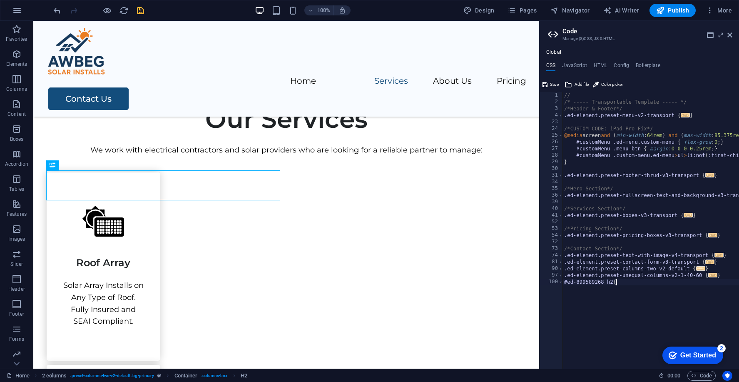
type textarea "#ed-899589268 h2{}"
type textarea "color:white"
click at [710, 34] on icon at bounding box center [710, 35] width 7 height 7
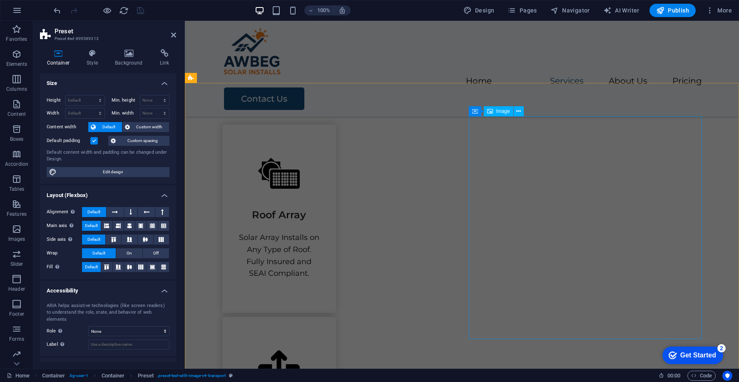
scroll to position [652, 0]
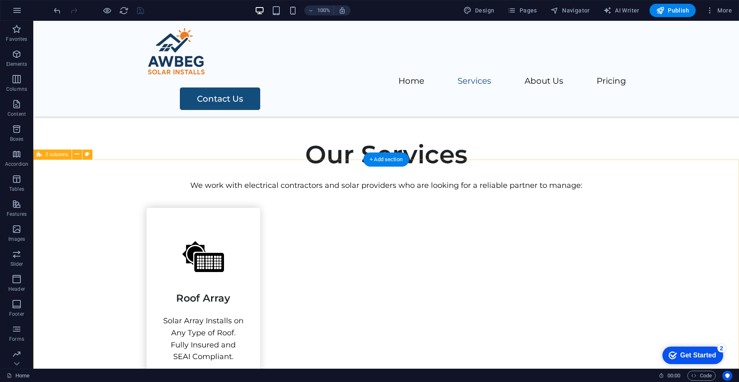
scroll to position [701, 0]
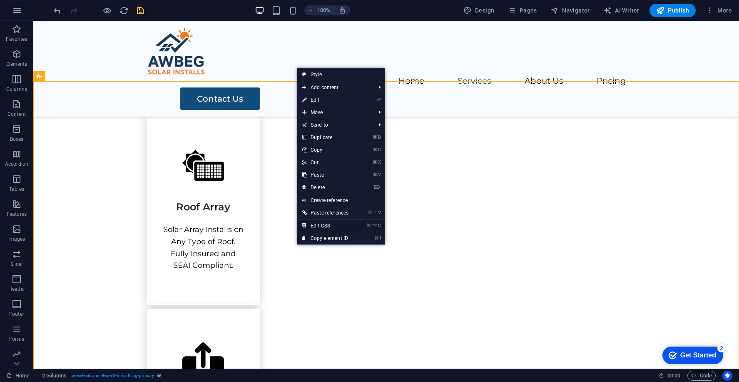
click at [339, 227] on link "⌘ ⌥ C Edit CSS" at bounding box center [325, 225] width 56 height 12
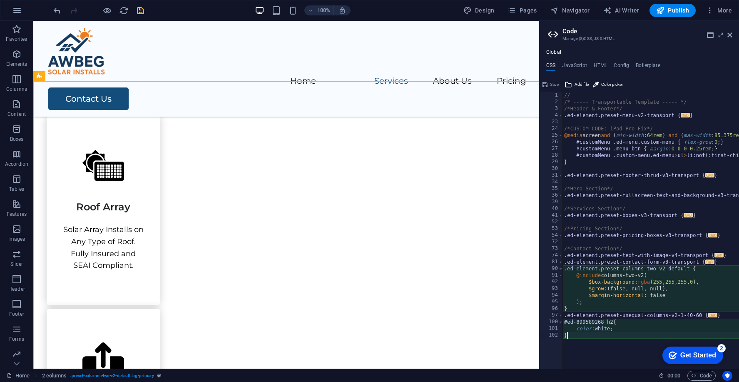
click at [583, 332] on div "// /* ----- Transportable Template ----- */ /*Header & Footer*/ .ed-element.pre…" at bounding box center [696, 237] width 269 height 290
click at [611, 321] on div "// /* ----- Transportable Template ----- */ /*Header & Footer*/ .ed-element.pre…" at bounding box center [696, 237] width 269 height 290
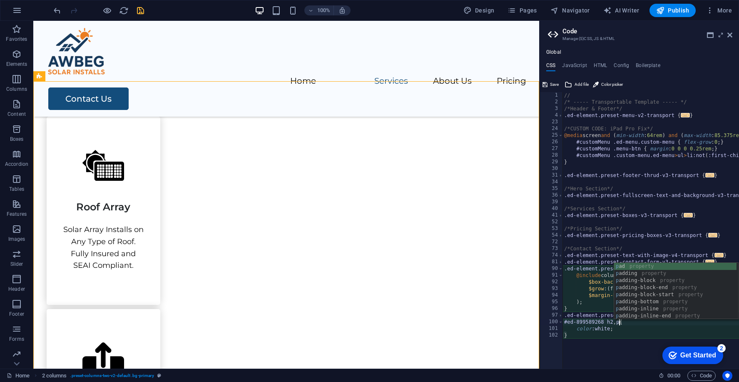
click at [640, 329] on div "// /* ----- Transportable Template ----- */ /*Header & Footer*/ .ed-element.pre…" at bounding box center [696, 237] width 269 height 290
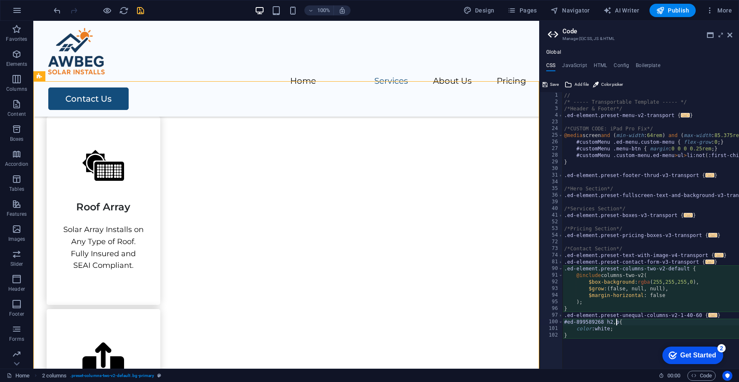
click at [617, 322] on div "// /* ----- Transportable Template ----- */ /*Header & Footer*/ .ed-element.pre…" at bounding box center [696, 237] width 269 height 290
type textarea "#ed-899589268 h2,p{"
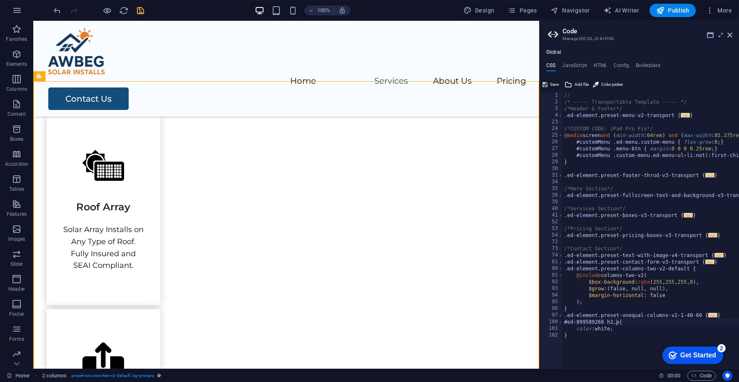
click at [555, 87] on span "Save" at bounding box center [554, 84] width 9 height 10
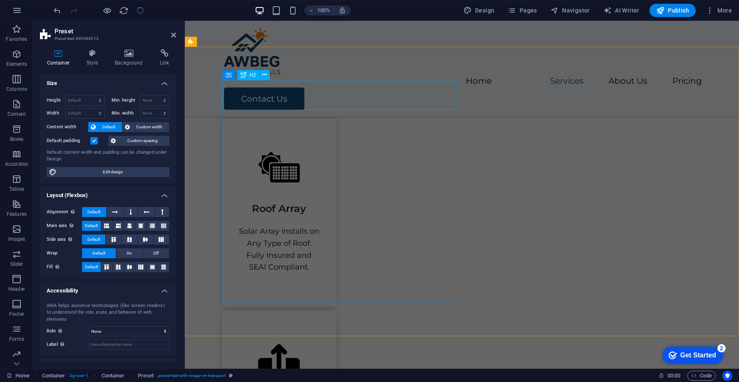
scroll to position [699, 0]
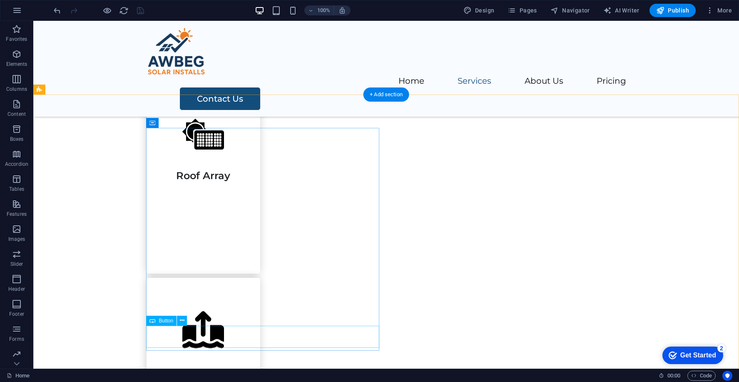
scroll to position [749, 0]
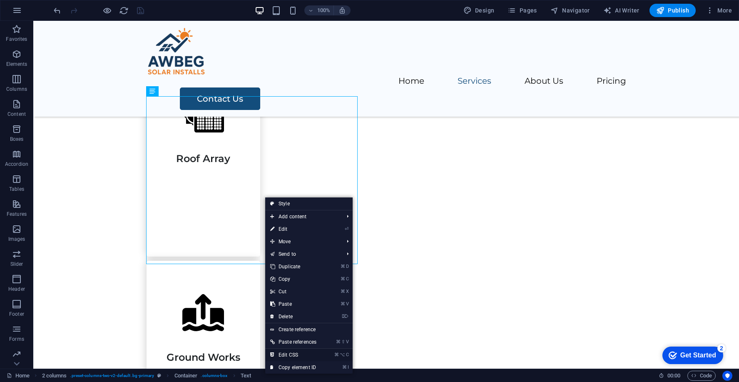
click at [306, 354] on link "⌘ ⌥ C Edit CSS" at bounding box center [293, 354] width 56 height 12
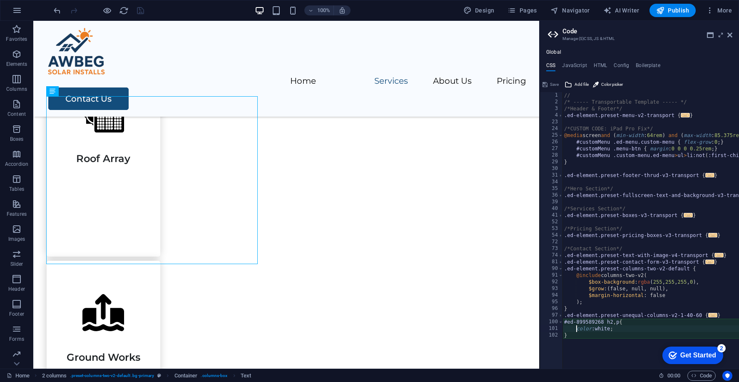
click at [616, 327] on div "// /* ----- Transportable Template ----- */ /*Header & Footer*/ .ed-element.pre…" at bounding box center [696, 237] width 269 height 290
drag, startPoint x: 603, startPoint y: 322, endPoint x: 561, endPoint y: 323, distance: 42.0
click at [561, 323] on div "color:white; 1 2 3 4 23 24 25 26 27 28 29 30 31 34 35 36 39 40 41 52 53 54 72 7…" at bounding box center [638, 230] width 199 height 276
click at [613, 321] on div "// /* ----- Transportable Template ----- */ /*Header & Footer*/ .ed-element.pre…" at bounding box center [696, 237] width 269 height 290
type textarea "#ed-899589268 h2,#ed-899589268 p{"
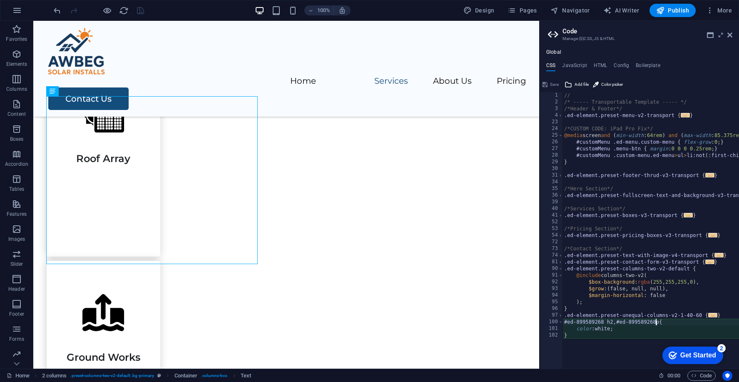
scroll to position [0, 7]
click at [553, 80] on span "Save" at bounding box center [554, 84] width 9 height 10
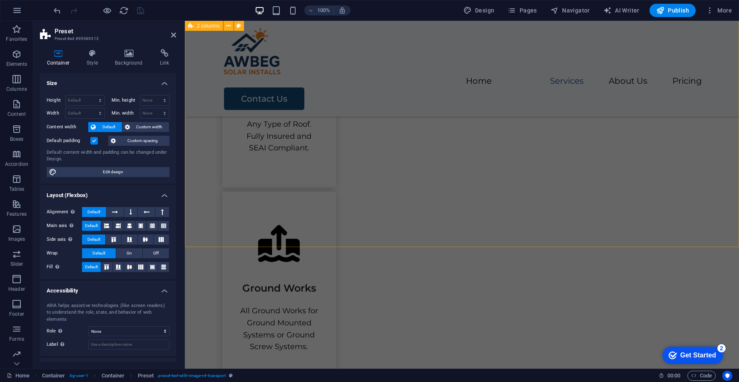
scroll to position [873, 0]
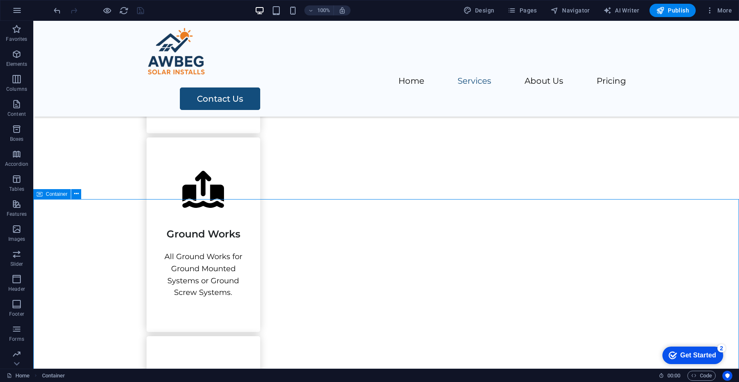
scroll to position [758, 0]
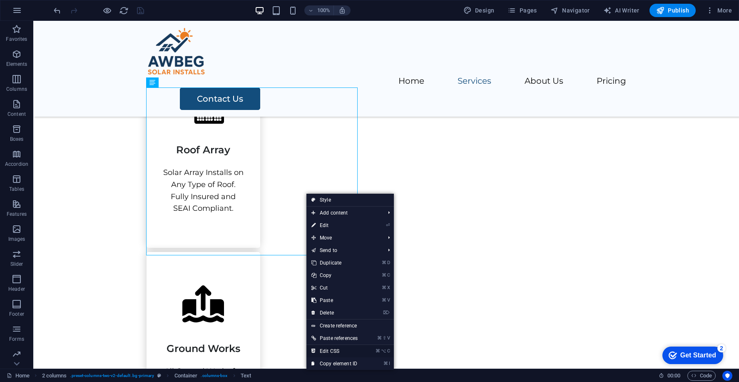
click at [337, 351] on link "⌘ ⌥ C Edit CSS" at bounding box center [334, 351] width 56 height 12
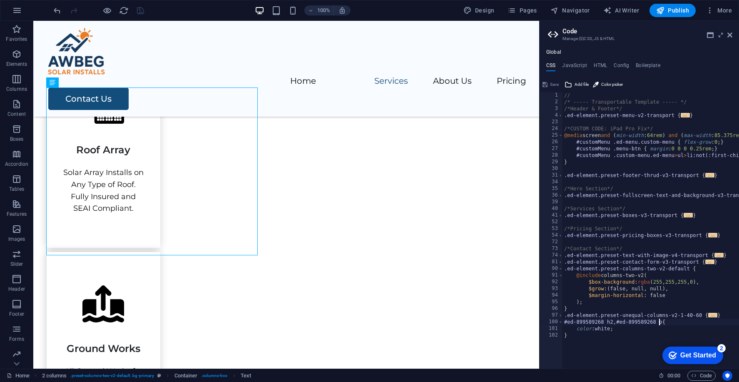
scroll to position [0, 0]
drag, startPoint x: 615, startPoint y: 320, endPoint x: 635, endPoint y: 343, distance: 30.1
click at [635, 343] on div "// /* ----- Transportable Template ----- */ /*Header & Footer*/ .ed-element.pre…" at bounding box center [696, 237] width 269 height 290
click at [621, 342] on div "// /* ----- Transportable Template ----- */ /*Header & Footer*/ .ed-element.pre…" at bounding box center [696, 237] width 269 height 290
type textarea "}"
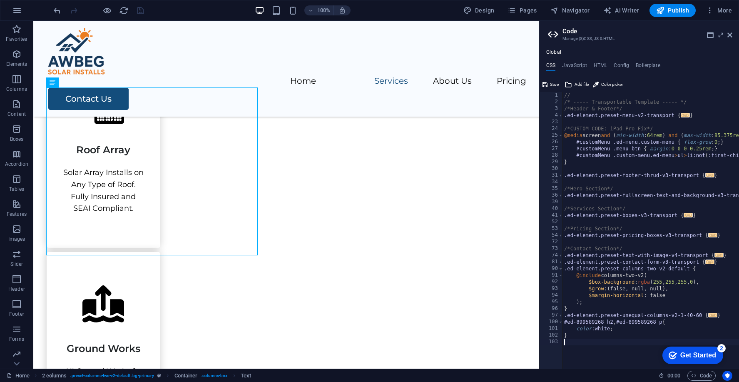
scroll to position [0, 0]
paste textarea "}"
drag, startPoint x: 660, startPoint y: 321, endPoint x: 620, endPoint y: 322, distance: 40.8
click at [620, 322] on div "// /* ----- Transportable Template ----- */ /*Header & Footer*/ .ed-element.pre…" at bounding box center [696, 237] width 269 height 290
click at [623, 350] on div "// /* ----- Transportable Template ----- */ /*Header & Footer*/ .ed-element.pre…" at bounding box center [696, 237] width 269 height 290
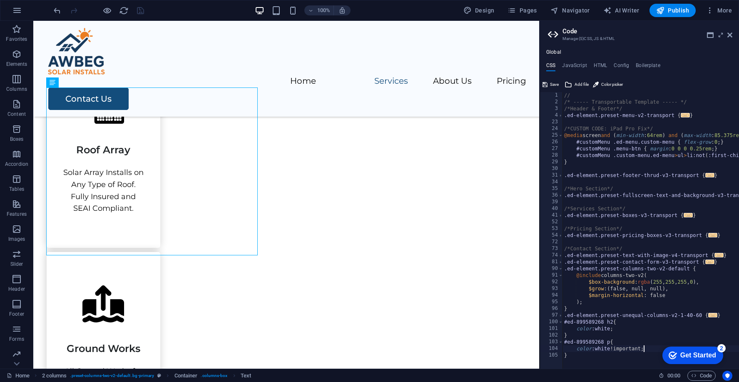
scroll to position [0, 4]
type textarea "color:white !important;"
click at [556, 83] on span "Save" at bounding box center [554, 84] width 9 height 10
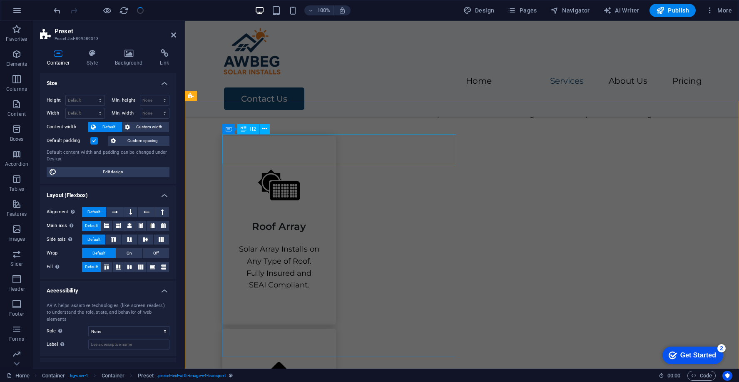
scroll to position [680, 0]
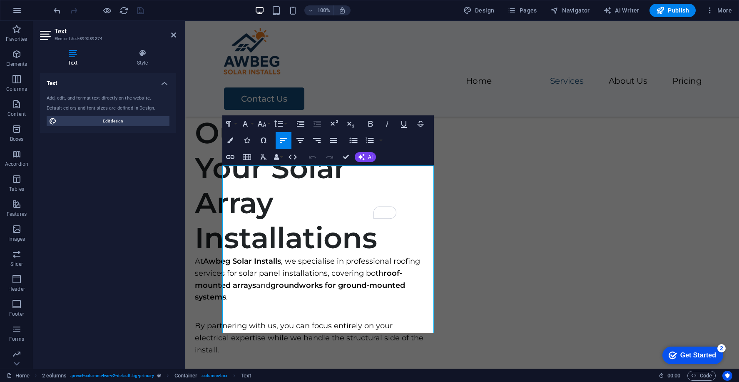
scroll to position [680, 0]
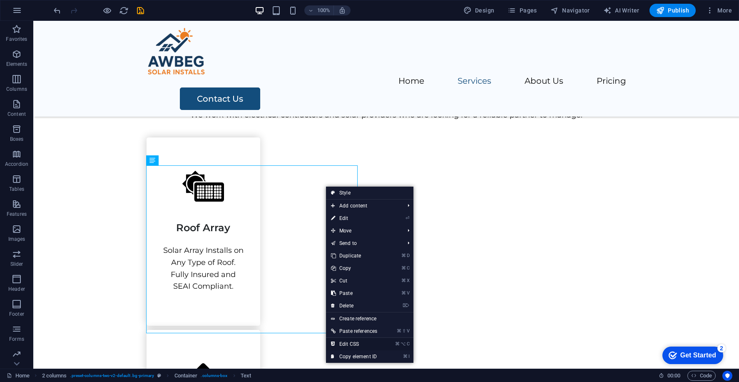
click at [351, 337] on link "⌘ ⌥ C Edit CSS" at bounding box center [354, 343] width 56 height 12
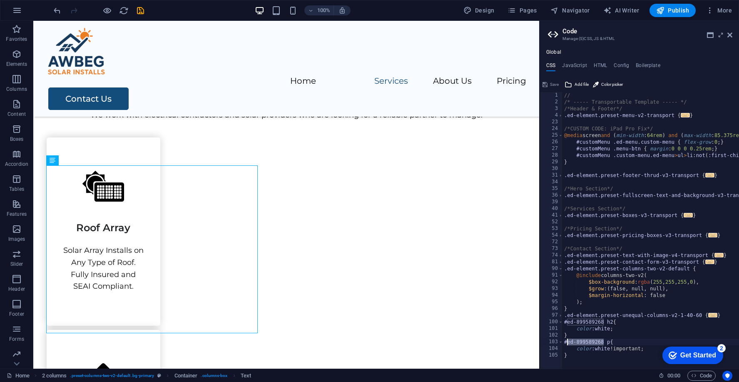
drag, startPoint x: 604, startPoint y: 339, endPoint x: 567, endPoint y: 342, distance: 37.1
click at [567, 342] on div "// /* ----- Transportable Template ----- */ /*Header & Footer*/ .ed-element.pre…" at bounding box center [696, 237] width 269 height 290
type textarea "#ed-899589274 p{"
click at [554, 79] on span "Save" at bounding box center [554, 84] width 9 height 10
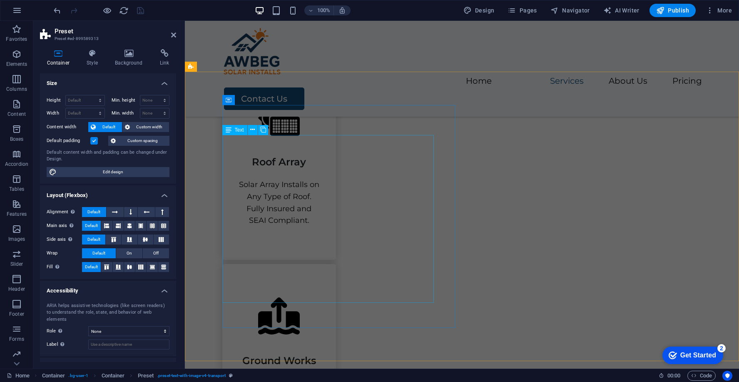
scroll to position [625, 0]
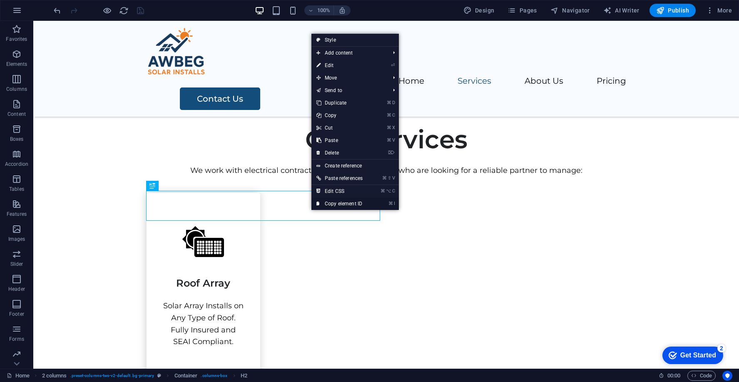
click at [348, 202] on link "⌘ I Copy element ID" at bounding box center [339, 203] width 56 height 12
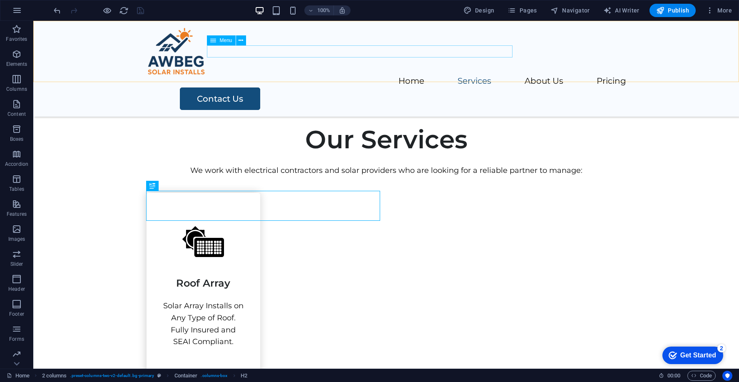
click at [437, 75] on nav "Home Services About Us Pricing" at bounding box center [385, 81] width 479 height 12
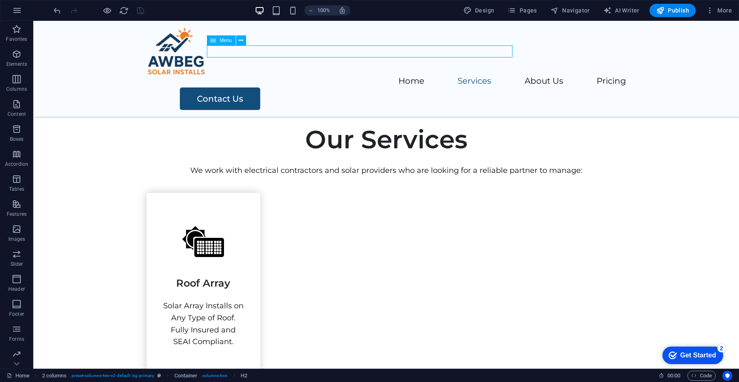
click at [437, 75] on nav "Home Services About Us Pricing" at bounding box center [385, 81] width 479 height 12
select select
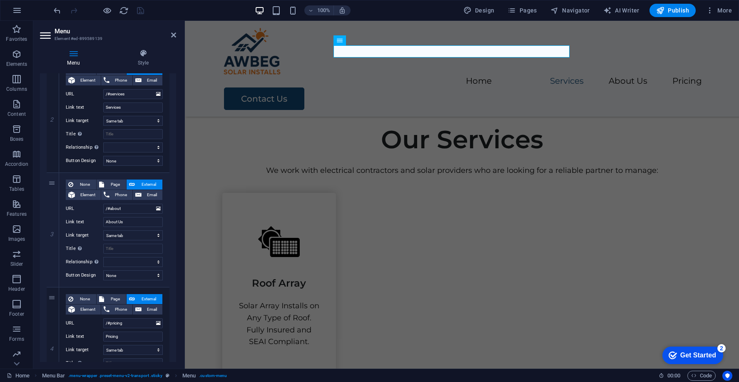
scroll to position [223, 0]
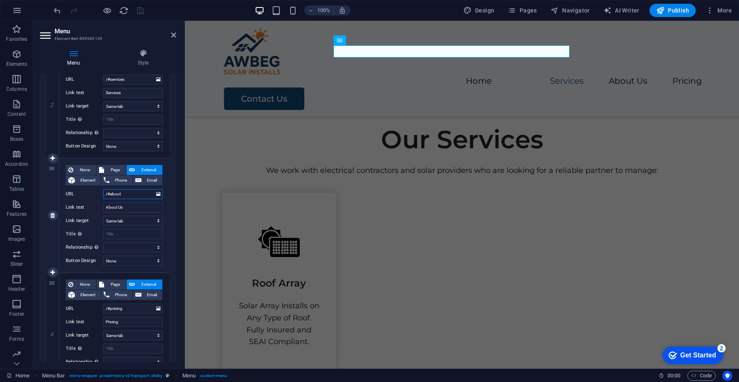
click at [131, 194] on input "/#about" at bounding box center [133, 194] width 60 height 10
paste input "#ed-899589268"
type input "#ed-899589268"
select select
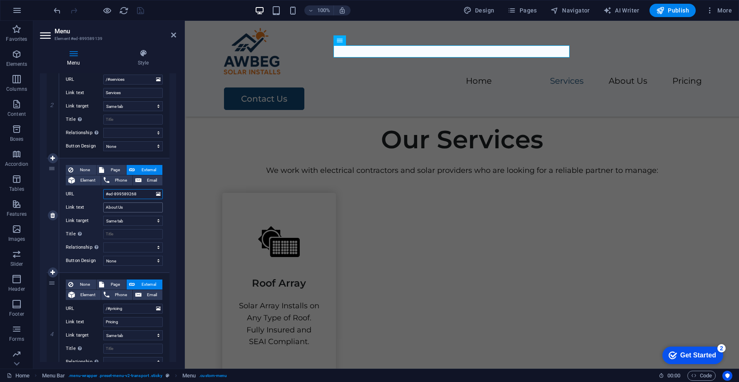
select select
type input "/#about"
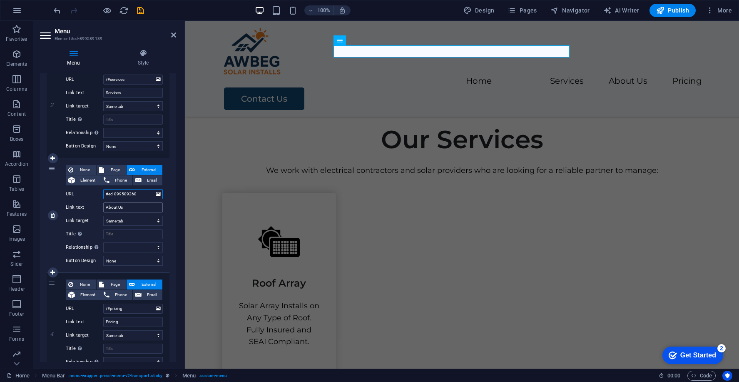
select select
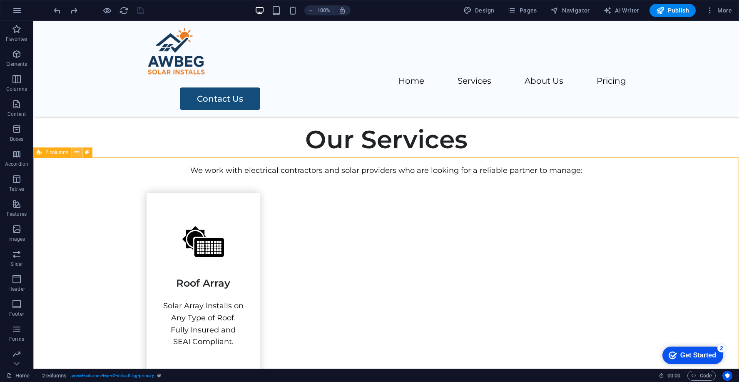
click at [72, 153] on button at bounding box center [77, 152] width 10 height 10
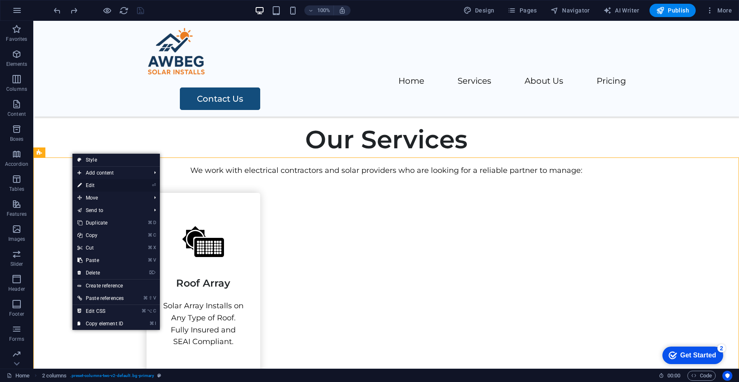
click at [94, 183] on link "⏎ Edit" at bounding box center [100, 185] width 56 height 12
select select "rem"
select select "px"
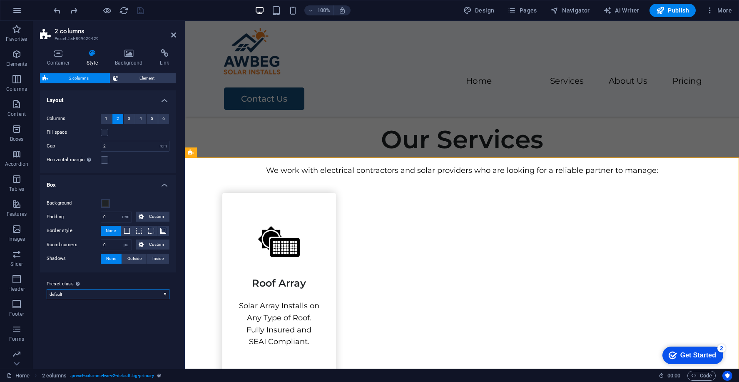
click at [76, 291] on select "default Add preset class" at bounding box center [108, 294] width 123 height 10
click at [167, 51] on icon at bounding box center [164, 53] width 23 height 8
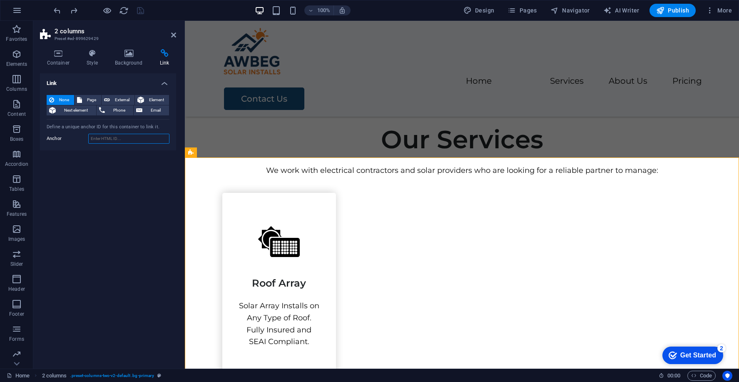
click at [104, 138] on input "Anchor" at bounding box center [128, 139] width 81 height 10
paste input "#ed-899589268"
drag, startPoint x: 124, startPoint y: 139, endPoint x: 93, endPoint y: 138, distance: 31.2
click at [93, 138] on input "#ed-899589268" at bounding box center [128, 139] width 81 height 10
type input "#"
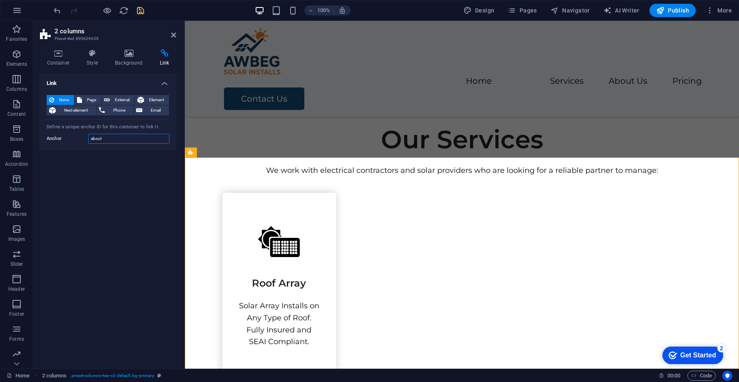
type input "about"
click at [142, 7] on icon "save" at bounding box center [141, 11] width 10 height 10
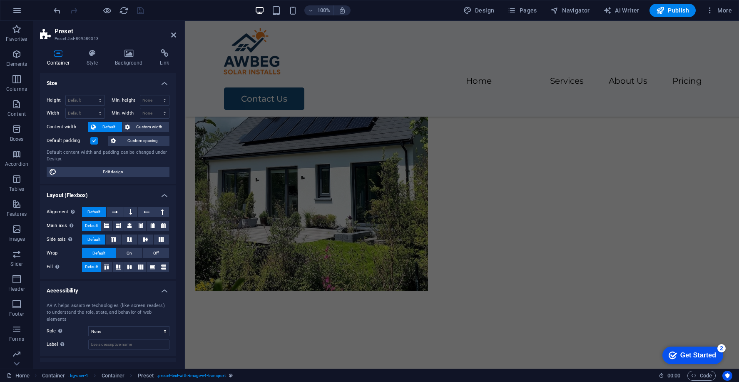
scroll to position [0, 0]
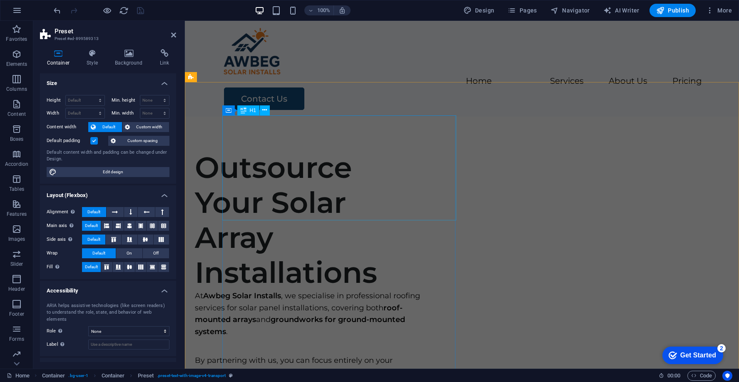
click at [360, 150] on div "Outsource Your Solar Array Installations" at bounding box center [311, 220] width 233 height 140
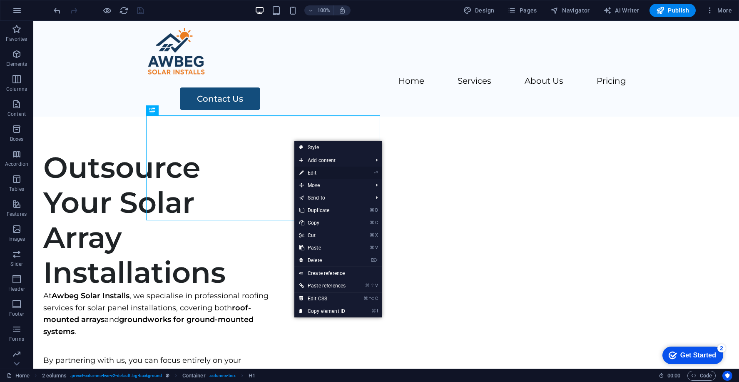
click at [320, 171] on link "⏎ Edit" at bounding box center [322, 172] width 56 height 12
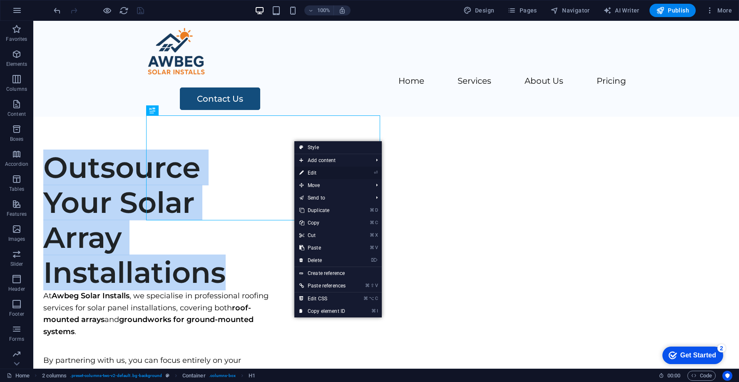
select select "px"
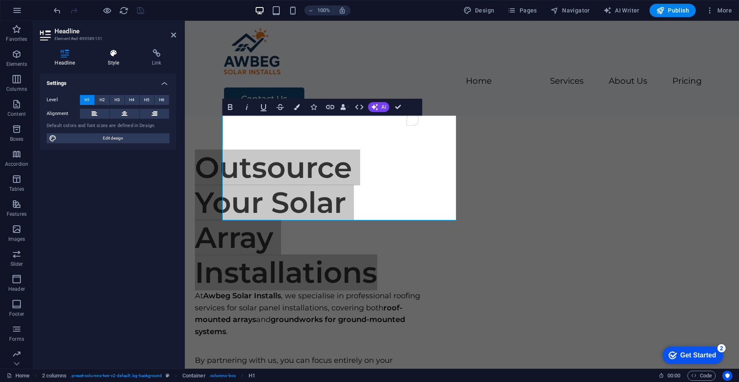
click at [121, 50] on icon at bounding box center [113, 53] width 41 height 8
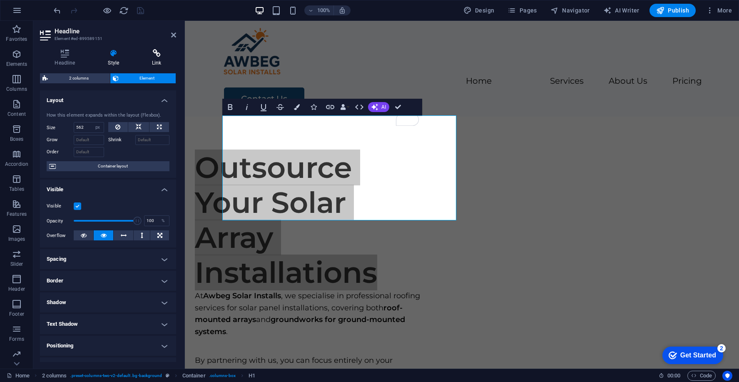
click at [157, 57] on h4 "Link" at bounding box center [156, 57] width 39 height 17
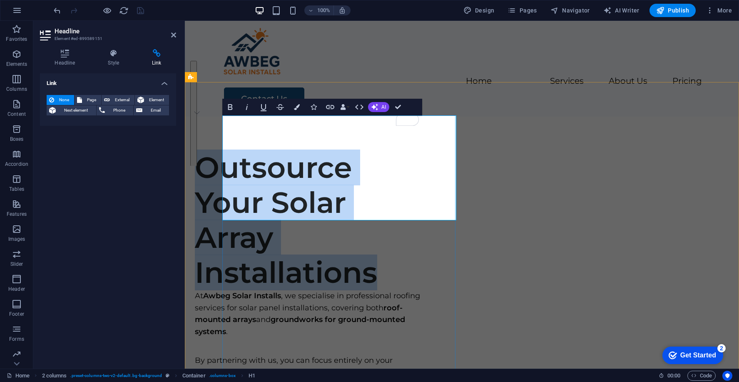
click at [327, 153] on h1 "Outsource Your Solar Array Installations" at bounding box center [311, 220] width 233 height 140
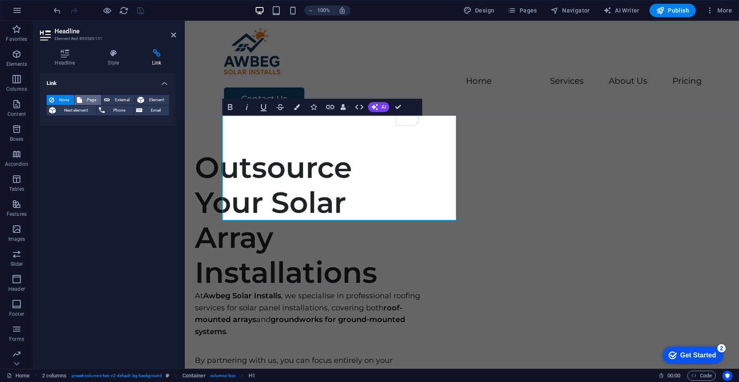
click at [92, 100] on span "Page" at bounding box center [91, 100] width 14 height 10
select select
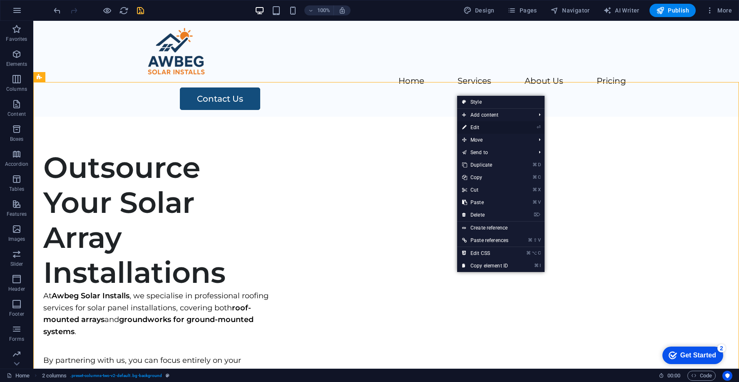
click at [489, 127] on link "⏎ Edit" at bounding box center [485, 127] width 56 height 12
select select "rem"
select select "px"
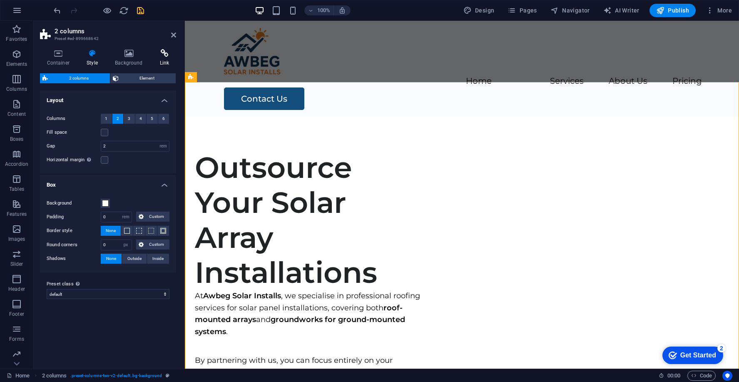
click at [158, 49] on icon at bounding box center [164, 53] width 23 height 8
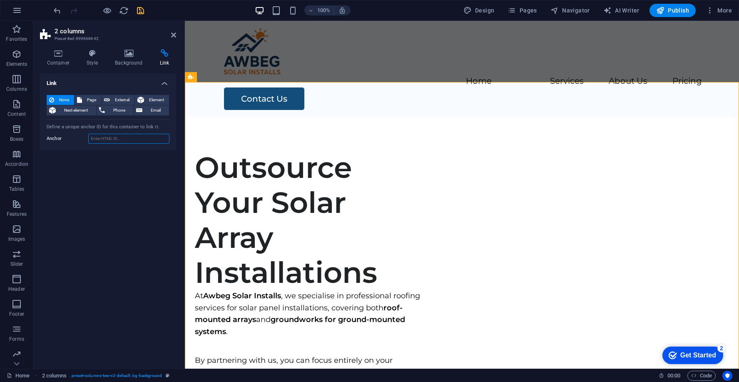
click at [96, 136] on input "Anchor" at bounding box center [128, 139] width 81 height 10
type input "home"
click at [139, 8] on icon "save" at bounding box center [141, 11] width 10 height 10
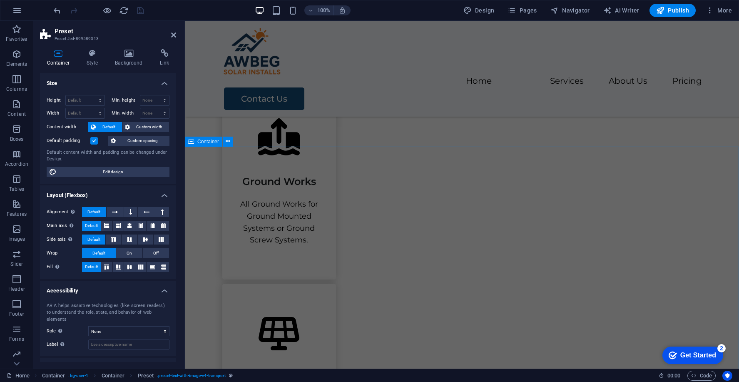
scroll to position [731, 0]
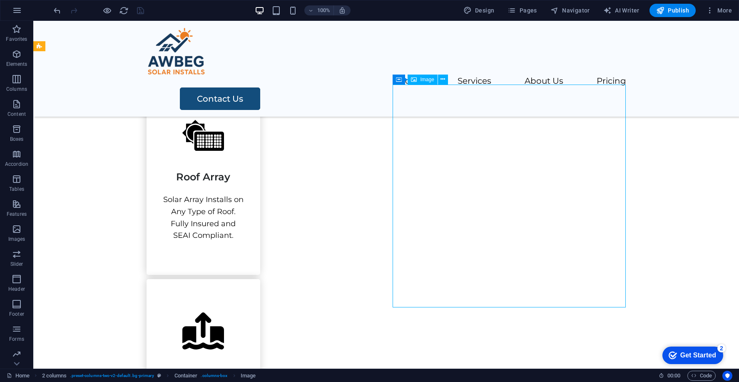
select select "px"
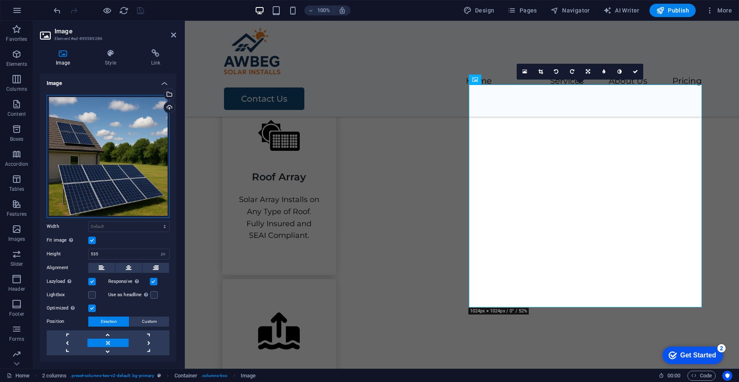
click at [148, 141] on div "Drag files here, click to choose files or select files from Files or our free s…" at bounding box center [108, 156] width 123 height 123
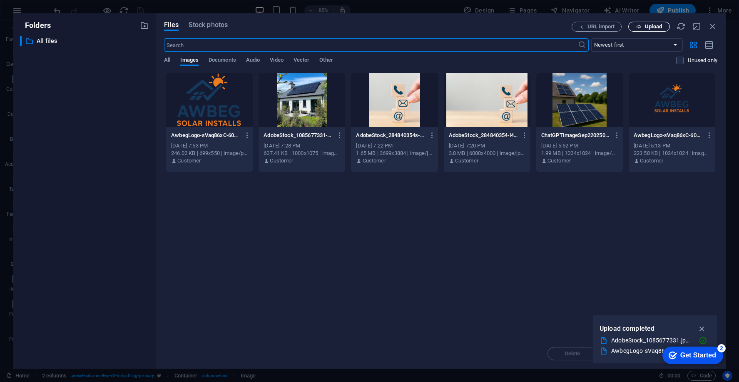
click at [642, 29] on span "Upload" at bounding box center [649, 26] width 34 height 5
click at [647, 24] on span "Upload" at bounding box center [653, 26] width 17 height 5
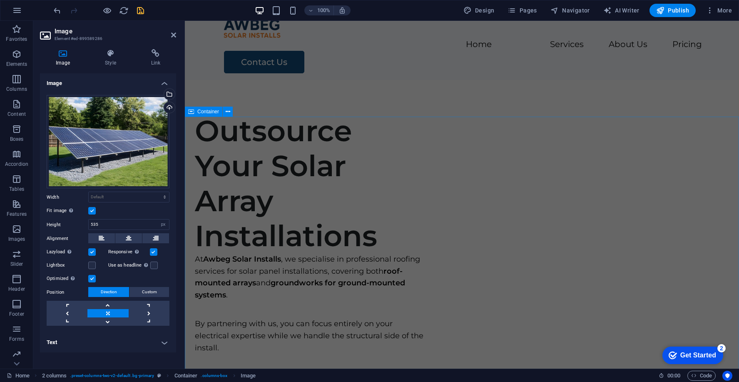
scroll to position [0, 0]
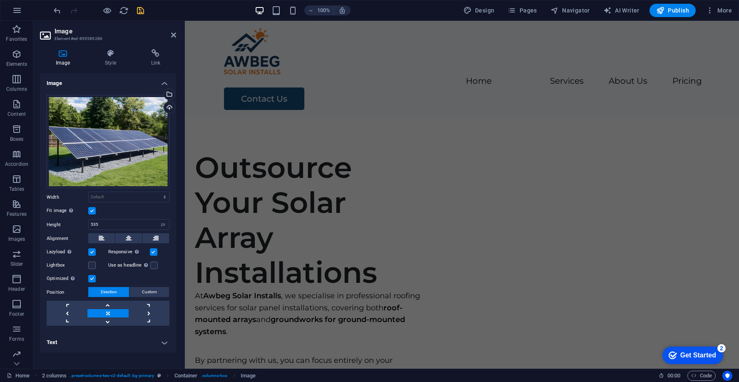
click at [138, 9] on icon "save" at bounding box center [141, 11] width 10 height 10
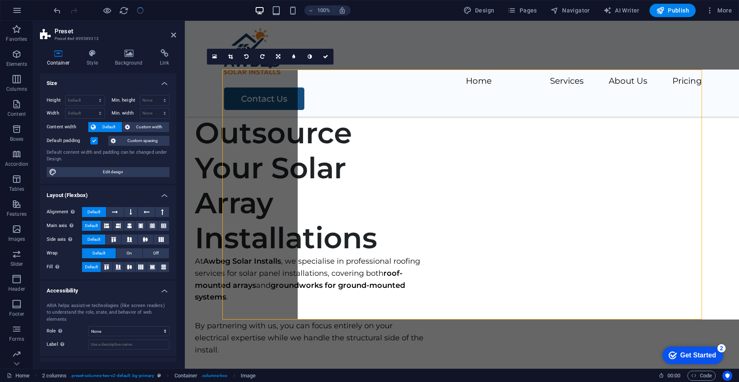
scroll to position [1318, 0]
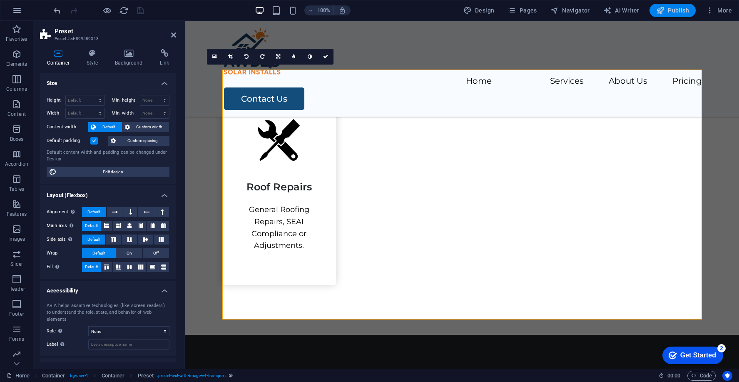
click at [673, 10] on span "Publish" at bounding box center [672, 10] width 33 height 8
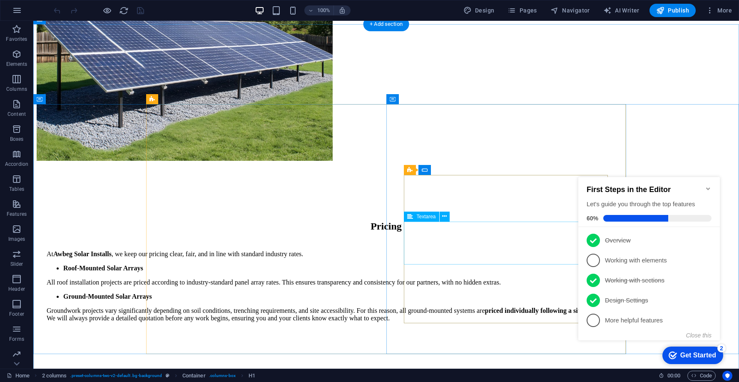
scroll to position [1285, 0]
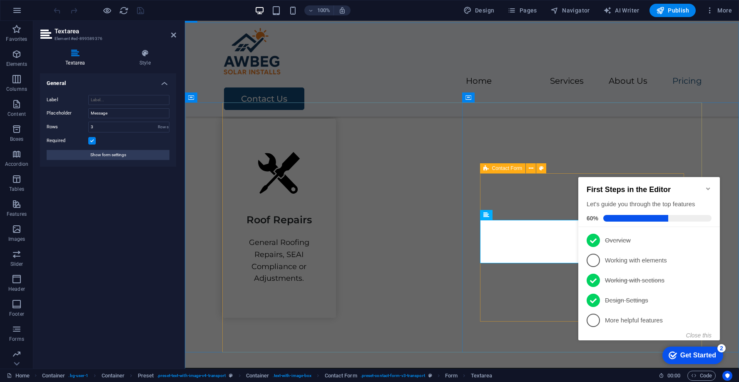
click at [507, 167] on span "Contact Form" at bounding box center [507, 168] width 30 height 5
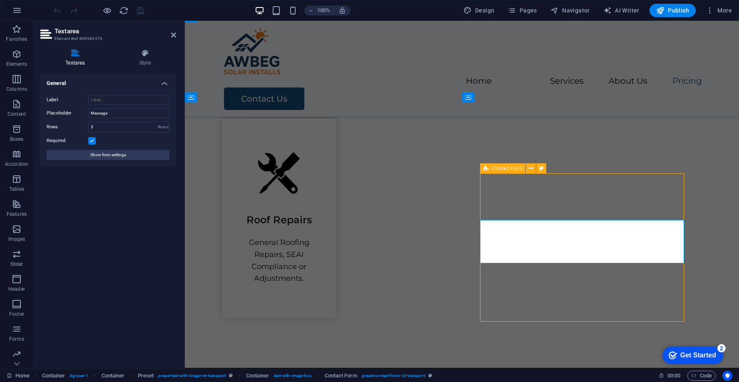
click at [507, 167] on span "Contact Form" at bounding box center [507, 168] width 30 height 5
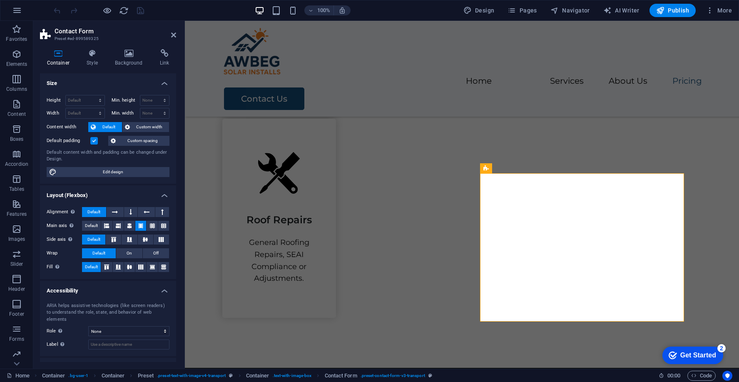
scroll to position [26, 0]
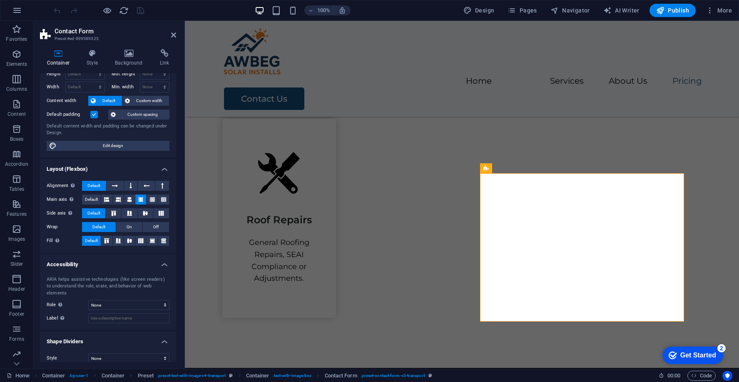
click at [104, 305] on h4 "Shape Dividers" at bounding box center [108, 338] width 136 height 15
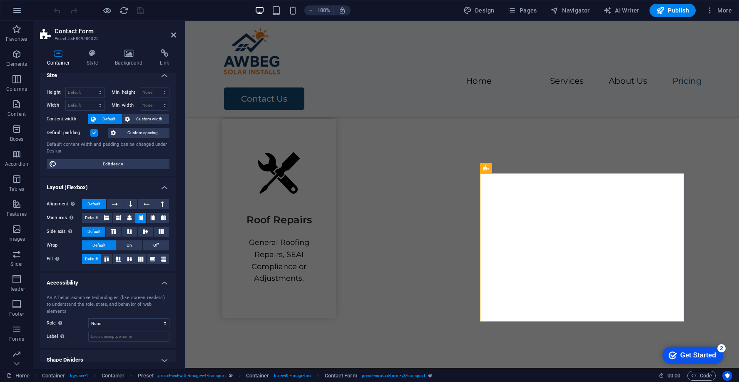
click at [104, 275] on h4 "Accessibility" at bounding box center [108, 280] width 136 height 15
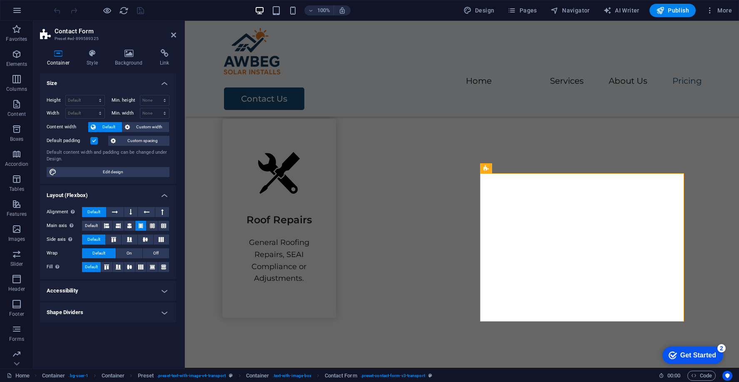
click at [102, 192] on h4 "Layout (Flexbox)" at bounding box center [108, 192] width 136 height 15
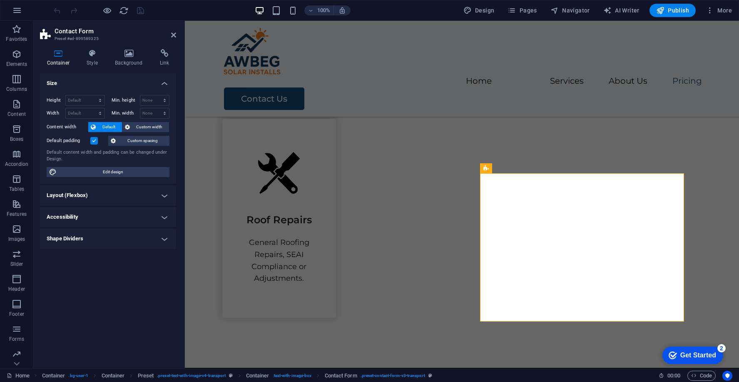
click at [92, 84] on h4 "Size" at bounding box center [108, 80] width 136 height 15
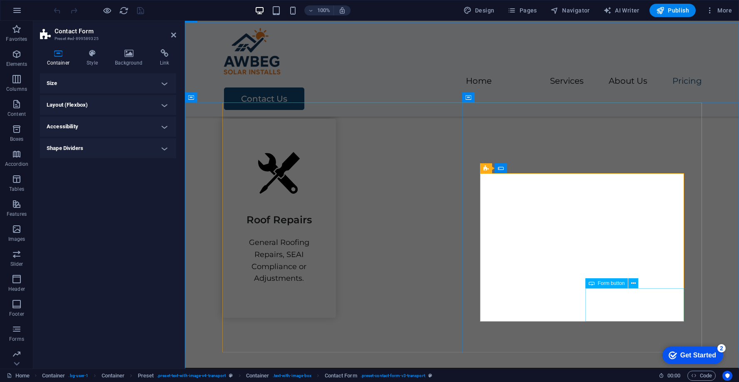
click at [591, 281] on span "Form button" at bounding box center [611, 282] width 27 height 5
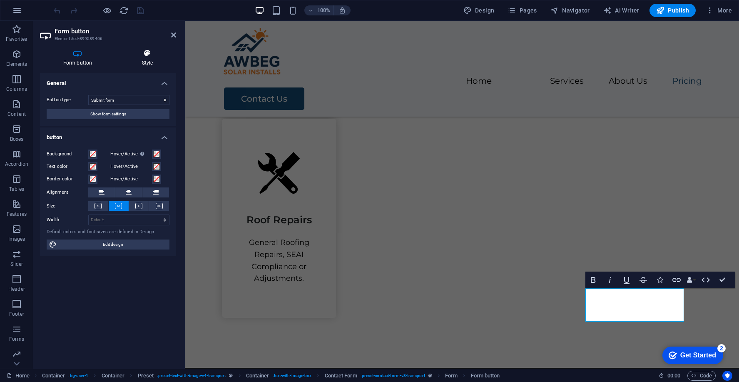
click at [150, 57] on icon at bounding box center [147, 53] width 57 height 8
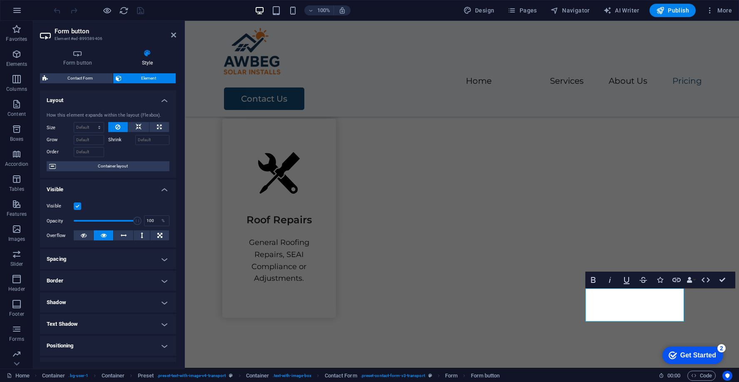
scroll to position [79, 0]
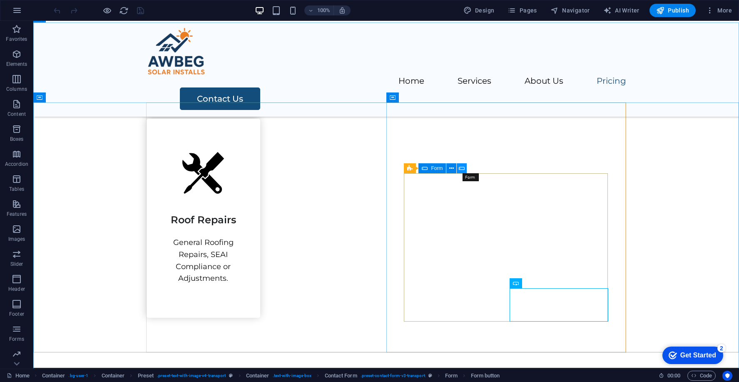
click at [463, 168] on icon at bounding box center [462, 168] width 6 height 9
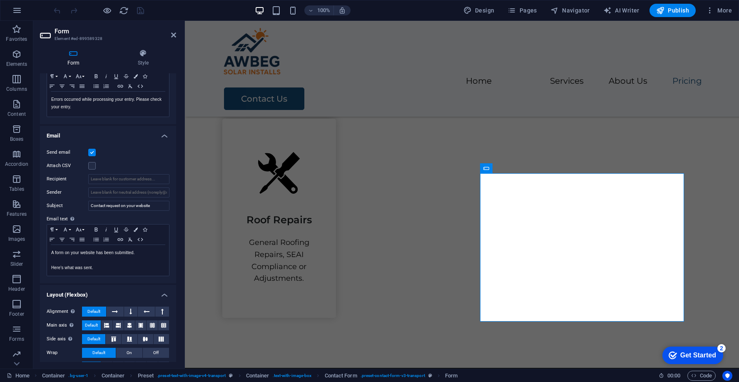
scroll to position [176, 0]
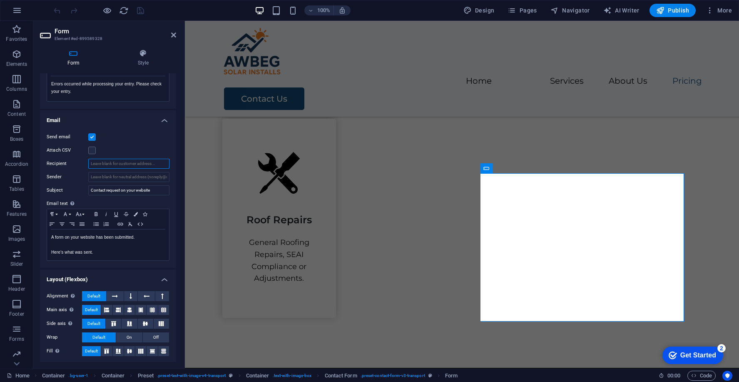
click at [139, 162] on input "Recipient" at bounding box center [128, 164] width 81 height 10
paste input "[EMAIL_ADDRESS][DOMAIN_NAME]"
type input "[EMAIL_ADDRESS][DOMAIN_NAME],[PERSON_NAME][EMAIL_ADDRESS][DOMAIN_NAME]"
click at [114, 179] on input "Sender" at bounding box center [128, 177] width 81 height 10
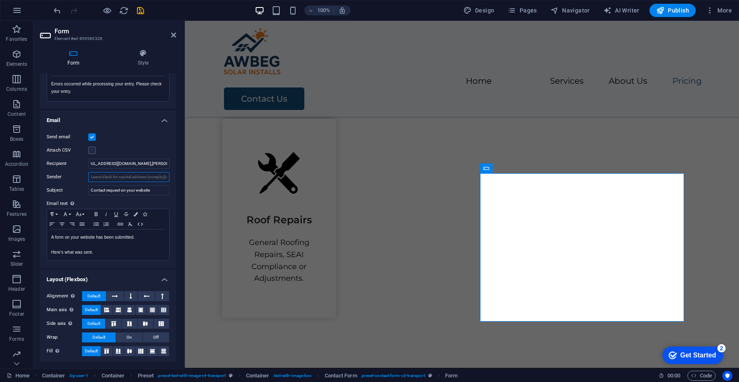
scroll to position [0, 0]
type input "[EMAIL_ADDRESS][DOMAIN_NAME]"
click at [138, 11] on icon "save" at bounding box center [141, 11] width 10 height 10
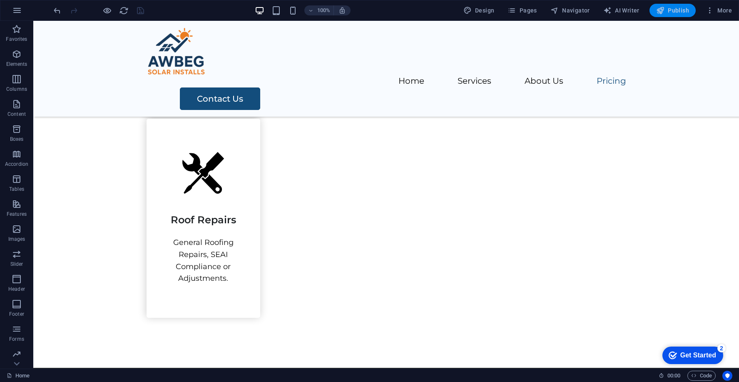
click at [591, 8] on icon "button" at bounding box center [660, 10] width 8 height 8
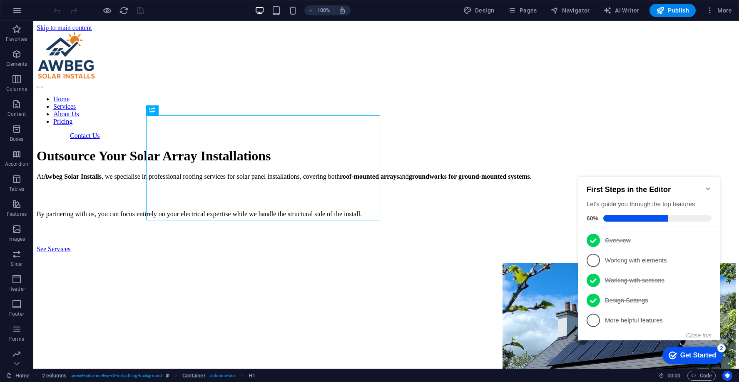
click at [705, 185] on icon "Minimize checklist" at bounding box center [708, 188] width 7 height 7
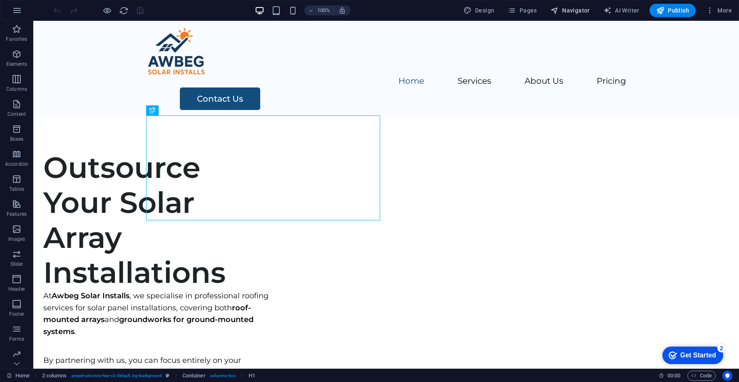
click at [578, 8] on span "Navigator" at bounding box center [570, 10] width 40 height 8
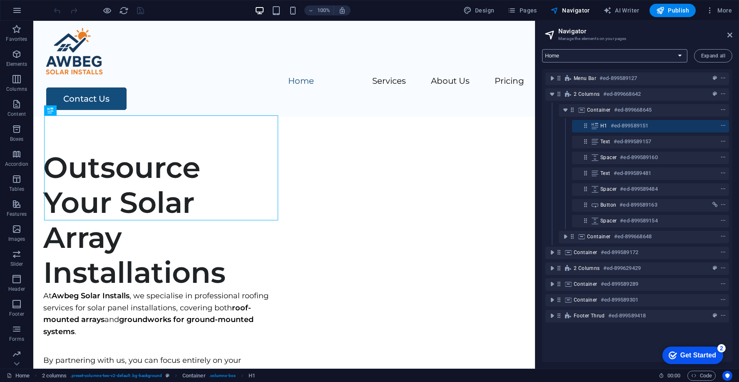
click at [639, 57] on select "Home Legal Notice Privacy Subpage" at bounding box center [614, 55] width 145 height 13
select select "16915414-en"
click at [542, 49] on select "Home Legal Notice Privacy Subpage" at bounding box center [614, 55] width 145 height 13
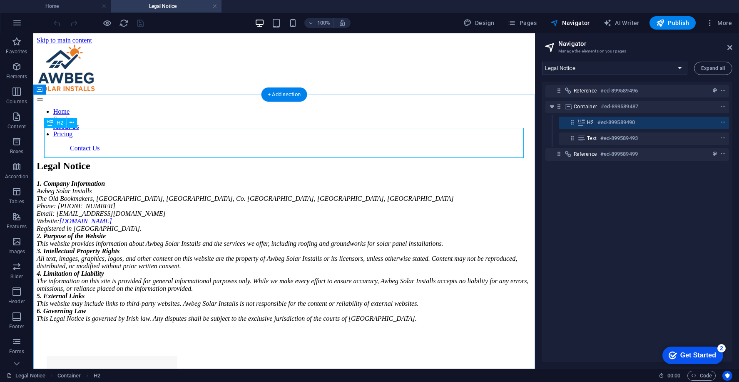
click at [211, 160] on div "Legal Notice" at bounding box center [284, 165] width 495 height 11
click at [186, 160] on div "Legal Notice" at bounding box center [284, 165] width 495 height 11
click at [37, 163] on div "Legal Notice 1. Company Information Awbeg Solar Installs The Old Bookmakers, [G…" at bounding box center [284, 241] width 495 height 162
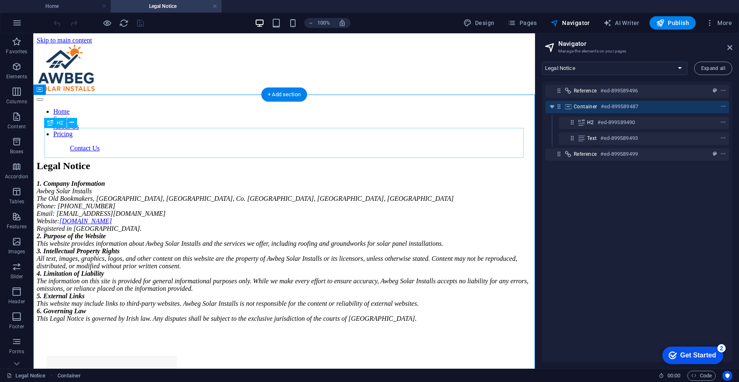
click at [174, 160] on div "Legal Notice" at bounding box center [284, 165] width 495 height 11
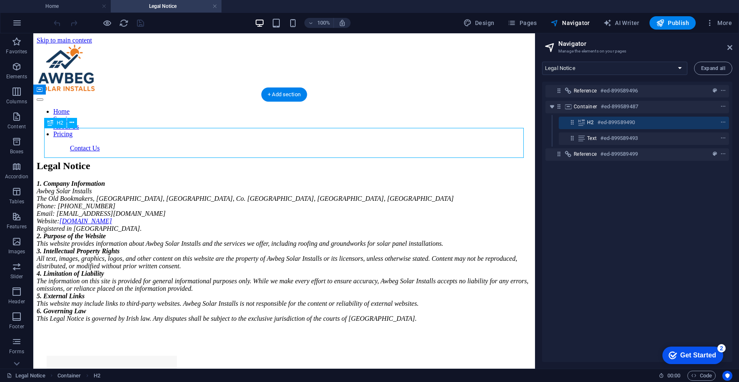
click at [174, 160] on div "Legal Notice" at bounding box center [284, 165] width 495 height 11
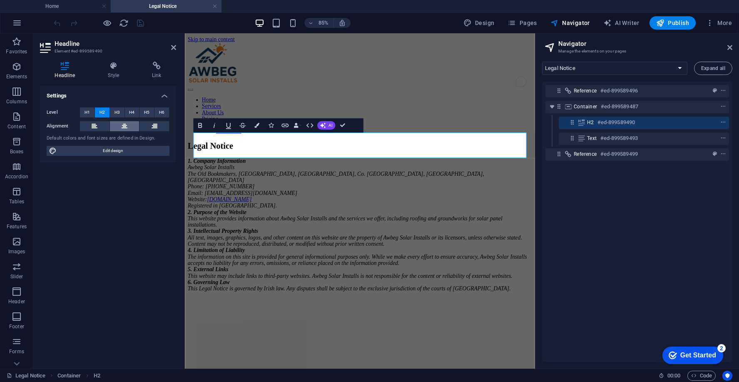
click at [125, 121] on icon at bounding box center [125, 126] width 6 height 10
click at [356, 189] on div "1. Company Information Awbeg Solar Installs The Old Bookmakers, [GEOGRAPHIC_DAT…" at bounding box center [390, 258] width 405 height 157
click at [351, 181] on div at bounding box center [351, 181] width 0 height 0
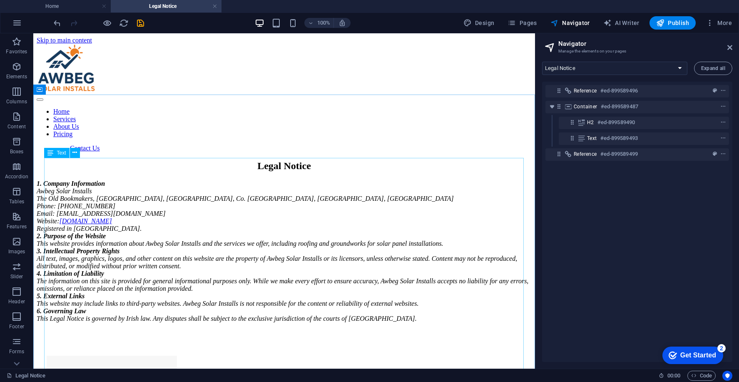
click at [266, 180] on div "1. Company Information Awbeg Solar Installs The Old Bookmakers, [GEOGRAPHIC_DAT…" at bounding box center [284, 251] width 495 height 142
click at [174, 180] on div "1. Company Information Awbeg Solar Installs The Old Bookmakers, [GEOGRAPHIC_DAT…" at bounding box center [284, 251] width 495 height 142
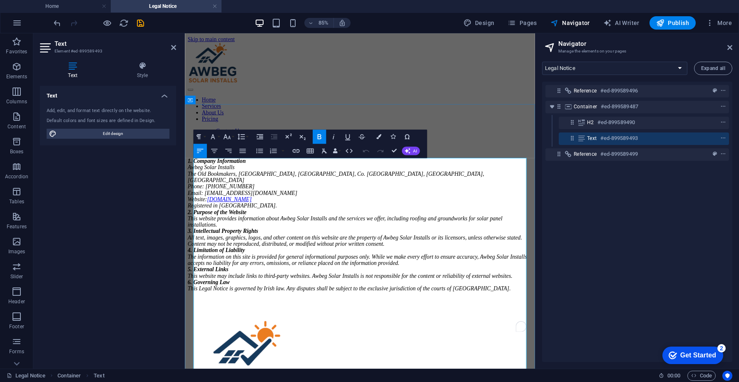
click at [245, 199] on address "1. Company Information Awbeg Solar Installs The Old Bookmakers, [GEOGRAPHIC_DAT…" at bounding box center [390, 258] width 405 height 157
click at [198, 186] on strong "1. Company Information" at bounding box center [222, 183] width 68 height 7
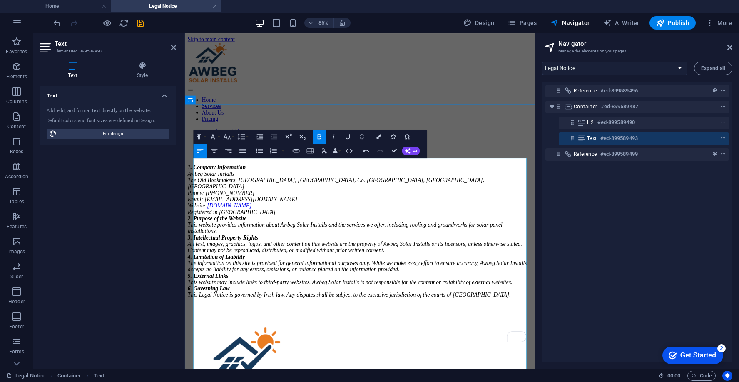
click at [279, 270] on address "1. Company Information Awbeg Solar Installs The Old Bookmakers, [GEOGRAPHIC_DAT…" at bounding box center [390, 265] width 405 height 157
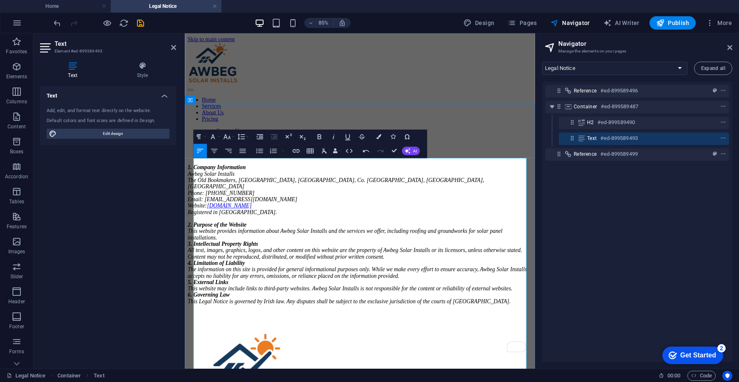
click at [375, 320] on address "2. Purpose of the Website This website provides information about Awbeg Solar I…" at bounding box center [390, 299] width 405 height 105
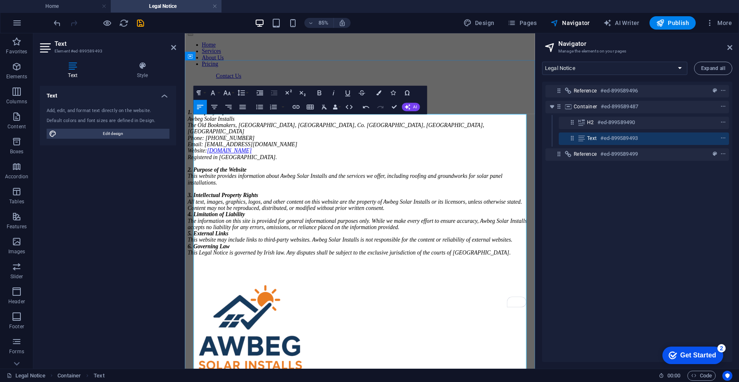
scroll to position [73, 0]
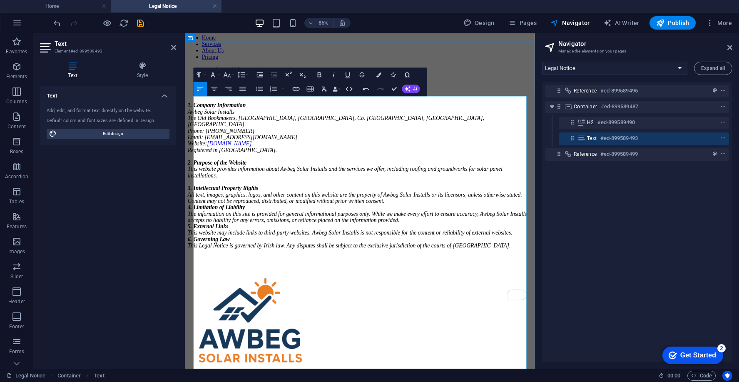
click at [319, 287] on address "3. Intellectual Property Rights All text, images, graphics, logos, and other co…" at bounding box center [390, 245] width 405 height 82
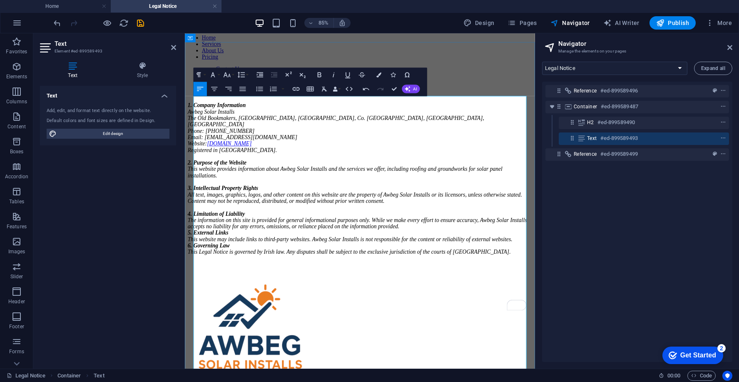
click at [347, 294] on address "4. Limitation of Liability The information on this site is provided for general…" at bounding box center [390, 264] width 405 height 60
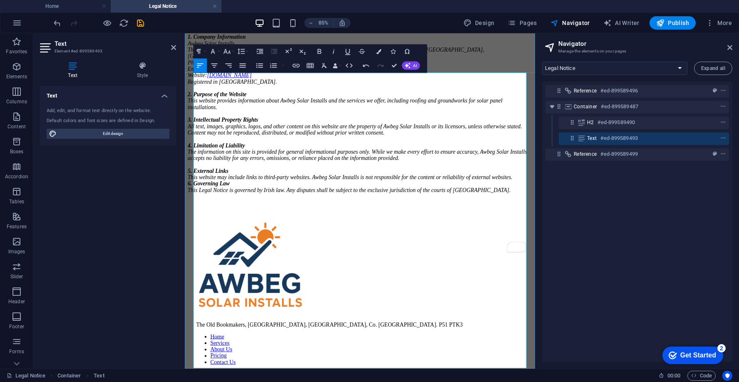
scroll to position [167, 0]
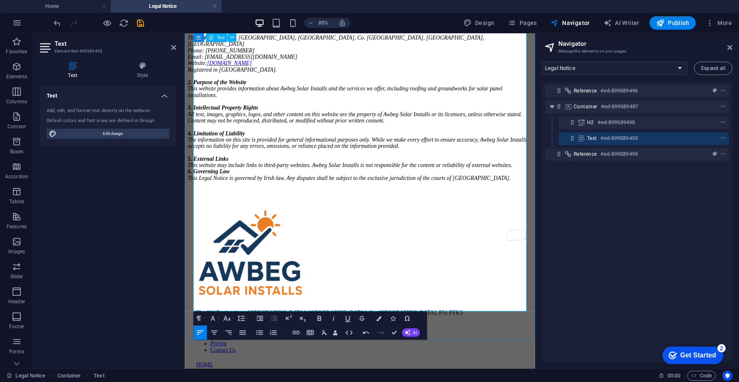
click at [356, 207] on address "5. External Links This website may include links to third-party websites. Awbeg…" at bounding box center [390, 188] width 405 height 37
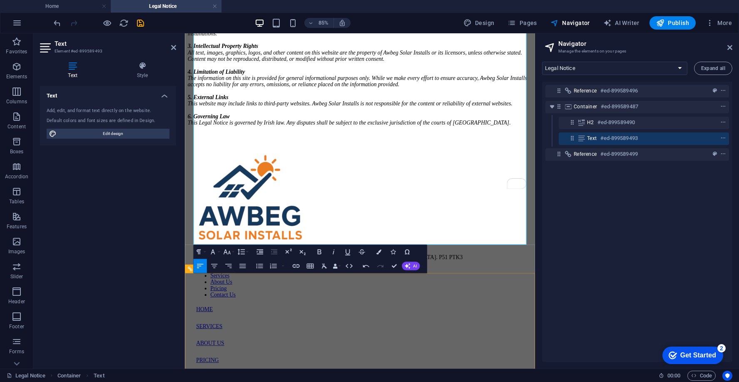
scroll to position [262, 0]
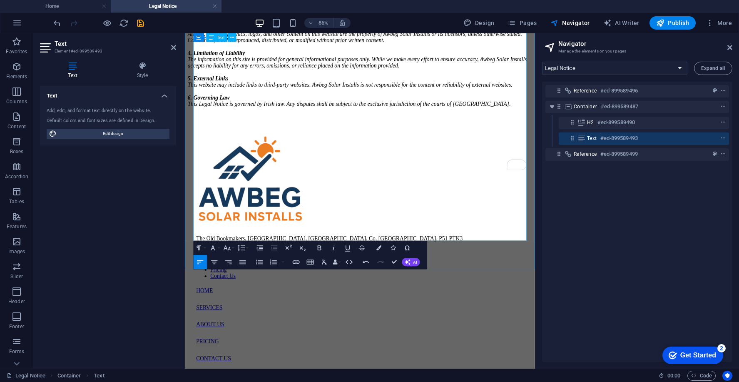
click at [365, 120] on address "6. Governing Law This Legal Notice is governed by Irish law. Any disputes shall…" at bounding box center [390, 108] width 405 height 22
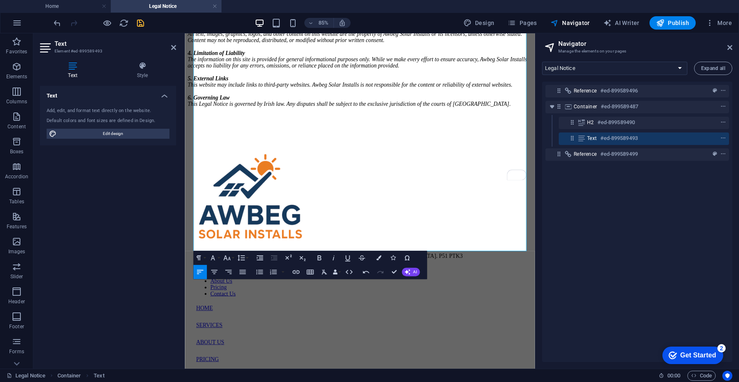
click at [139, 20] on icon "save" at bounding box center [141, 23] width 10 height 10
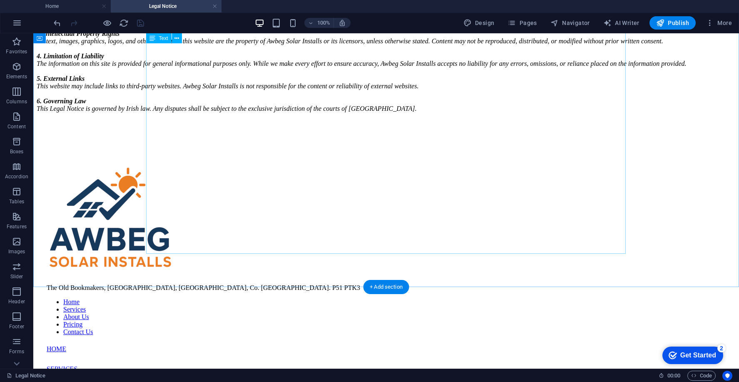
scroll to position [0, 0]
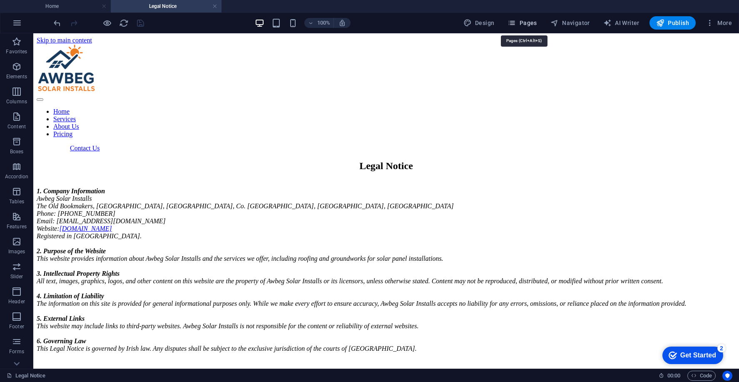
click at [521, 24] on span "Pages" at bounding box center [521, 23] width 29 height 8
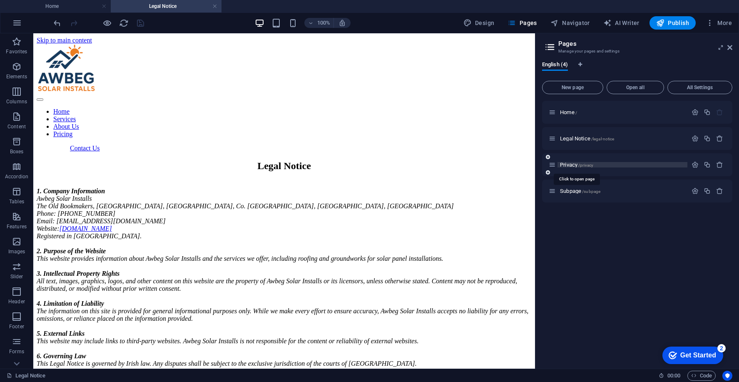
click at [574, 164] on span "Privacy /privacy" at bounding box center [576, 164] width 33 height 6
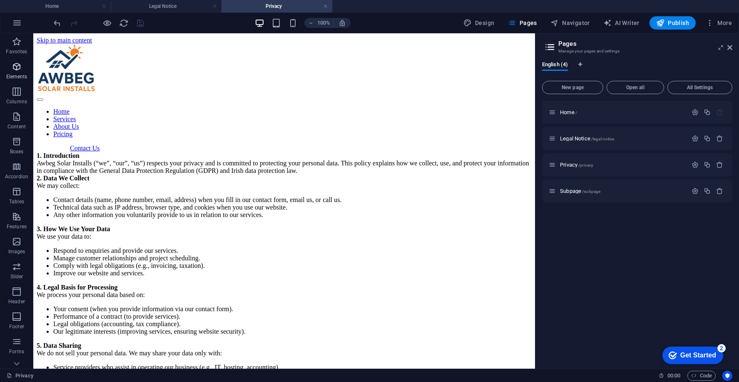
click at [22, 68] on span "Elements" at bounding box center [16, 72] width 33 height 20
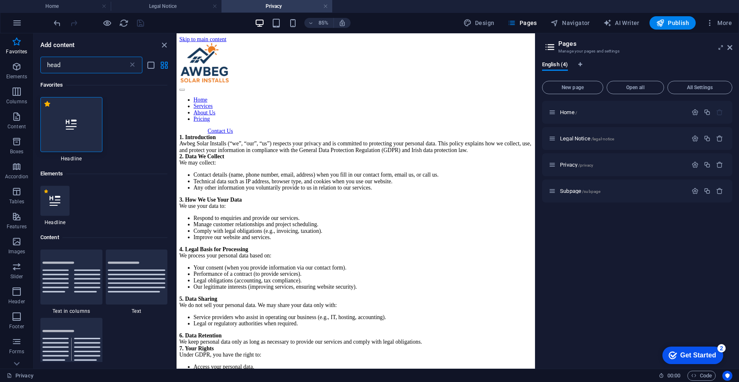
type input "head"
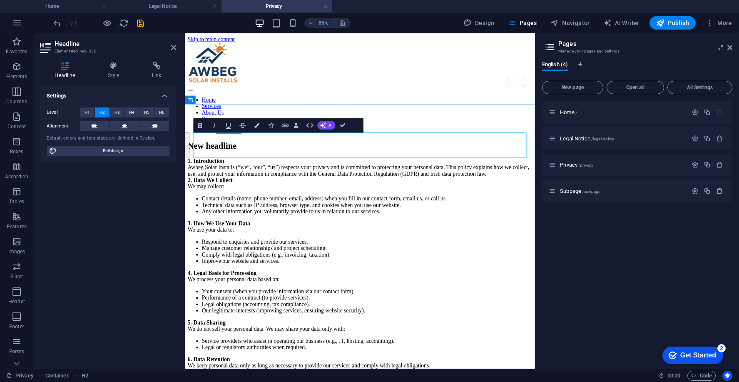
click at [352, 171] on h2 "New headline" at bounding box center [390, 165] width 405 height 11
click at [125, 124] on icon at bounding box center [125, 126] width 6 height 10
click at [253, 187] on div "1. Introduction Awbeg Solar Installs (“we”, “our”, “us”) respects your privacy …" at bounding box center [390, 389] width 405 height 418
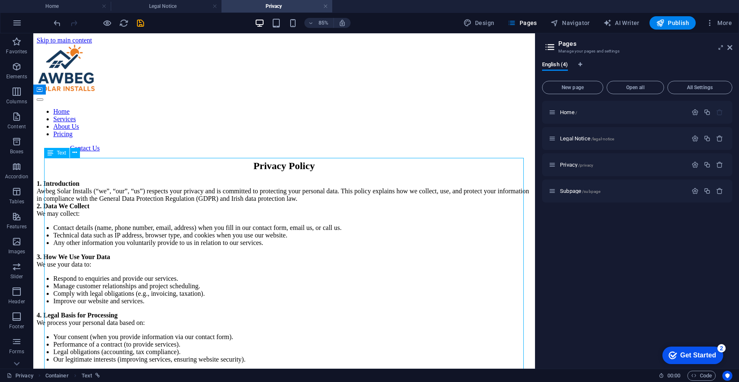
click at [243, 180] on div "1. Introduction Awbeg Solar Installs (“we”, “our”, “us”) respects your privacy …" at bounding box center [284, 389] width 495 height 418
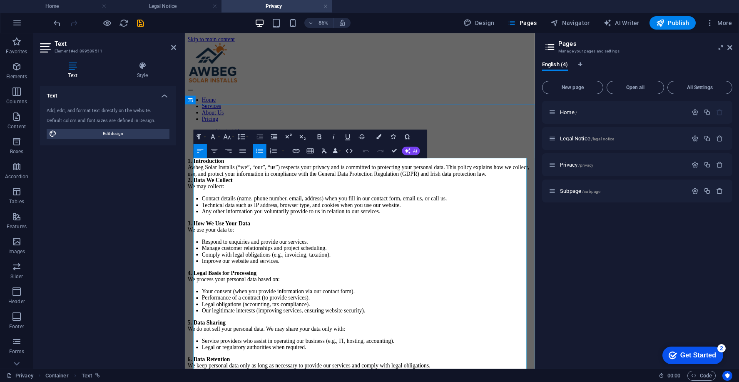
click at [196, 187] on strong "1. Introduction" at bounding box center [209, 183] width 43 height 7
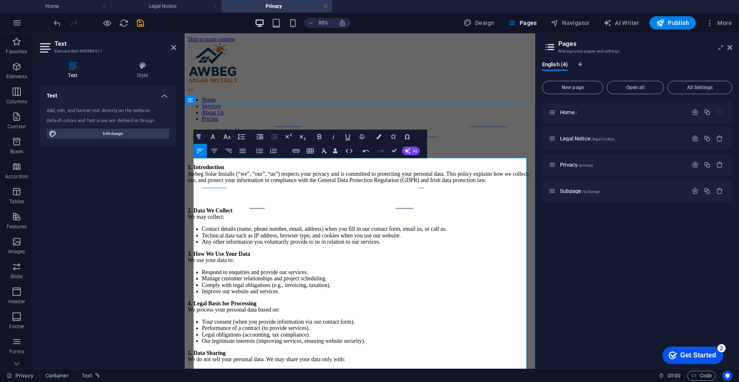
click at [505, 282] on li "Any other information you voluntarily provide to us in relation to our services." at bounding box center [399, 278] width 388 height 7
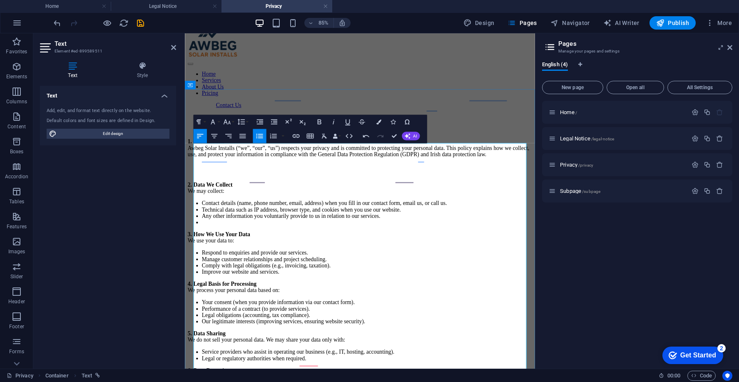
scroll to position [65, 0]
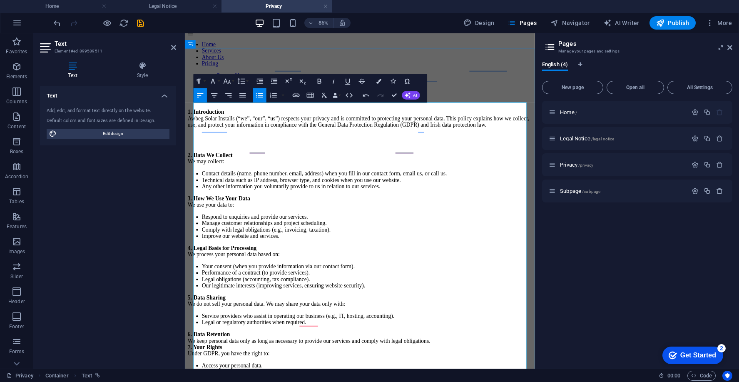
click at [197, 231] on strong "3. How We Use Your Data" at bounding box center [225, 226] width 74 height 7
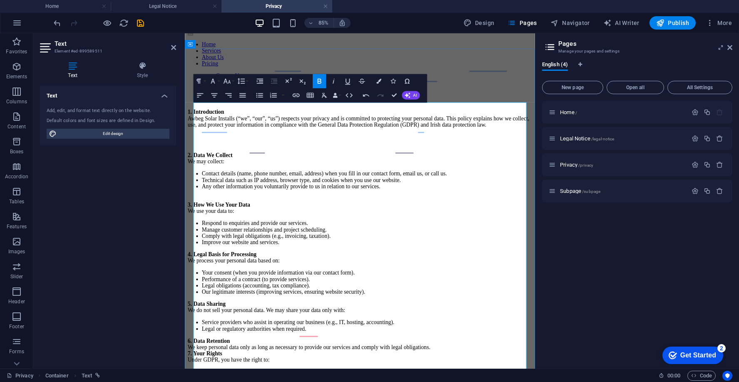
click at [199, 296] on strong "4. Legal Basis for Processing" at bounding box center [228, 292] width 81 height 7
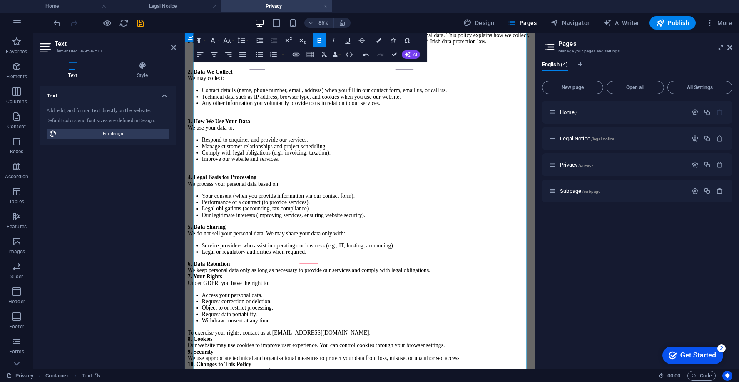
scroll to position [183, 0]
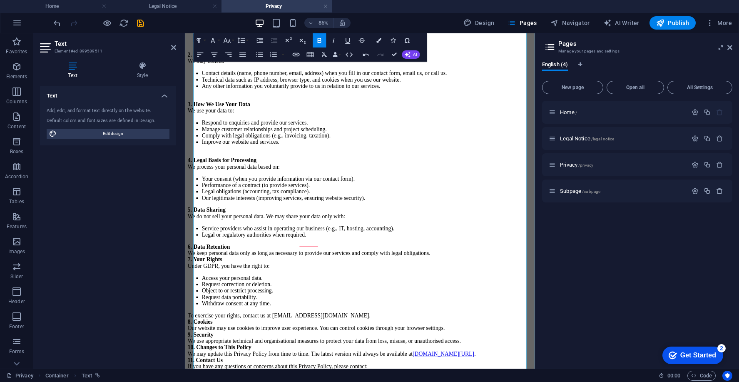
click at [201, 244] on strong "5. Data Sharing" at bounding box center [210, 240] width 45 height 7
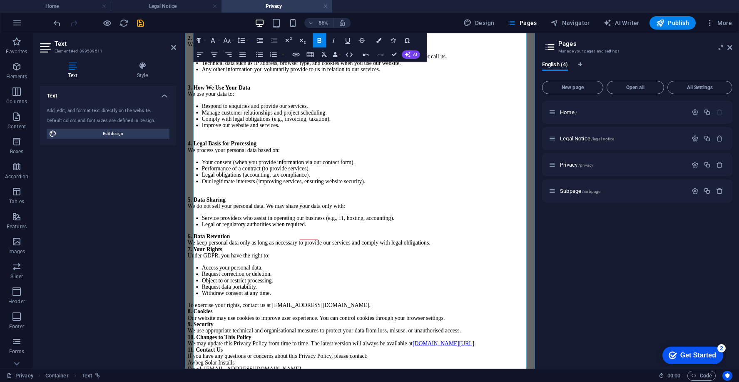
scroll to position [229, 0]
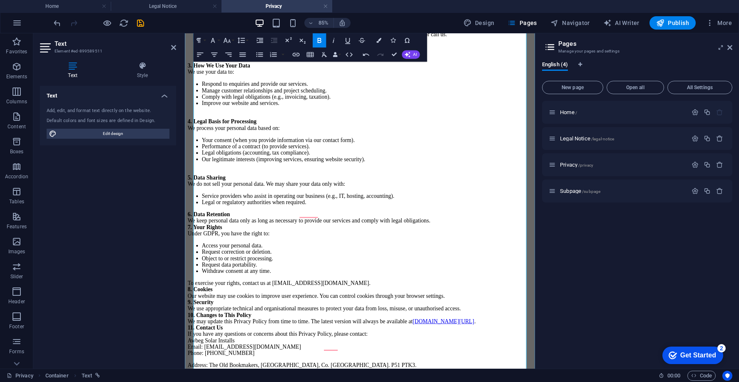
click at [204, 249] on strong "6. Data Retention" at bounding box center [213, 245] width 50 height 7
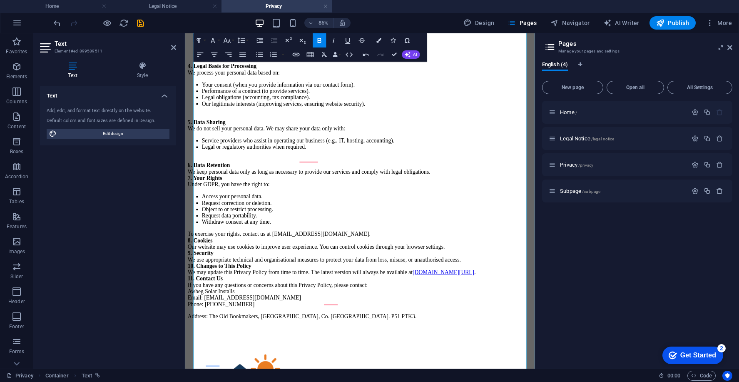
scroll to position [306, 0]
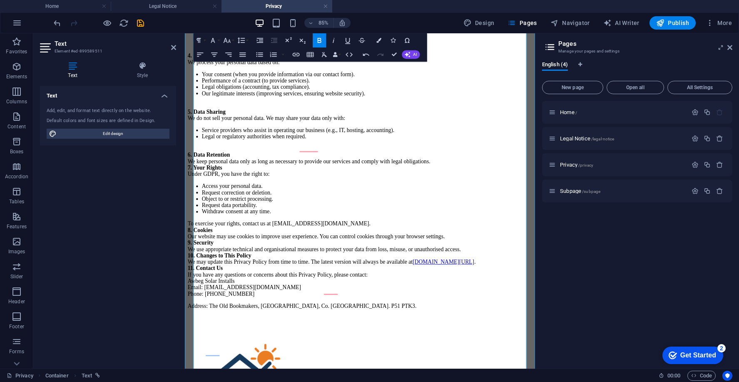
click at [203, 195] on strong "7. Your Rights" at bounding box center [208, 191] width 40 height 7
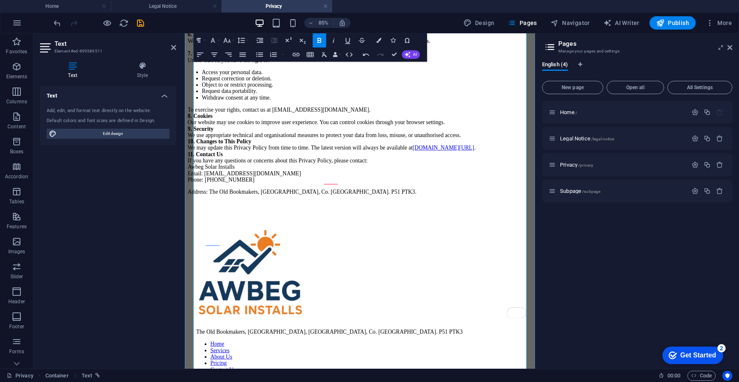
scroll to position [459, 0]
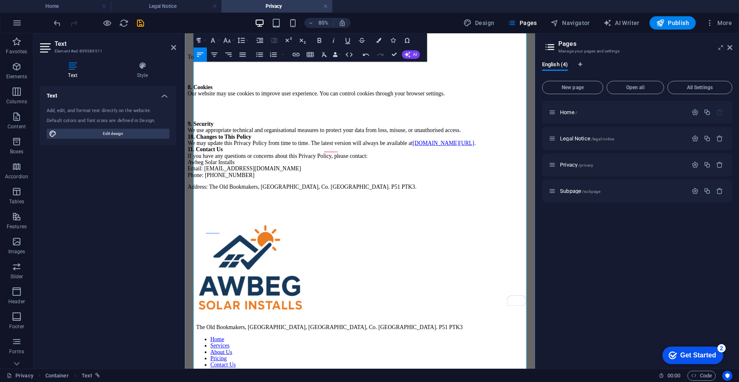
scroll to position [514, 0]
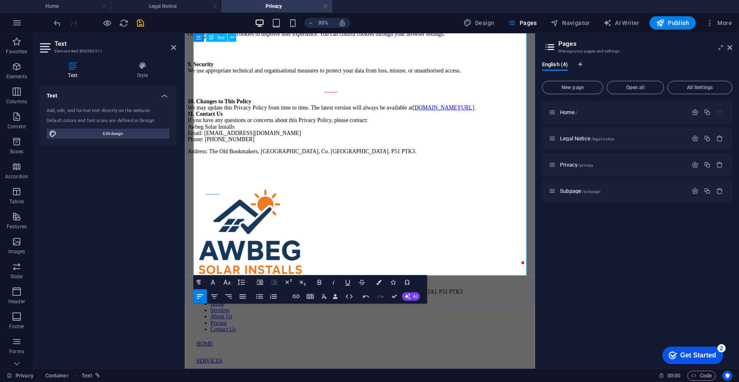
scroll to position [668, 0]
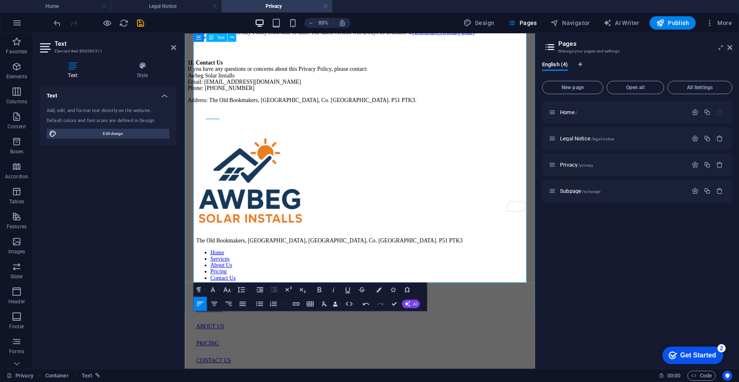
scroll to position [678, 0]
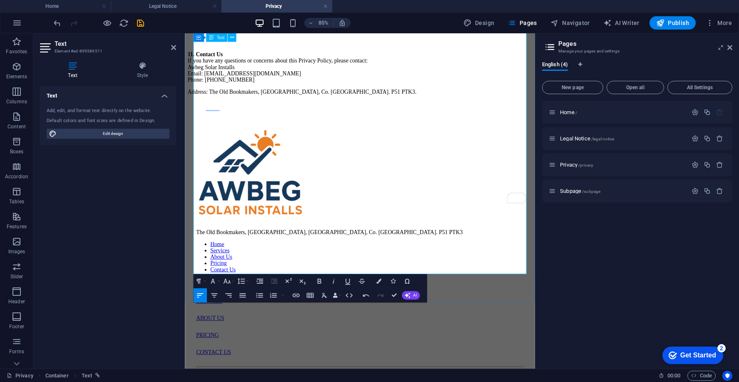
click at [506, 106] on p "Address: The Old Bookmakers, Scarteen Street, Newmarket, Co. Cork. P51 PTK3." at bounding box center [390, 101] width 405 height 7
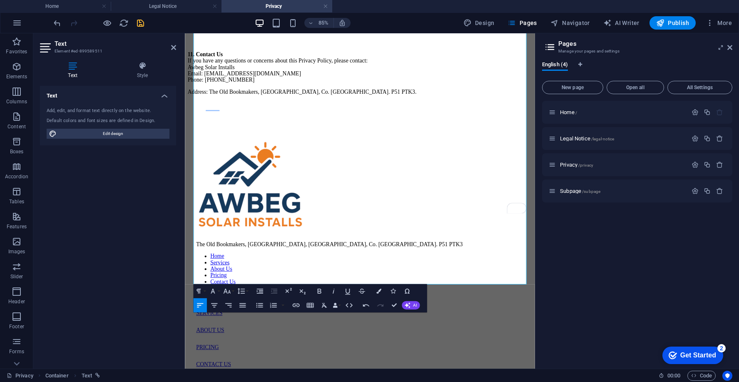
click at [140, 24] on icon "save" at bounding box center [141, 23] width 10 height 10
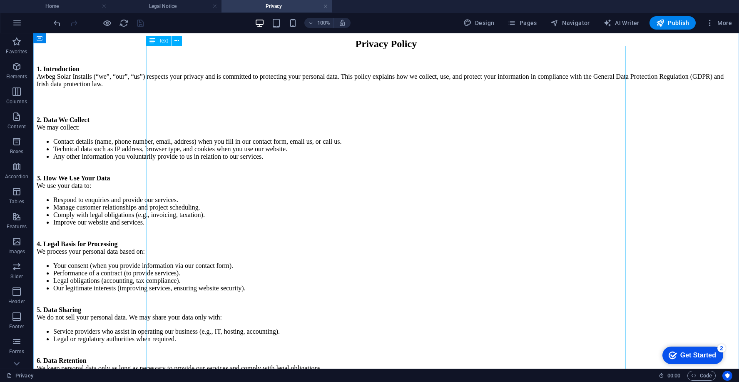
scroll to position [0, 0]
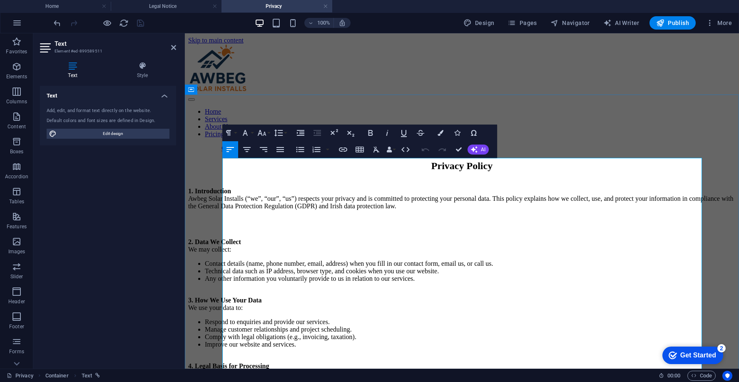
click at [253, 222] on p "To enrich screen reader interactions, please activate Accessibility in Grammarl…" at bounding box center [461, 219] width 547 height 7
click at [663, 22] on icon "button" at bounding box center [660, 23] width 8 height 8
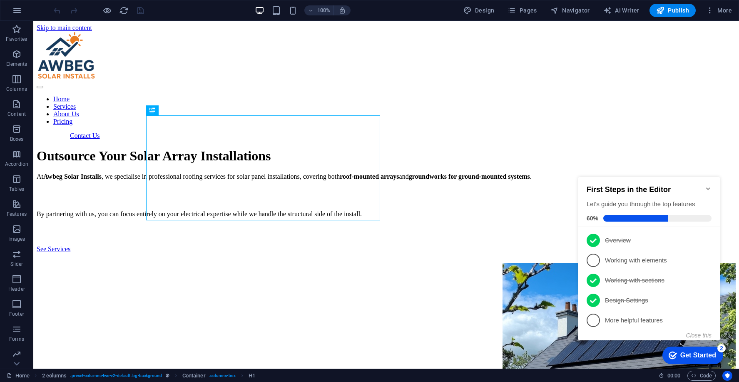
click at [707, 187] on icon "Minimize checklist" at bounding box center [708, 188] width 4 height 2
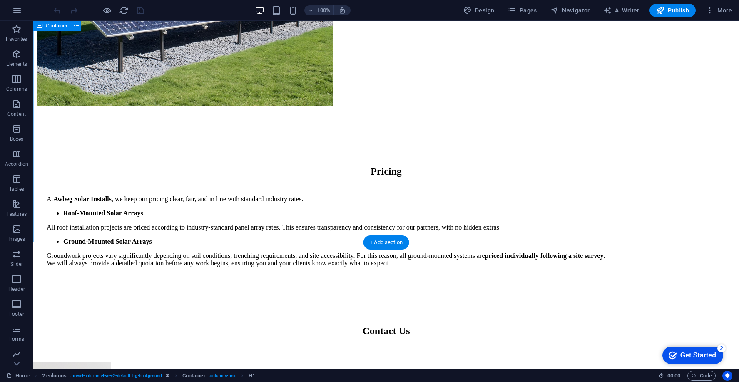
scroll to position [1515, 0]
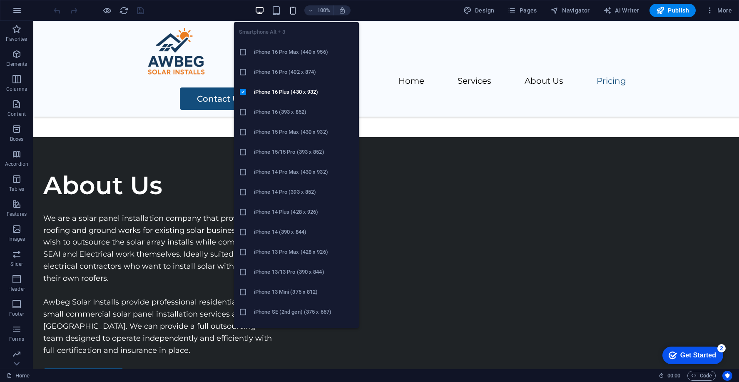
click at [293, 11] on icon "button" at bounding box center [293, 11] width 10 height 10
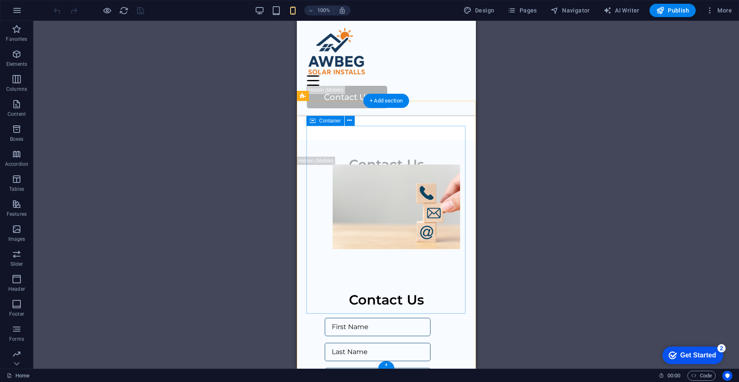
scroll to position [2271, 0]
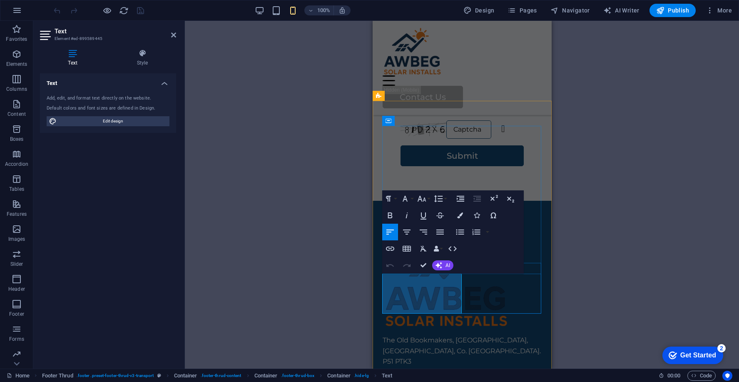
click at [392, 247] on icon "button" at bounding box center [390, 248] width 10 height 10
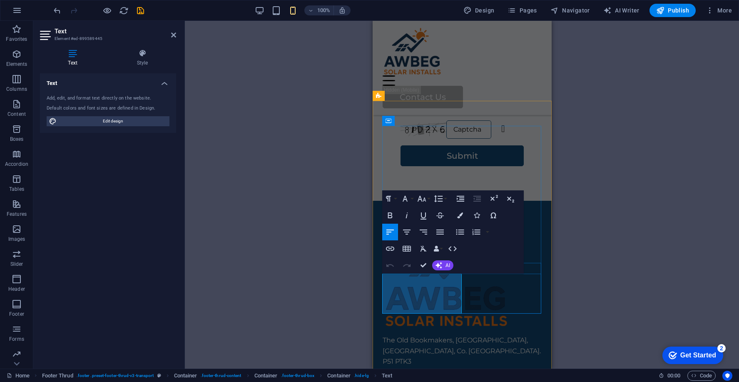
click at [414, 285] on icon "button" at bounding box center [418, 285] width 8 height 7
click at [389, 244] on icon "button" at bounding box center [390, 248] width 10 height 10
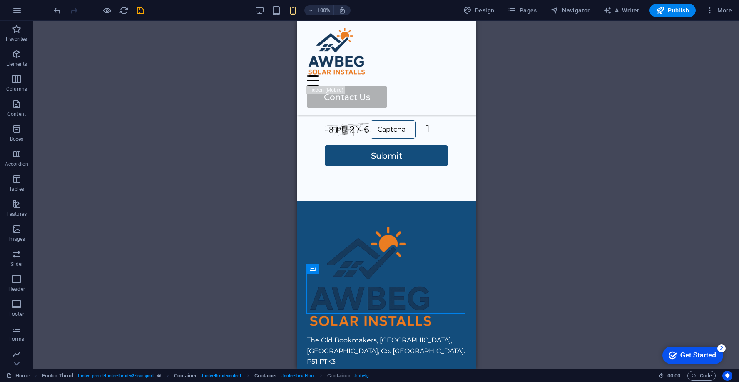
click at [623, 207] on div "H1 2 columns Container Container Image Container Container Container Boxes Spac…" at bounding box center [385, 194] width 705 height 347
click at [362, 370] on nav "Home Services About Us Pricing Contact Us" at bounding box center [385, 380] width 159 height 21
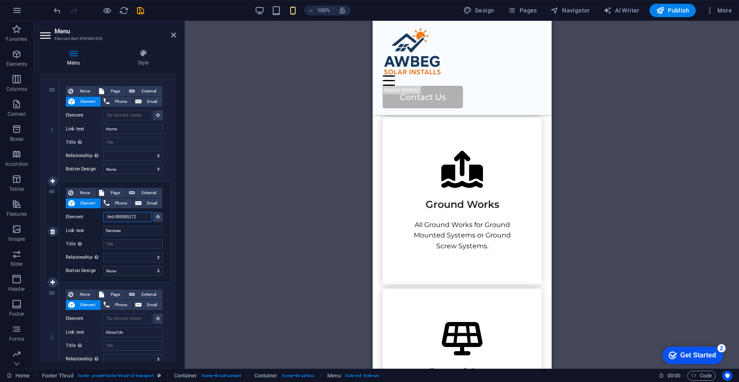
scroll to position [709, 0]
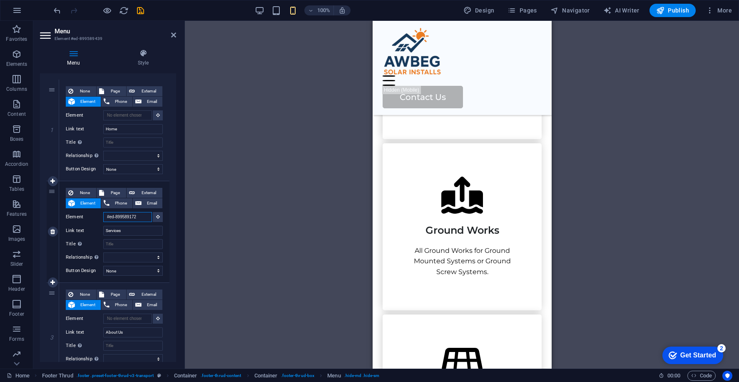
drag, startPoint x: 141, startPoint y: 218, endPoint x: 112, endPoint y: 218, distance: 29.1
click at [112, 218] on input "#ed-899589172" at bounding box center [127, 217] width 49 height 10
type input "#e"
select select
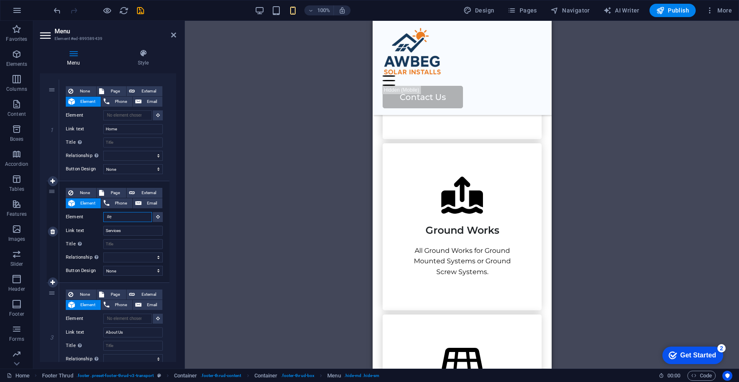
select select
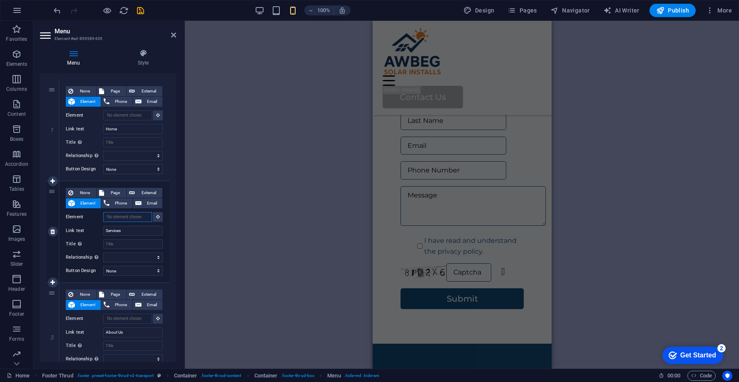
scroll to position [2271, 0]
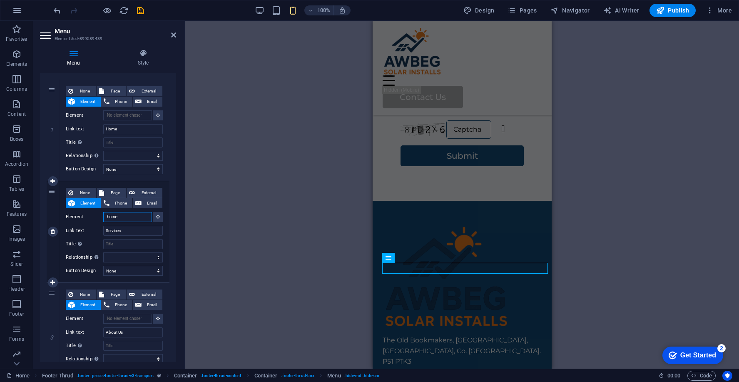
type input "#home"
select select
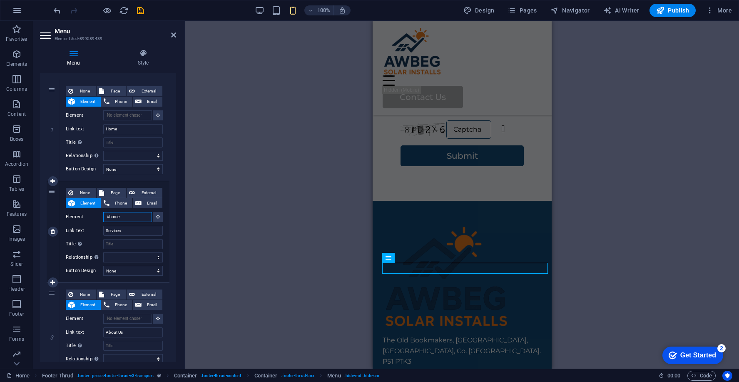
select select
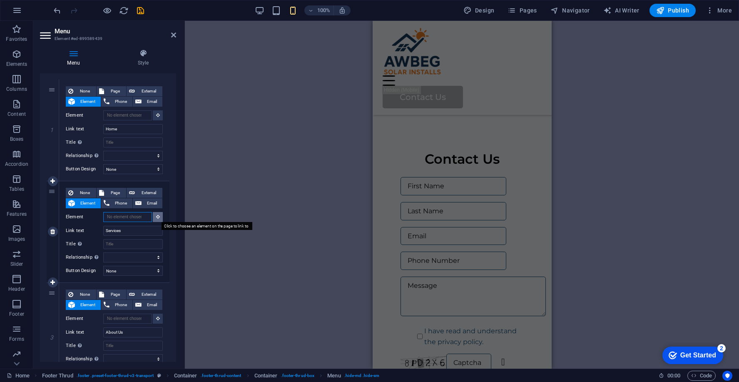
scroll to position [2027, 0]
click at [156, 217] on icon at bounding box center [158, 216] width 4 height 4
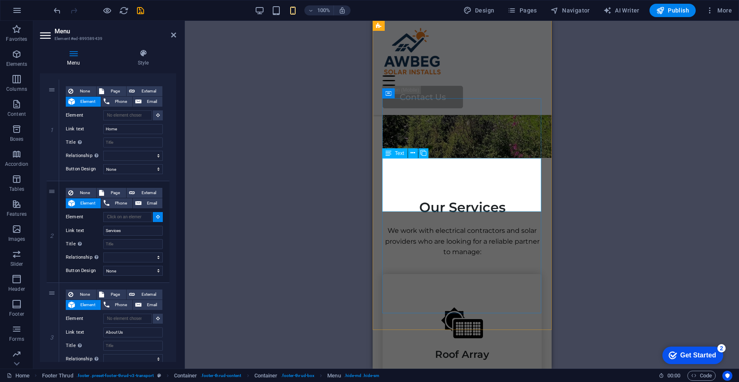
scroll to position [0, 0]
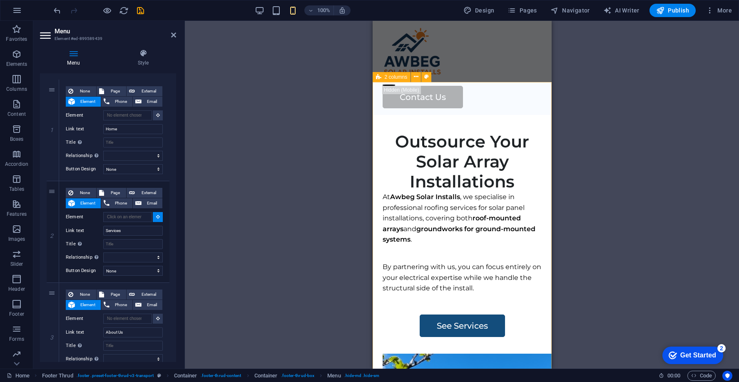
click at [423, 115] on div "Outsource Your Solar Array Installations At Awbeg Solar Installs , we specialis…" at bounding box center [461, 368] width 179 height 506
select select
type input "#ed-899668642"
select select
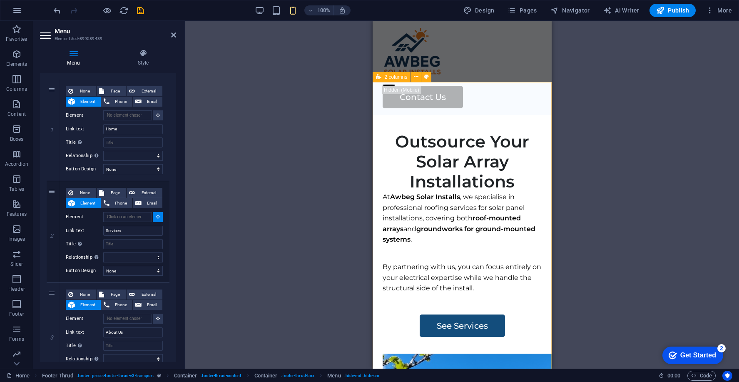
select select
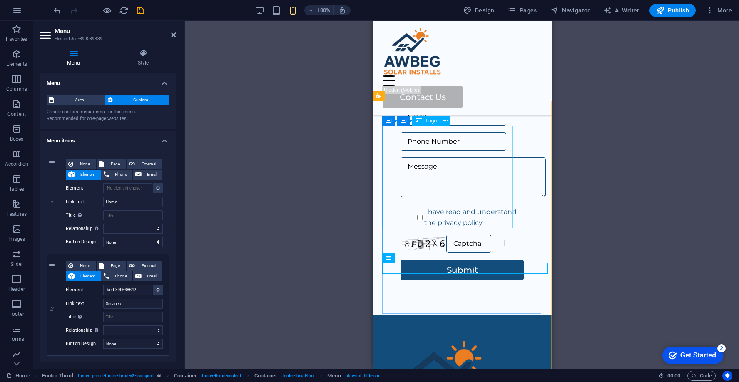
scroll to position [2271, 0]
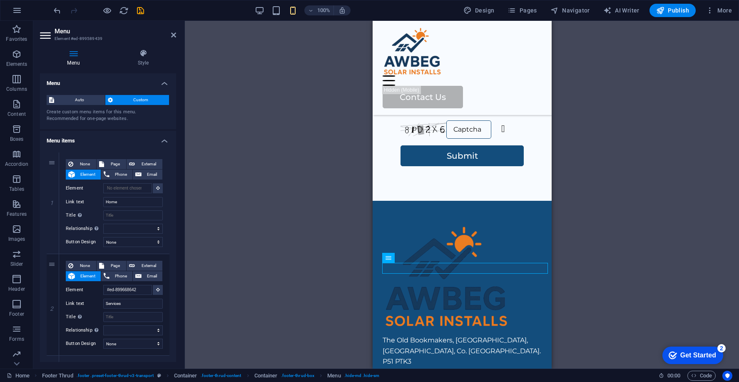
click at [268, 8] on div "100%" at bounding box center [302, 10] width 96 height 13
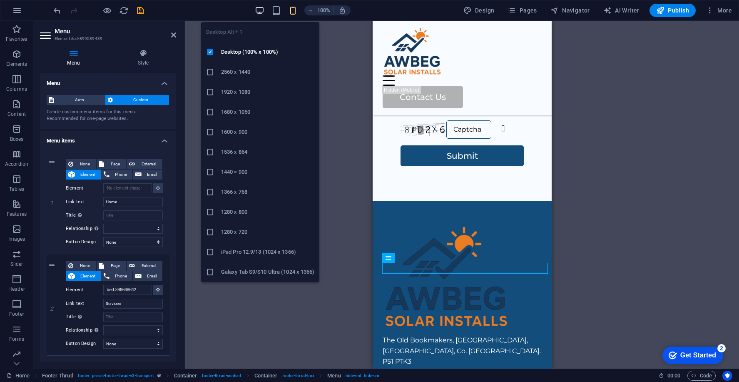
click at [264, 8] on icon "button" at bounding box center [260, 11] width 10 height 10
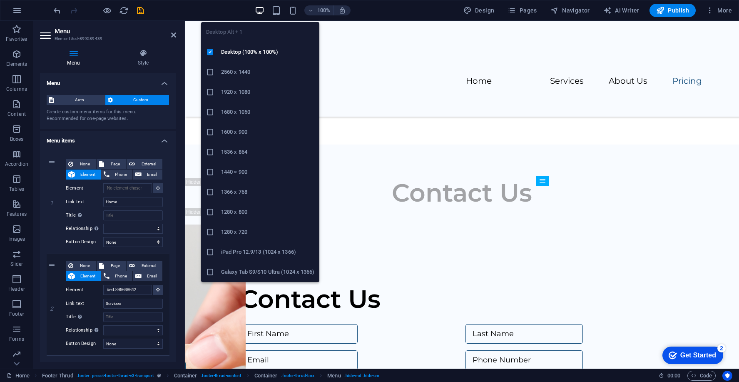
scroll to position [1515, 0]
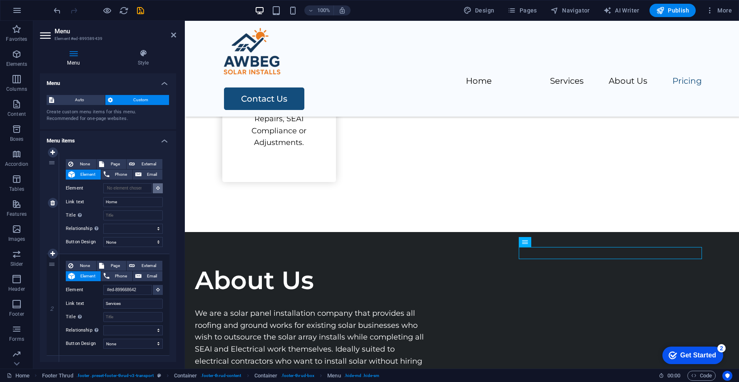
scroll to position [1393, 0]
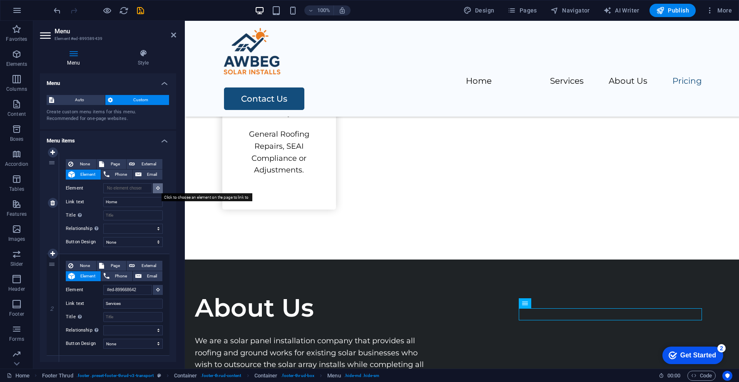
click at [156, 189] on icon at bounding box center [158, 188] width 4 height 4
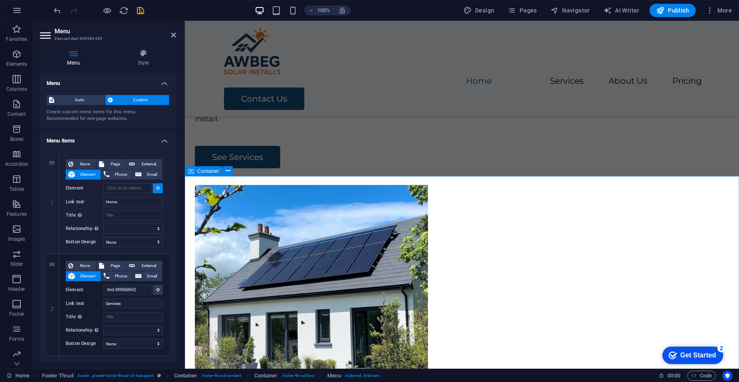
scroll to position [0, 0]
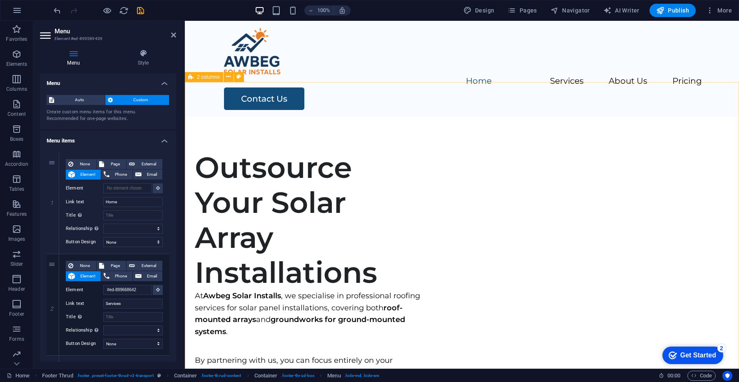
type input "#ed-899668642"
select select
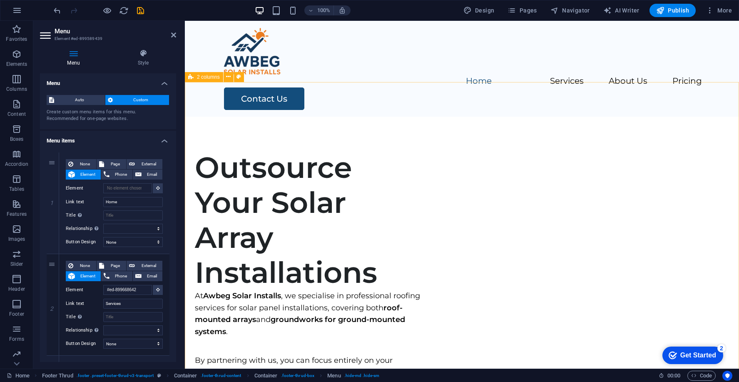
select select
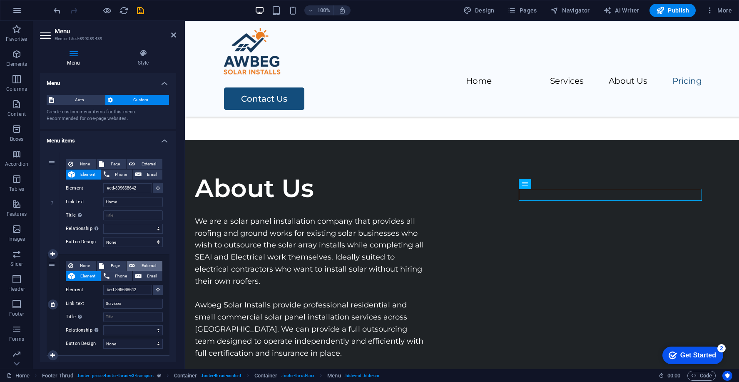
scroll to position [12, 0]
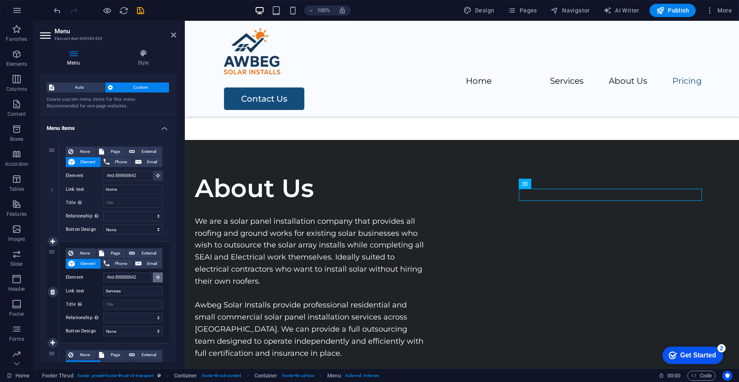
click at [156, 275] on icon at bounding box center [158, 277] width 4 height 4
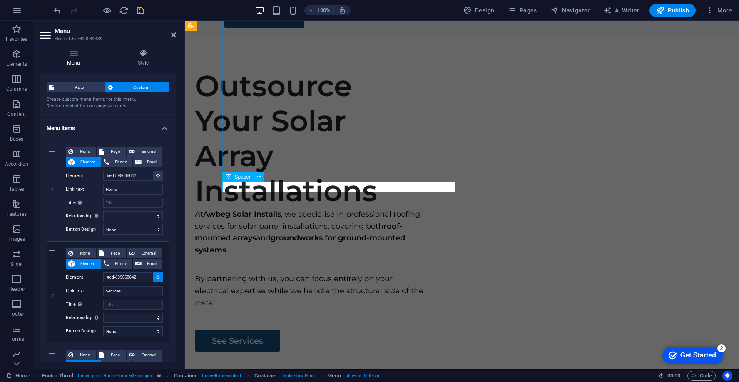
scroll to position [0, 0]
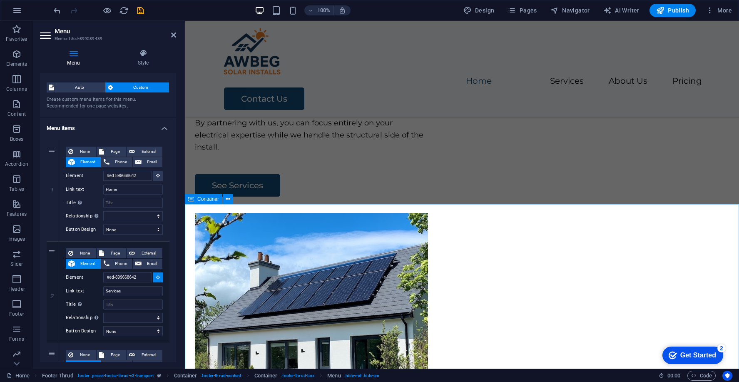
select select
type input "#ed-899589172"
select select
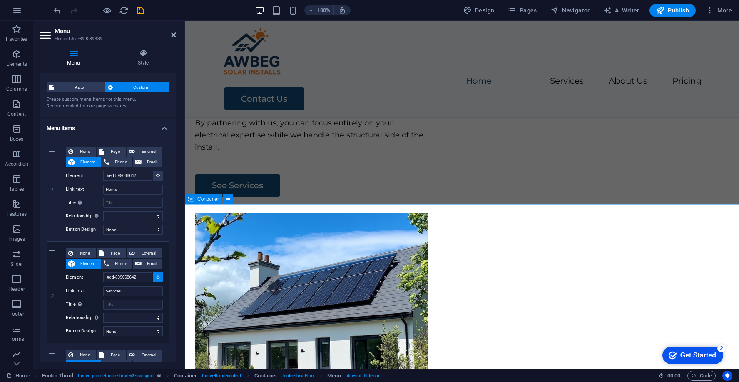
select select
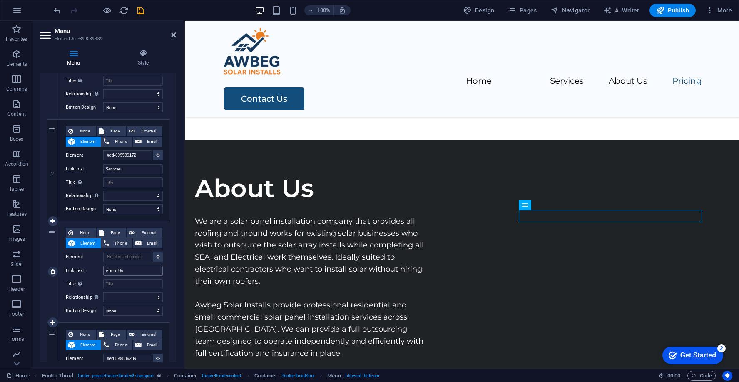
scroll to position [1451, 0]
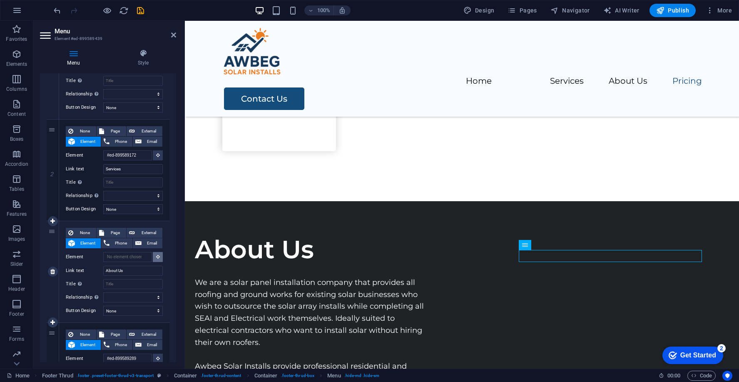
click at [156, 257] on icon at bounding box center [158, 256] width 4 height 4
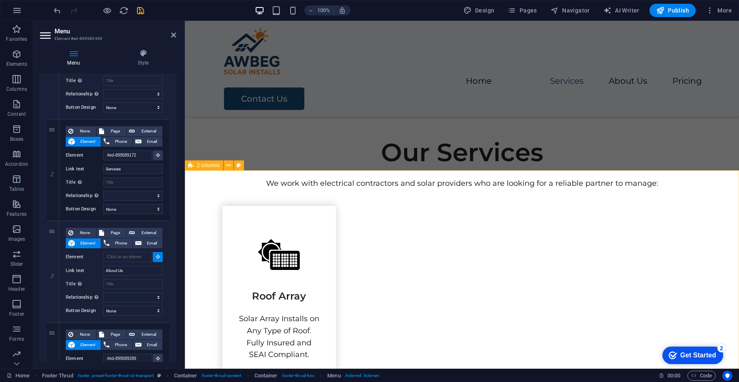
select select
type input "#ed-899629429"
select select
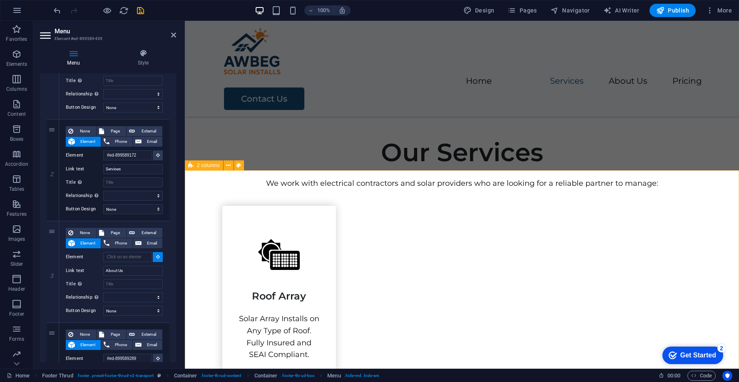
select select
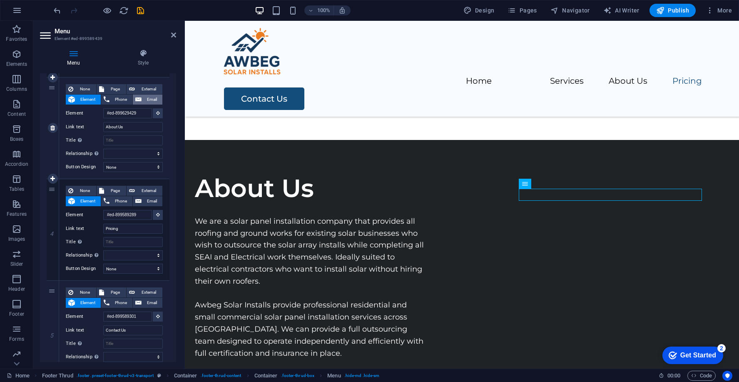
scroll to position [281, 0]
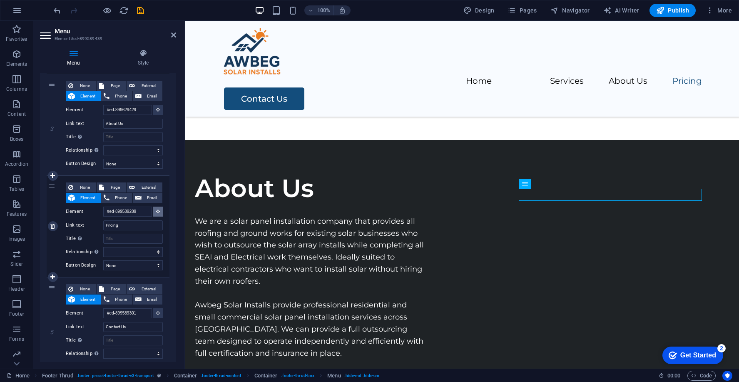
click at [156, 209] on icon at bounding box center [158, 211] width 4 height 4
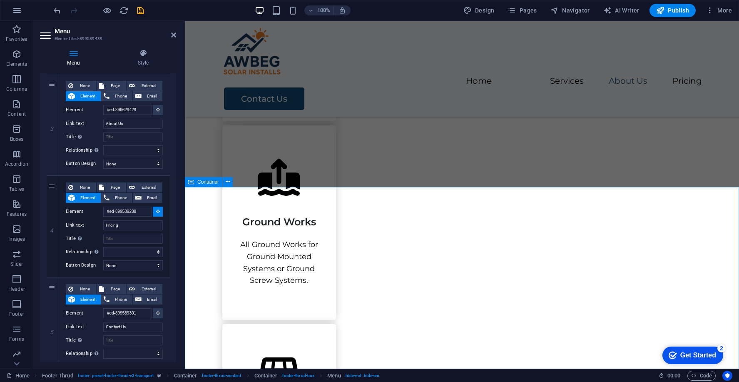
select select
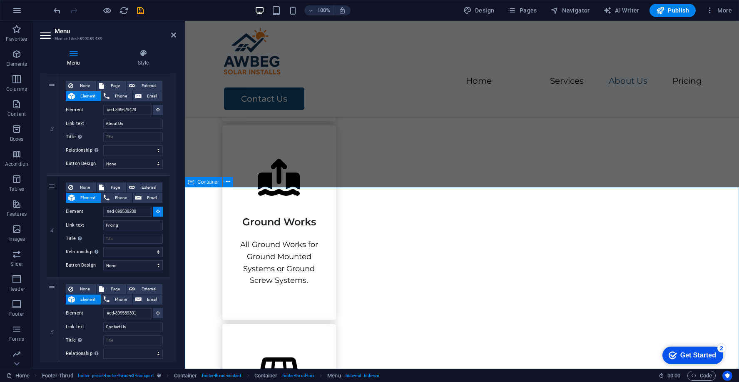
select select
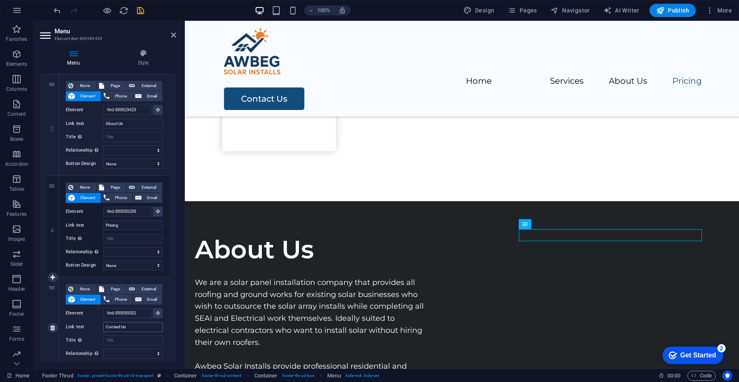
scroll to position [320, 0]
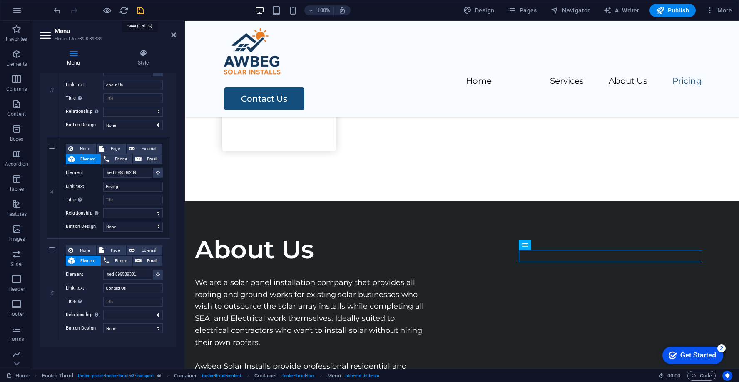
click at [142, 10] on icon "save" at bounding box center [141, 11] width 10 height 10
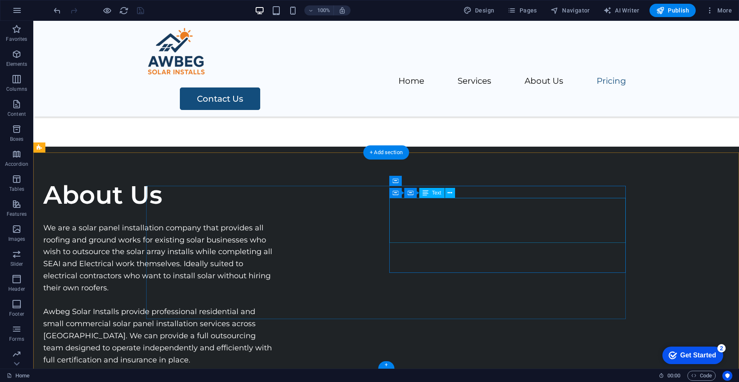
scroll to position [1515, 0]
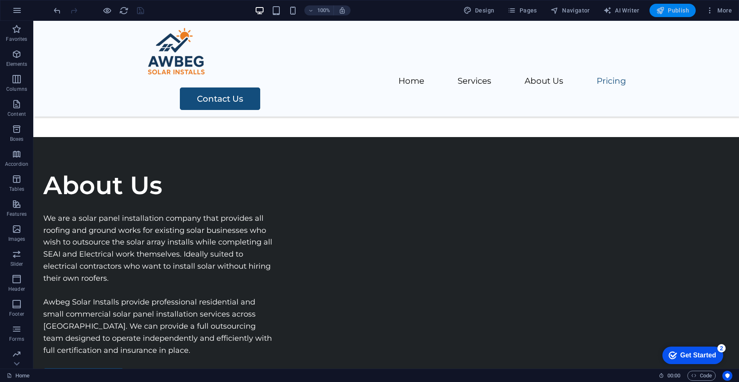
click at [673, 9] on span "Publish" at bounding box center [672, 10] width 33 height 8
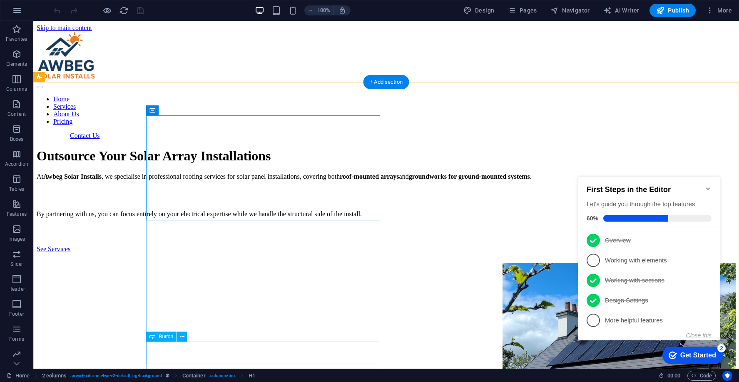
click at [219, 253] on div "See Services" at bounding box center [386, 248] width 699 height 7
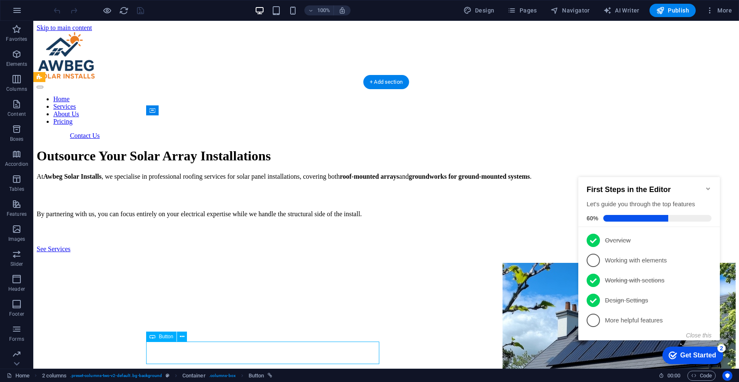
click at [219, 253] on div "See Services" at bounding box center [386, 248] width 699 height 7
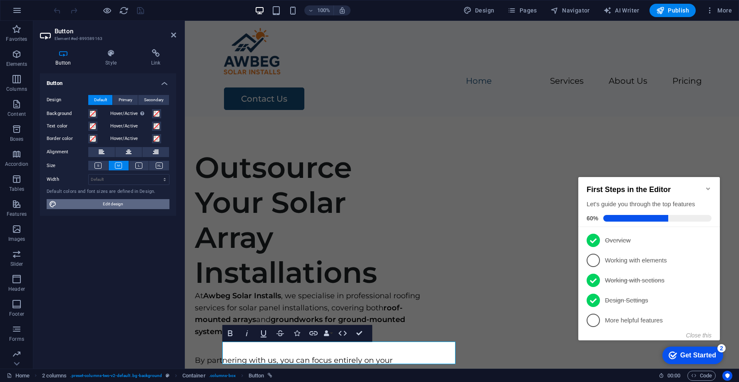
drag, startPoint x: 97, startPoint y: 200, endPoint x: 39, endPoint y: 171, distance: 65.5
click at [97, 200] on span "Edit design" at bounding box center [113, 204] width 108 height 10
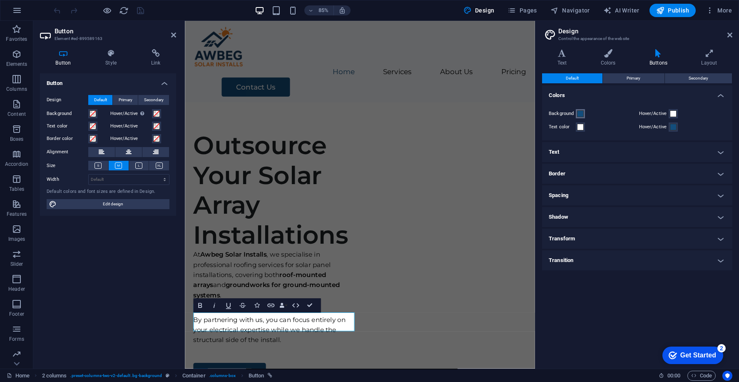
click at [581, 112] on span at bounding box center [580, 113] width 7 height 7
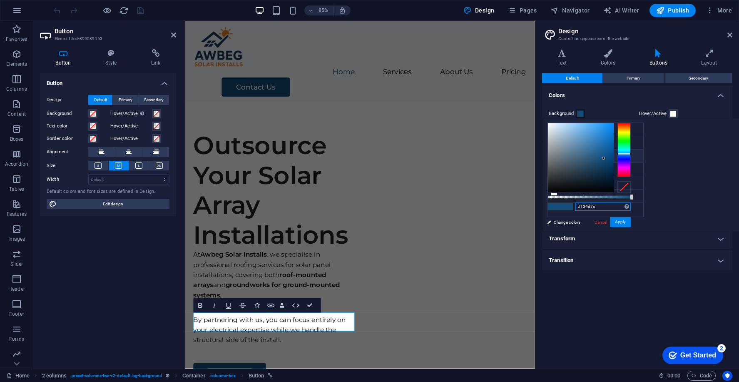
click at [630, 204] on input "#134d7c" at bounding box center [602, 206] width 55 height 8
paste input "ed7f23"
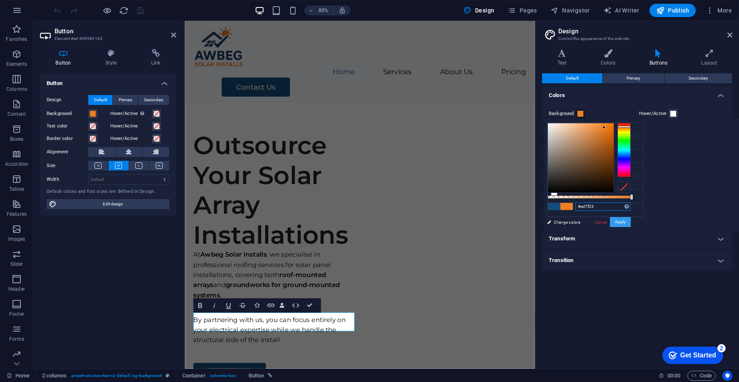
type input "#ed7f23"
click at [630, 221] on button "Apply" at bounding box center [620, 222] width 21 height 10
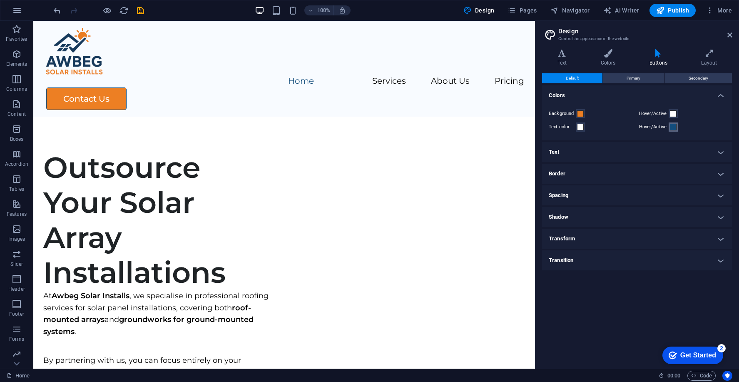
click at [671, 125] on span at bounding box center [673, 127] width 7 height 7
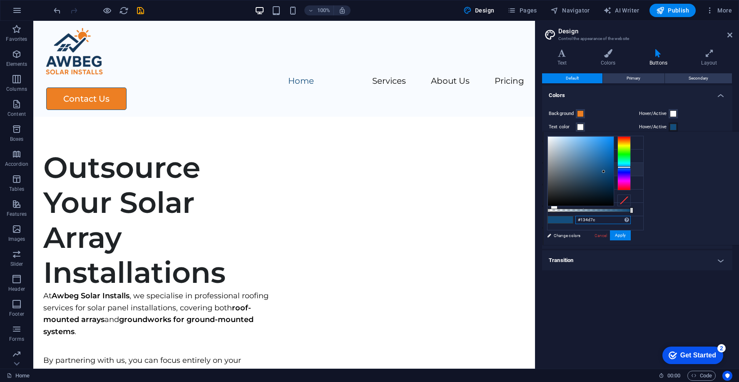
click at [630, 216] on input "#134d7c" at bounding box center [602, 220] width 55 height 8
paste input "ed7f23"
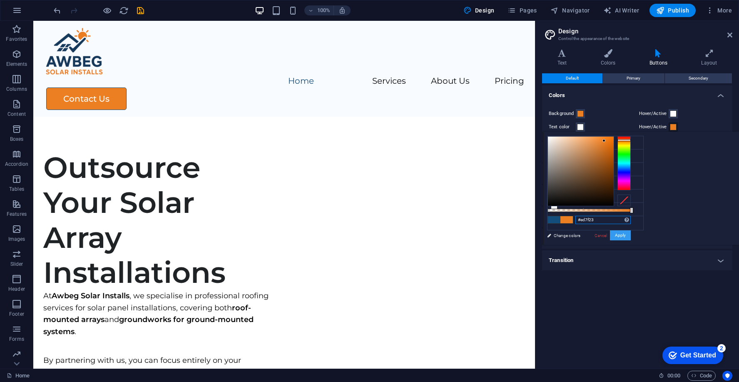
type input "#ed7f23"
click at [630, 232] on button "Apply" at bounding box center [620, 235] width 21 height 10
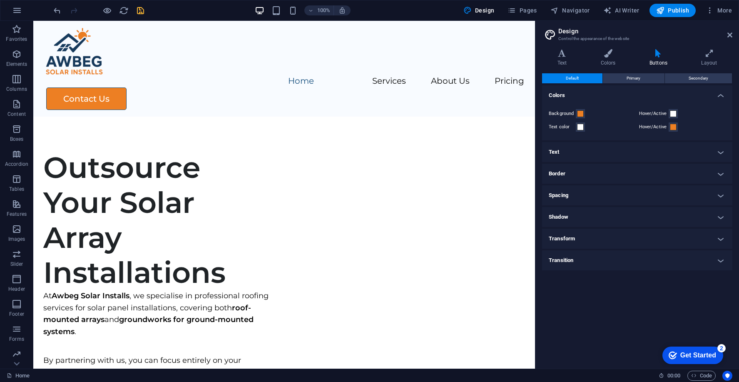
click at [145, 10] on span "save" at bounding box center [140, 11] width 10 height 10
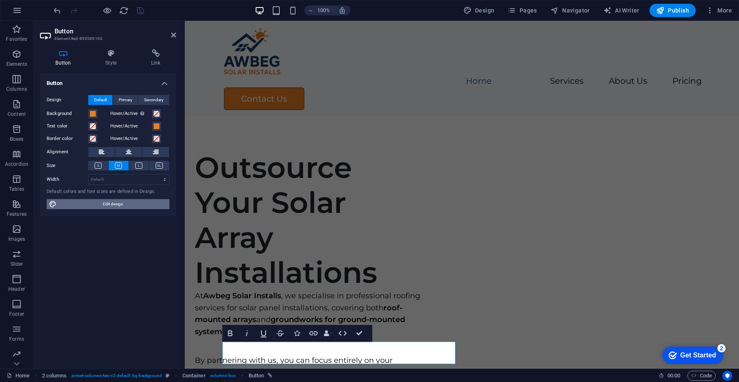
click at [134, 204] on span "Edit design" at bounding box center [113, 204] width 108 height 10
select select "px"
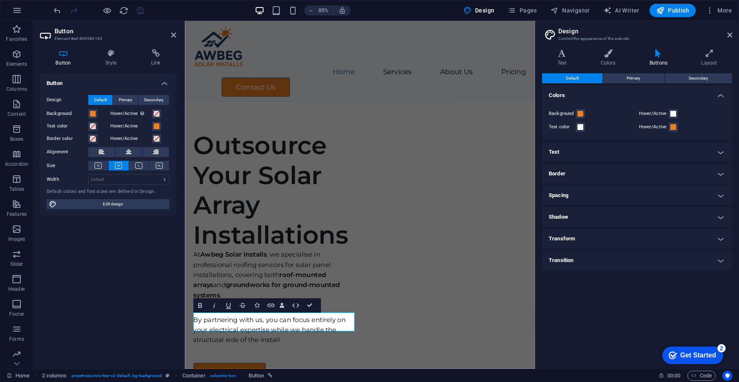
click at [600, 171] on h4 "Border" at bounding box center [637, 174] width 190 height 20
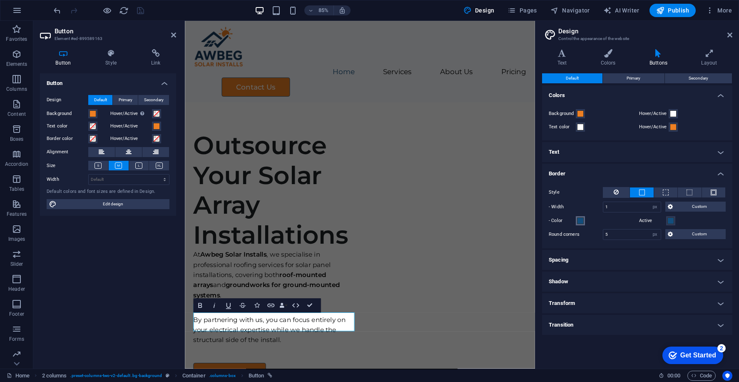
click at [581, 220] on span at bounding box center [580, 220] width 7 height 7
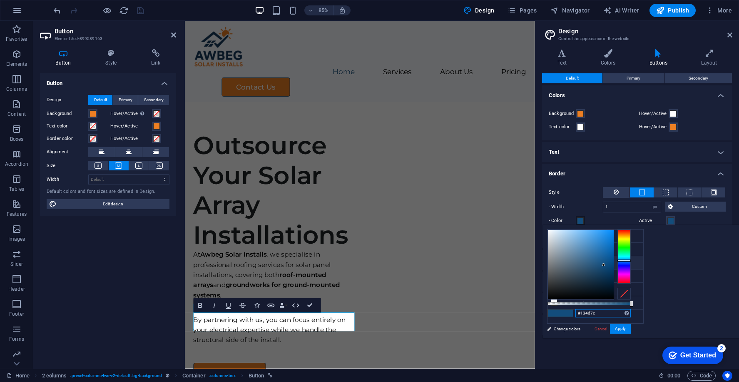
click at [630, 310] on input "#134d7c" at bounding box center [602, 313] width 55 height 8
paste input "ed7f23"
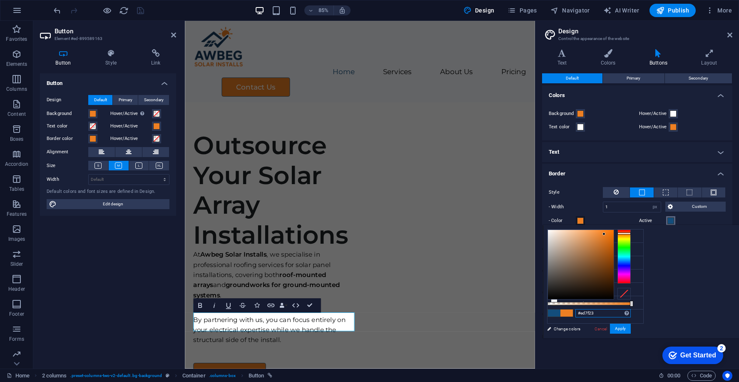
type input "#ed7f23"
click at [668, 219] on span at bounding box center [670, 220] width 7 height 7
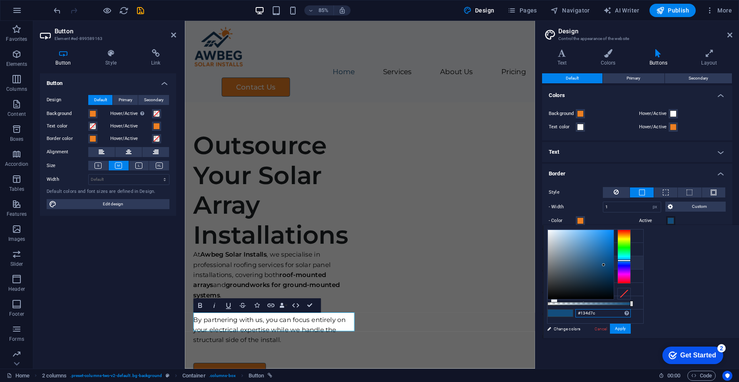
click at [630, 312] on input "#134d7c" at bounding box center [602, 313] width 55 height 8
paste input "ed7f23"
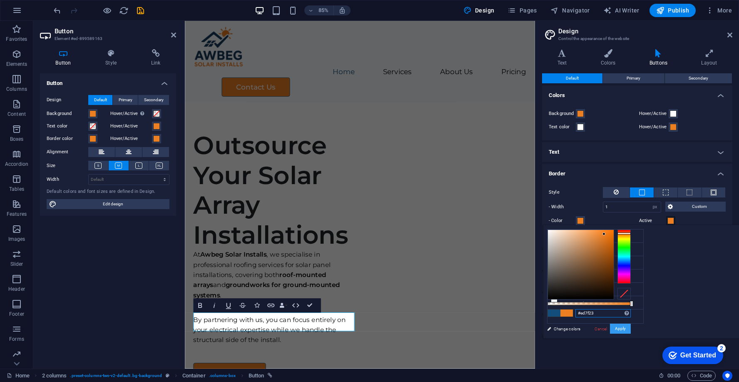
type input "#ed7f23"
click at [630, 326] on button "Apply" at bounding box center [620, 328] width 21 height 10
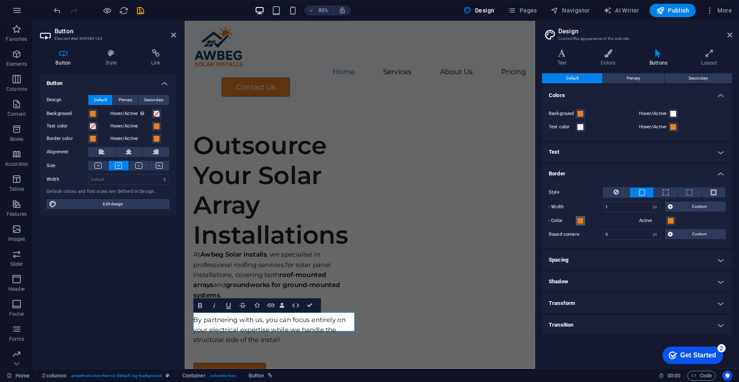
click at [582, 218] on span at bounding box center [580, 220] width 7 height 7
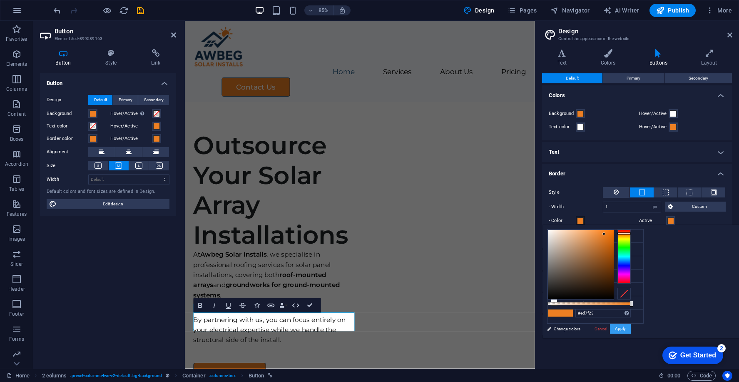
click at [630, 329] on button "Apply" at bounding box center [620, 328] width 21 height 10
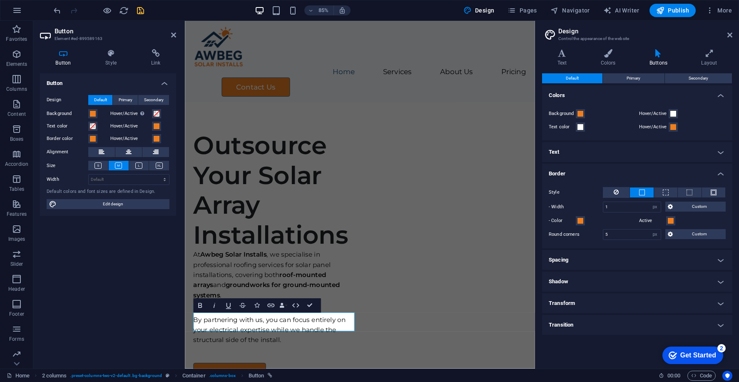
click at [140, 12] on icon "save" at bounding box center [141, 11] width 10 height 10
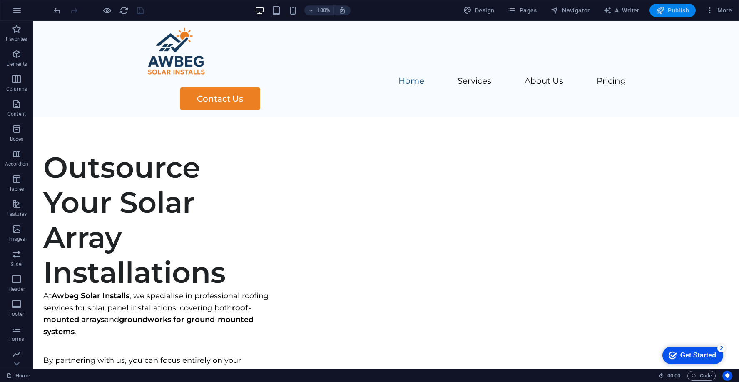
click at [668, 12] on span "Publish" at bounding box center [672, 10] width 33 height 8
